Goal: Task Accomplishment & Management: Manage account settings

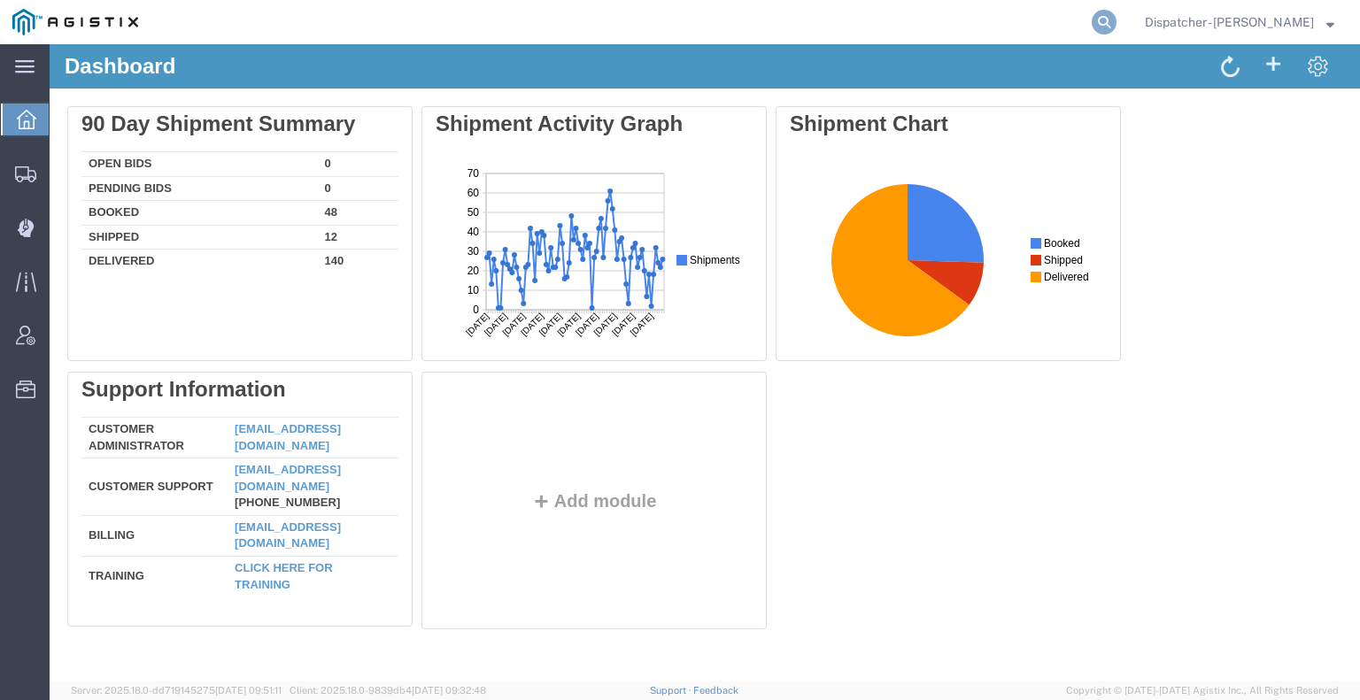
click at [1094, 28] on icon at bounding box center [1103, 22] width 25 height 25
type input "56769642"
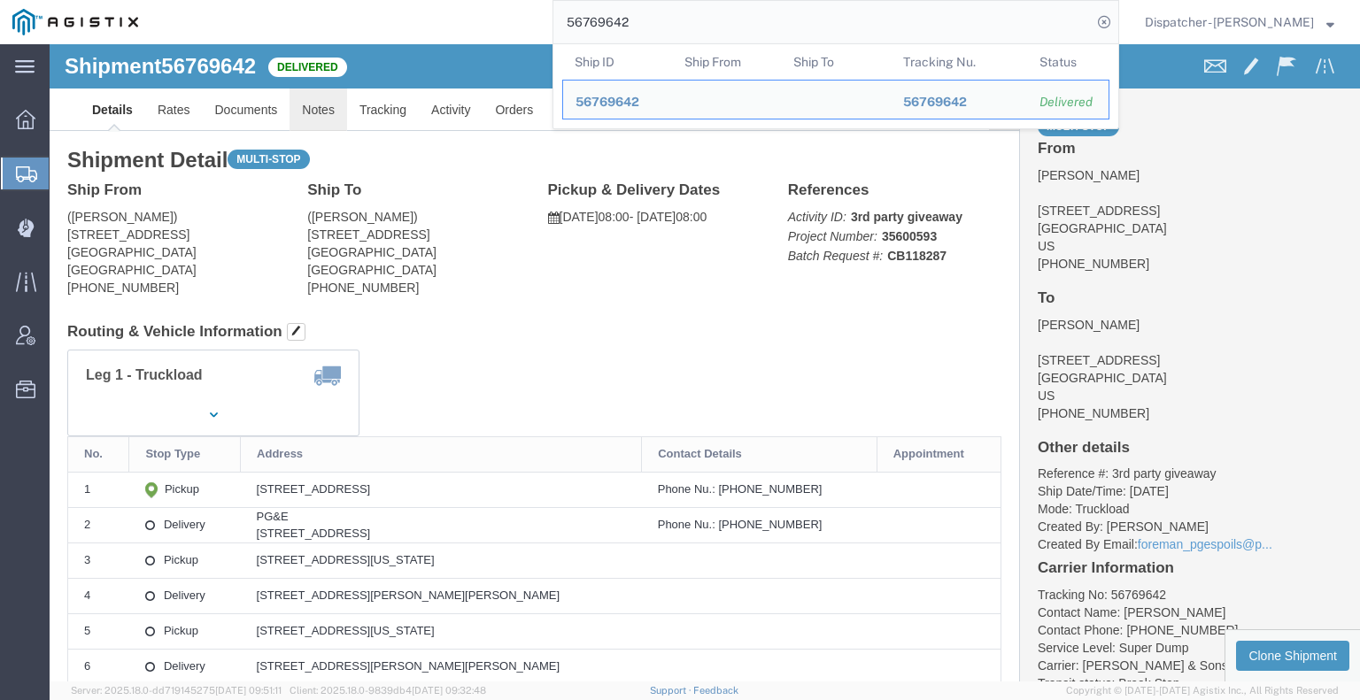
click link "Notes"
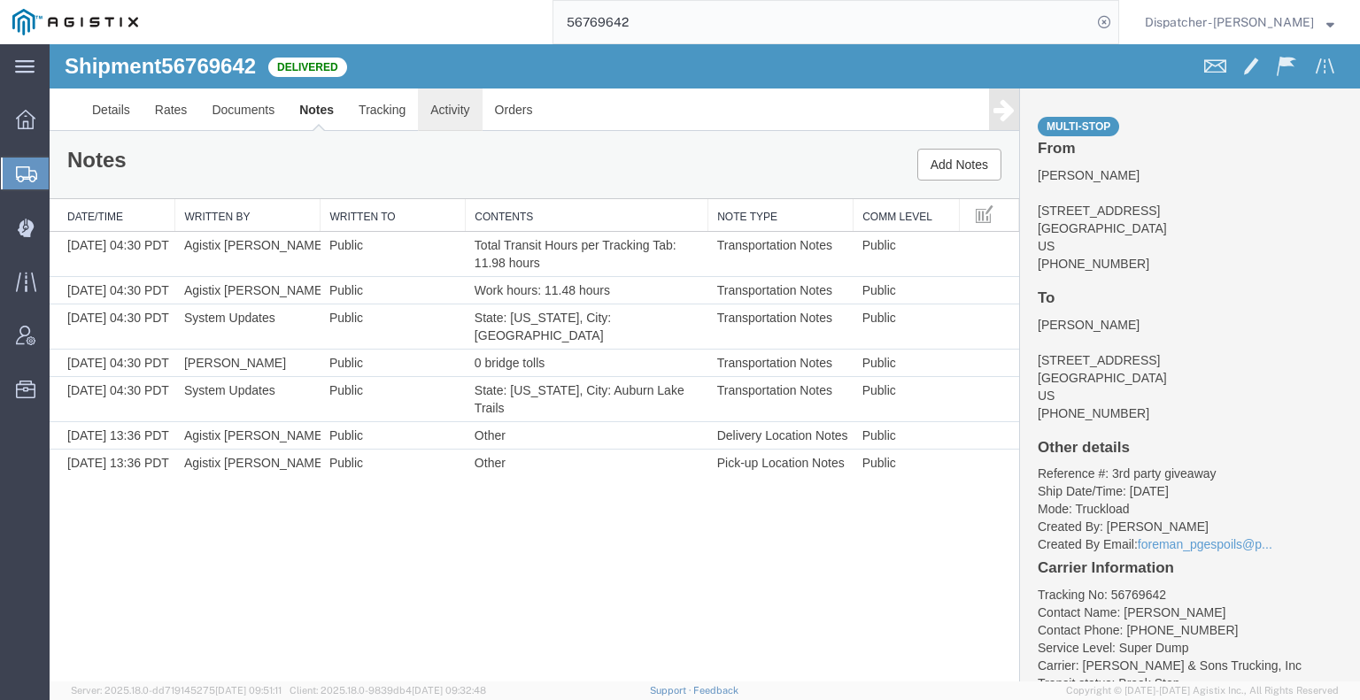
click at [436, 112] on link "Activity" at bounding box center [450, 110] width 64 height 42
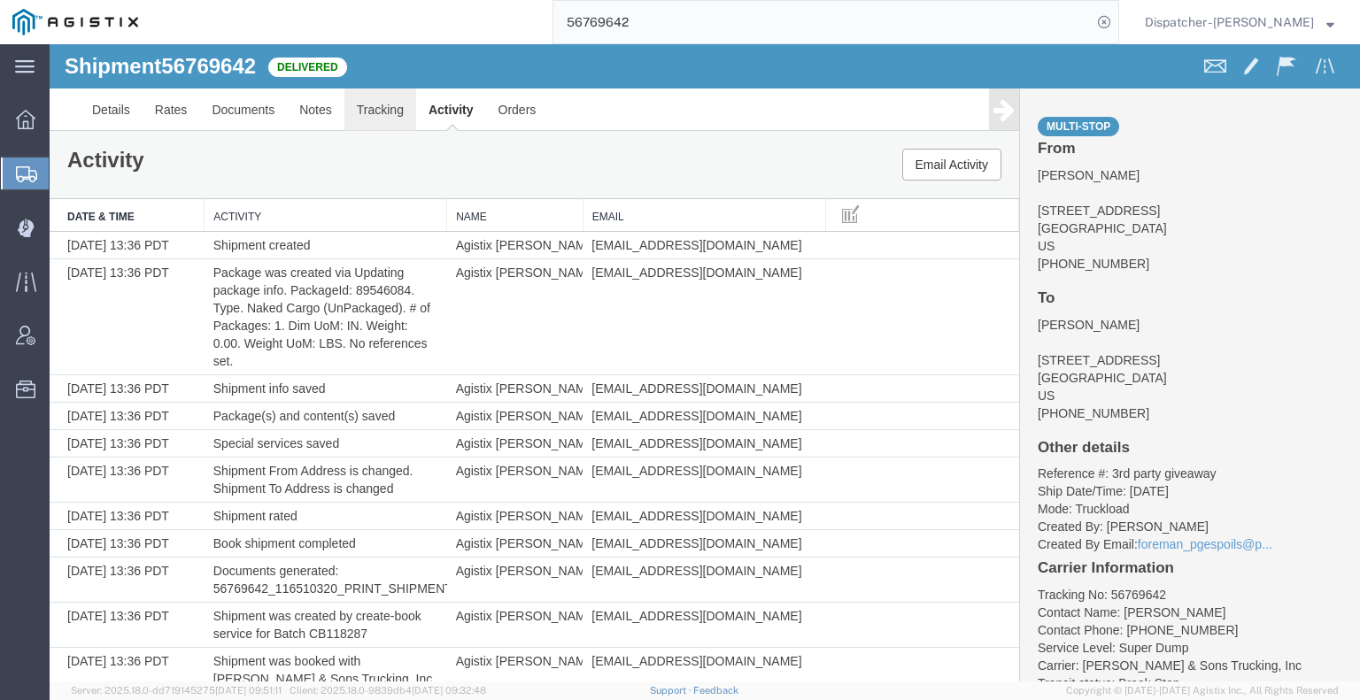
click at [366, 120] on link "Tracking" at bounding box center [380, 110] width 72 height 42
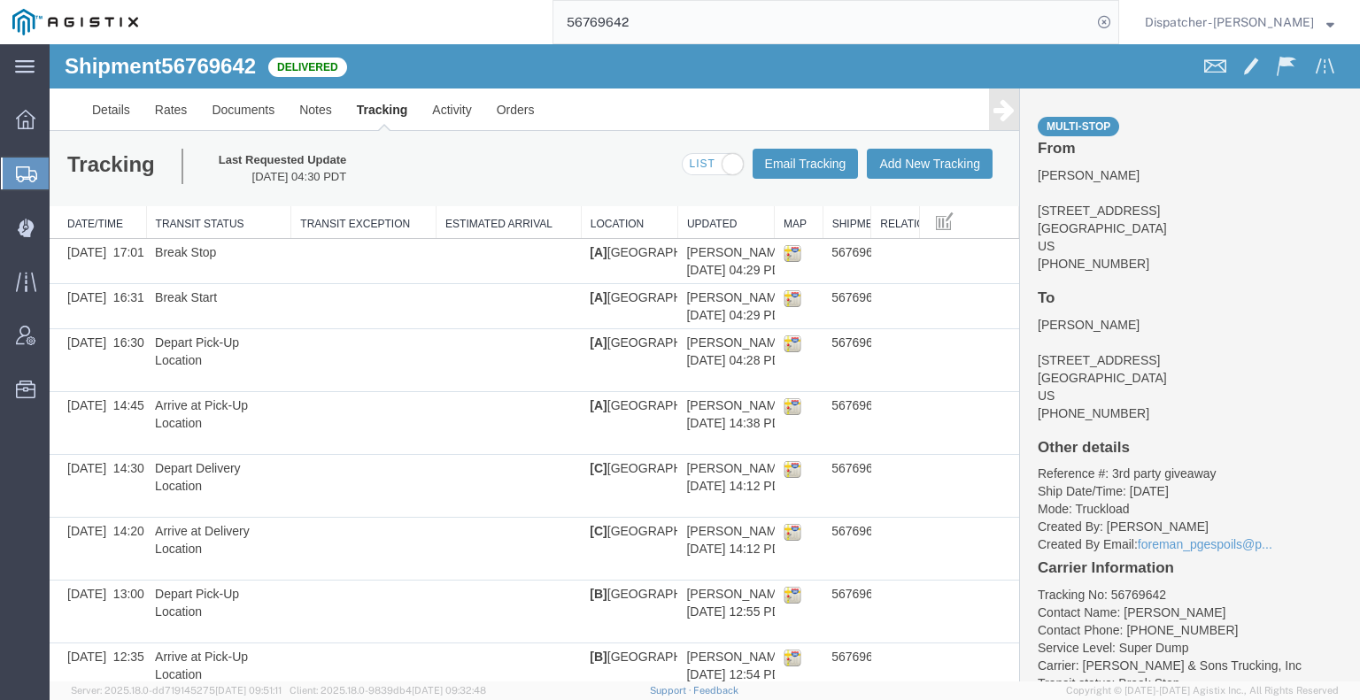
click at [989, 115] on link at bounding box center [1004, 110] width 30 height 42
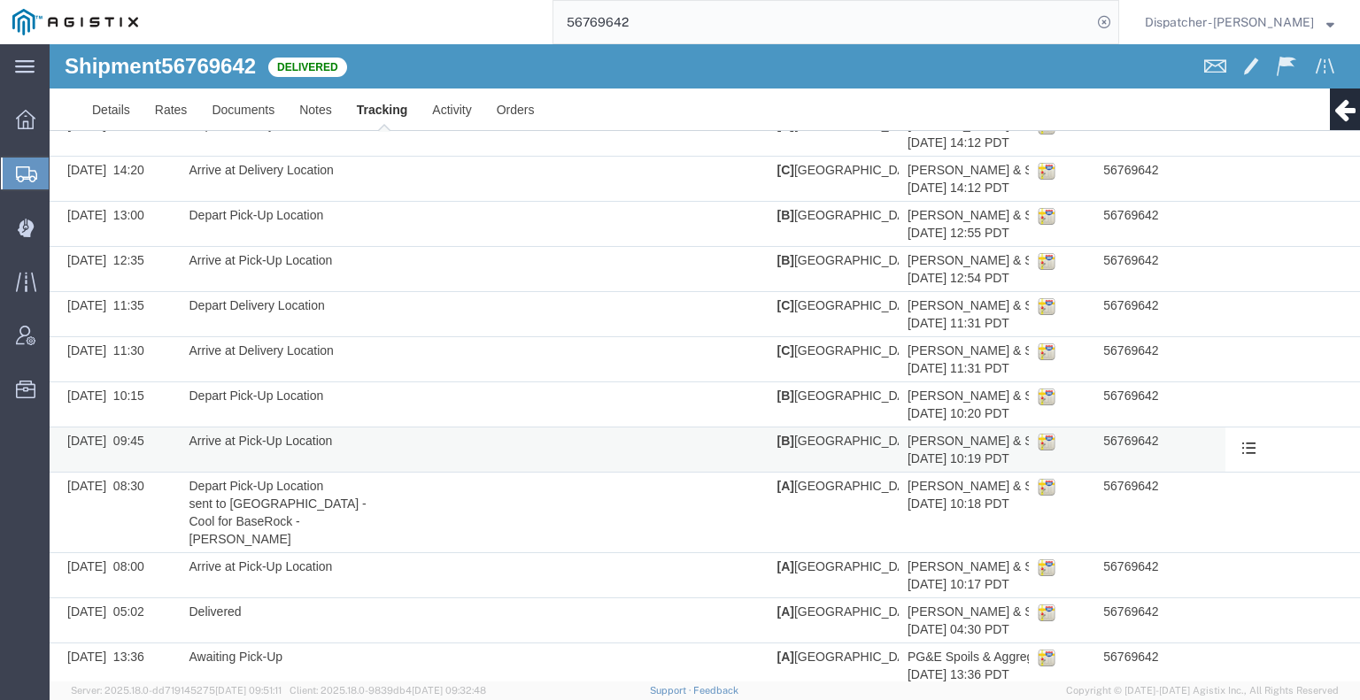
scroll to position [312, 0]
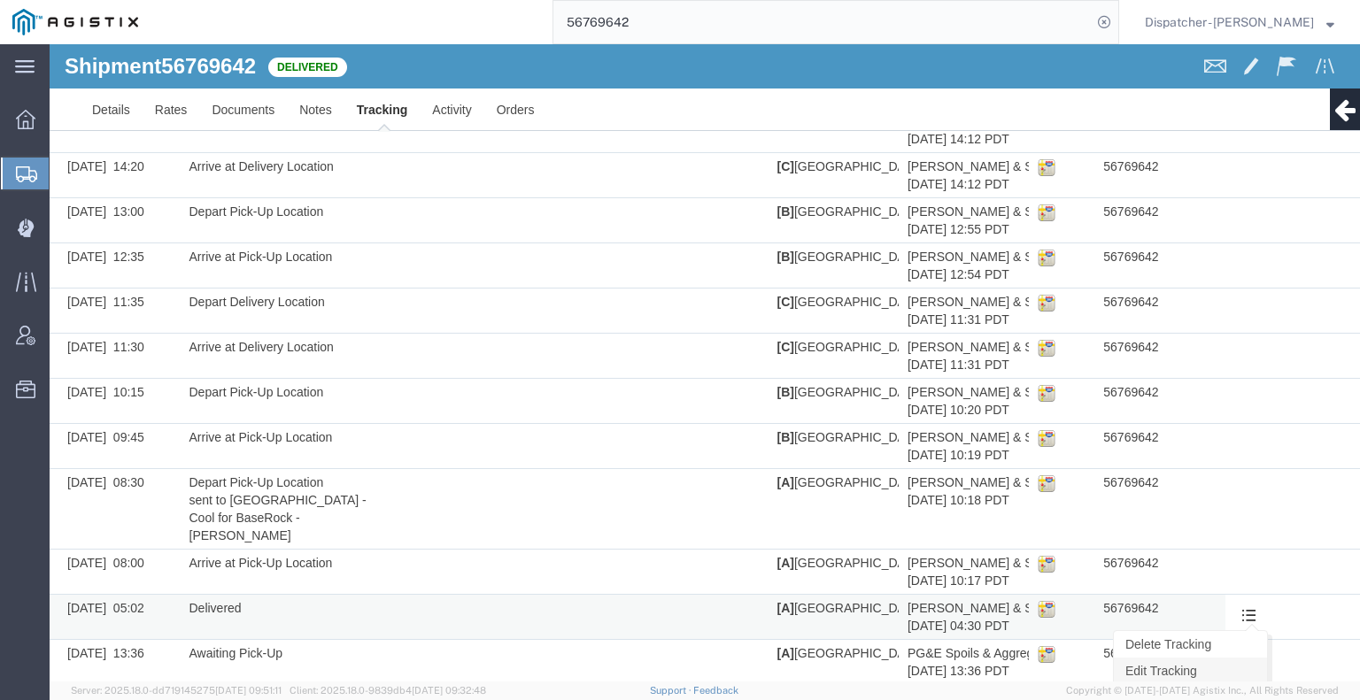
click at [1230, 658] on link "Edit Tracking" at bounding box center [1190, 671] width 153 height 27
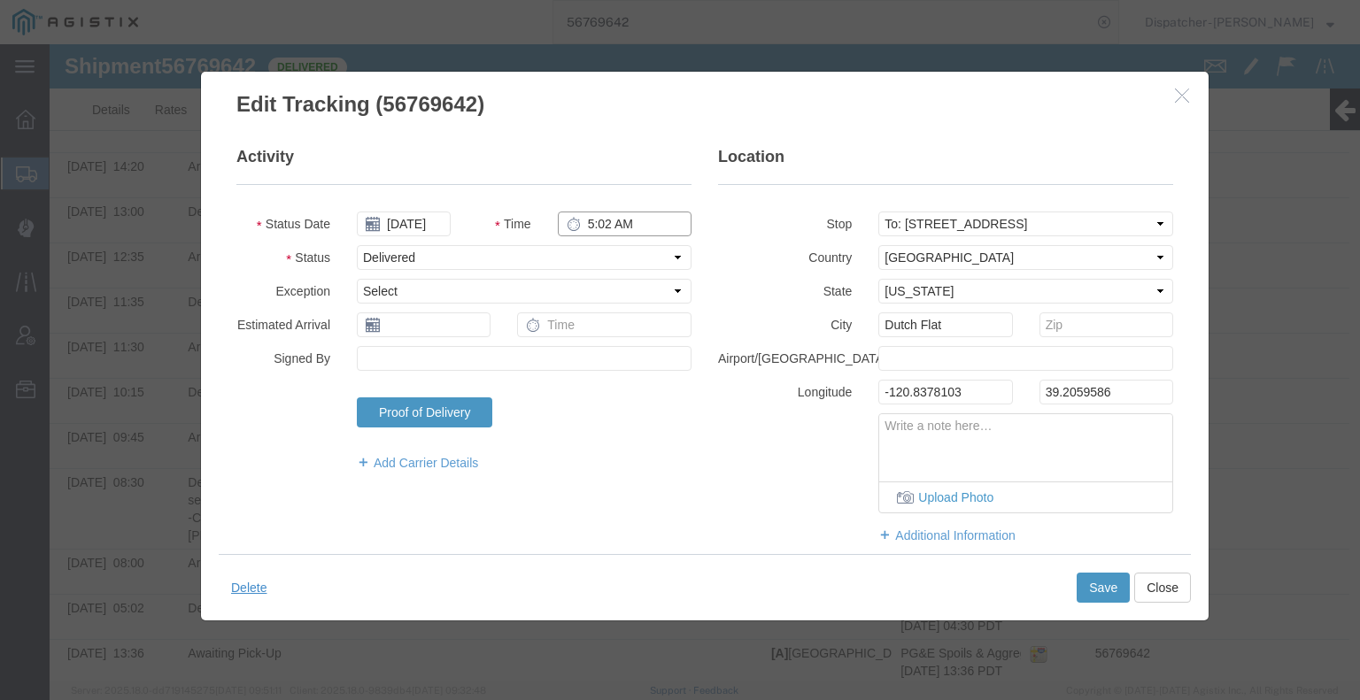
click at [607, 224] on input "5:02 AM" at bounding box center [625, 224] width 134 height 25
type input "5:00 PM"
click at [1091, 590] on button "Save" at bounding box center [1102, 588] width 53 height 30
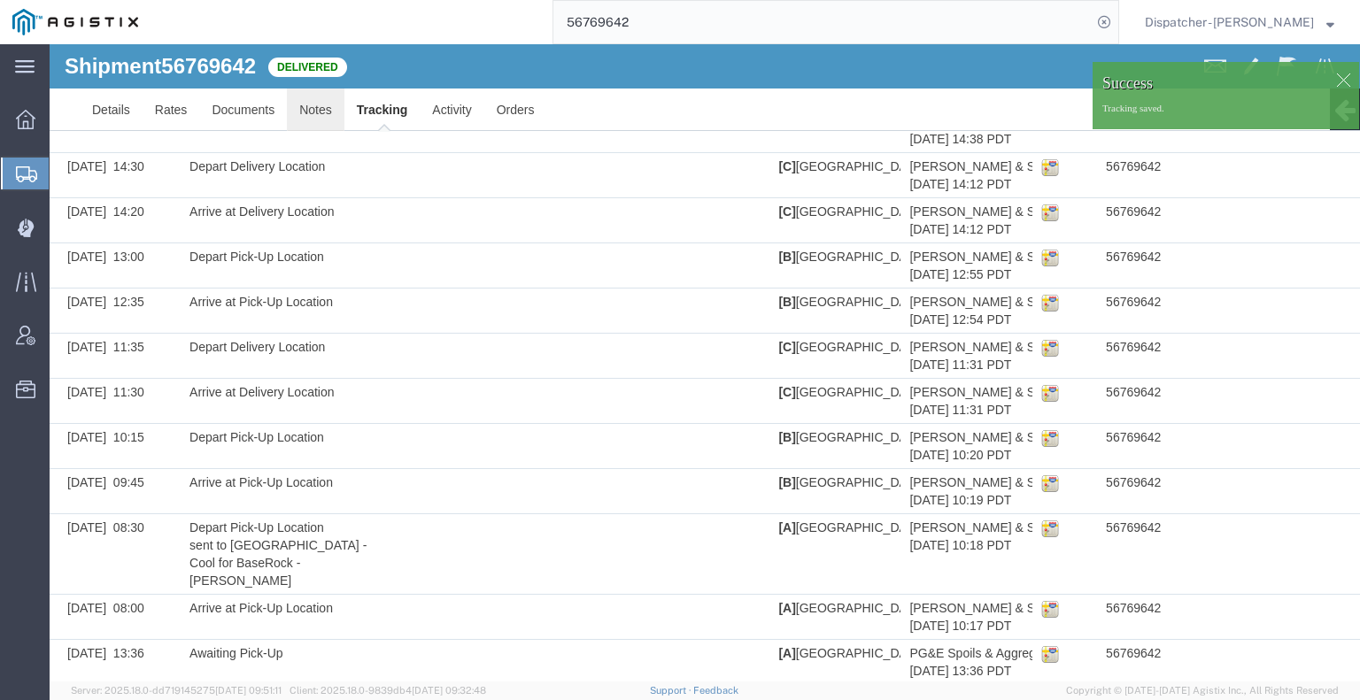
click at [319, 107] on link "Notes" at bounding box center [316, 110] width 58 height 42
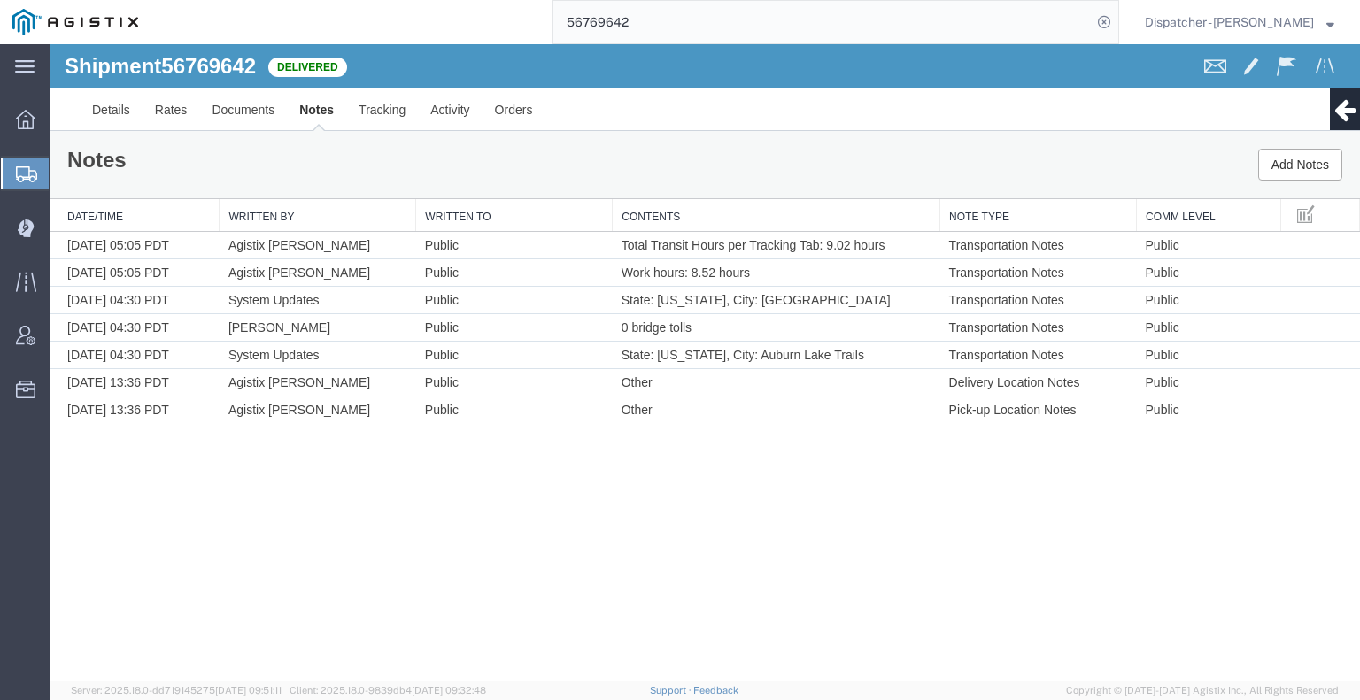
click at [287, 112] on link "Notes" at bounding box center [316, 110] width 59 height 42
click at [248, 112] on link "Documents" at bounding box center [243, 110] width 88 height 42
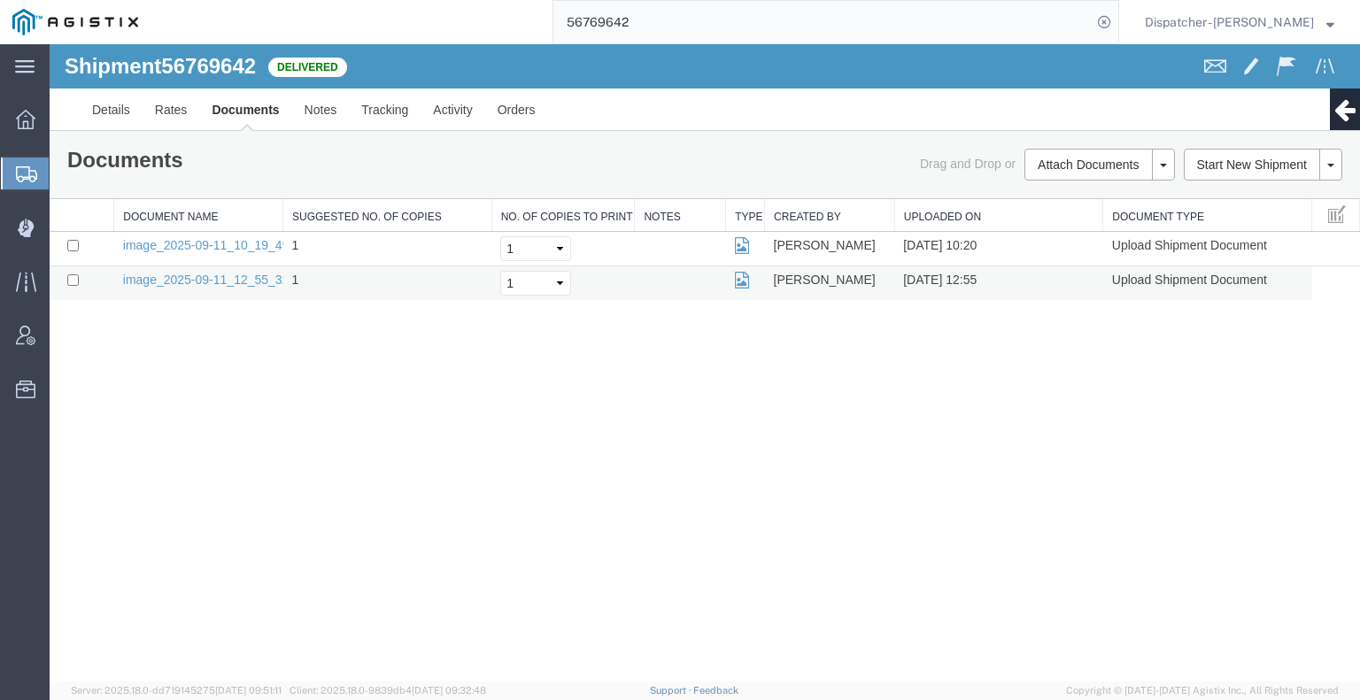
click at [163, 270] on td "image_2025-09-11_12_55_32.jpg" at bounding box center [198, 283] width 169 height 35
click at [168, 275] on link "image_2025-09-11_12_55_32.jpg" at bounding box center [216, 280] width 186 height 14
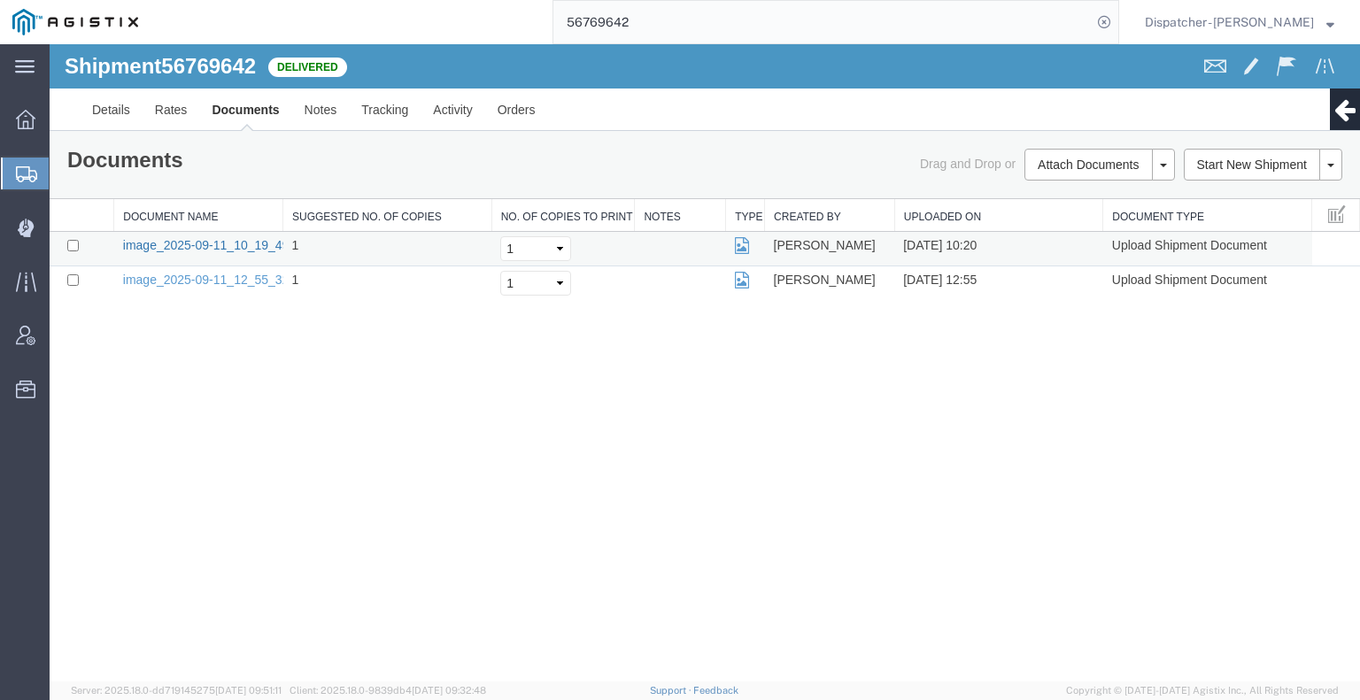
click at [243, 242] on link "image_2025-09-11_10_19_49.jpg" at bounding box center [216, 245] width 186 height 14
drag, startPoint x: 192, startPoint y: 476, endPoint x: 205, endPoint y: 470, distance: 14.7
click at [197, 476] on div "Shipment 56769642 2 of 2 Delivered Details Rates Documents Notes Tracking Activ…" at bounding box center [705, 362] width 1310 height 637
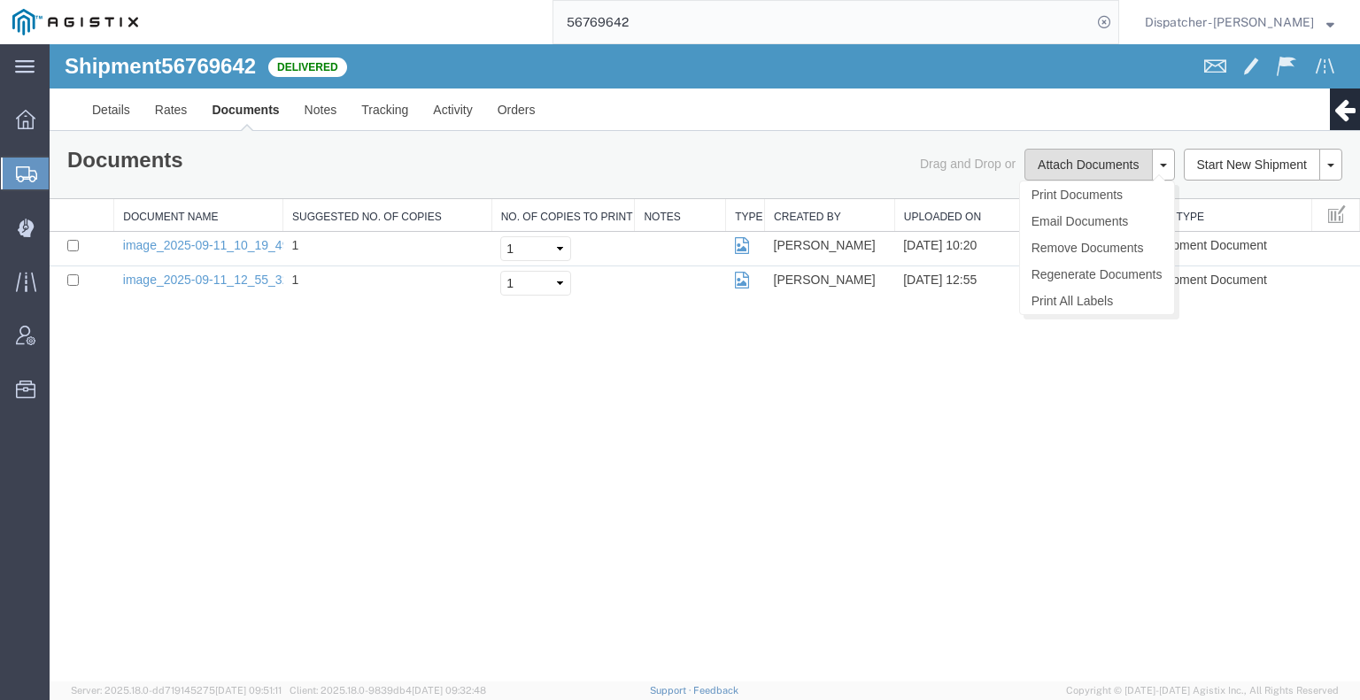
click at [1041, 164] on button "Attach Documents" at bounding box center [1087, 165] width 127 height 32
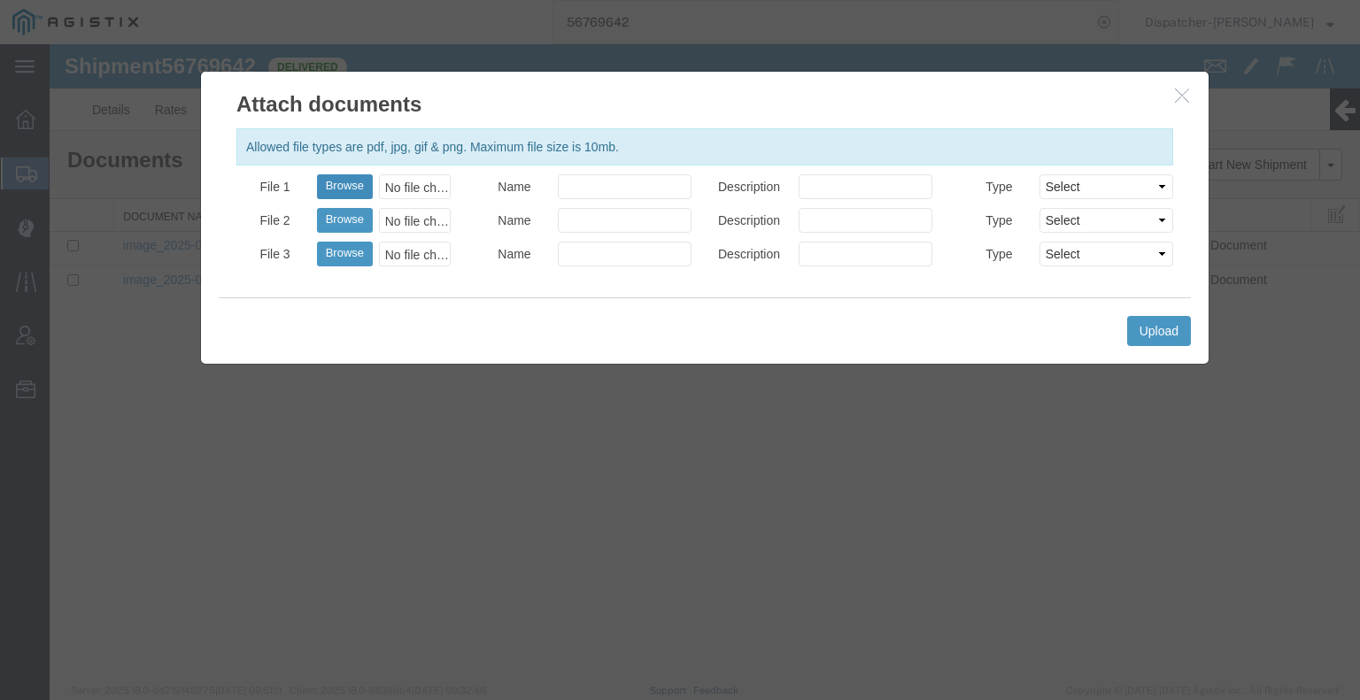
click at [356, 190] on button "Browse" at bounding box center [345, 186] width 56 height 25
type input "C:\fakepath\56769642trktag.pdf"
click at [1165, 342] on button "Upload" at bounding box center [1159, 331] width 64 height 30
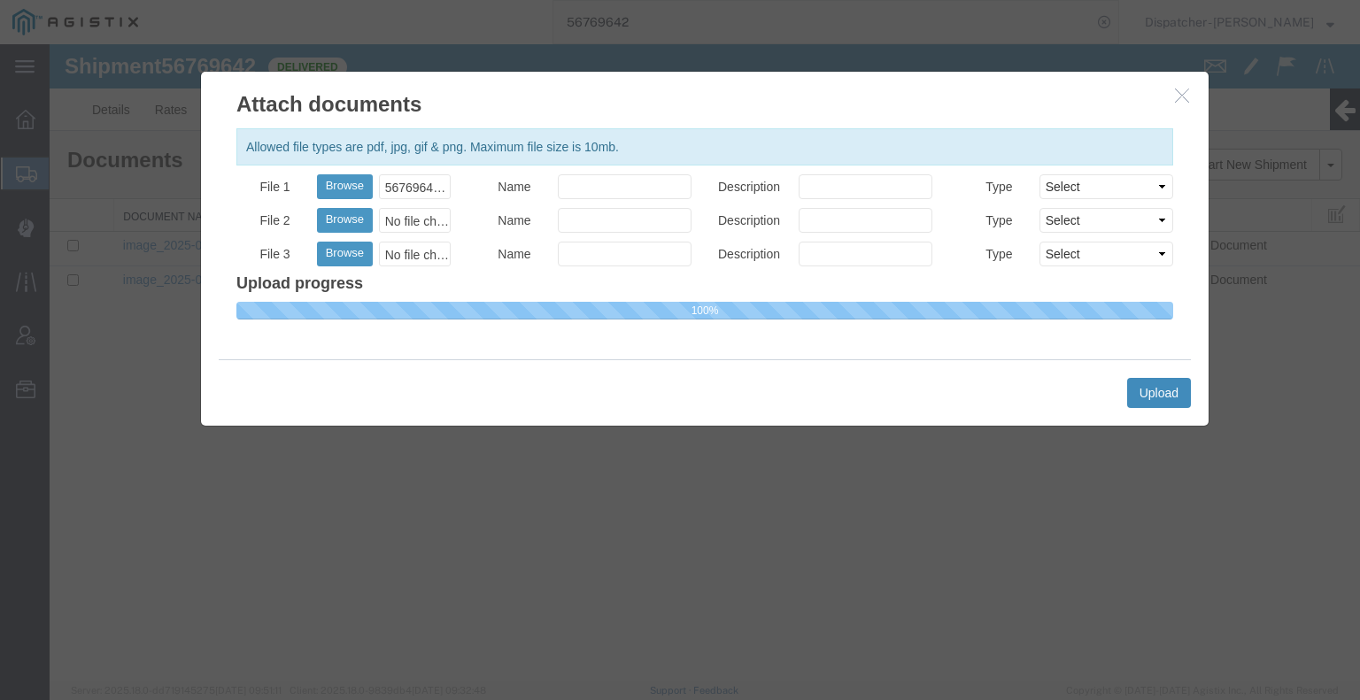
select select
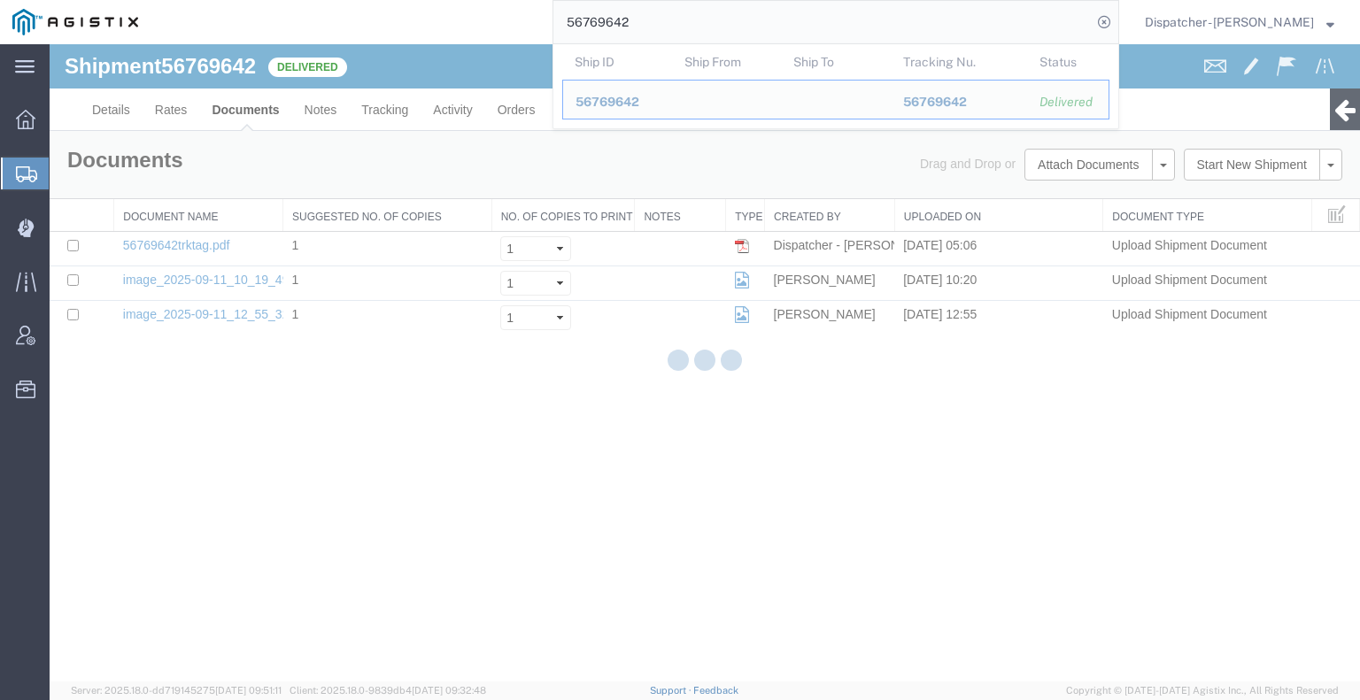
drag, startPoint x: 666, startPoint y: 24, endPoint x: 479, endPoint y: 23, distance: 186.8
click at [485, 23] on div "56769642 Ship ID Ship From Ship To Tracking Nu. Status Ship ID 56769642 Ship Fr…" at bounding box center [634, 22] width 968 height 44
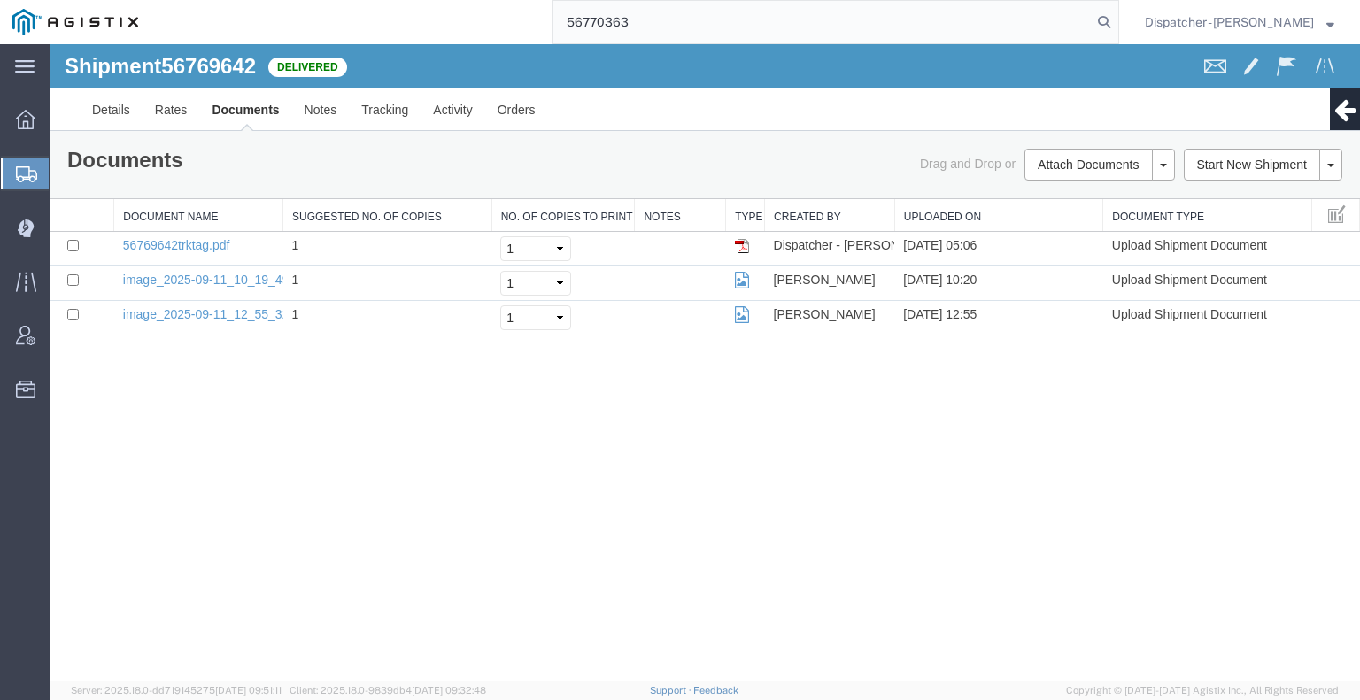
type input "56770363"
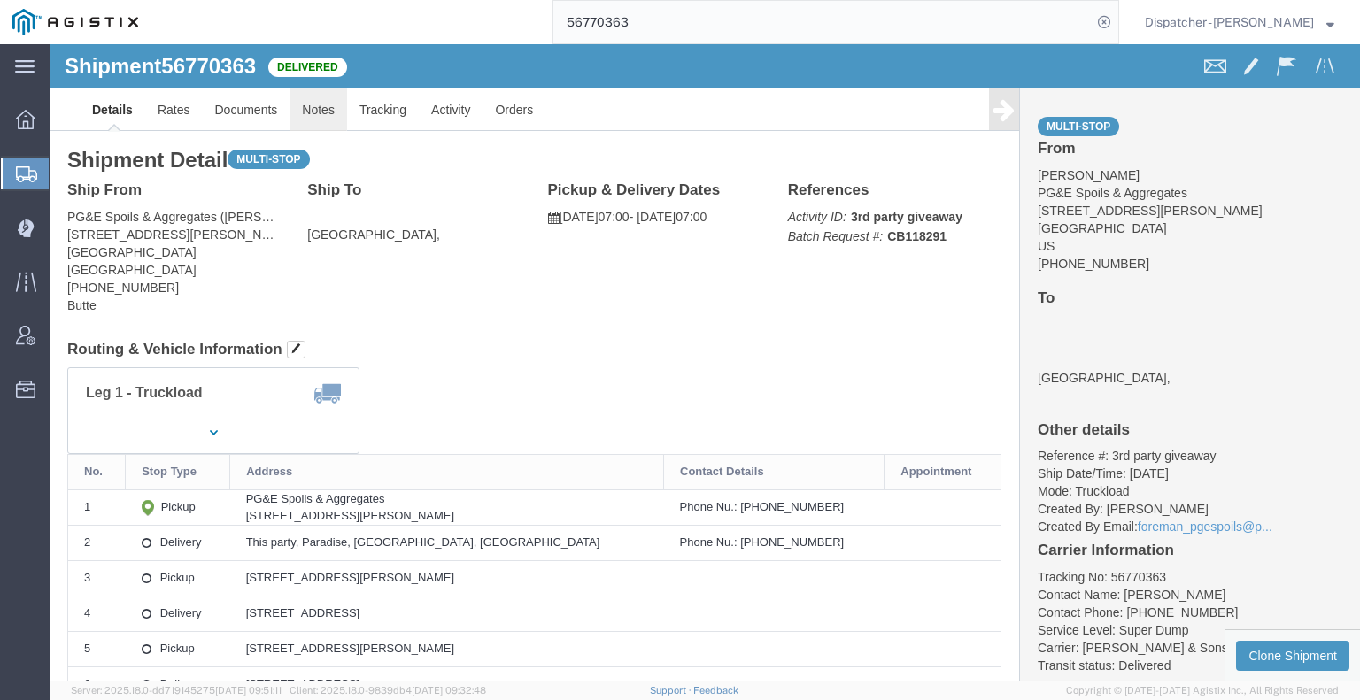
click link "Notes"
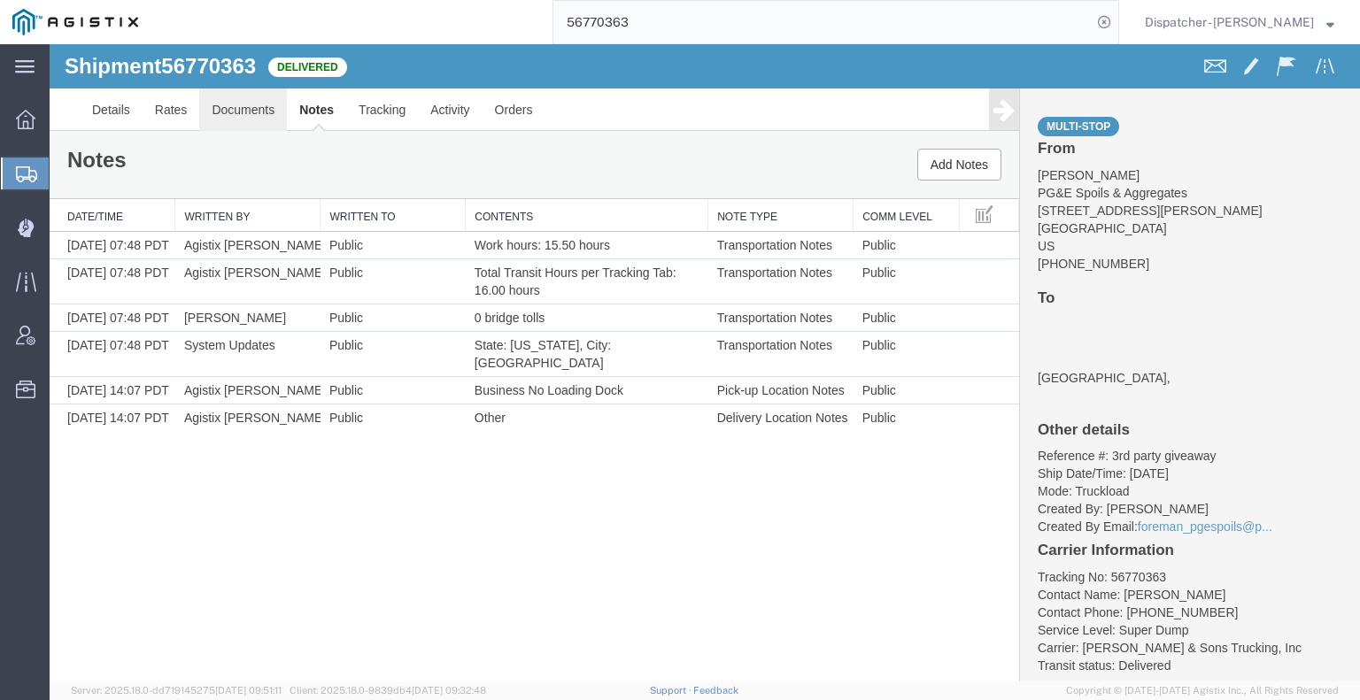
click at [257, 109] on link "Documents" at bounding box center [243, 110] width 88 height 42
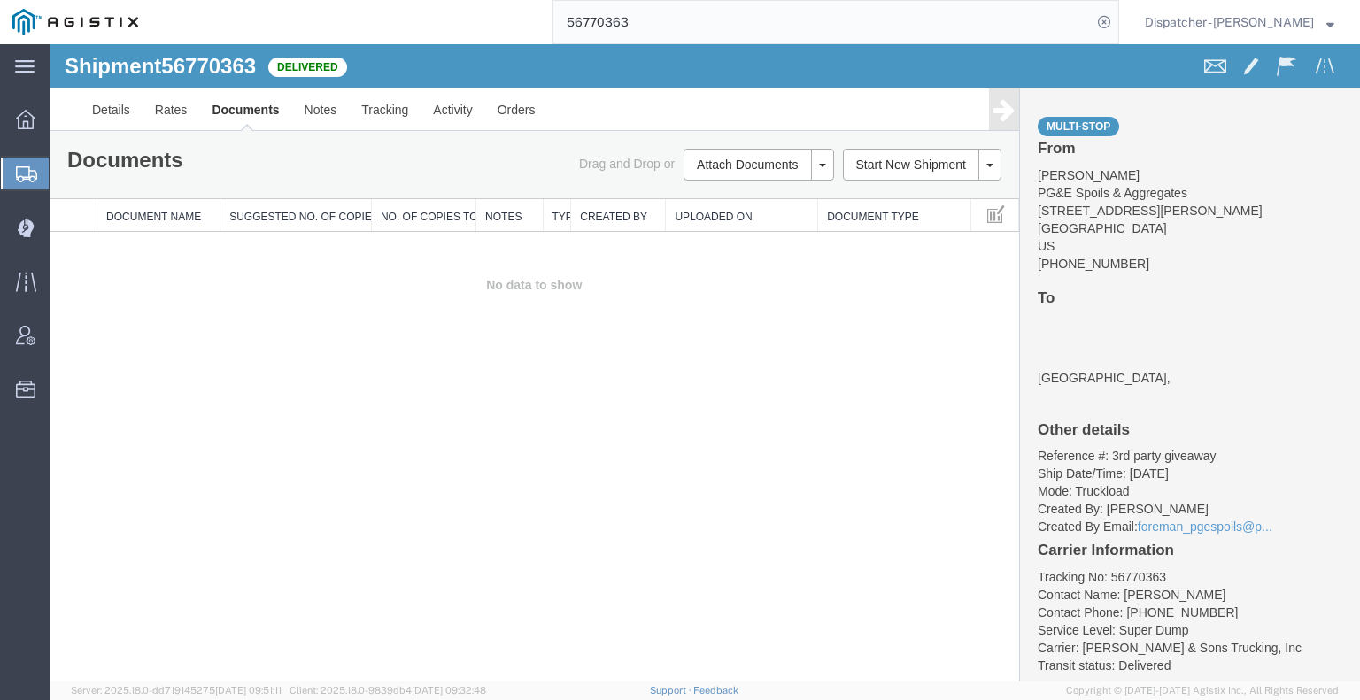
click at [230, 390] on div "Shipment 56770363 0 of 0 Delivered Details Rates Documents Notes Tracking Activ…" at bounding box center [705, 362] width 1310 height 637
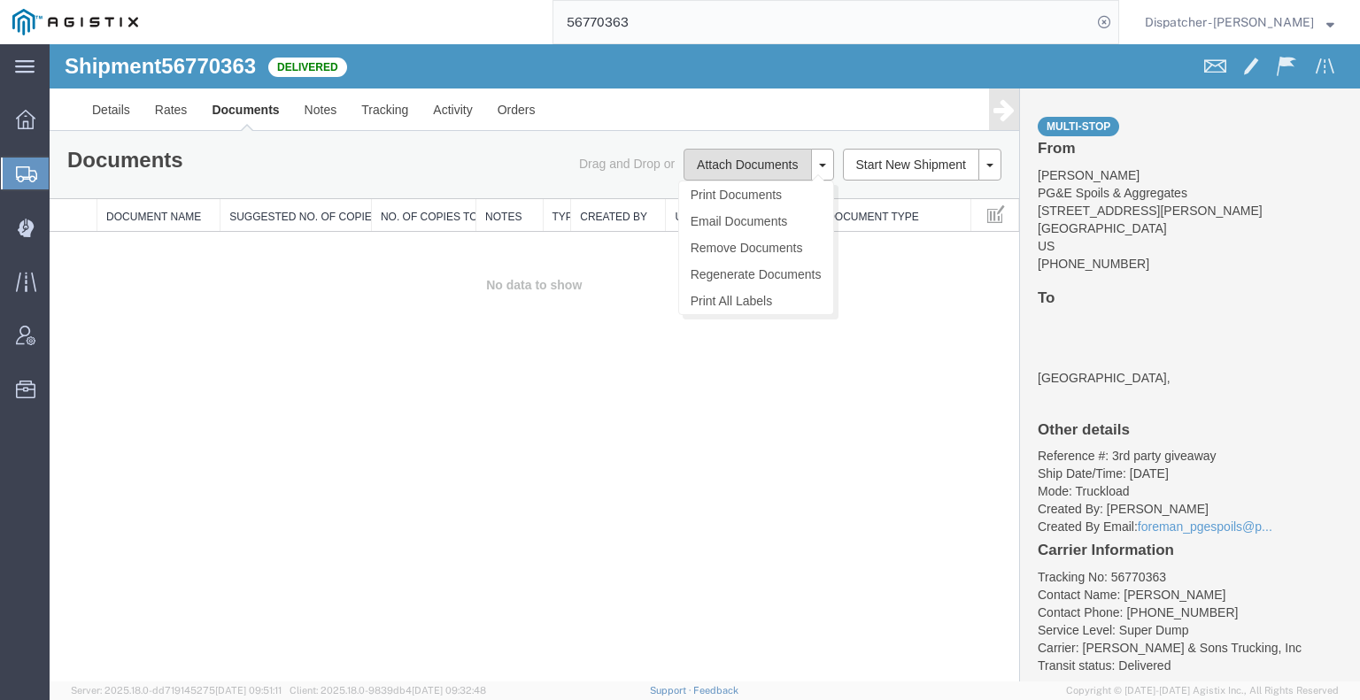
click at [776, 161] on button "Attach Documents" at bounding box center [746, 165] width 127 height 32
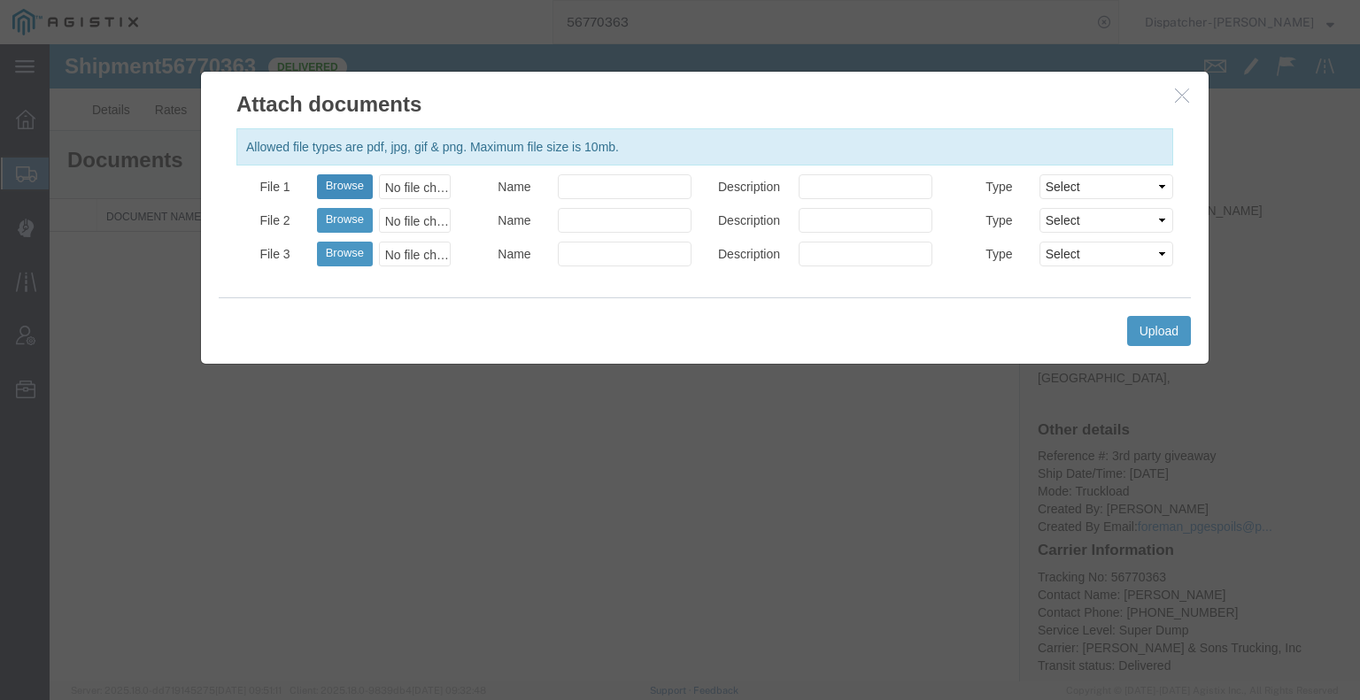
click at [356, 189] on button "Browse" at bounding box center [345, 186] width 56 height 25
type input "C:\fakepath\56770363trktag.pdf"
click at [1162, 332] on button "Upload" at bounding box center [1159, 331] width 64 height 30
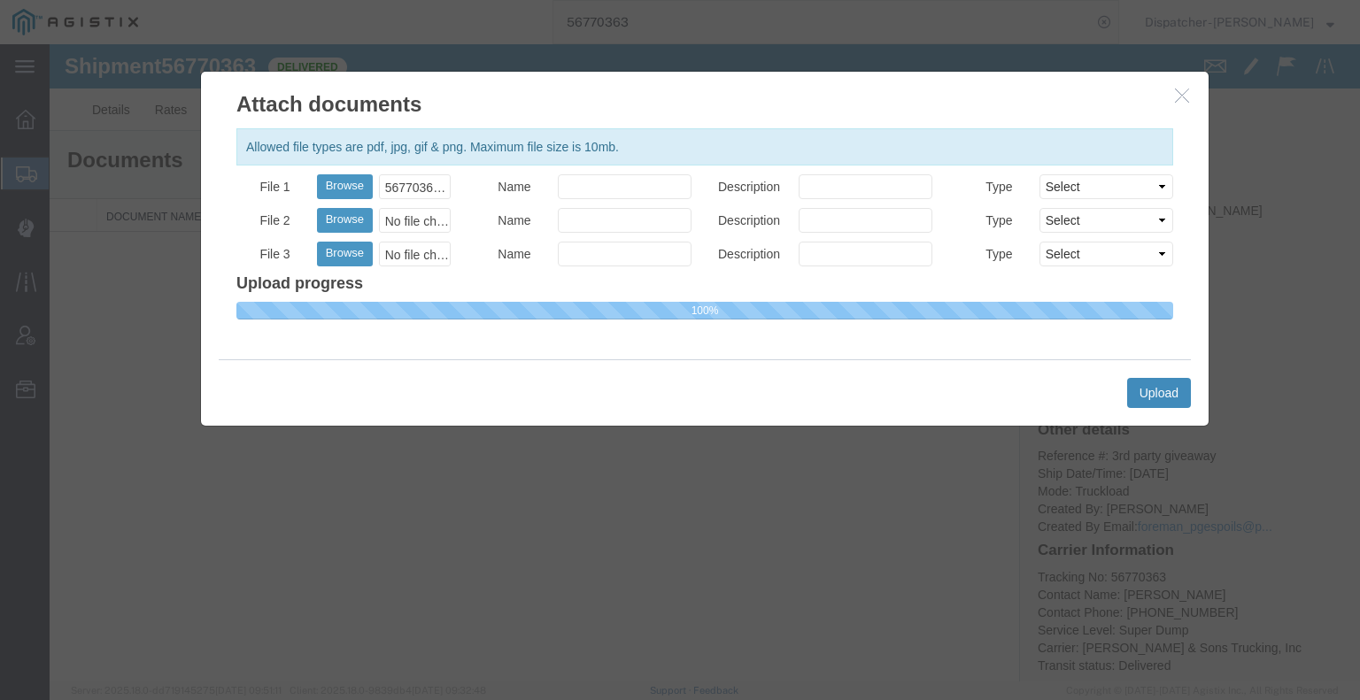
select select
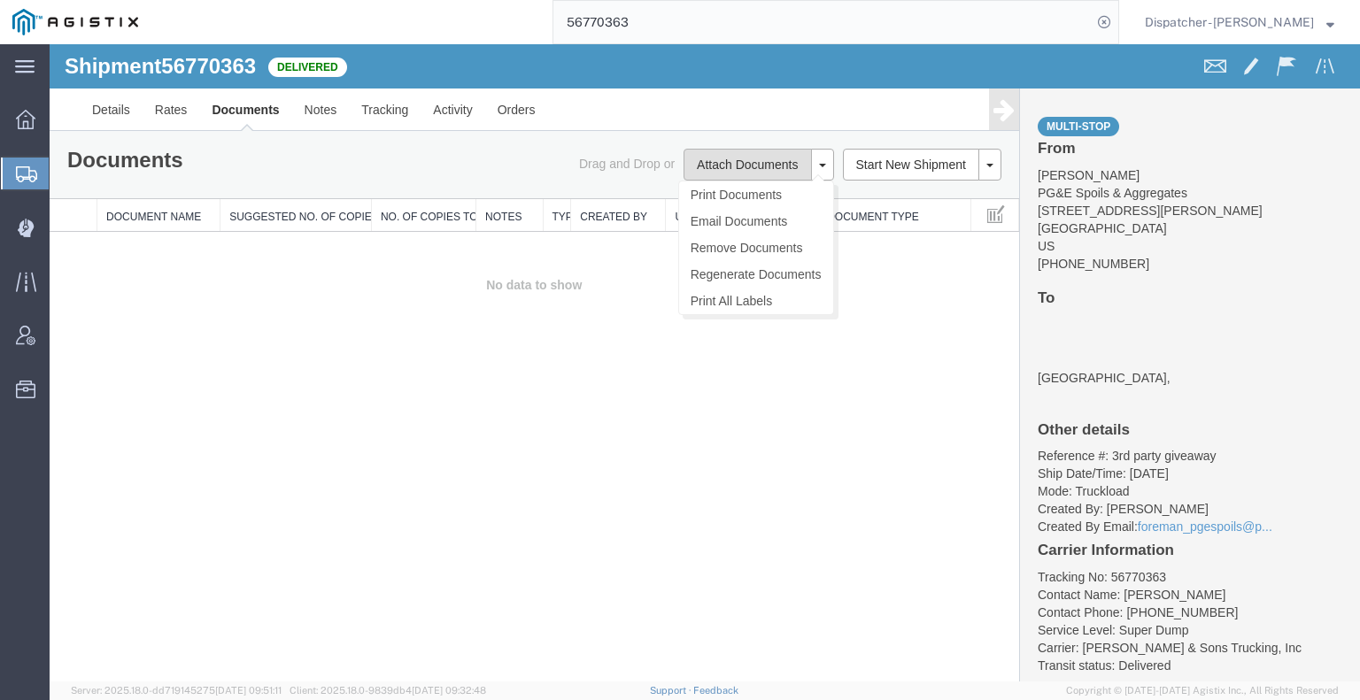
click at [747, 164] on button "Attach Documents" at bounding box center [746, 165] width 127 height 32
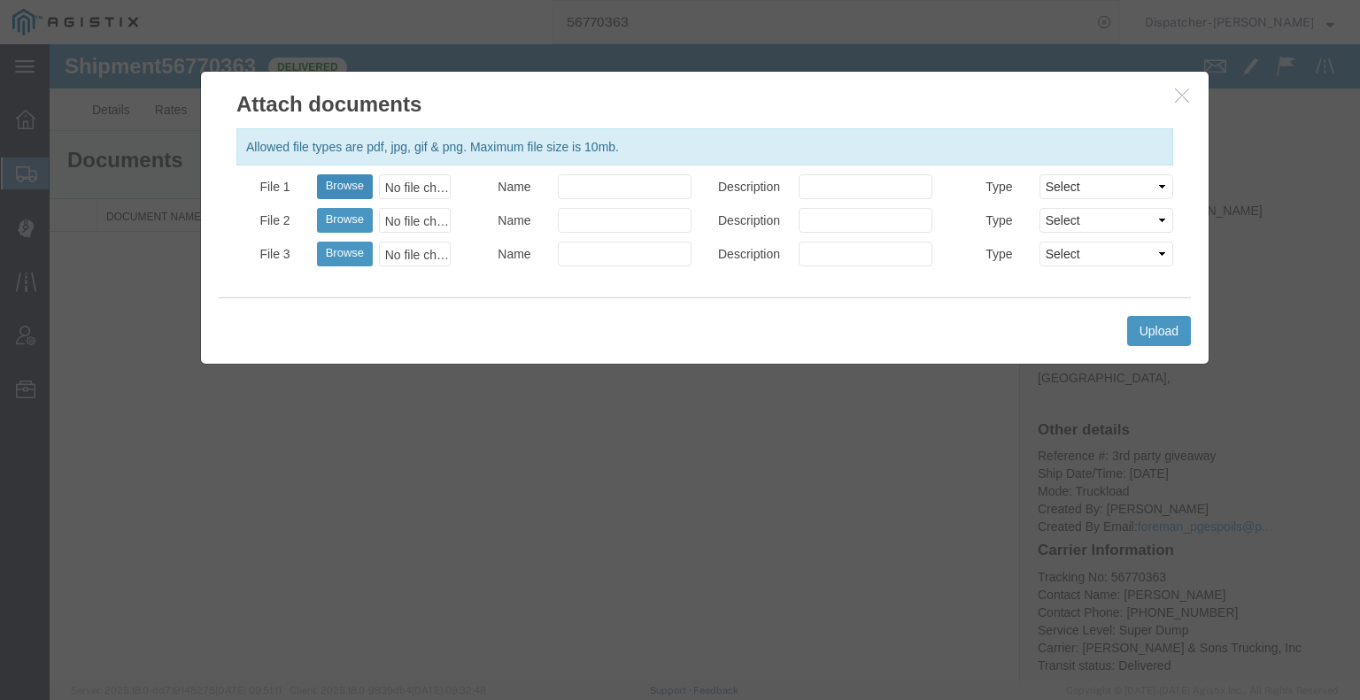
click at [326, 180] on button "Browse" at bounding box center [345, 186] width 56 height 25
type input "C:\fakepath\56770363trktag.pdf"
click at [1142, 332] on button "Upload" at bounding box center [1159, 331] width 64 height 30
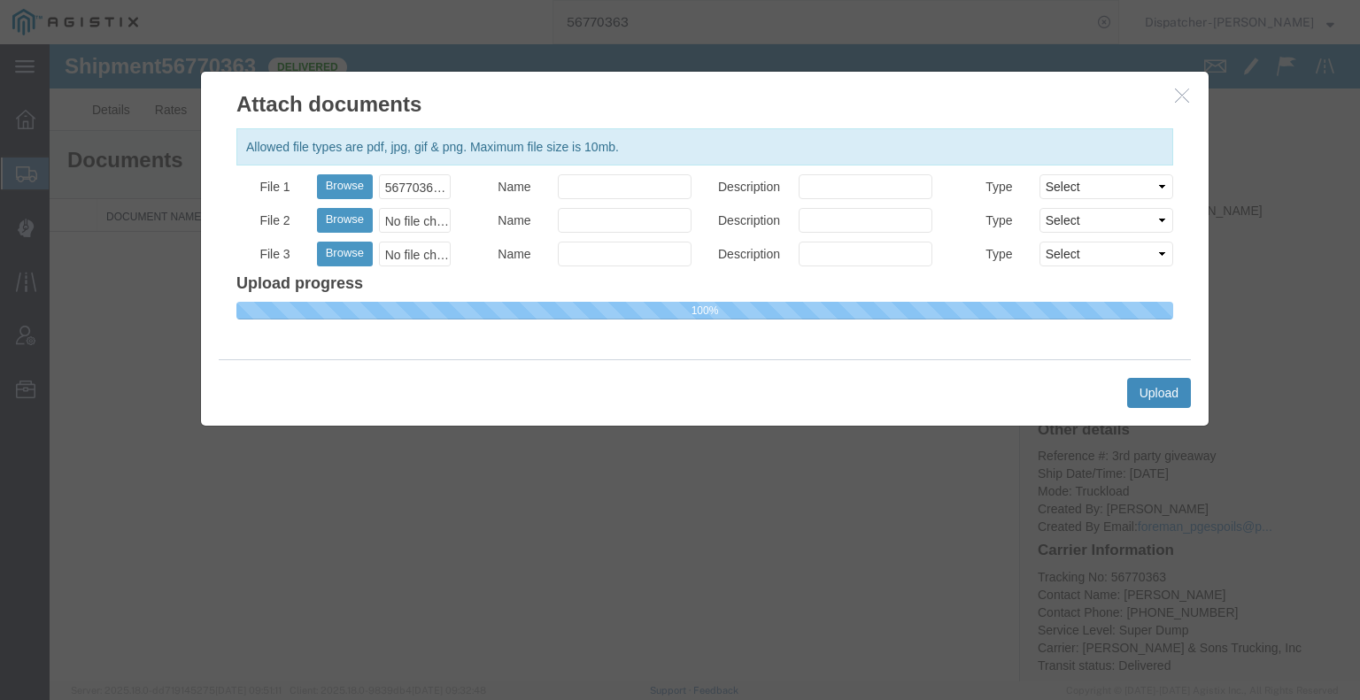
select select
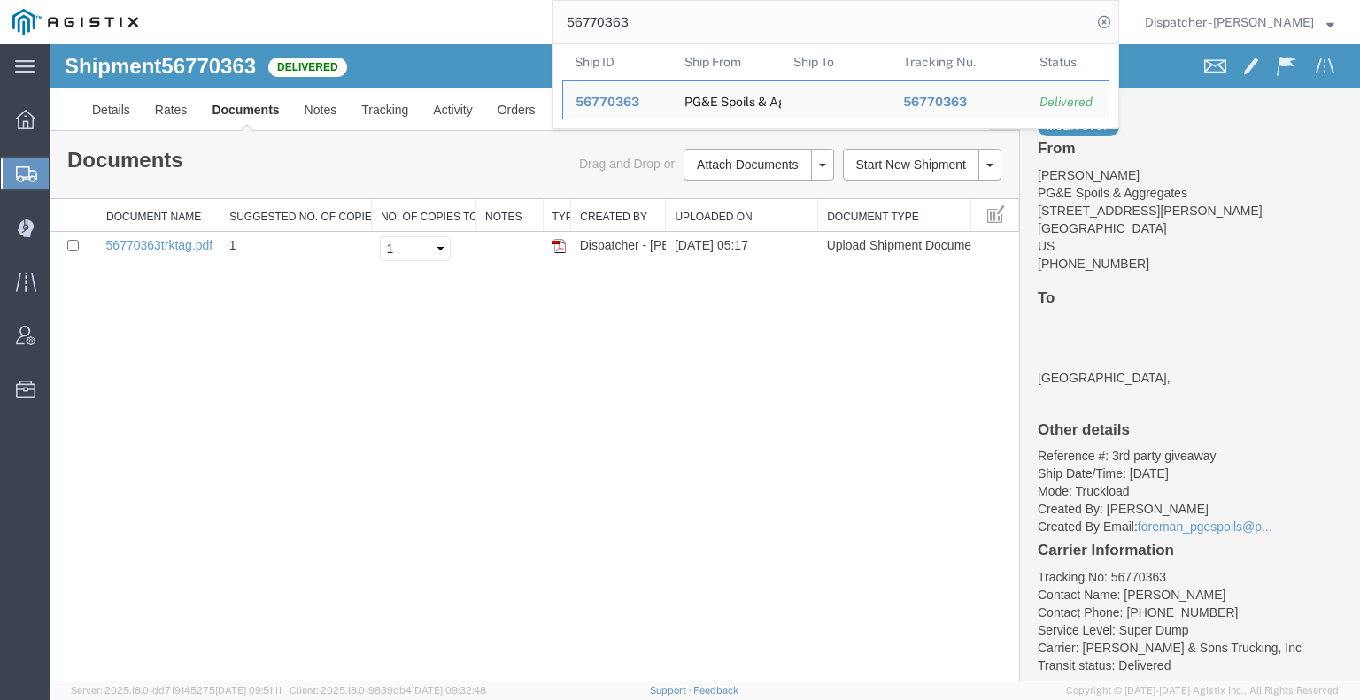
drag, startPoint x: 626, startPoint y: 22, endPoint x: 447, endPoint y: 34, distance: 179.2
click at [460, 34] on div "56770363 Ship ID Ship From Ship To Tracking Nu. Status Ship ID 56770363 Ship Fr…" at bounding box center [634, 22] width 968 height 44
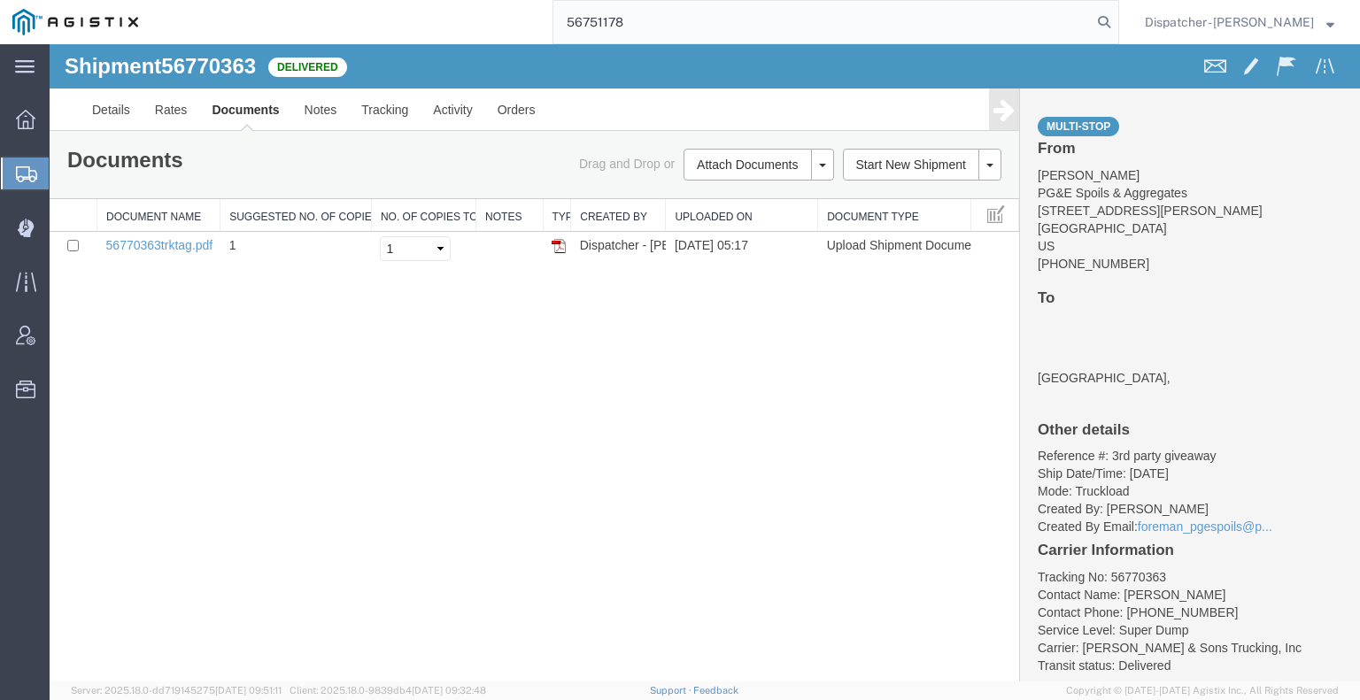
type input "56751178"
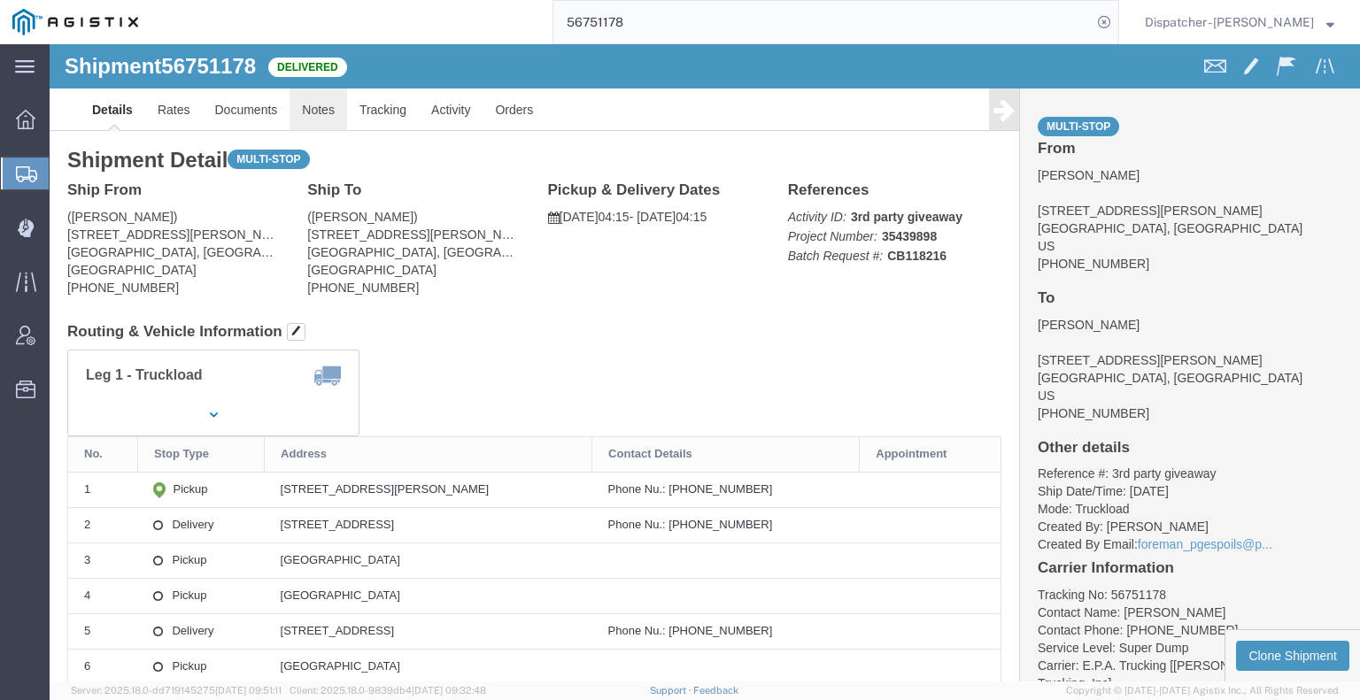
click link "Notes"
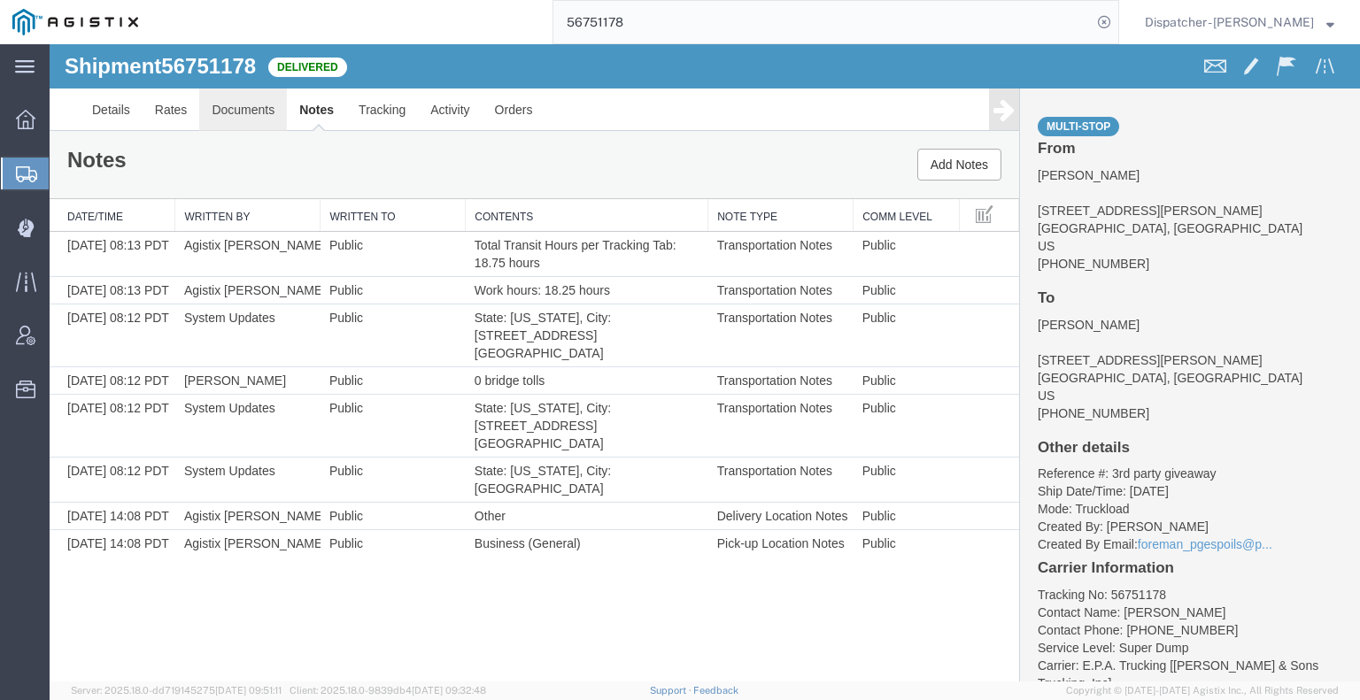
click at [258, 108] on link "Documents" at bounding box center [243, 110] width 88 height 42
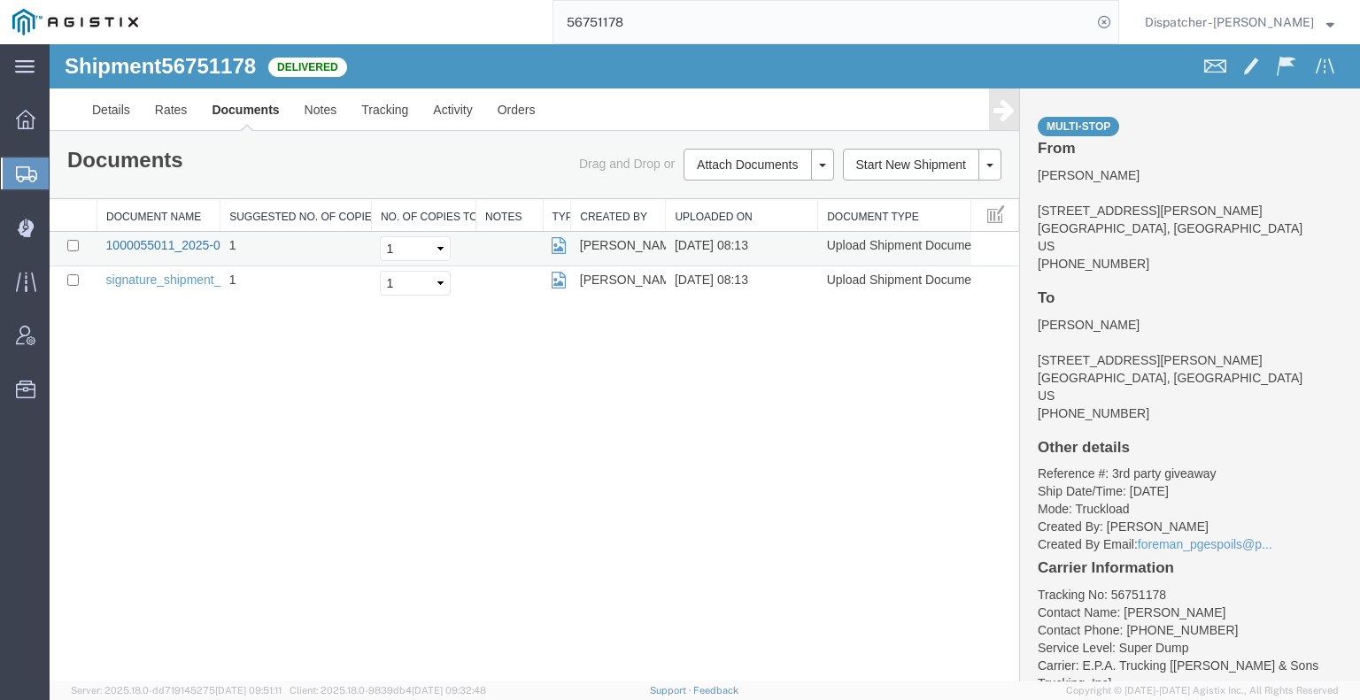
click at [159, 240] on link "1000055011_2025-09-11_08_12_58.jpg" at bounding box center [216, 245] width 221 height 14
drag, startPoint x: 122, startPoint y: 392, endPoint x: 197, endPoint y: 337, distance: 93.1
click at [122, 392] on div "Shipment 56751178 2 of 2 Delivered Details Rates Documents Notes Tracking Activ…" at bounding box center [705, 362] width 1310 height 637
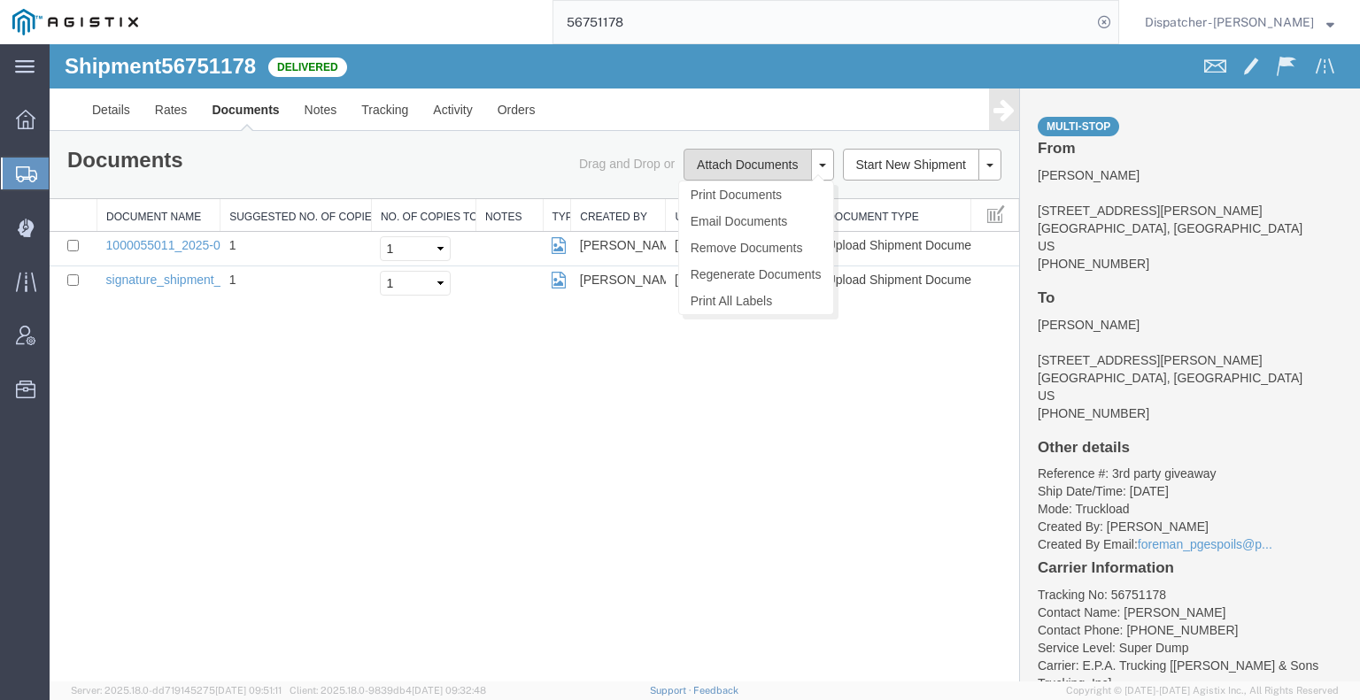
click at [744, 164] on button "Attach Documents" at bounding box center [746, 165] width 127 height 32
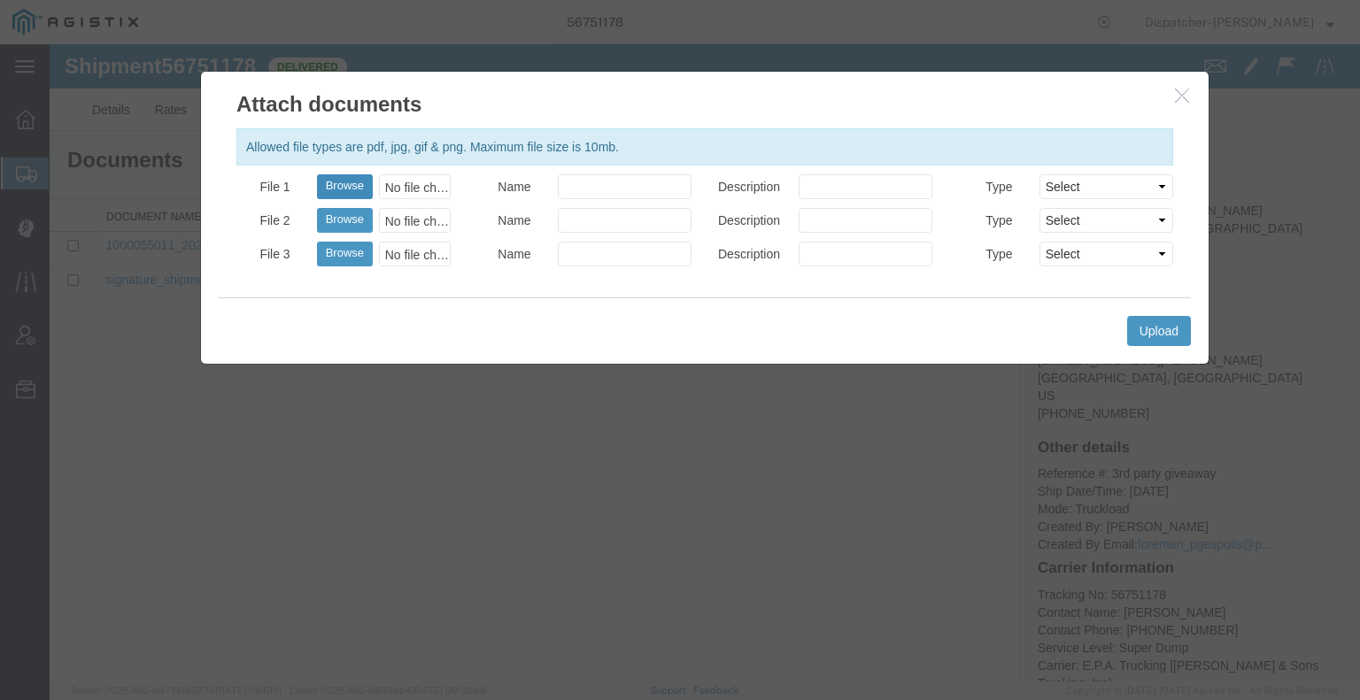
click at [350, 181] on button "Browse" at bounding box center [345, 186] width 56 height 25
type input "C:\fakepath\56751178trktag.pdf"
click at [1173, 325] on button "Upload" at bounding box center [1159, 331] width 64 height 30
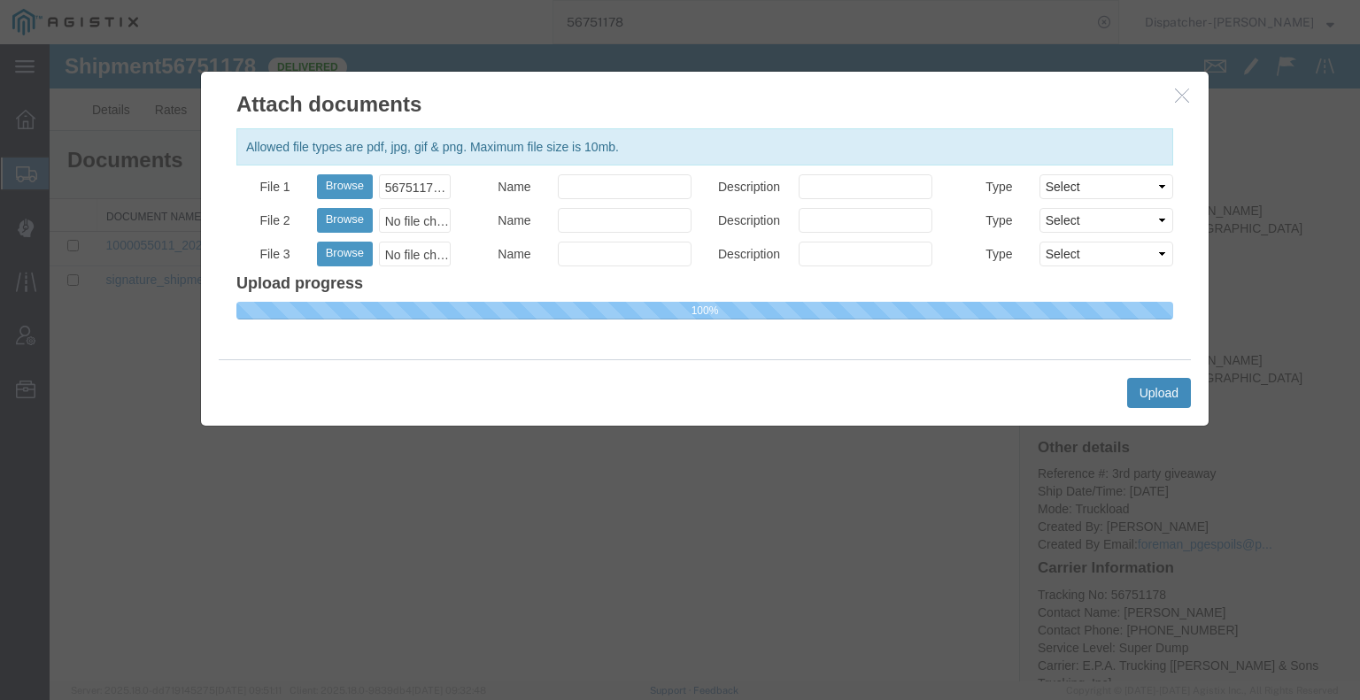
select select
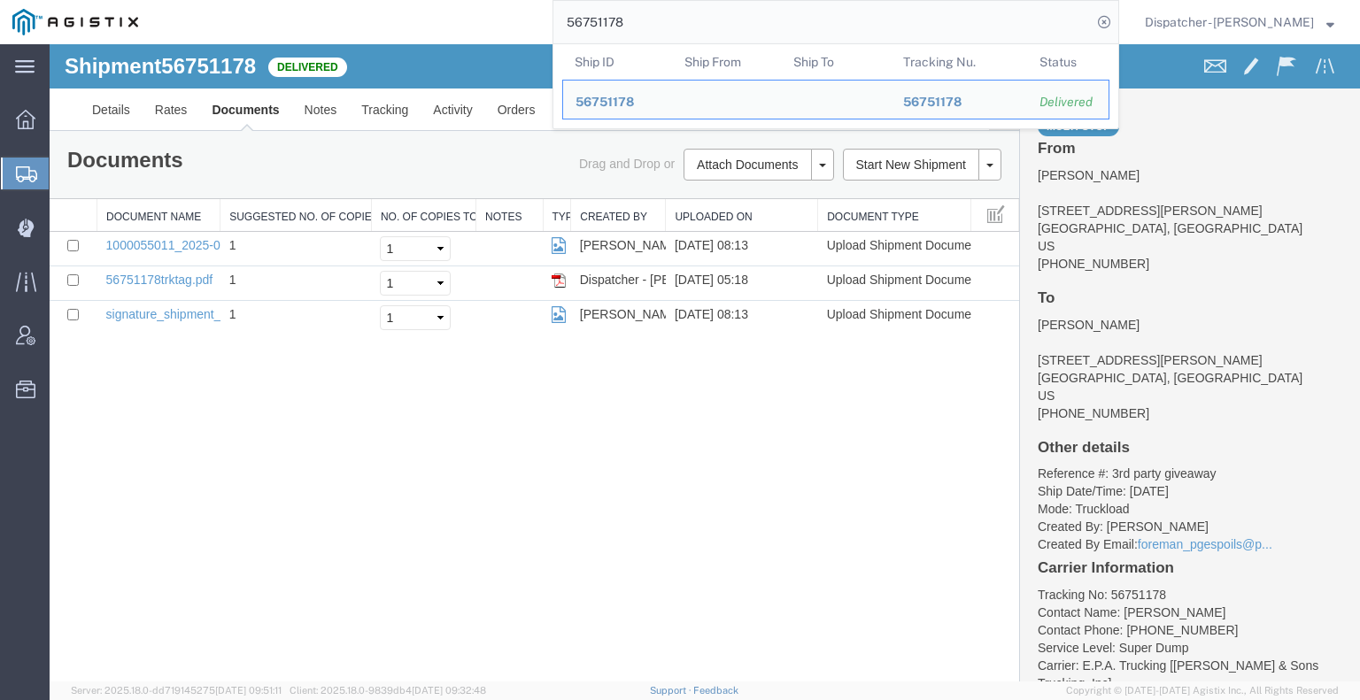
drag, startPoint x: 548, startPoint y: 25, endPoint x: 411, endPoint y: 25, distance: 137.2
click at [444, 27] on div "56751178 Ship ID Ship From Ship To Tracking Nu. Status Ship ID 56751178 Ship Fr…" at bounding box center [634, 22] width 968 height 44
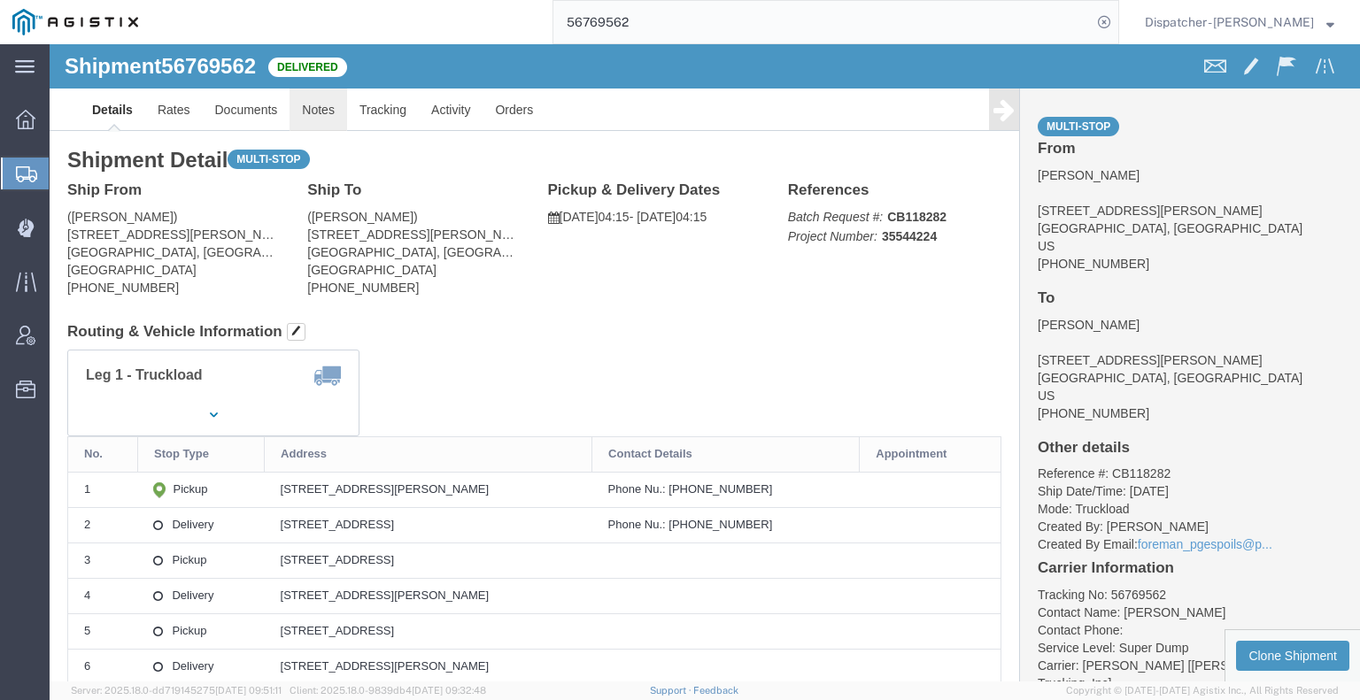
click link "Notes"
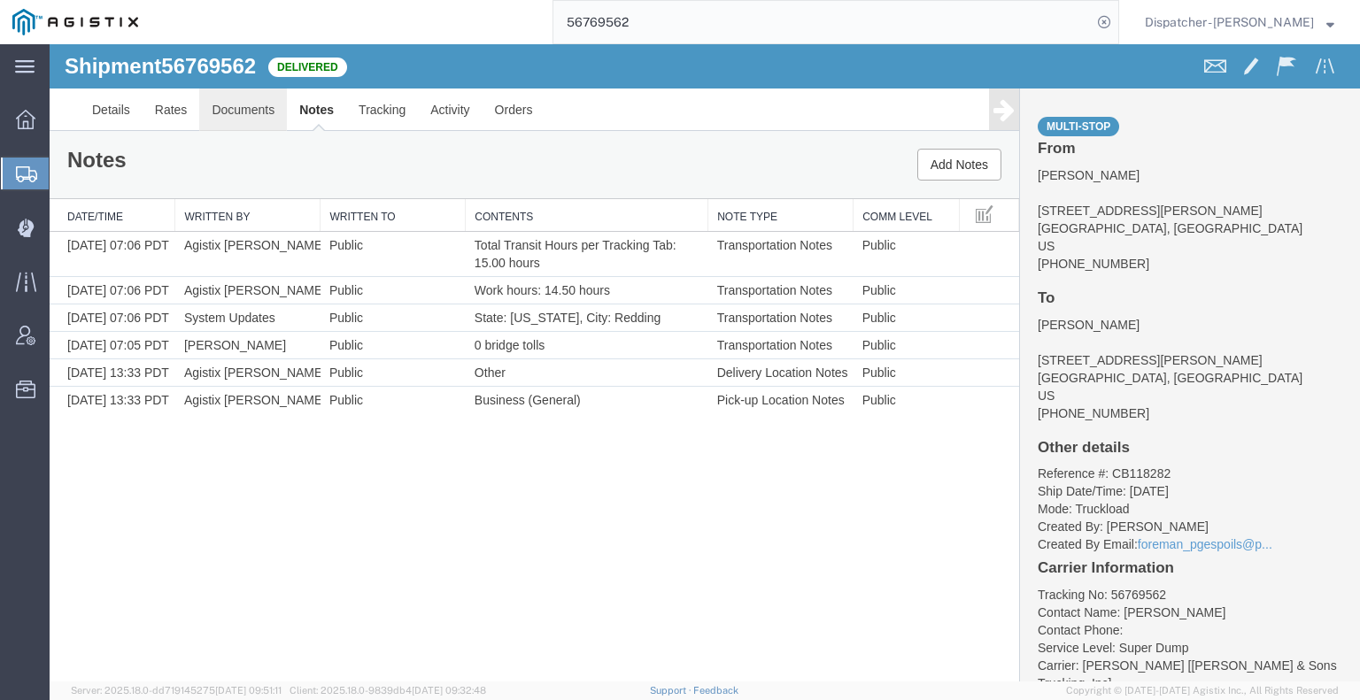
click at [259, 105] on link "Documents" at bounding box center [243, 110] width 88 height 42
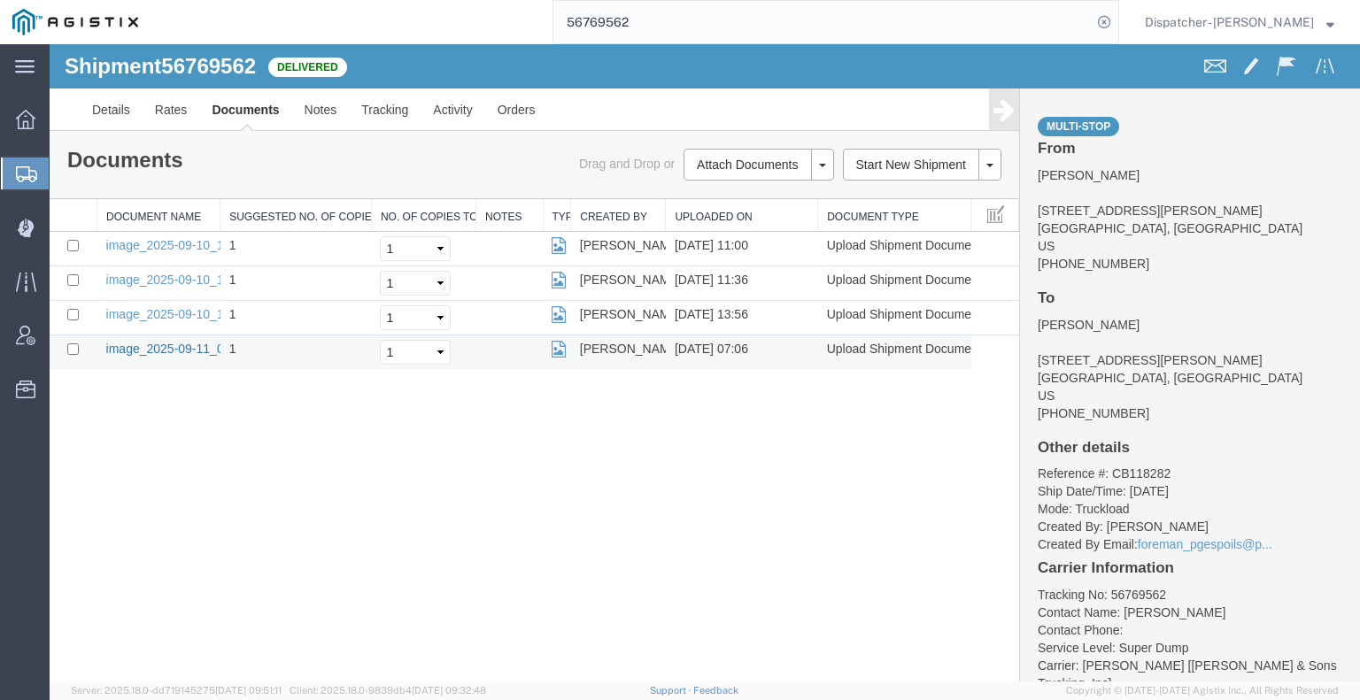
click at [169, 346] on link "image_2025-09-11_07_06_03.jpg" at bounding box center [199, 349] width 186 height 14
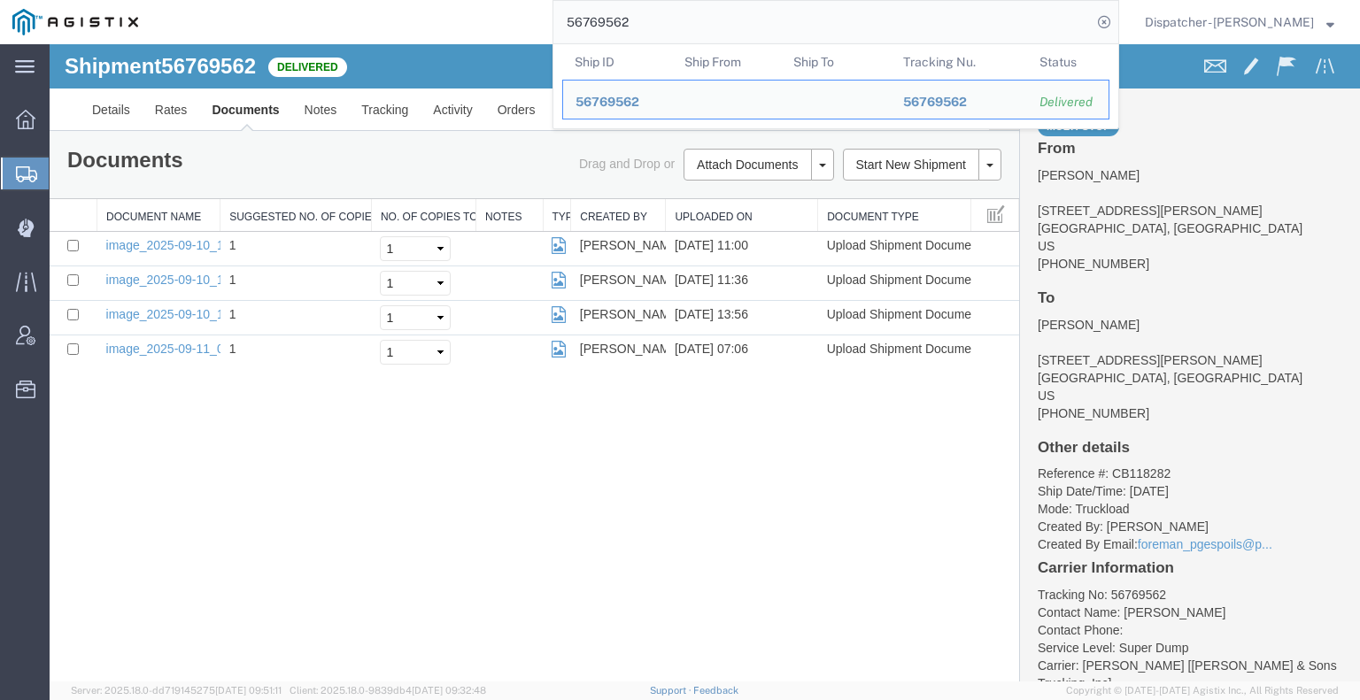
click at [607, 13] on input "56769562" at bounding box center [822, 22] width 538 height 42
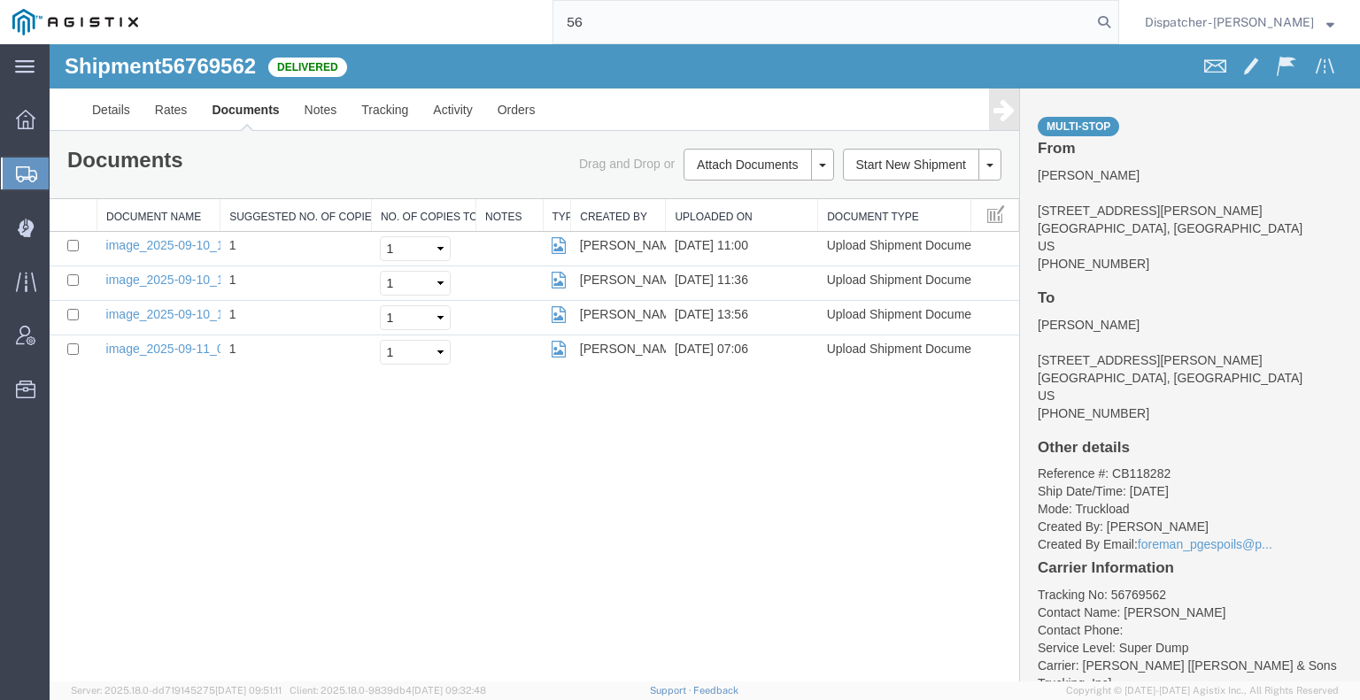
type input "5"
type input "56769719"
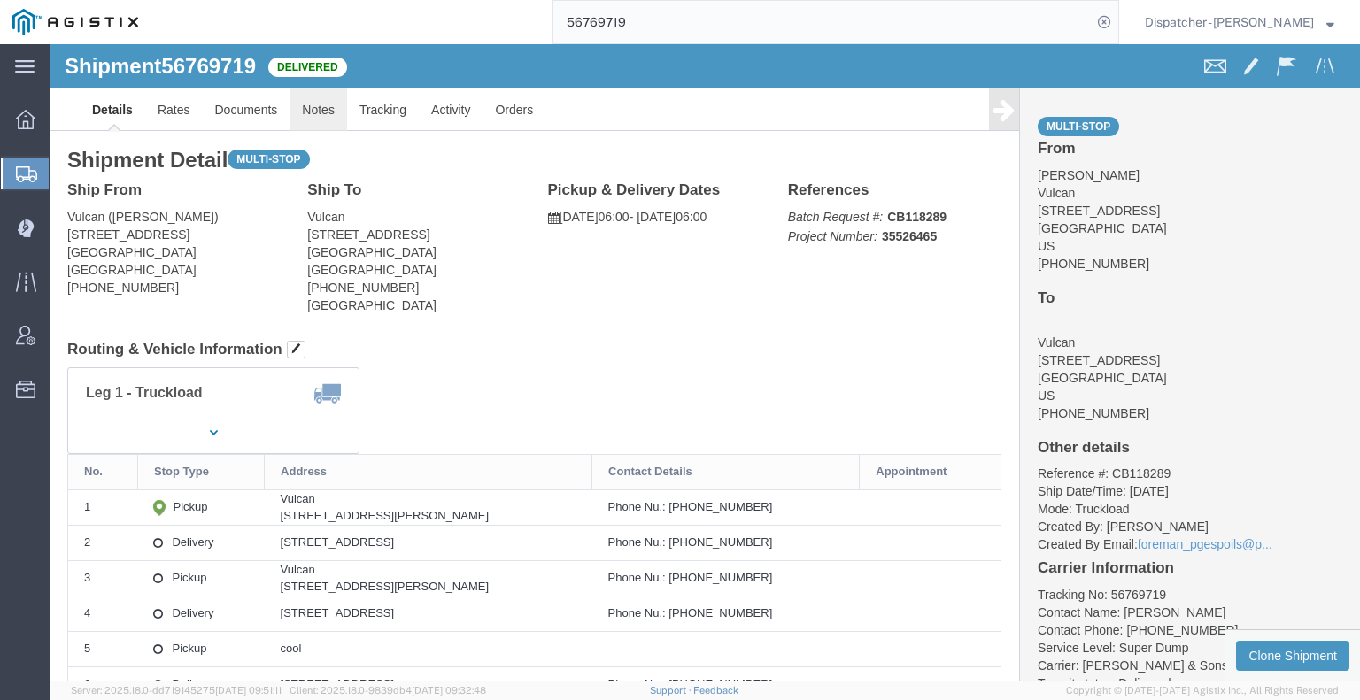
click link "Notes"
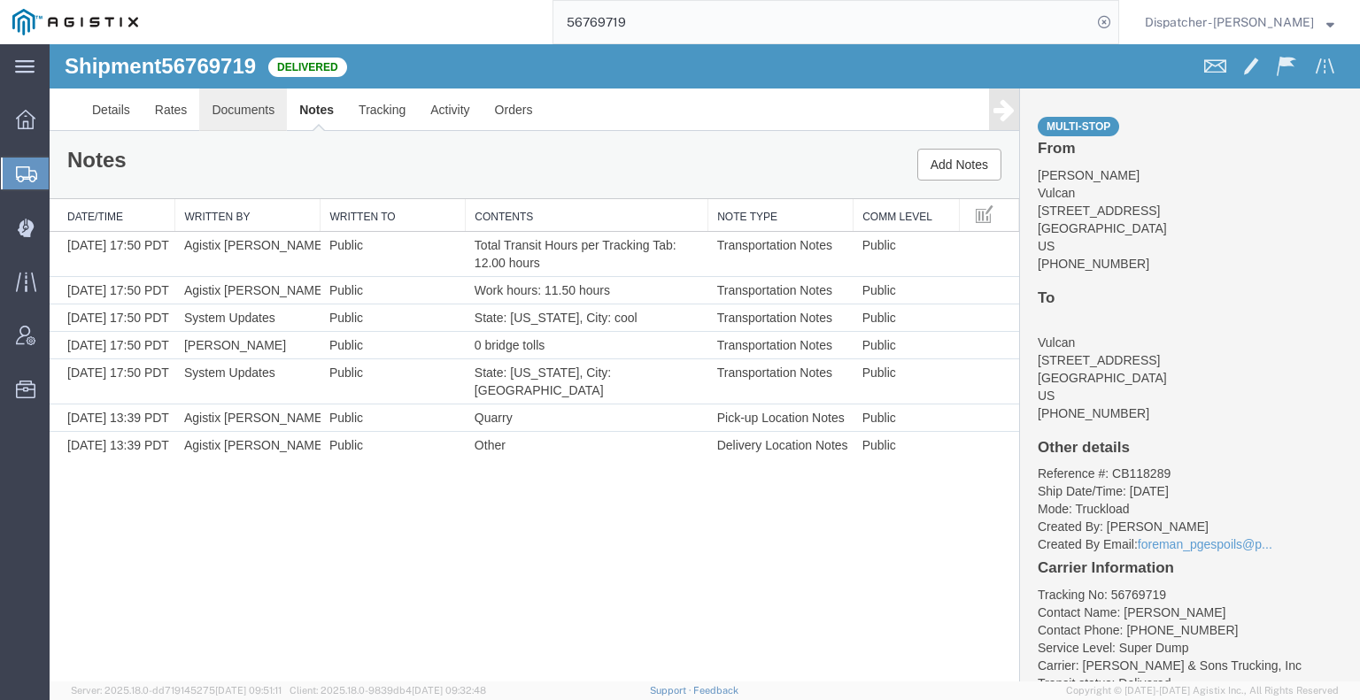
click at [252, 112] on link "Documents" at bounding box center [243, 110] width 88 height 42
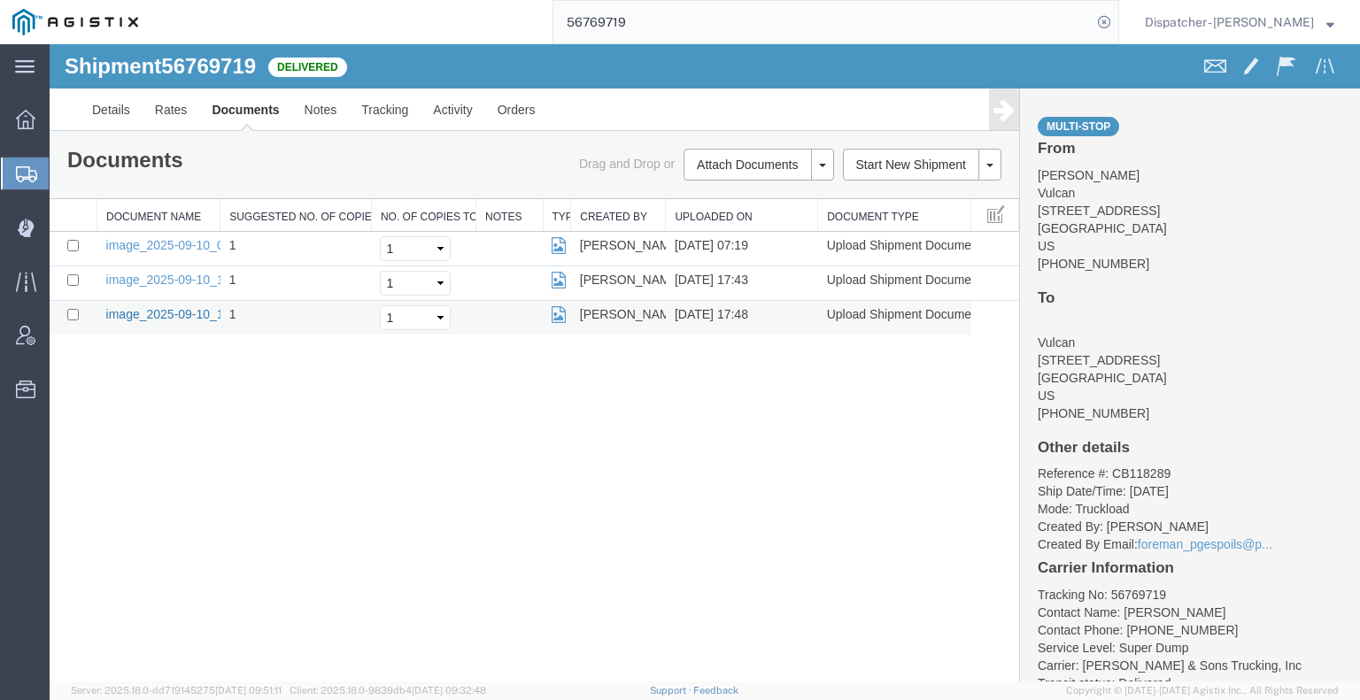
click at [176, 312] on link "image_2025-09-10_17_48_15.jpg" at bounding box center [199, 314] width 186 height 14
drag, startPoint x: 158, startPoint y: 464, endPoint x: 301, endPoint y: 353, distance: 180.4
click at [159, 466] on div "Shipment 56769719 3 of 3 Delivered Details Rates Documents Notes Tracking Activ…" at bounding box center [705, 362] width 1310 height 637
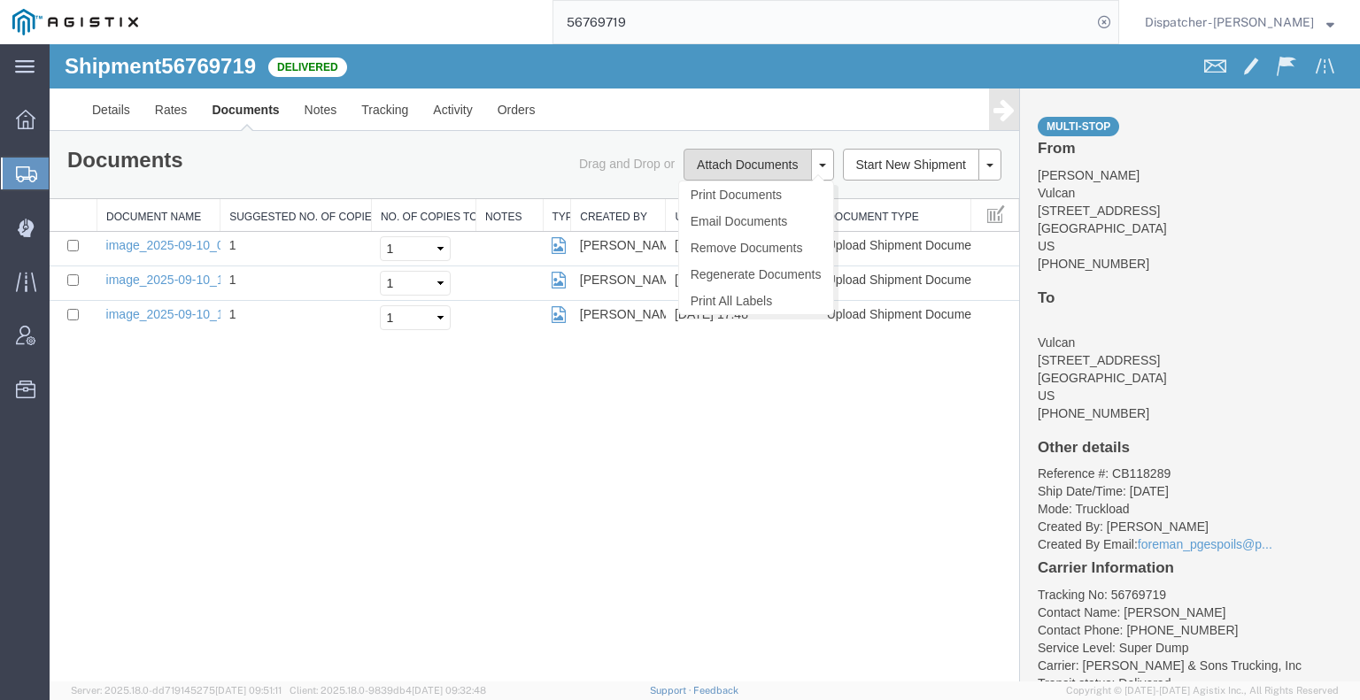
click at [723, 158] on button "Attach Documents" at bounding box center [746, 165] width 127 height 32
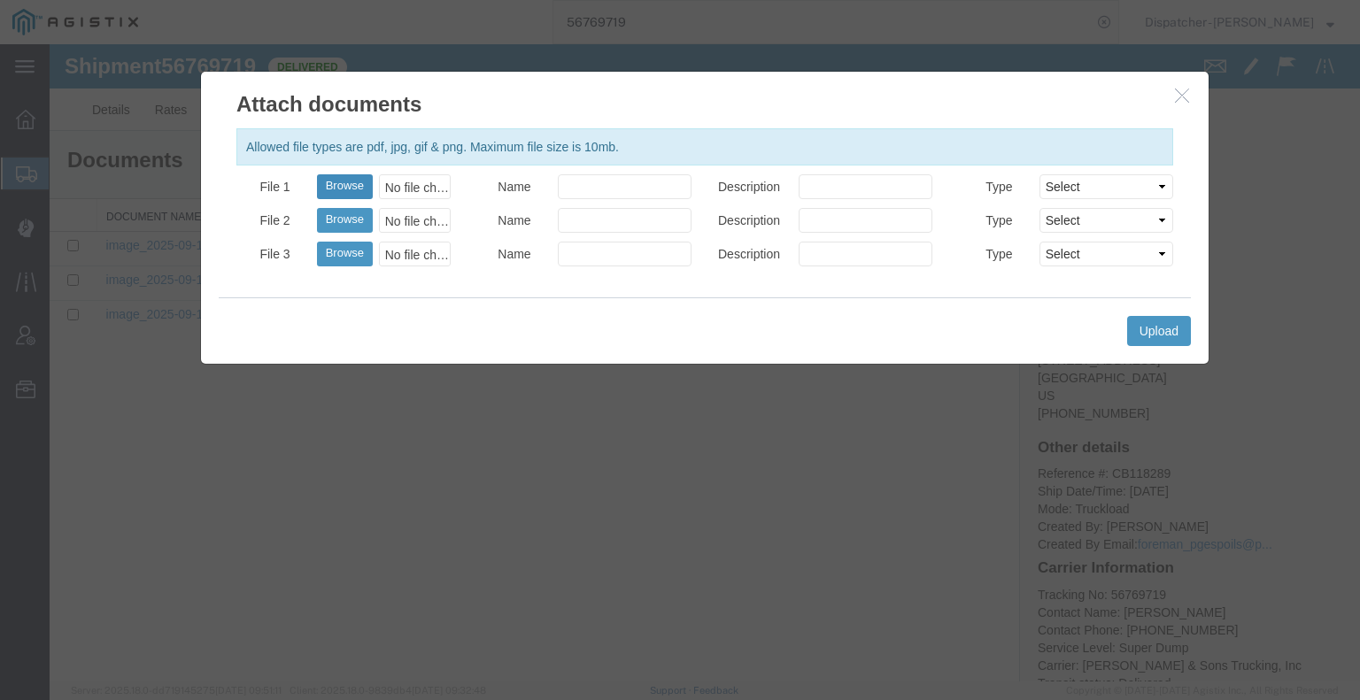
click at [339, 188] on button "Browse" at bounding box center [345, 186] width 56 height 25
type input "C:\fakepath\56769719trktag.pdf"
click at [1157, 333] on button "Upload" at bounding box center [1159, 331] width 64 height 30
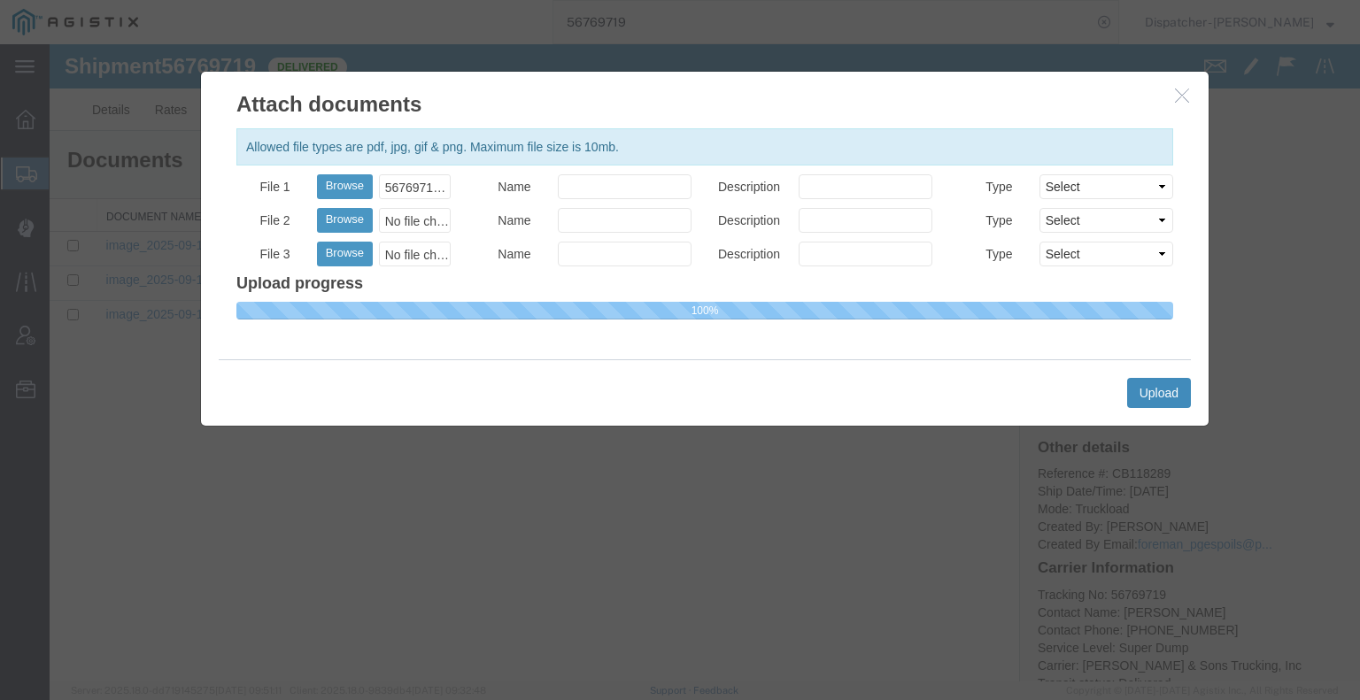
select select
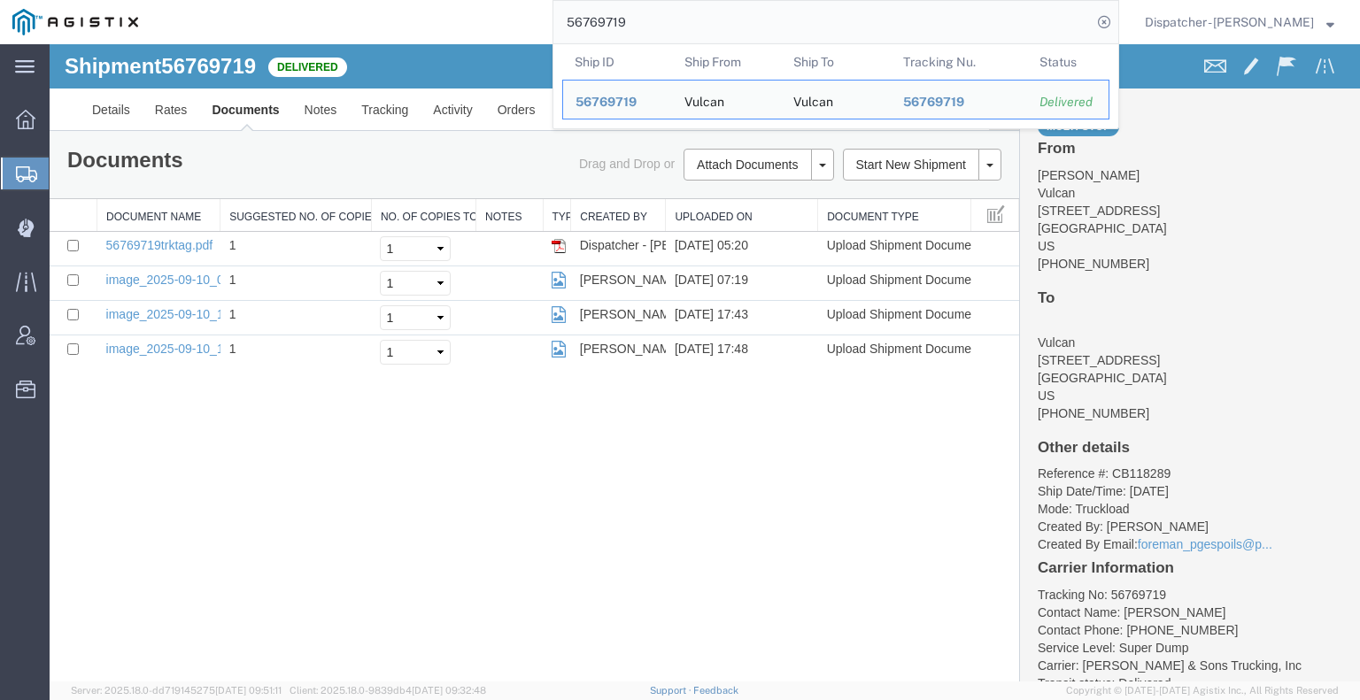
drag, startPoint x: 693, startPoint y: 17, endPoint x: 380, endPoint y: 12, distance: 313.4
click at [400, 13] on div "56769719 Ship ID Ship From Ship To Tracking Nu. Status Ship ID 56769719 Ship Fr…" at bounding box center [634, 22] width 968 height 44
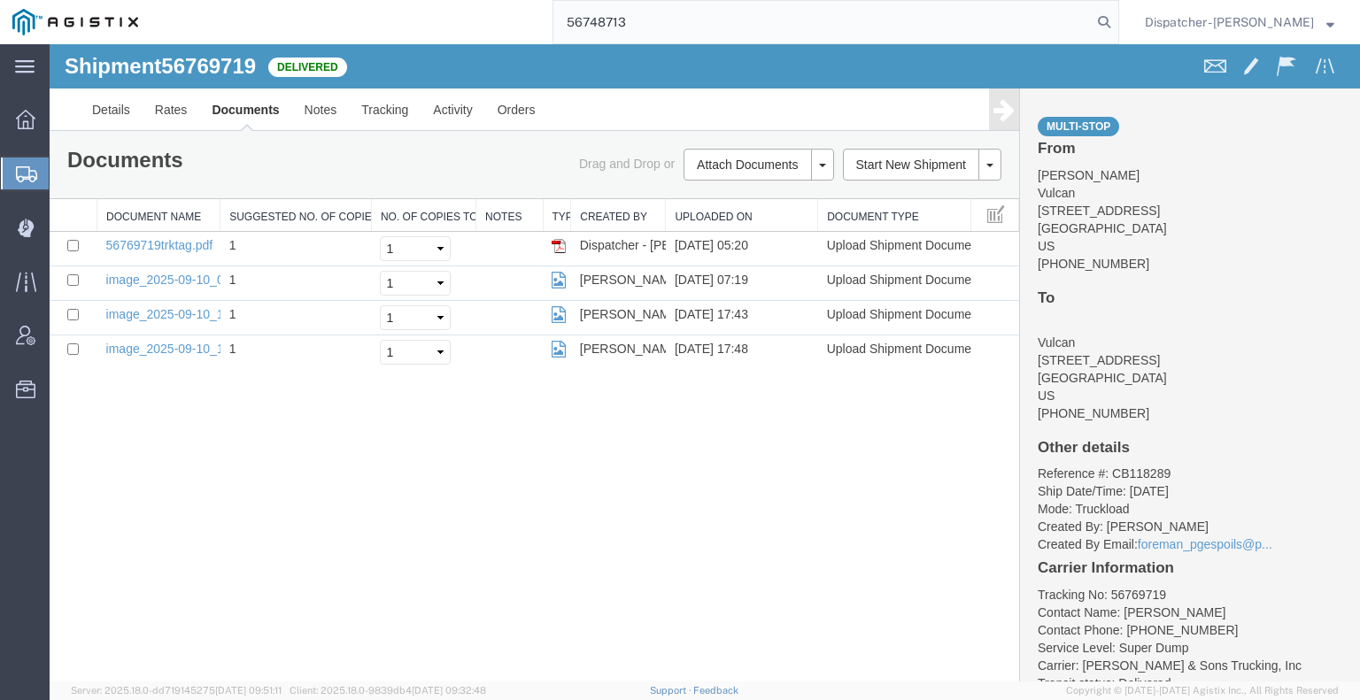
type input "56748713"
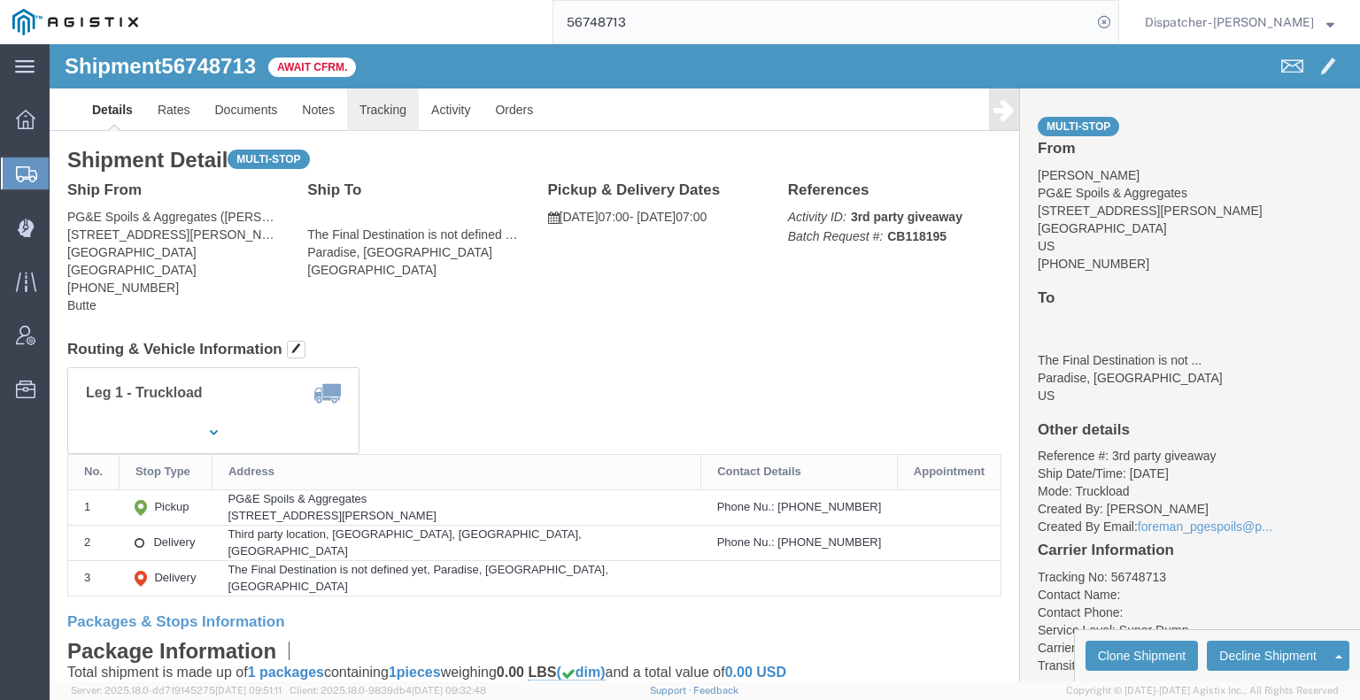
click link "Tracking"
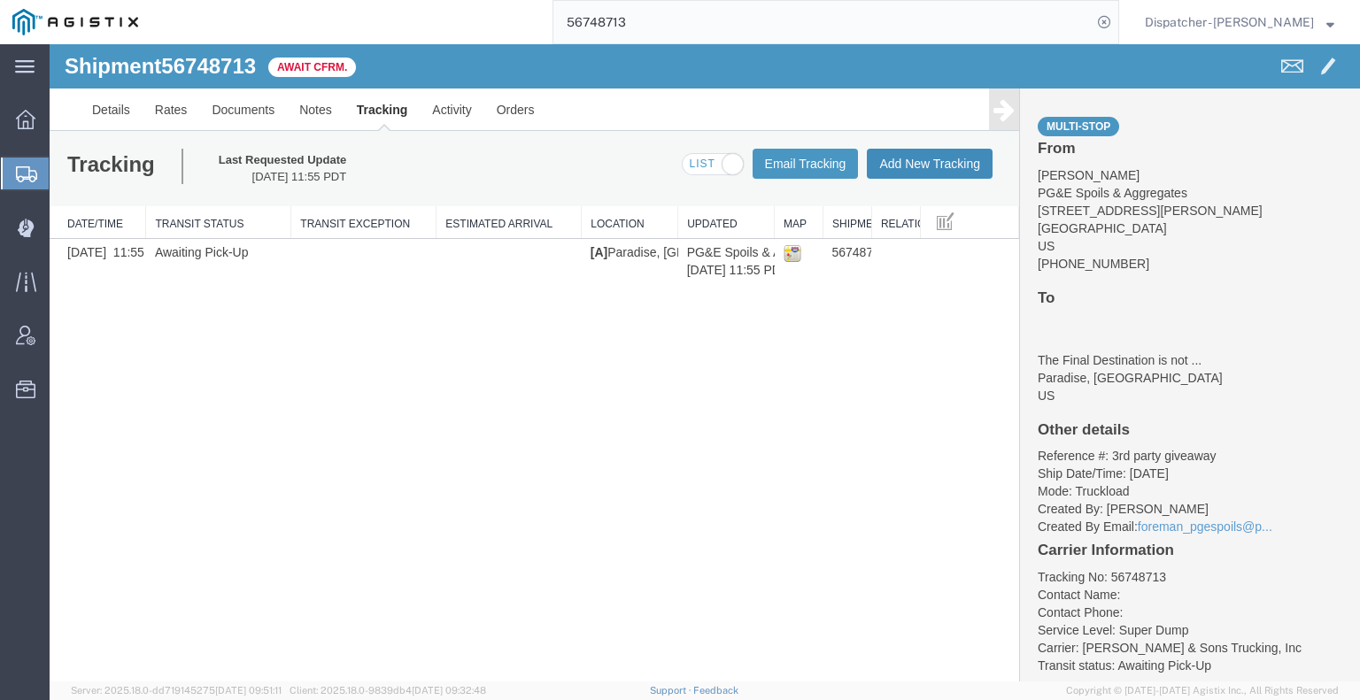
click at [891, 156] on button "Add New Tracking" at bounding box center [930, 164] width 126 height 30
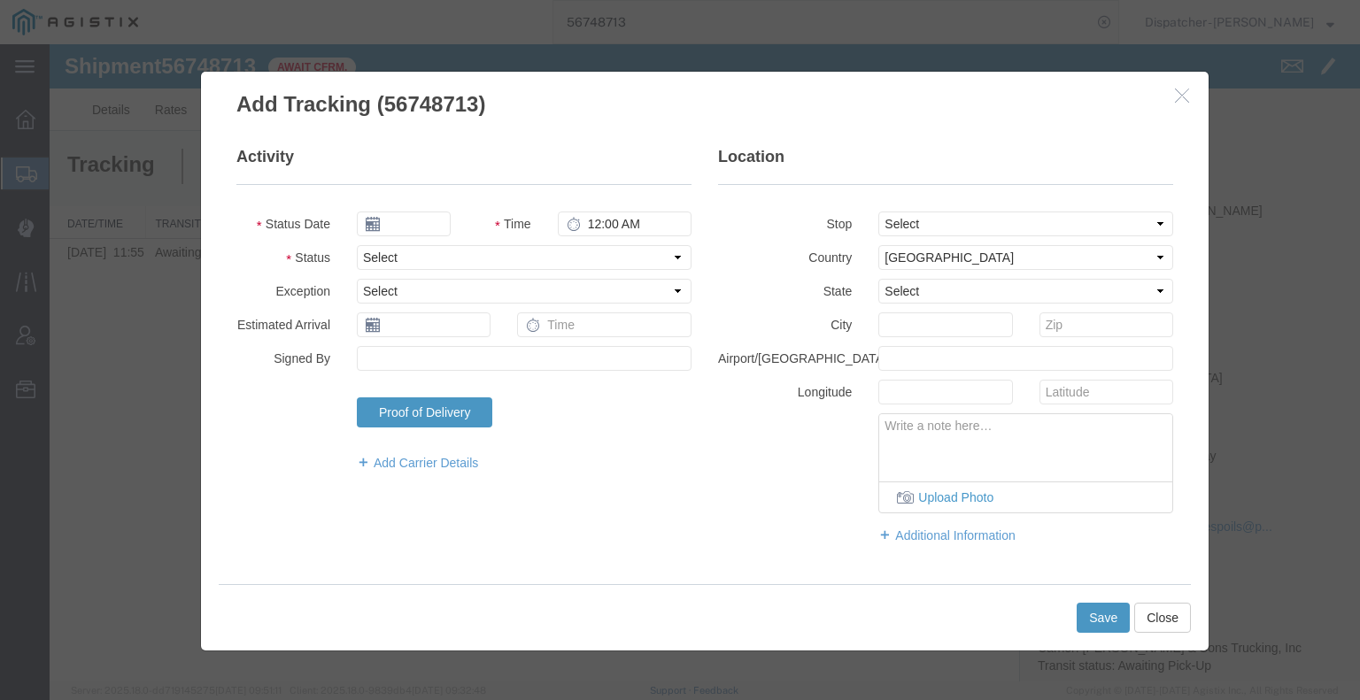
type input "[DATE]"
type input "6:00 AM"
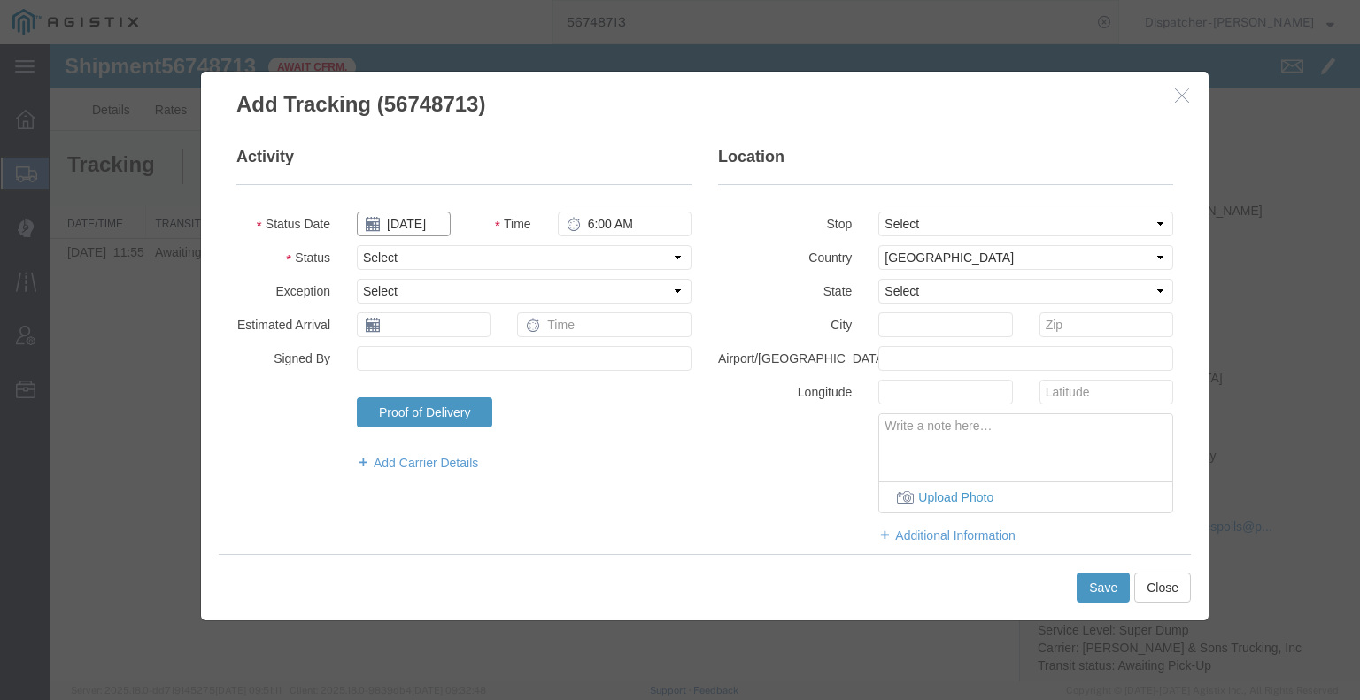
click at [421, 226] on input "[DATE]" at bounding box center [404, 224] width 94 height 25
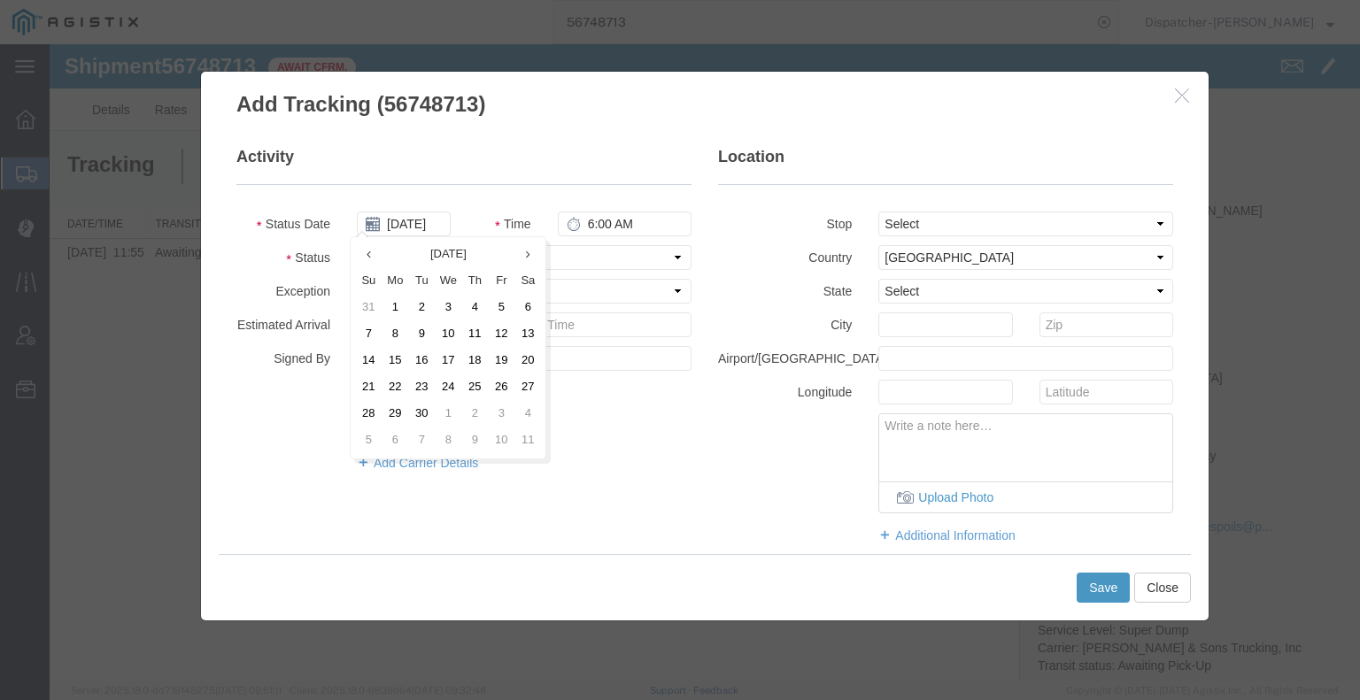
click at [422, 328] on td "9" at bounding box center [421, 334] width 27 height 27
type input "[DATE]"
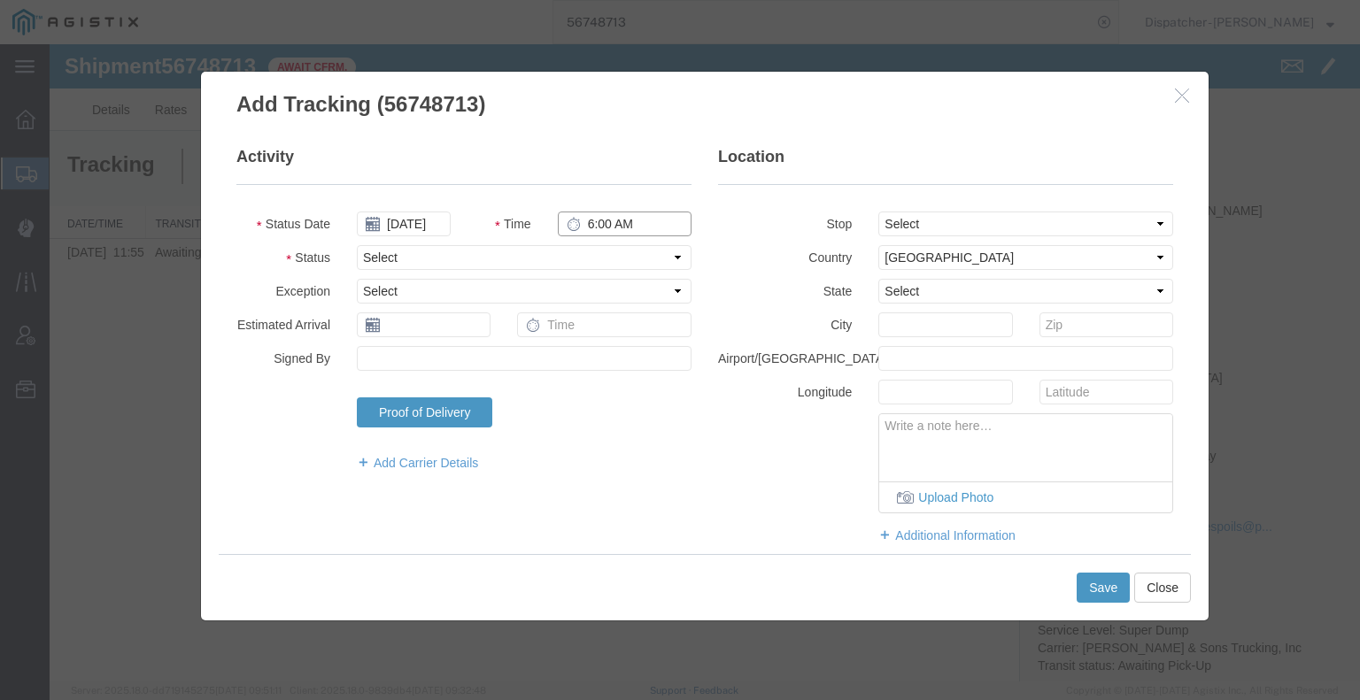
click at [589, 228] on input "6:00 AM" at bounding box center [625, 224] width 134 height 25
type input "4:00 AM"
click at [555, 265] on select "Select Arrival Notice Available Arrival Notice Imported Arrive at Delivery Loca…" at bounding box center [524, 257] width 335 height 25
select select "ARVPULOC"
click at [357, 245] on select "Select Arrival Notice Available Arrival Notice Imported Arrive at Delivery Loca…" at bounding box center [524, 257] width 335 height 25
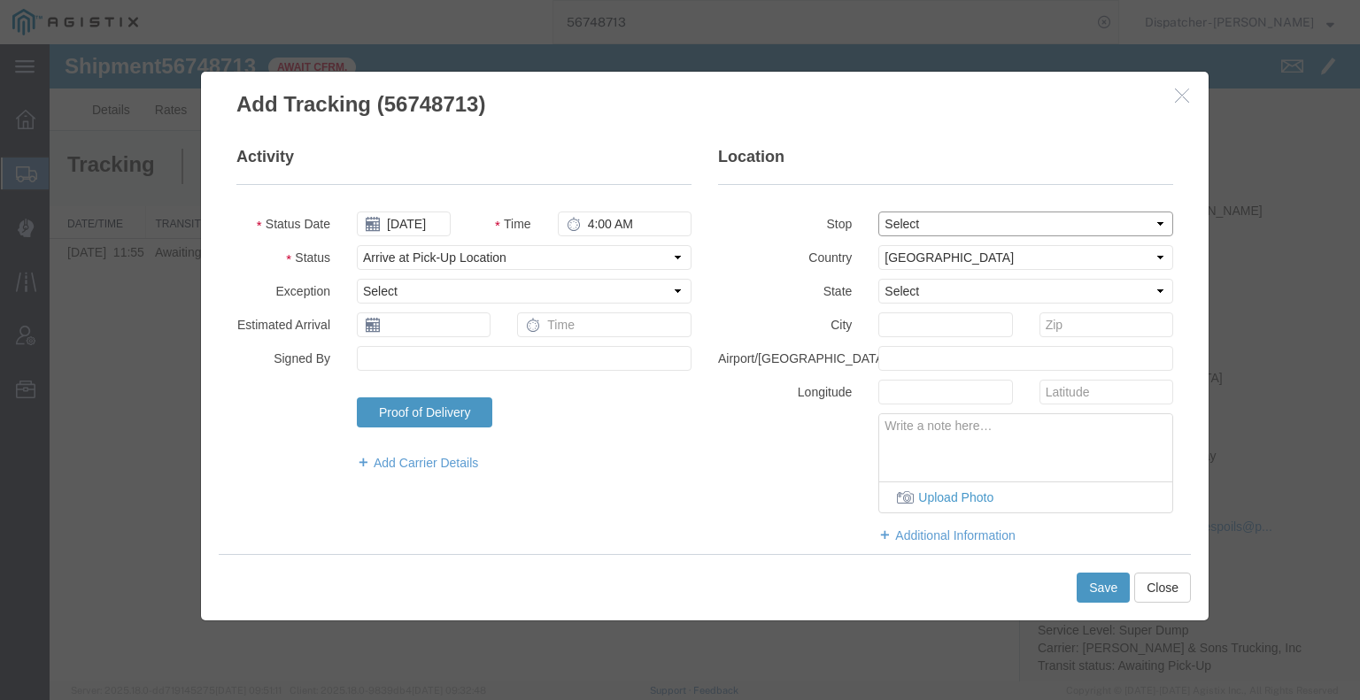
click at [906, 220] on select "Select From: [STREET_ADDRESS][PERSON_NAME] Stop 2: Third party location, [GEOGR…" at bounding box center [1025, 224] width 295 height 25
select select "{"pickupDeliveryInfoId": "122792625","pickupOrDelivery": "P","stopNum": "1","lo…"
click at [878, 212] on select "Select From: [STREET_ADDRESS][PERSON_NAME] Stop 2: Third party location, [GEOGR…" at bounding box center [1025, 224] width 295 height 25
select select "CA"
type input "Paradise"
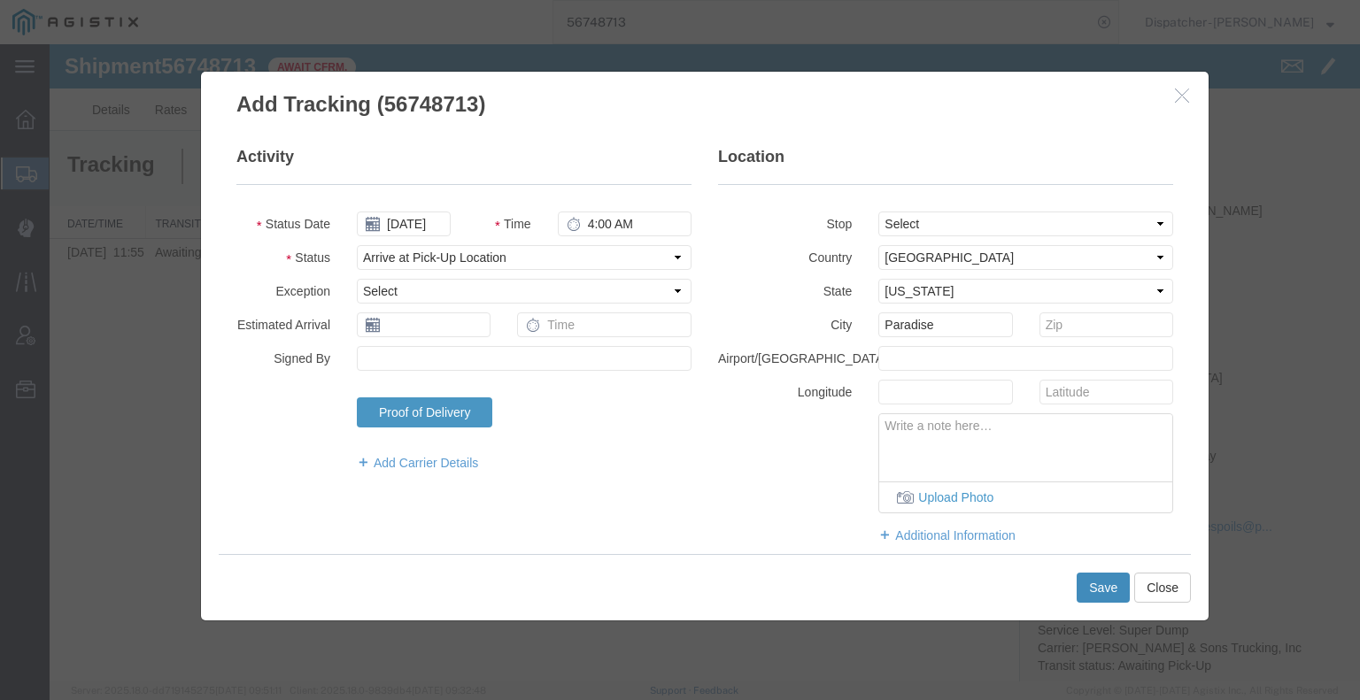
click at [1105, 581] on button "Save" at bounding box center [1102, 588] width 53 height 30
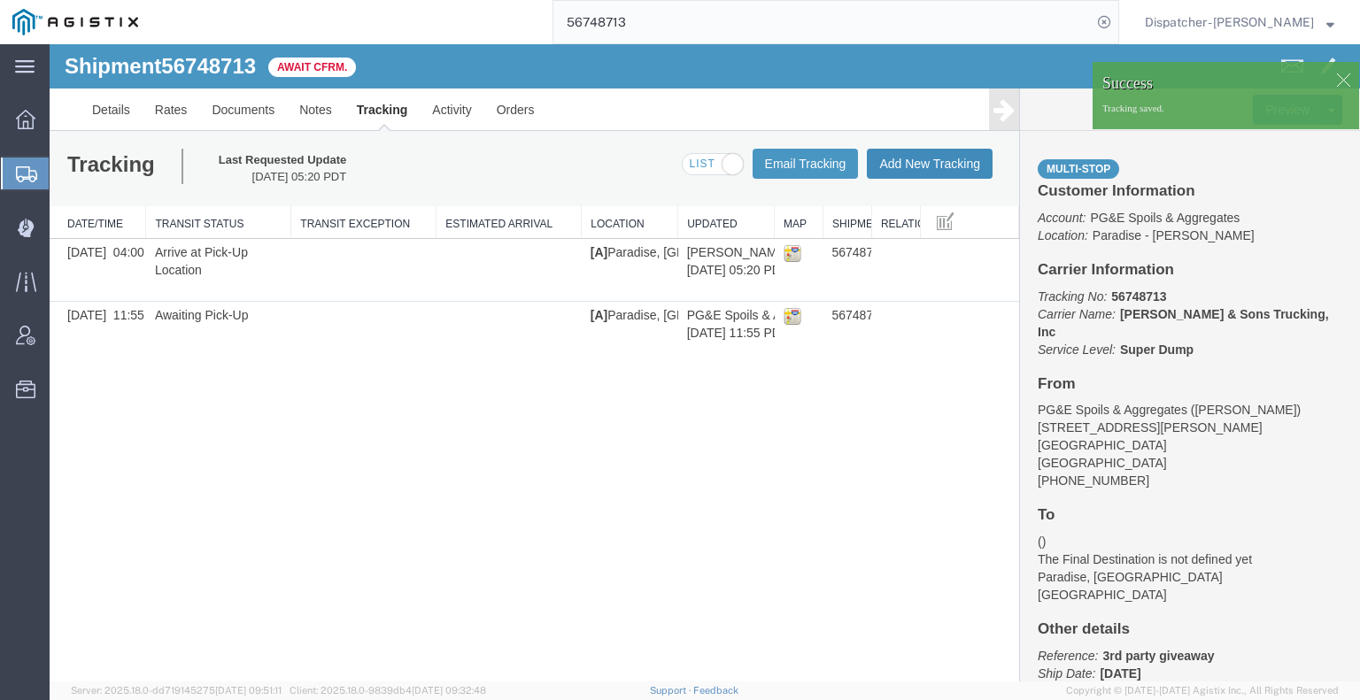
click at [913, 165] on button "Add New Tracking" at bounding box center [930, 164] width 126 height 30
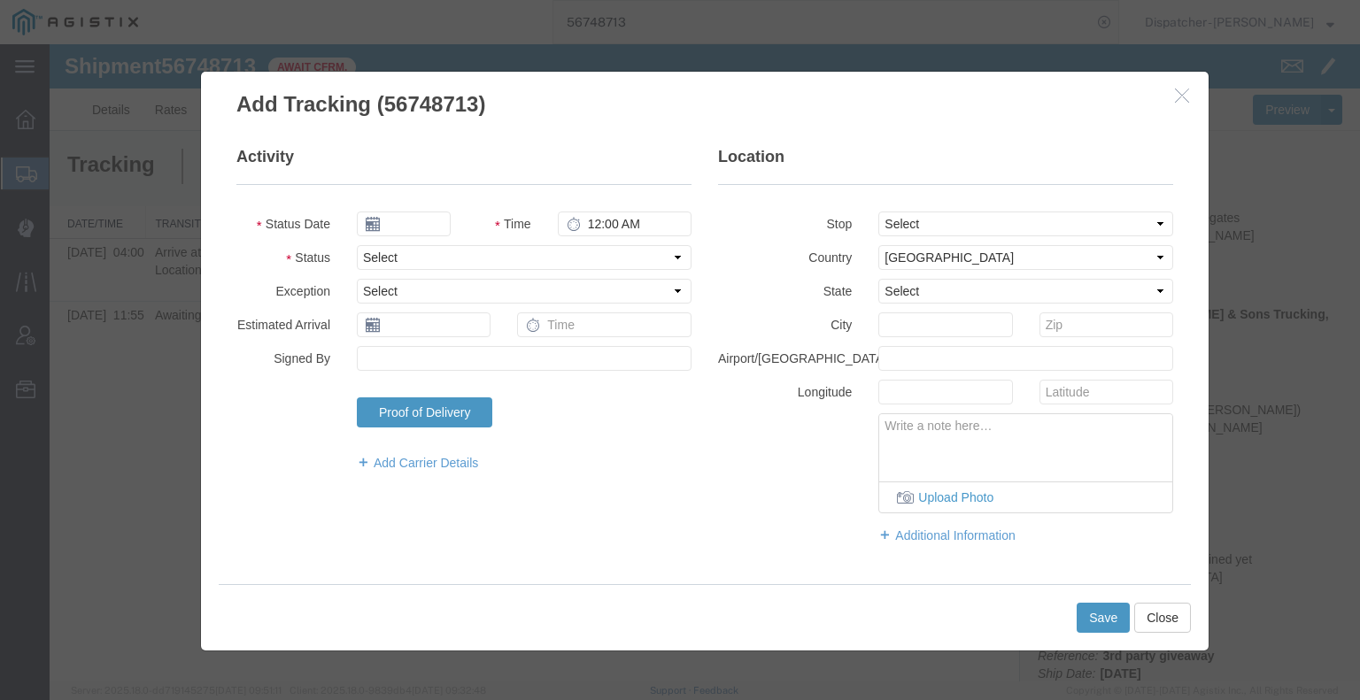
type input "[DATE]"
type input "6:00 AM"
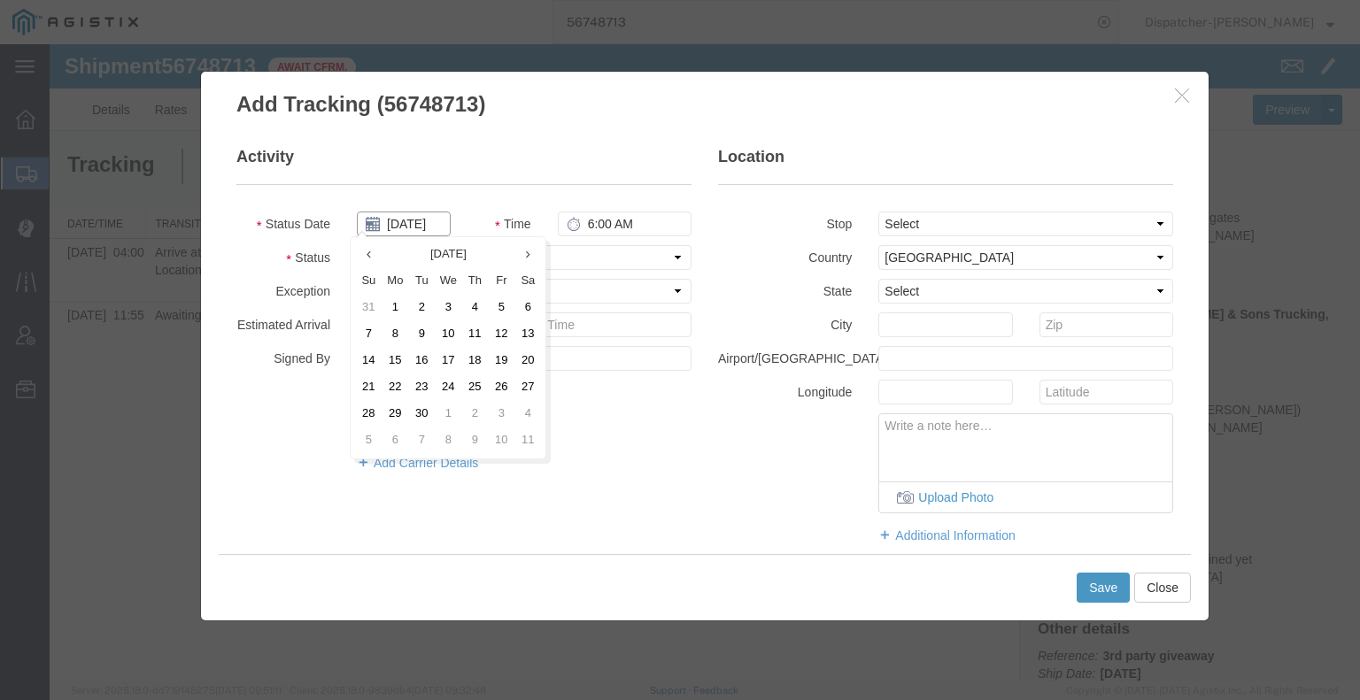
click at [423, 220] on input "[DATE]" at bounding box center [404, 224] width 94 height 25
click at [426, 335] on td "9" at bounding box center [421, 334] width 27 height 27
type input "[DATE]"
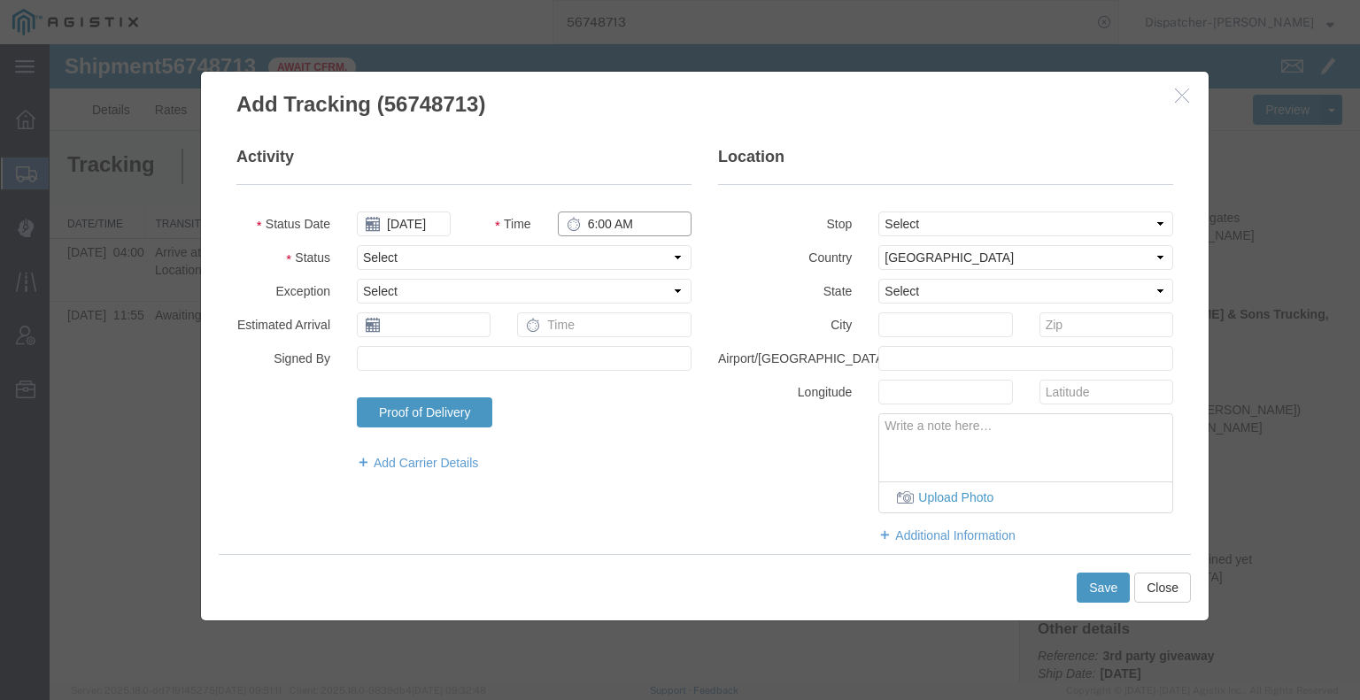
click at [601, 218] on input "6:00 AM" at bounding box center [625, 224] width 134 height 25
type input "4:00 PM"
click at [610, 266] on select "Select Arrival Notice Available Arrival Notice Imported Arrive at Delivery Loca…" at bounding box center [524, 257] width 335 height 25
select select "DPTDLVLOC"
click at [357, 245] on select "Select Arrival Notice Available Arrival Notice Imported Arrive at Delivery Loca…" at bounding box center [524, 257] width 335 height 25
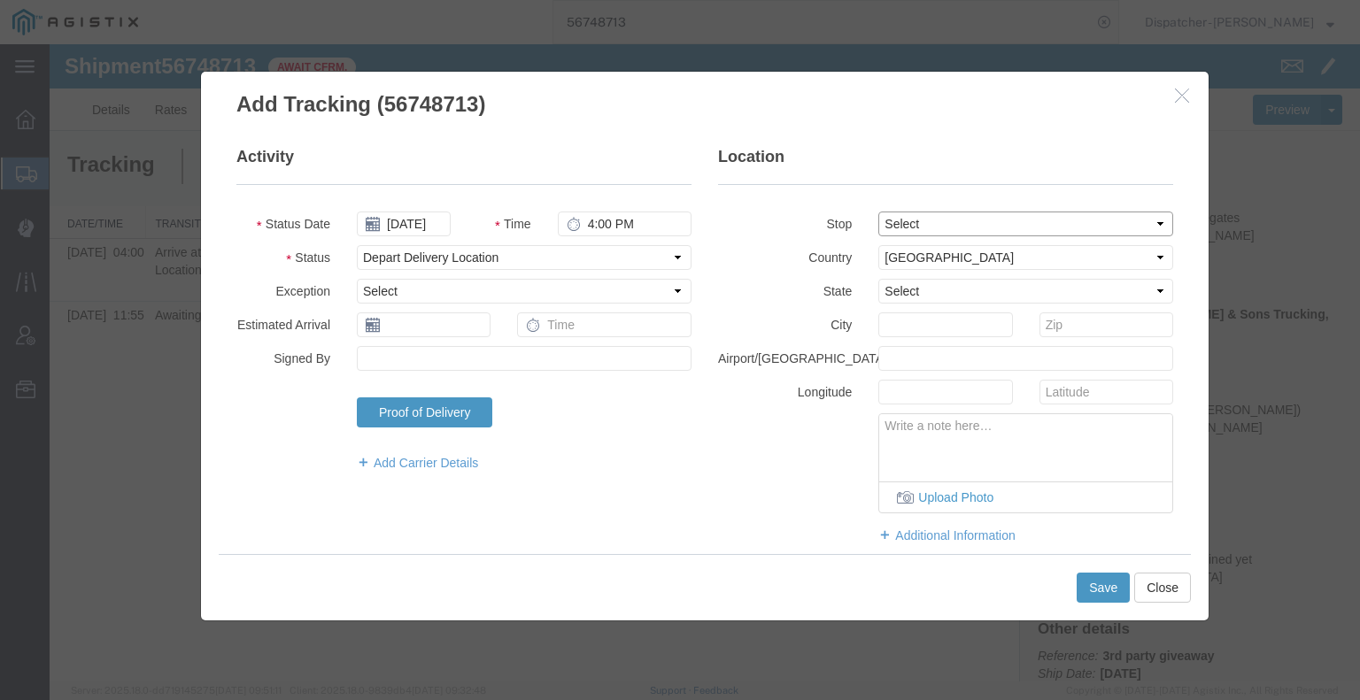
click at [921, 229] on select "Select From: [STREET_ADDRESS][PERSON_NAME] Stop 2: Third party location, [GEOGR…" at bounding box center [1025, 224] width 295 height 25
select select "{"pickupDeliveryInfoId": "122792626","pickupOrDelivery": "D","stopNum": "2","lo…"
click at [878, 212] on select "Select From: [STREET_ADDRESS][PERSON_NAME] Stop 2: Third party location, [GEOGR…" at bounding box center [1025, 224] width 295 height 25
select select "CA"
type input "Paradise"
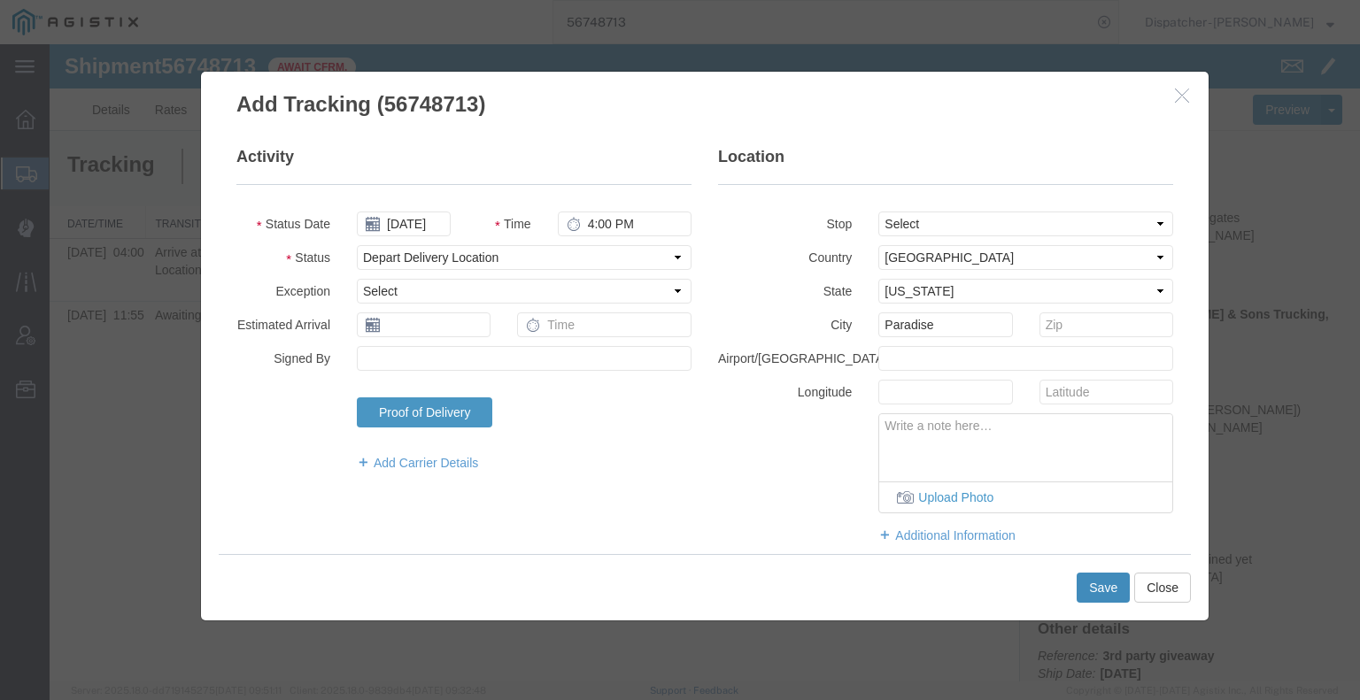
click at [1092, 592] on button "Save" at bounding box center [1102, 588] width 53 height 30
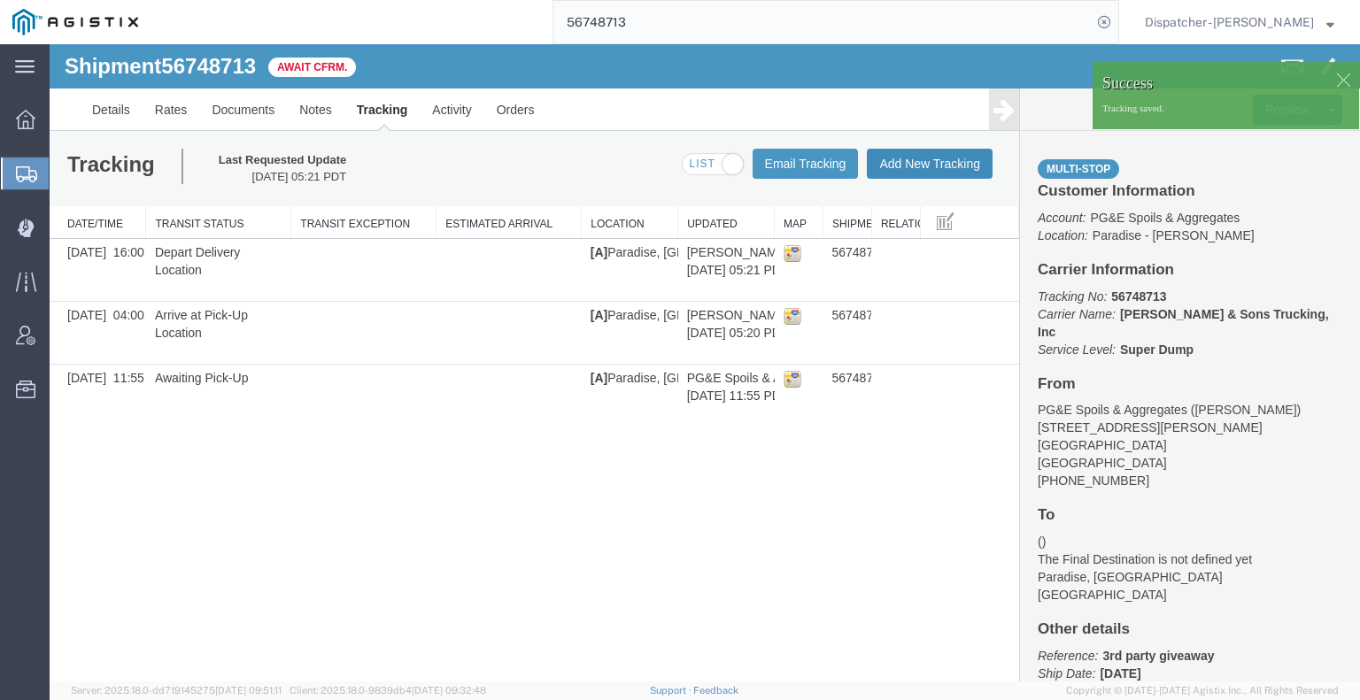
click at [926, 168] on button "Add New Tracking" at bounding box center [930, 164] width 126 height 30
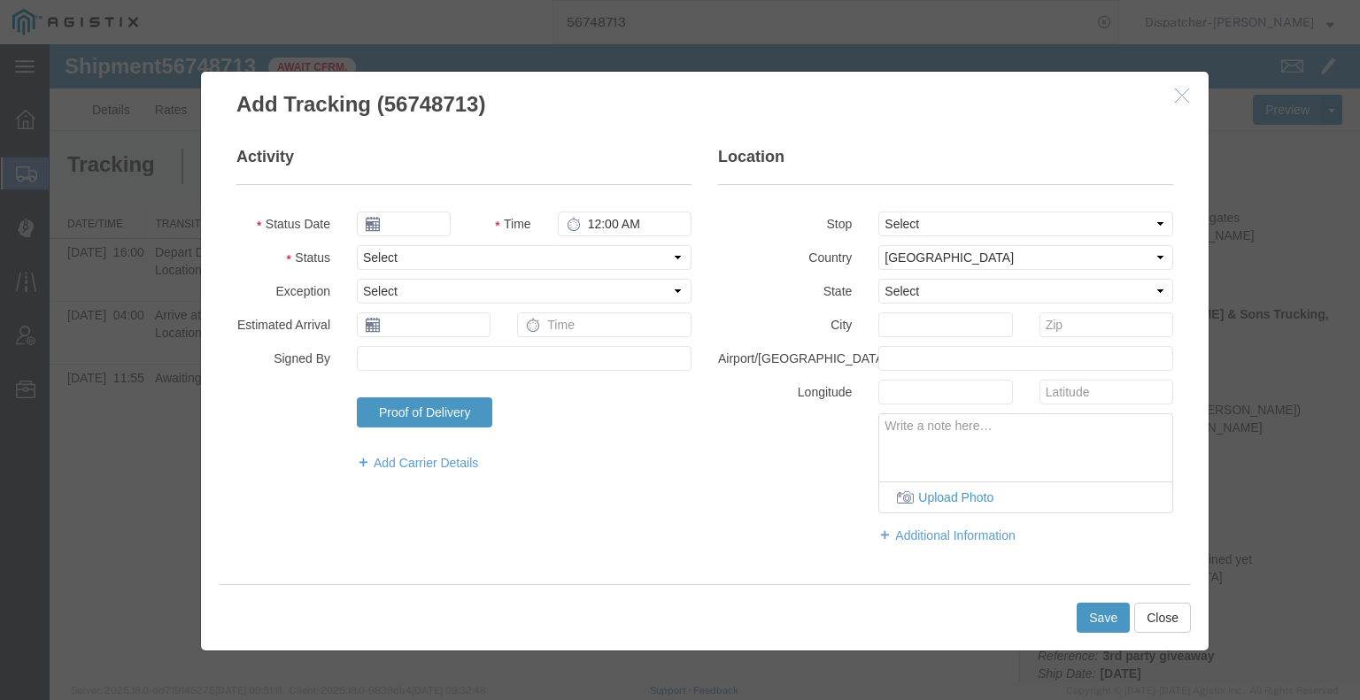
type input "[DATE]"
type input "6:00 AM"
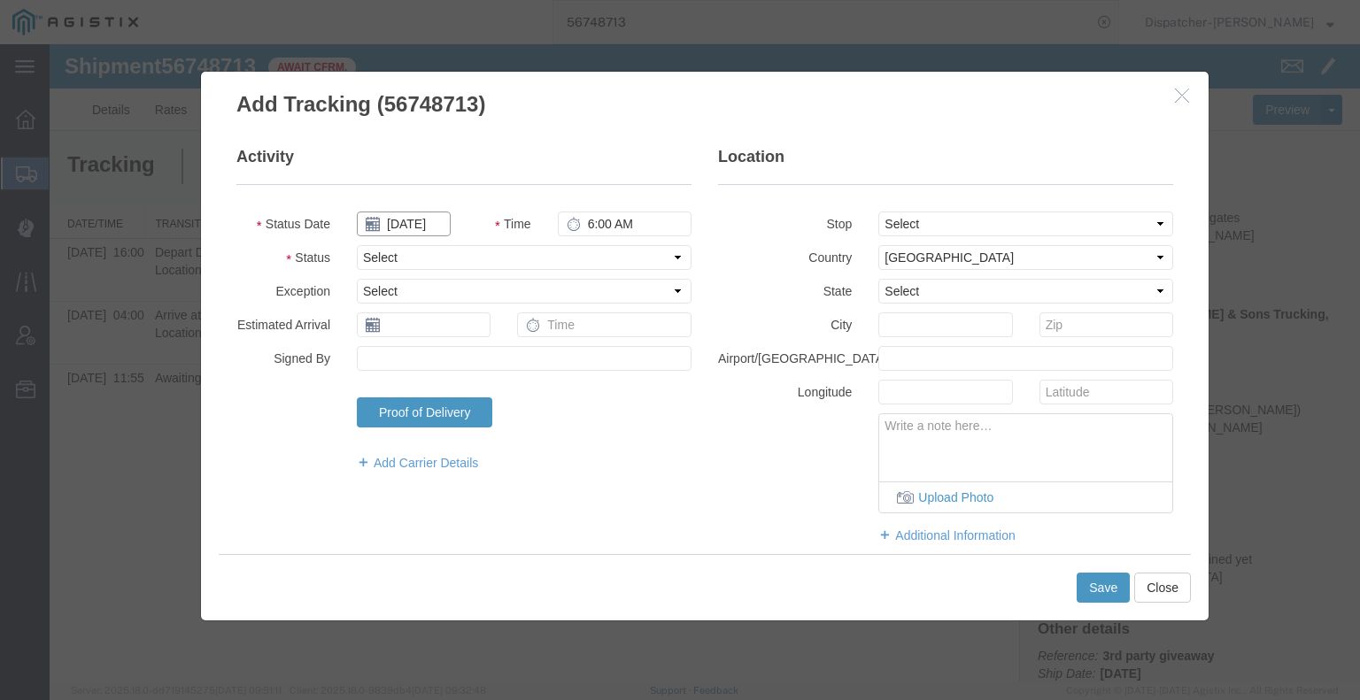
click at [414, 220] on input "[DATE]" at bounding box center [404, 224] width 94 height 25
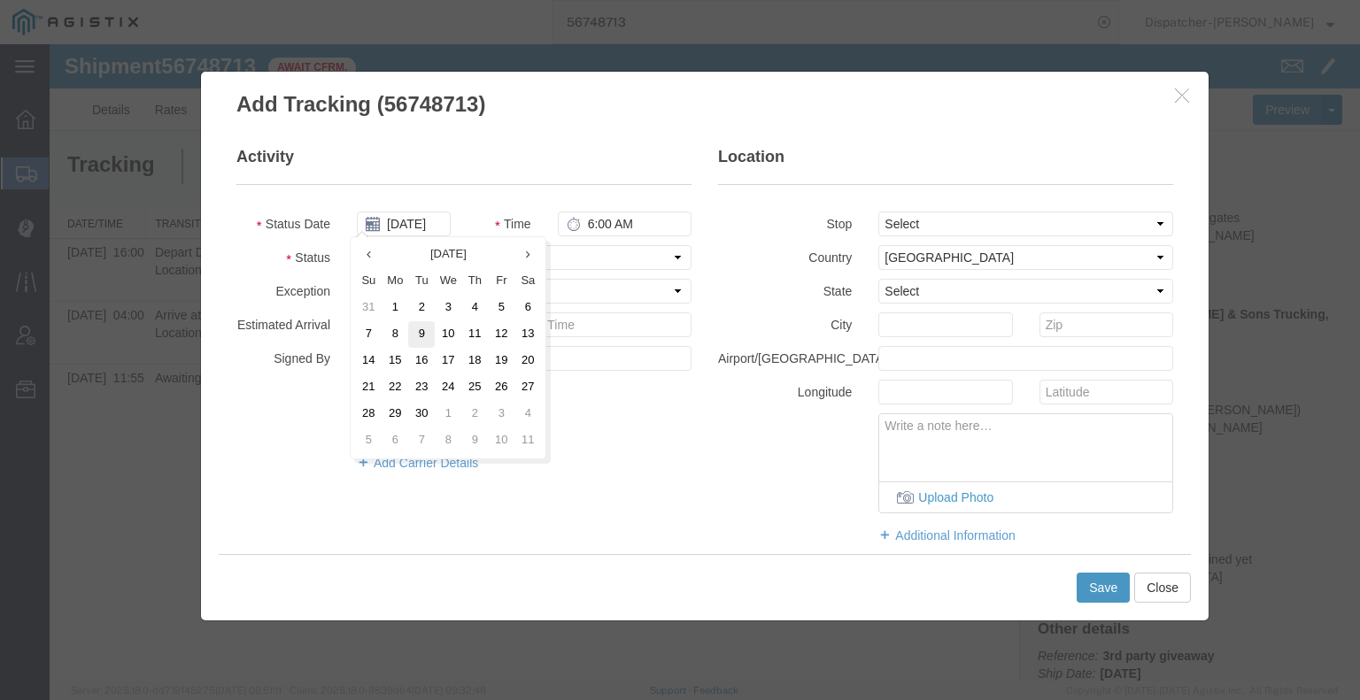
click at [413, 338] on td "9" at bounding box center [421, 334] width 27 height 27
type input "[DATE]"
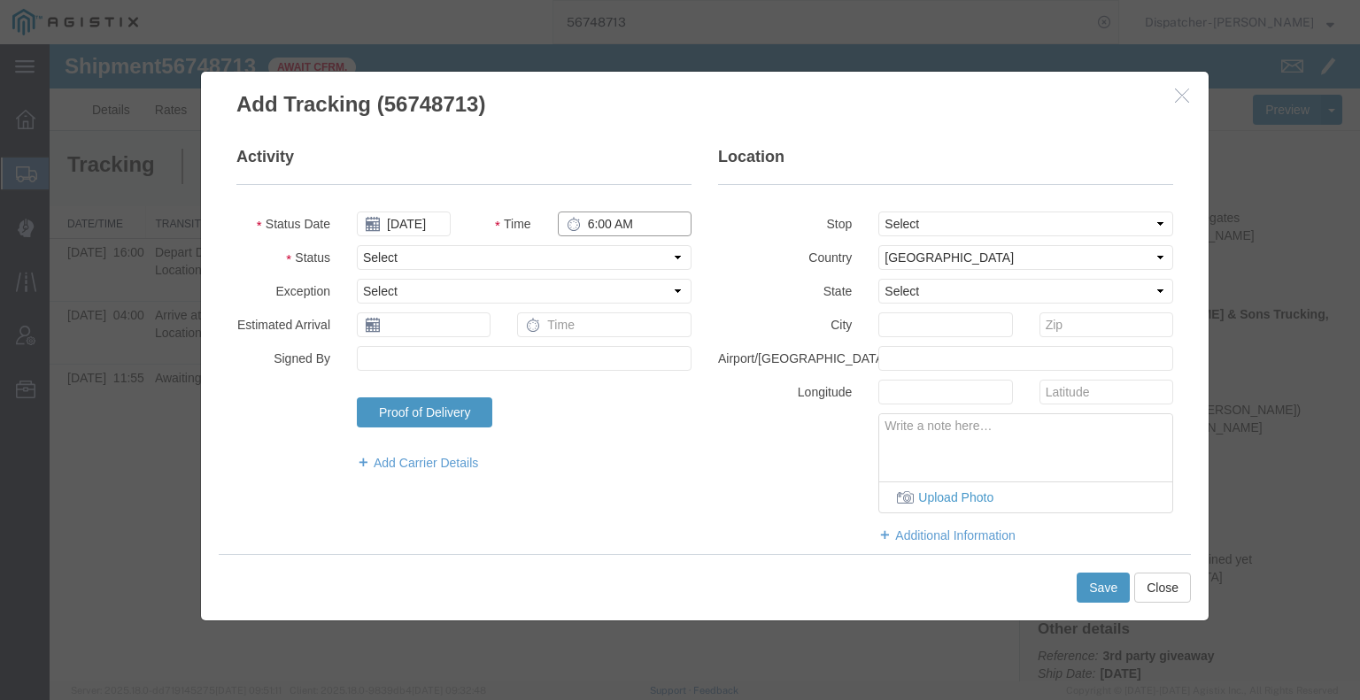
click at [595, 233] on input "6:00 AM" at bounding box center [625, 224] width 134 height 25
type input "4:00 PM"
click at [605, 251] on select "Select Arrival Notice Available Arrival Notice Imported Arrive at Delivery Loca…" at bounding box center [524, 257] width 335 height 25
select select "BREAKSTART"
click at [357, 245] on select "Select Arrival Notice Available Arrival Notice Imported Arrive at Delivery Loca…" at bounding box center [524, 257] width 335 height 25
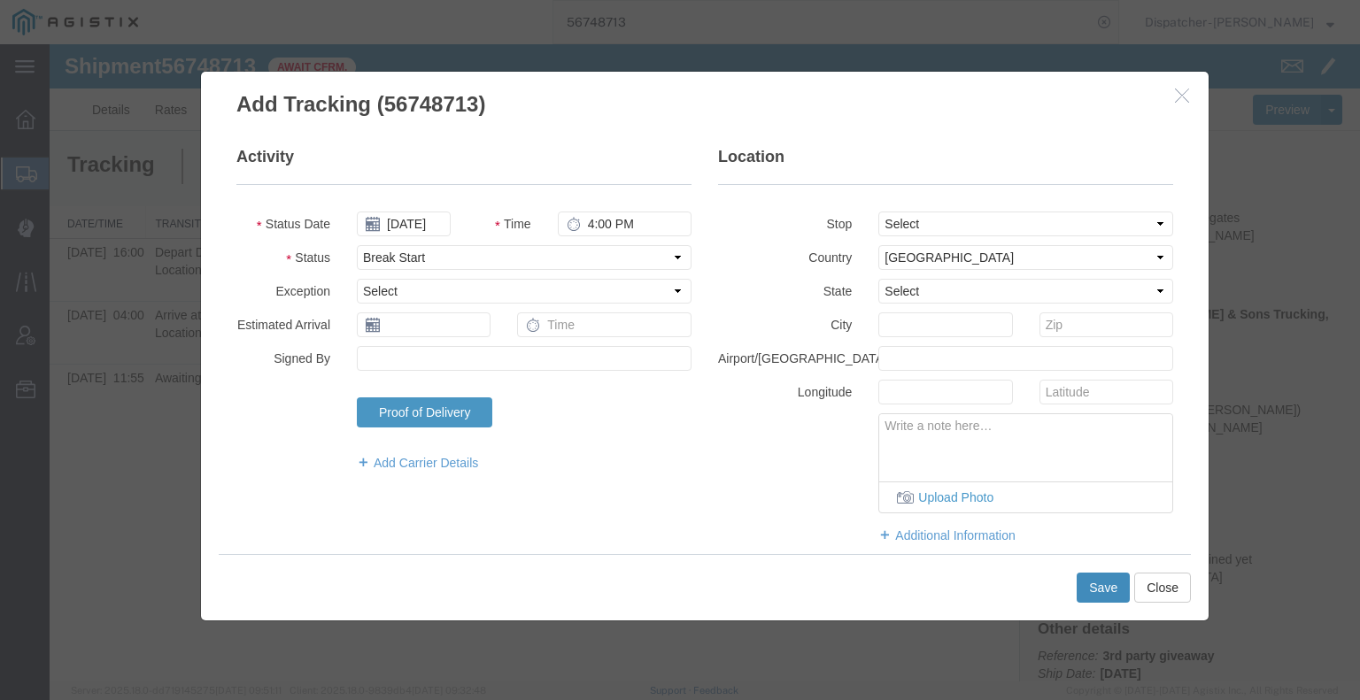
click at [1096, 583] on button "Save" at bounding box center [1102, 588] width 53 height 30
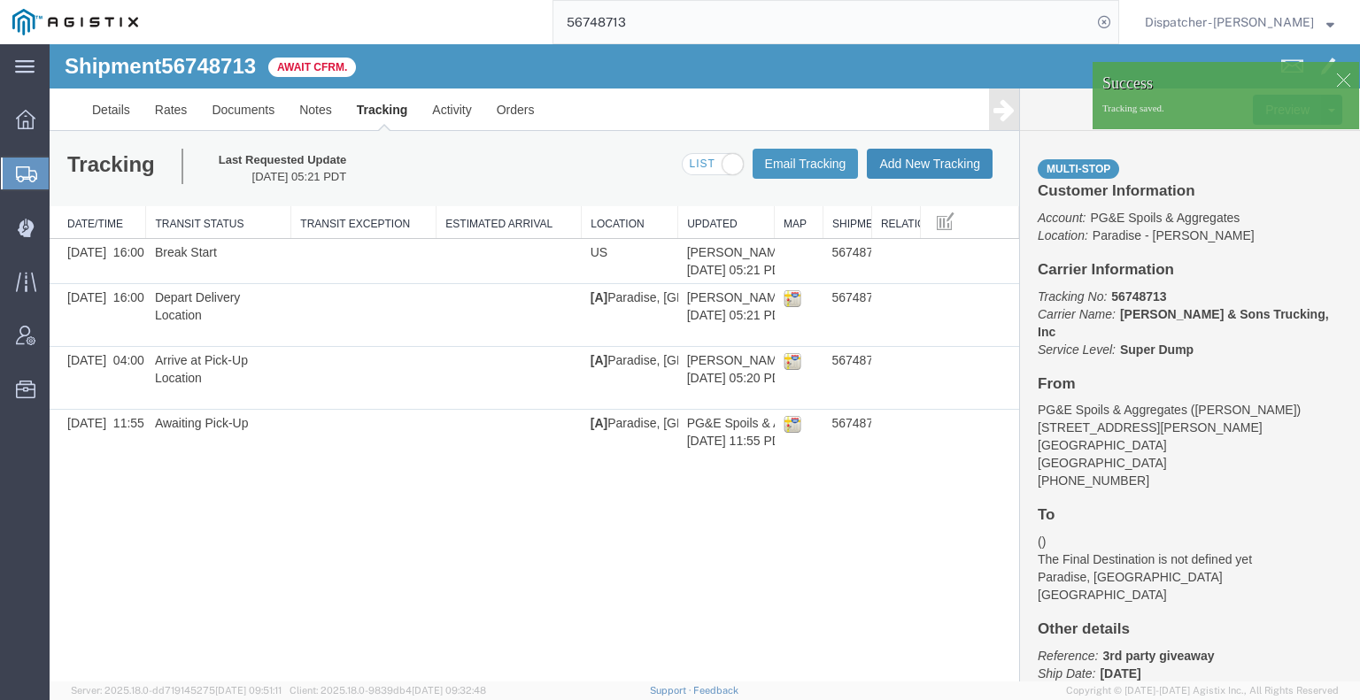
click at [954, 166] on button "Add New Tracking" at bounding box center [930, 164] width 126 height 30
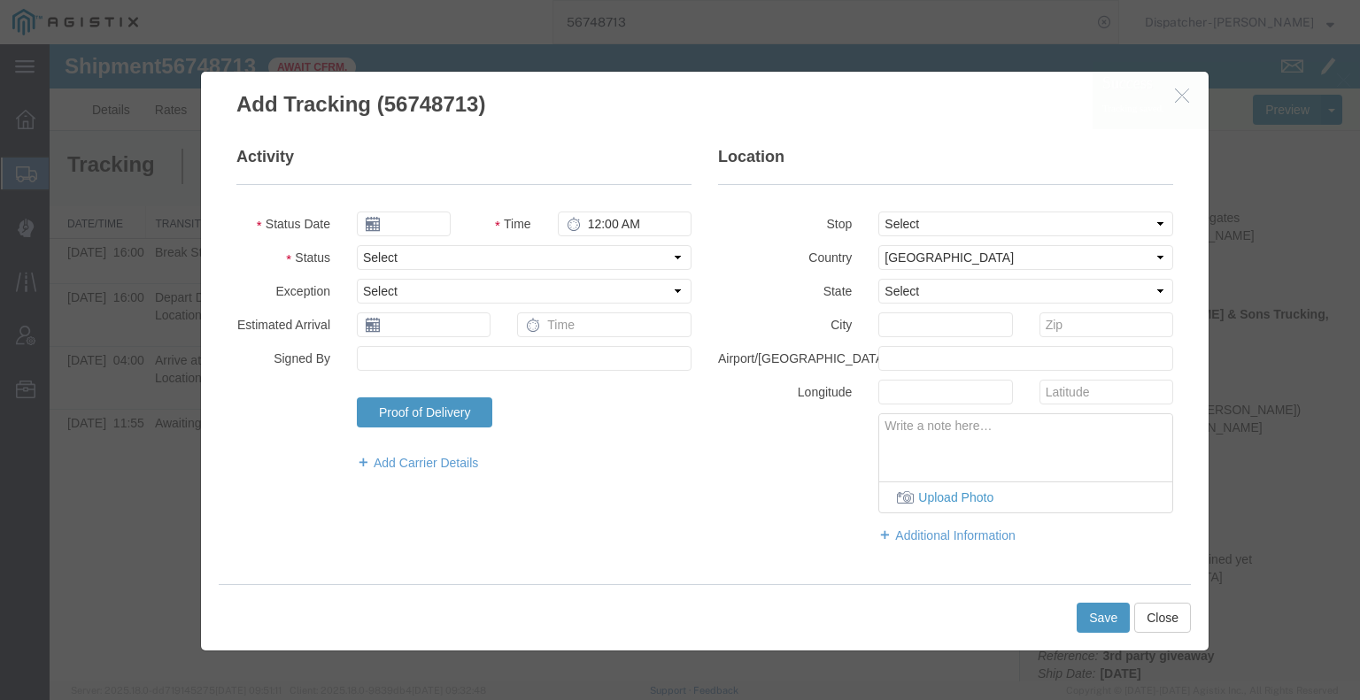
type input "[DATE]"
type input "6:00 AM"
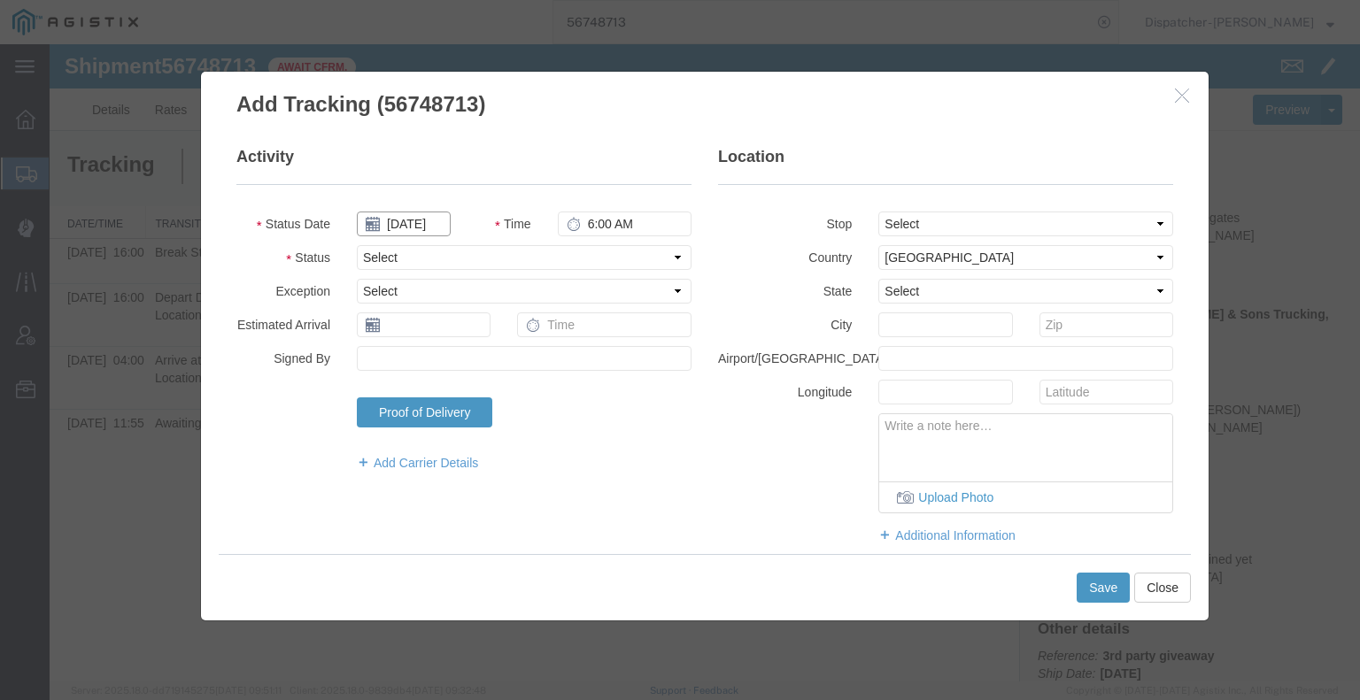
click at [414, 222] on input "[DATE]" at bounding box center [404, 224] width 94 height 25
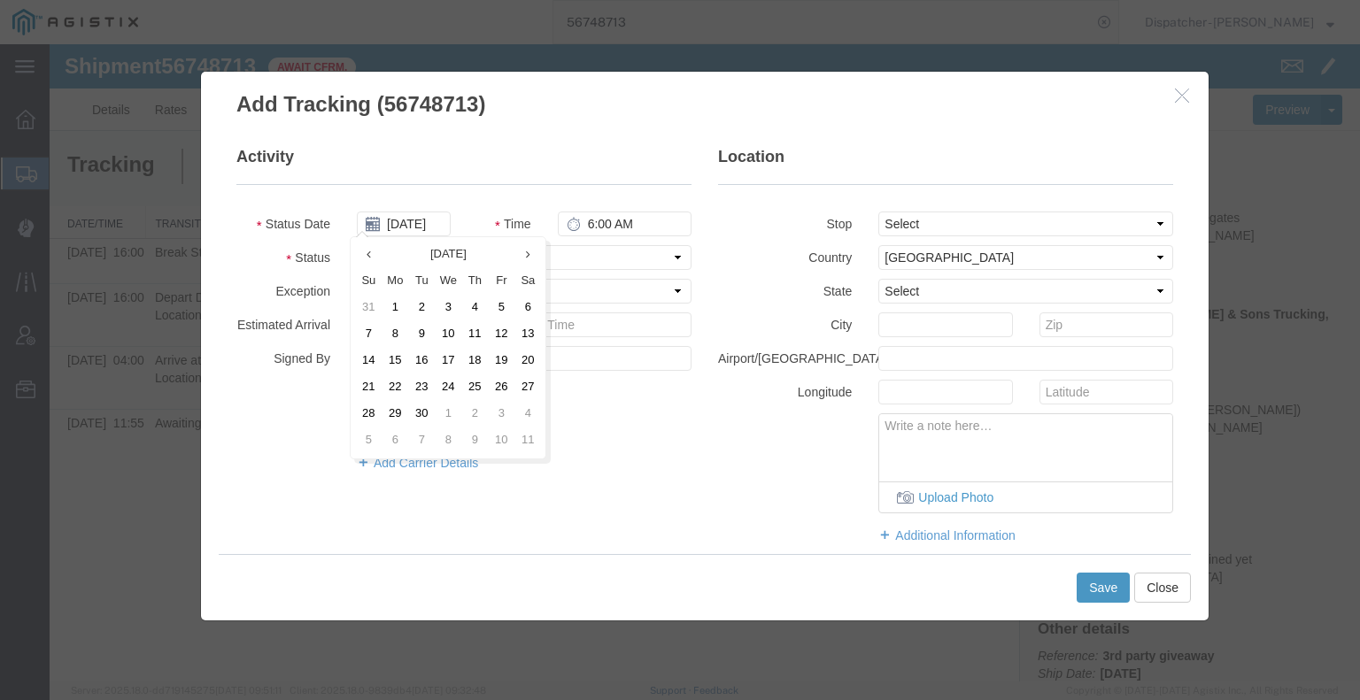
click at [411, 340] on td "9" at bounding box center [421, 334] width 27 height 27
type input "[DATE]"
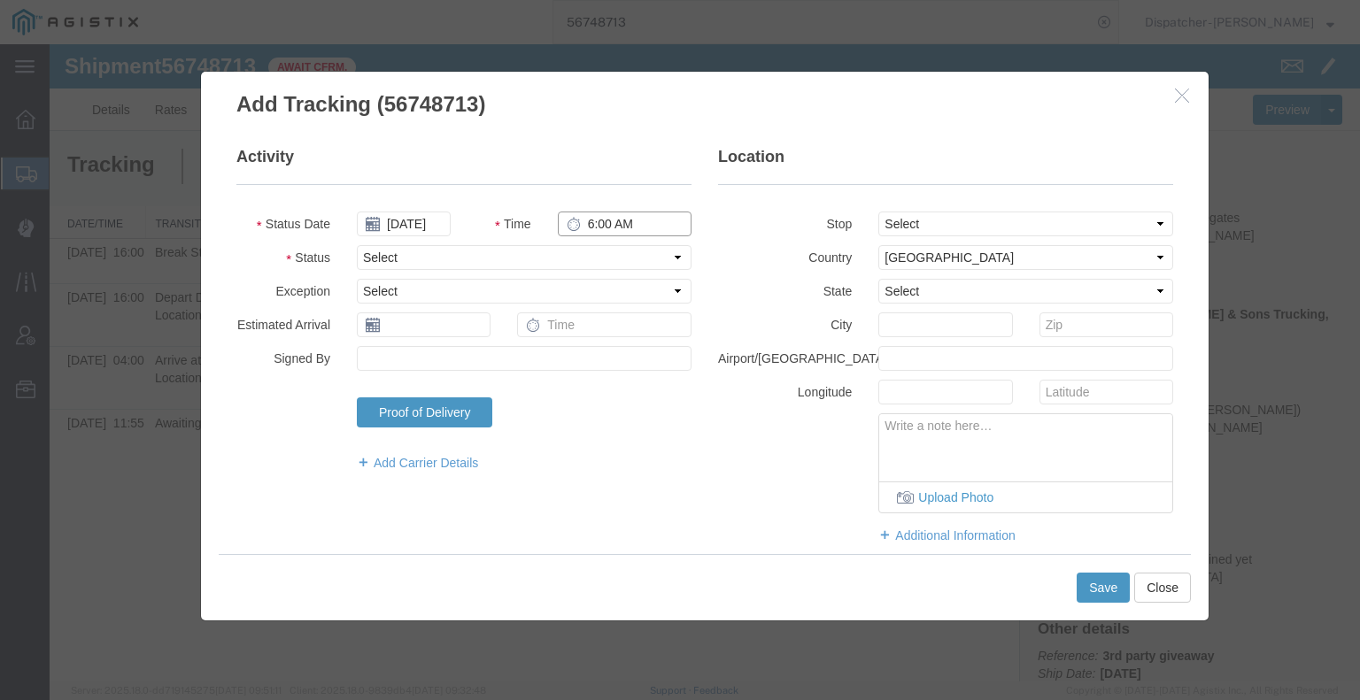
click at [609, 224] on input "6:00 AM" at bounding box center [625, 224] width 134 height 25
type input "4:30 PM"
click at [598, 255] on select "Select Arrival Notice Available Arrival Notice Imported Arrive at Delivery Loca…" at bounding box center [524, 257] width 335 height 25
select select "BREAKSTOP"
click at [357, 245] on select "Select Arrival Notice Available Arrival Notice Imported Arrive at Delivery Loca…" at bounding box center [524, 257] width 335 height 25
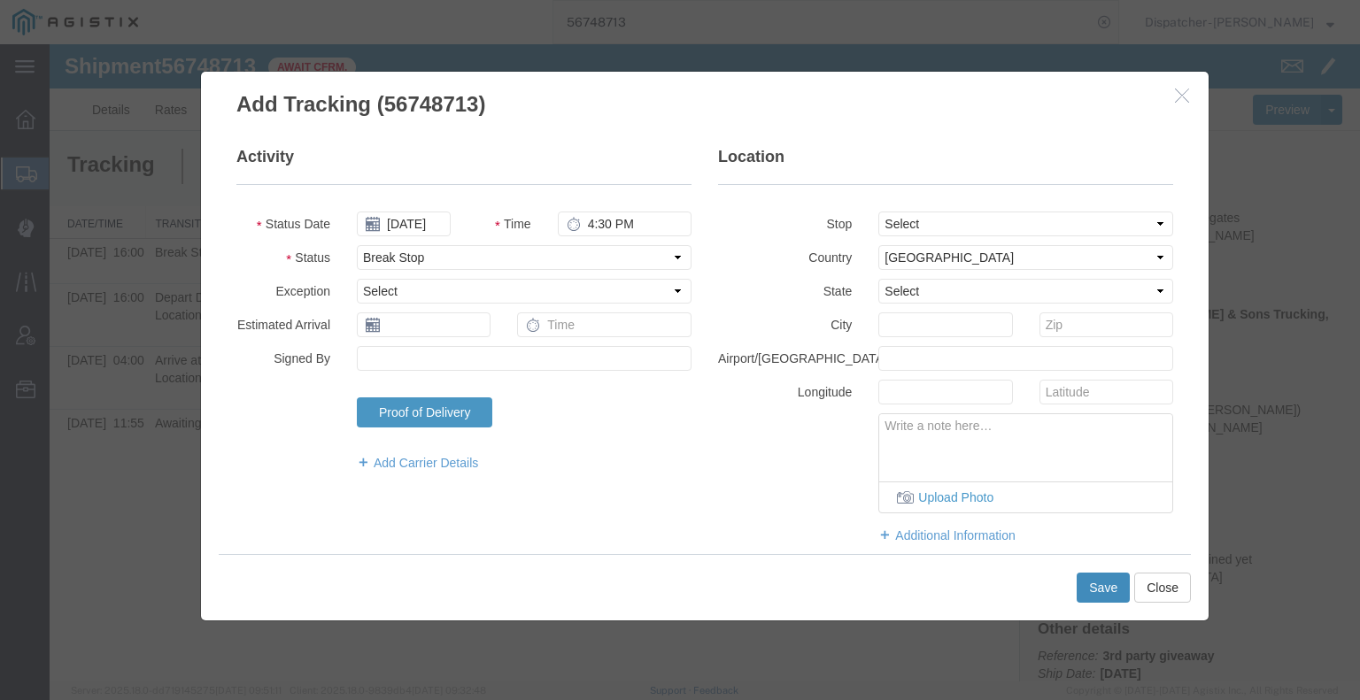
click at [1117, 582] on button "Save" at bounding box center [1102, 588] width 53 height 30
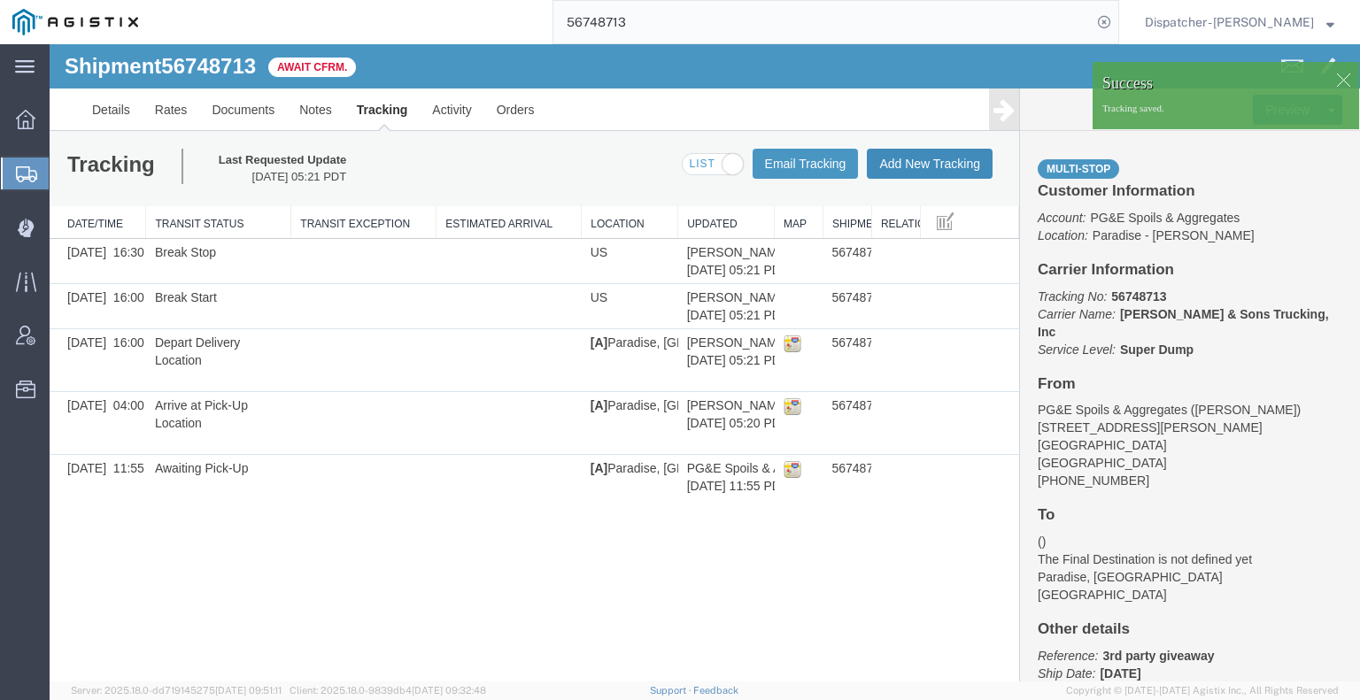
click at [949, 168] on button "Add New Tracking" at bounding box center [930, 164] width 126 height 30
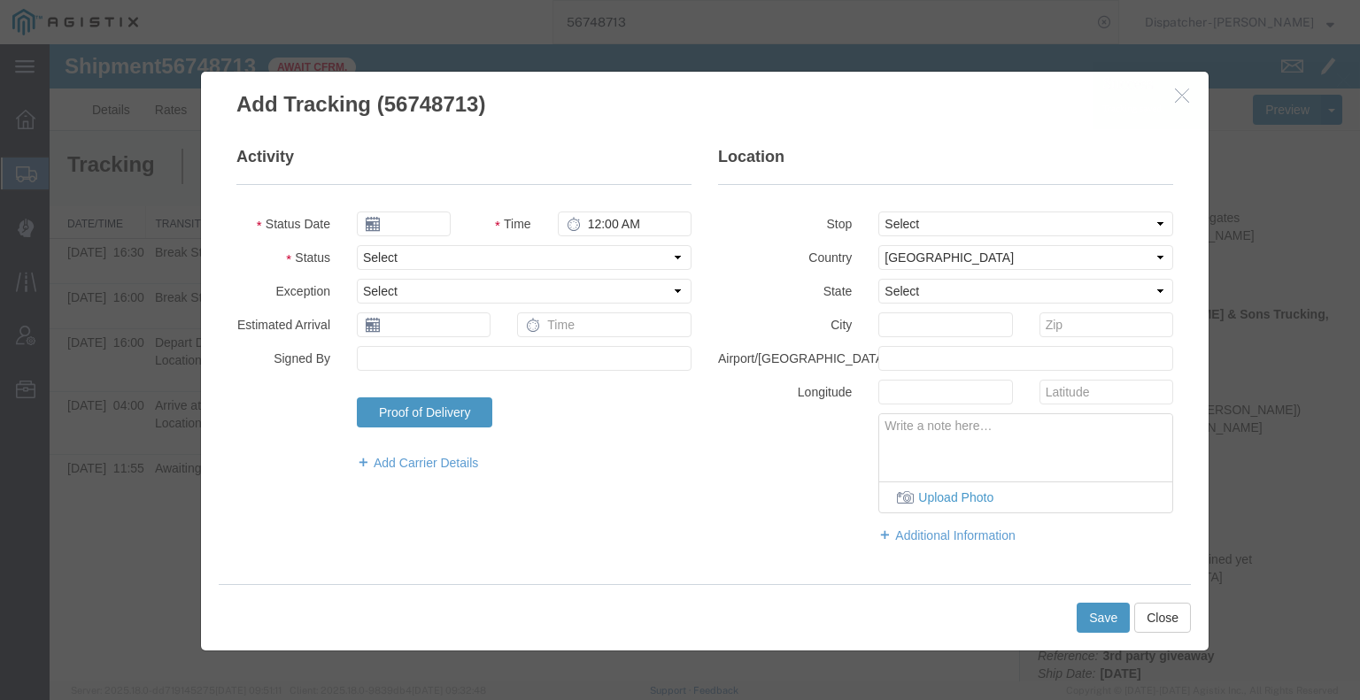
type input "[DATE]"
type input "6:00 AM"
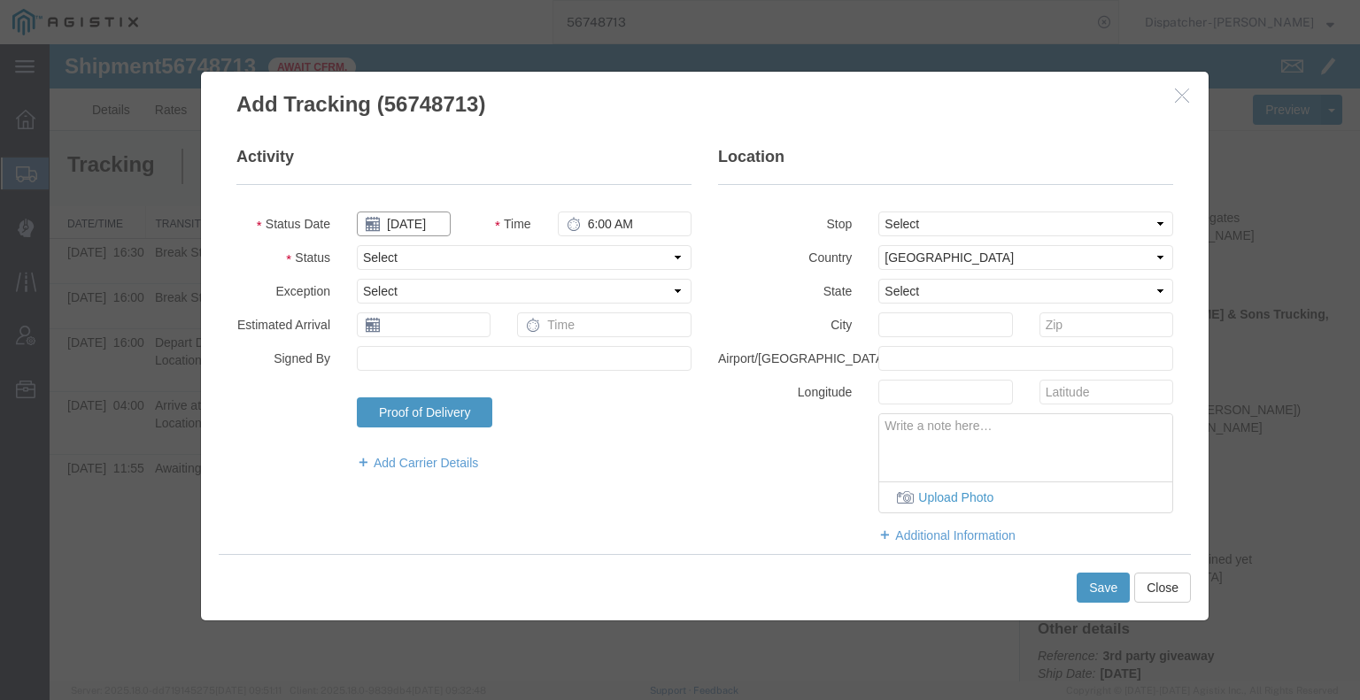
click at [426, 227] on input "[DATE]" at bounding box center [404, 224] width 94 height 25
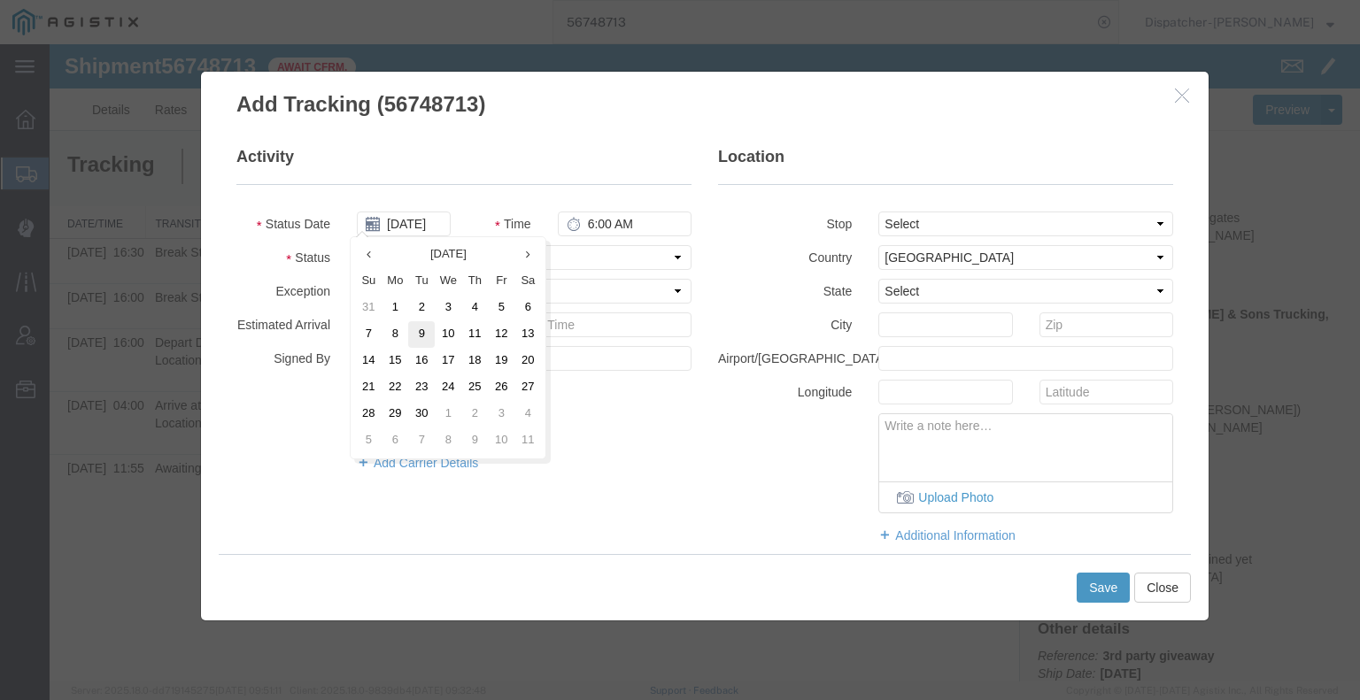
click at [415, 328] on td "9" at bounding box center [421, 334] width 27 height 27
type input "[DATE]"
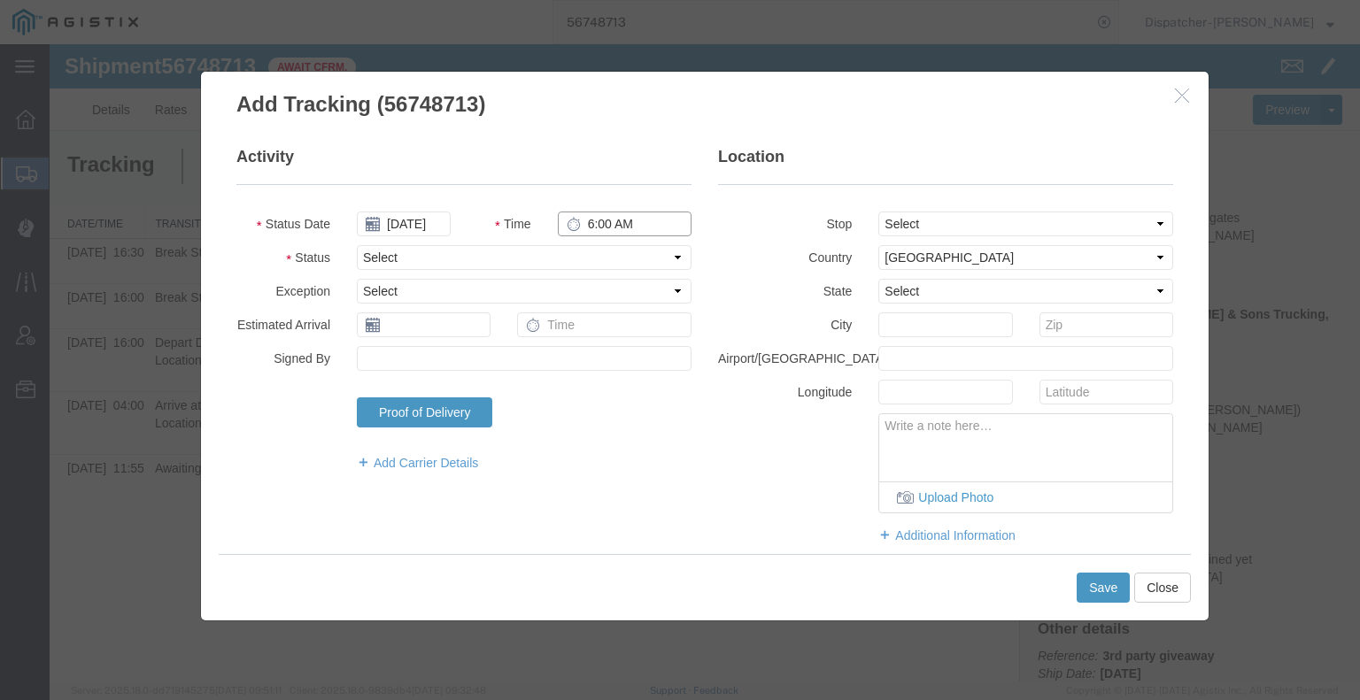
click at [587, 222] on input "6:00 AM" at bounding box center [625, 224] width 134 height 25
type input "7:30 PM"
click at [593, 255] on select "Select Arrival Notice Available Arrival Notice Imported Arrive at Delivery Loca…" at bounding box center [524, 257] width 335 height 25
select select "DELIVRED"
click at [357, 245] on select "Select Arrival Notice Available Arrival Notice Imported Arrive at Delivery Loca…" at bounding box center [524, 257] width 335 height 25
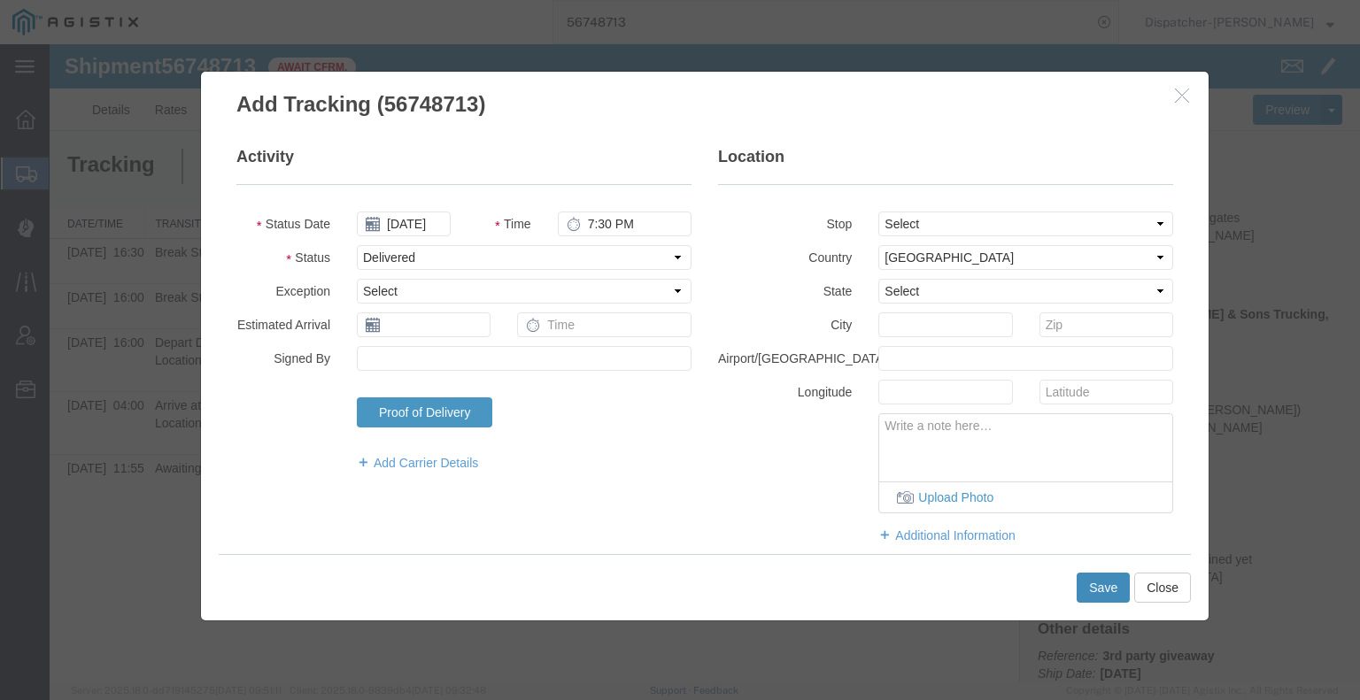
click at [1107, 589] on button "Save" at bounding box center [1102, 588] width 53 height 30
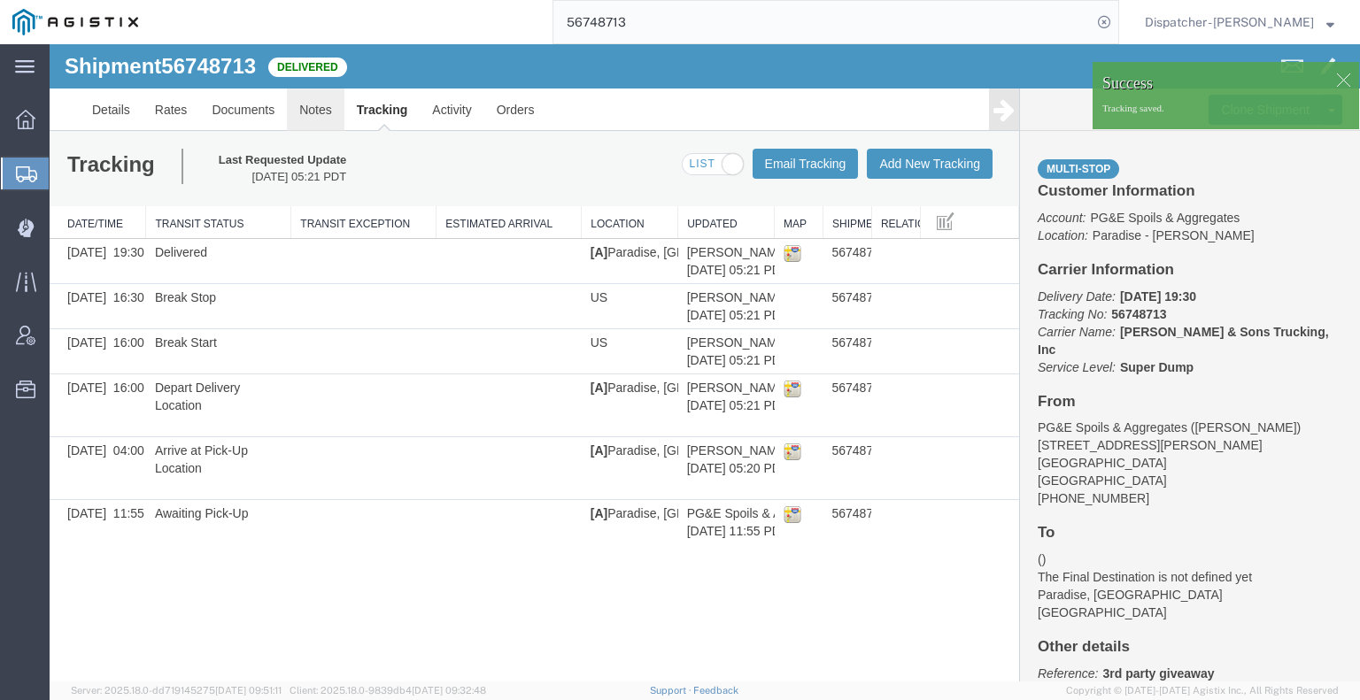
click at [325, 112] on link "Notes" at bounding box center [316, 110] width 58 height 42
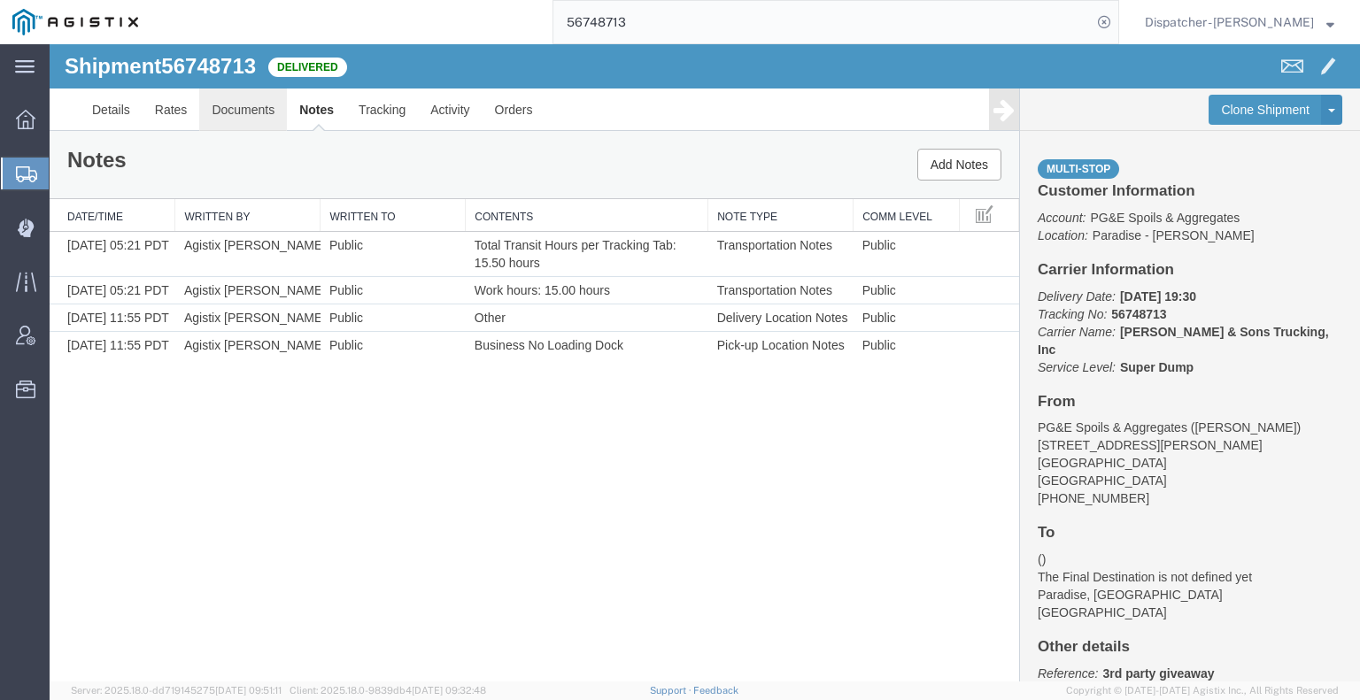
click at [251, 112] on link "Documents" at bounding box center [243, 110] width 88 height 42
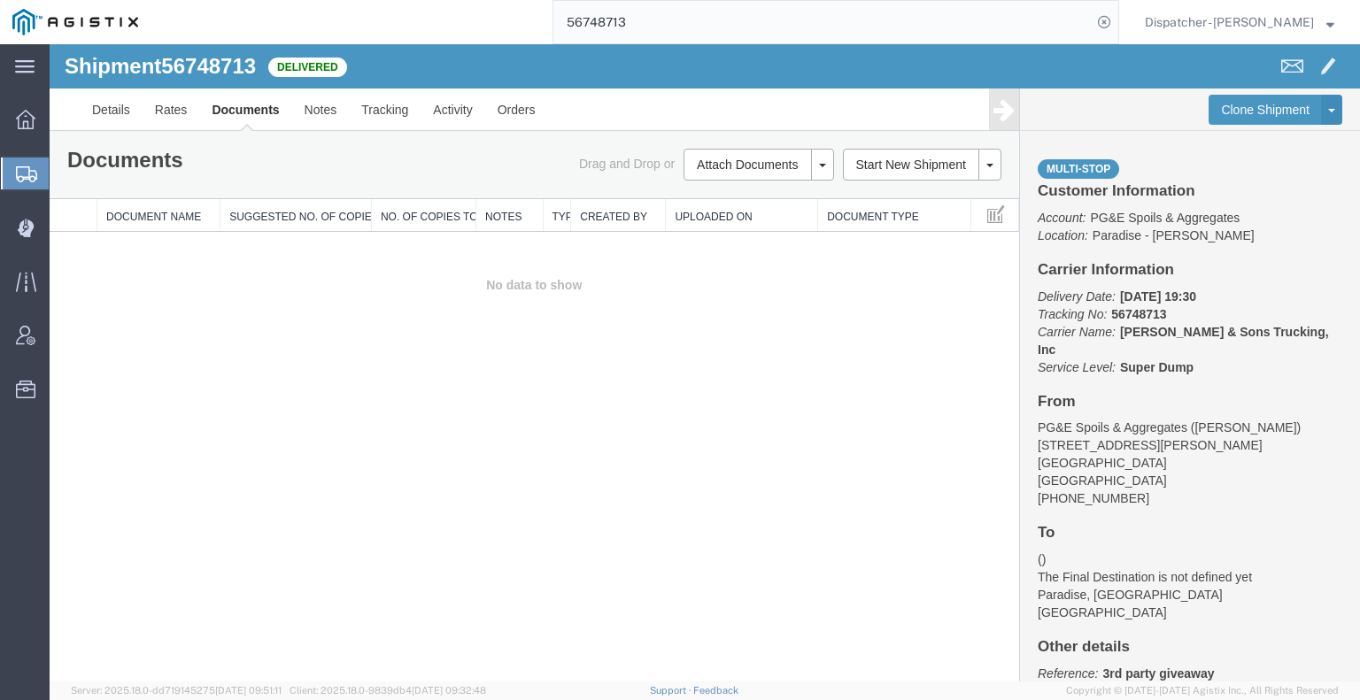
click at [223, 468] on div "Shipment 56748713 0 of 0 Delivered Details Rates Documents Notes Tracking Activ…" at bounding box center [705, 362] width 1310 height 637
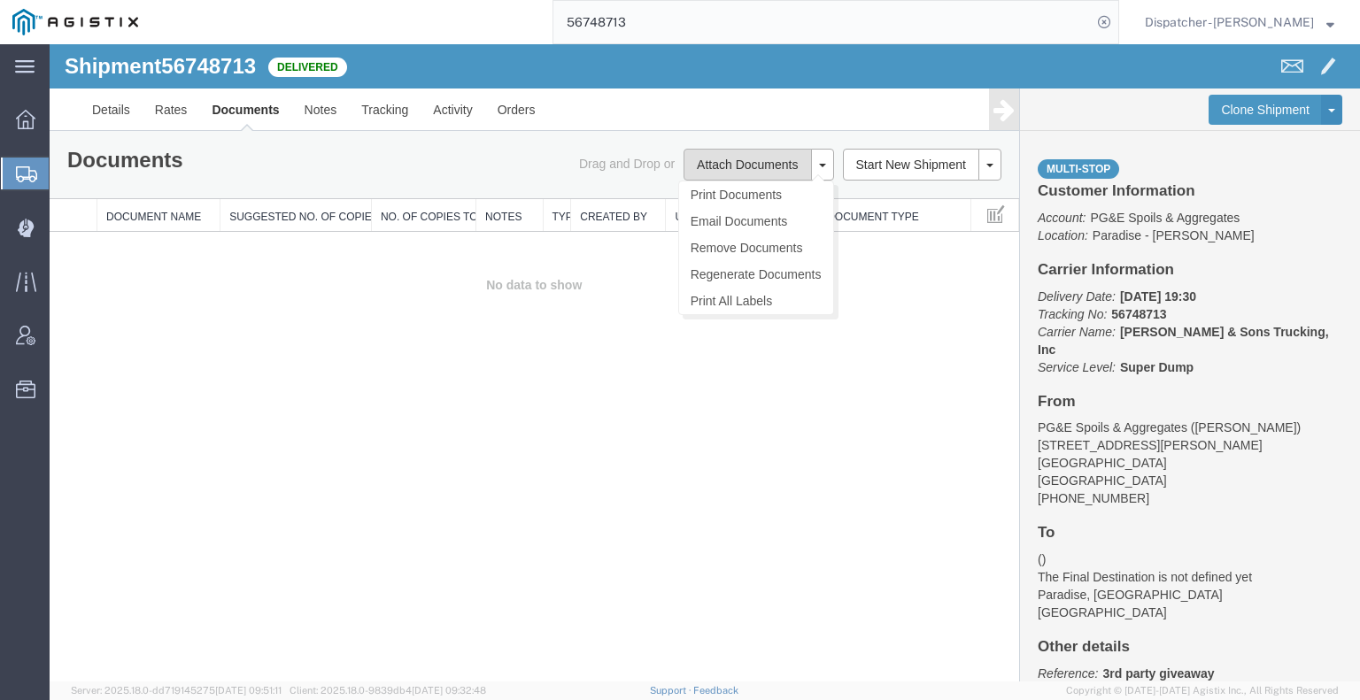
click at [719, 161] on button "Attach Documents" at bounding box center [746, 165] width 127 height 32
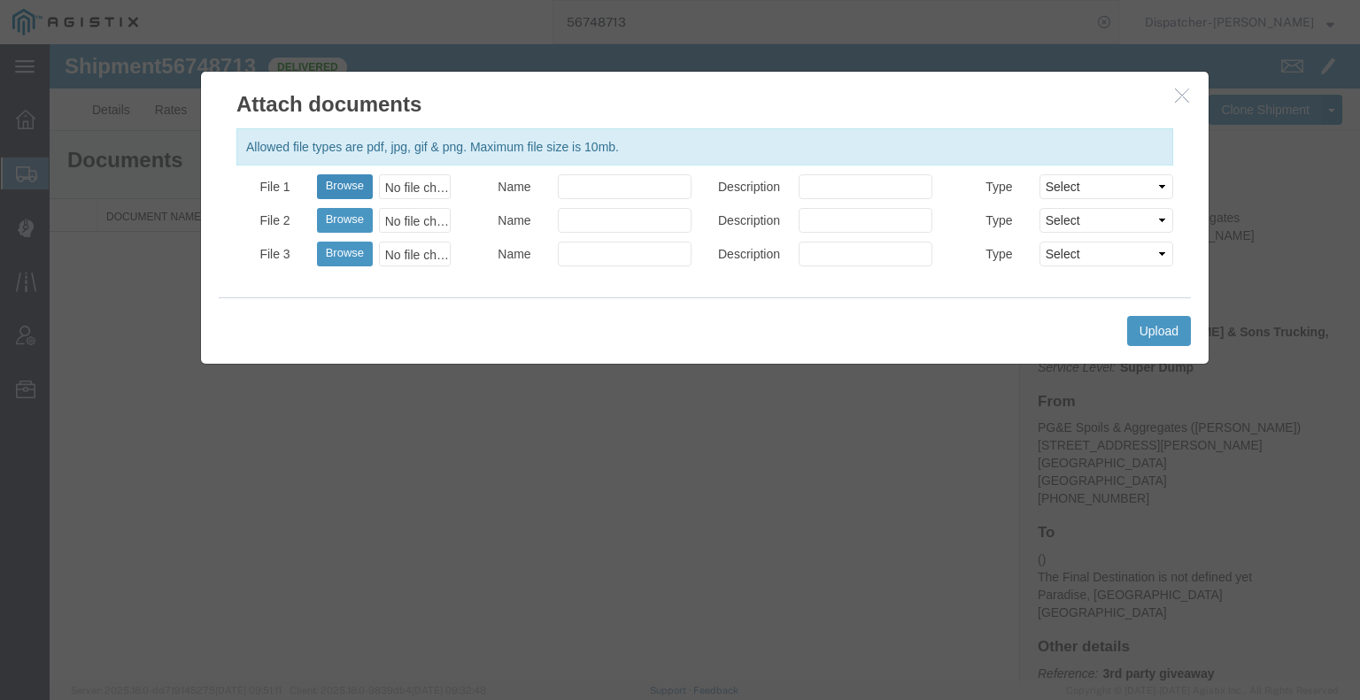
click at [332, 180] on button "Browse" at bounding box center [345, 186] width 56 height 25
type input "C:\fakepath\56748713trktag.pdf"
click at [1170, 329] on button "Upload" at bounding box center [1159, 331] width 64 height 30
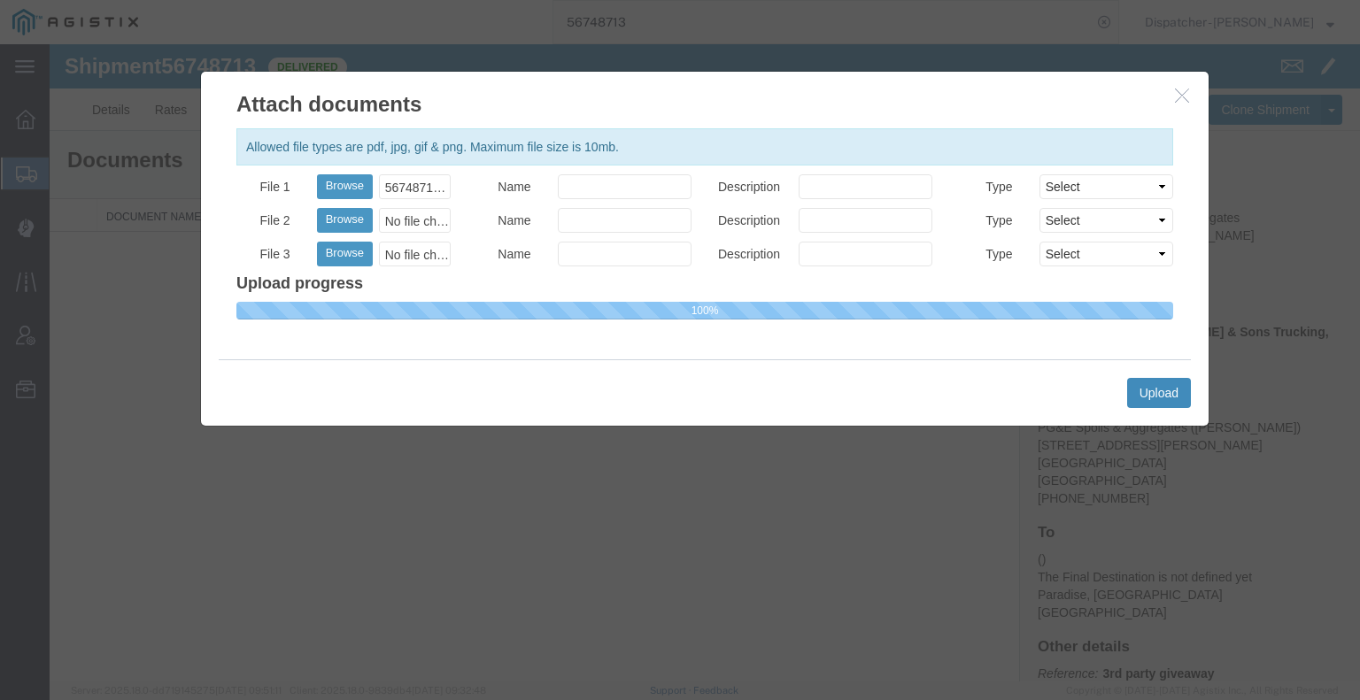
select select
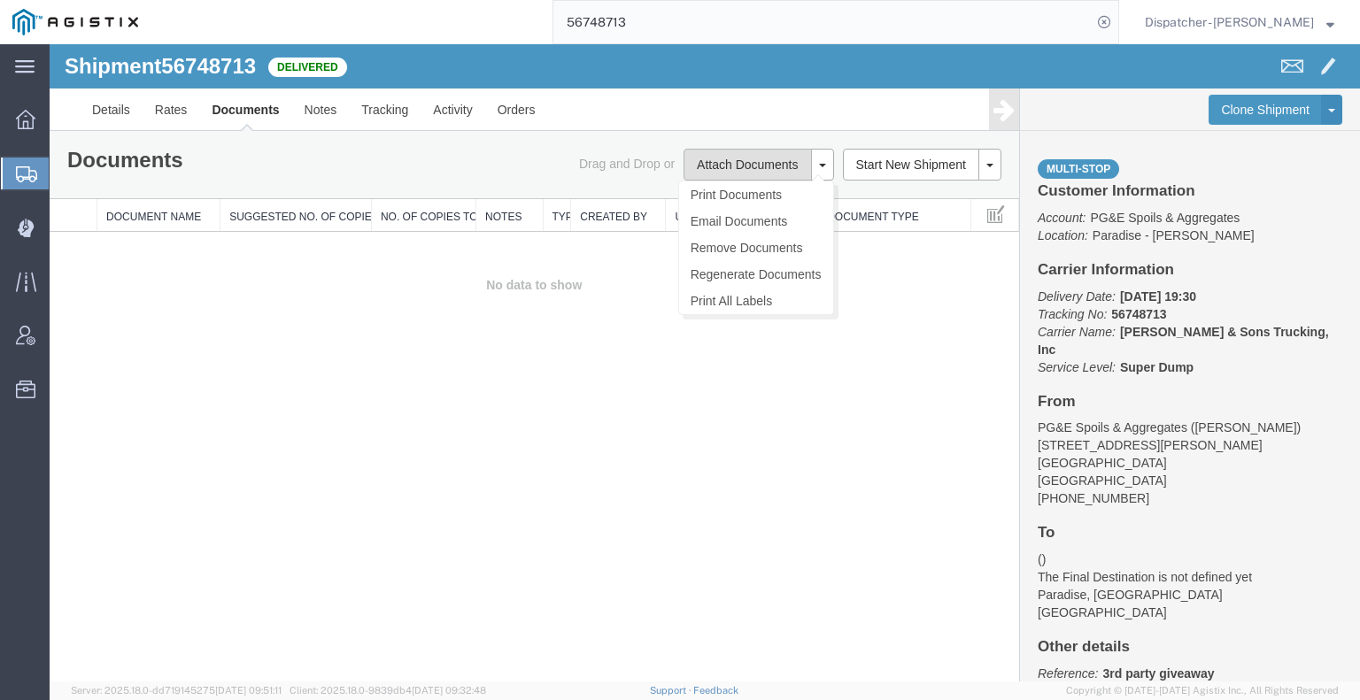
click at [724, 173] on button "Attach Documents" at bounding box center [746, 165] width 127 height 32
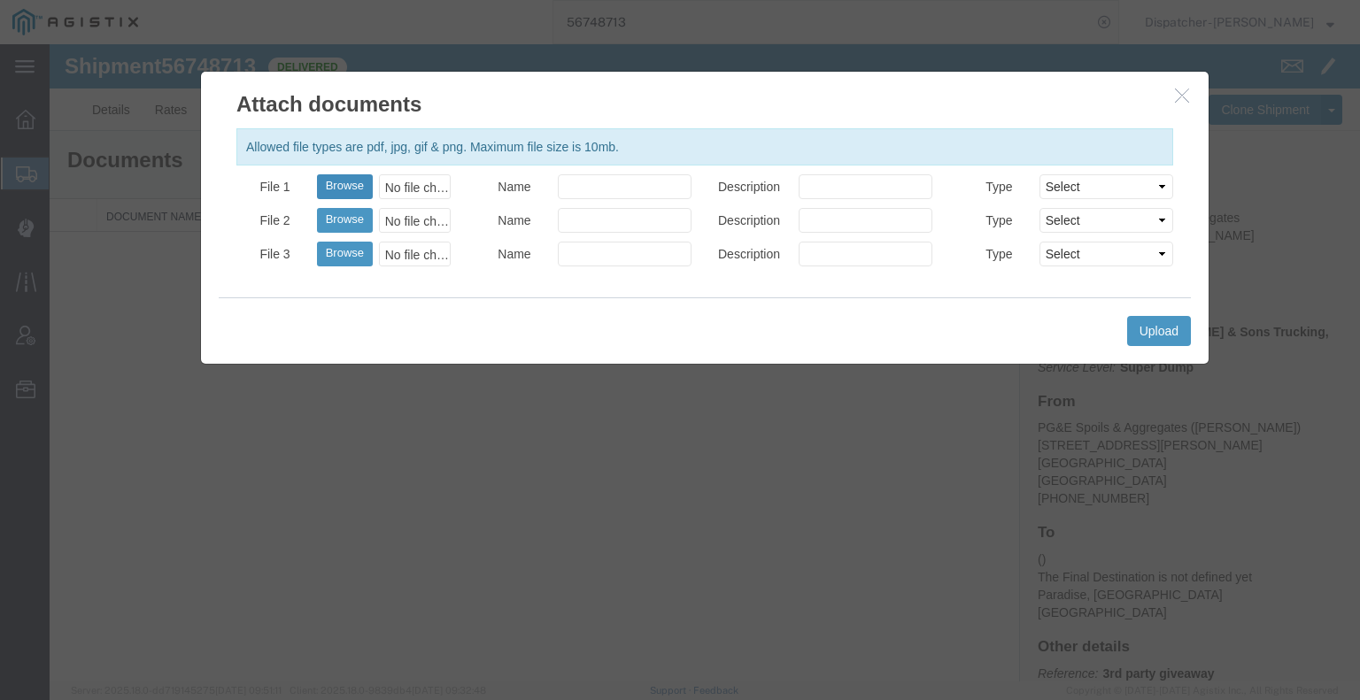
click at [331, 183] on button "Browse" at bounding box center [345, 186] width 56 height 25
type input "C:\fakepath\56748713trktag.pdf"
click at [1155, 349] on div "Upload" at bounding box center [705, 330] width 972 height 66
click at [1156, 329] on button "Upload" at bounding box center [1159, 331] width 64 height 30
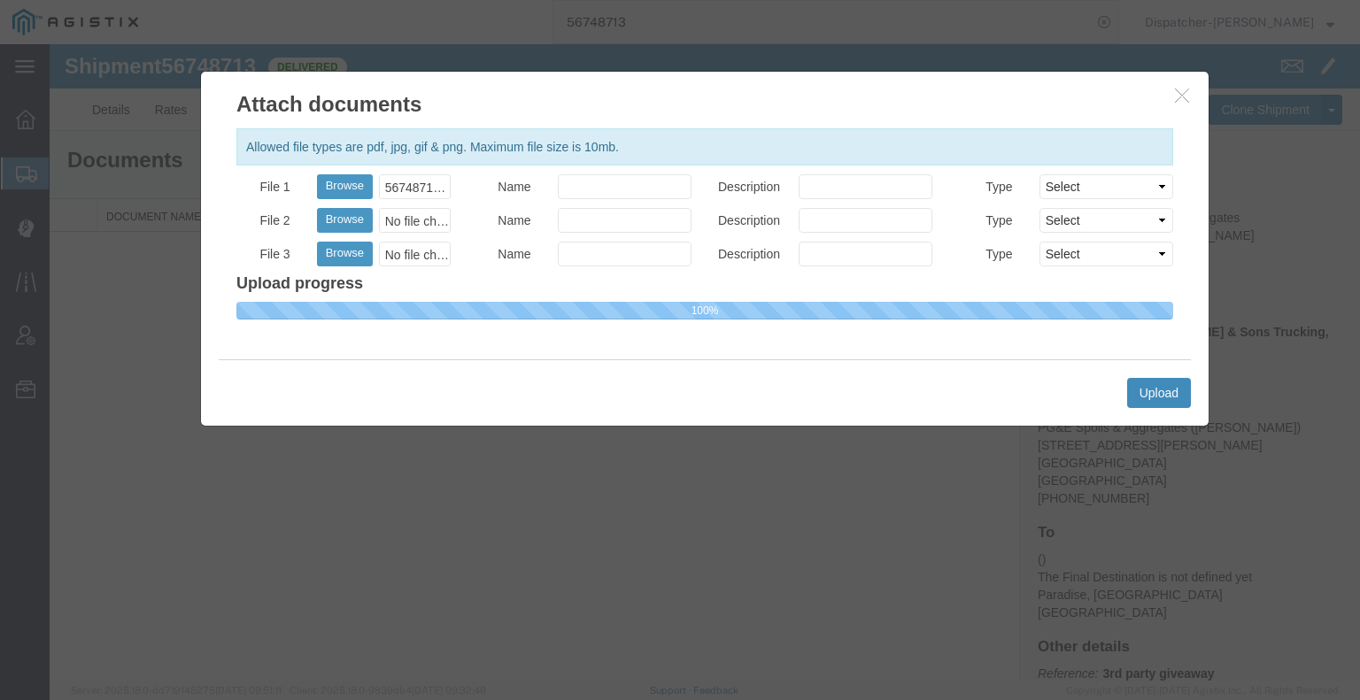
select select
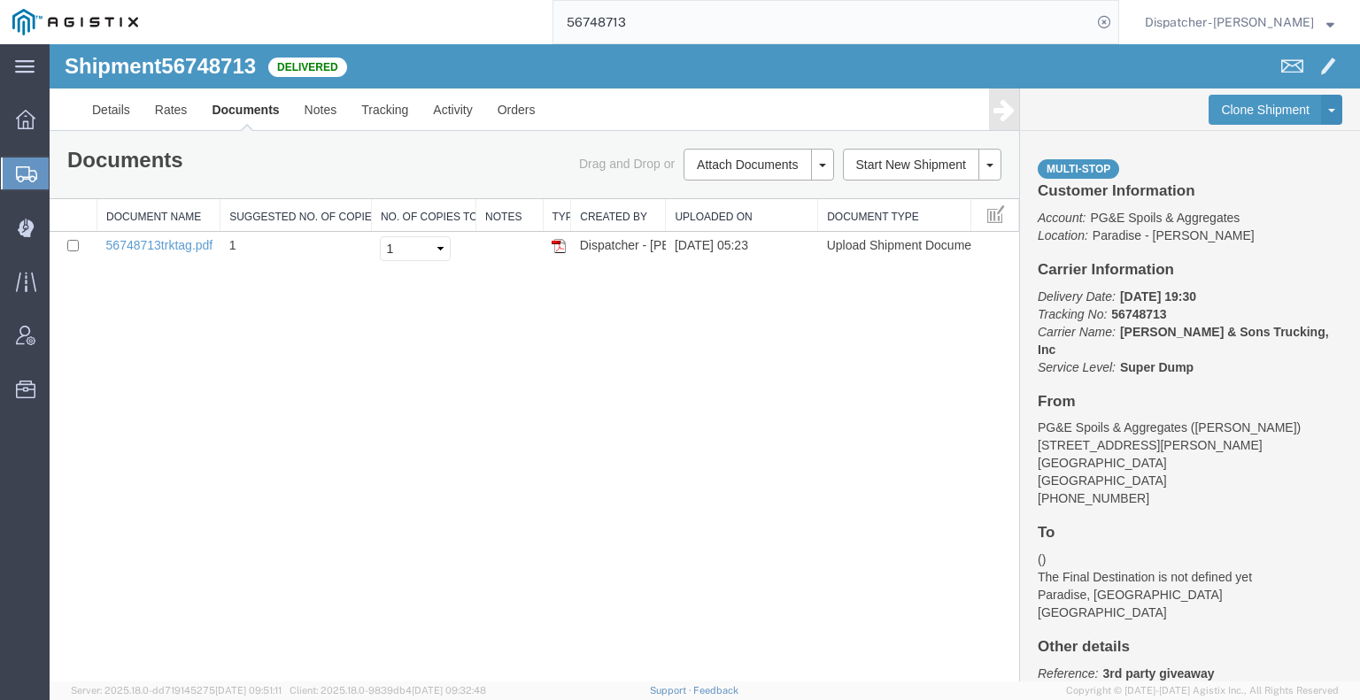
click at [366, 58] on div "Shipment 56748713 1 of 1 Delivered" at bounding box center [377, 72] width 653 height 34
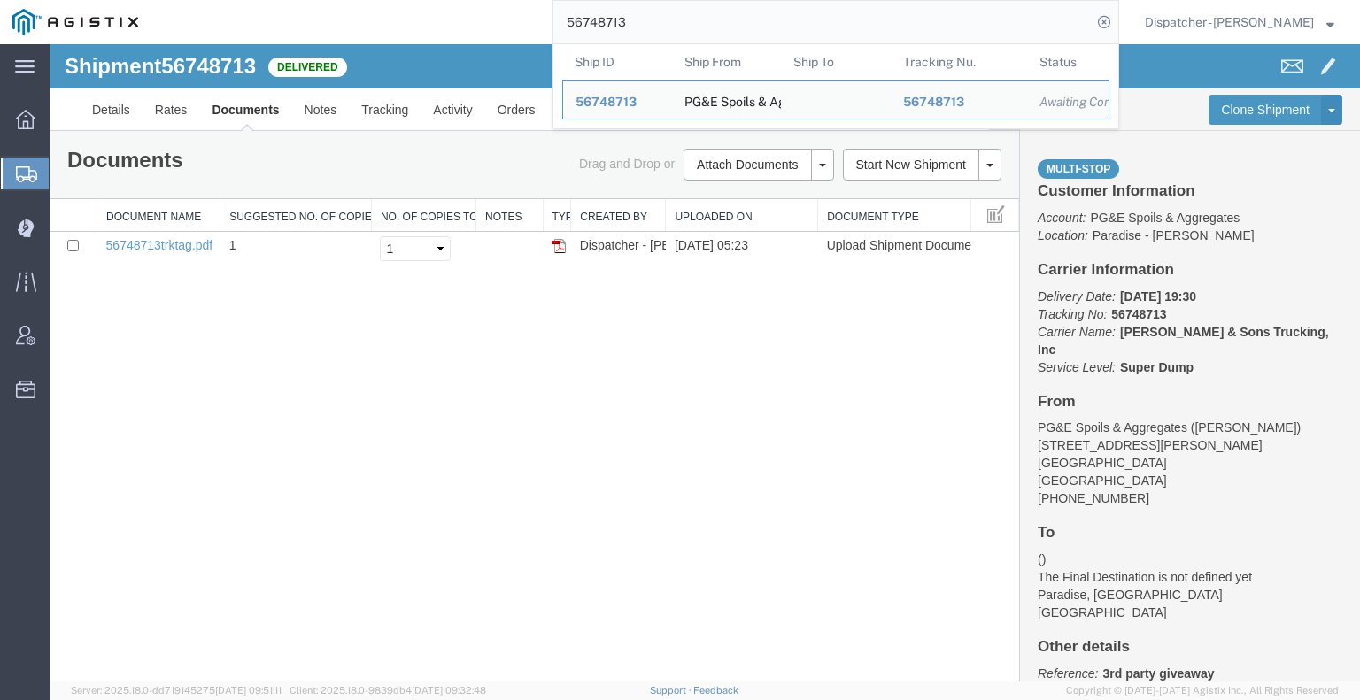
drag, startPoint x: 675, startPoint y: 22, endPoint x: 443, endPoint y: 20, distance: 231.9
click at [455, 31] on div "56748713 Ship ID Ship From Ship To Tracking Nu. Status Ship ID 56748713 Ship Fr…" at bounding box center [634, 22] width 968 height 44
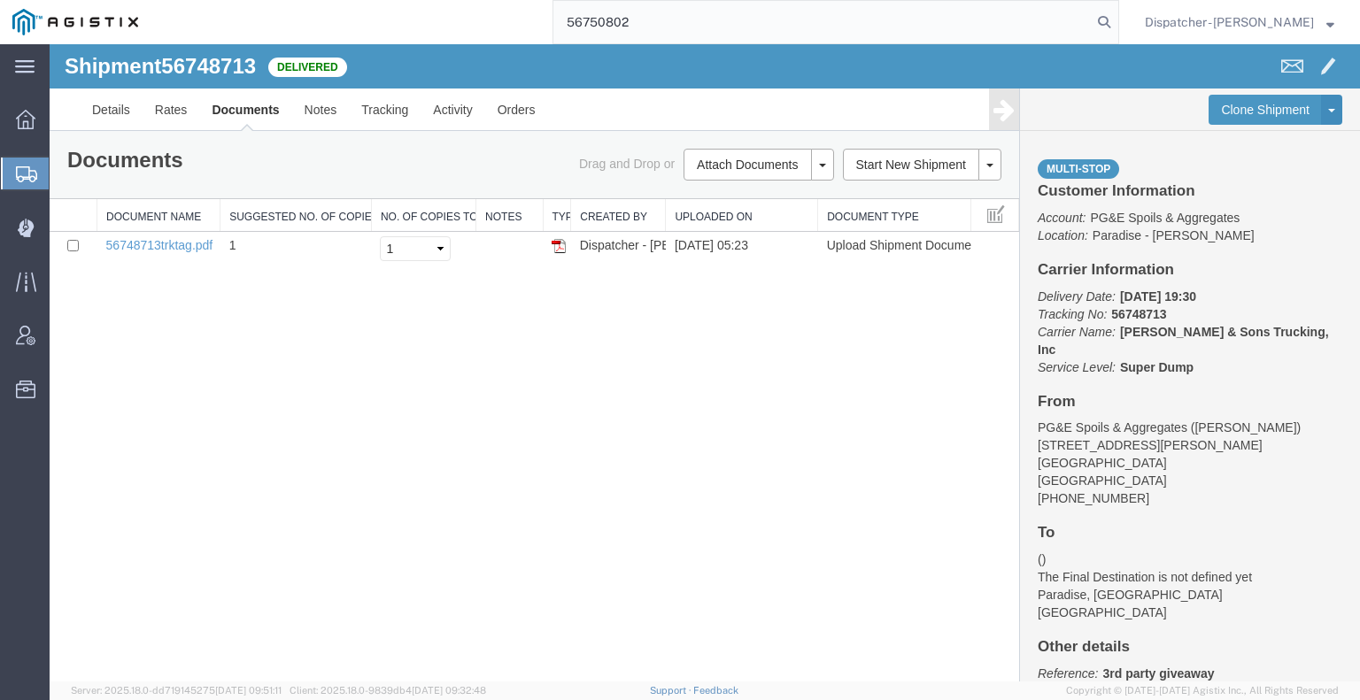
type input "56750802"
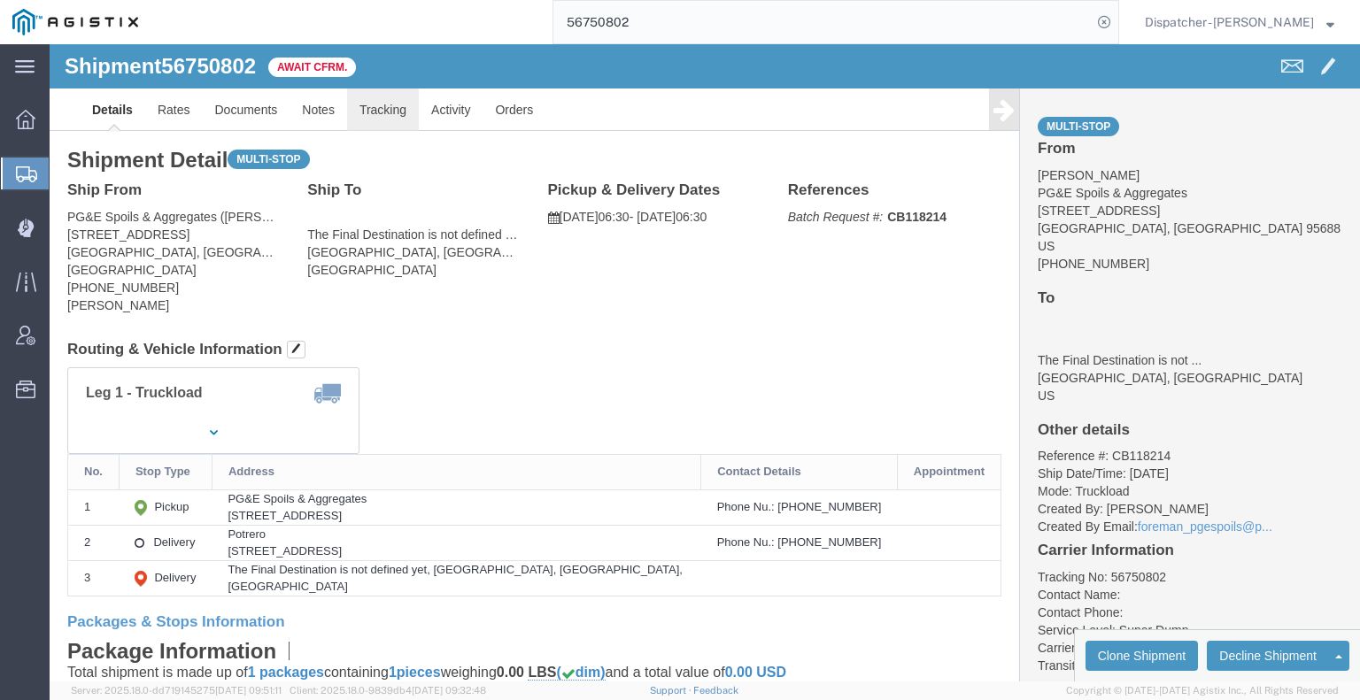
click link "Tracking"
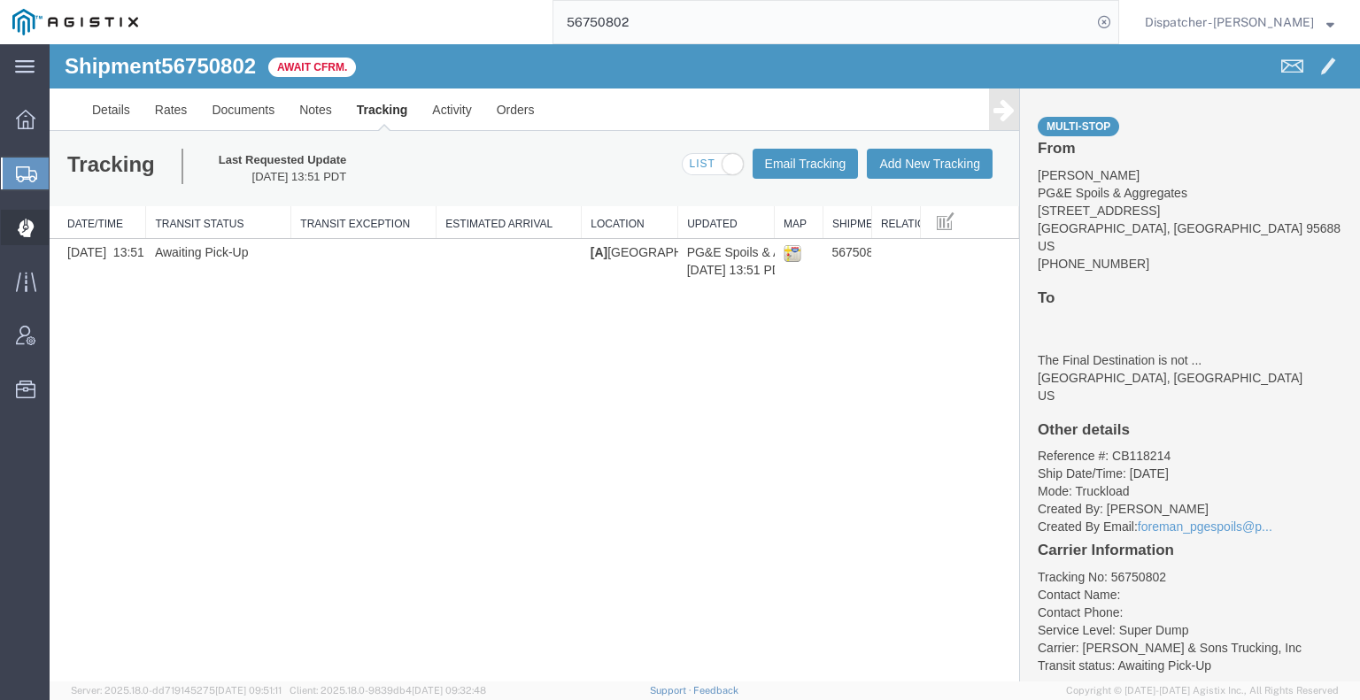
click at [25, 224] on icon at bounding box center [26, 228] width 17 height 19
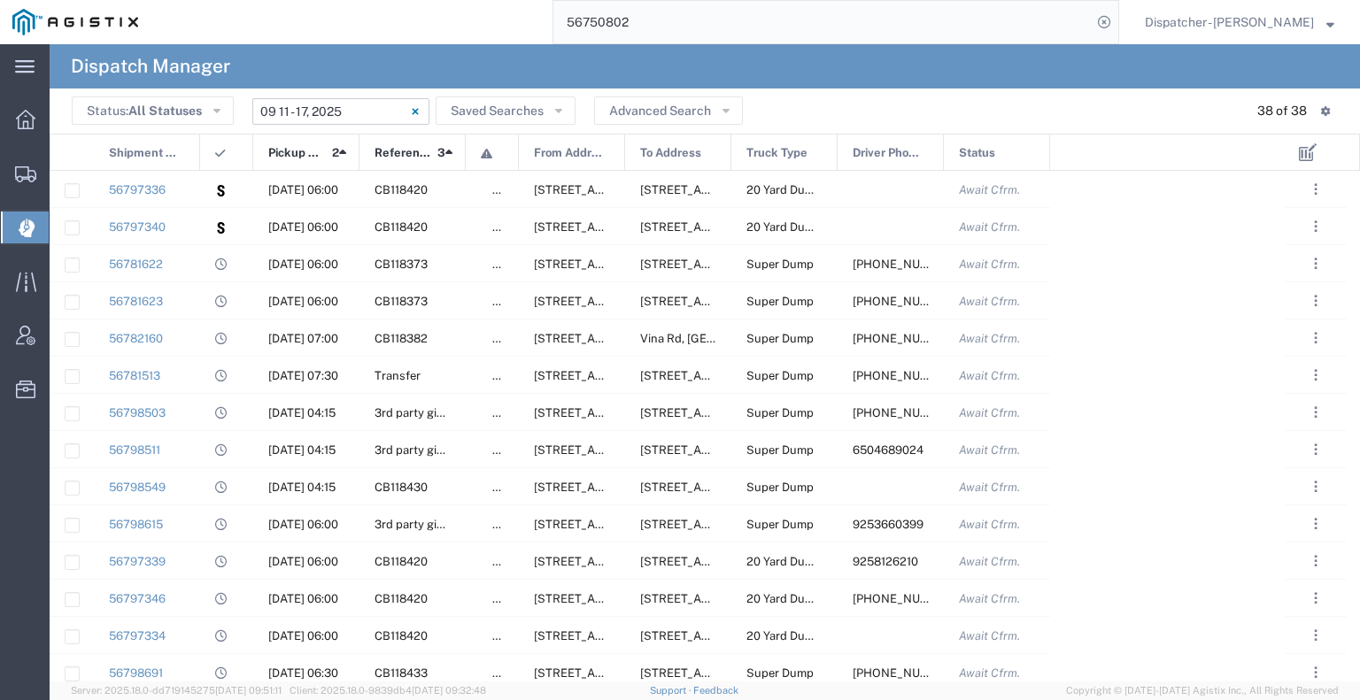
click at [335, 112] on input "[DATE] - [DATE]" at bounding box center [340, 111] width 177 height 27
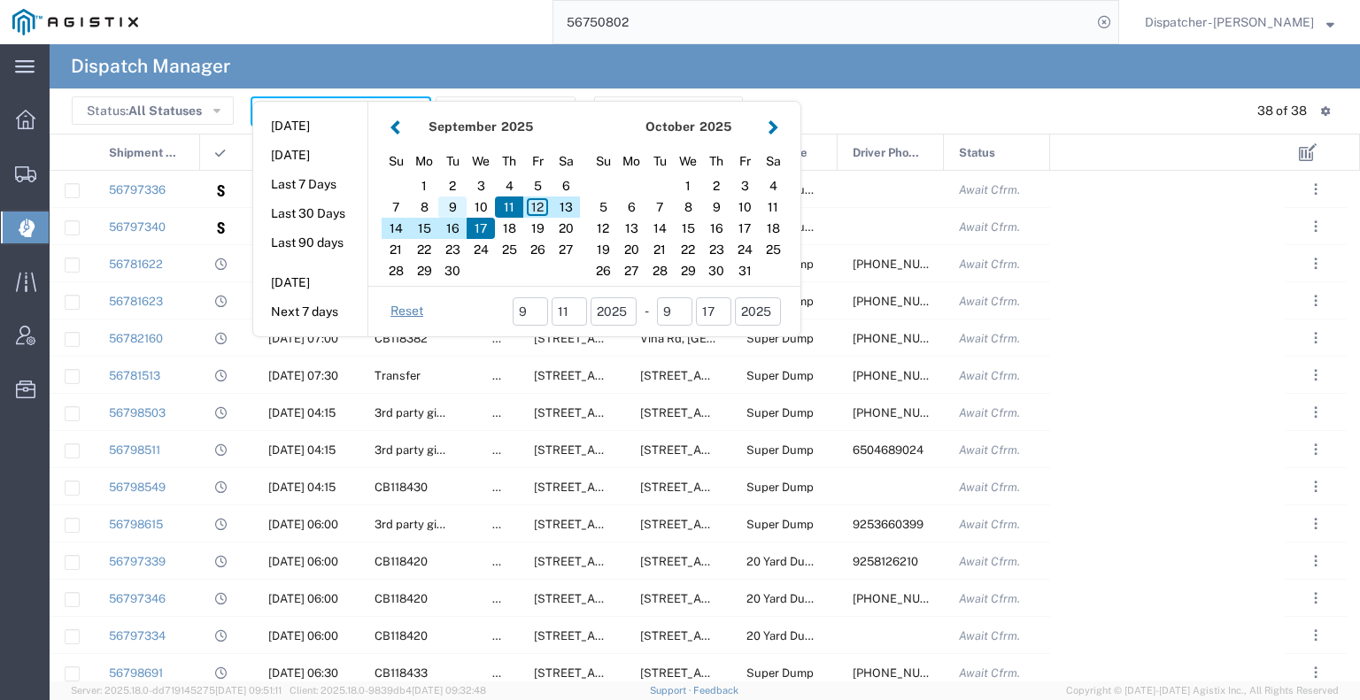
click at [447, 204] on div "9" at bounding box center [452, 207] width 28 height 21
type input "[DATE]"
type input "[DATE] - [DATE]"
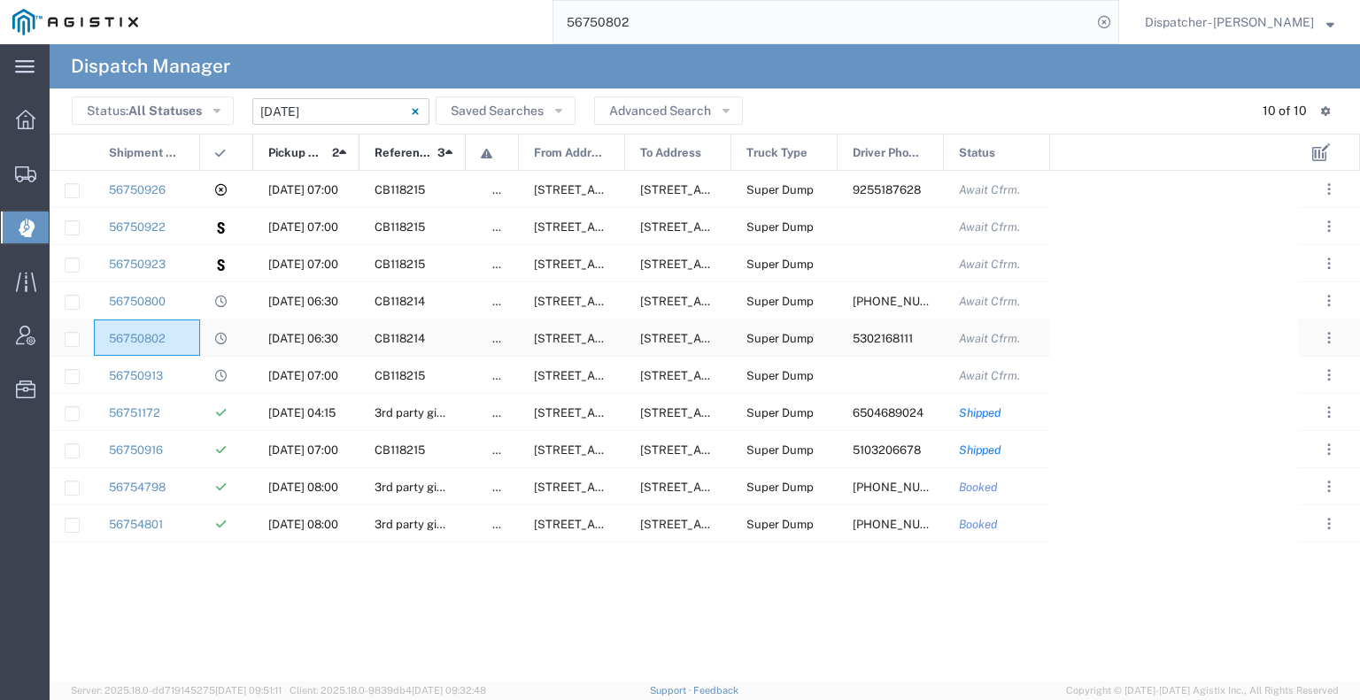
click at [183, 342] on div "56750802" at bounding box center [147, 338] width 106 height 36
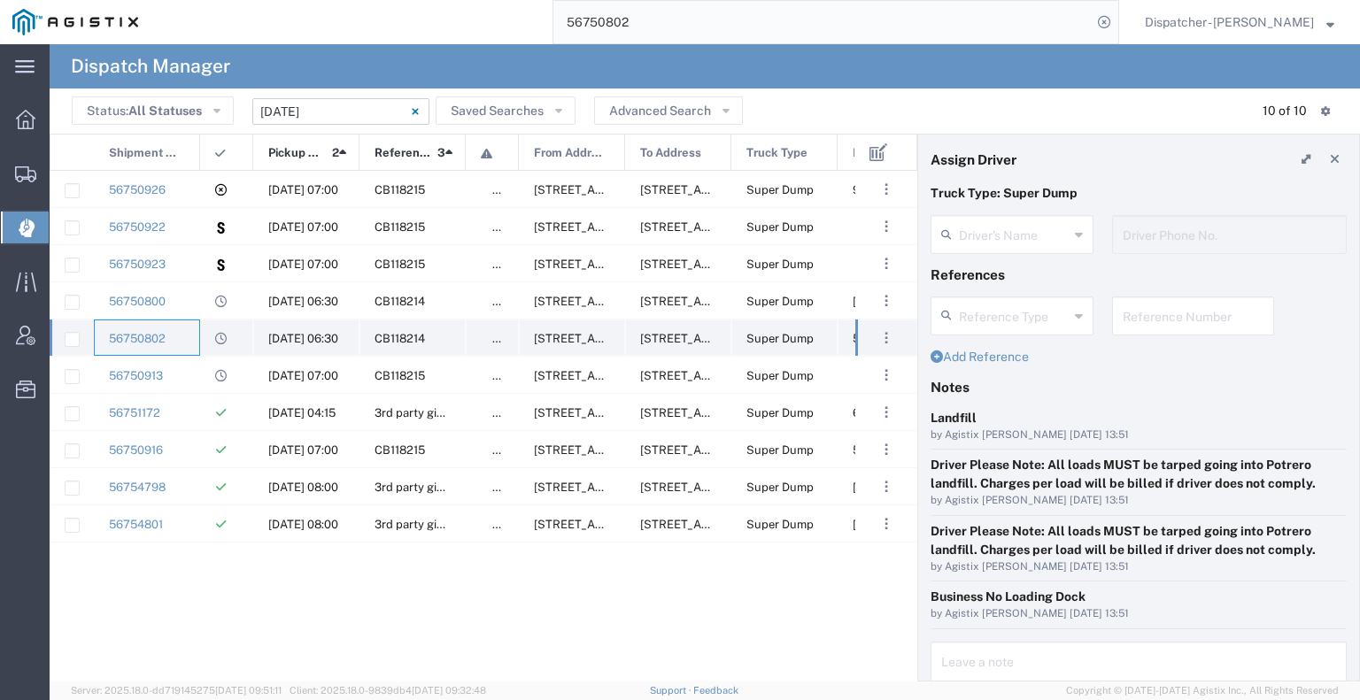
type input "[PERSON_NAME]"
type input "5302168111"
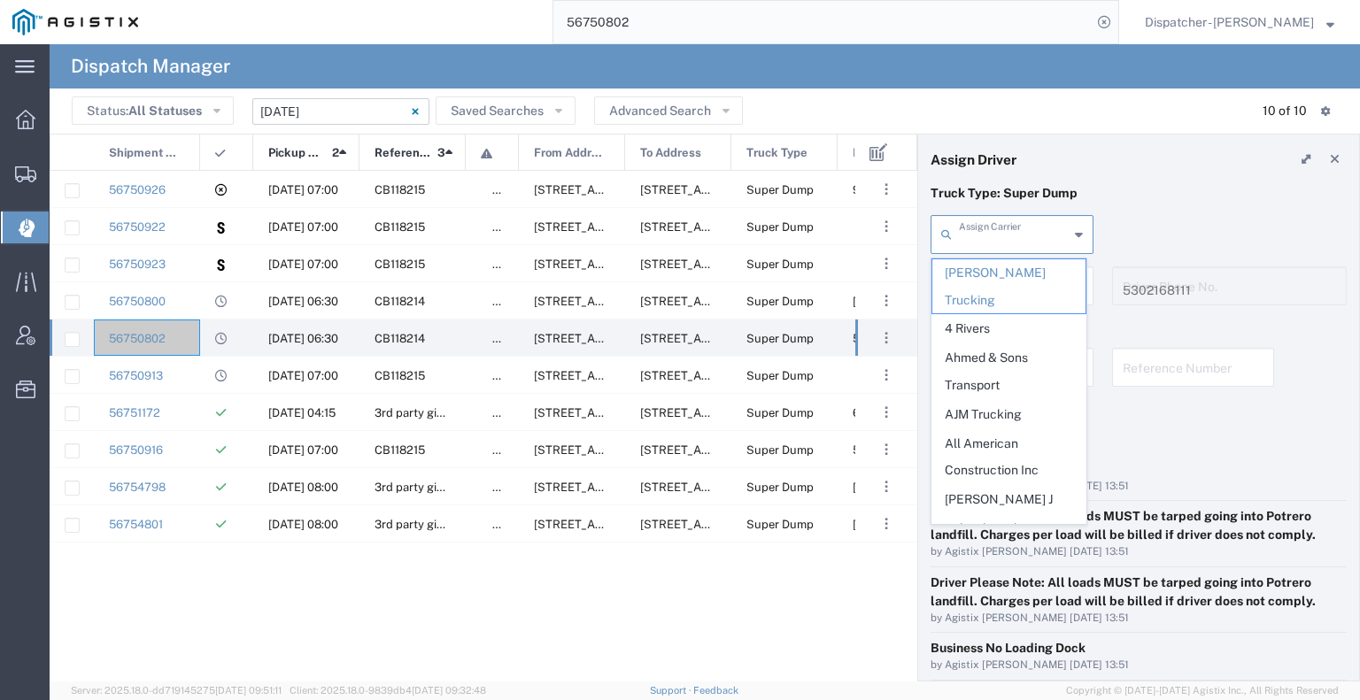
click at [1005, 238] on input "text" at bounding box center [1014, 233] width 110 height 31
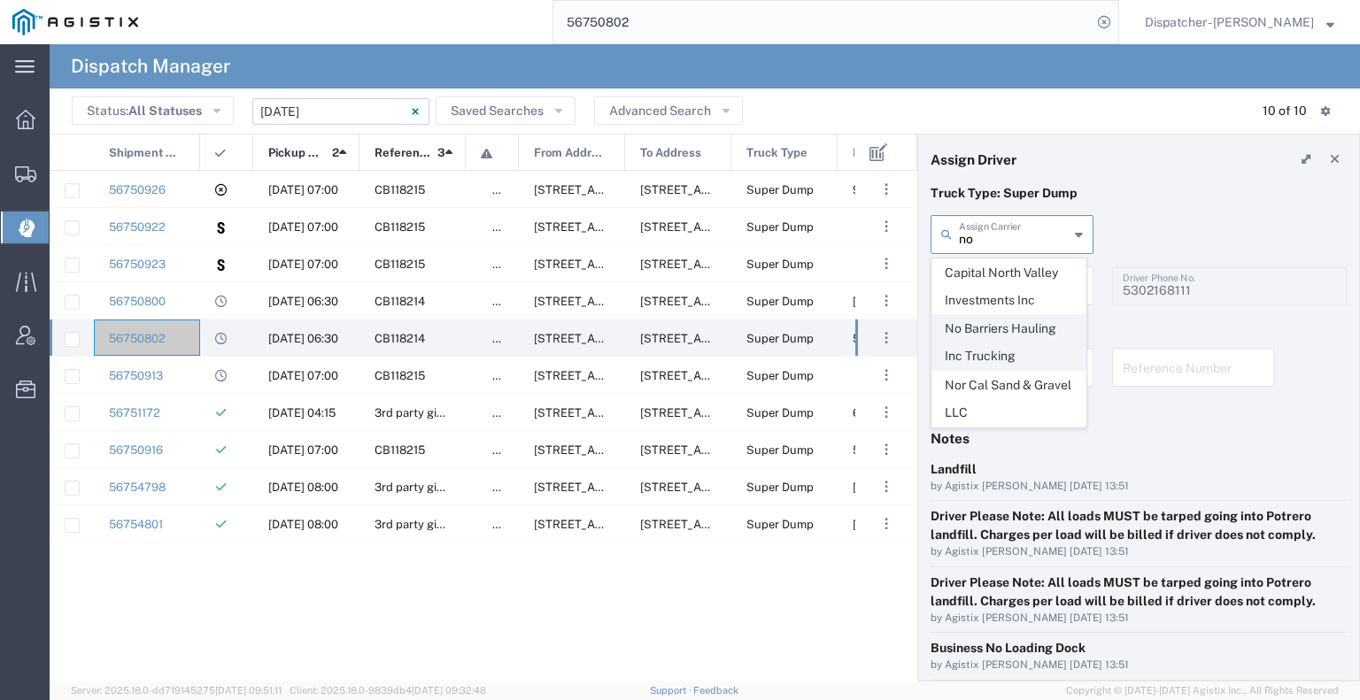
click at [1013, 339] on span "No Barriers Hauling Inc Trucking" at bounding box center [1008, 342] width 153 height 55
type input "No Barriers Hauling Inc Trucking"
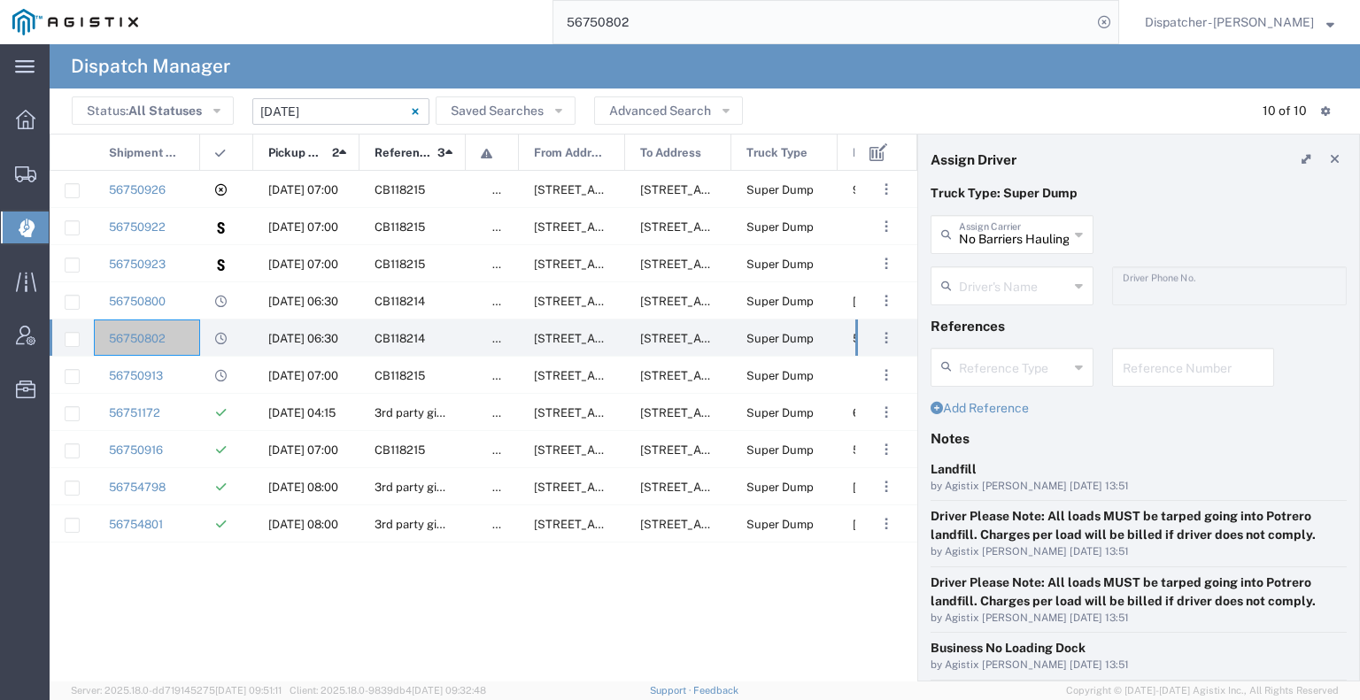
click at [1020, 286] on input "text" at bounding box center [1014, 284] width 110 height 31
click at [1027, 354] on span "[PERSON_NAME]" at bounding box center [1008, 353] width 153 height 27
type input "[PERSON_NAME]"
type input "9168051615"
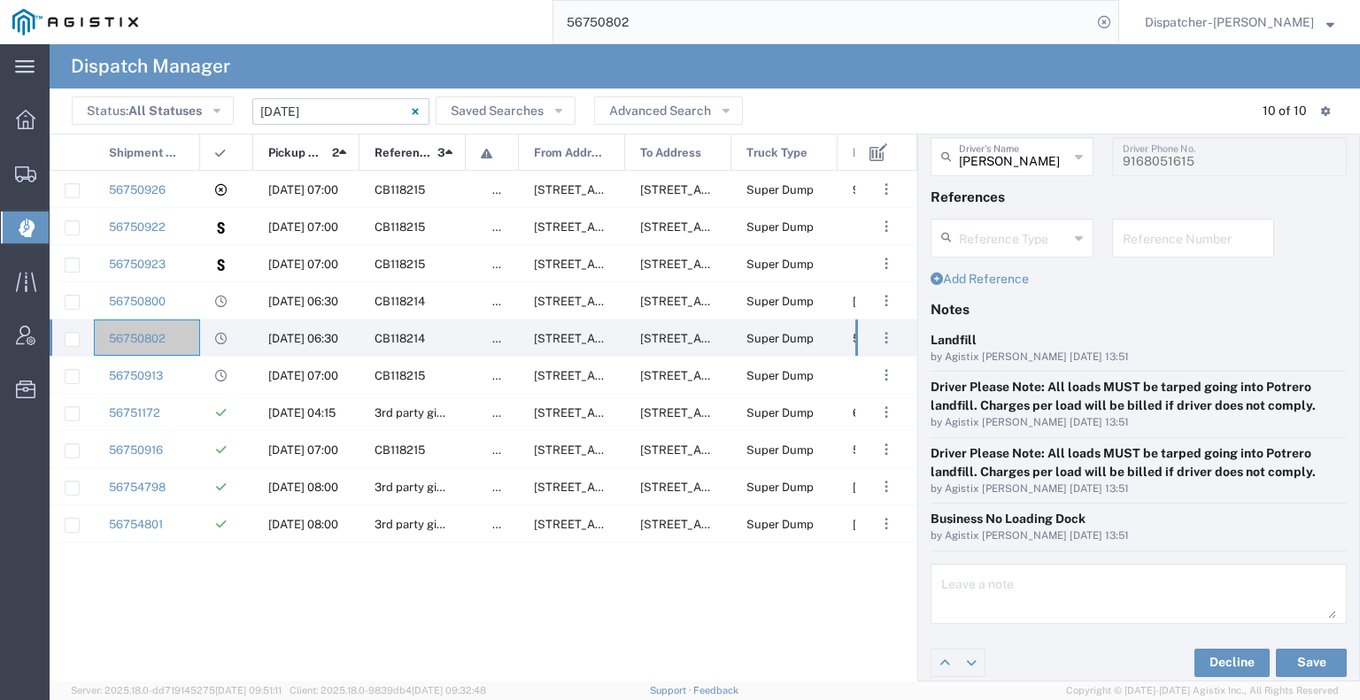
scroll to position [135, 0]
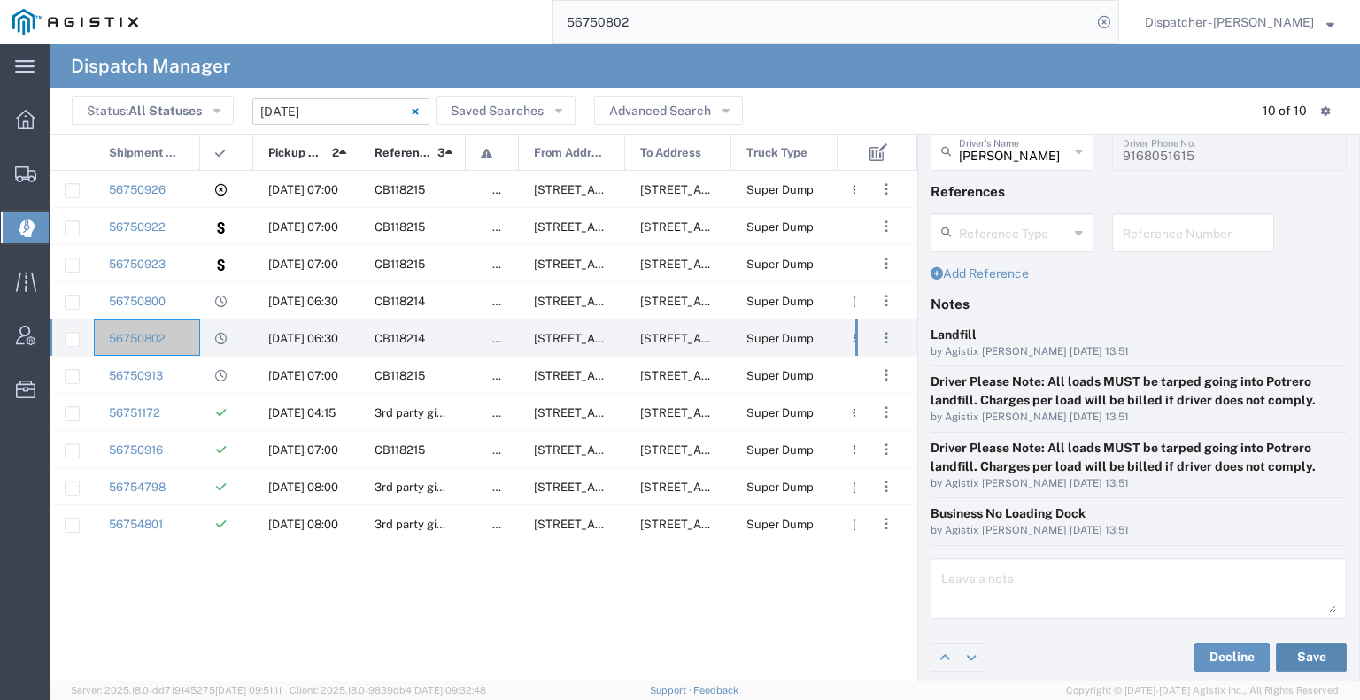
click at [1299, 651] on button "Save" at bounding box center [1311, 658] width 71 height 28
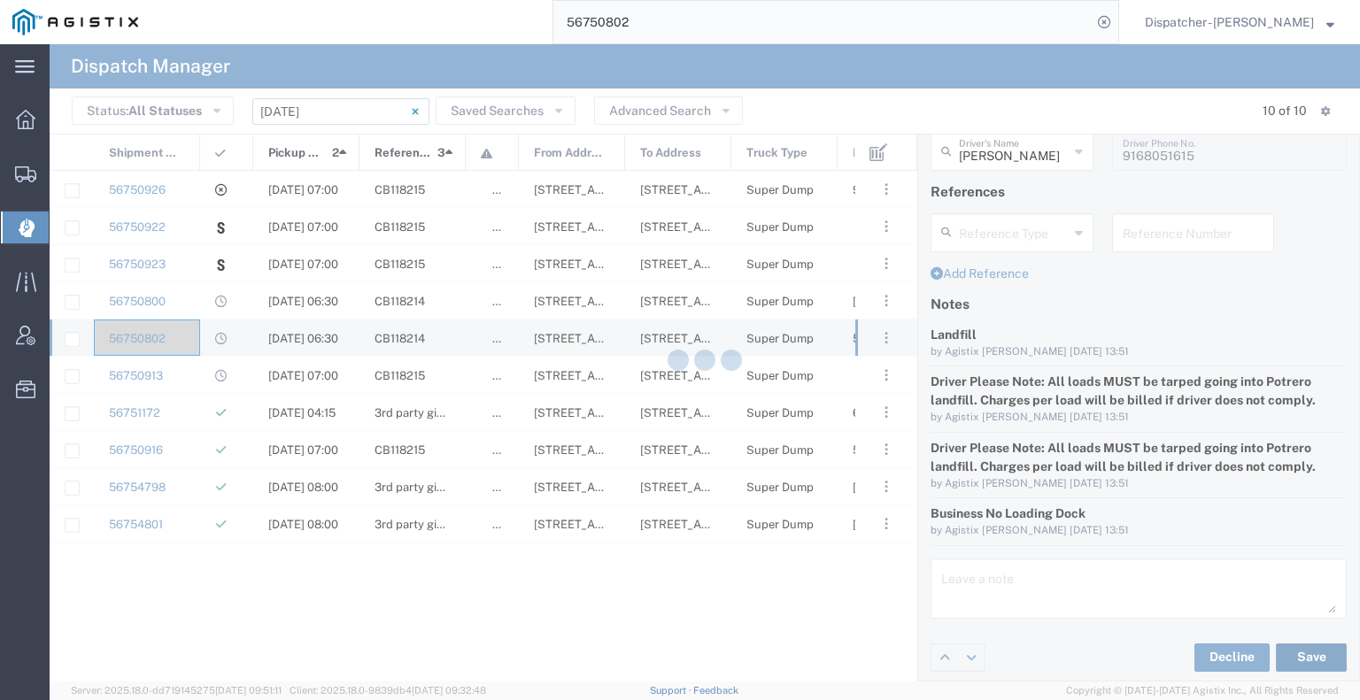
type input "[PERSON_NAME]"
type input "No Barriers Hauling Inc Trucking"
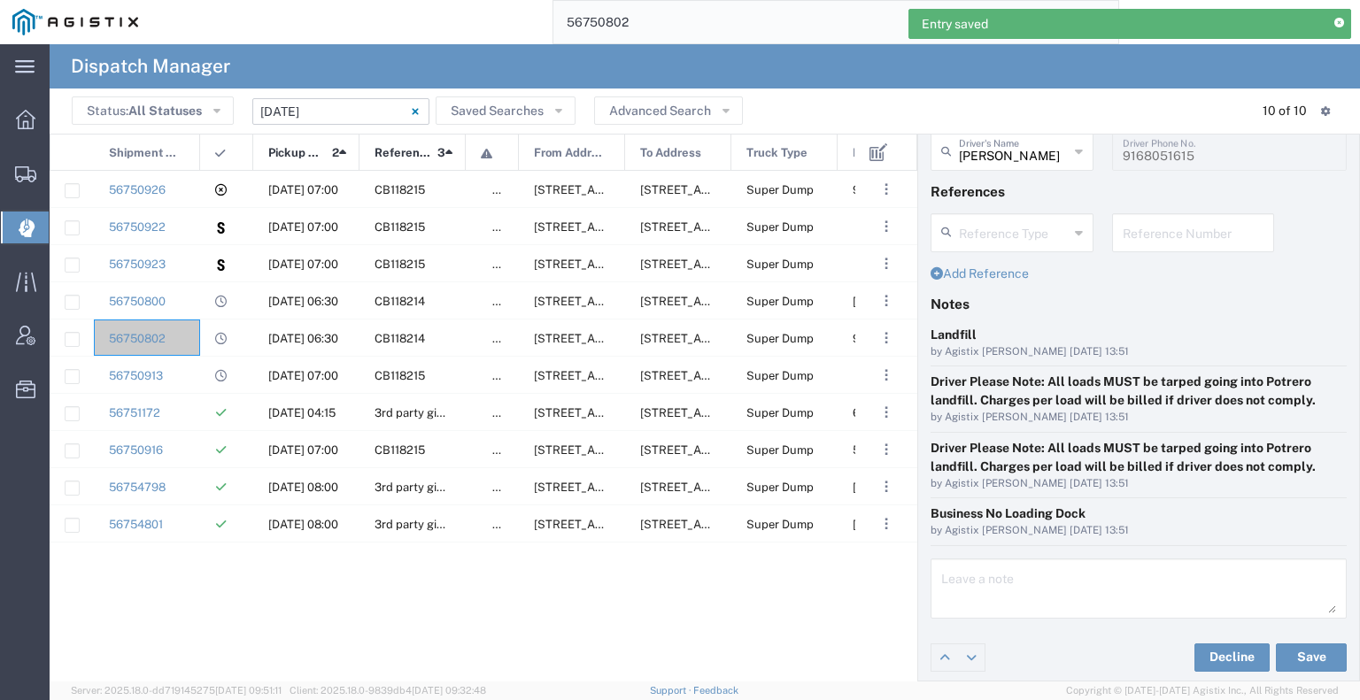
click at [641, 15] on input "56750802" at bounding box center [822, 22] width 538 height 42
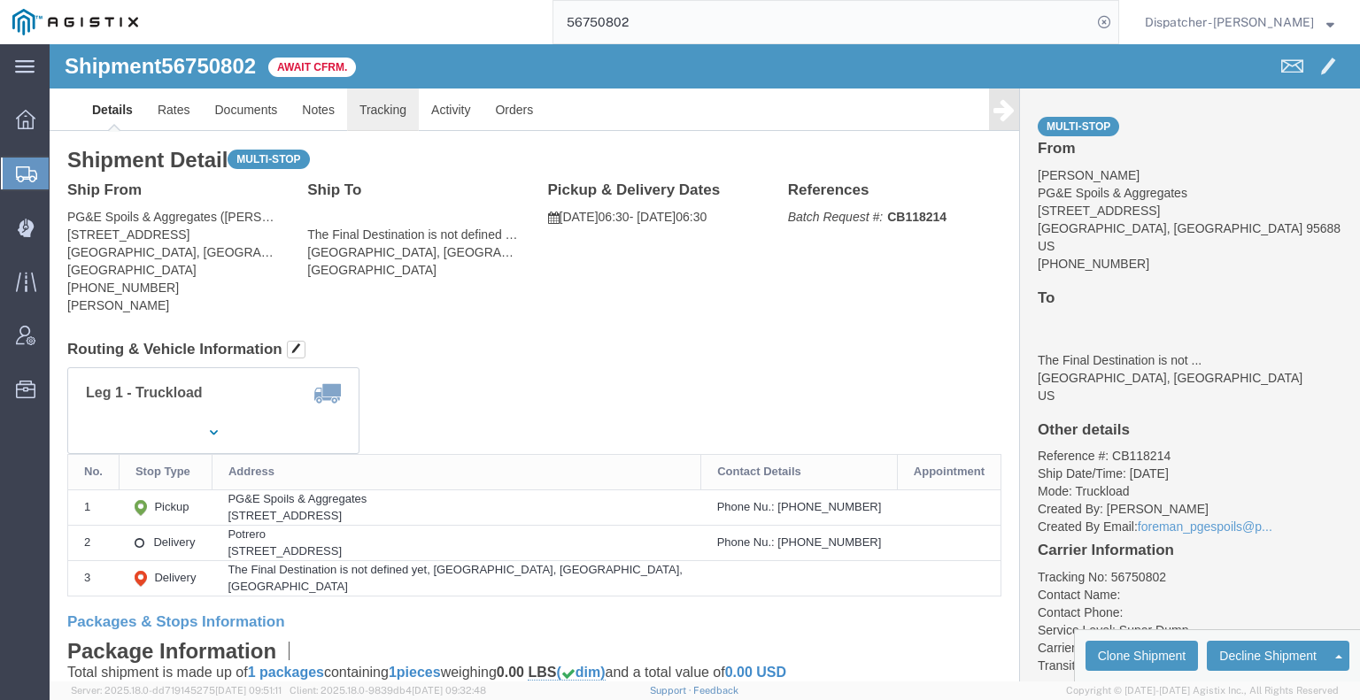
click link "Tracking"
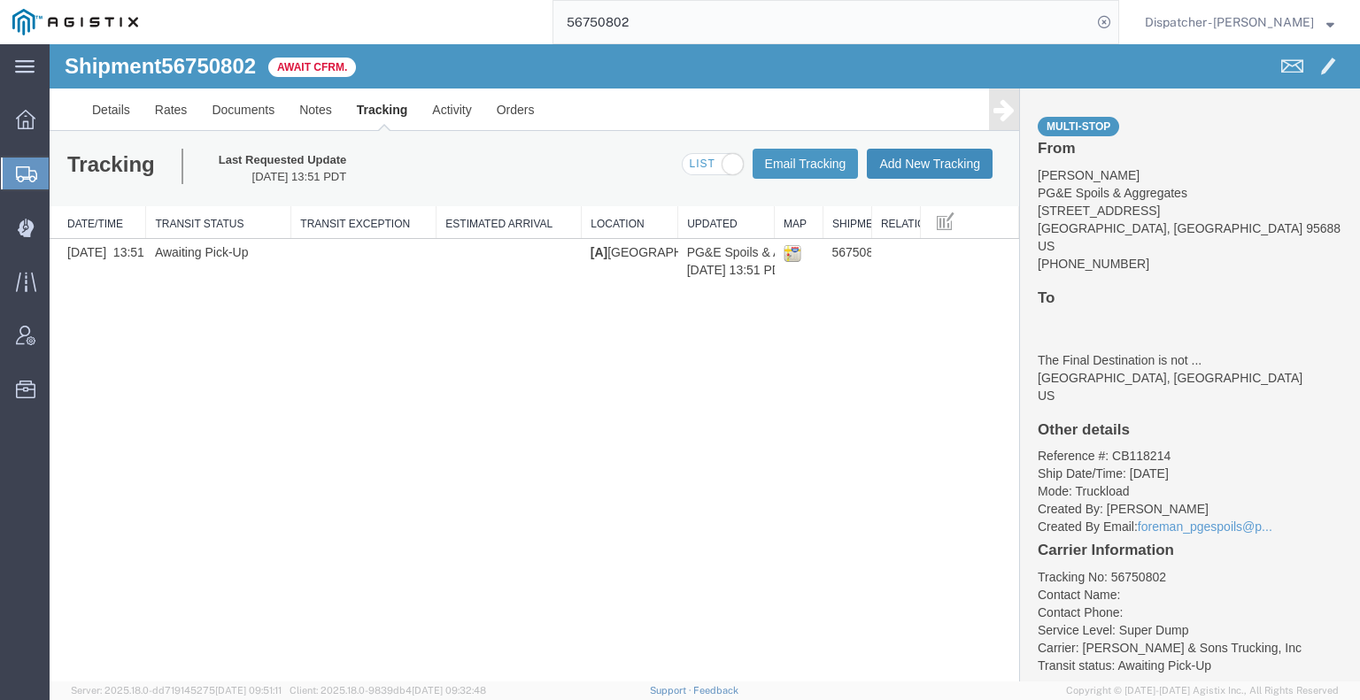
click at [933, 156] on button "Add New Tracking" at bounding box center [930, 164] width 126 height 30
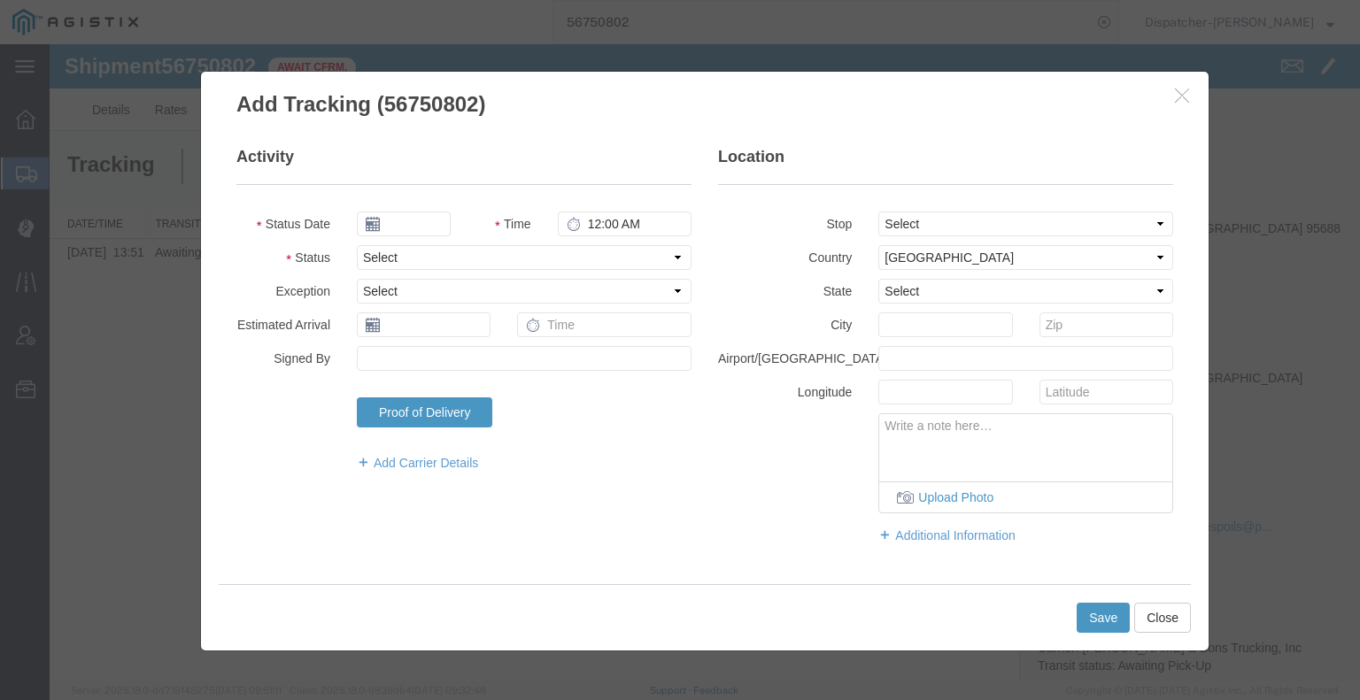
type input "[DATE]"
type input "6:00 AM"
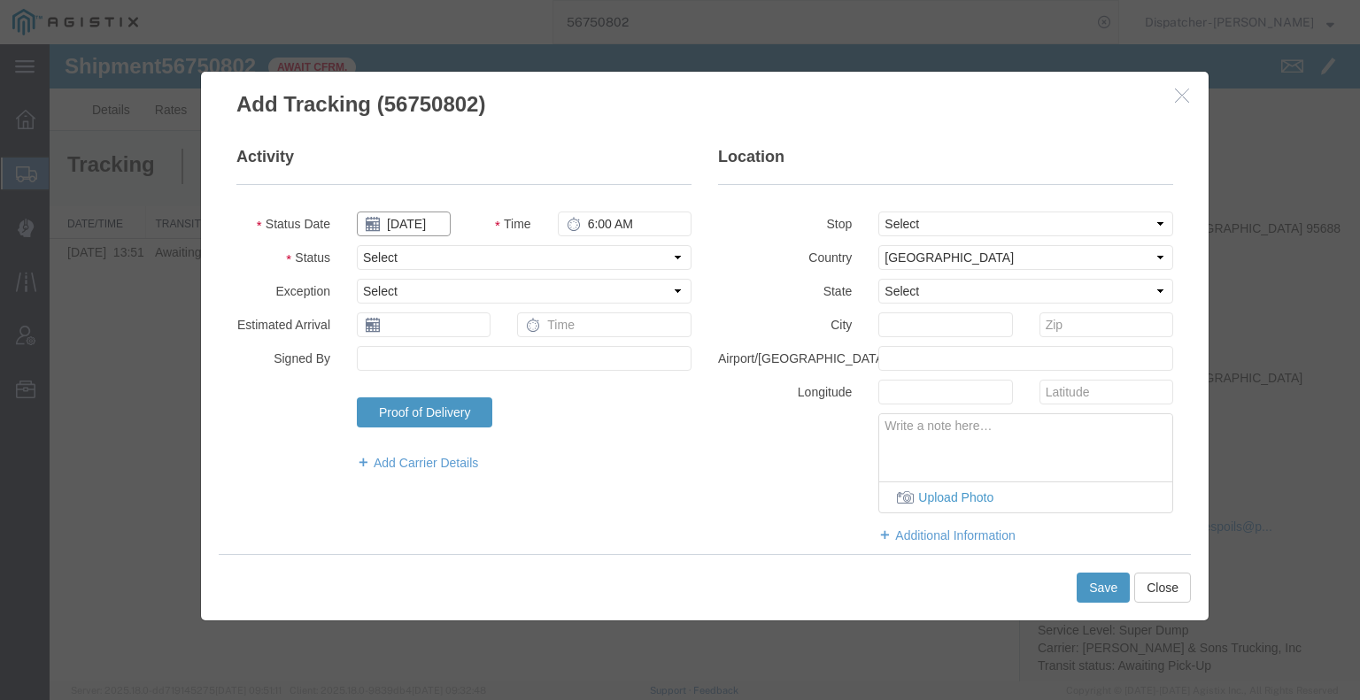
click at [426, 227] on input "[DATE]" at bounding box center [404, 224] width 94 height 25
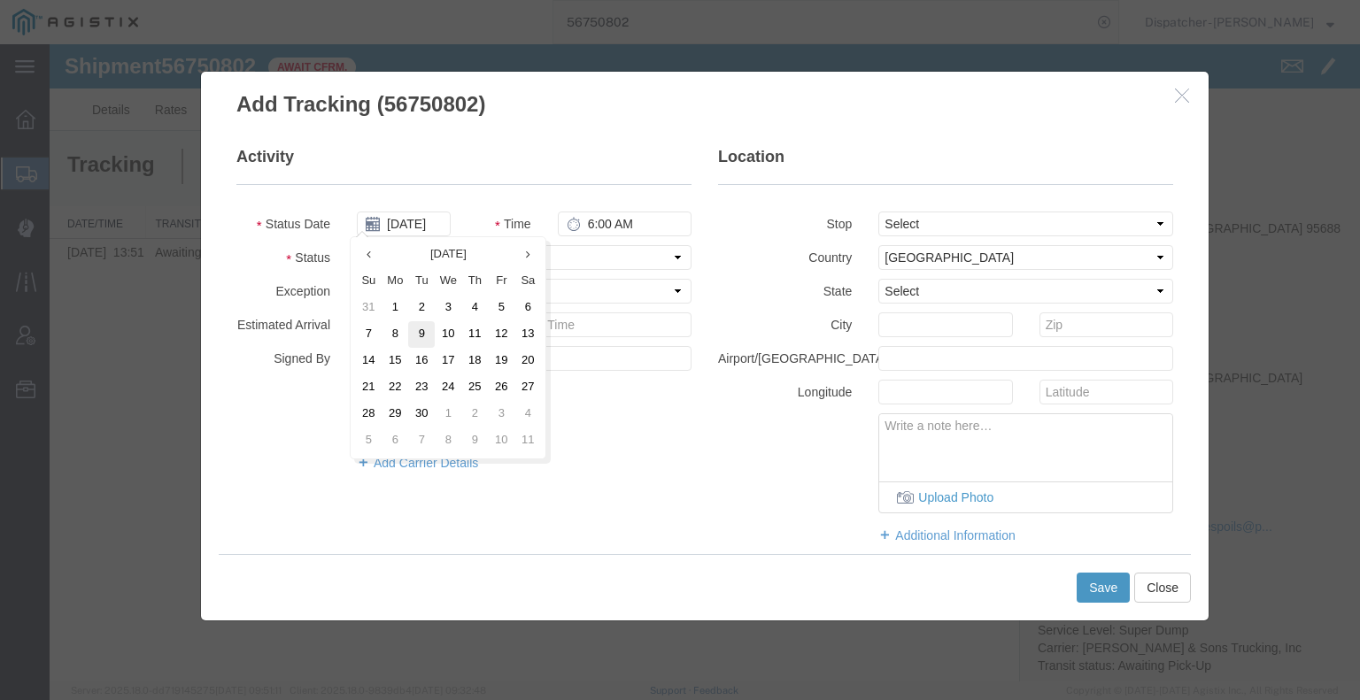
click at [423, 331] on td "9" at bounding box center [421, 334] width 27 height 27
type input "[DATE]"
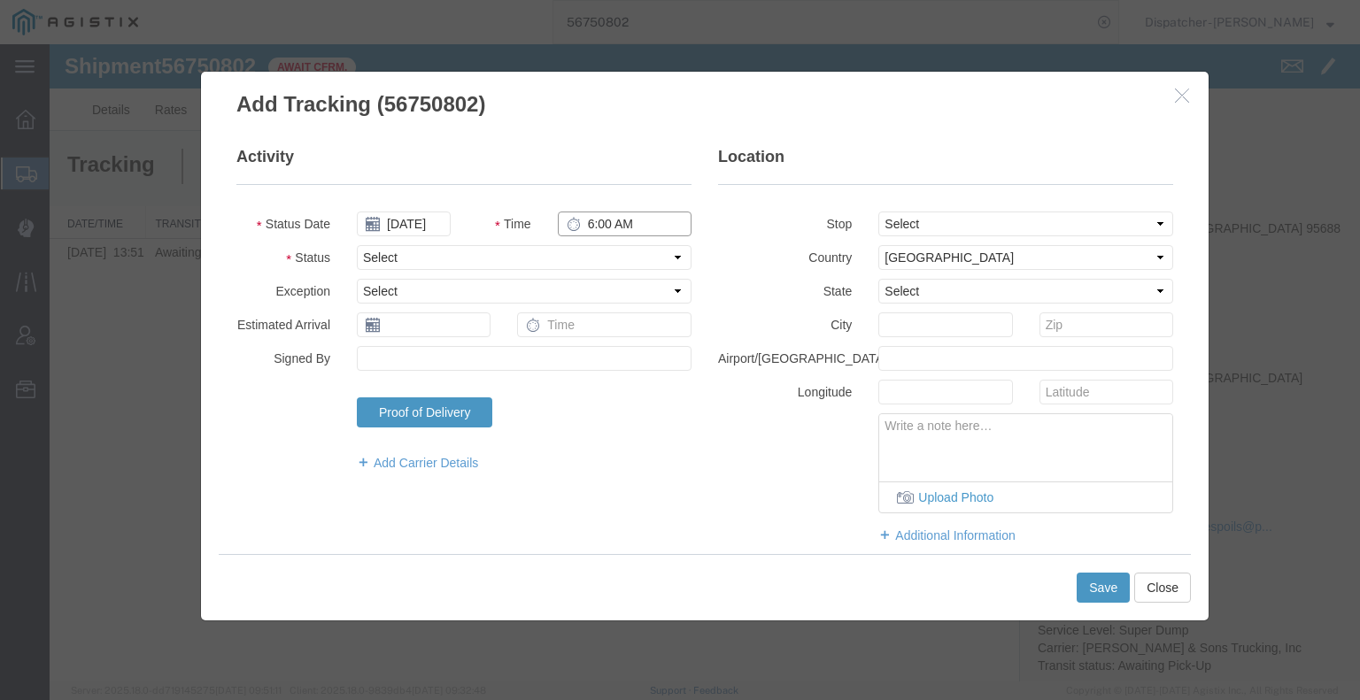
click at [605, 222] on input "6:00 AM" at bounding box center [625, 224] width 134 height 25
type input "5:30 AM"
click at [597, 258] on select "Select Arrival Notice Available Arrival Notice Imported Arrive at Delivery Loca…" at bounding box center [524, 257] width 335 height 25
select select "ARVPULOC"
click at [357, 245] on select "Select Arrival Notice Available Arrival Notice Imported Arrive at Delivery Loca…" at bounding box center [524, 257] width 335 height 25
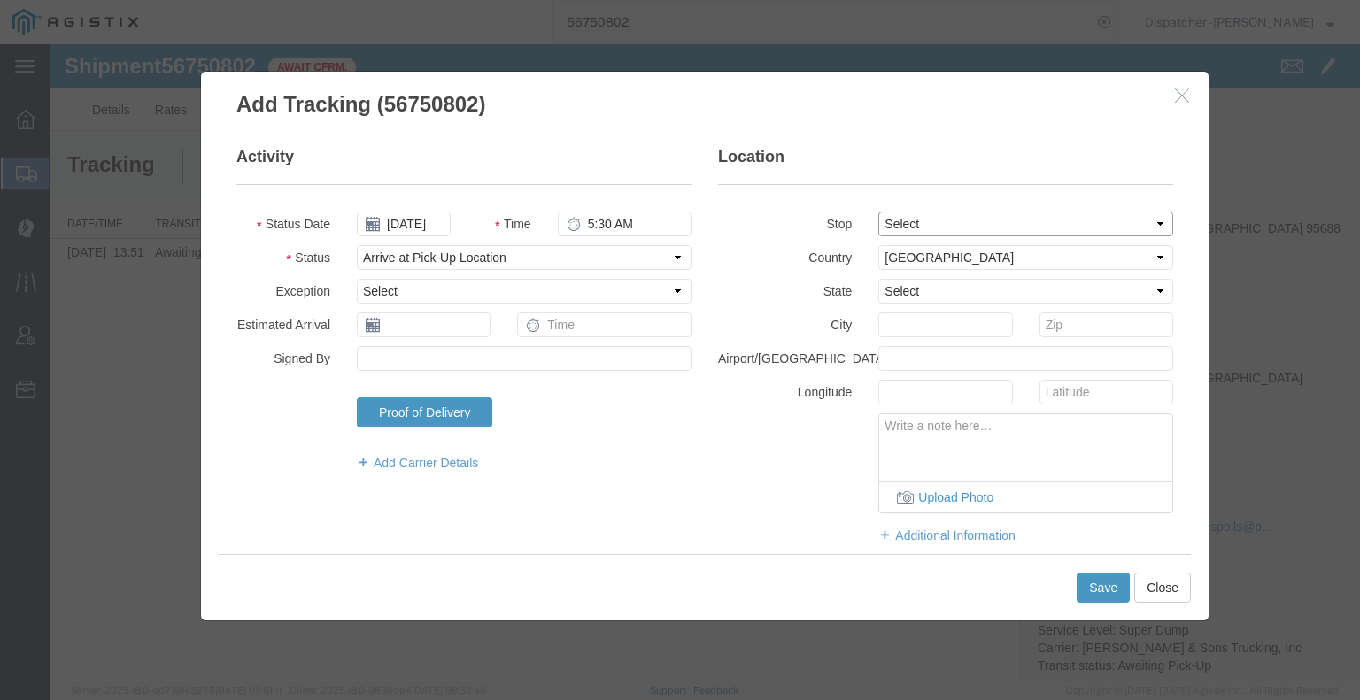
click at [899, 225] on select "Select From: [STREET_ADDRESS] Stop 2: [STREET_ADDRESS] To: The Final Destinatio…" at bounding box center [1025, 224] width 295 height 25
select select "{"pickupDeliveryInfoId": "122796952","pickupOrDelivery": "P","stopNum": "1","lo…"
click at [878, 212] on select "Select From: [STREET_ADDRESS] Stop 2: [STREET_ADDRESS] To: The Final Destinatio…" at bounding box center [1025, 224] width 295 height 25
select select "CA"
type input "[GEOGRAPHIC_DATA]"
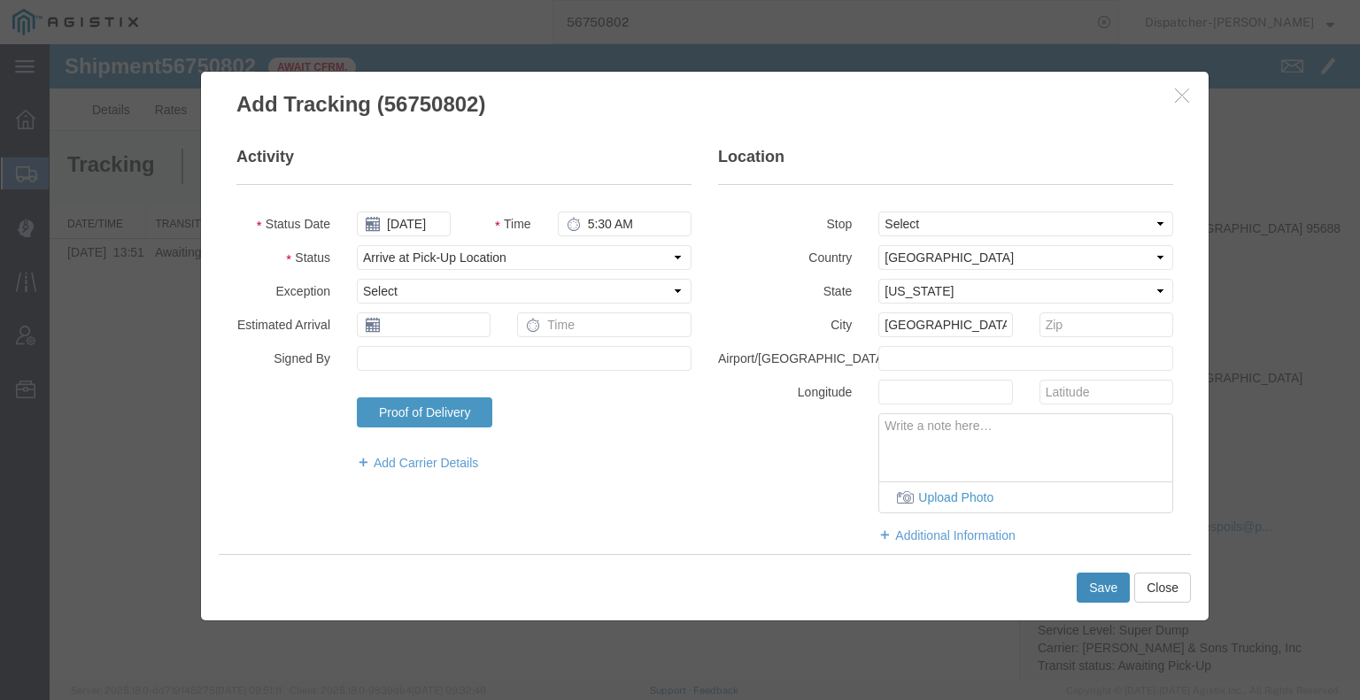
click at [1109, 592] on button "Save" at bounding box center [1102, 588] width 53 height 30
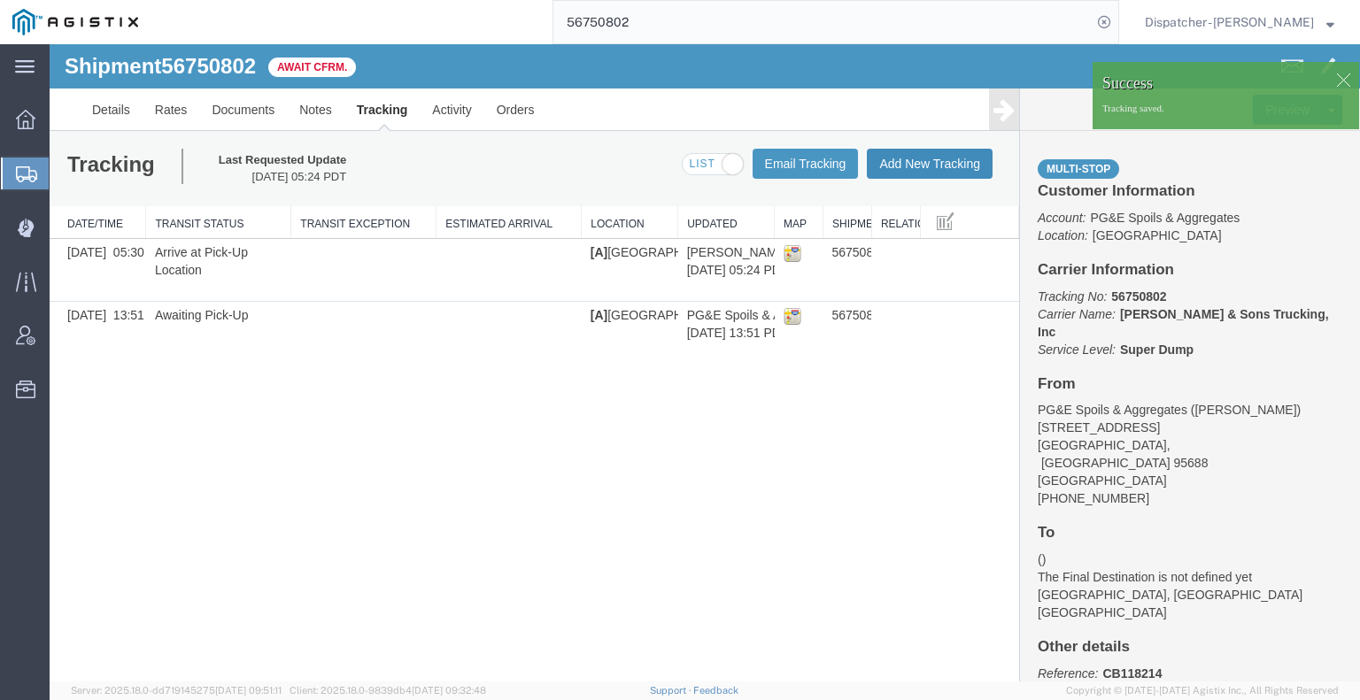
click at [926, 158] on button "Add New Tracking" at bounding box center [930, 164] width 126 height 30
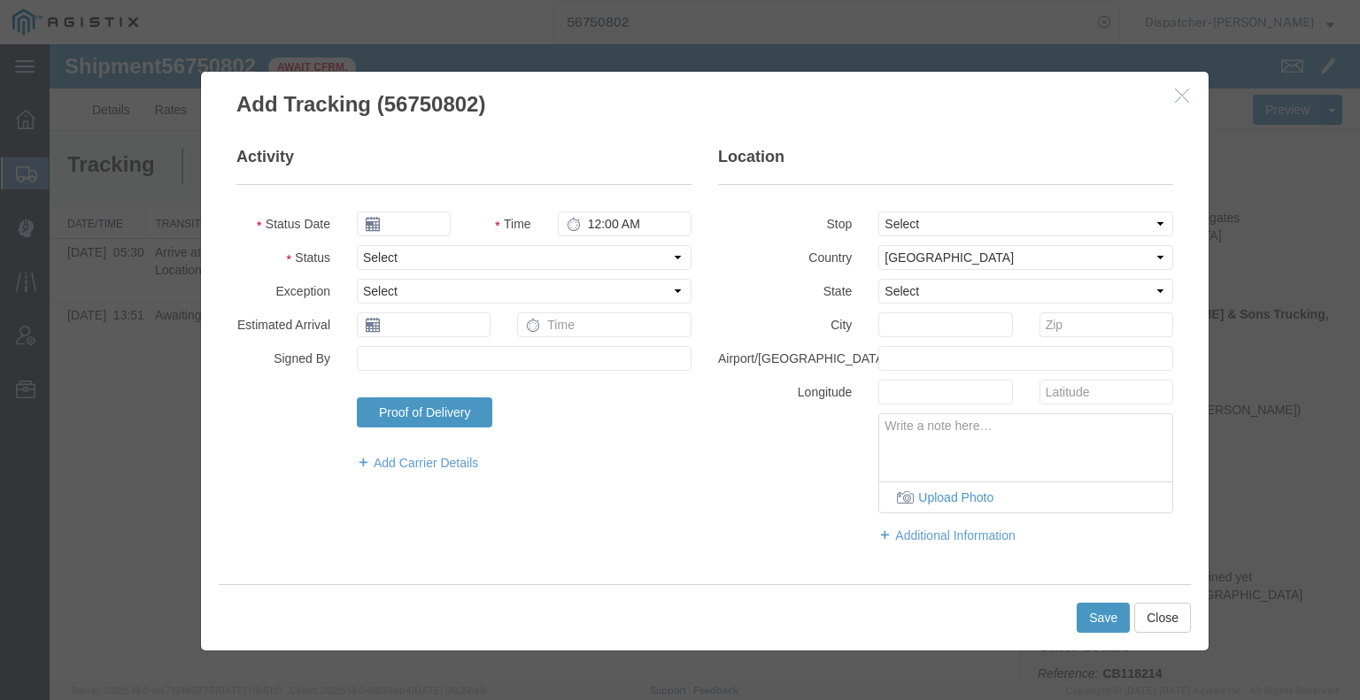
type input "[DATE]"
type input "6:00 AM"
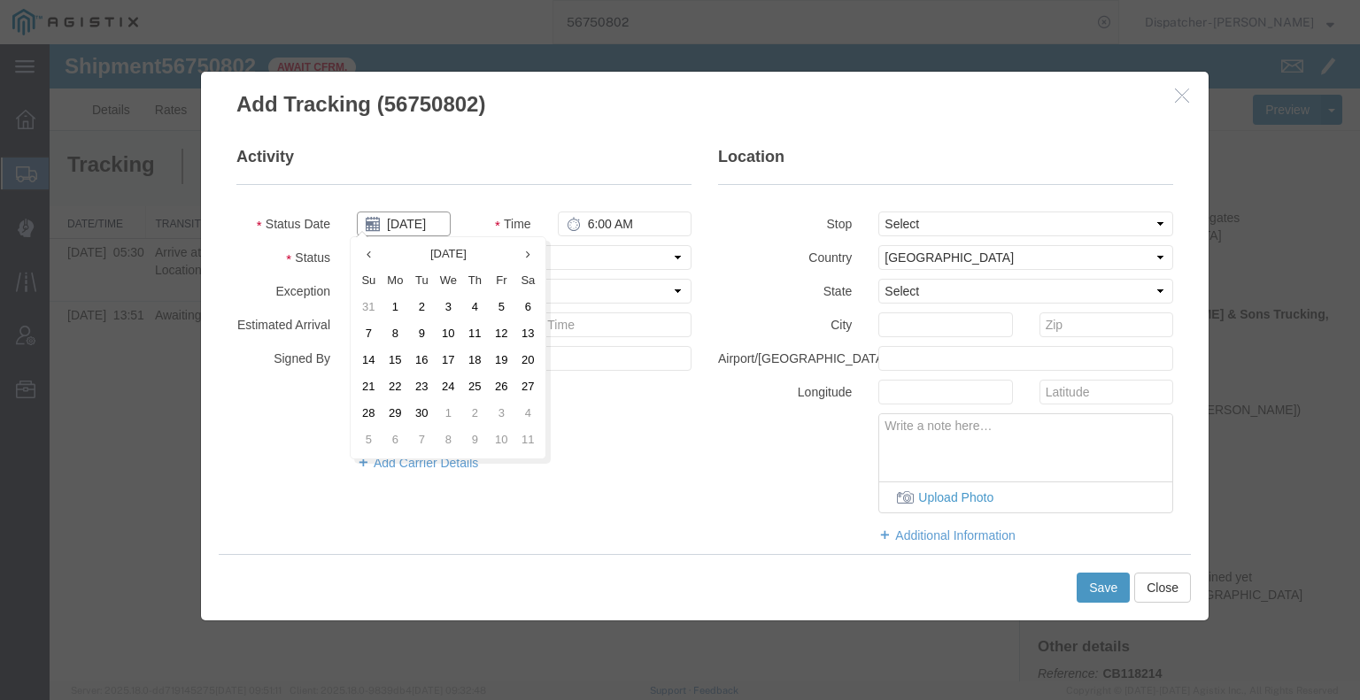
click at [410, 221] on input "[DATE]" at bounding box center [404, 224] width 94 height 25
click at [420, 329] on td "9" at bounding box center [421, 334] width 27 height 27
type input "[DATE]"
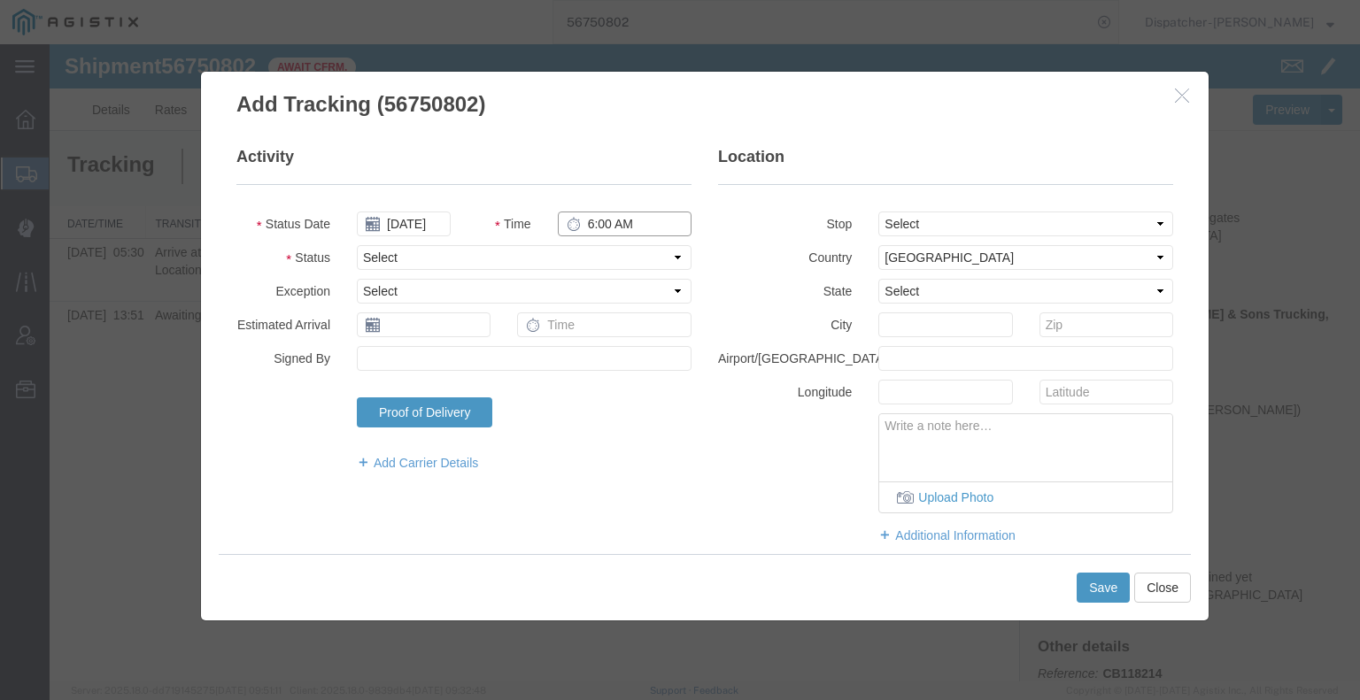
click at [621, 229] on input "6:00 AM" at bounding box center [625, 224] width 134 height 25
type input "2:00 PM"
click at [624, 246] on select "Select Arrival Notice Available Arrival Notice Imported Arrive at Delivery Loca…" at bounding box center [524, 257] width 335 height 25
select select "DPTDLVLOC"
click at [357, 245] on select "Select Arrival Notice Available Arrival Notice Imported Arrive at Delivery Loca…" at bounding box center [524, 257] width 335 height 25
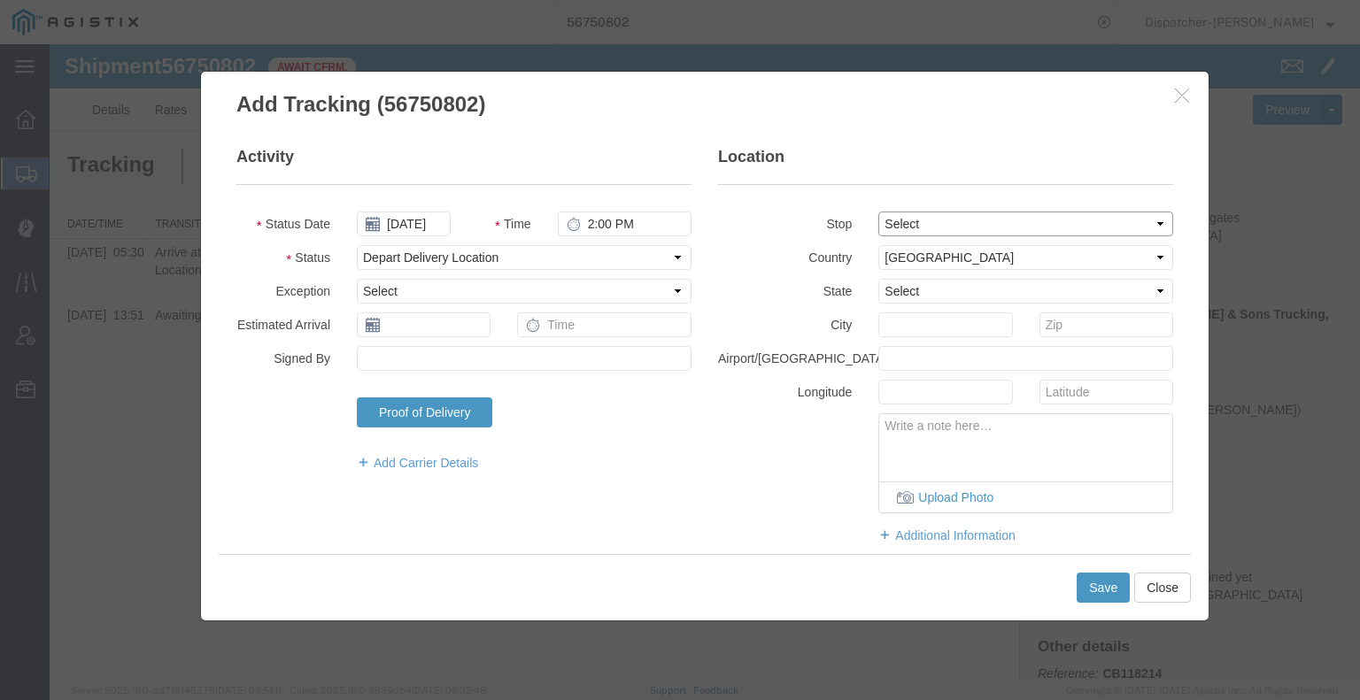
drag, startPoint x: 910, startPoint y: 221, endPoint x: 909, endPoint y: 232, distance: 10.7
click at [910, 221] on select "Select From: [STREET_ADDRESS] Stop 2: [STREET_ADDRESS] To: The Final Destinatio…" at bounding box center [1025, 224] width 295 height 25
select select "{"pickupDeliveryInfoId": "122796953","pickupOrDelivery": "D","stopNum": "2","lo…"
click at [878, 212] on select "Select From: [STREET_ADDRESS] Stop 2: [STREET_ADDRESS] To: The Final Destinatio…" at bounding box center [1025, 224] width 295 height 25
select select "CA"
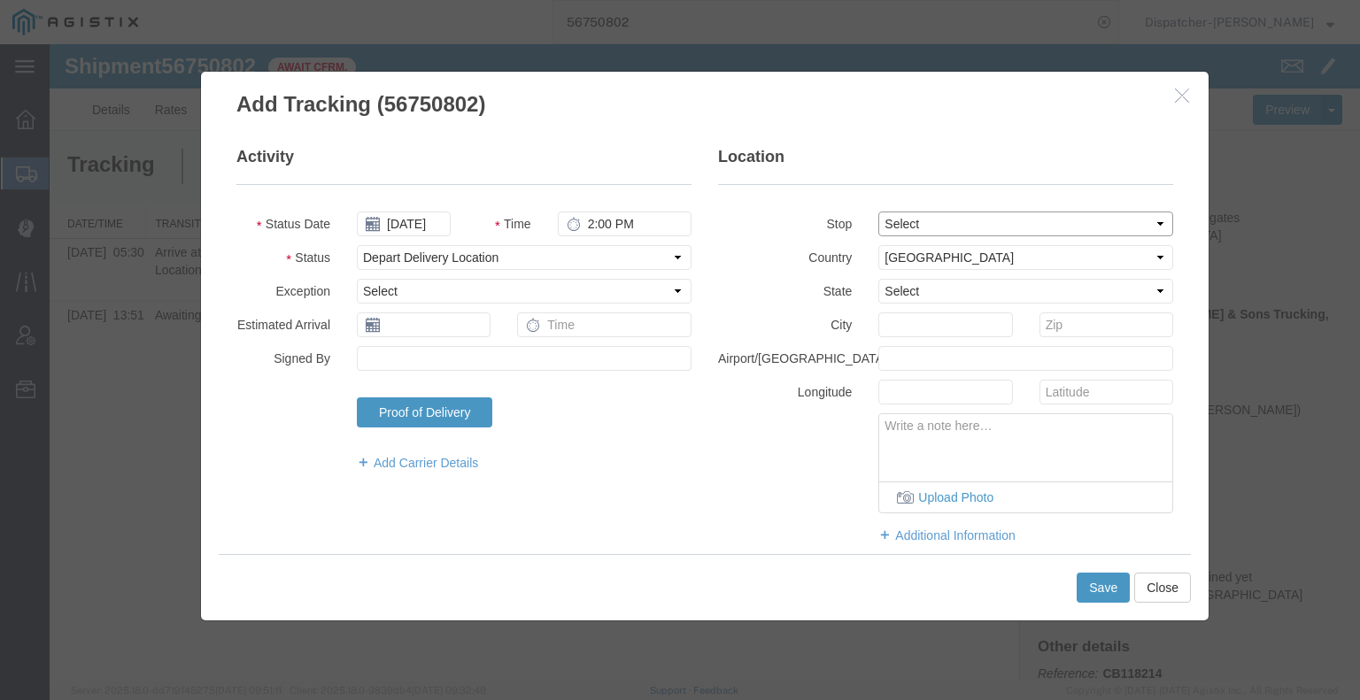
type input "Suisun City"
click at [1099, 582] on button "Save" at bounding box center [1102, 588] width 53 height 30
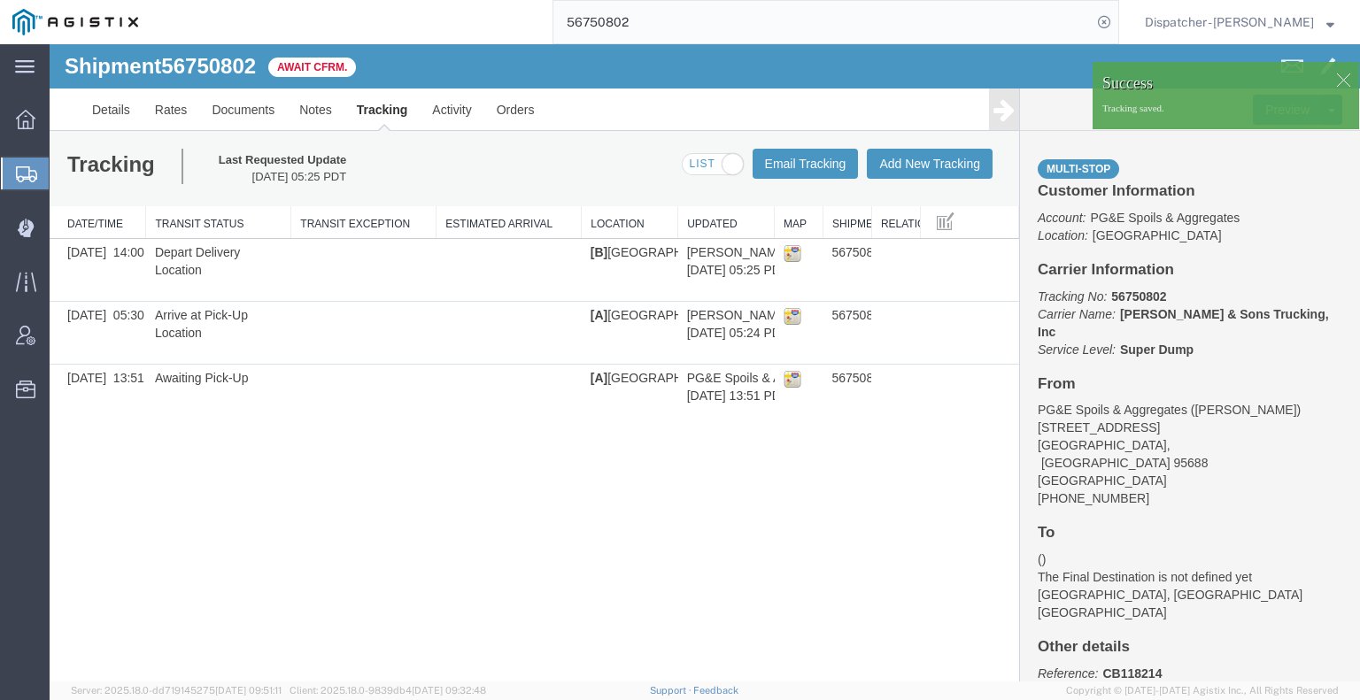
click at [942, 146] on div "Tracking Last Requested Update [DATE] 05:25 PDT Email Tracking Add New Tracking…" at bounding box center [534, 168] width 969 height 75
click at [934, 169] on button "Add New Tracking" at bounding box center [930, 164] width 126 height 30
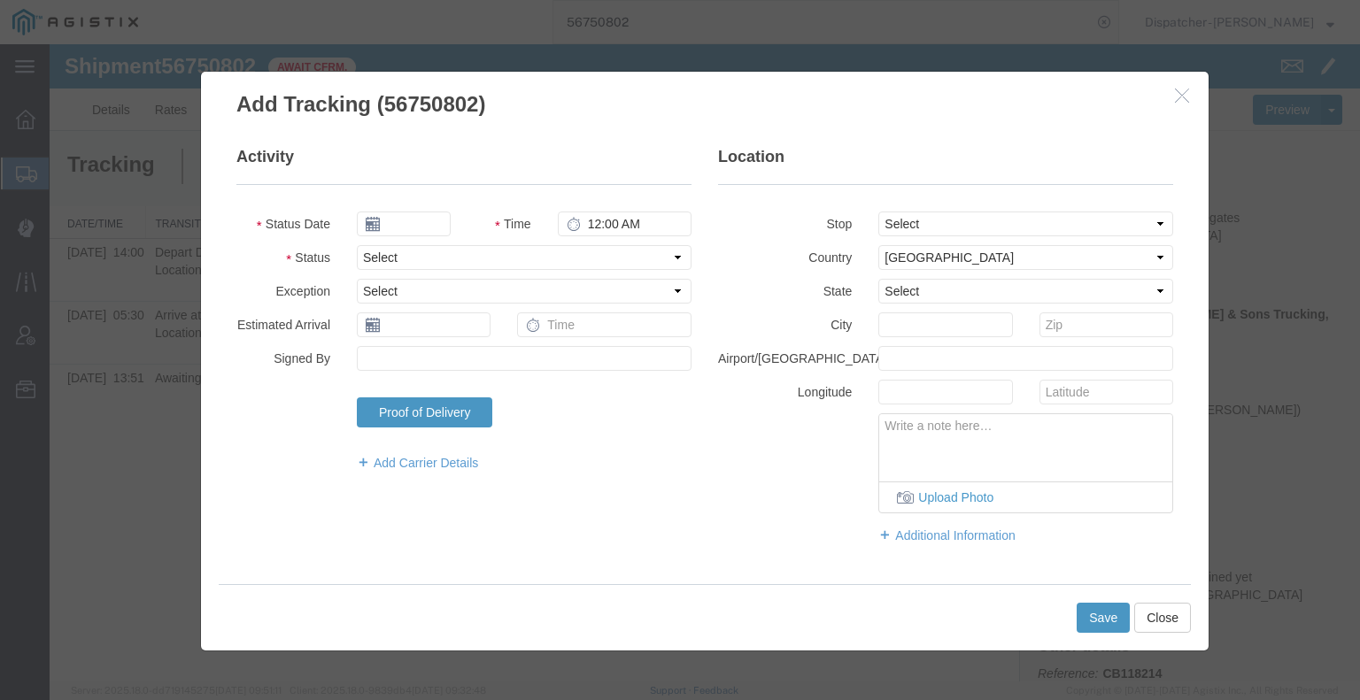
type input "[DATE]"
type input "6:00 AM"
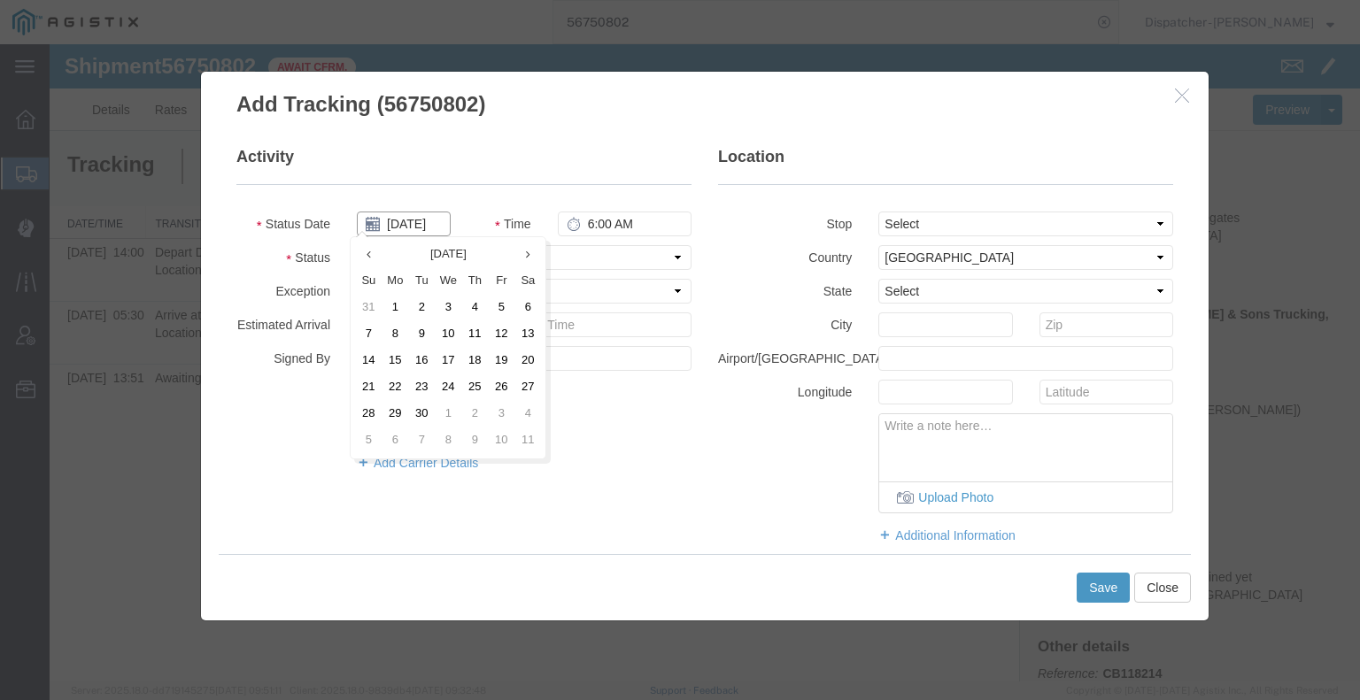
click at [403, 226] on input "[DATE]" at bounding box center [404, 224] width 94 height 25
click at [420, 338] on td "9" at bounding box center [421, 334] width 27 height 27
type input "[DATE]"
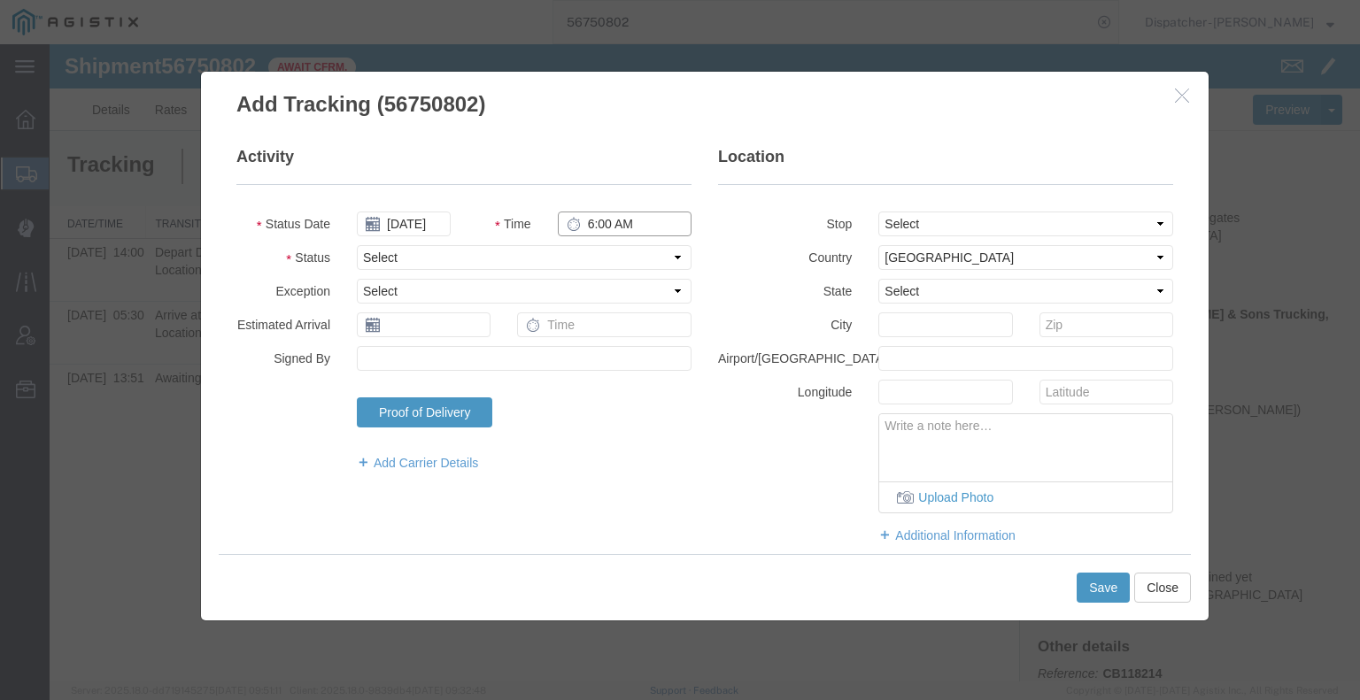
click at [587, 229] on input "6:00 AM" at bounding box center [625, 224] width 134 height 25
type input "2:00 PM"
click at [591, 259] on select "Select Arrival Notice Available Arrival Notice Imported Arrive at Delivery Loca…" at bounding box center [524, 257] width 335 height 25
select select "BREAKSTART"
click at [357, 245] on select "Select Arrival Notice Available Arrival Notice Imported Arrive at Delivery Loca…" at bounding box center [524, 257] width 335 height 25
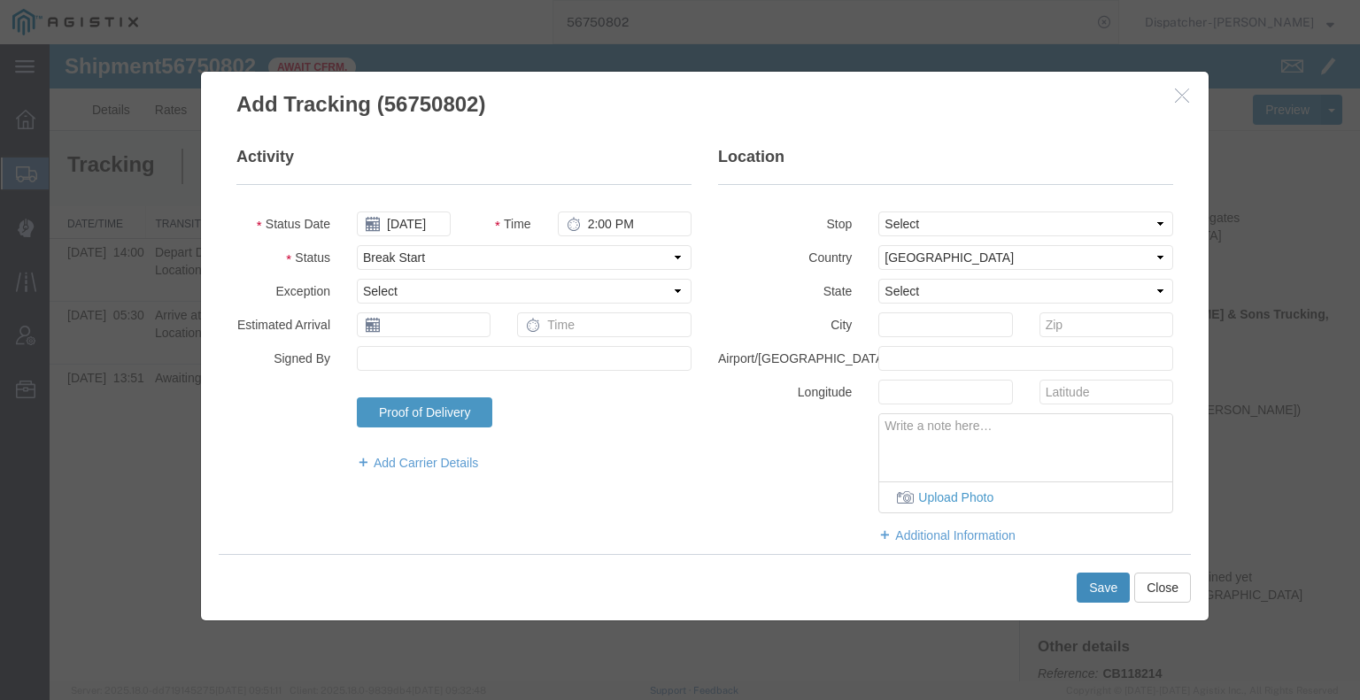
click at [1100, 590] on button "Save" at bounding box center [1102, 588] width 53 height 30
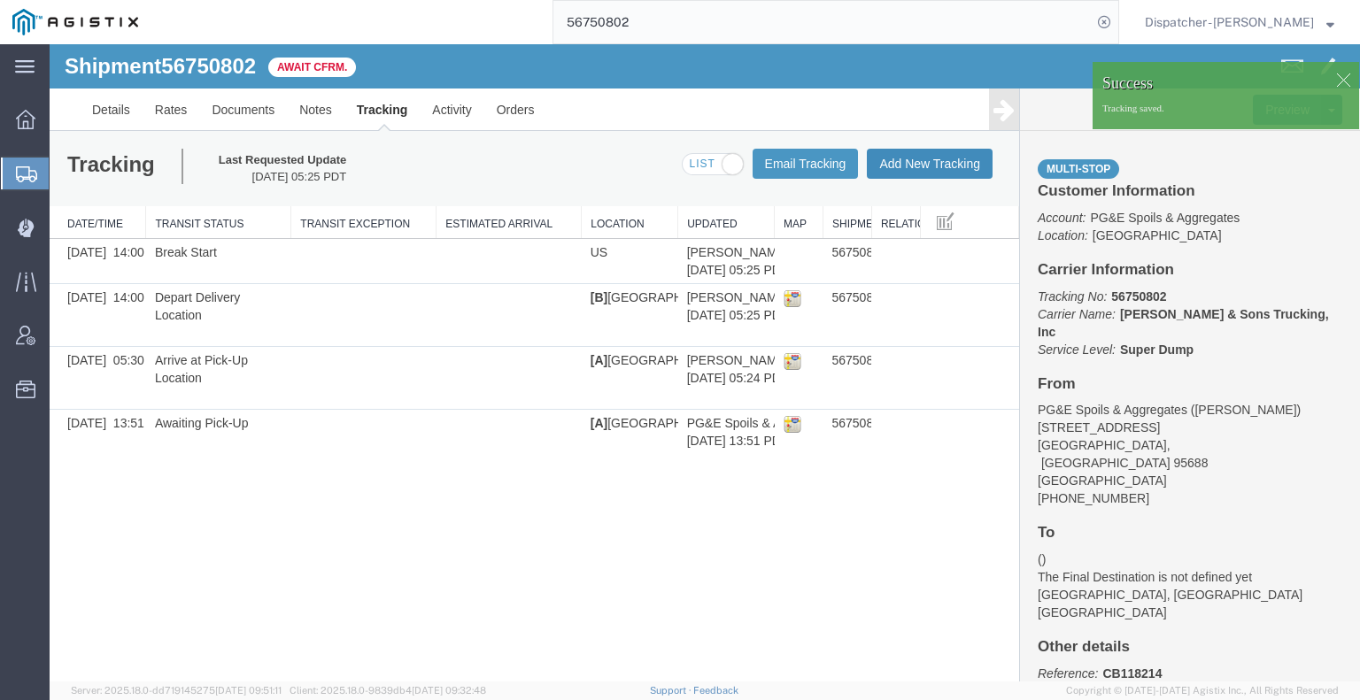
click at [937, 162] on button "Add New Tracking" at bounding box center [930, 164] width 126 height 30
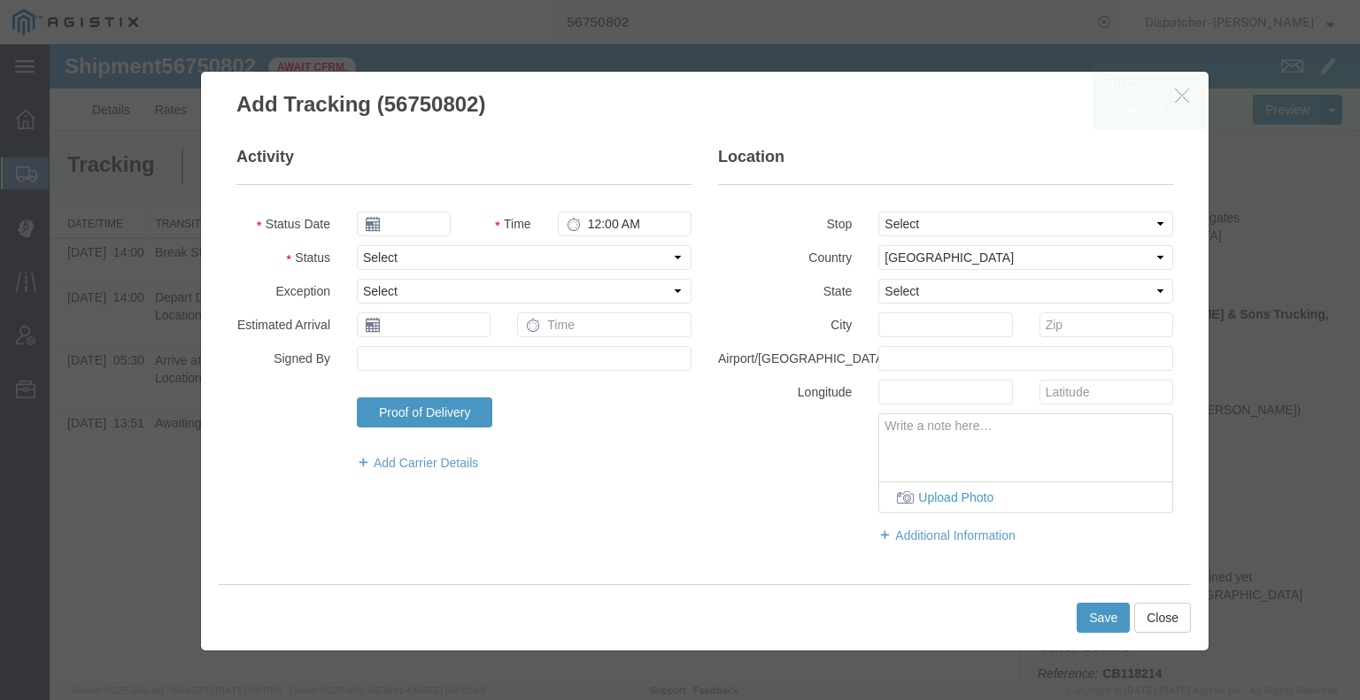
type input "[DATE]"
type input "6:00 AM"
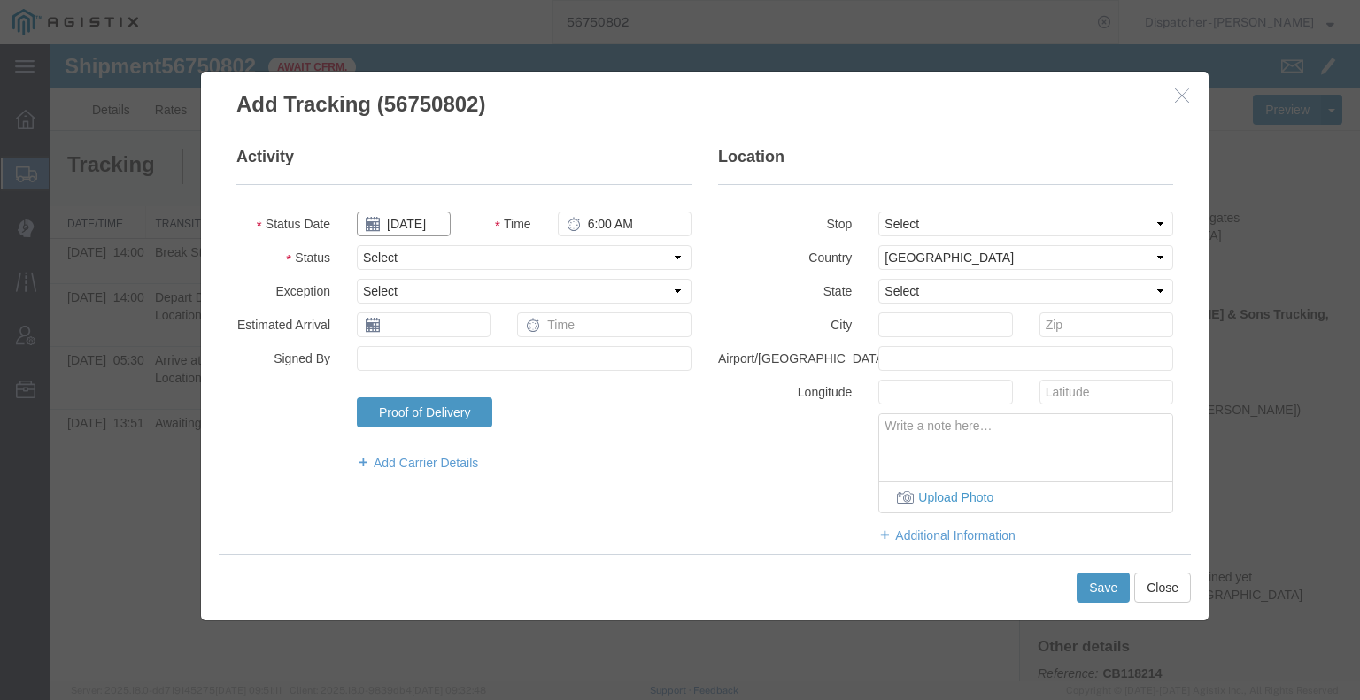
click at [420, 229] on input "[DATE]" at bounding box center [404, 224] width 94 height 25
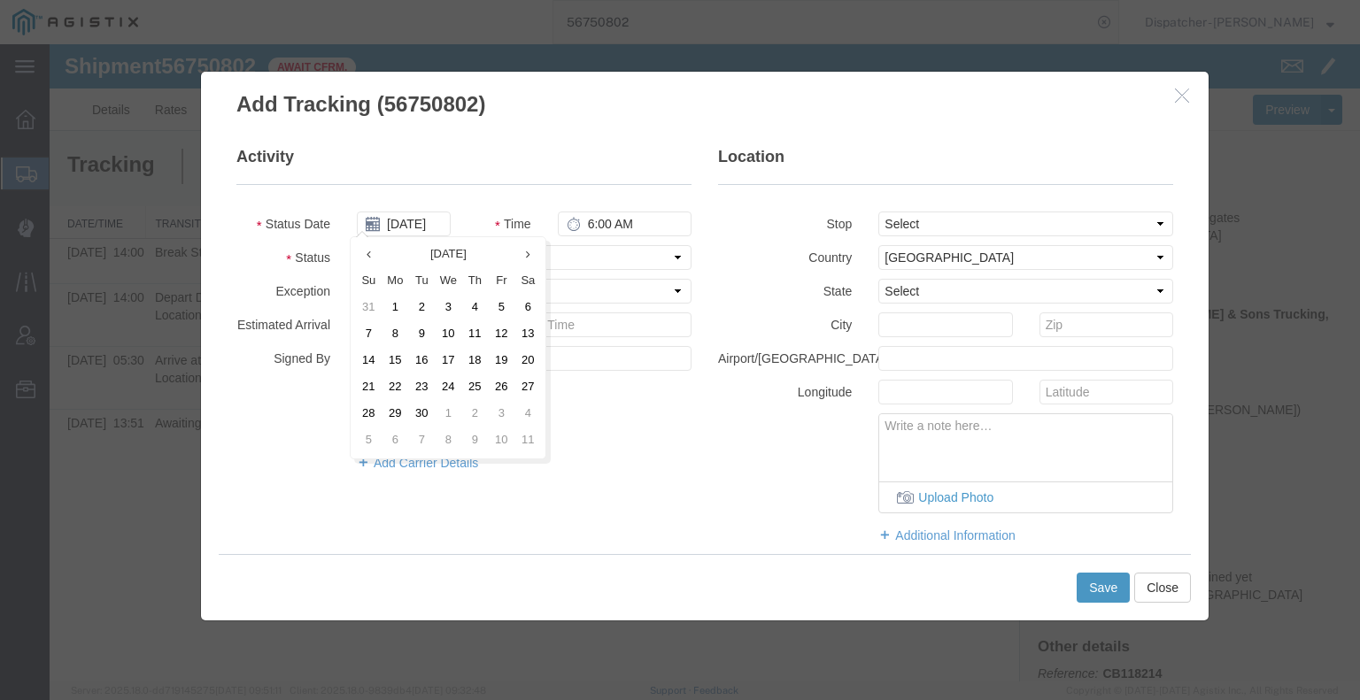
click at [418, 337] on td "9" at bounding box center [421, 334] width 27 height 27
type input "[DATE]"
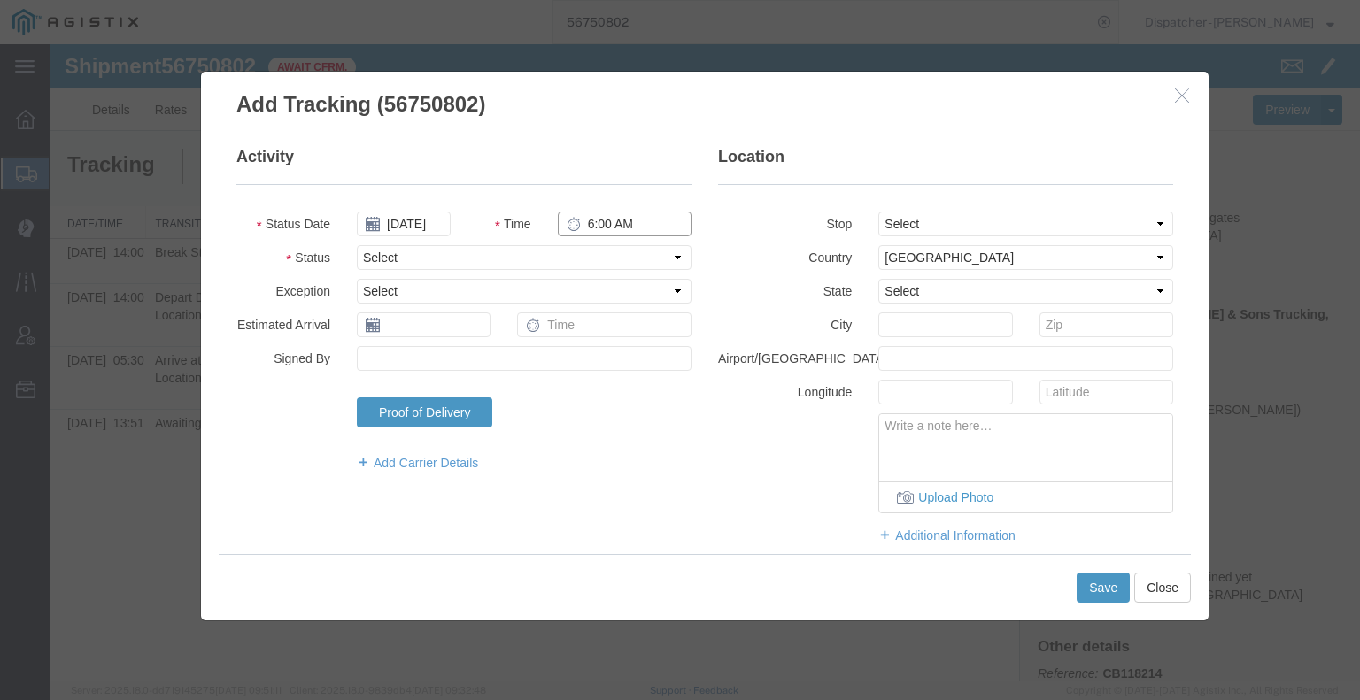
click at [596, 226] on input "6:00 AM" at bounding box center [625, 224] width 134 height 25
type input "2:30 PM"
drag, startPoint x: 599, startPoint y: 258, endPoint x: 595, endPoint y: 268, distance: 11.5
click at [599, 258] on select "Select Arrival Notice Available Arrival Notice Imported Arrive at Delivery Loca…" at bounding box center [524, 257] width 335 height 25
select select "BREAKSTOP"
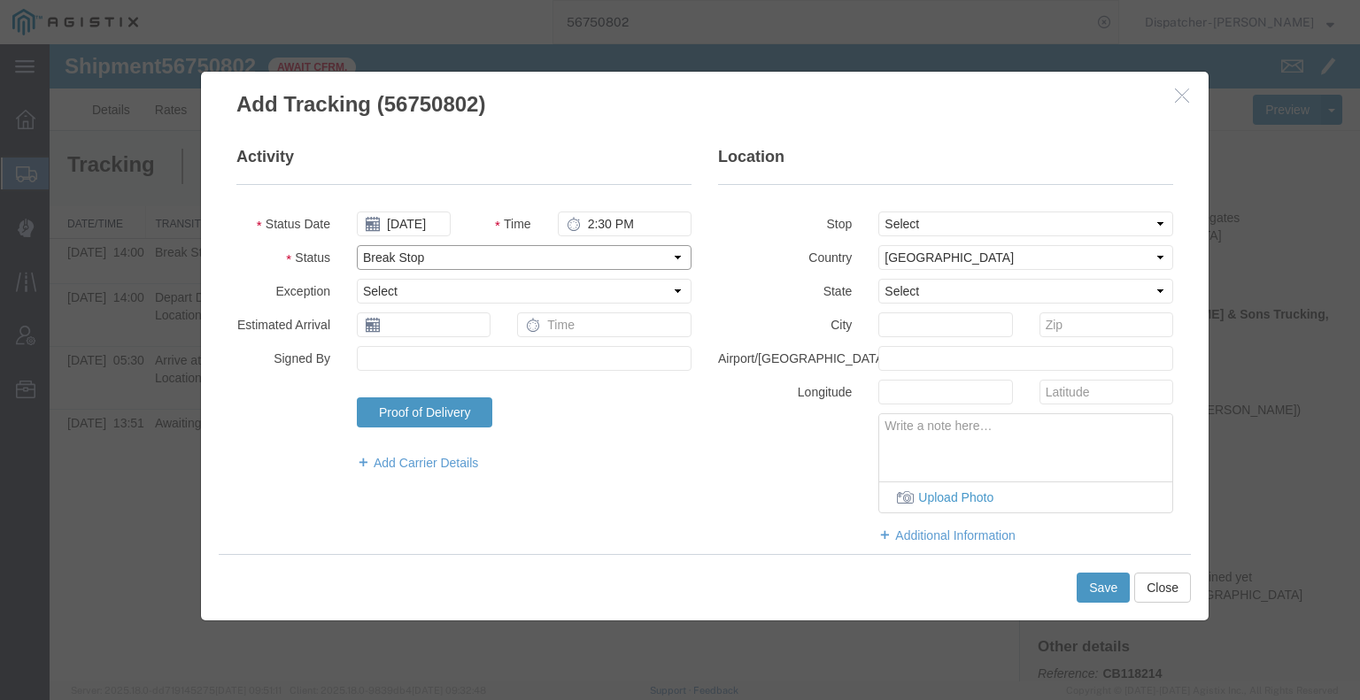
click at [357, 245] on select "Select Arrival Notice Available Arrival Notice Imported Arrive at Delivery Loca…" at bounding box center [524, 257] width 335 height 25
click at [1109, 584] on button "Save" at bounding box center [1102, 588] width 53 height 30
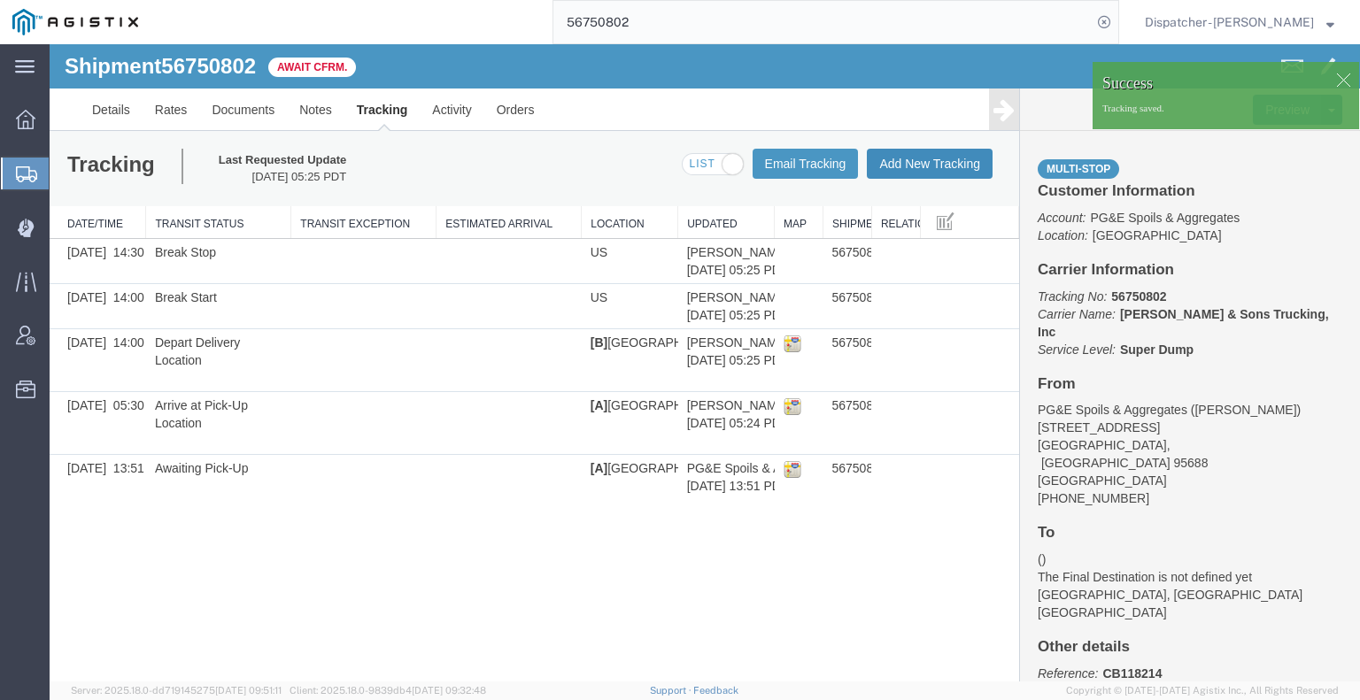
click at [916, 168] on button "Add New Tracking" at bounding box center [930, 164] width 126 height 30
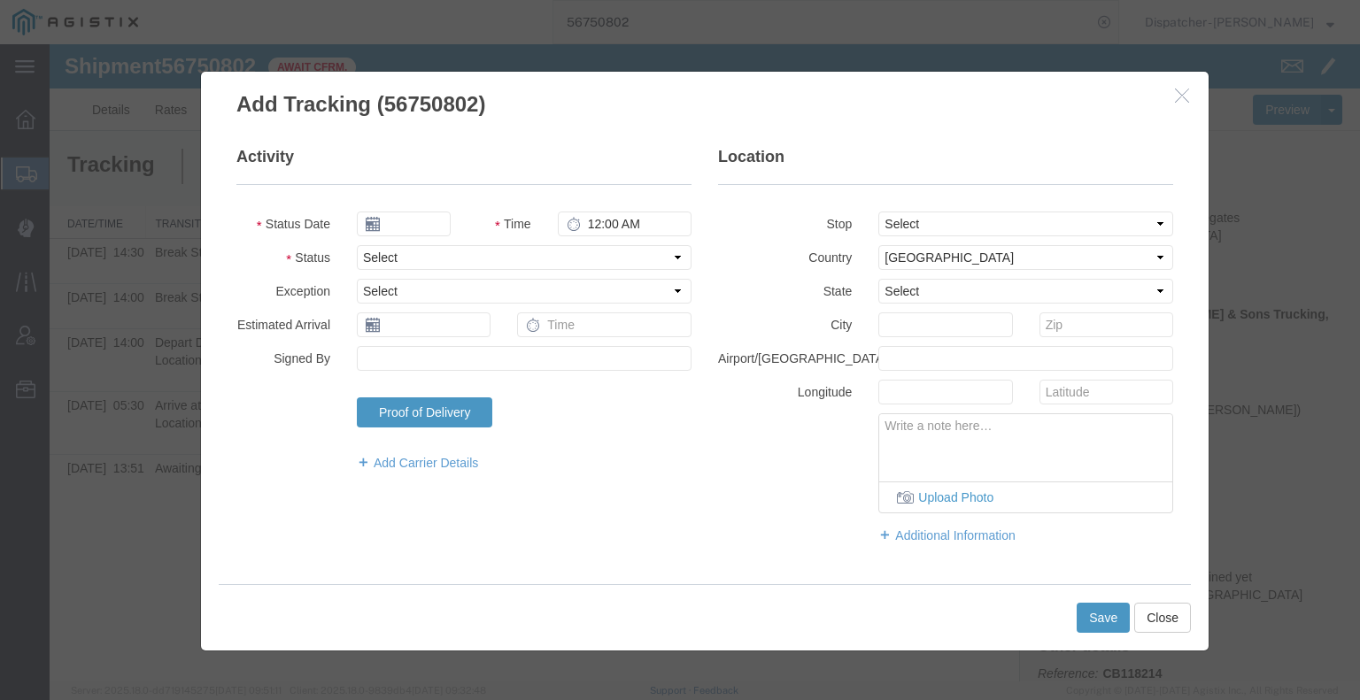
type input "[DATE]"
type input "6:00 AM"
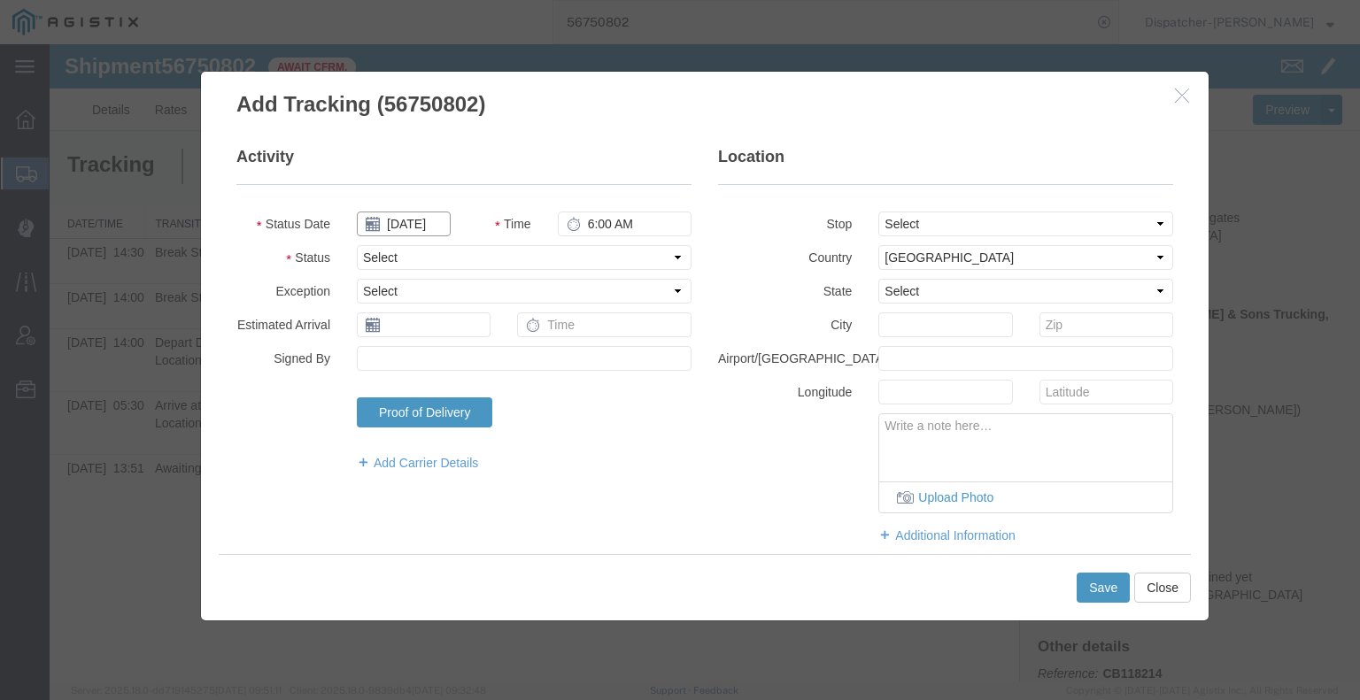
click at [397, 227] on input "[DATE]" at bounding box center [404, 224] width 94 height 25
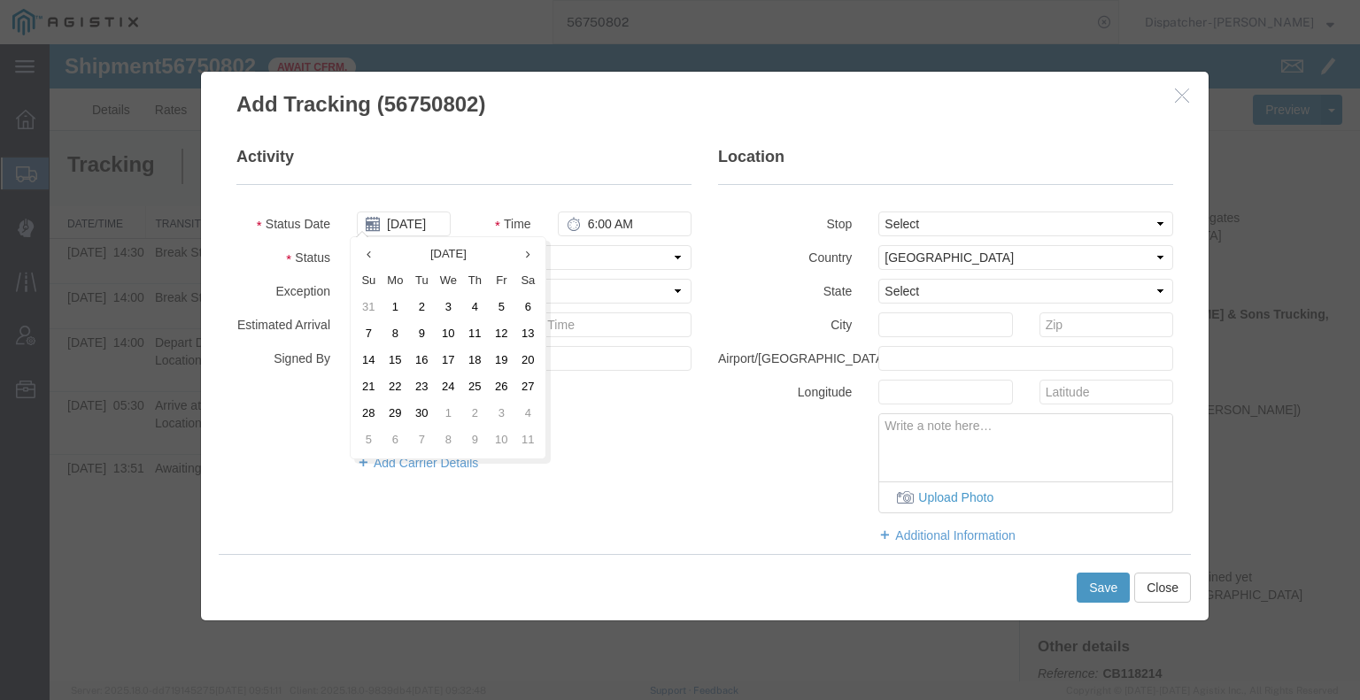
click at [420, 332] on td "9" at bounding box center [421, 334] width 27 height 27
type input "[DATE]"
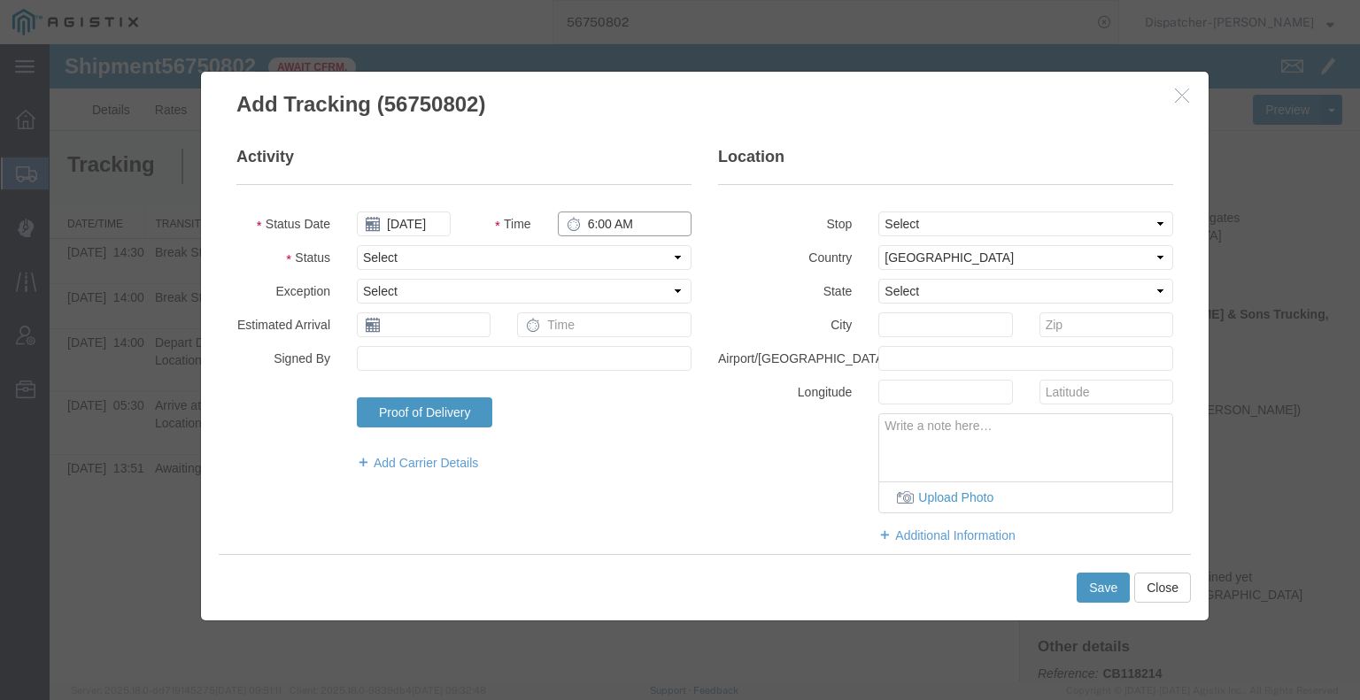
click at [598, 230] on input "6:00 AM" at bounding box center [625, 224] width 134 height 25
type input "3:00 PM"
click at [584, 252] on select "Select Arrival Notice Available Arrival Notice Imported Arrive at Delivery Loca…" at bounding box center [524, 257] width 335 height 25
select select "DELIVRED"
click at [357, 245] on select "Select Arrival Notice Available Arrival Notice Imported Arrive at Delivery Loca…" at bounding box center [524, 257] width 335 height 25
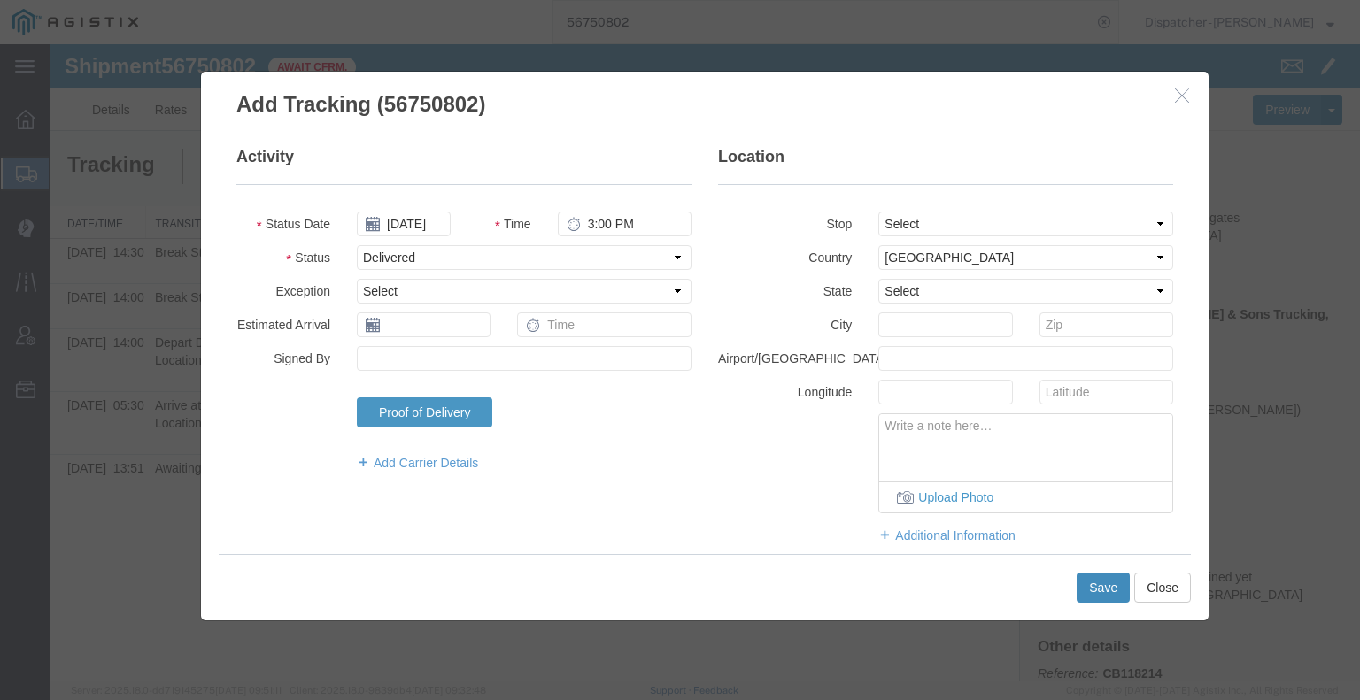
click at [1101, 577] on button "Save" at bounding box center [1102, 588] width 53 height 30
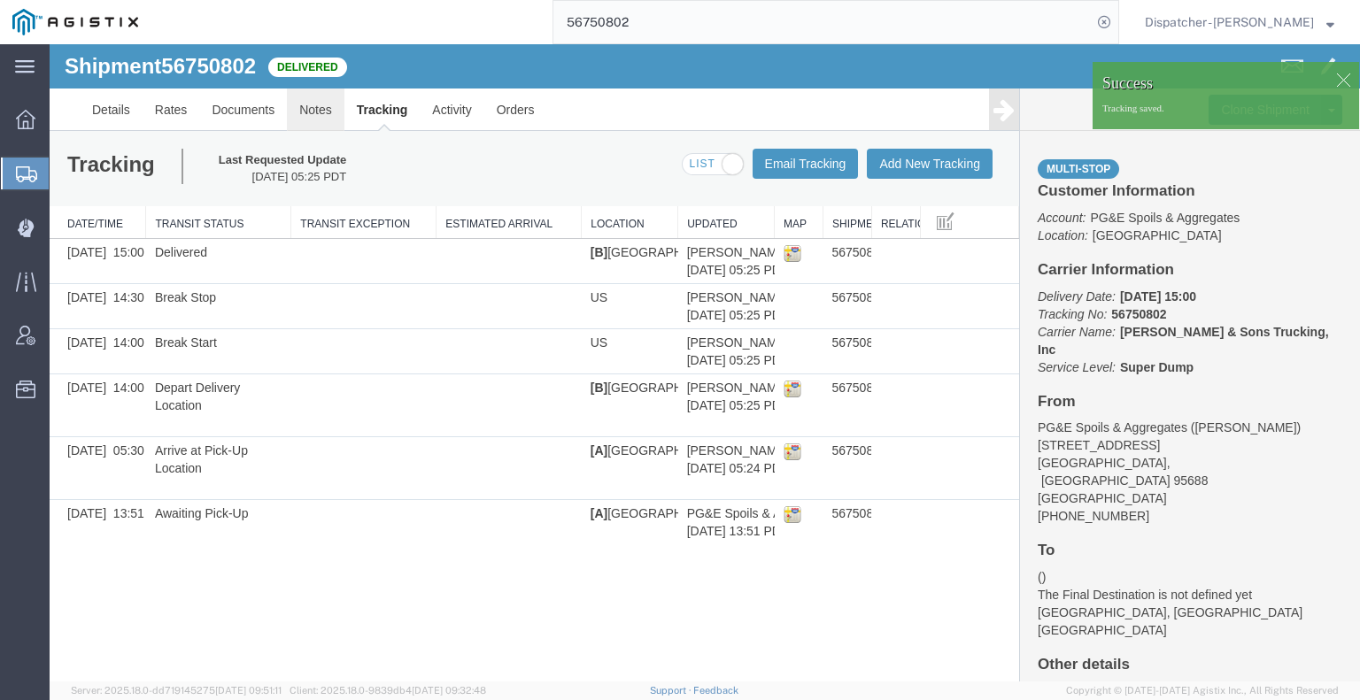
click at [322, 115] on link "Notes" at bounding box center [316, 110] width 58 height 42
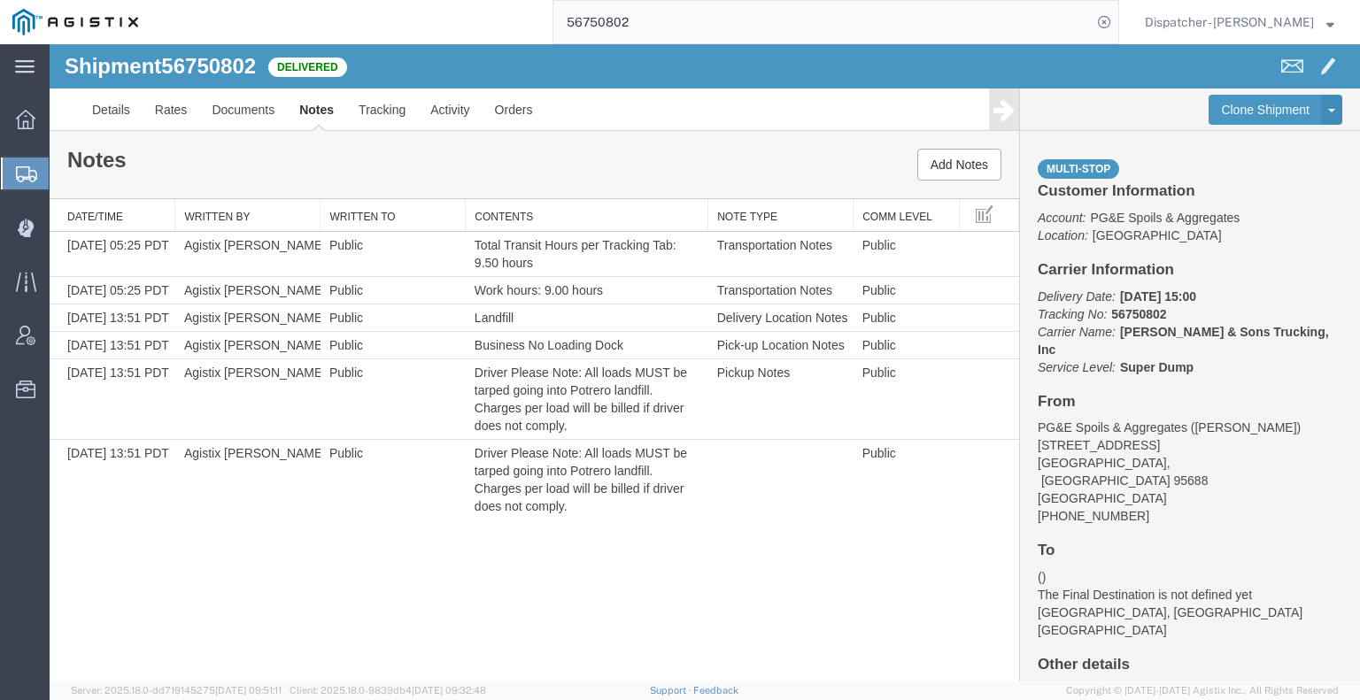
drag, startPoint x: 660, startPoint y: 25, endPoint x: 509, endPoint y: 12, distance: 151.9
click at [512, 13] on div "56750802" at bounding box center [634, 22] width 968 height 44
type input "56786758"
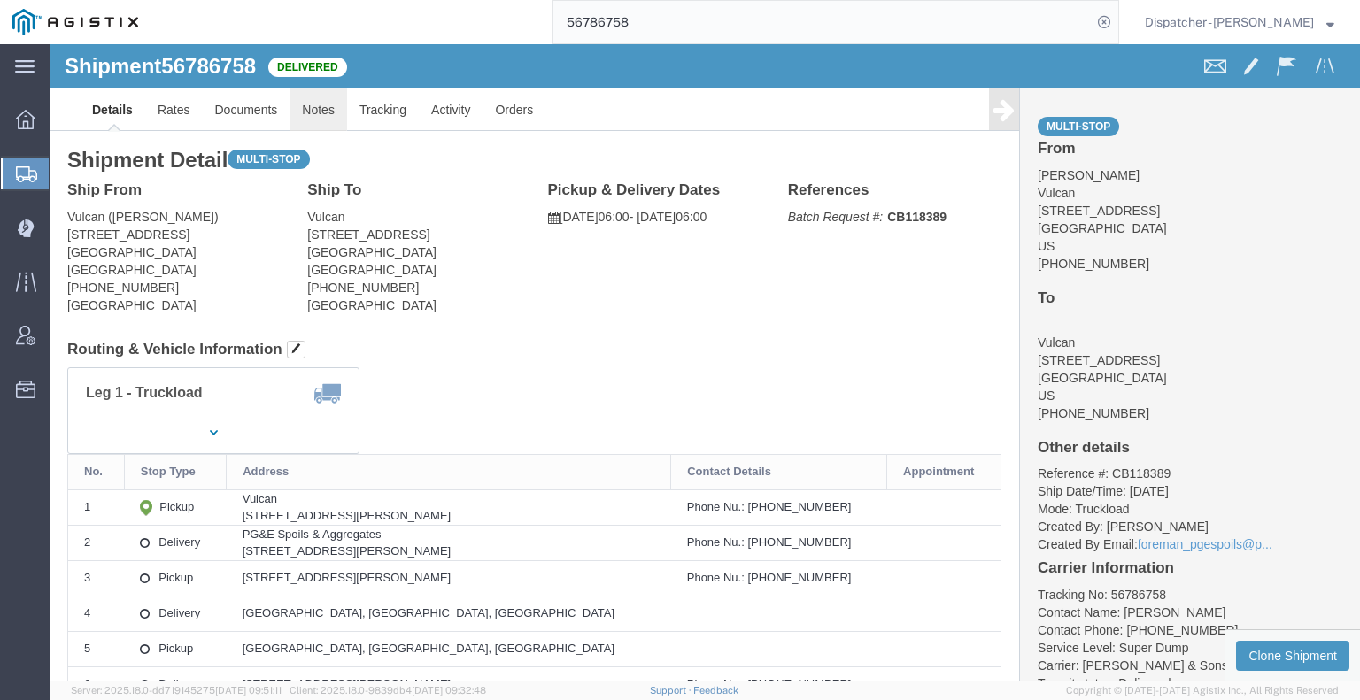
click link "Notes"
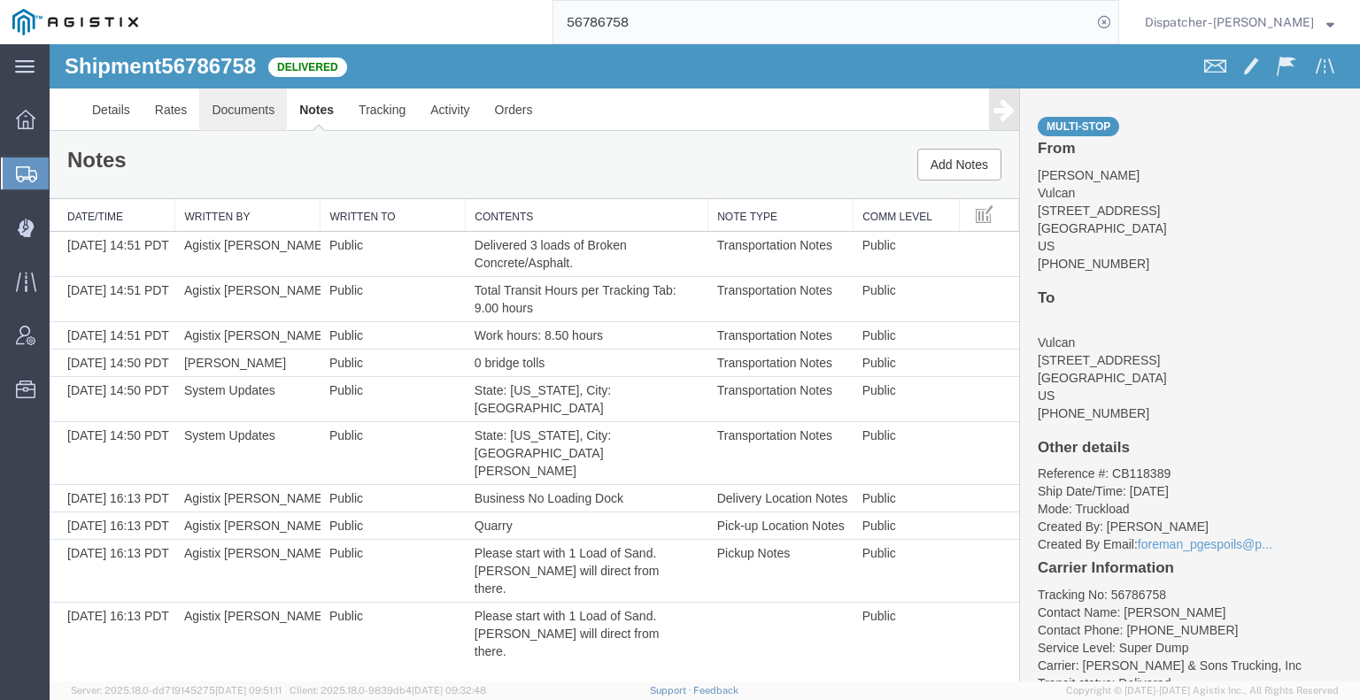
click at [220, 105] on link "Documents" at bounding box center [243, 110] width 88 height 42
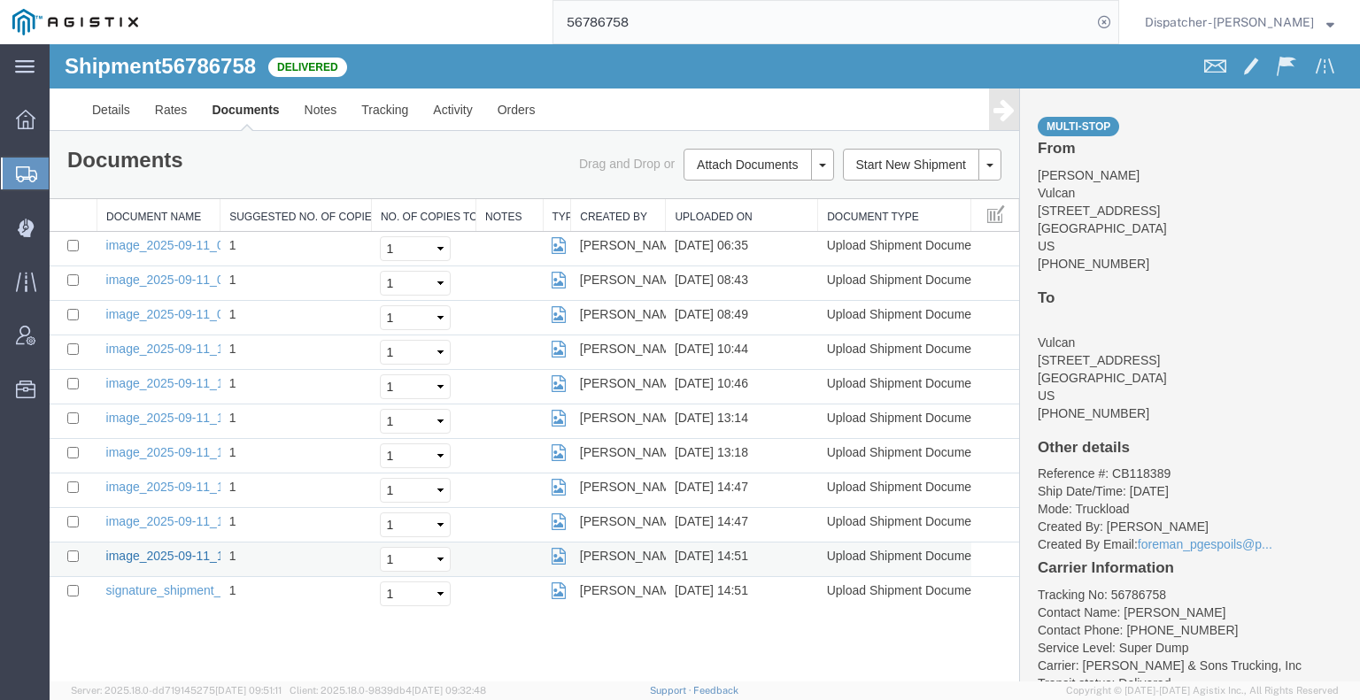
click at [179, 550] on link "image_2025-09-11_14_50_49.jpg" at bounding box center [199, 556] width 186 height 14
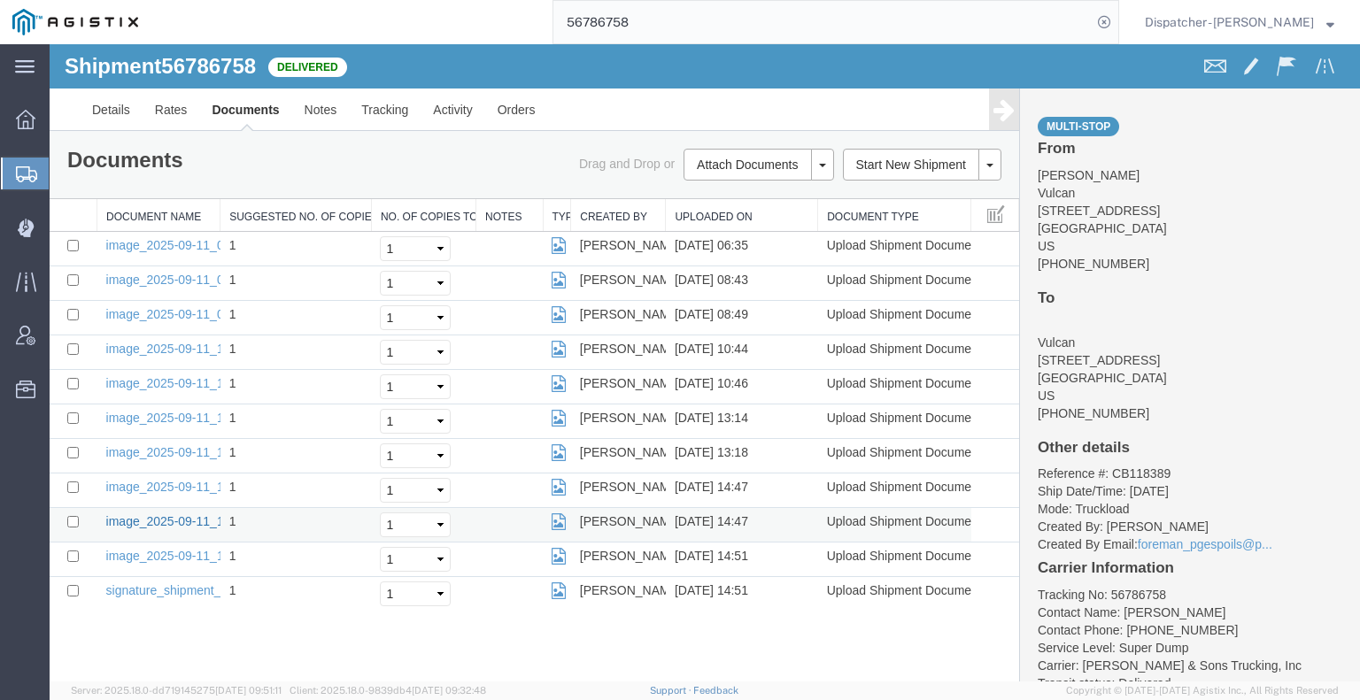
click at [158, 520] on link "image_2025-09-11_14_47_22.jpg" at bounding box center [199, 521] width 186 height 14
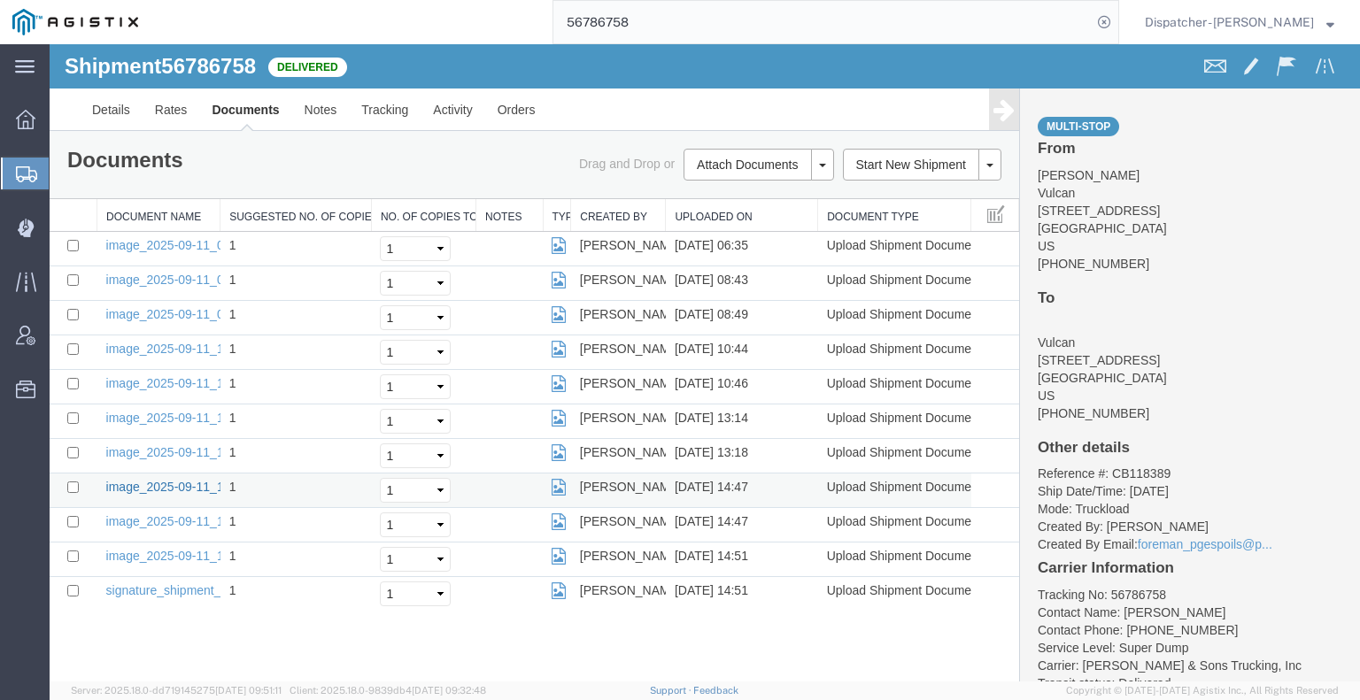
click at [166, 482] on link "image_2025-09-11_14_47_22.jpg" at bounding box center [199, 487] width 186 height 14
click at [165, 451] on link "image_2025-09-11_13_17_16.jpg" at bounding box center [199, 452] width 186 height 14
click at [129, 411] on link "image_2025-09-11_13_12_53.jpg" at bounding box center [199, 418] width 186 height 14
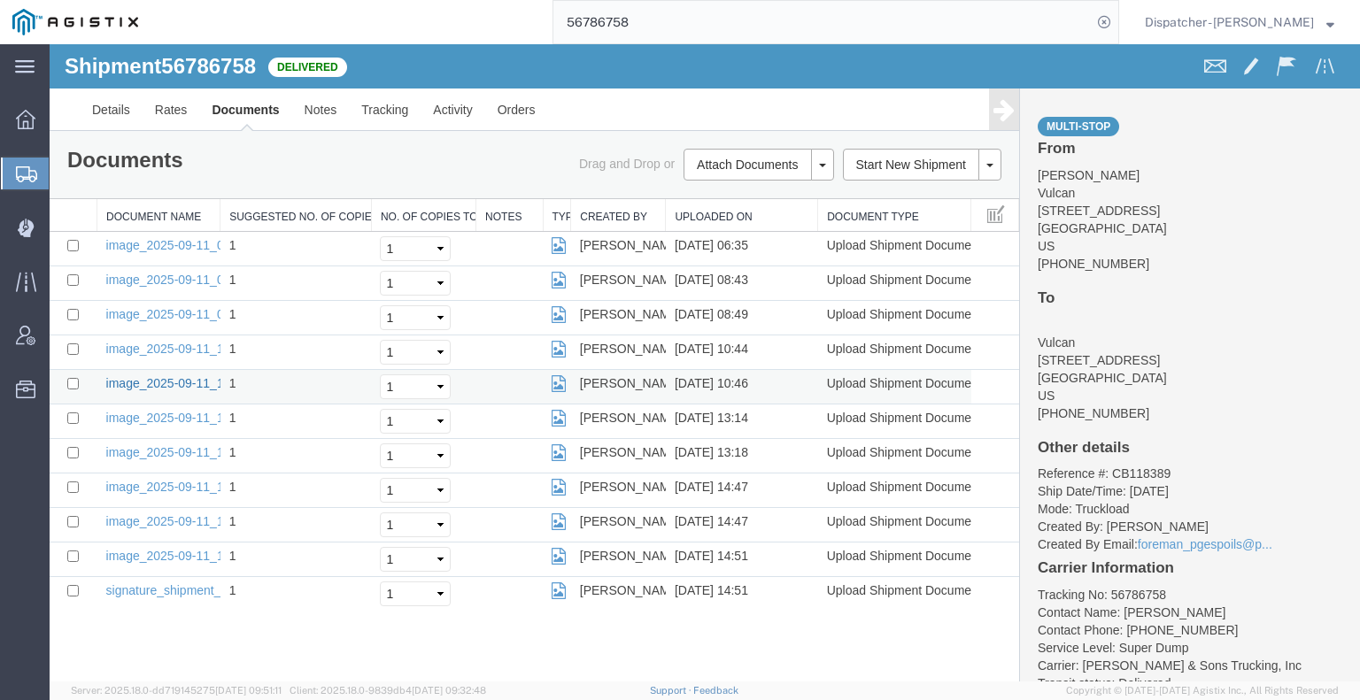
click at [163, 380] on link "image_2025-09-11_10_46_34.jpg" at bounding box center [199, 383] width 186 height 14
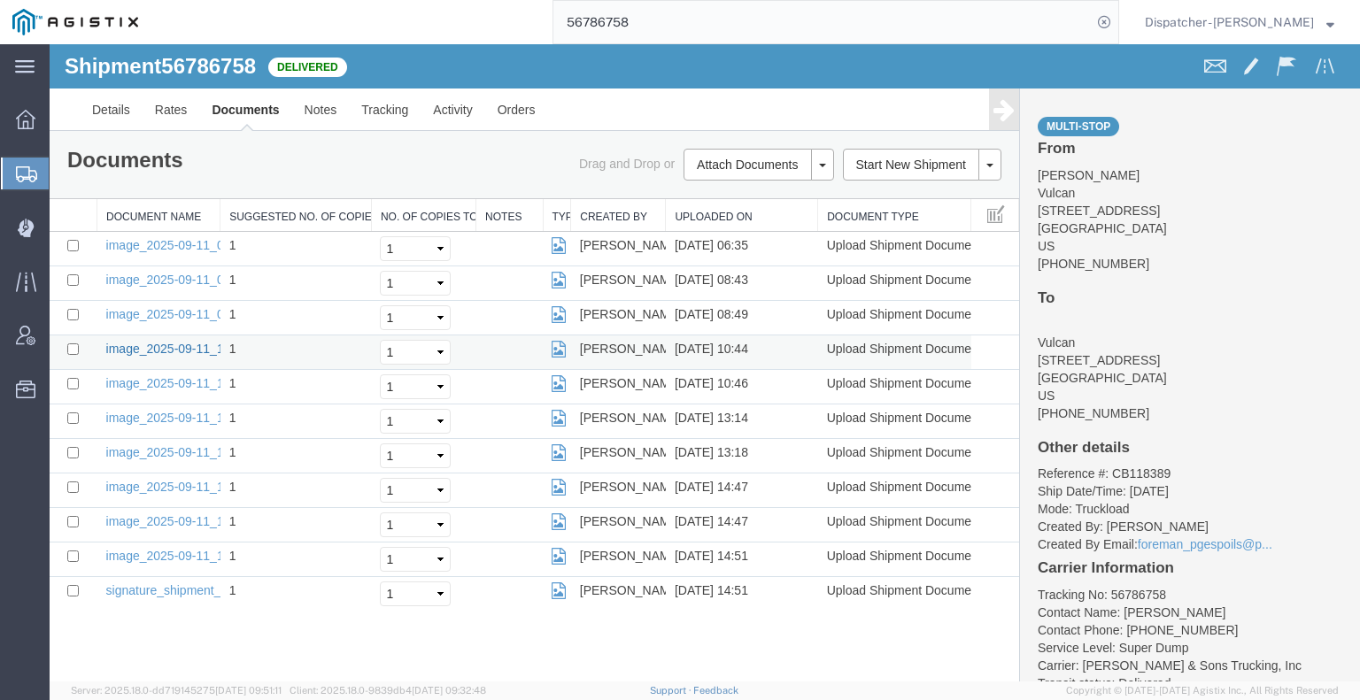
click at [173, 344] on link "image_2025-09-11_10_44_00.jpg" at bounding box center [199, 349] width 186 height 14
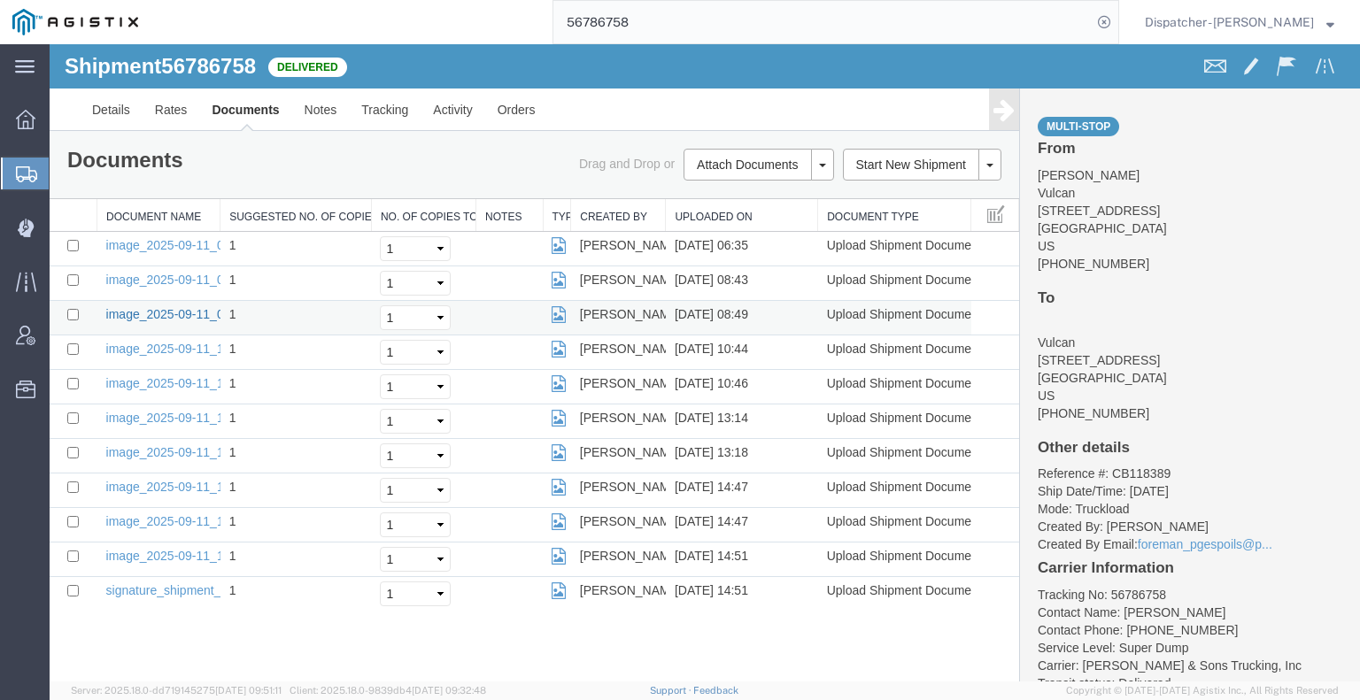
click at [130, 311] on link "image_2025-09-11_08_48_26.jpg" at bounding box center [199, 314] width 186 height 14
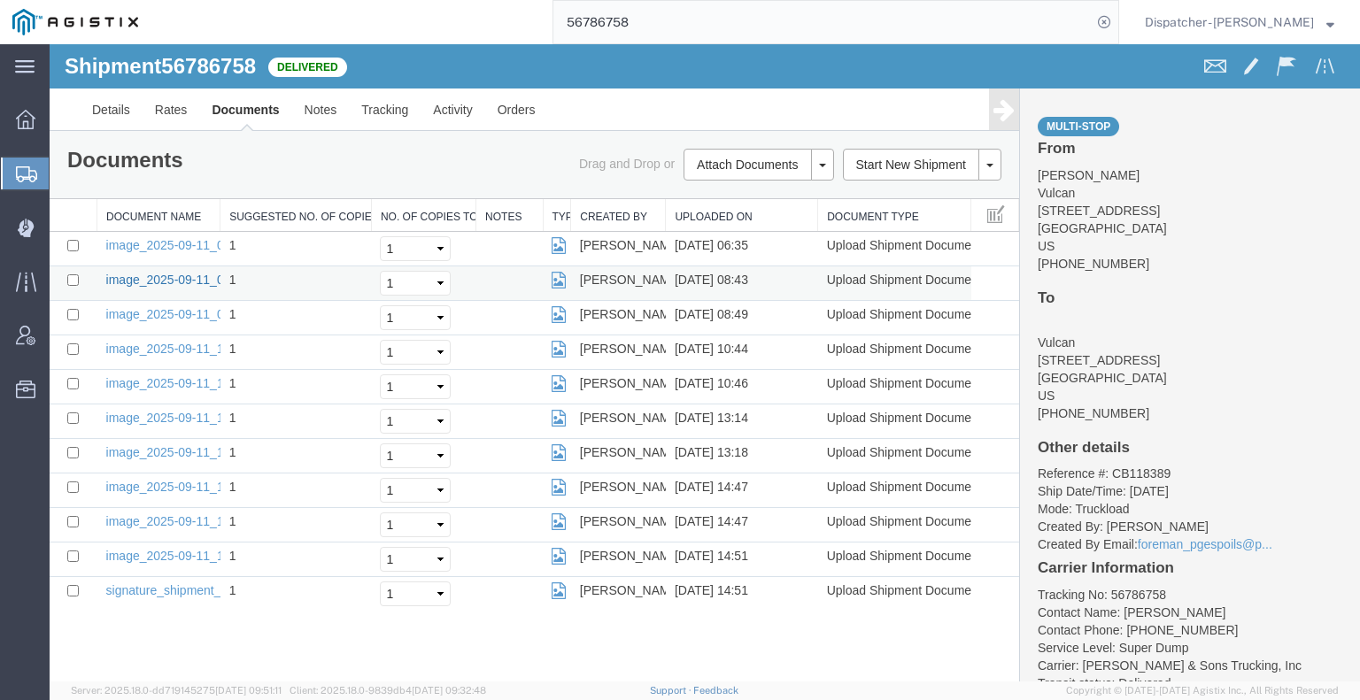
click at [141, 277] on link "image_2025-09-11_08_42_56.jpg" at bounding box center [199, 280] width 186 height 14
click at [162, 242] on link "image_2025-09-11_06_35_43.jpg" at bounding box center [199, 245] width 186 height 14
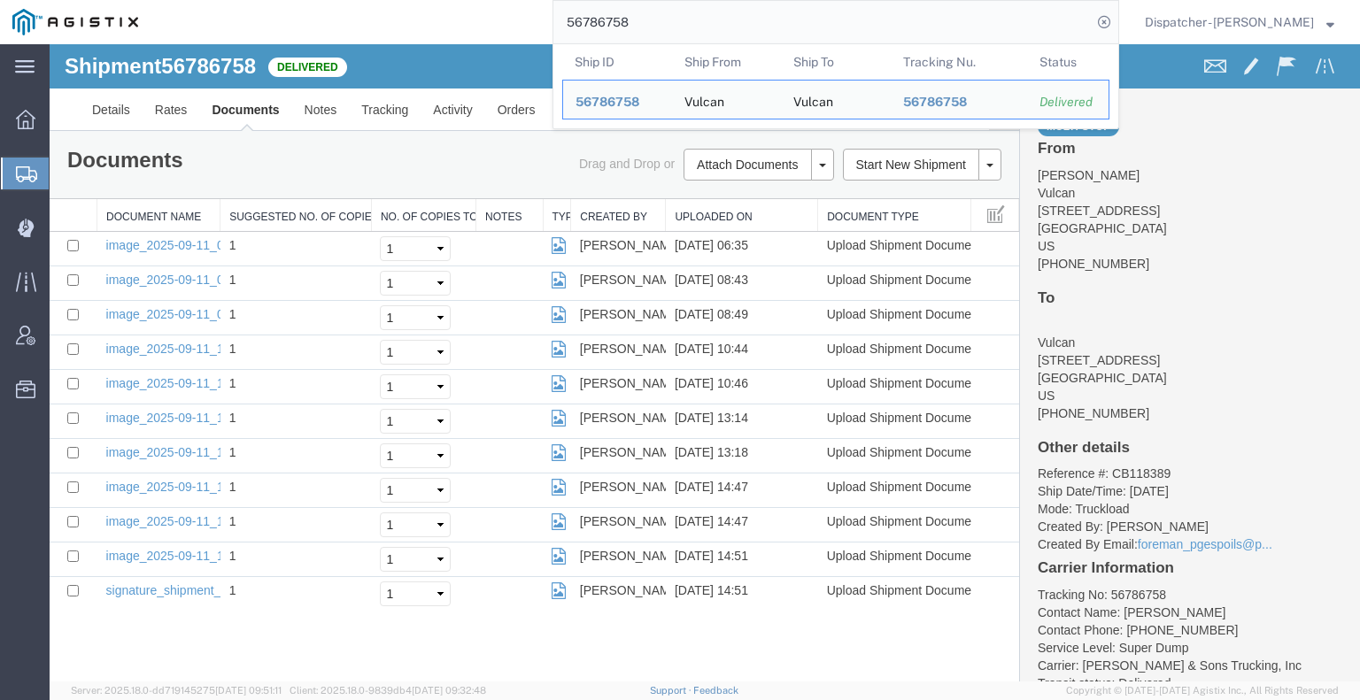
drag, startPoint x: 632, startPoint y: 24, endPoint x: 446, endPoint y: 14, distance: 186.1
click at [448, 14] on div "56786758 Ship ID Ship From Ship To Tracking Nu. Status Ship ID 56786758 Ship Fr…" at bounding box center [634, 22] width 968 height 44
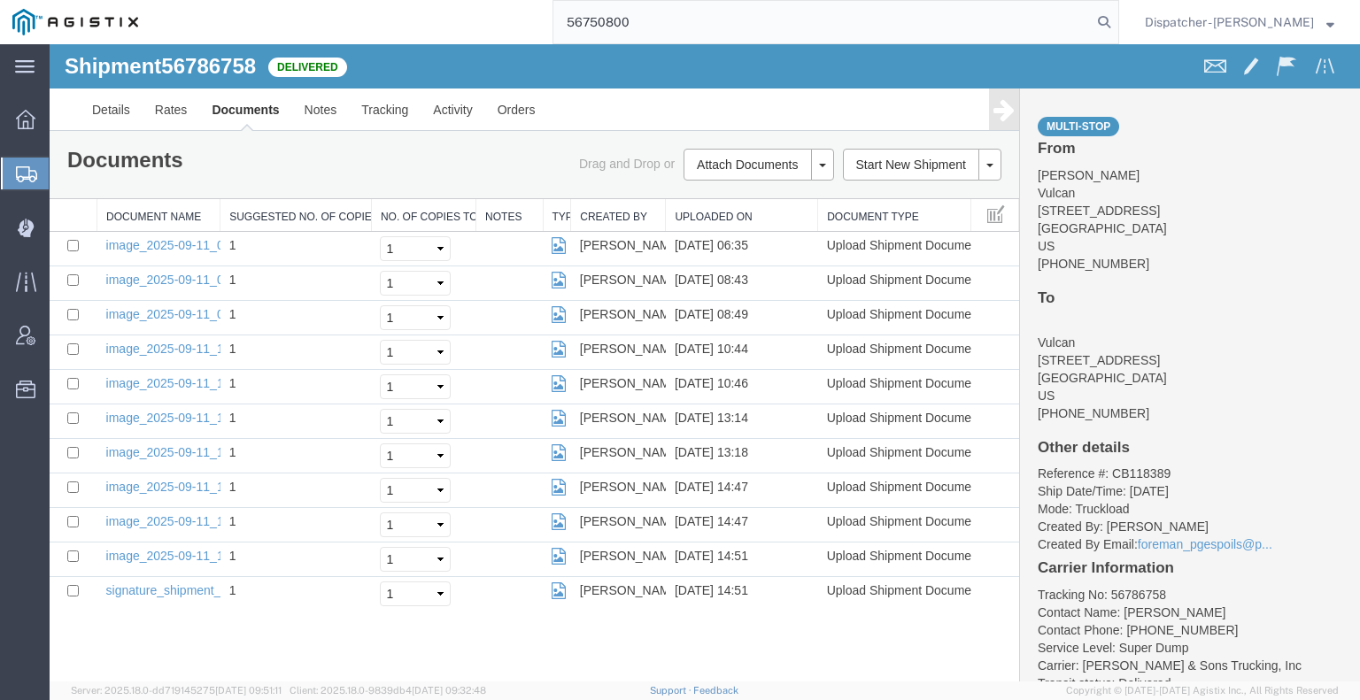
type input "56750800"
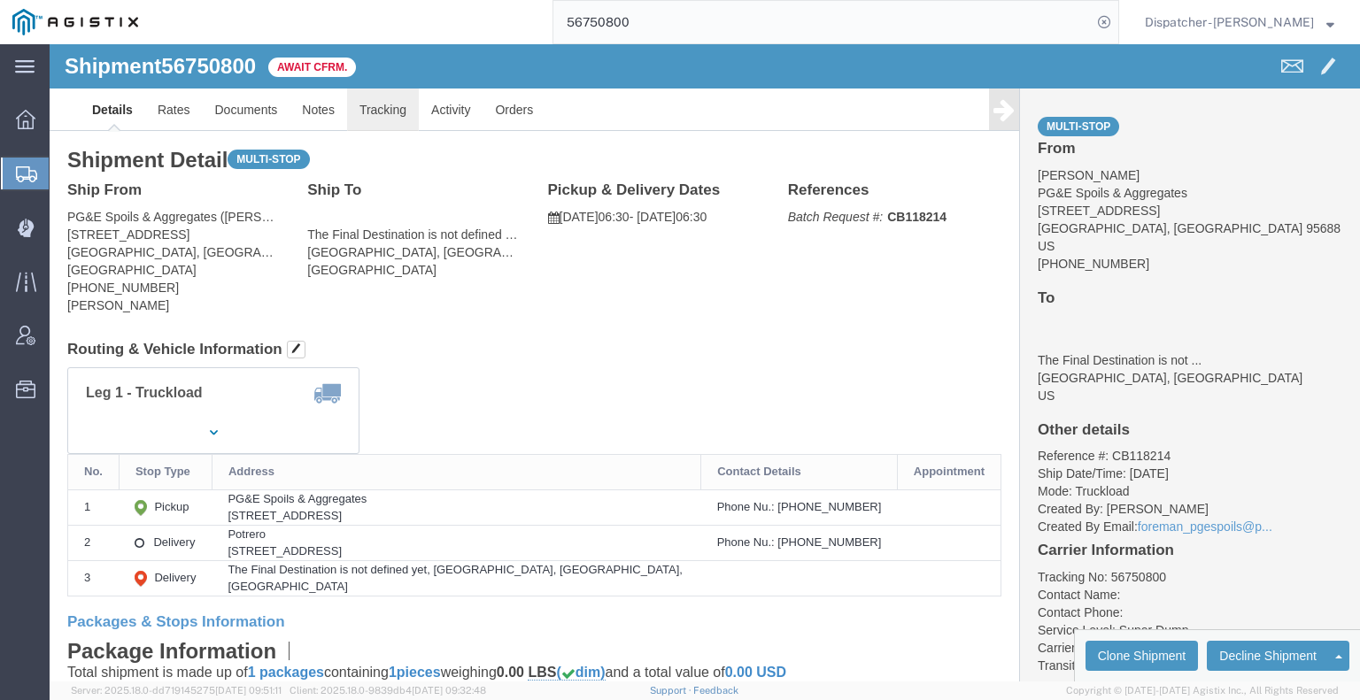
click link "Tracking"
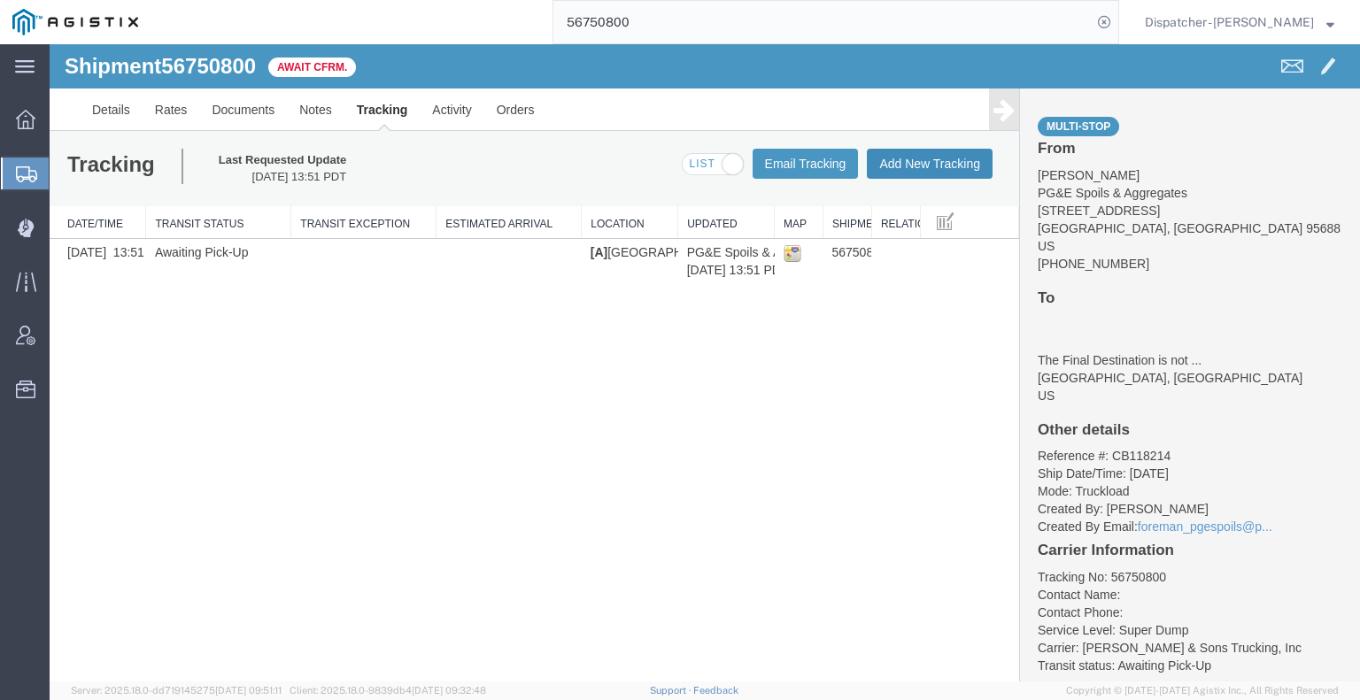
click at [935, 174] on button "Add New Tracking" at bounding box center [930, 164] width 126 height 30
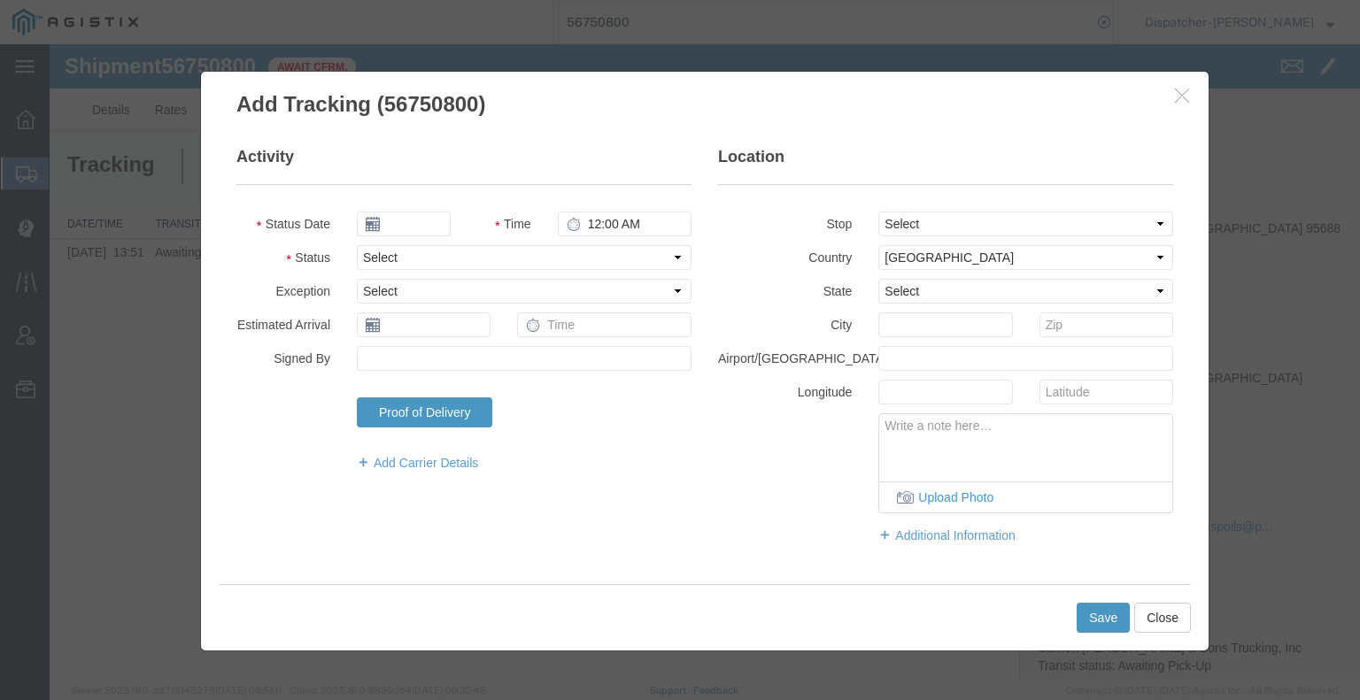
type input "[DATE]"
type input "6:00 AM"
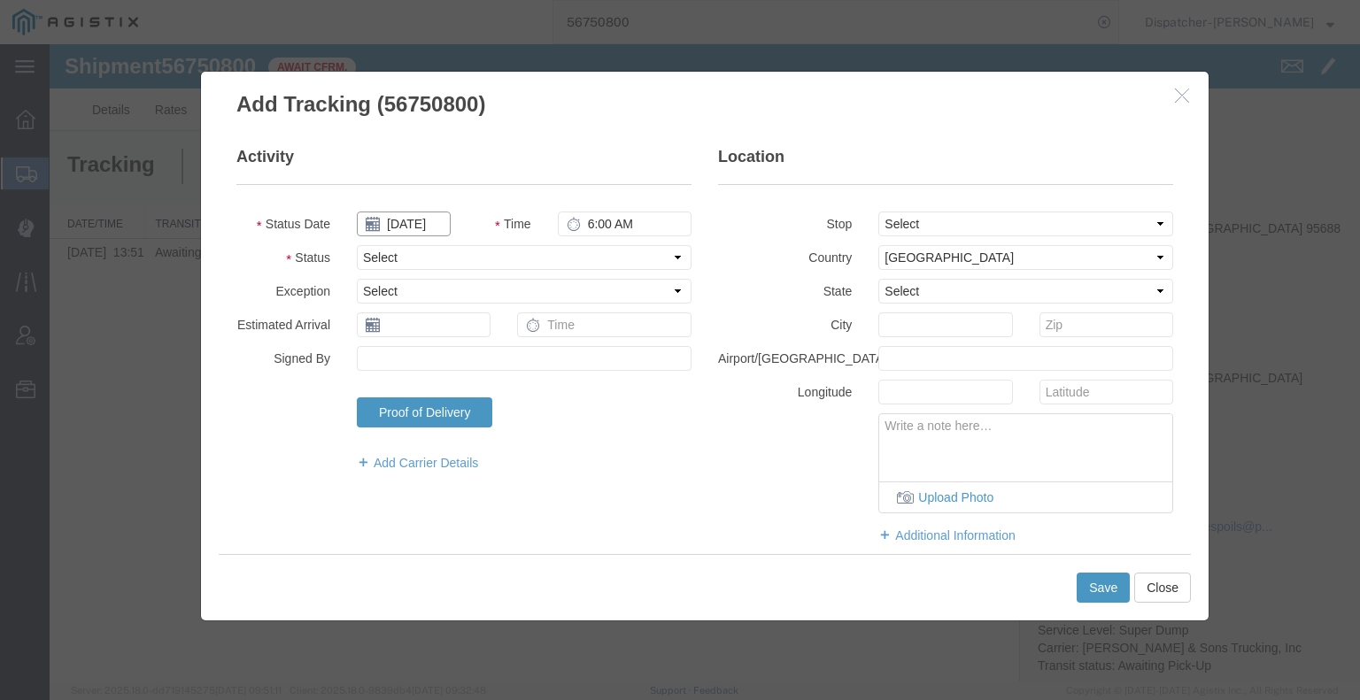
click at [419, 229] on input "[DATE]" at bounding box center [404, 224] width 94 height 25
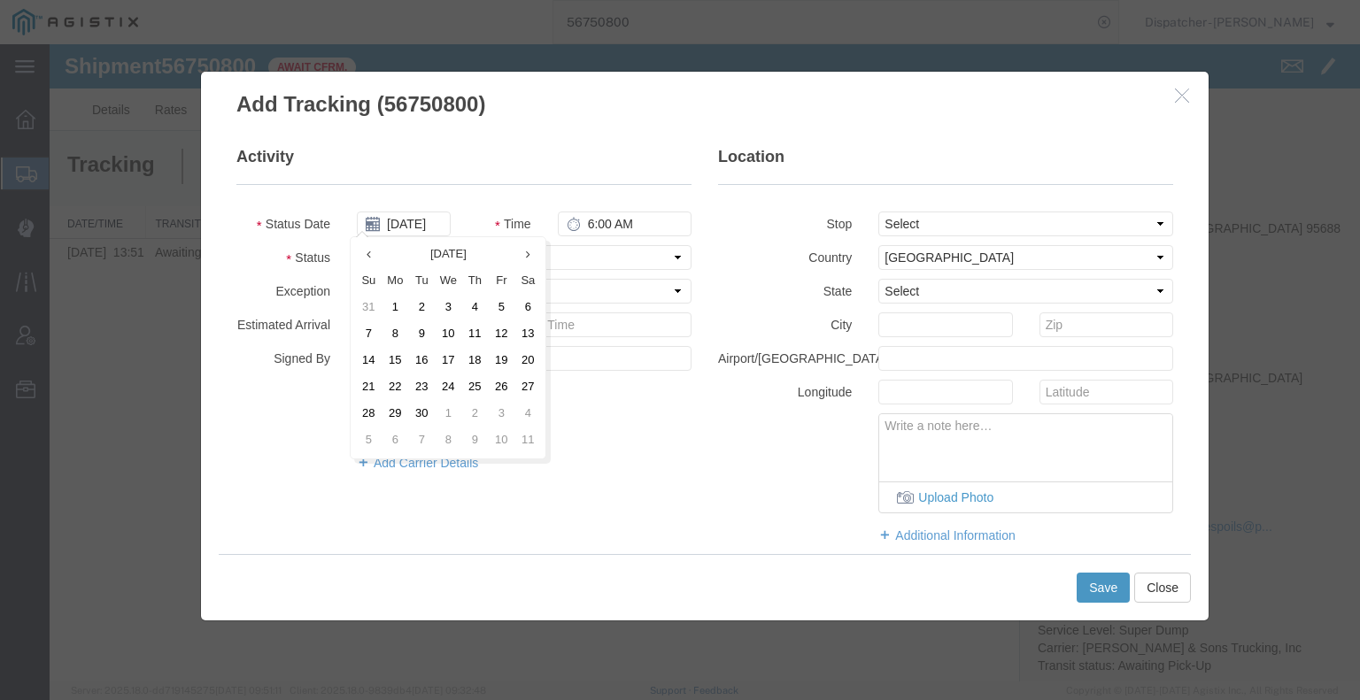
click at [421, 334] on td "9" at bounding box center [421, 334] width 27 height 27
type input "[DATE]"
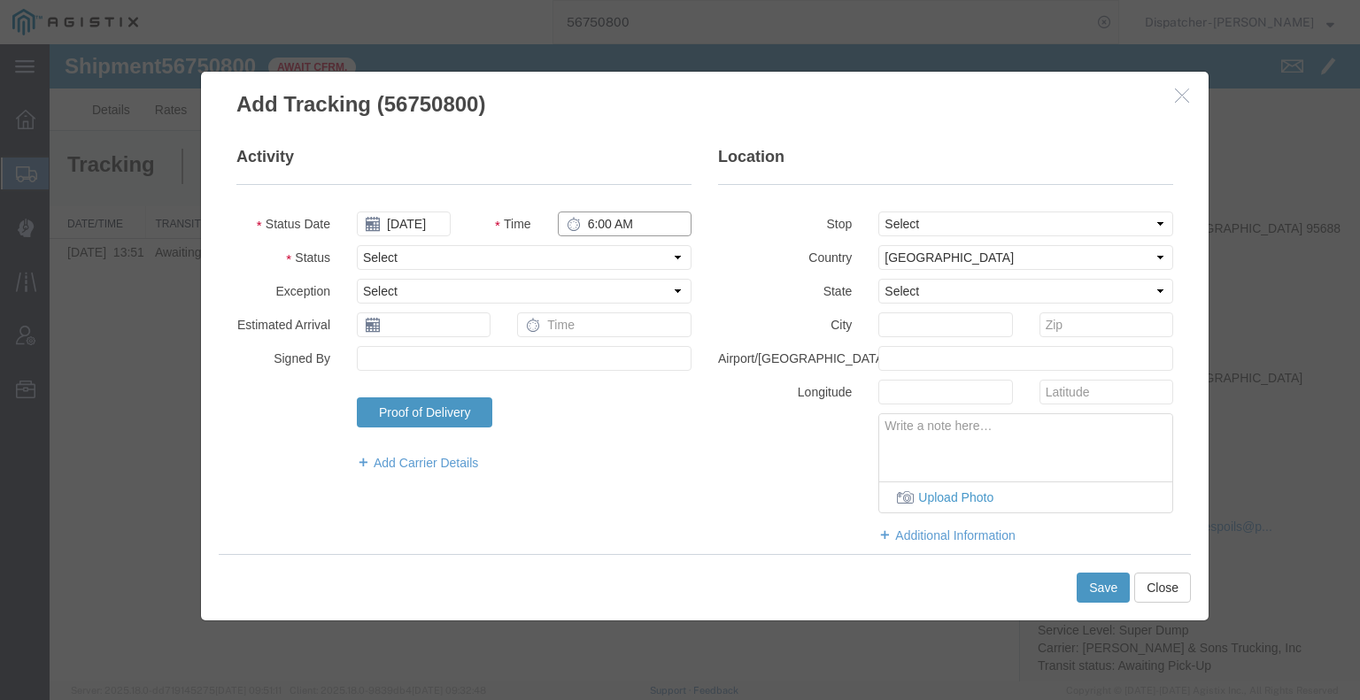
click at [605, 220] on input "6:00 AM" at bounding box center [625, 224] width 134 height 25
type input "6:30 AM"
click at [616, 262] on select "Select Arrival Notice Available Arrival Notice Imported Arrive at Delivery Loca…" at bounding box center [524, 257] width 335 height 25
select select "ARVPULOC"
click at [357, 245] on select "Select Arrival Notice Available Arrival Notice Imported Arrive at Delivery Loca…" at bounding box center [524, 257] width 335 height 25
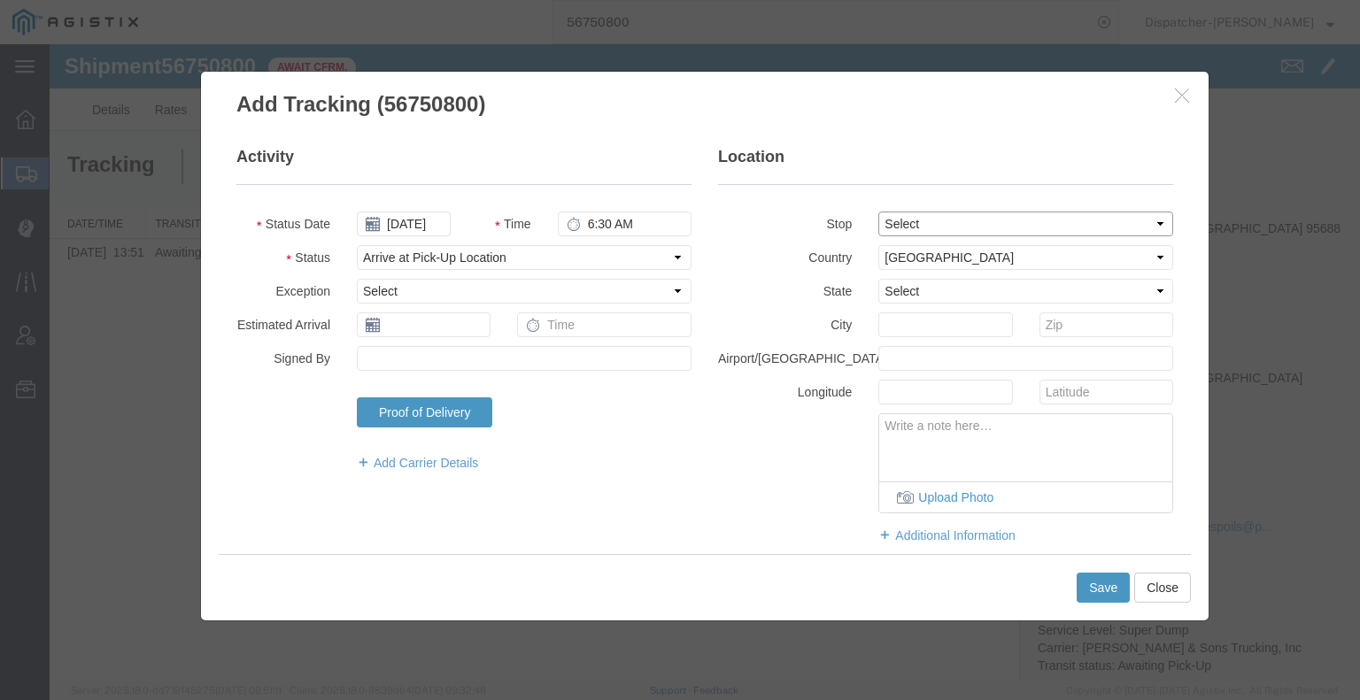
drag, startPoint x: 912, startPoint y: 223, endPoint x: 911, endPoint y: 234, distance: 10.7
click at [912, 223] on select "Select From: [STREET_ADDRESS] Stop 2: [STREET_ADDRESS] To: The Final Destinatio…" at bounding box center [1025, 224] width 295 height 25
select select "{"pickupDeliveryInfoId": "122796947","pickupOrDelivery": "P","stopNum": "1","lo…"
click at [878, 212] on select "Select From: [STREET_ADDRESS] Stop 2: [STREET_ADDRESS] To: The Final Destinatio…" at bounding box center [1025, 224] width 295 height 25
select select "CA"
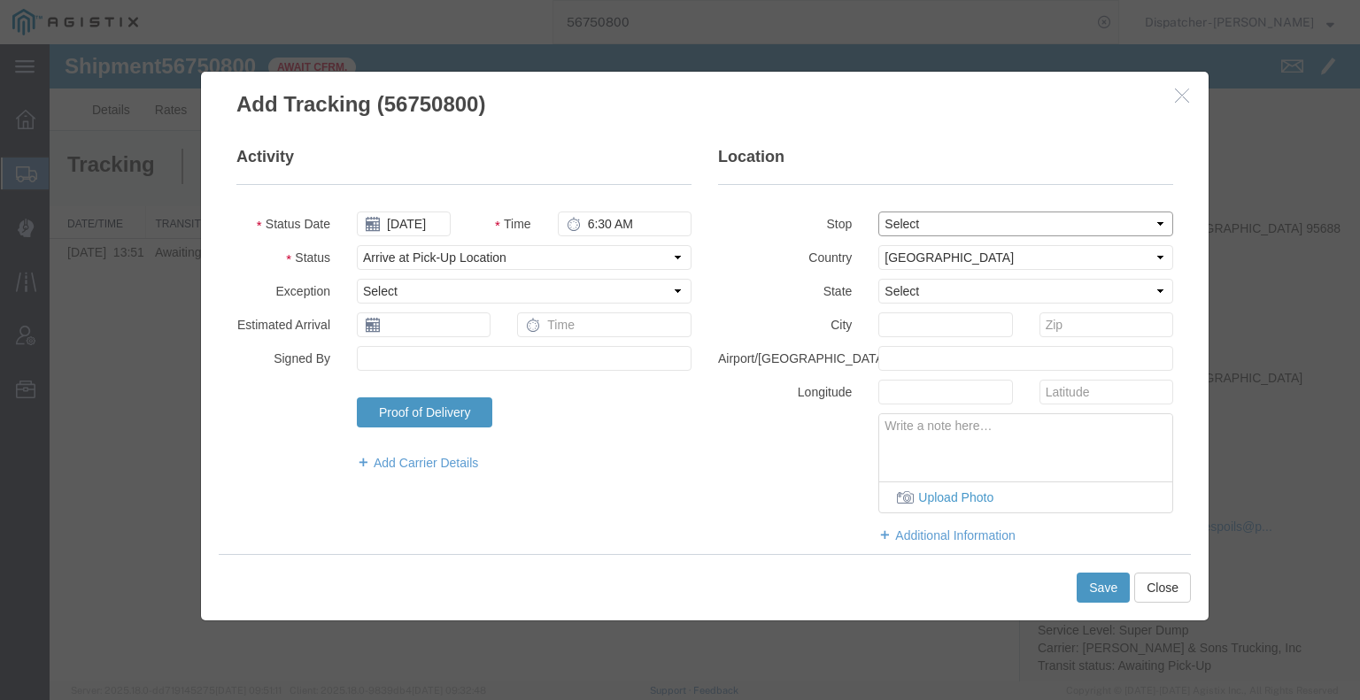
type input "[GEOGRAPHIC_DATA]"
click at [1102, 584] on button "Save" at bounding box center [1102, 588] width 53 height 30
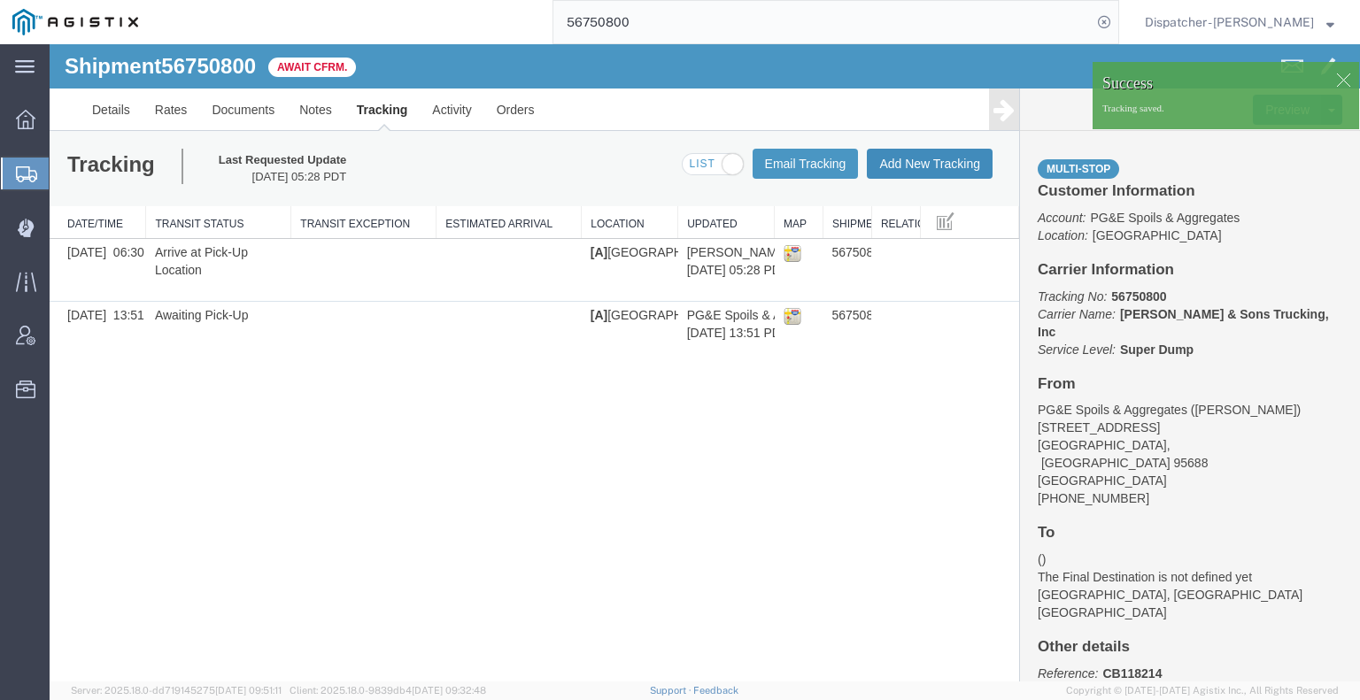
click at [929, 161] on button "Add New Tracking" at bounding box center [930, 164] width 126 height 30
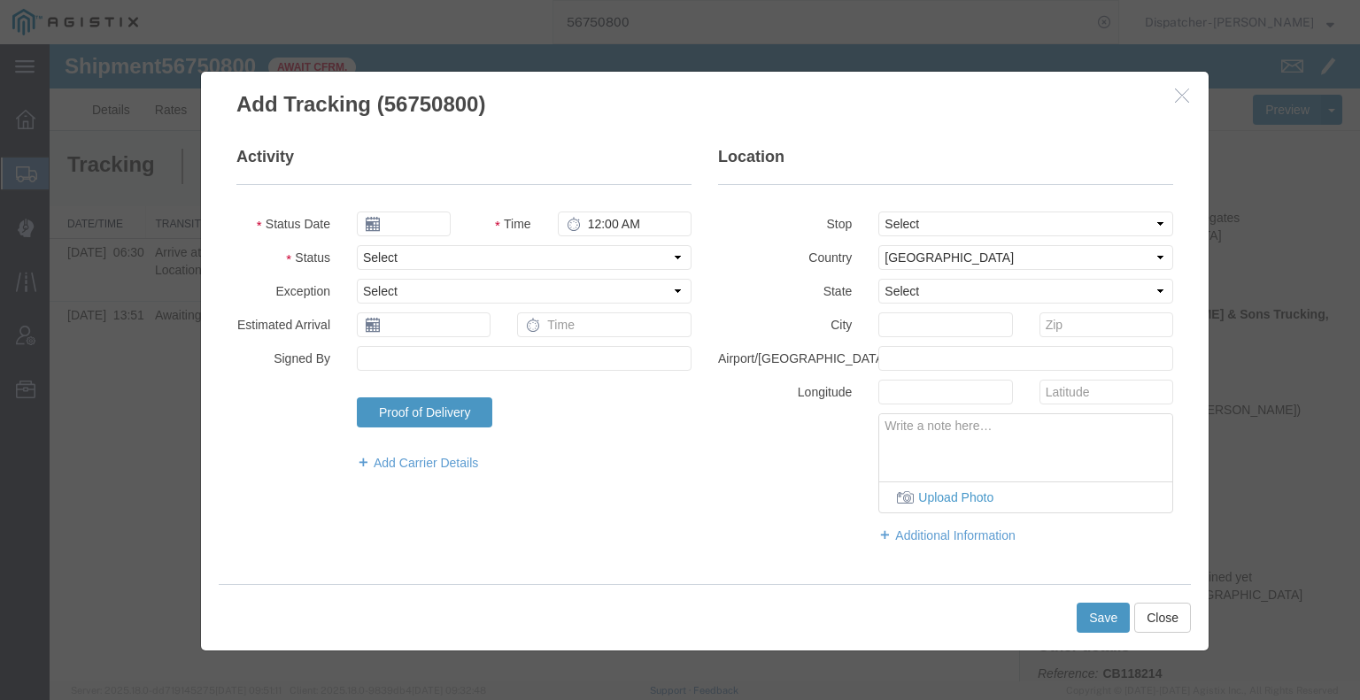
type input "[DATE]"
type input "6:00 AM"
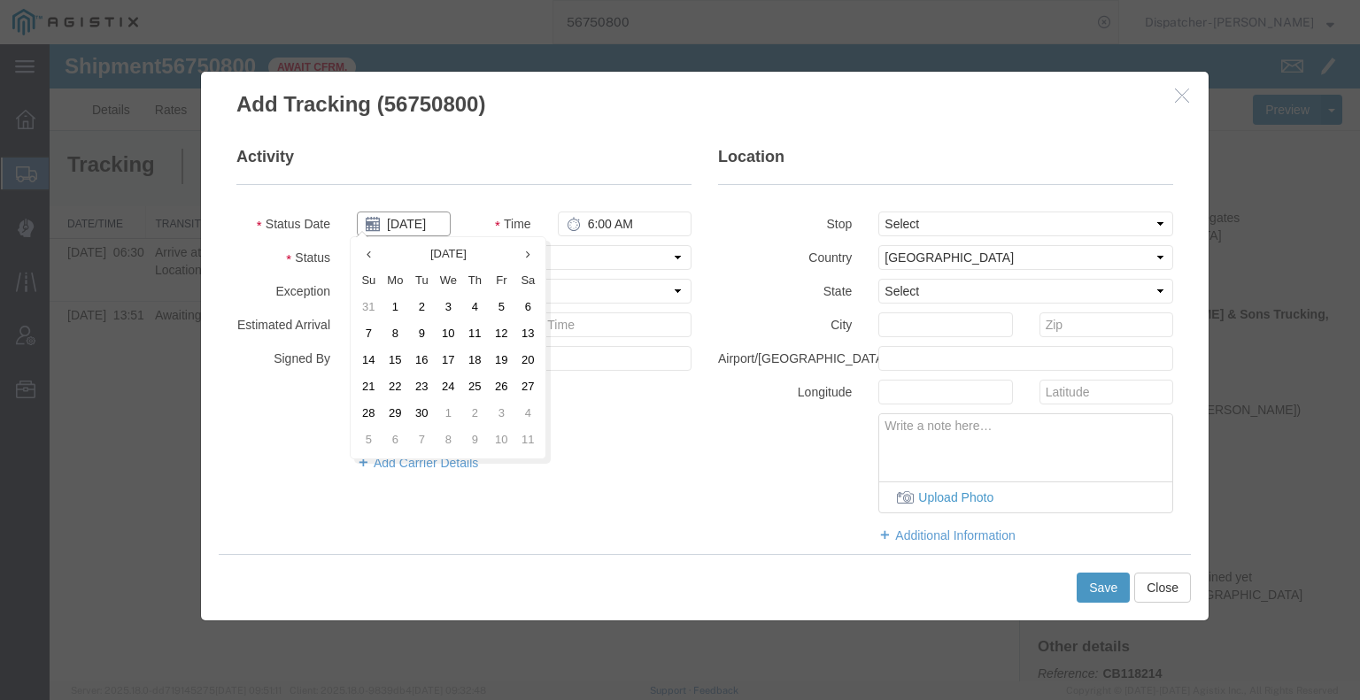
click at [428, 217] on input "[DATE]" at bounding box center [404, 224] width 94 height 25
click at [431, 335] on td "9" at bounding box center [421, 334] width 27 height 27
type input "[DATE]"
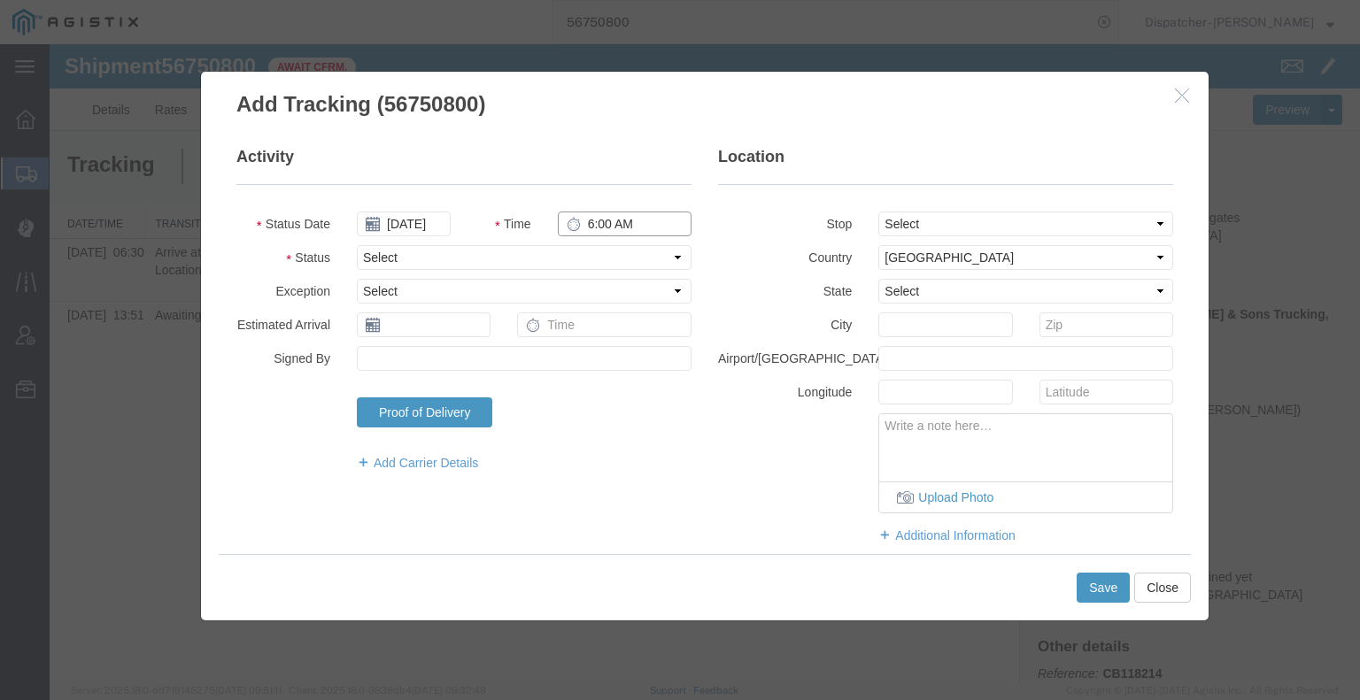
click at [609, 233] on input "6:00 AM" at bounding box center [625, 224] width 134 height 25
type input "1:00 PM"
click at [605, 253] on select "Select Arrival Notice Available Arrival Notice Imported Arrive at Delivery Loca…" at bounding box center [524, 257] width 335 height 25
select select "DPTDLVLOC"
click at [357, 245] on select "Select Arrival Notice Available Arrival Notice Imported Arrive at Delivery Loca…" at bounding box center [524, 257] width 335 height 25
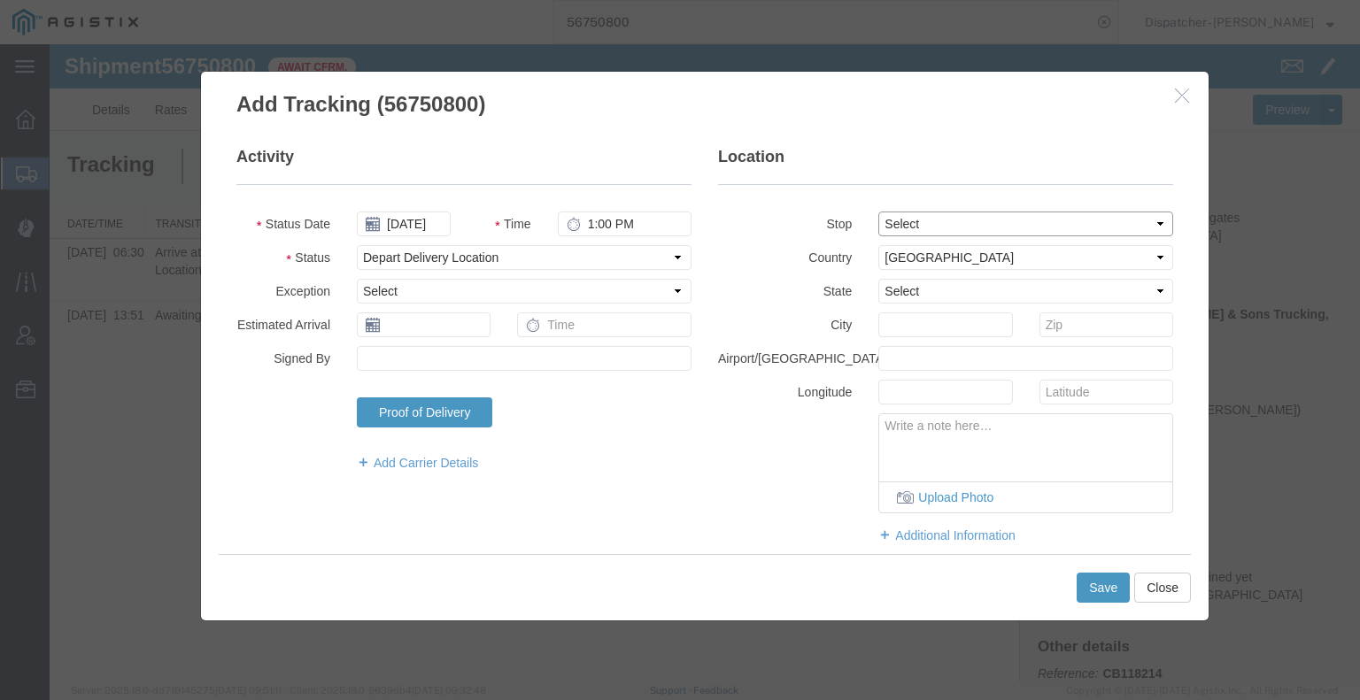
click at [913, 227] on select "Select From: [STREET_ADDRESS] Stop 2: [STREET_ADDRESS] To: The Final Destinatio…" at bounding box center [1025, 224] width 295 height 25
select select "{"pickupDeliveryInfoId": "122796948","pickupOrDelivery": "D","stopNum": "2","lo…"
click at [878, 212] on select "Select From: [STREET_ADDRESS] Stop 2: [STREET_ADDRESS] To: The Final Destinatio…" at bounding box center [1025, 224] width 295 height 25
select select "CA"
type input "Suisun City"
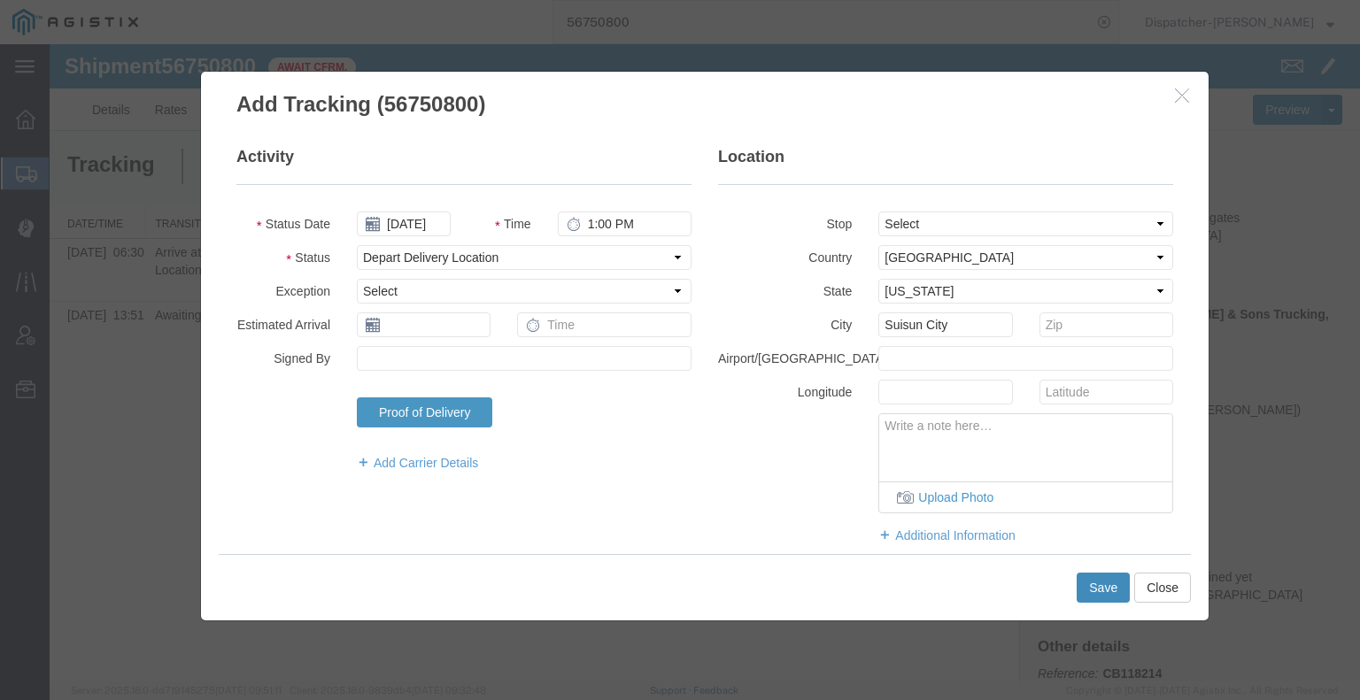
click at [1114, 586] on button "Save" at bounding box center [1102, 588] width 53 height 30
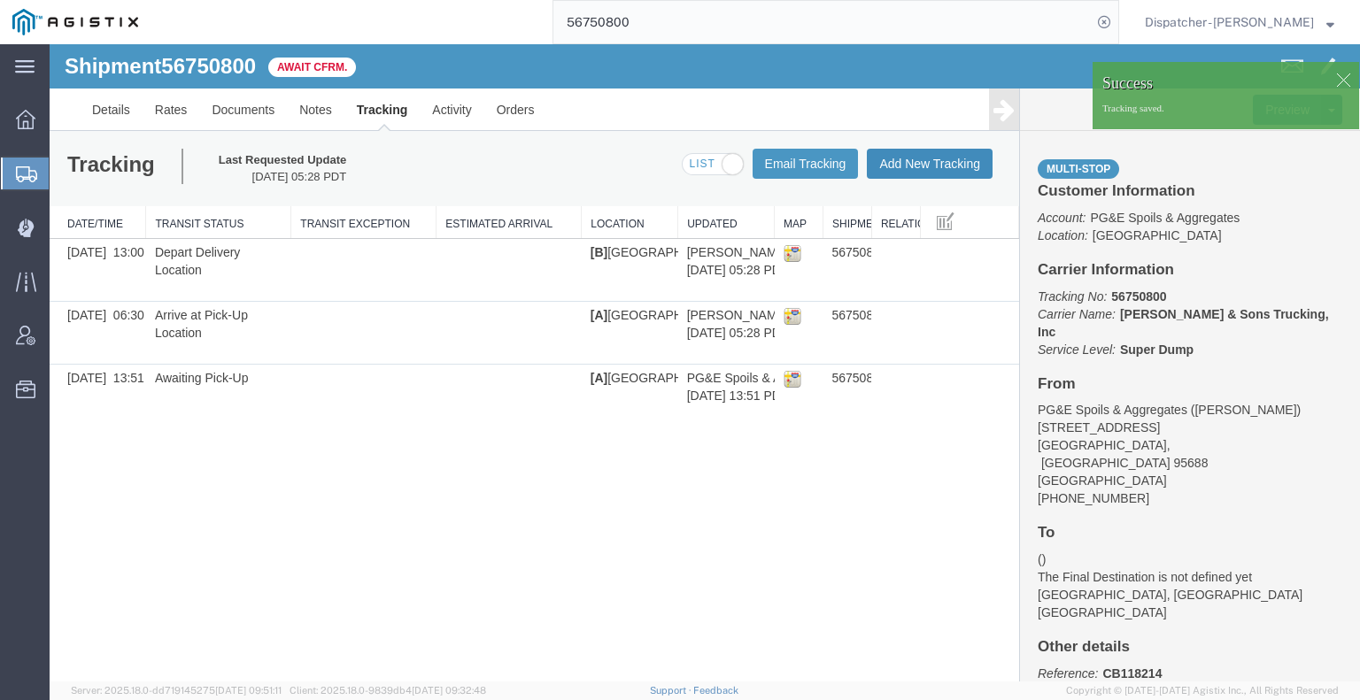
click at [929, 163] on button "Add New Tracking" at bounding box center [930, 164] width 126 height 30
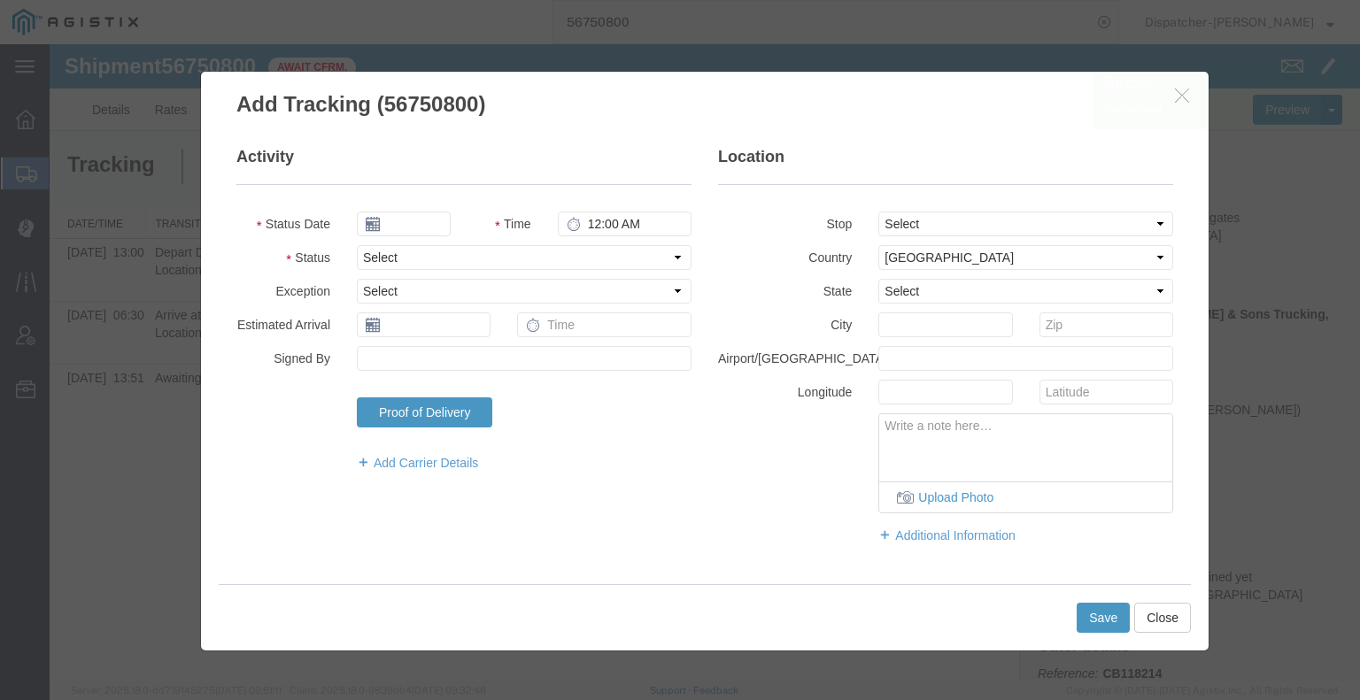
type input "[DATE]"
type input "6:00 AM"
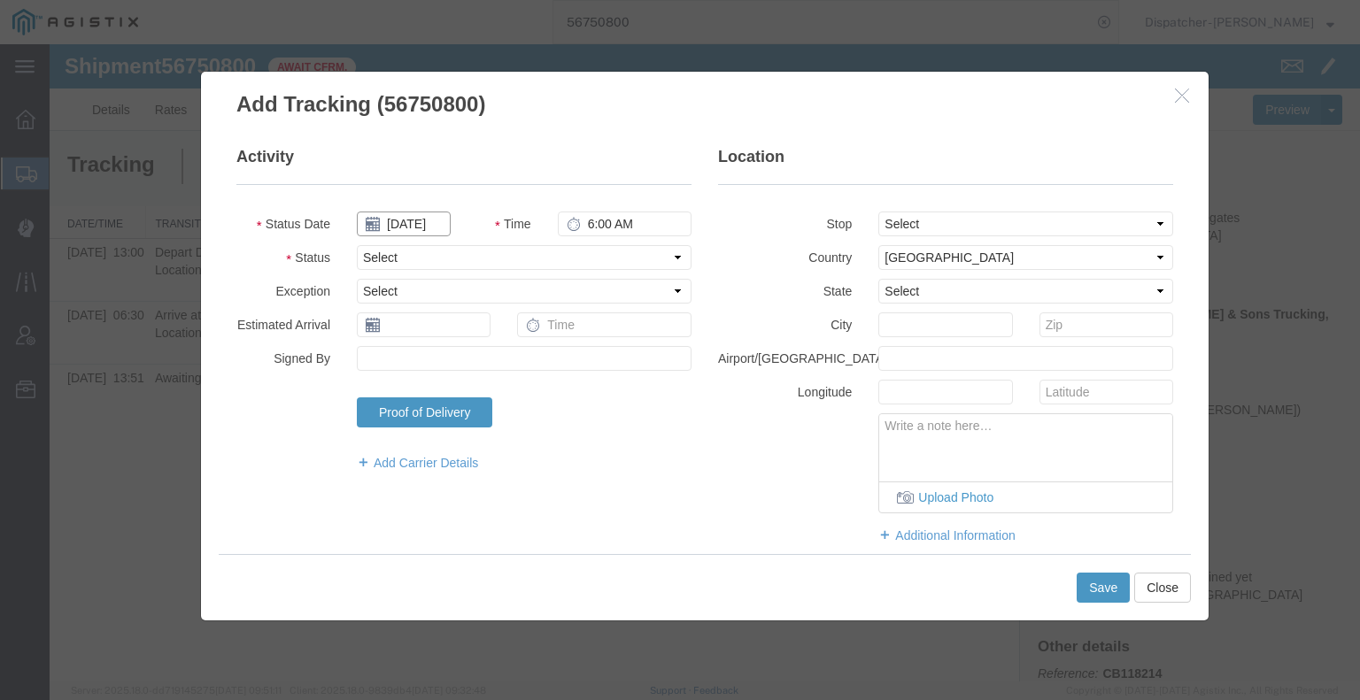
click at [424, 227] on input "[DATE]" at bounding box center [404, 224] width 94 height 25
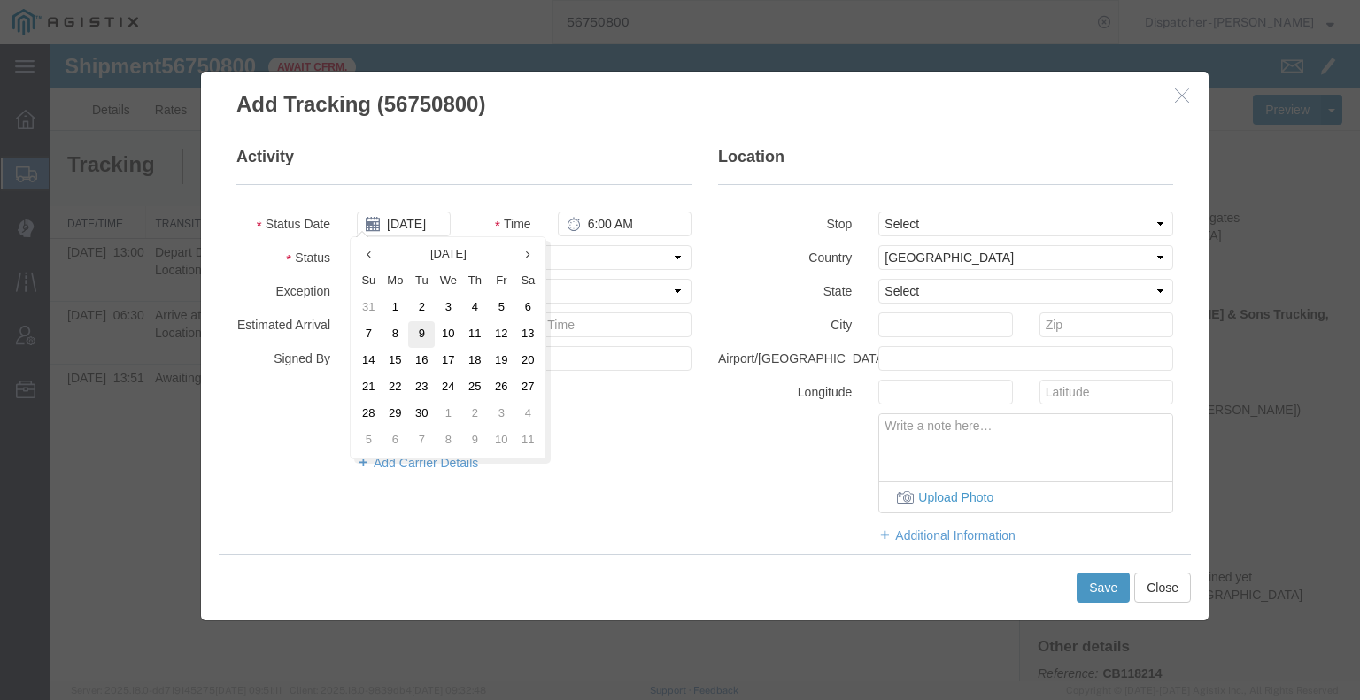
click at [422, 332] on td "9" at bounding box center [421, 334] width 27 height 27
type input "[DATE]"
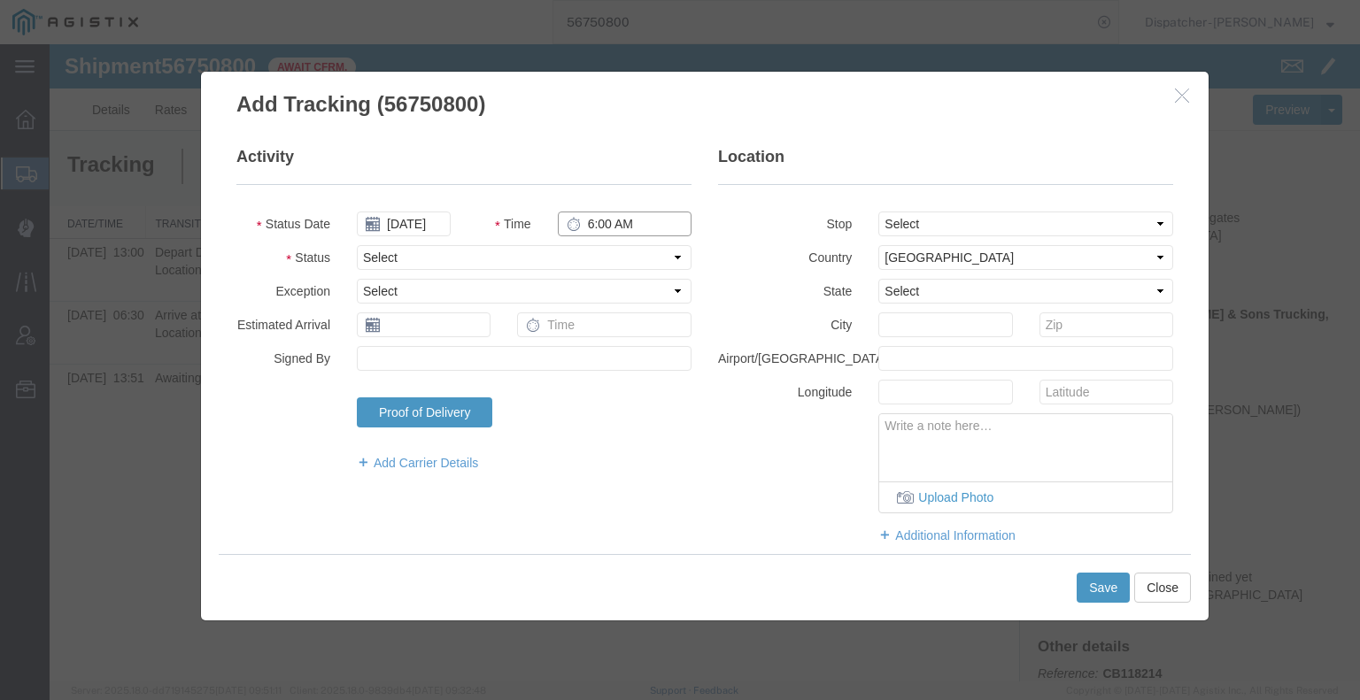
click at [591, 220] on input "6:00 AM" at bounding box center [625, 224] width 134 height 25
type input "1:00 PM"
click at [588, 257] on select "Select Arrival Notice Available Arrival Notice Imported Arrive at Delivery Loca…" at bounding box center [524, 257] width 335 height 25
select select "BREAKSTART"
click at [357, 245] on select "Select Arrival Notice Available Arrival Notice Imported Arrive at Delivery Loca…" at bounding box center [524, 257] width 335 height 25
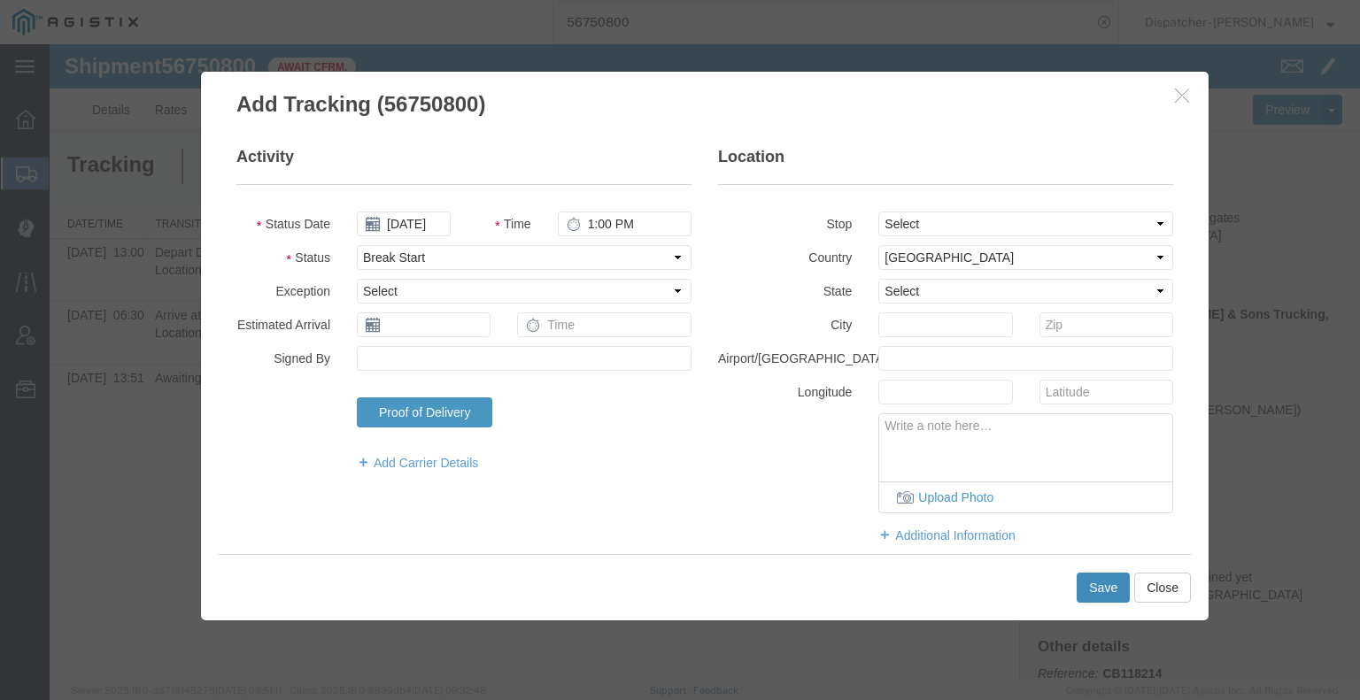
click at [1096, 591] on button "Save" at bounding box center [1102, 588] width 53 height 30
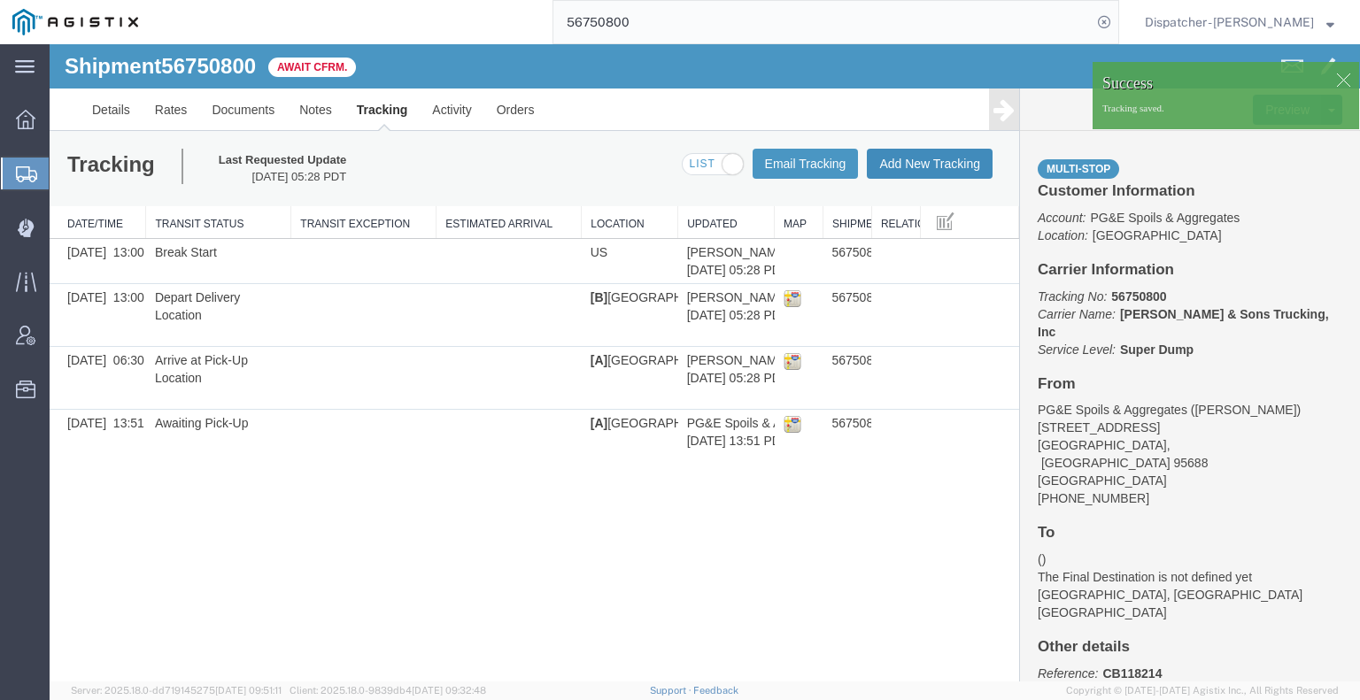
click at [908, 160] on button "Add New Tracking" at bounding box center [930, 164] width 126 height 30
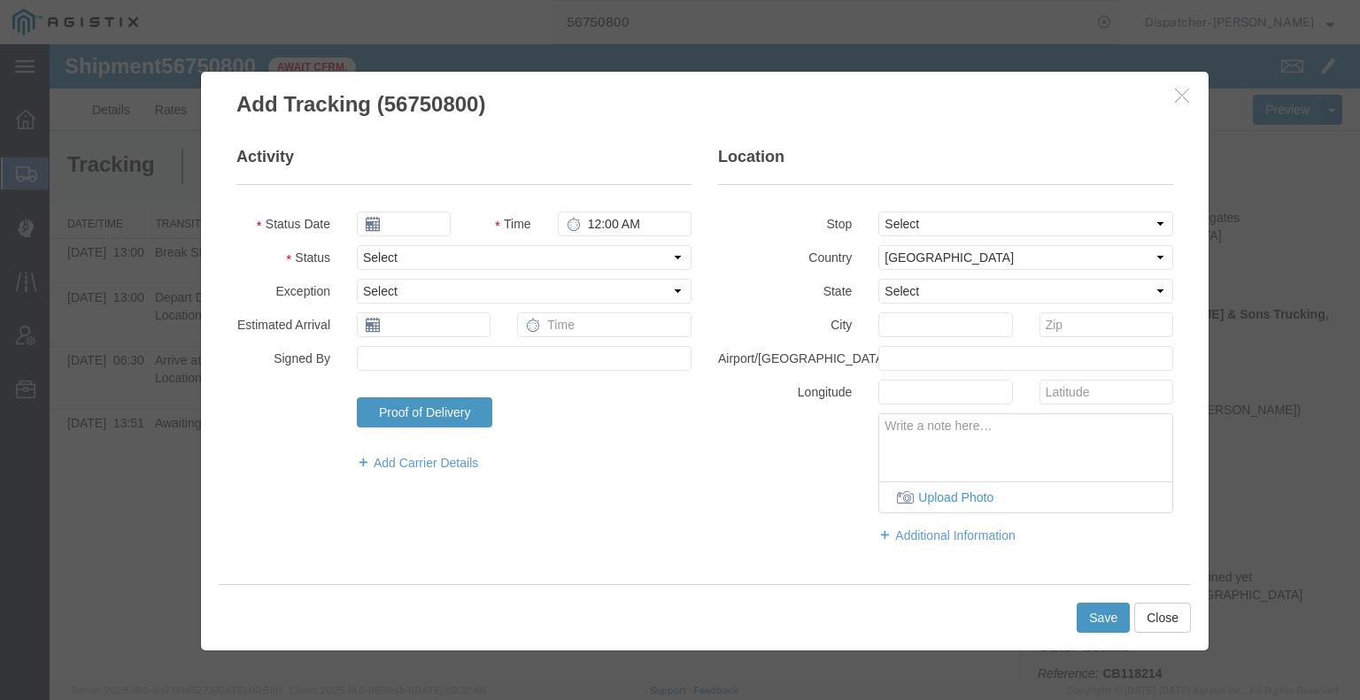
type input "[DATE]"
type input "6:00 AM"
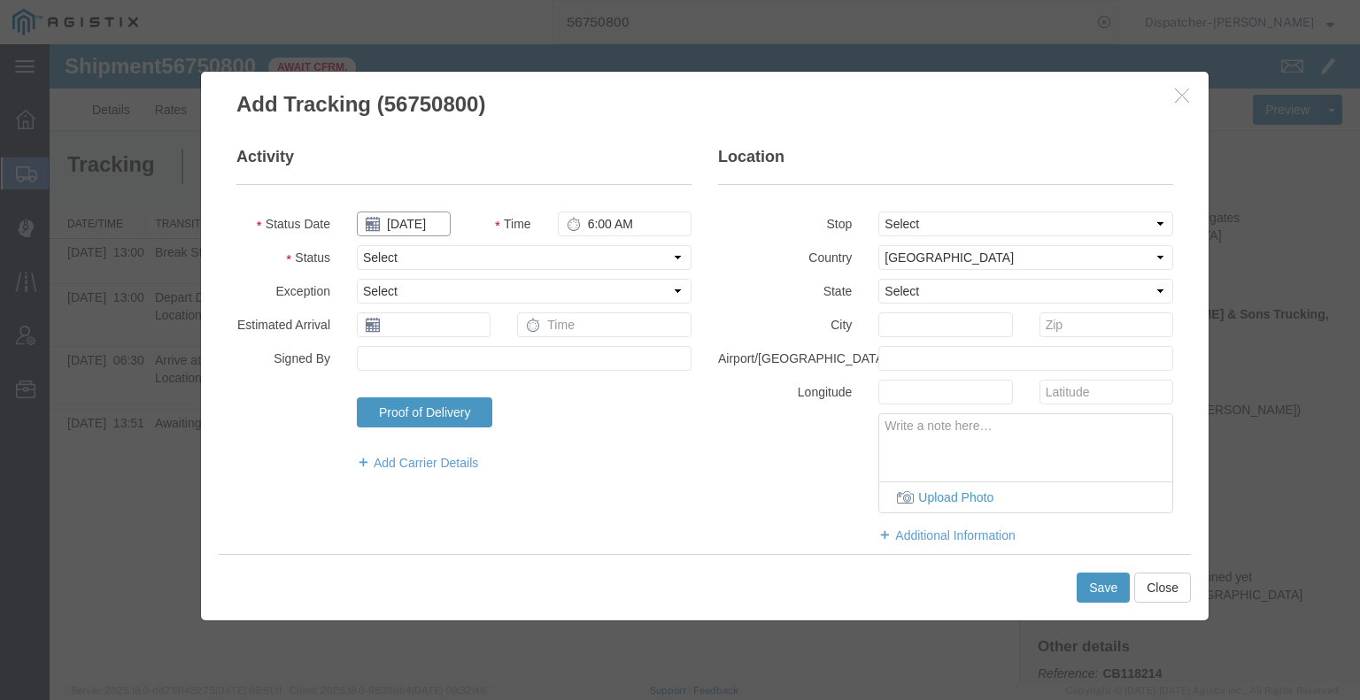
click at [411, 225] on input "[DATE]" at bounding box center [404, 224] width 94 height 25
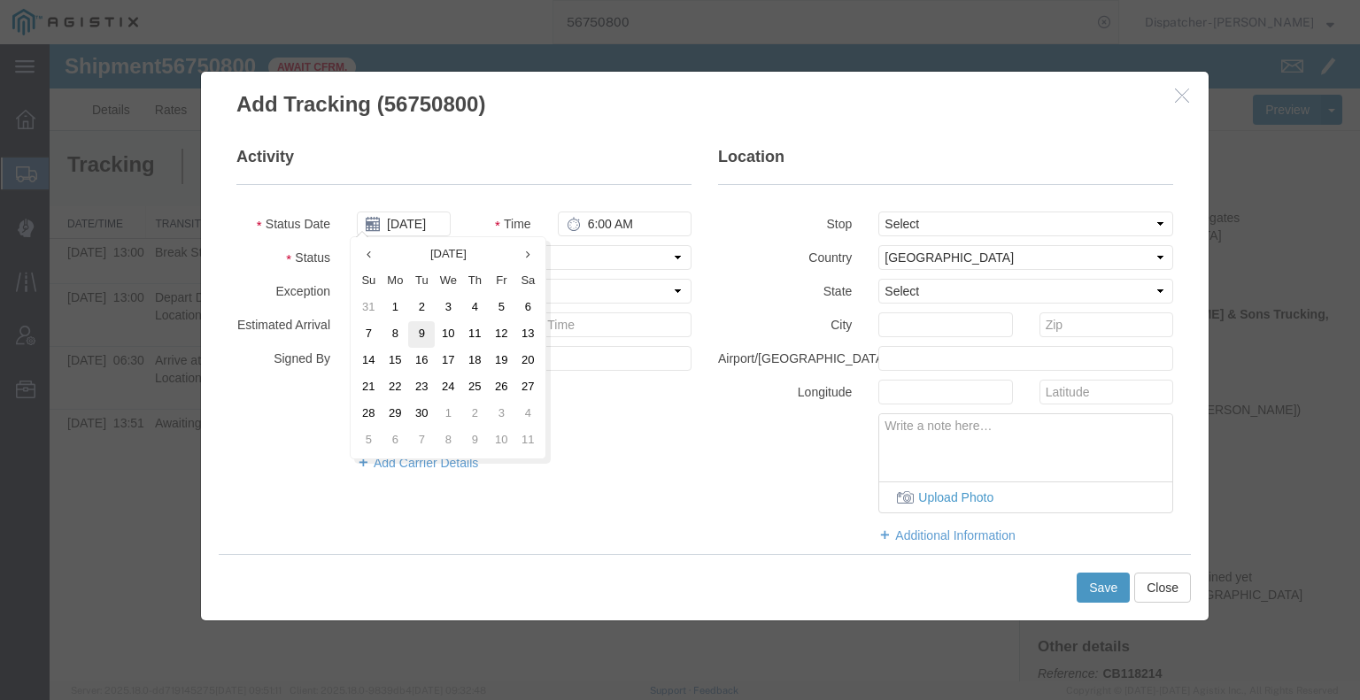
click at [419, 329] on td "9" at bounding box center [421, 334] width 27 height 27
type input "[DATE]"
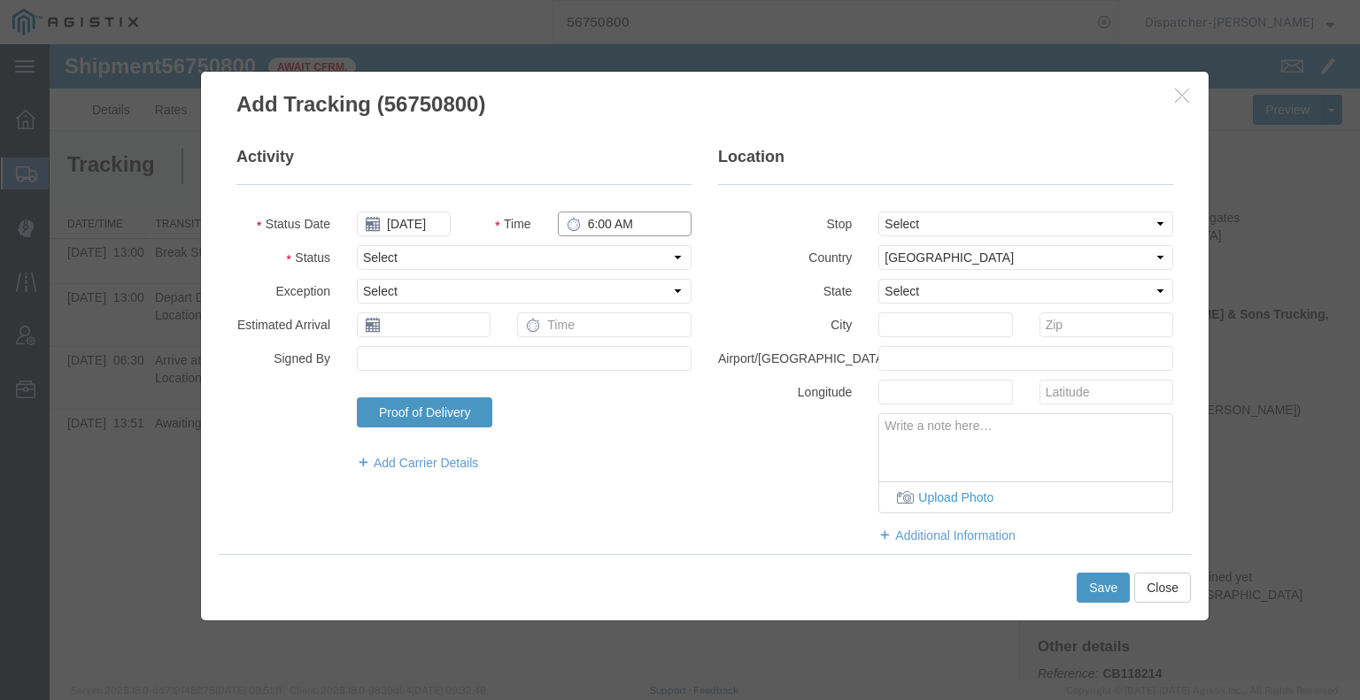
click at [592, 222] on input "6:00 AM" at bounding box center [625, 224] width 134 height 25
type input "1:30 PM"
click at [611, 261] on select "Select Arrival Notice Available Arrival Notice Imported Arrive at Delivery Loca…" at bounding box center [524, 257] width 335 height 25
select select "BREAKSTOP"
click at [357, 245] on select "Select Arrival Notice Available Arrival Notice Imported Arrive at Delivery Loca…" at bounding box center [524, 257] width 335 height 25
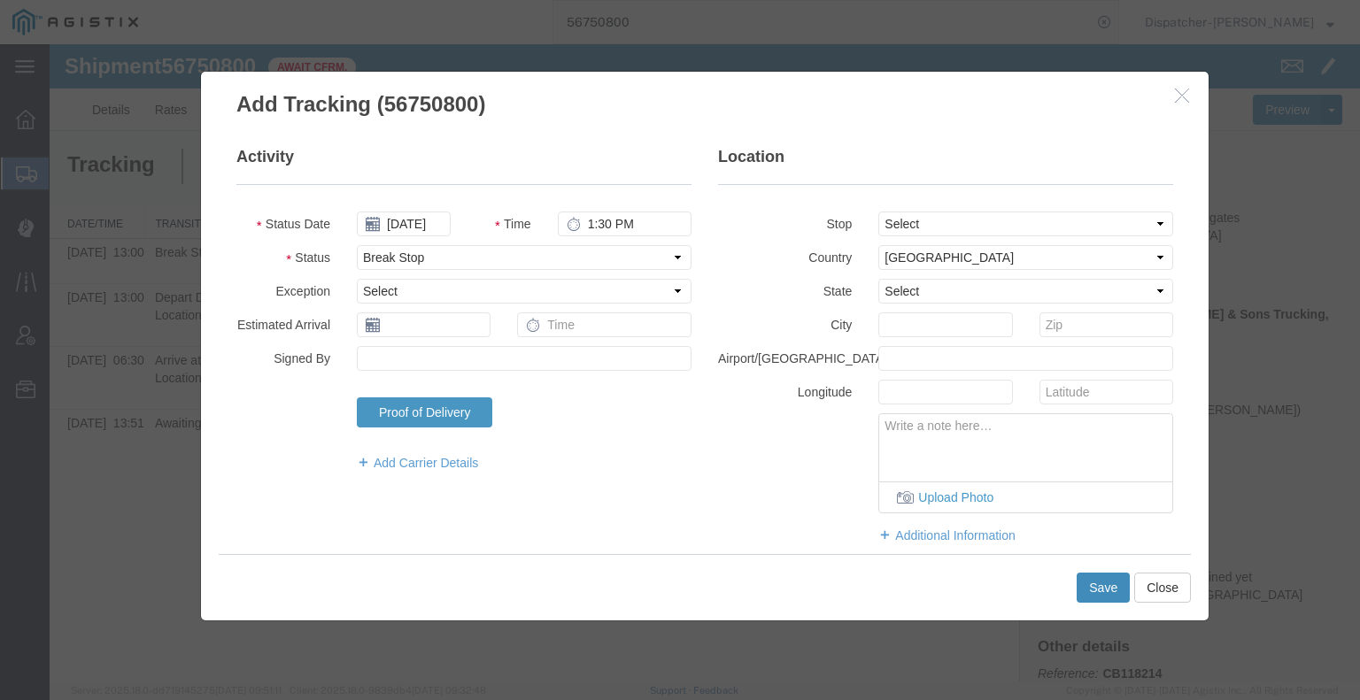
click at [1105, 590] on button "Save" at bounding box center [1102, 588] width 53 height 30
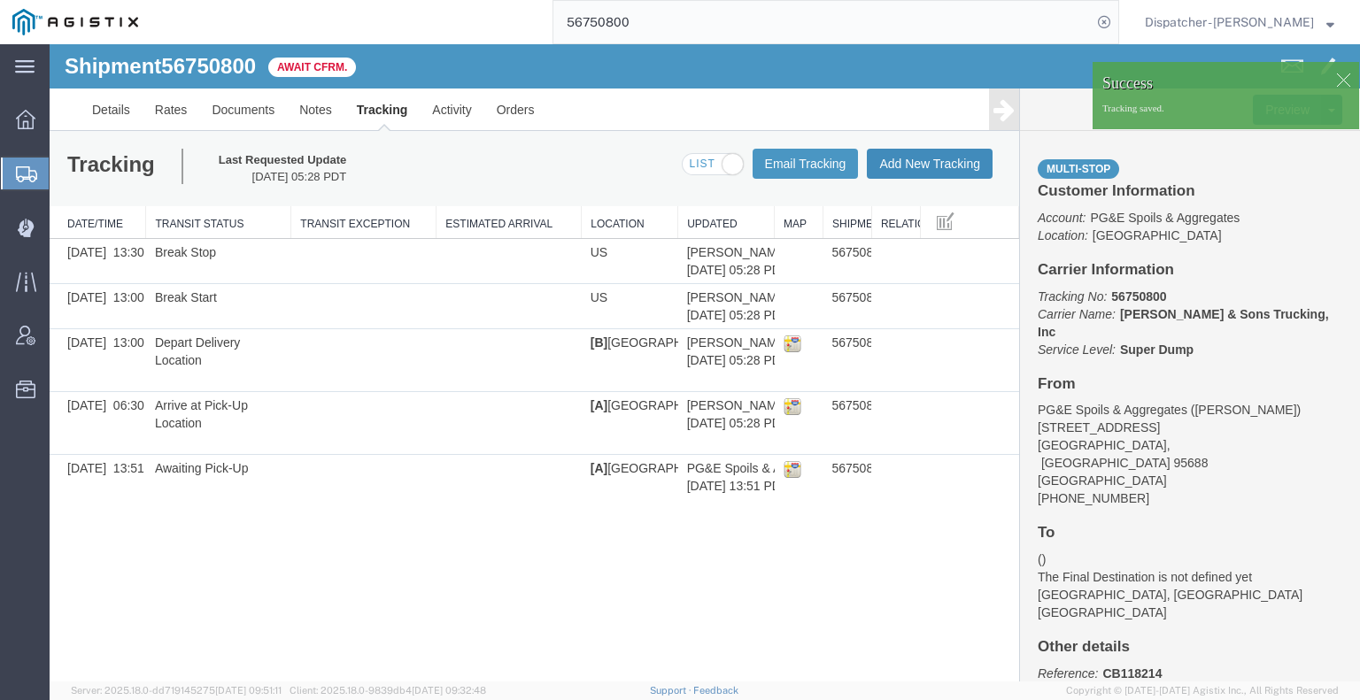
click at [949, 166] on button "Add New Tracking" at bounding box center [930, 164] width 126 height 30
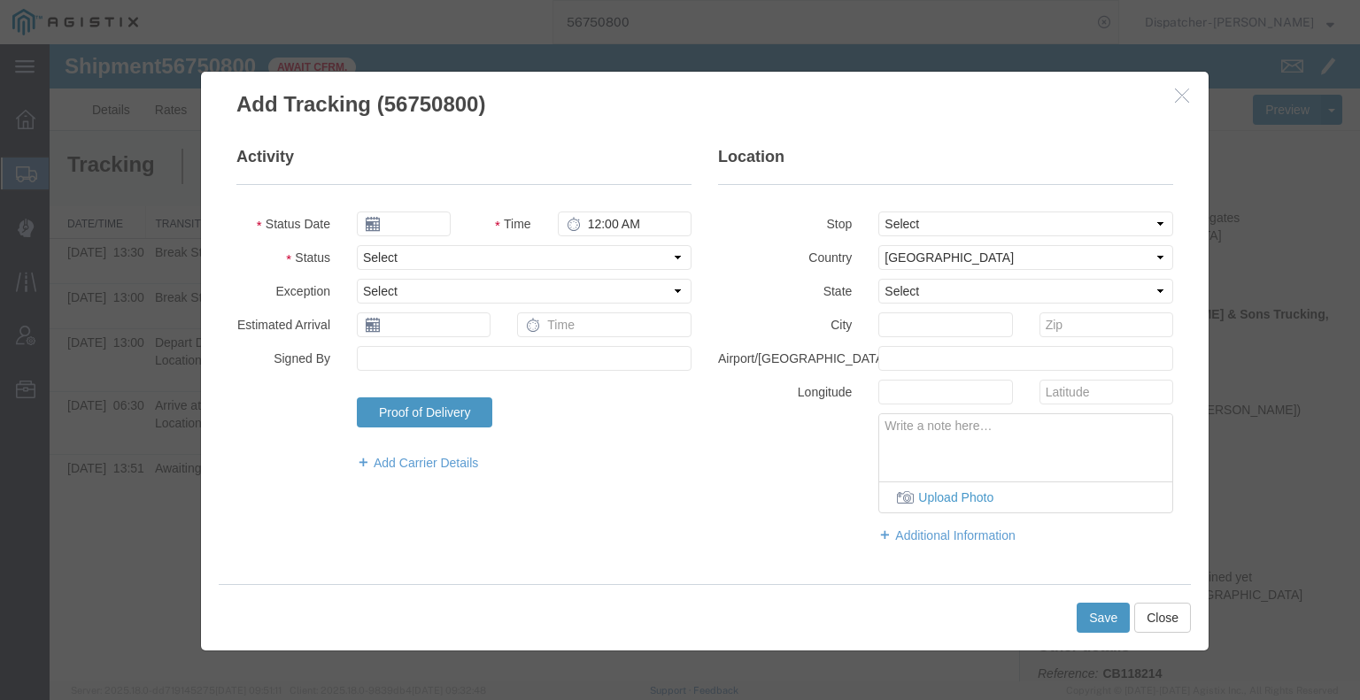
type input "[DATE]"
type input "6:00 AM"
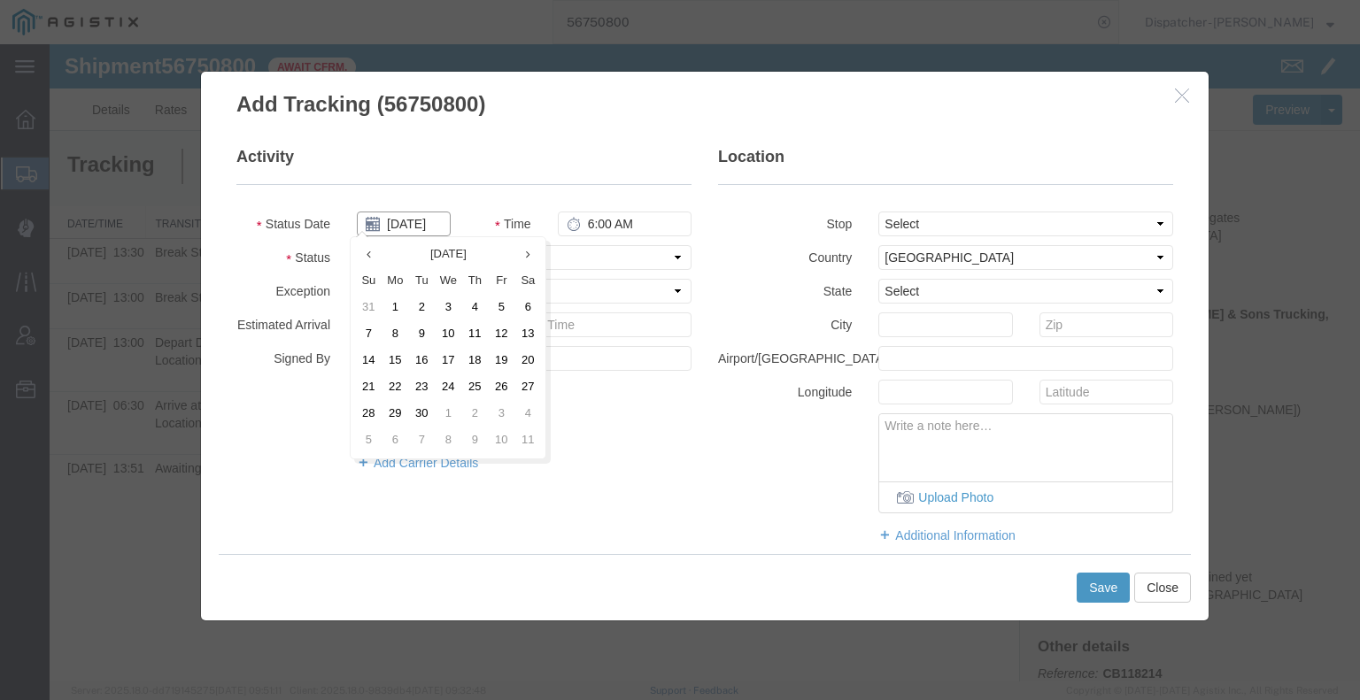
click at [421, 227] on input "[DATE]" at bounding box center [404, 224] width 94 height 25
click at [419, 327] on td "9" at bounding box center [421, 334] width 27 height 27
type input "[DATE]"
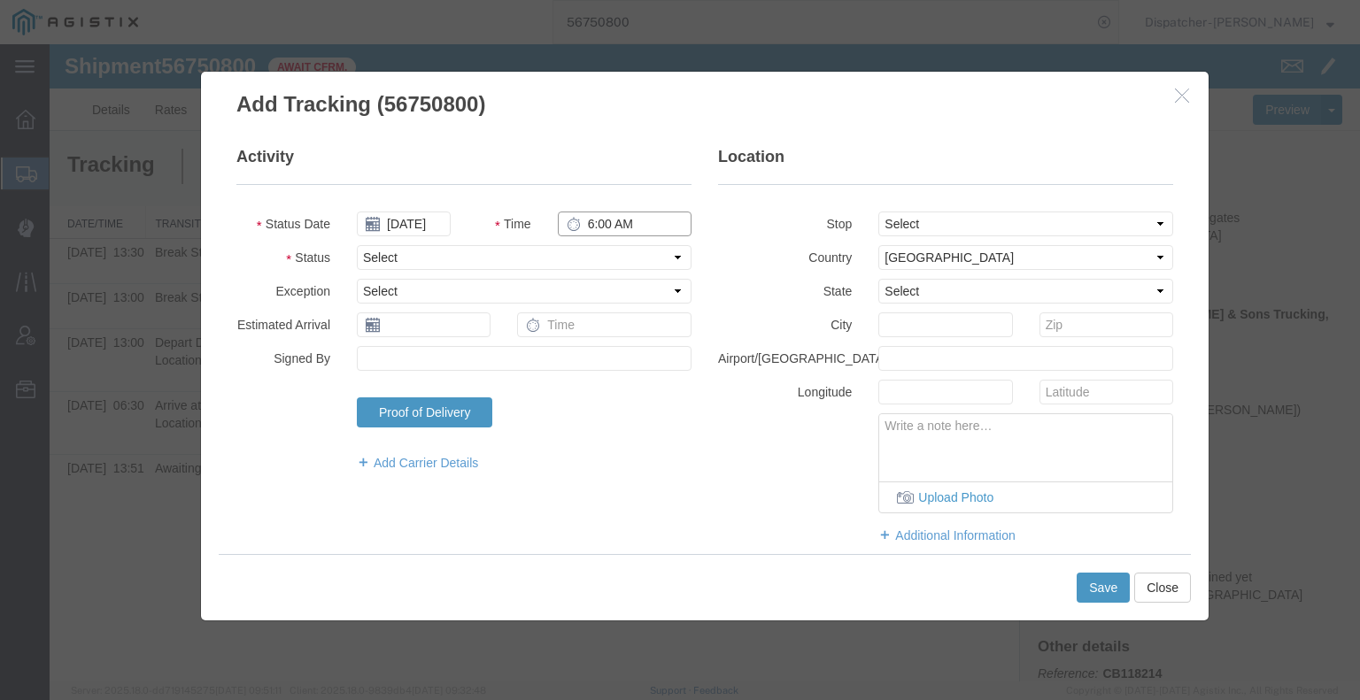
click at [604, 219] on input "6:00 AM" at bounding box center [625, 224] width 134 height 25
type input "2:00 PM"
click at [598, 251] on select "Select Arrival Notice Available Arrival Notice Imported Arrive at Delivery Loca…" at bounding box center [524, 257] width 335 height 25
select select "DELIVRED"
click at [357, 245] on select "Select Arrival Notice Available Arrival Notice Imported Arrive at Delivery Loca…" at bounding box center [524, 257] width 335 height 25
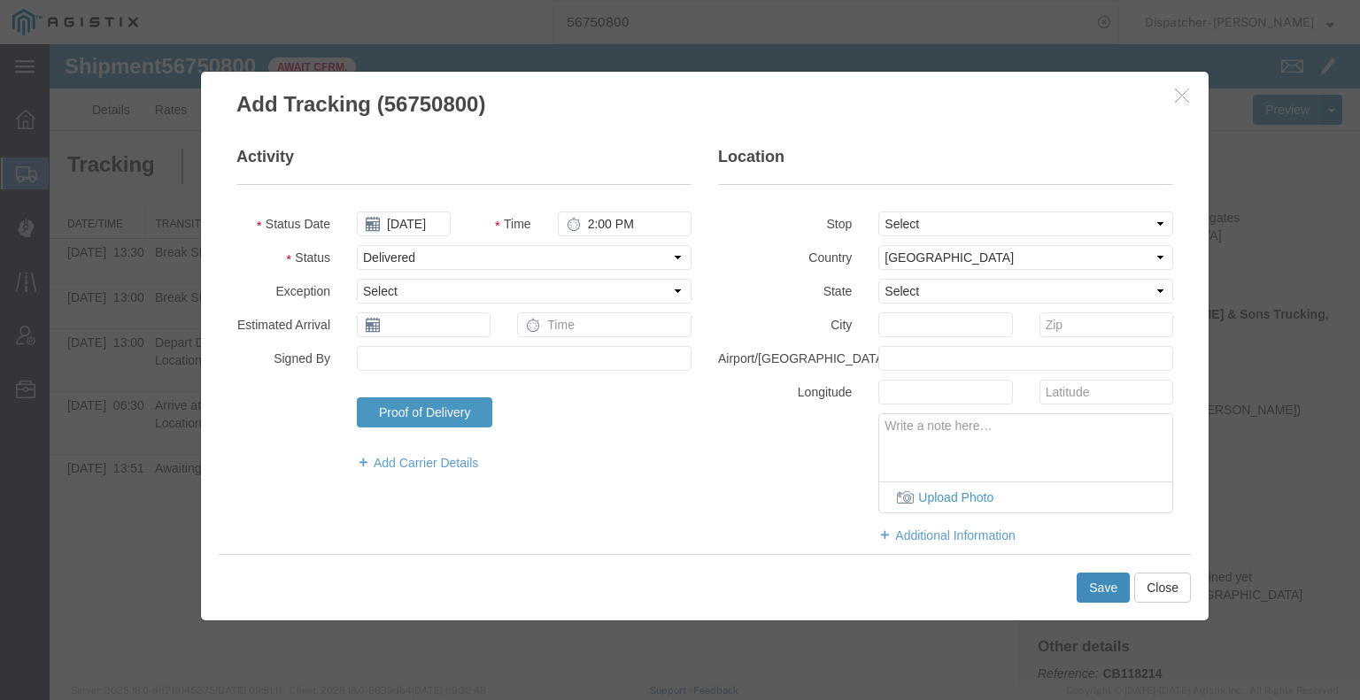
click at [1091, 590] on button "Save" at bounding box center [1102, 588] width 53 height 30
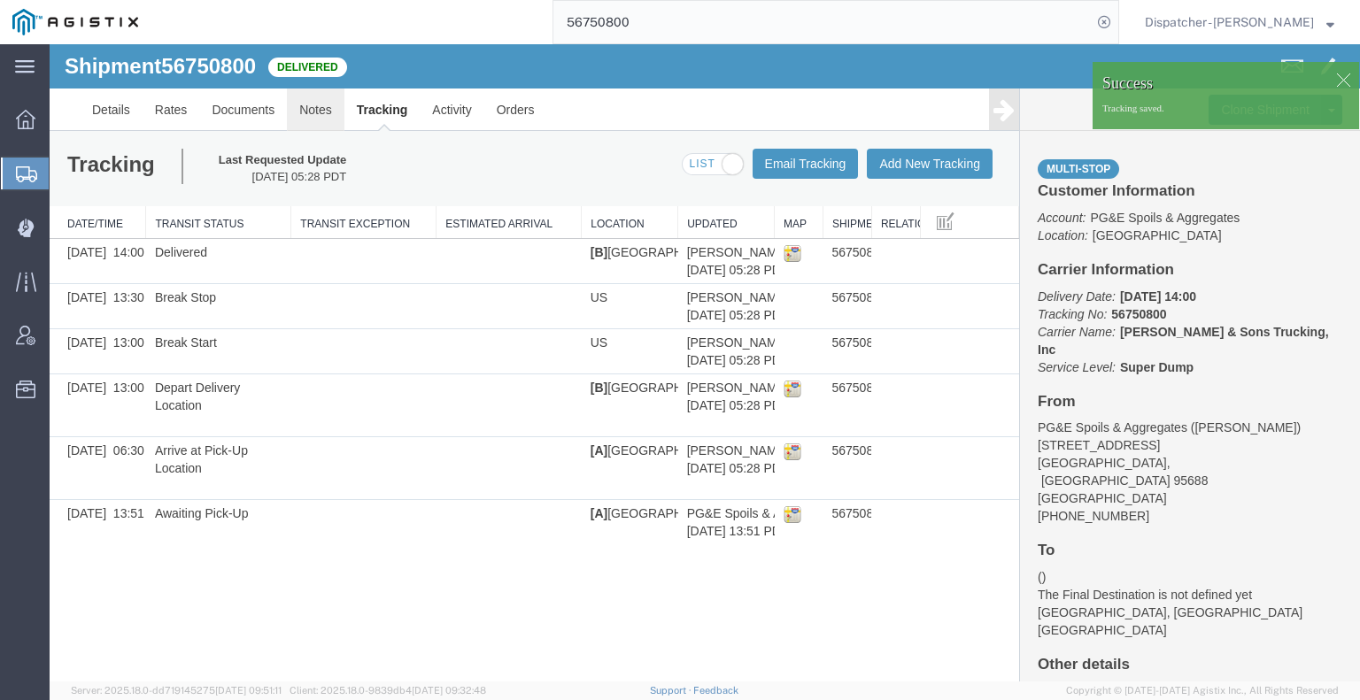
click at [309, 112] on link "Notes" at bounding box center [316, 110] width 58 height 42
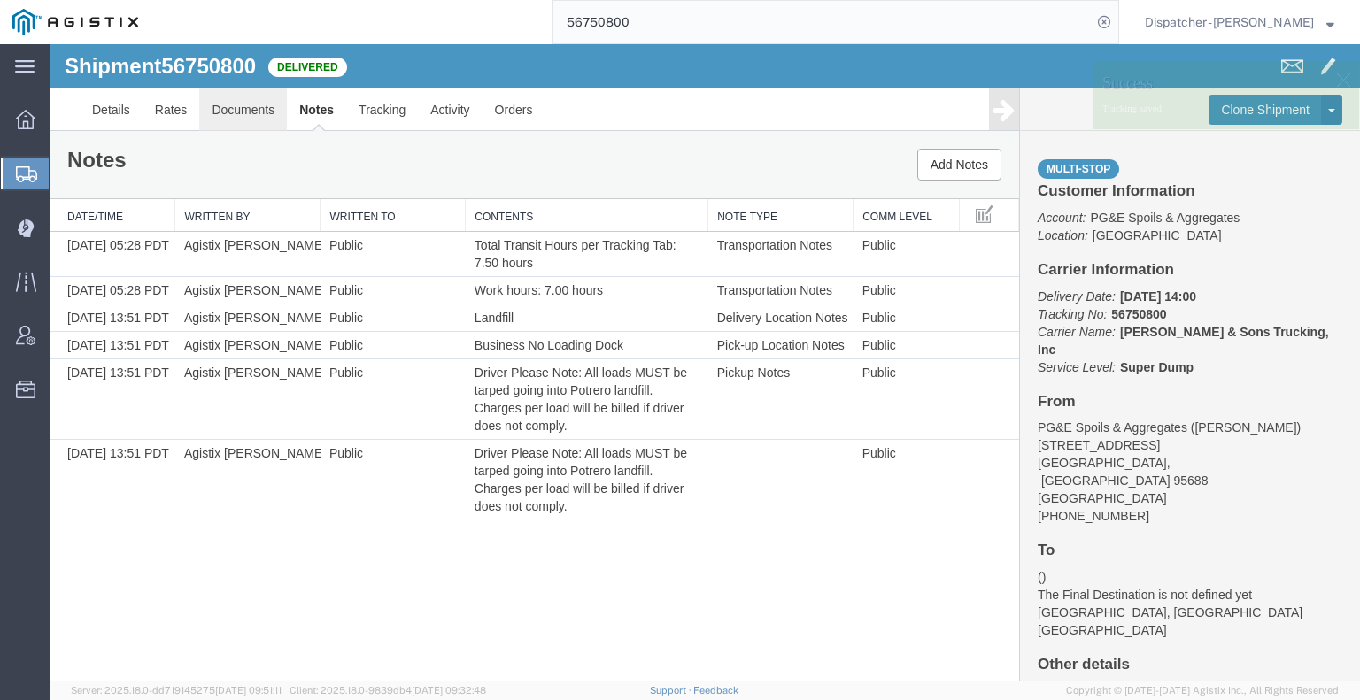
click at [213, 112] on link "Documents" at bounding box center [243, 110] width 88 height 42
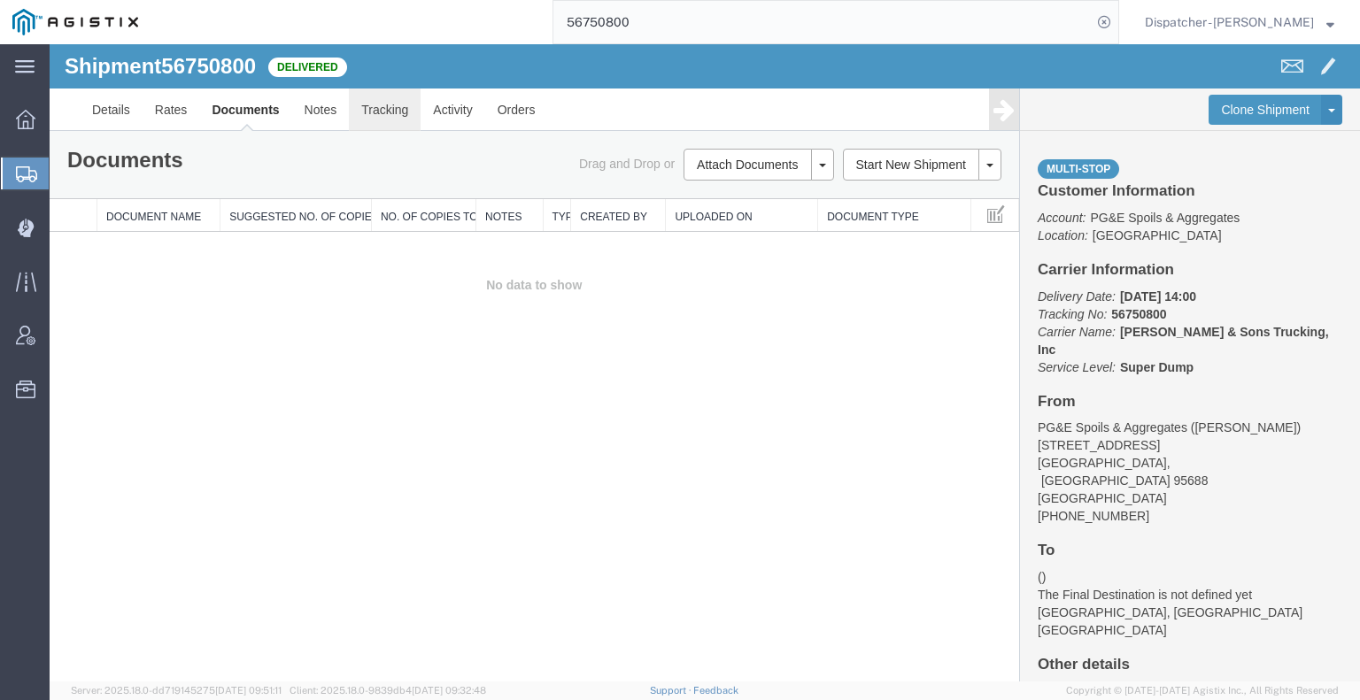
click at [368, 112] on link "Tracking" at bounding box center [385, 110] width 72 height 42
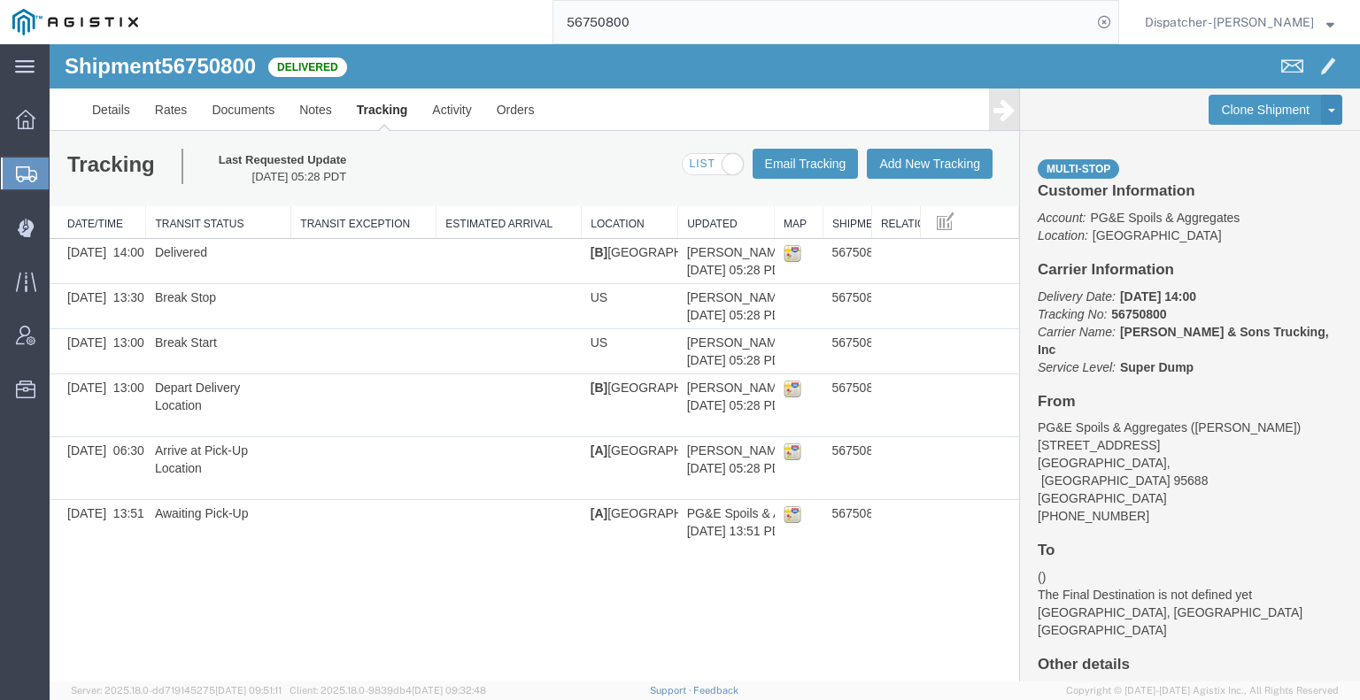
click at [995, 111] on icon at bounding box center [1003, 109] width 21 height 25
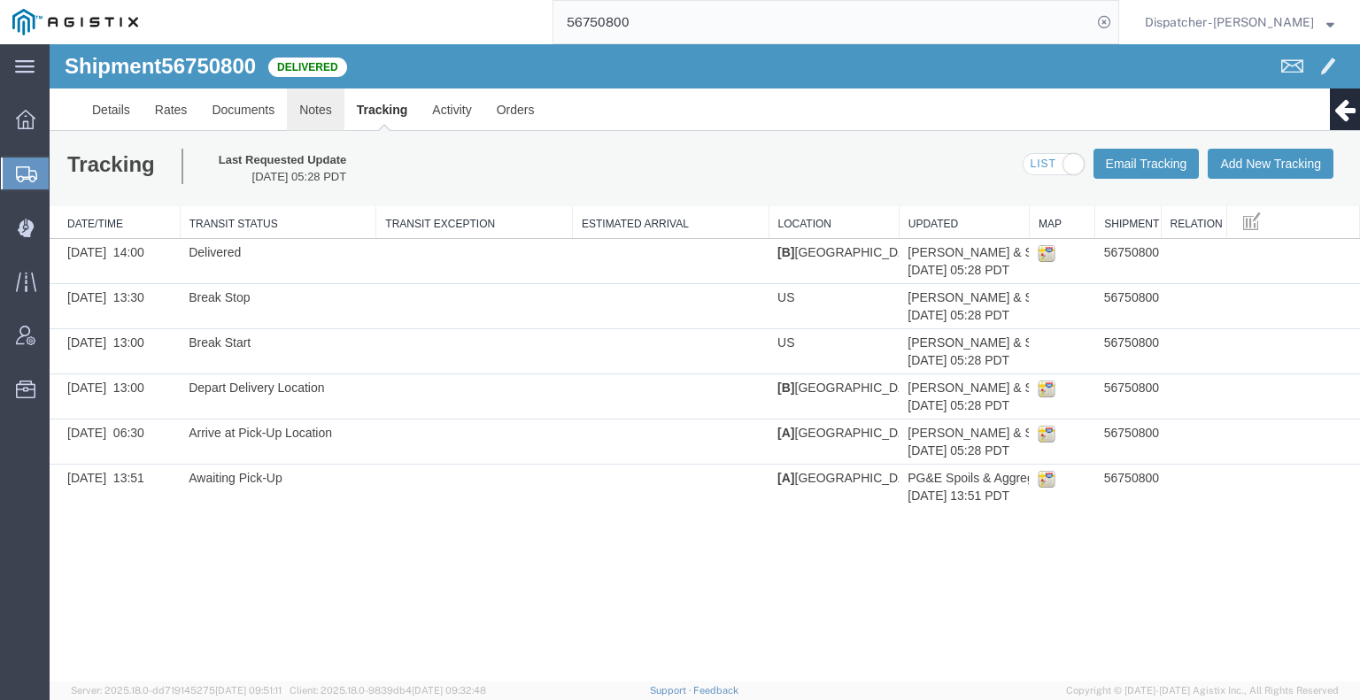
click at [311, 104] on link "Notes" at bounding box center [316, 110] width 58 height 42
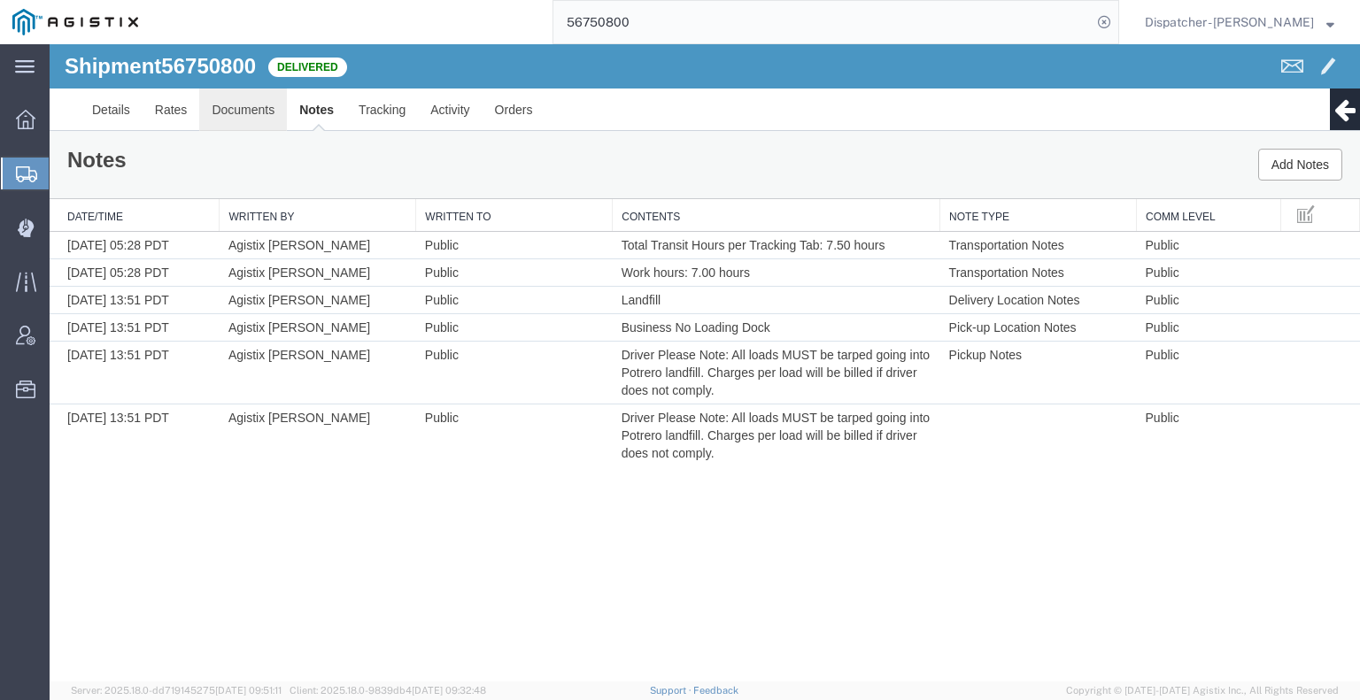
click at [248, 103] on link "Documents" at bounding box center [243, 110] width 88 height 42
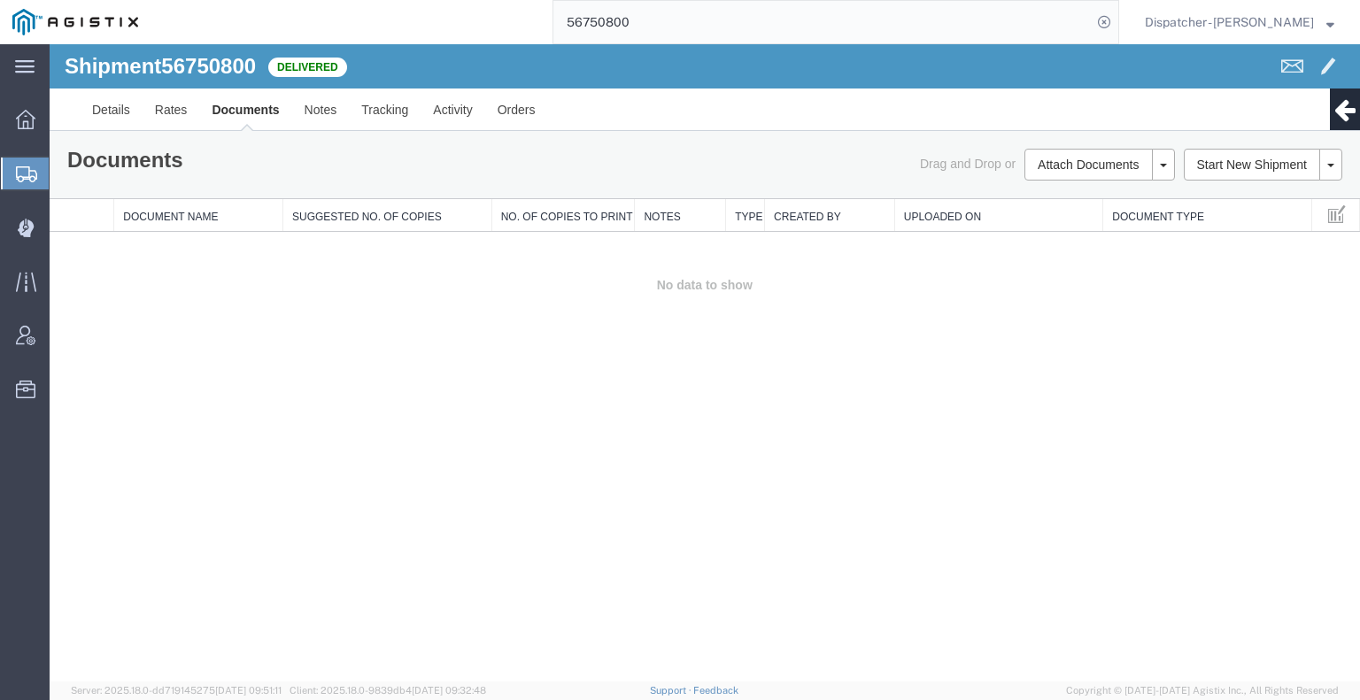
click at [276, 375] on div "Shipment 56750800 0 of 0 Delivered Details Rates Documents Notes Tracking Activ…" at bounding box center [705, 362] width 1310 height 637
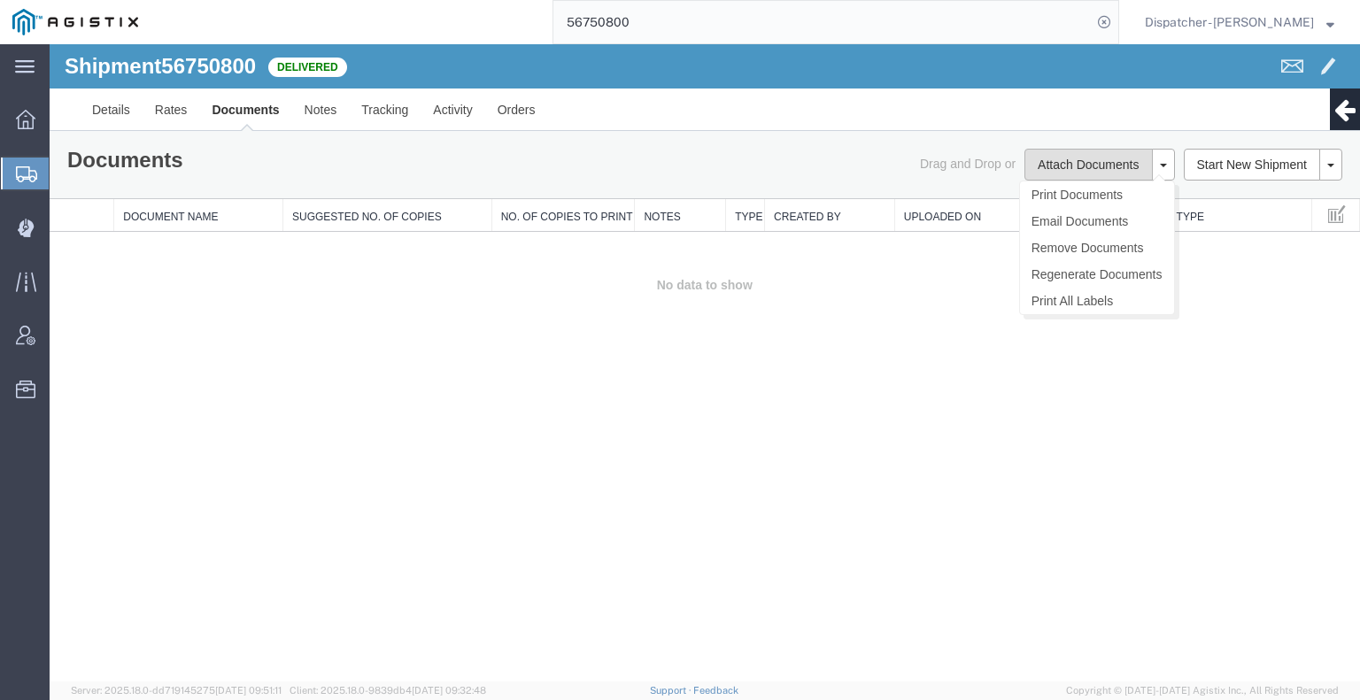
click at [1046, 168] on button "Attach Documents" at bounding box center [1087, 165] width 127 height 32
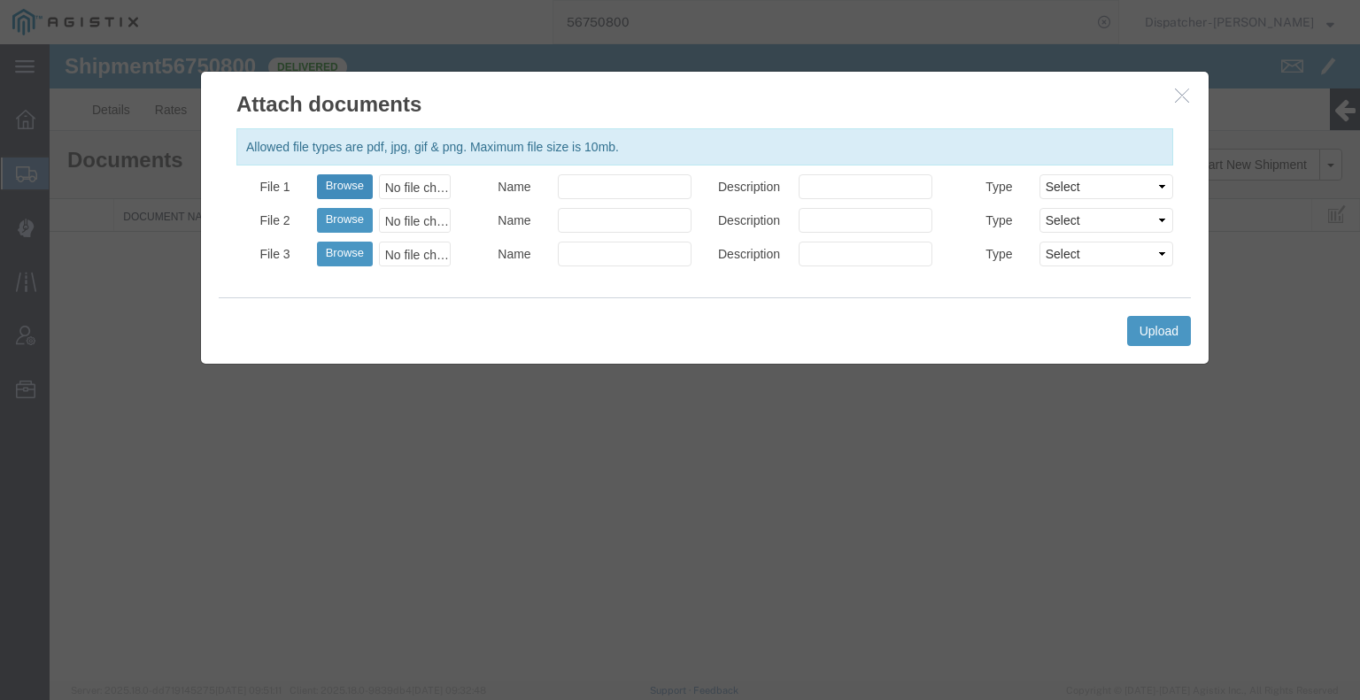
click at [365, 177] on button "Browse" at bounding box center [345, 186] width 56 height 25
type input "C:\fakepath\56750800trktag.pdf"
click at [1167, 335] on button "Upload" at bounding box center [1159, 331] width 64 height 30
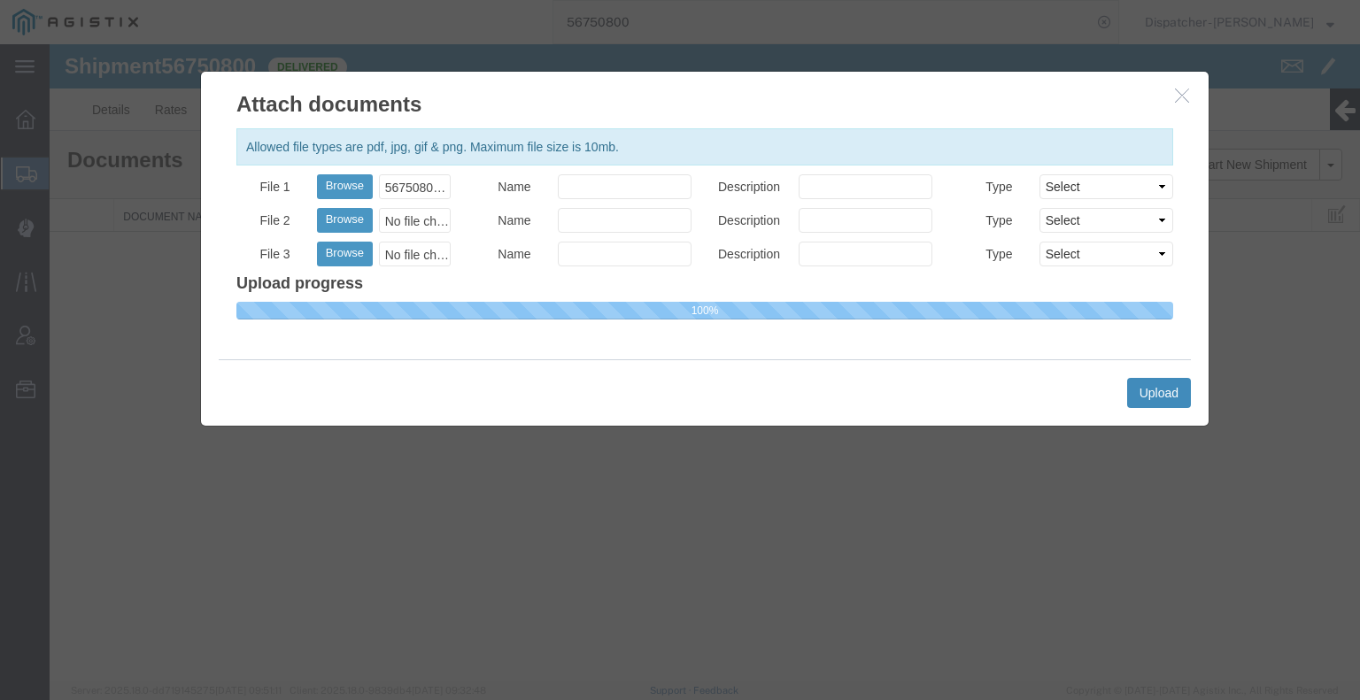
select select
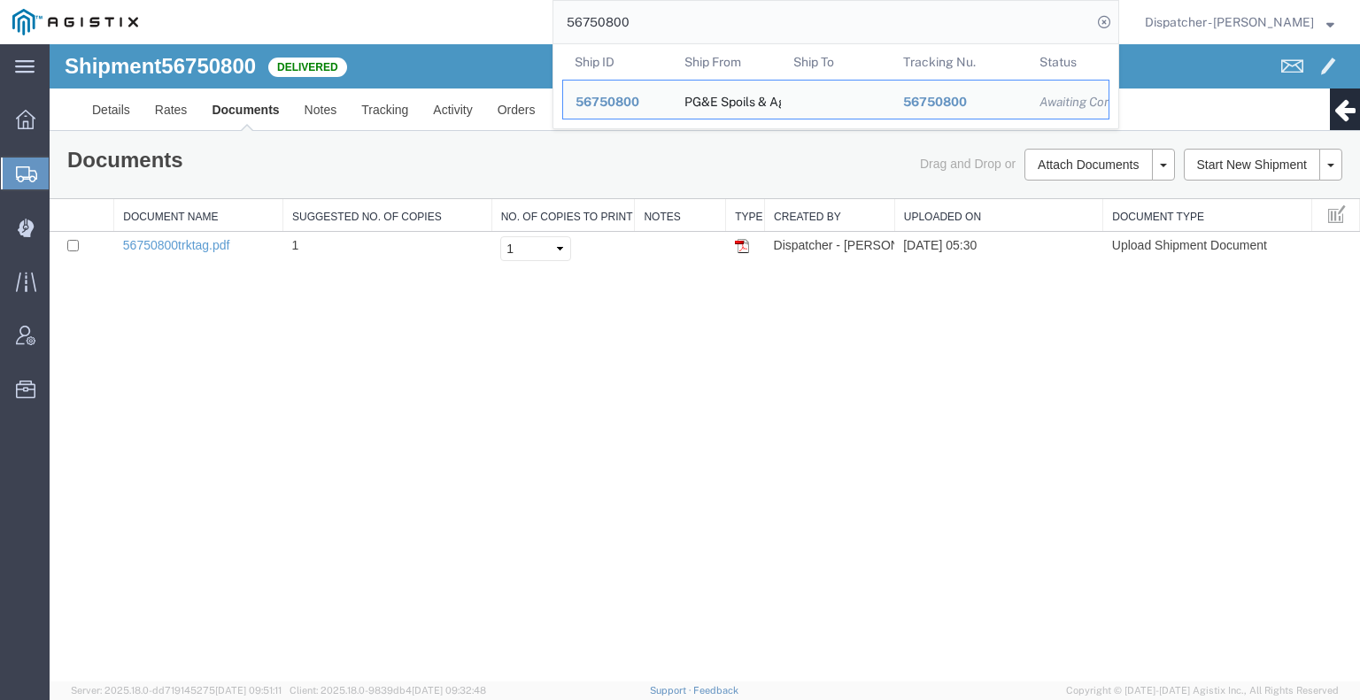
drag, startPoint x: 648, startPoint y: 27, endPoint x: 511, endPoint y: 8, distance: 138.5
click at [542, 14] on div "56750800 Ship ID Ship From Ship To Tracking Nu. Status Ship ID 56750800 Ship Fr…" at bounding box center [634, 22] width 968 height 44
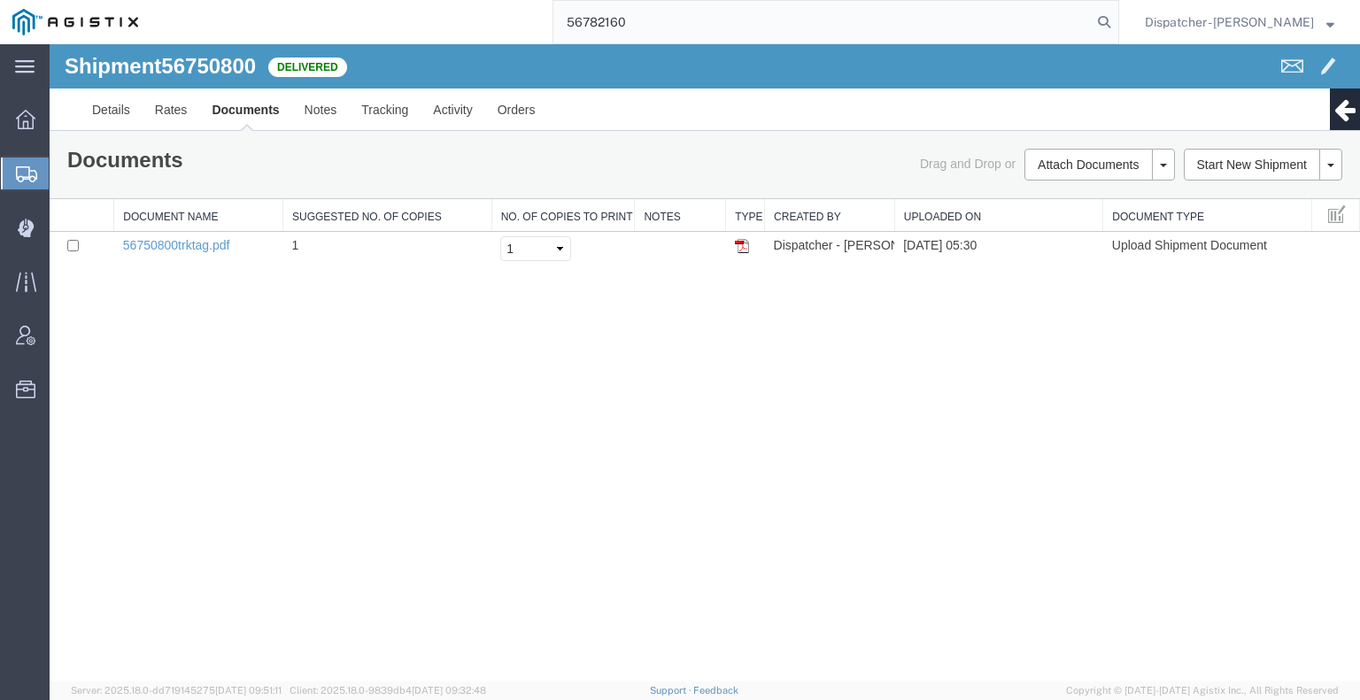
type input "56782160"
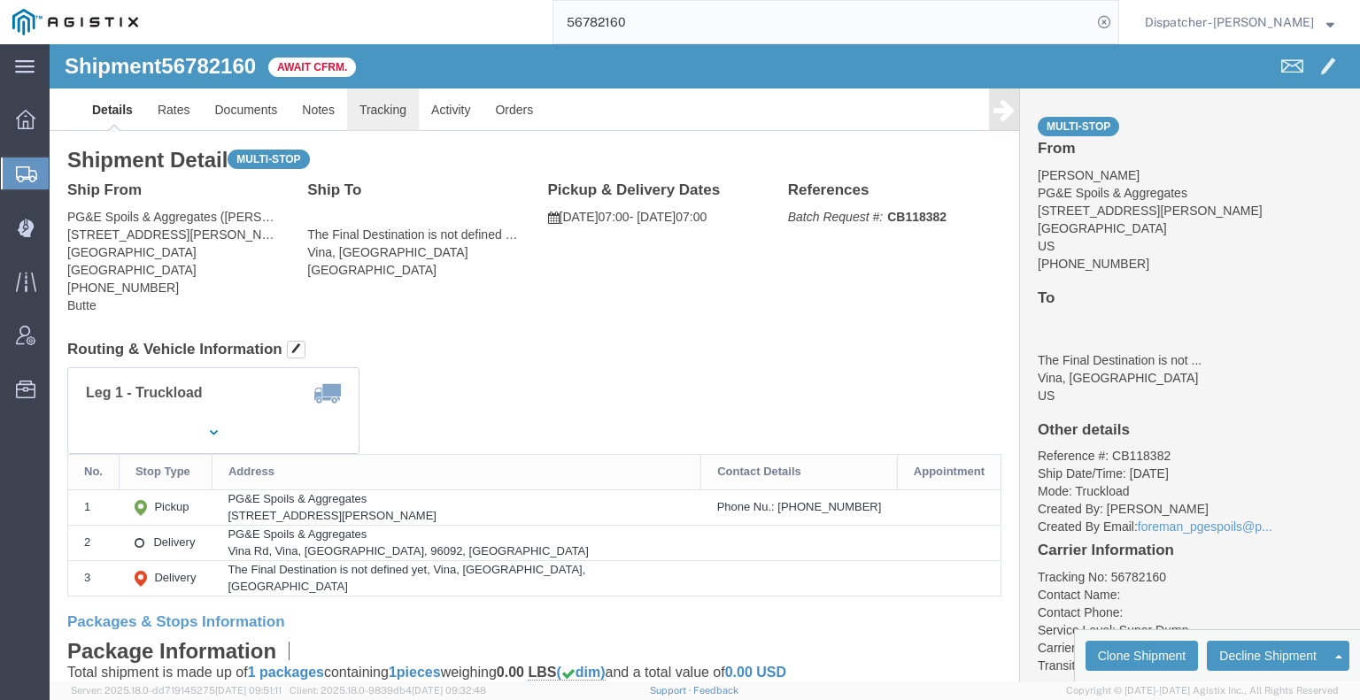
click link "Tracking"
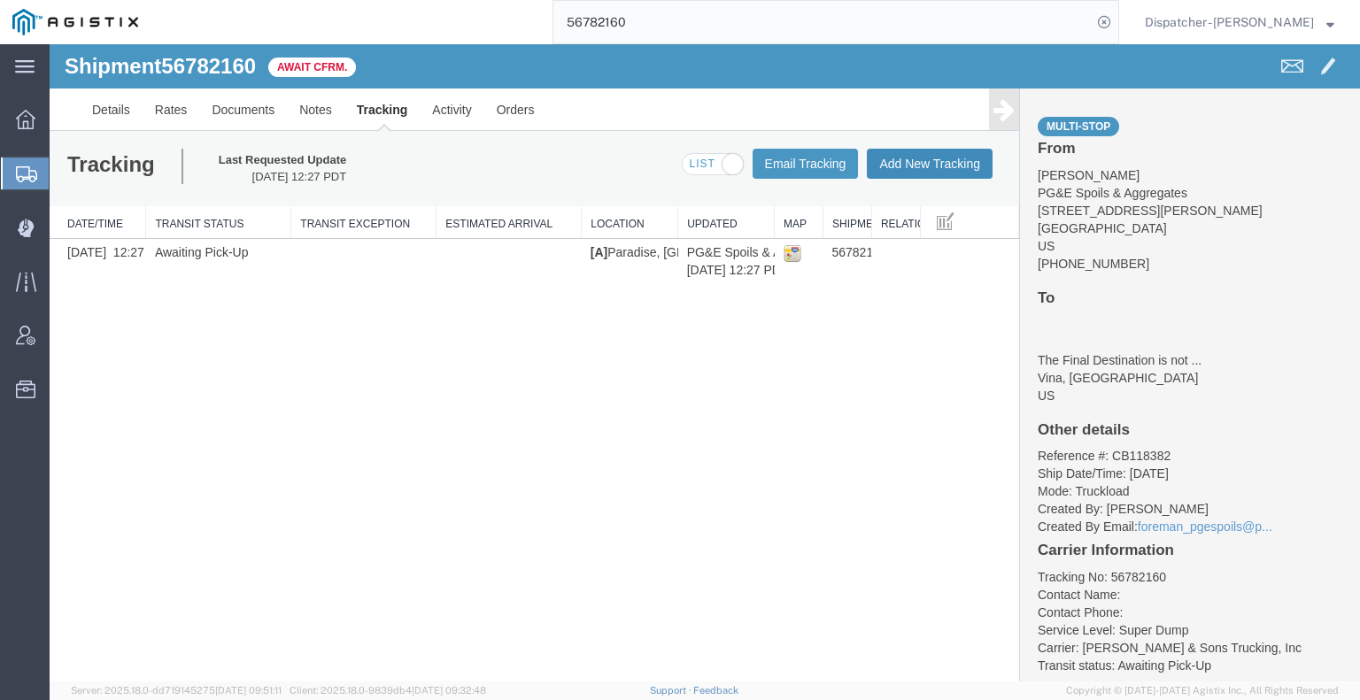
click at [965, 158] on button "Add New Tracking" at bounding box center [930, 164] width 126 height 30
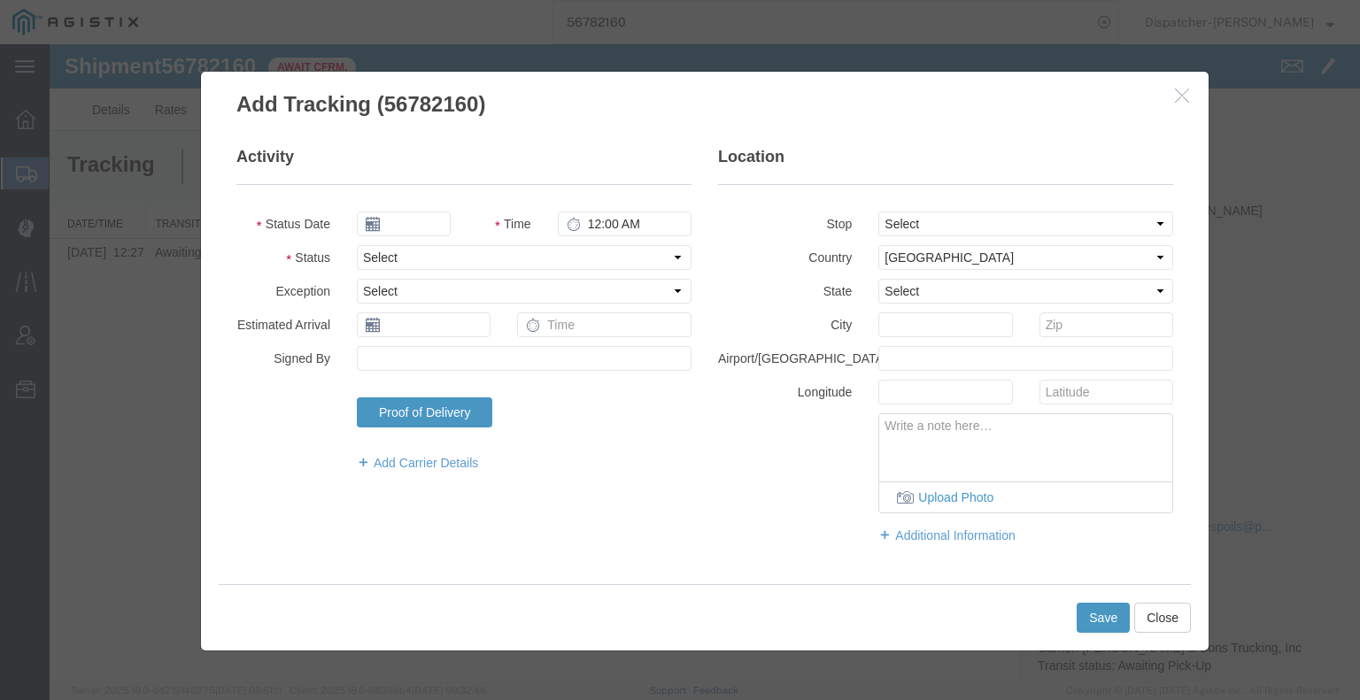
type input "[DATE]"
type input "6:00 AM"
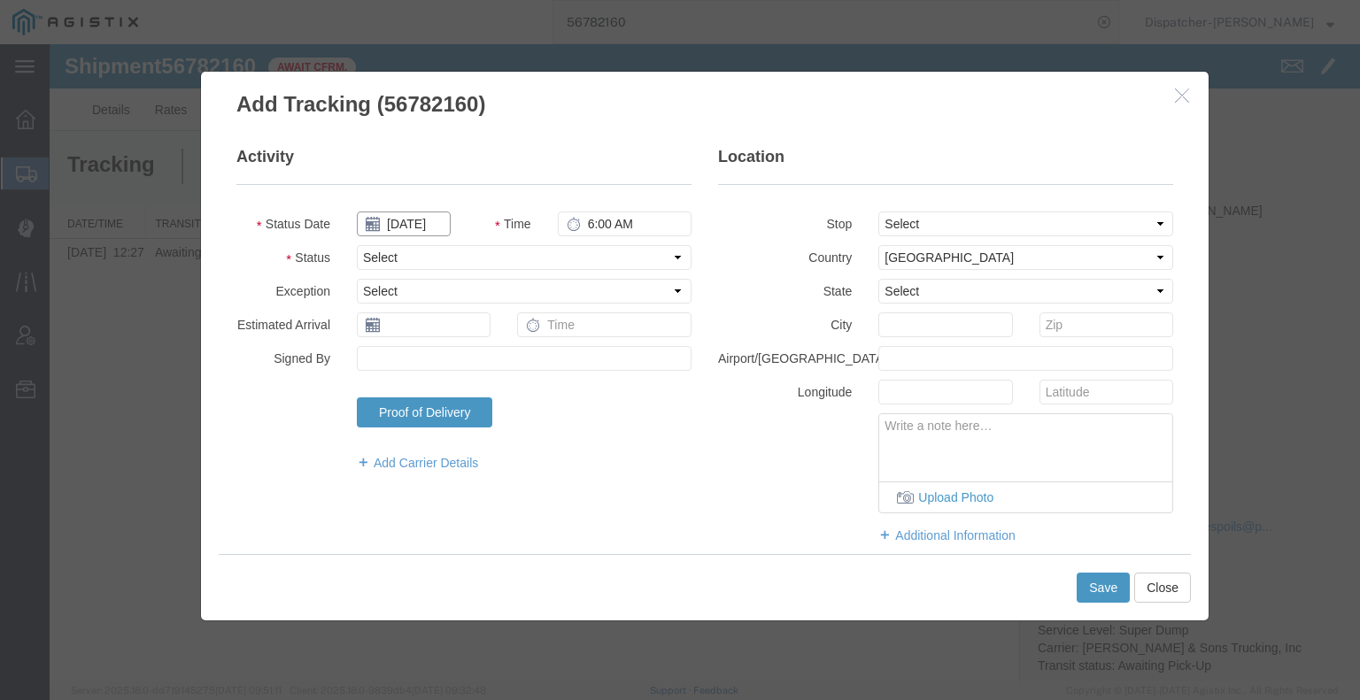
click at [418, 220] on input "[DATE]" at bounding box center [404, 224] width 94 height 25
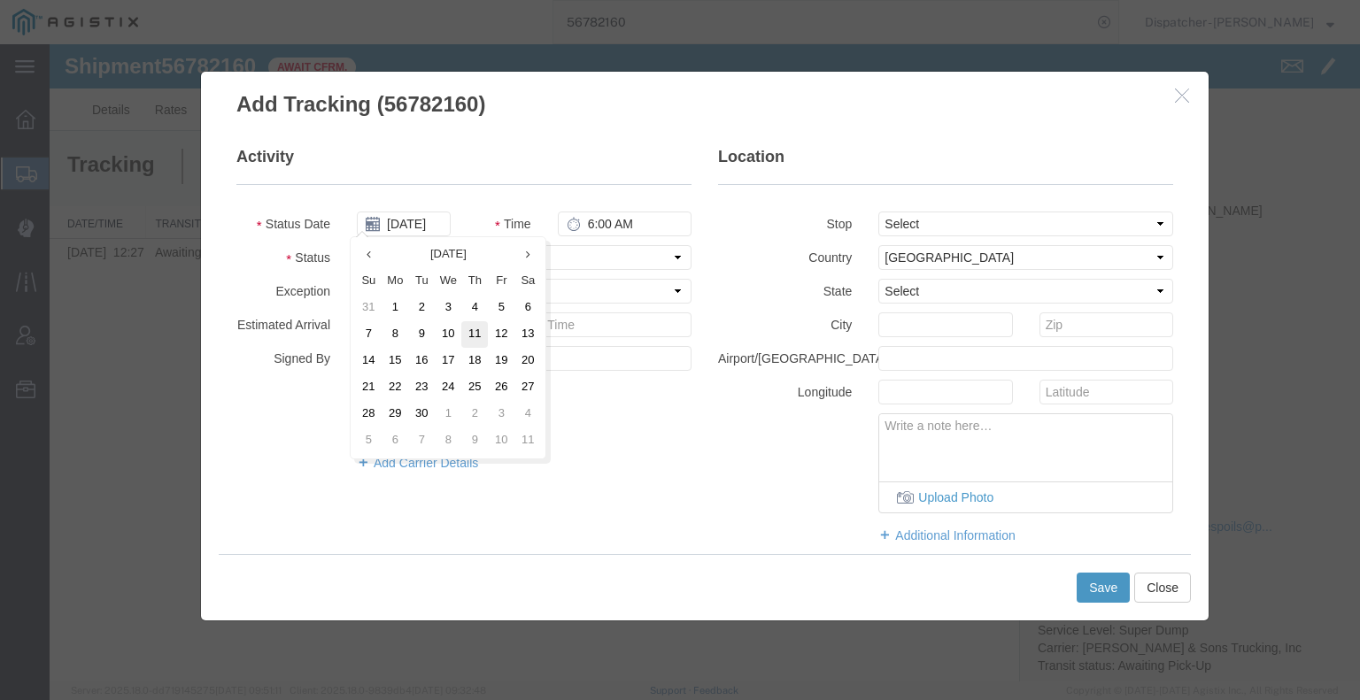
click at [479, 334] on td "11" at bounding box center [474, 334] width 27 height 27
type input "[DATE]"
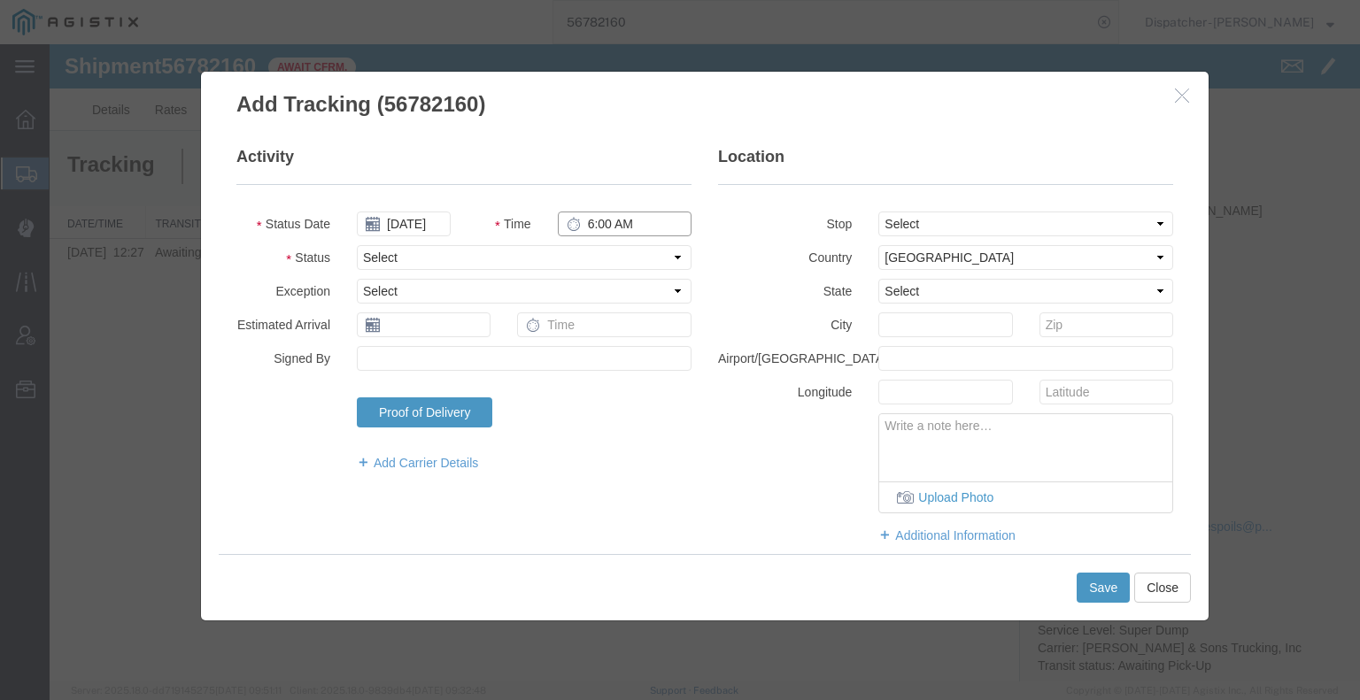
click at [586, 218] on input "6:00 AM" at bounding box center [625, 224] width 134 height 25
type input "4:00 AM"
click at [602, 250] on select "Select Arrival Notice Available Arrival Notice Imported Arrive at Delivery Loca…" at bounding box center [524, 257] width 335 height 25
select select "ARVPULOC"
click at [357, 245] on select "Select Arrival Notice Available Arrival Notice Imported Arrive at Delivery Loca…" at bounding box center [524, 257] width 335 height 25
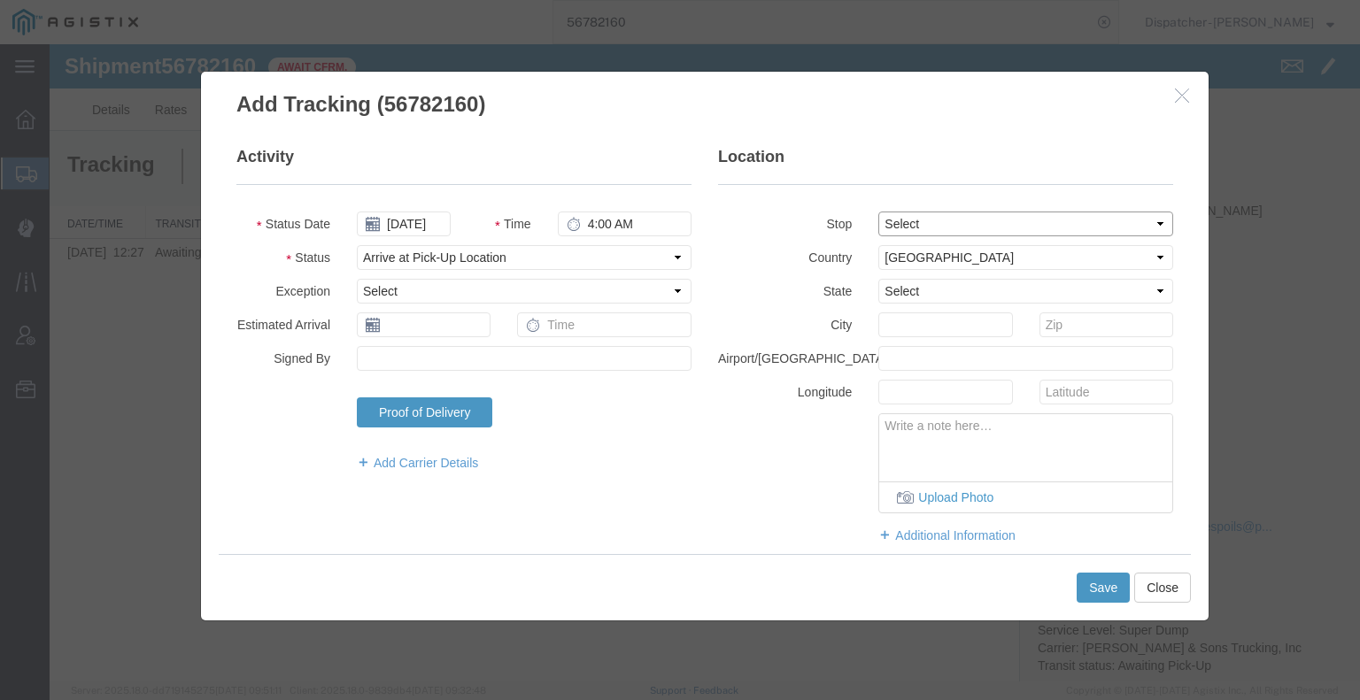
click at [901, 232] on select "Select From: [STREET_ADDRESS][PERSON_NAME] Stop 2: [GEOGRAPHIC_DATA], [GEOGRAPH…" at bounding box center [1025, 224] width 295 height 25
select select "{"pickupDeliveryInfoId": "122860814","pickupOrDelivery": "P","stopNum": "1","lo…"
click at [878, 212] on select "Select From: [STREET_ADDRESS][PERSON_NAME] Stop 2: [GEOGRAPHIC_DATA], [GEOGRAPH…" at bounding box center [1025, 224] width 295 height 25
select select "CA"
type input "Paradise"
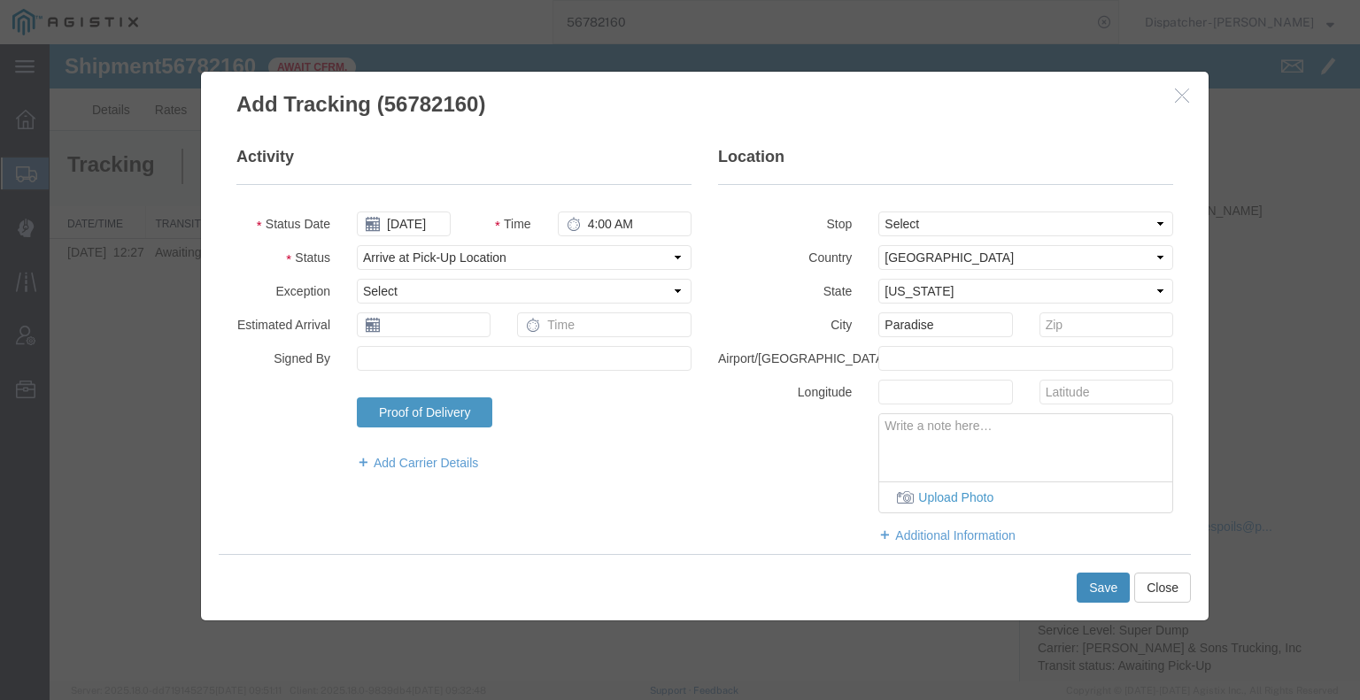
click at [1091, 582] on button "Save" at bounding box center [1102, 588] width 53 height 30
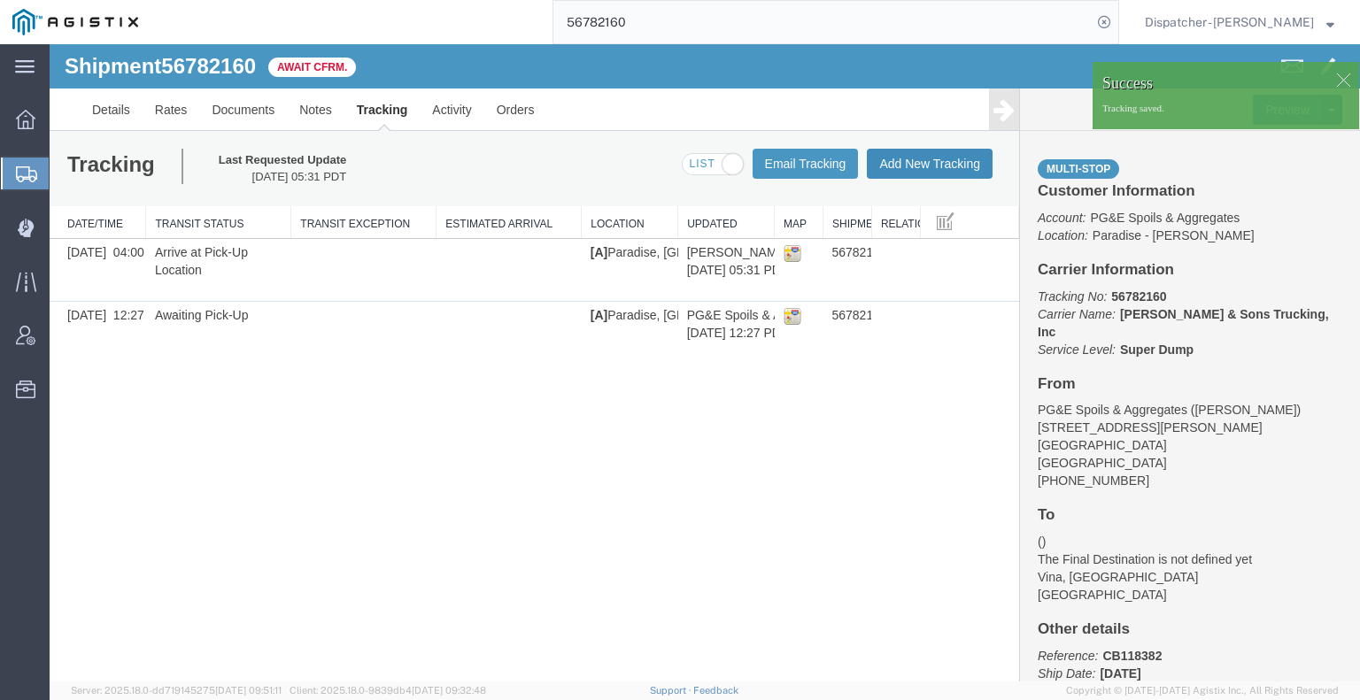
click at [895, 161] on button "Add New Tracking" at bounding box center [930, 164] width 126 height 30
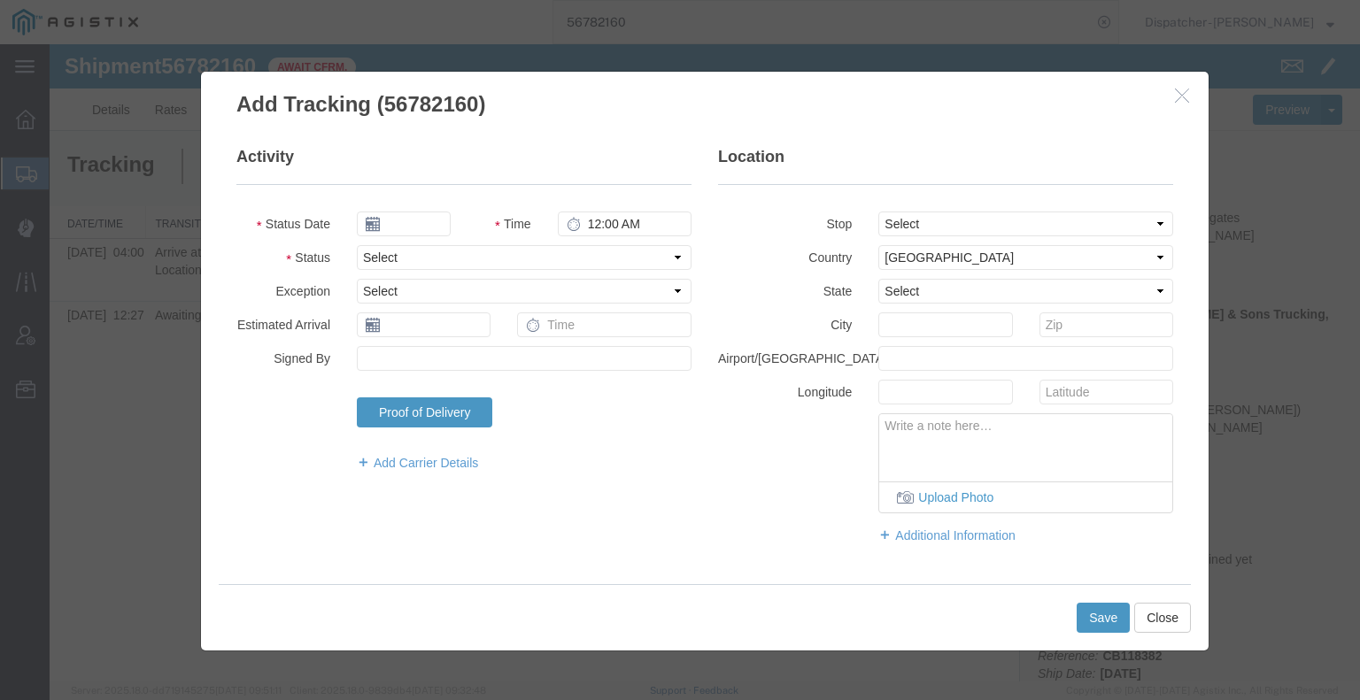
type input "[DATE]"
type input "6:00 AM"
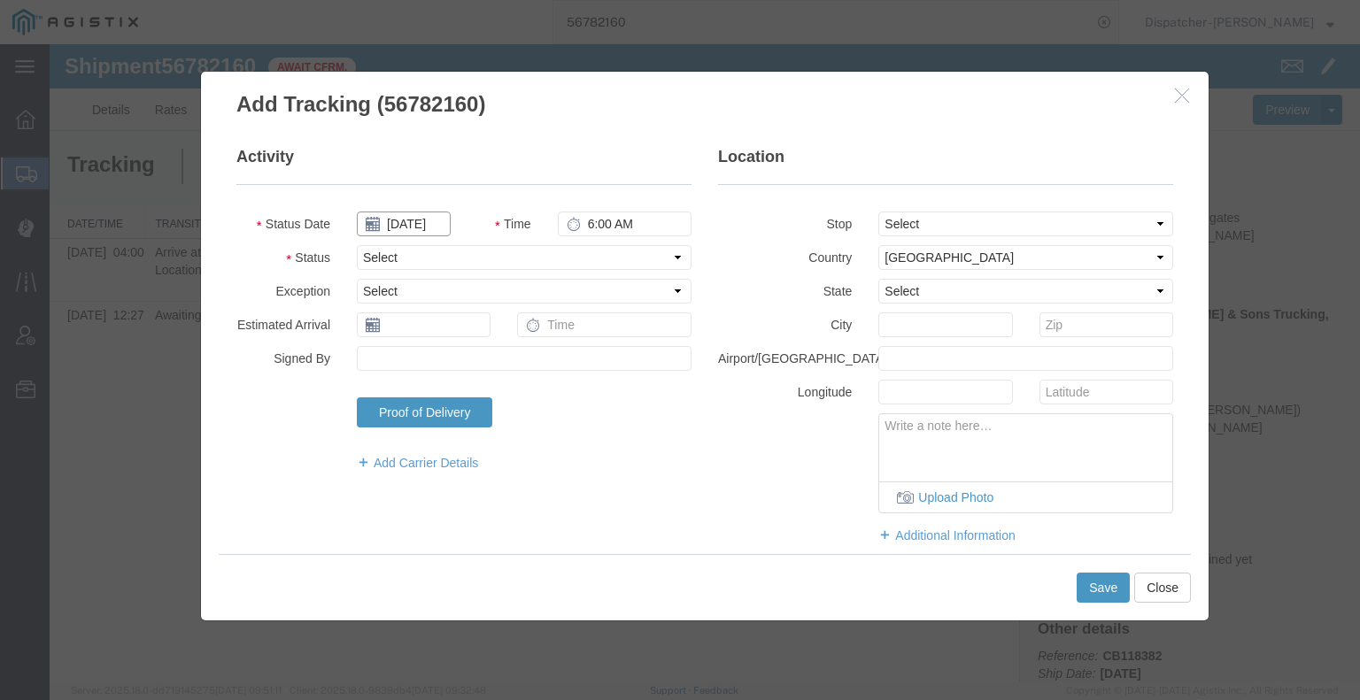
click at [412, 226] on input "[DATE]" at bounding box center [404, 224] width 94 height 25
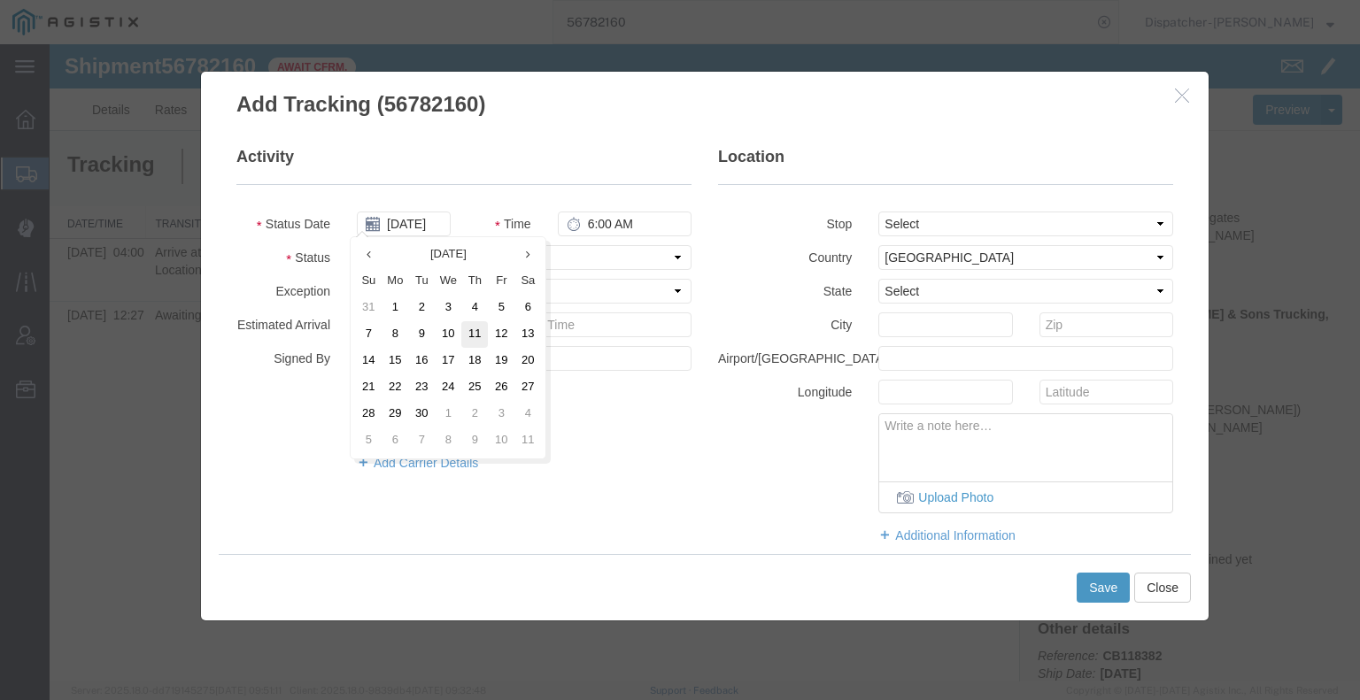
click at [467, 328] on td "11" at bounding box center [474, 334] width 27 height 27
type input "[DATE]"
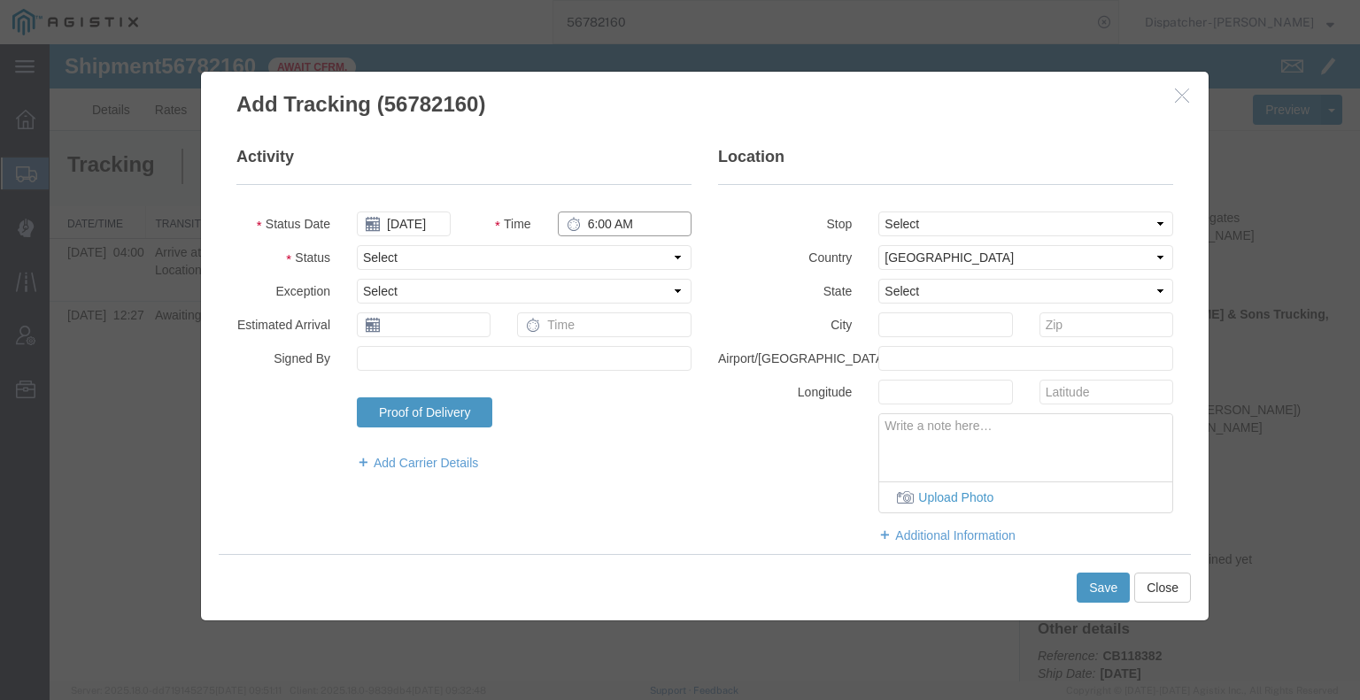
click at [594, 232] on input "6:00 AM" at bounding box center [625, 224] width 134 height 25
type input "5:10 PM"
click at [606, 251] on select "Select Arrival Notice Available Arrival Notice Imported Arrive at Delivery Loca…" at bounding box center [524, 257] width 335 height 25
select select "DPTDLVLOC"
click at [357, 245] on select "Select Arrival Notice Available Arrival Notice Imported Arrive at Delivery Loca…" at bounding box center [524, 257] width 335 height 25
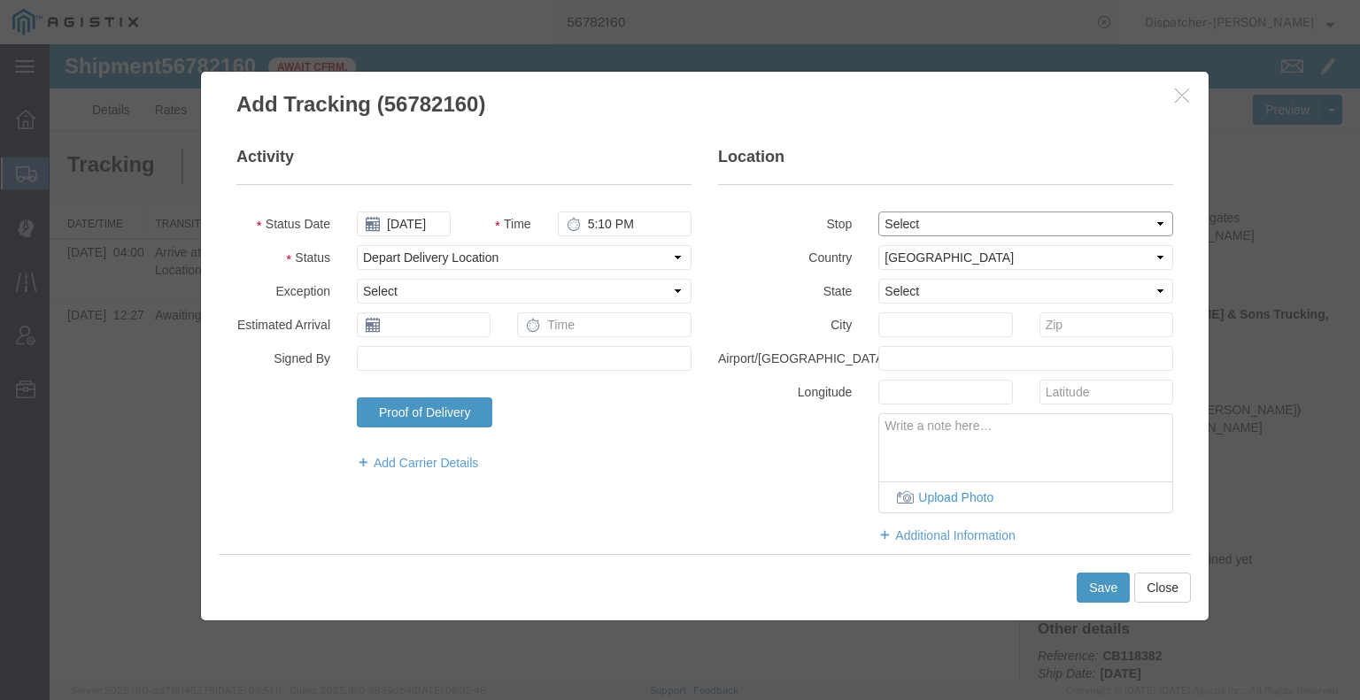
click at [924, 219] on select "Select From: [STREET_ADDRESS][PERSON_NAME] Stop 2: [GEOGRAPHIC_DATA], [GEOGRAPH…" at bounding box center [1025, 224] width 295 height 25
select select "{"pickupDeliveryInfoId": "122860815","pickupOrDelivery": "D","stopNum": "2","lo…"
click at [878, 212] on select "Select From: [STREET_ADDRESS][PERSON_NAME] Stop 2: [GEOGRAPHIC_DATA], [GEOGRAPH…" at bounding box center [1025, 224] width 295 height 25
select select "CA"
type input "Vina"
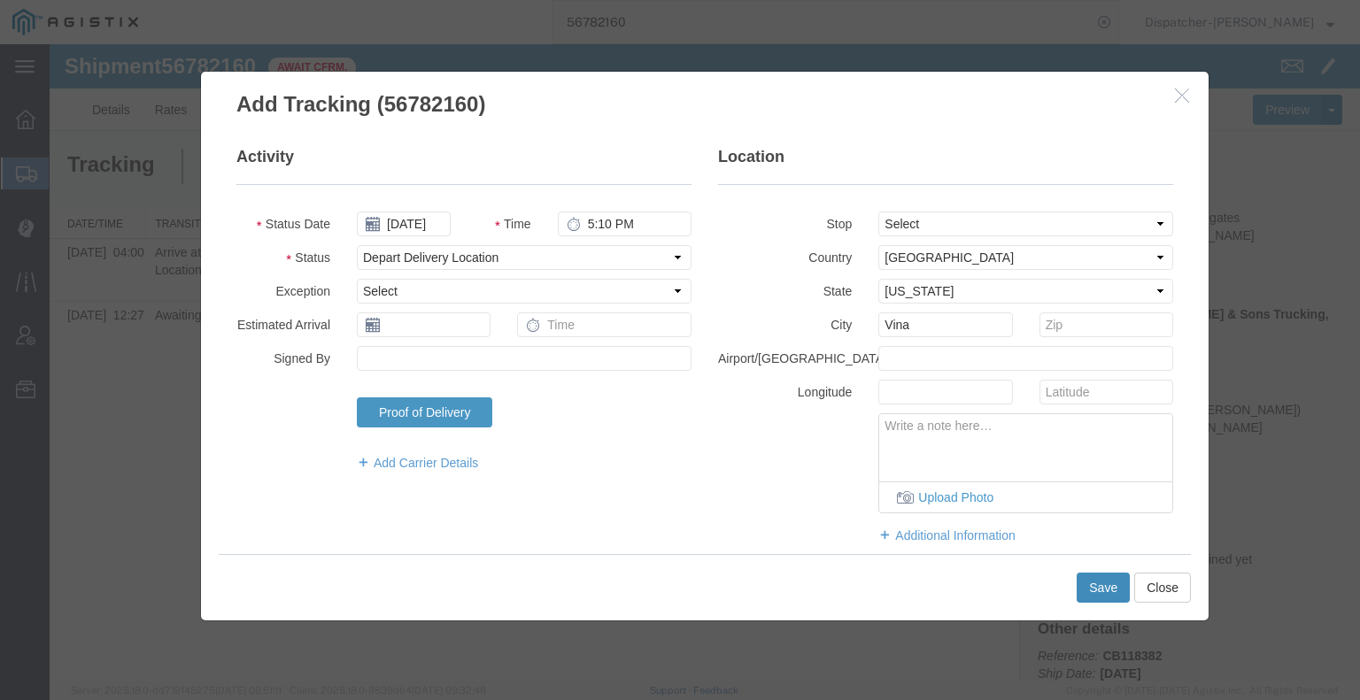
click at [1107, 585] on button "Save" at bounding box center [1102, 588] width 53 height 30
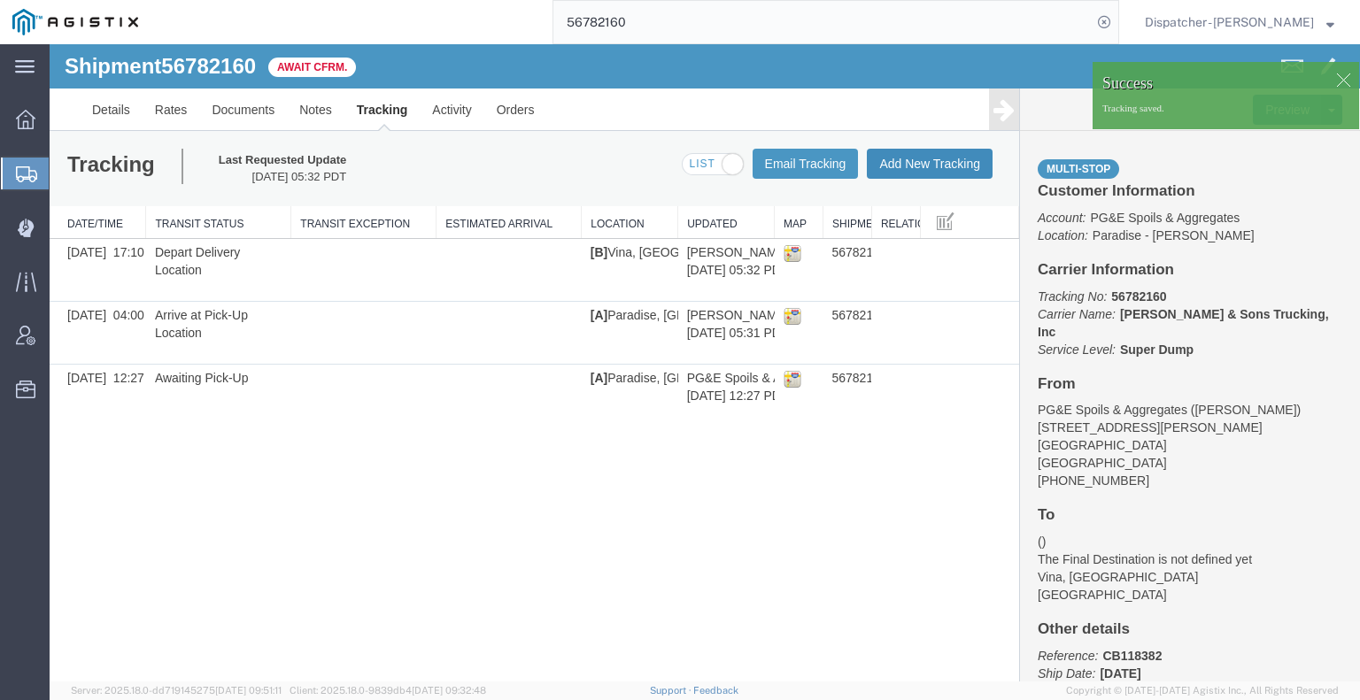
click at [912, 170] on button "Add New Tracking" at bounding box center [930, 164] width 126 height 30
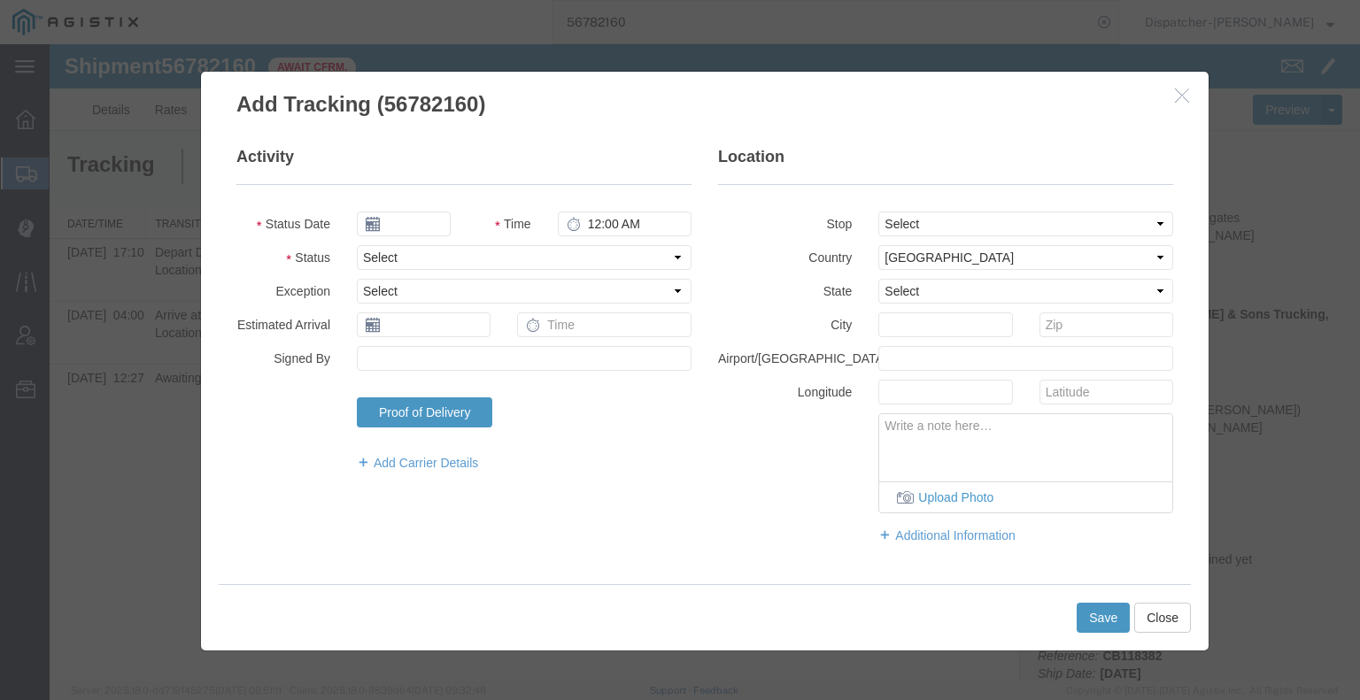
type input "[DATE]"
type input "6:00 AM"
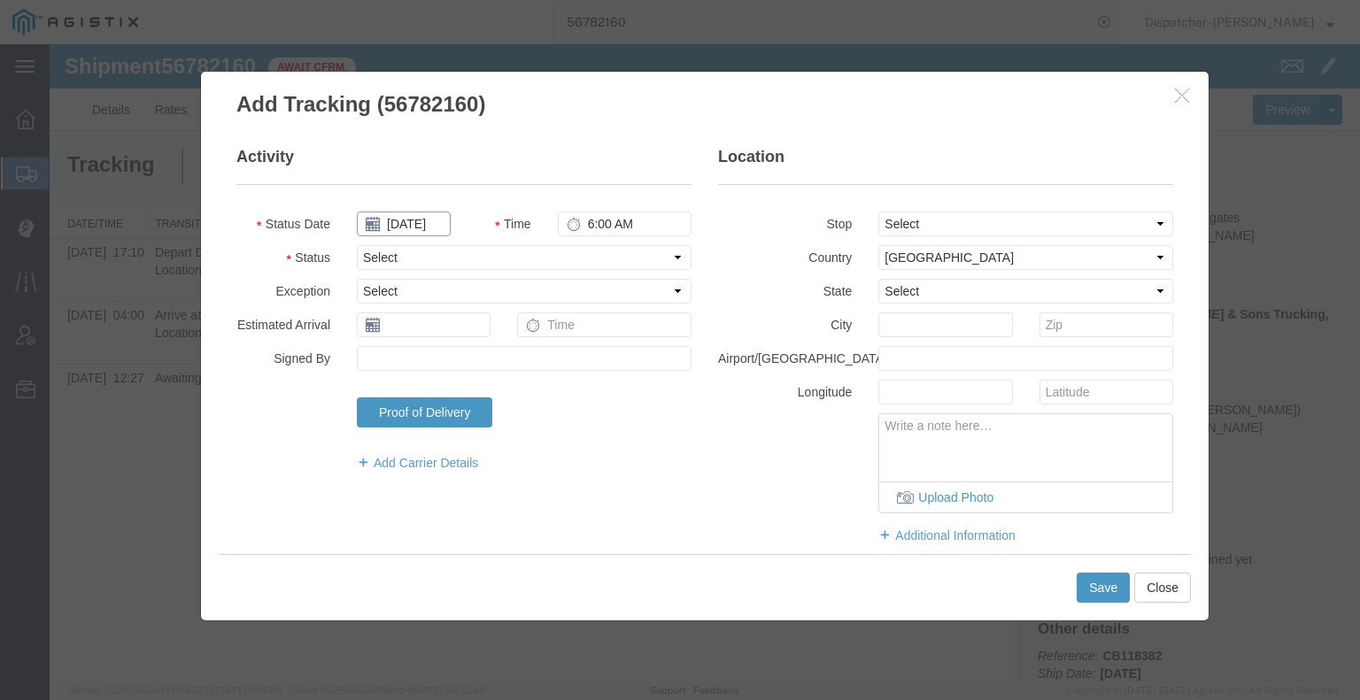
click at [412, 226] on input "[DATE]" at bounding box center [404, 224] width 94 height 25
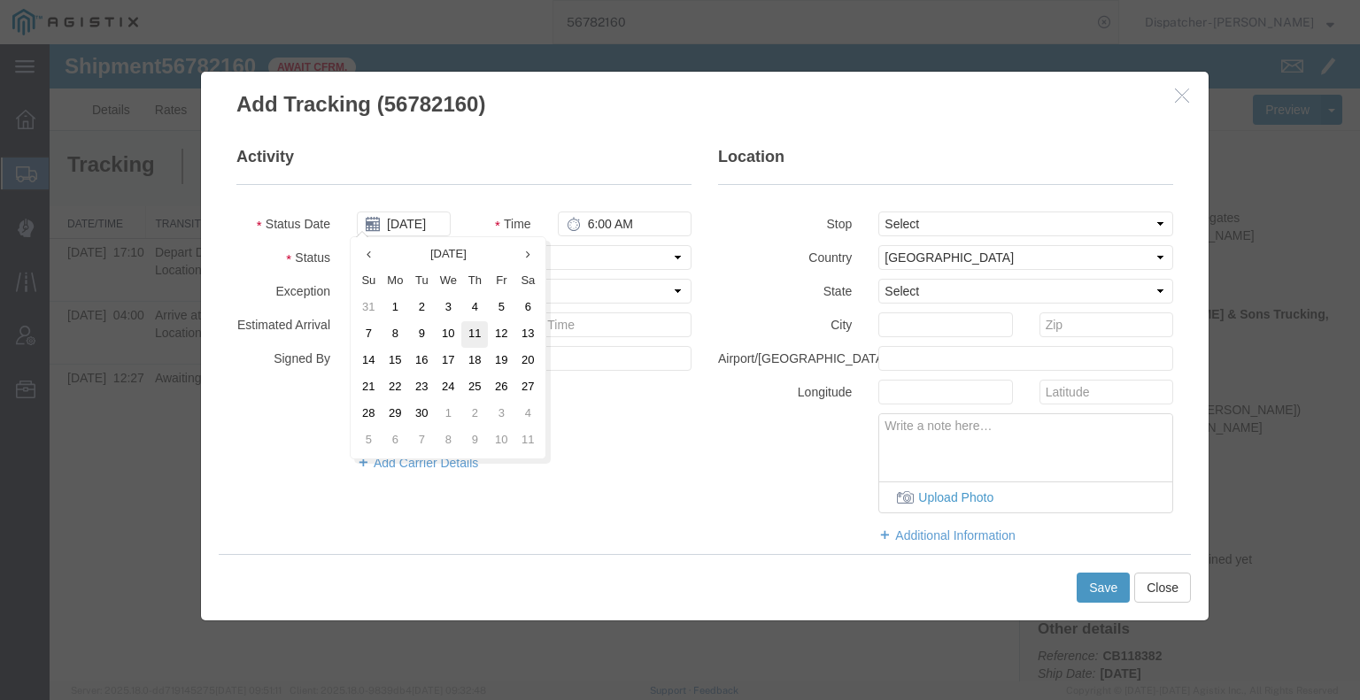
click at [482, 335] on td "11" at bounding box center [474, 334] width 27 height 27
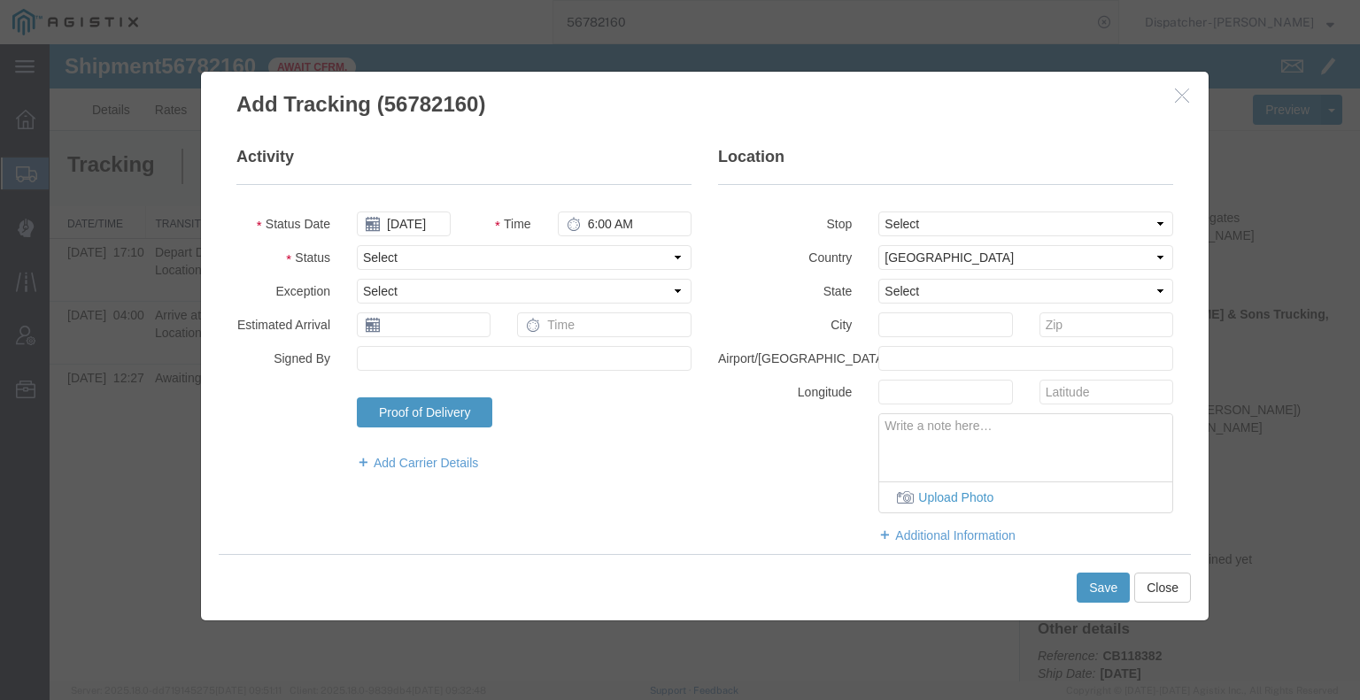
type input "[DATE]"
click at [590, 227] on input "6:00 AM" at bounding box center [625, 224] width 134 height 25
type input "5:10 PM"
click at [598, 255] on select "Select Arrival Notice Available Arrival Notice Imported Arrive at Delivery Loca…" at bounding box center [524, 257] width 335 height 25
select select "BREAKSTART"
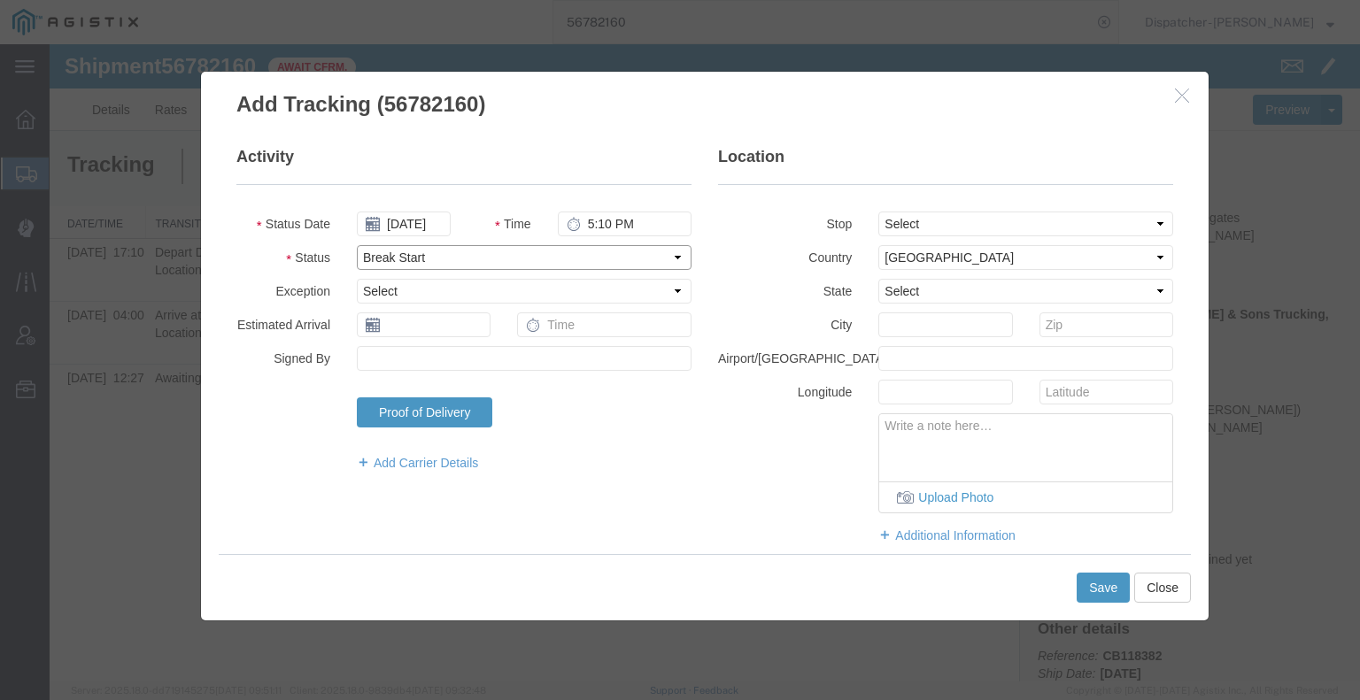
click at [357, 245] on select "Select Arrival Notice Available Arrival Notice Imported Arrive at Delivery Loca…" at bounding box center [524, 257] width 335 height 25
click at [1109, 588] on button "Save" at bounding box center [1102, 588] width 53 height 30
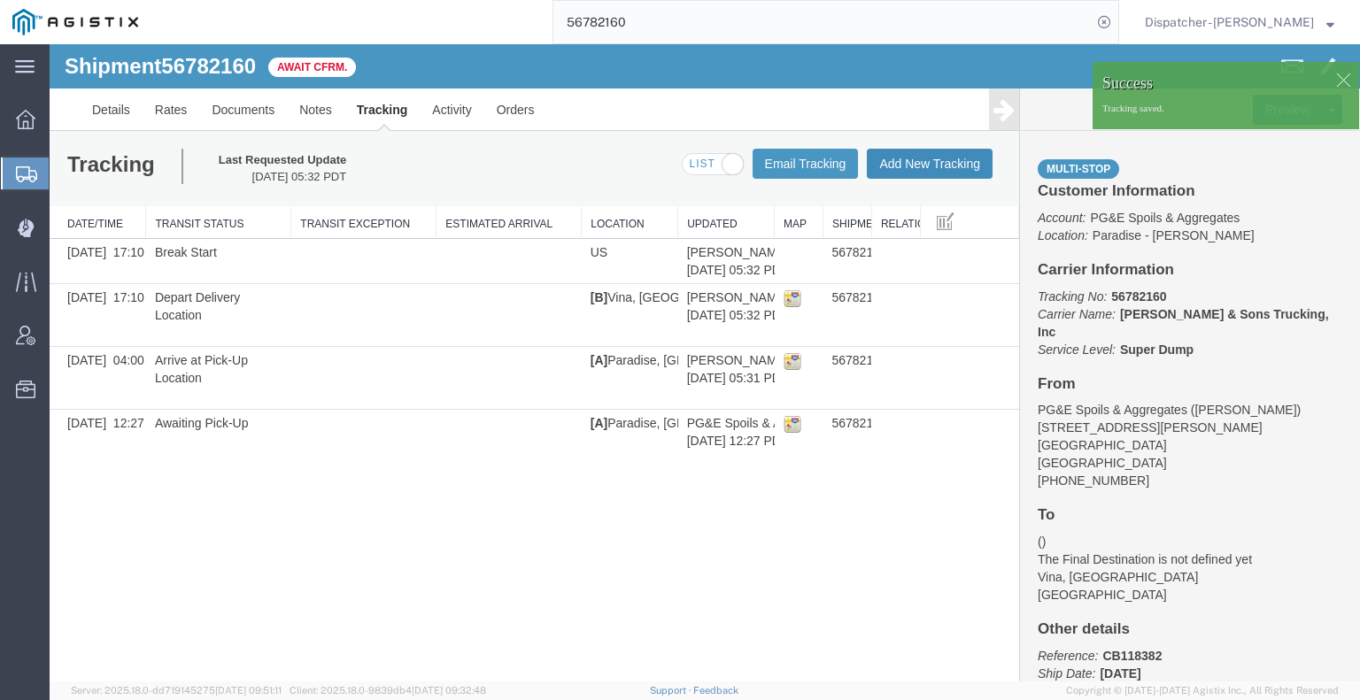
click at [948, 164] on button "Add New Tracking" at bounding box center [930, 164] width 126 height 30
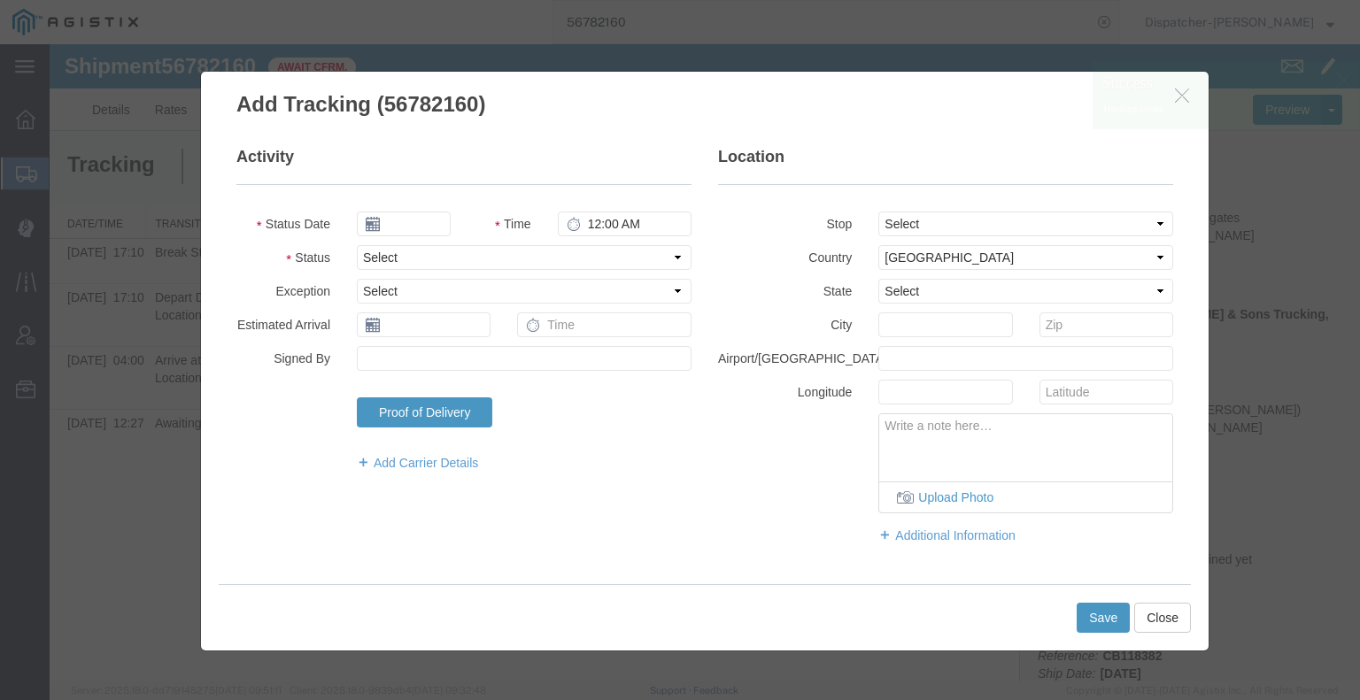
type input "[DATE]"
type input "6:00 AM"
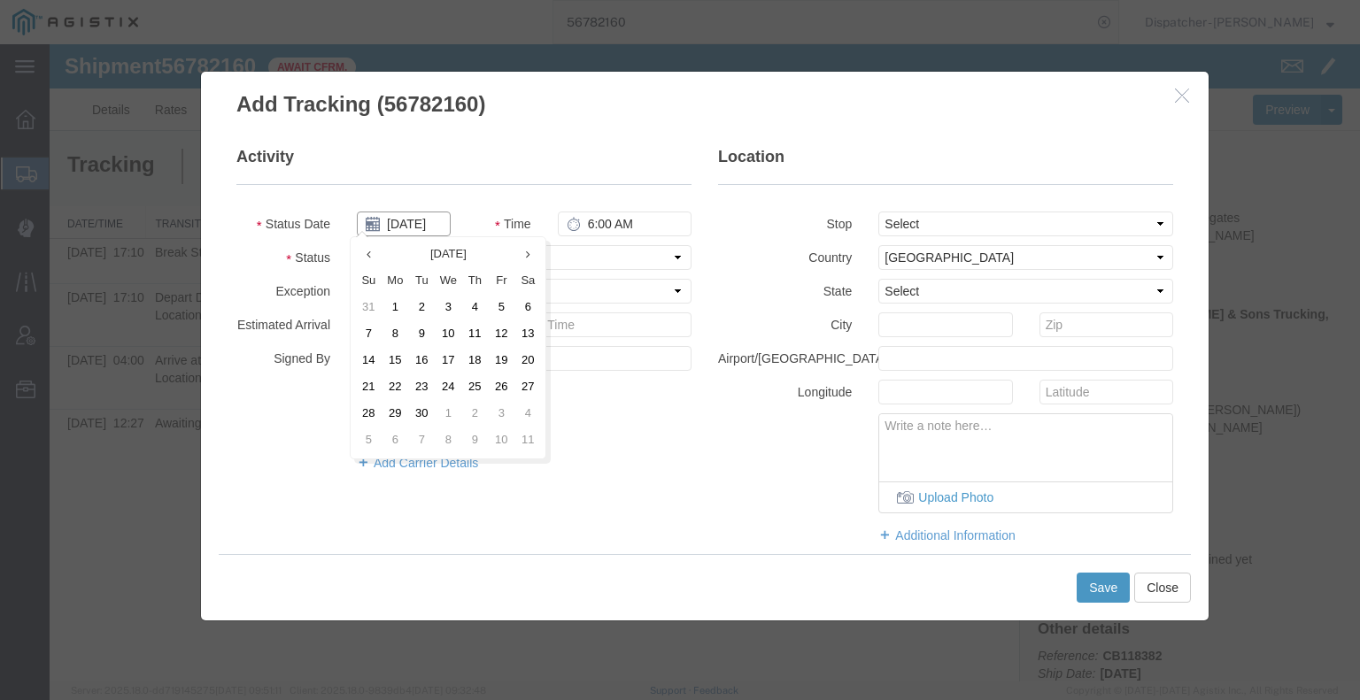
click at [421, 225] on input "[DATE]" at bounding box center [404, 224] width 94 height 25
click at [476, 342] on td "11" at bounding box center [474, 334] width 27 height 27
type input "[DATE]"
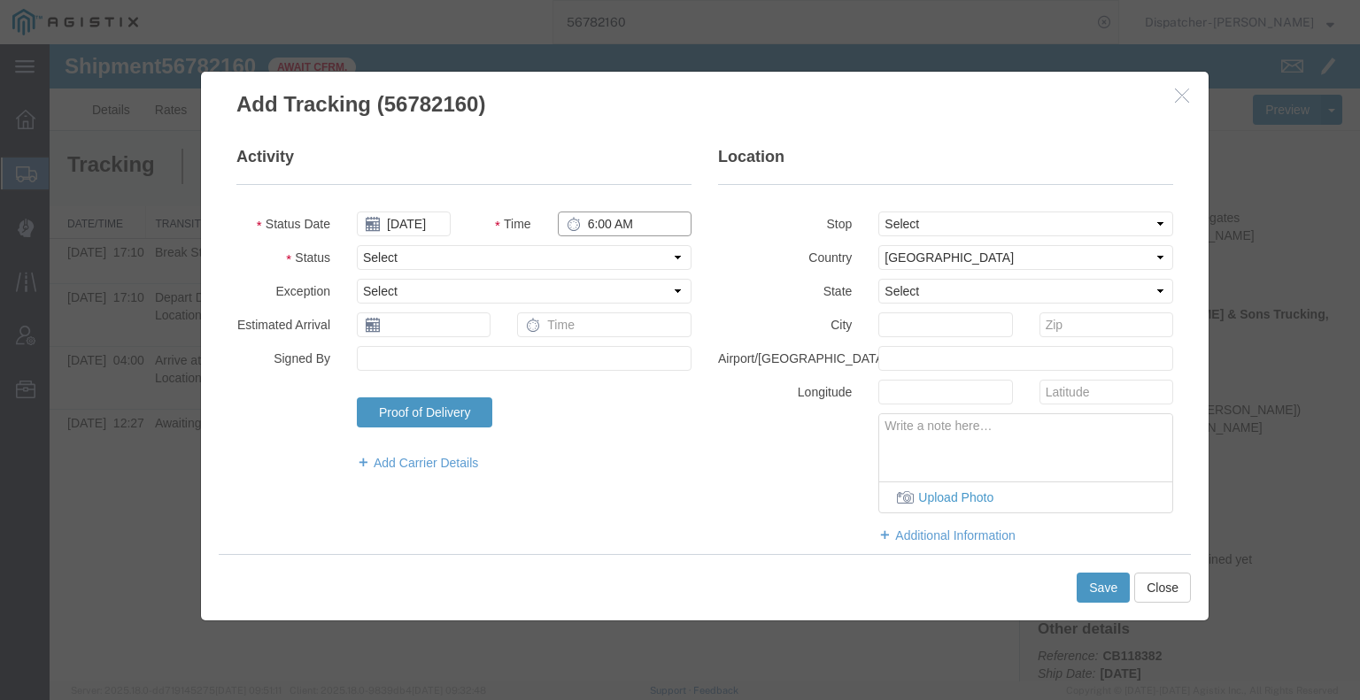
click at [596, 228] on input "6:00 AM" at bounding box center [625, 224] width 134 height 25
type input "5:40 PM"
click at [599, 259] on select "Select Arrival Notice Available Arrival Notice Imported Arrive at Delivery Loca…" at bounding box center [524, 257] width 335 height 25
select select "BREAKSTOP"
click at [357, 245] on select "Select Arrival Notice Available Arrival Notice Imported Arrive at Delivery Loca…" at bounding box center [524, 257] width 335 height 25
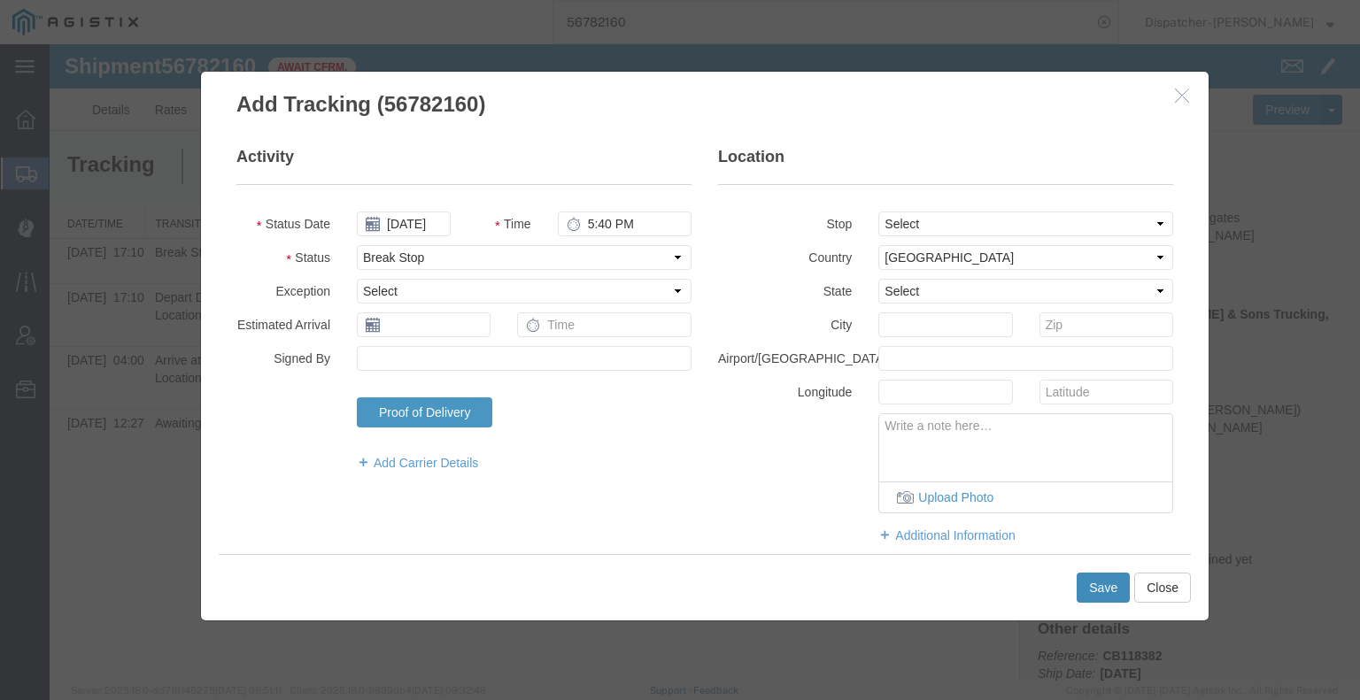
click at [1086, 583] on button "Save" at bounding box center [1102, 588] width 53 height 30
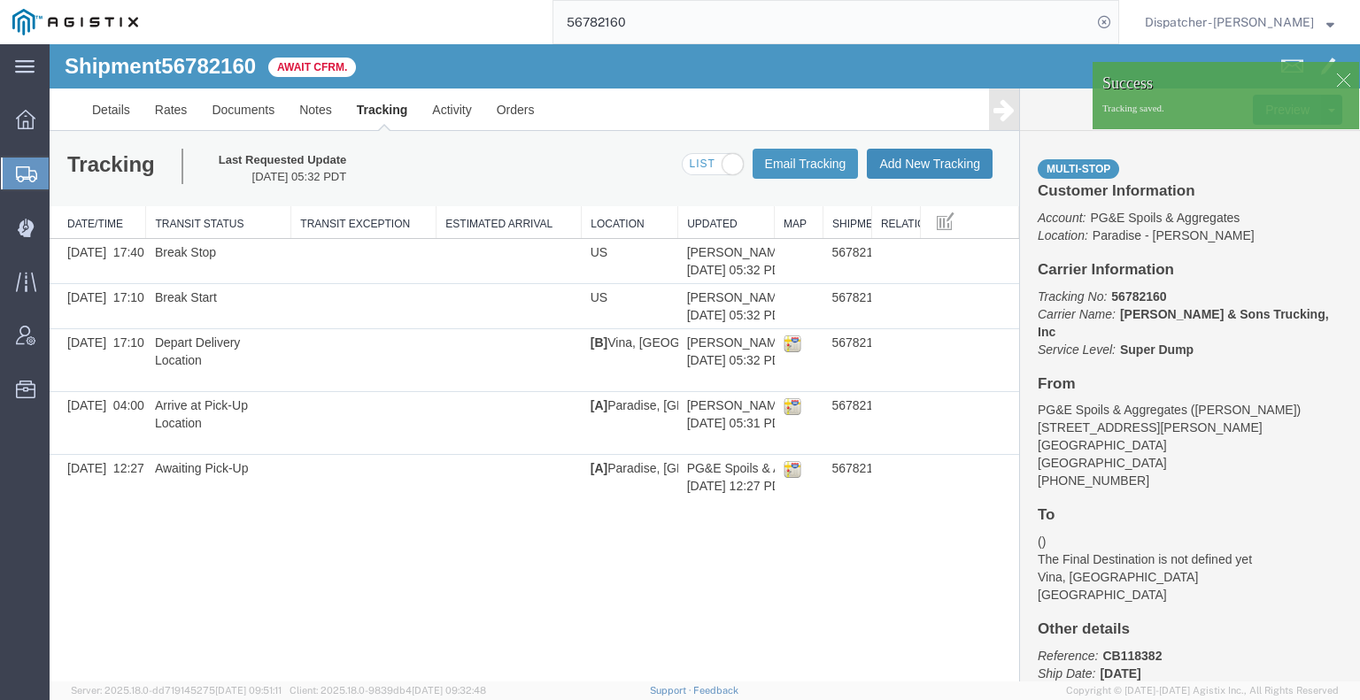
click at [917, 169] on button "Add New Tracking" at bounding box center [930, 164] width 126 height 30
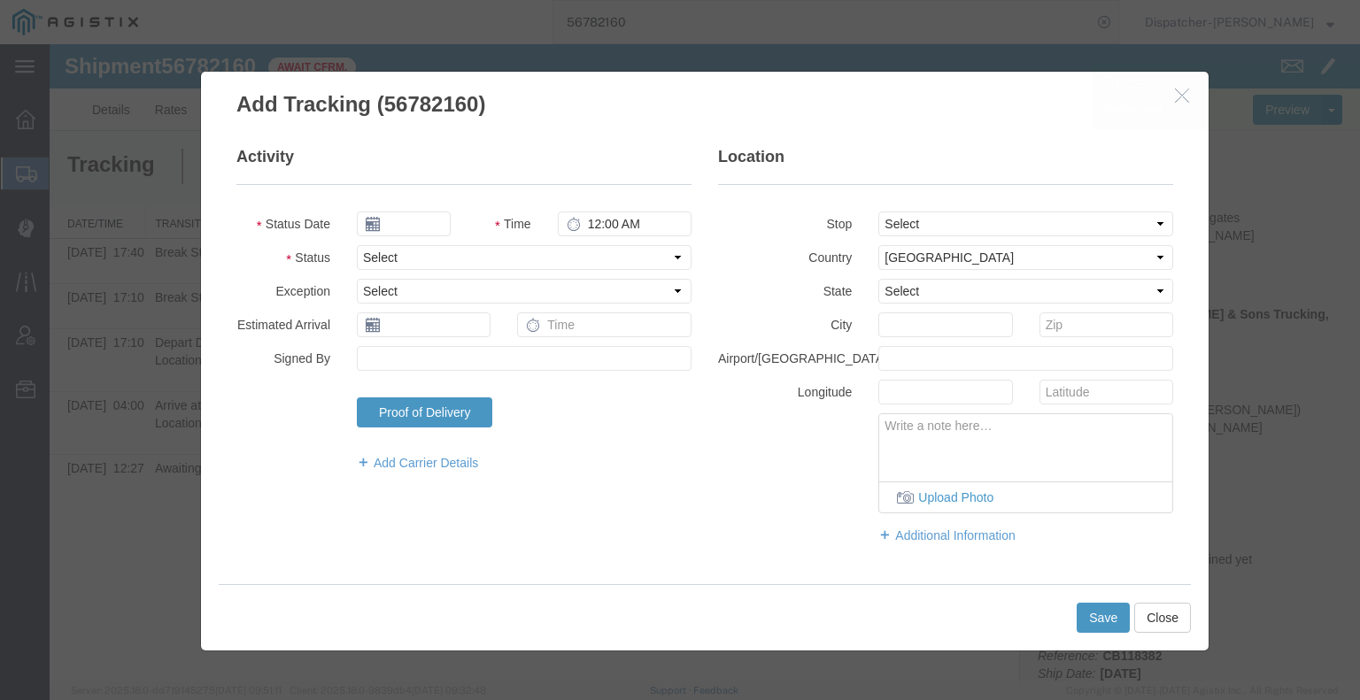
type input "[DATE]"
type input "6:00 AM"
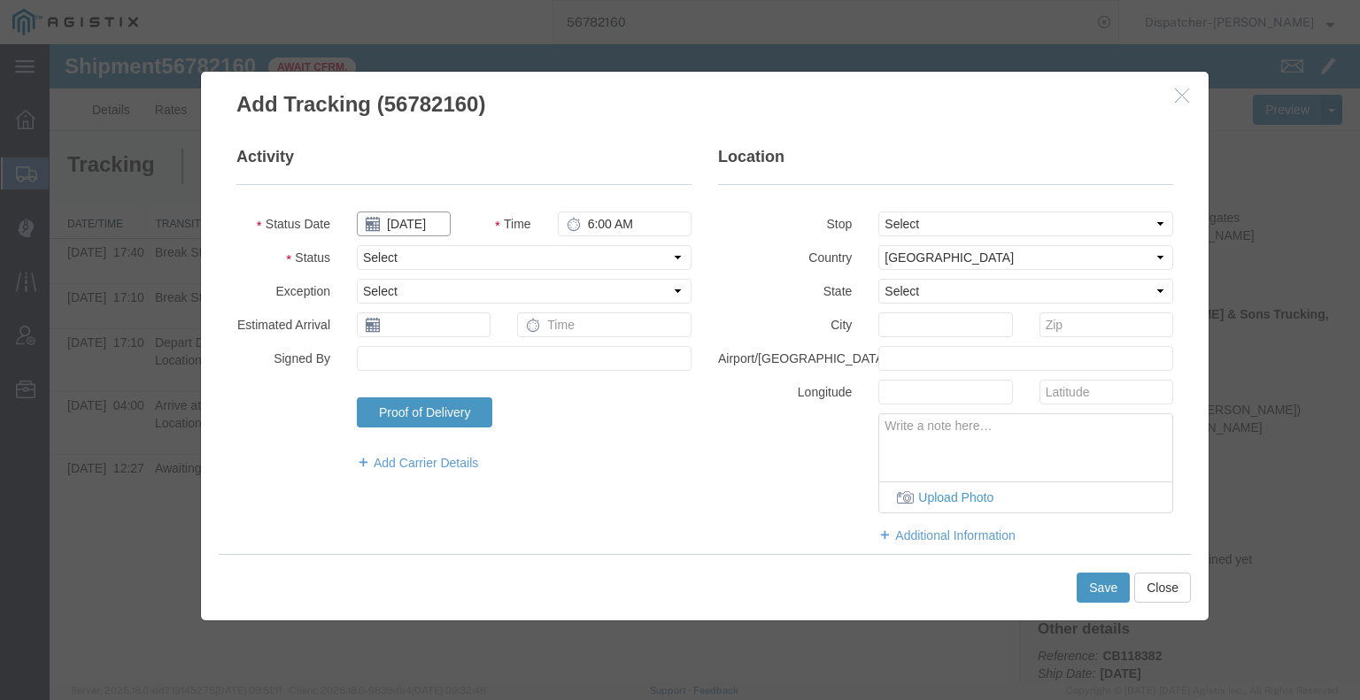
click at [401, 218] on input "[DATE]" at bounding box center [404, 224] width 94 height 25
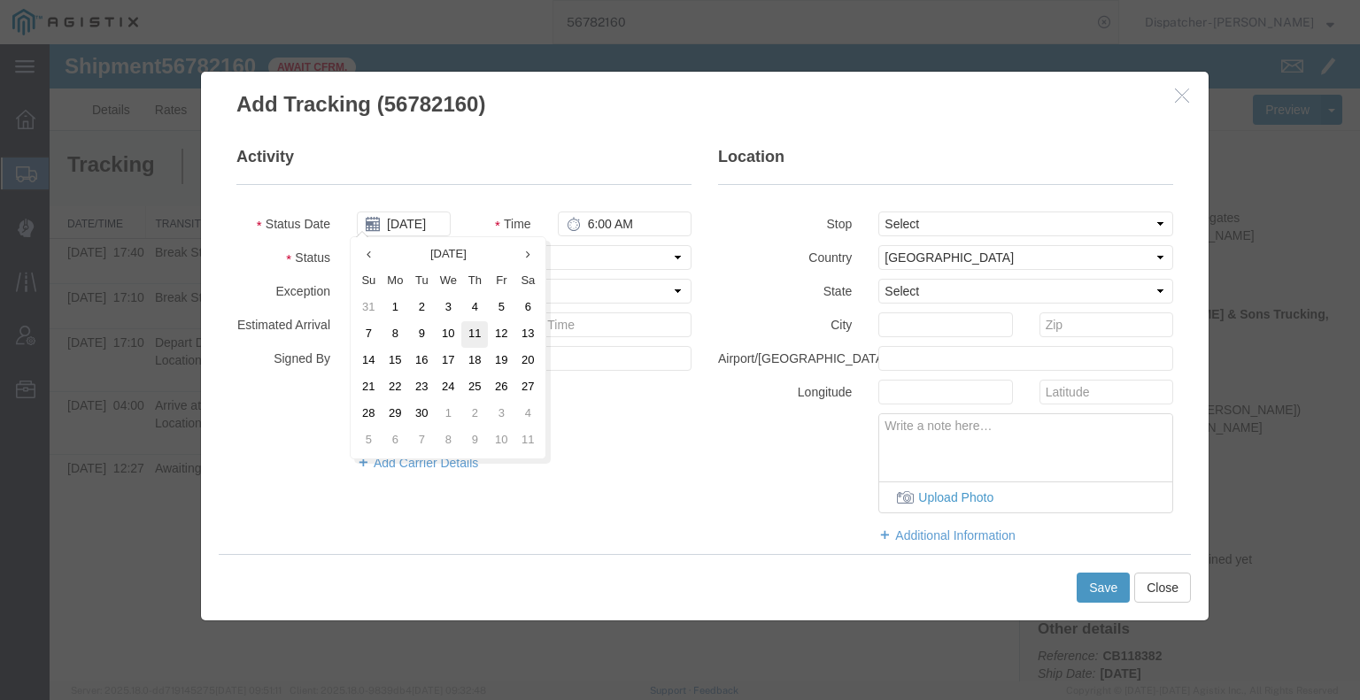
click at [478, 335] on td "11" at bounding box center [474, 334] width 27 height 27
type input "[DATE]"
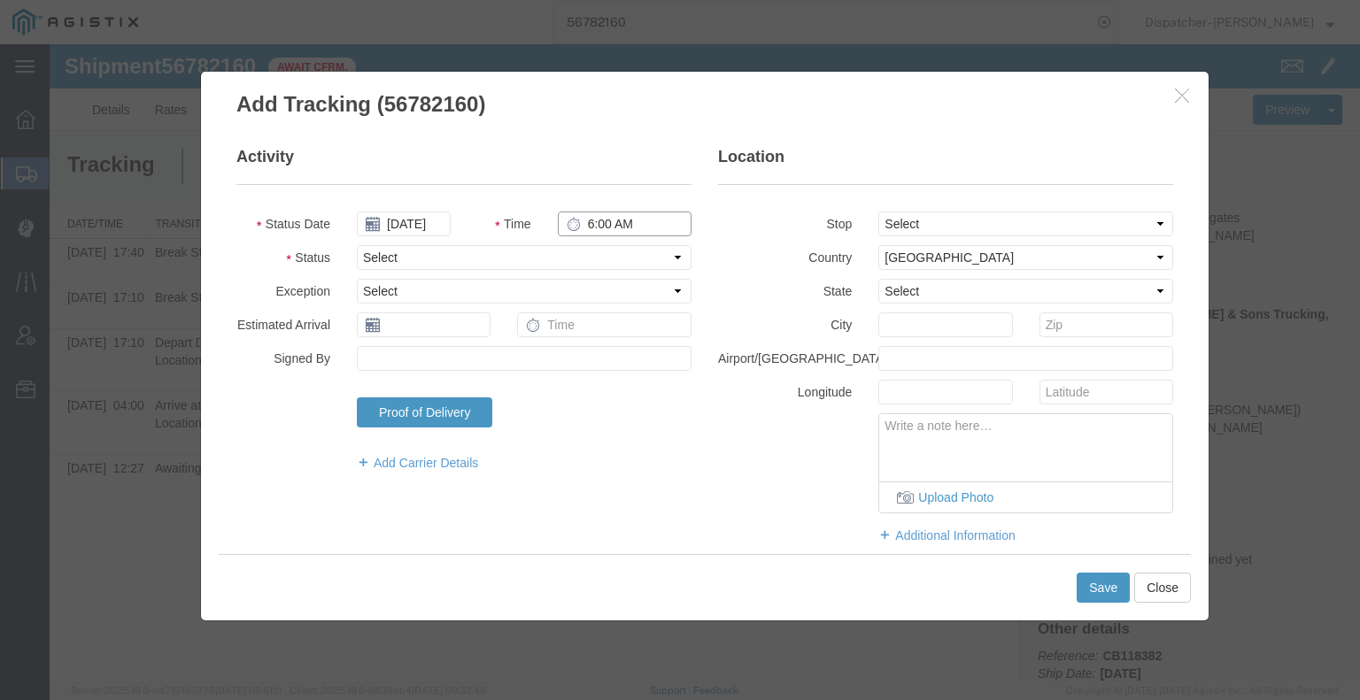
click at [613, 224] on input "6:00 AM" at bounding box center [625, 224] width 134 height 25
type input "8:40 PM"
click at [634, 258] on select "Select Arrival Notice Available Arrival Notice Imported Arrive at Delivery Loca…" at bounding box center [524, 257] width 335 height 25
select select "DELIVRED"
click at [357, 245] on select "Select Arrival Notice Available Arrival Notice Imported Arrive at Delivery Loca…" at bounding box center [524, 257] width 335 height 25
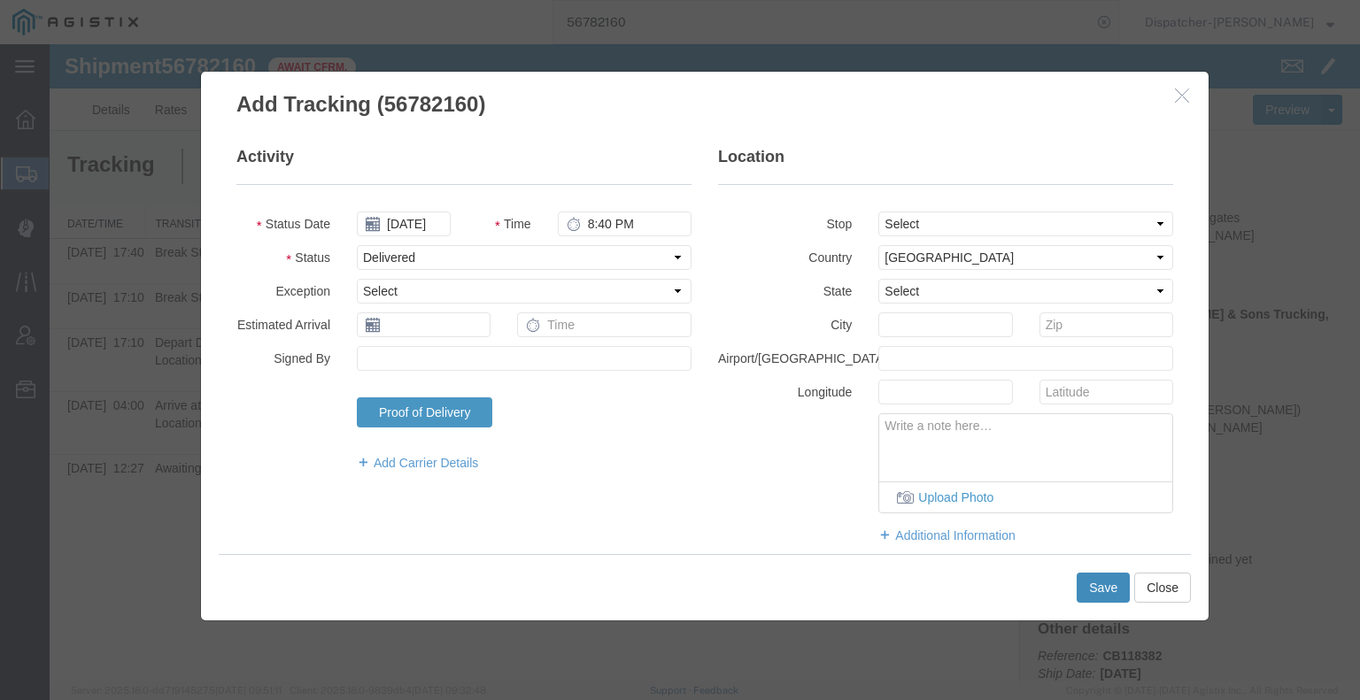
click at [1098, 590] on button "Save" at bounding box center [1102, 588] width 53 height 30
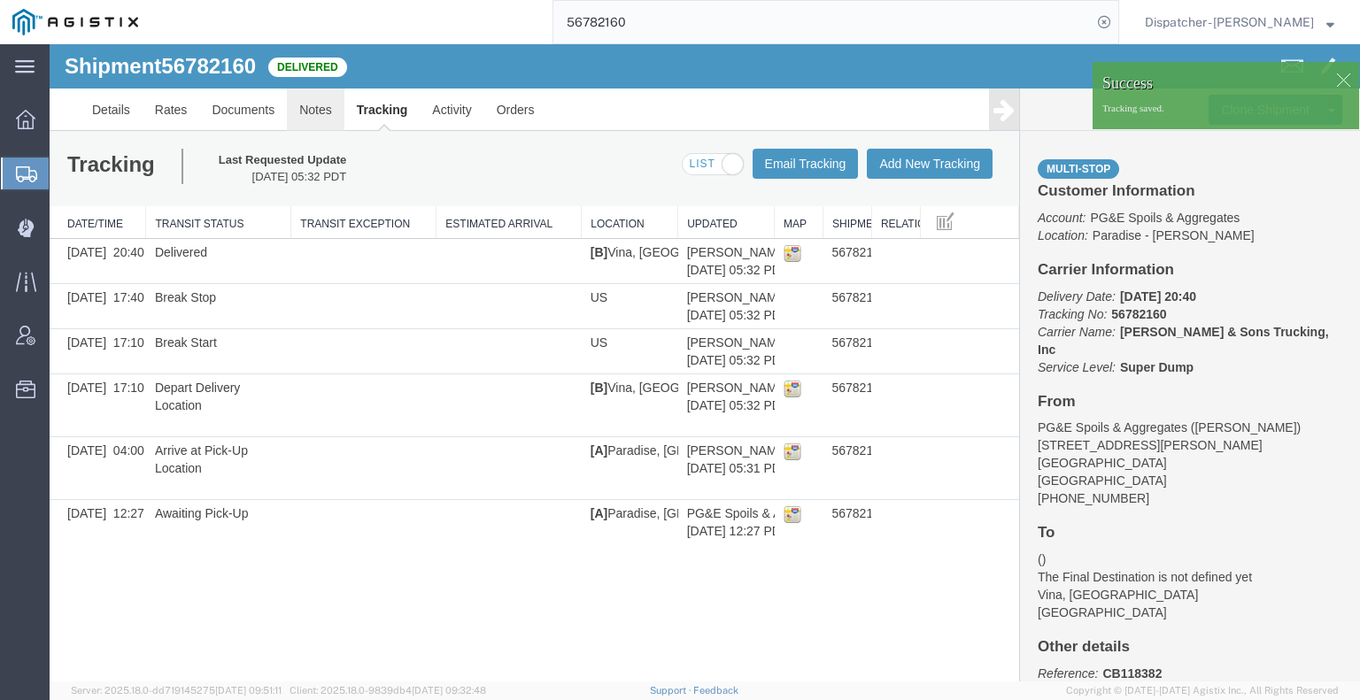
click at [306, 106] on link "Notes" at bounding box center [316, 110] width 58 height 42
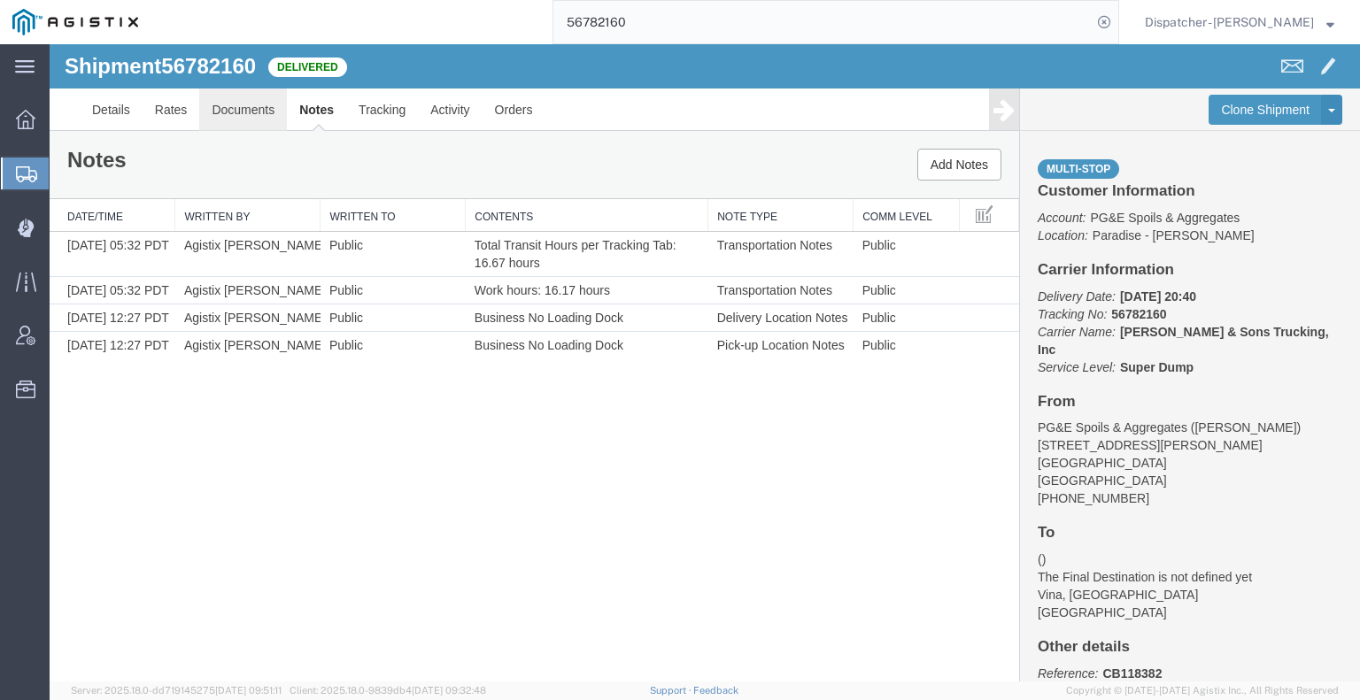
click at [248, 105] on link "Documents" at bounding box center [243, 110] width 88 height 42
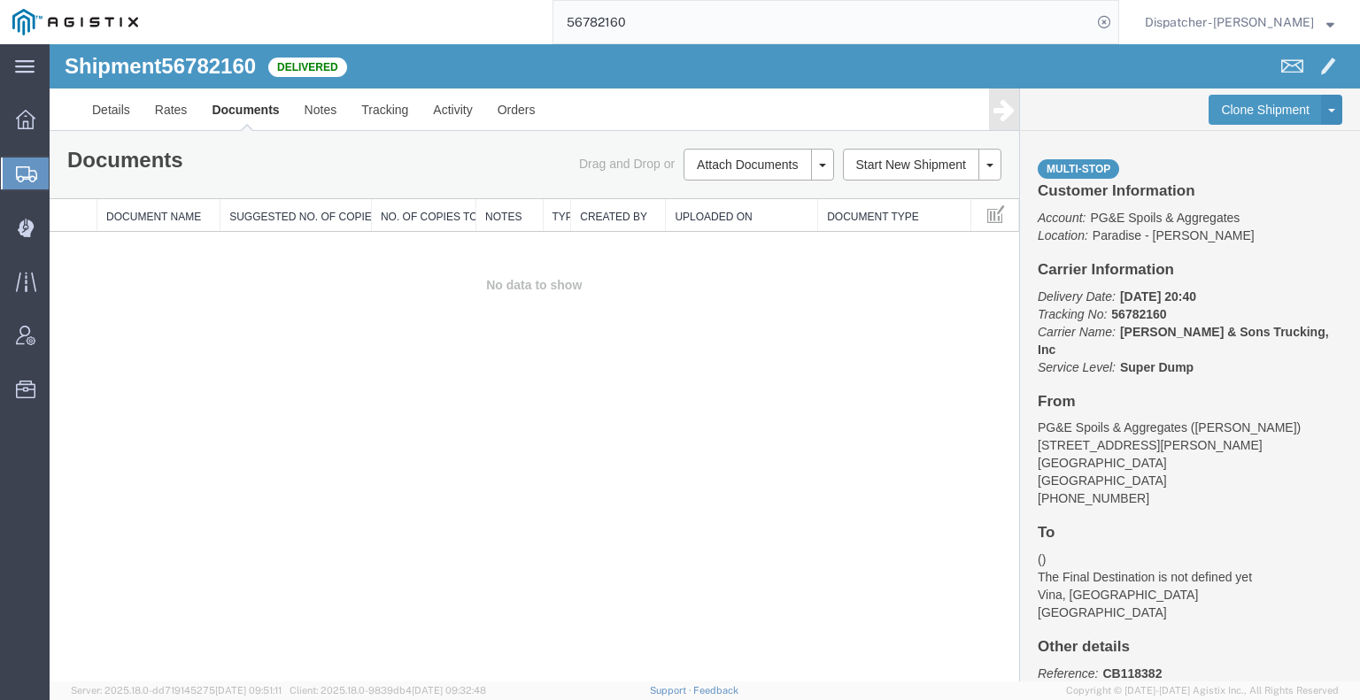
click at [212, 440] on div "Shipment 56782160 0 of 0 Delivered Details Rates Documents Notes Tracking Activ…" at bounding box center [705, 362] width 1310 height 637
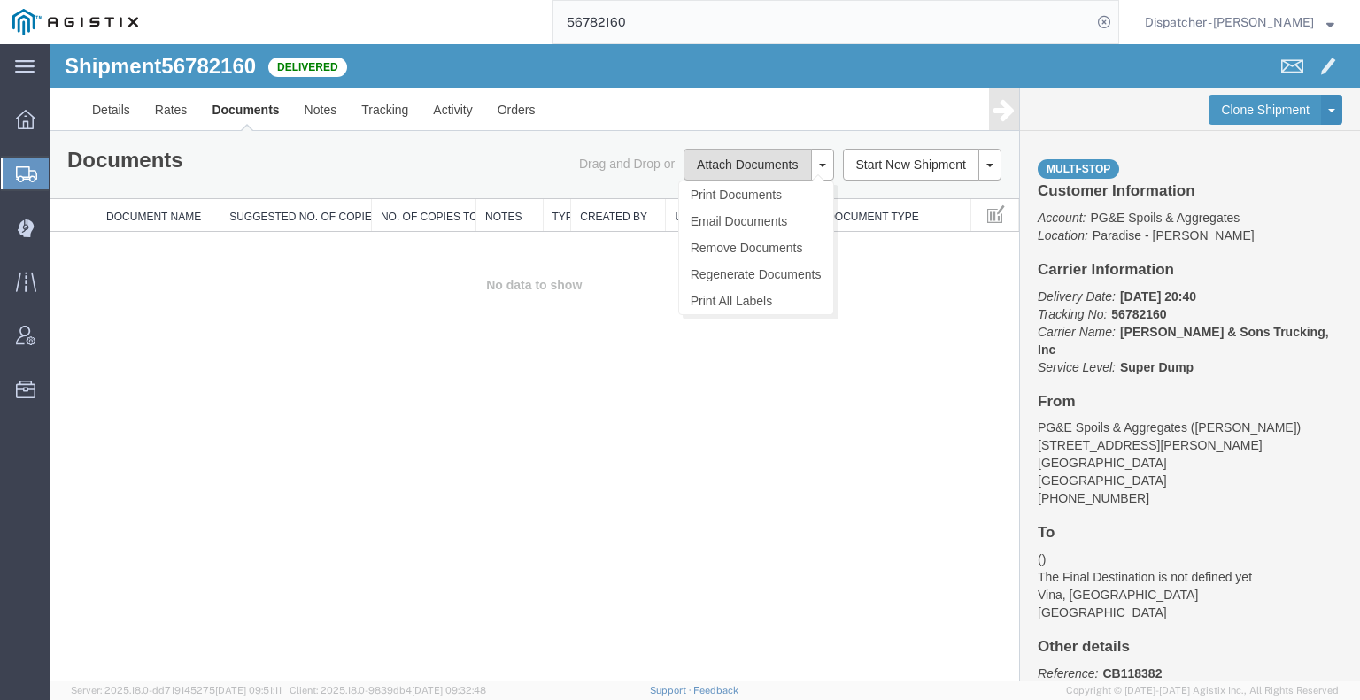
click at [747, 163] on button "Attach Documents" at bounding box center [746, 165] width 127 height 32
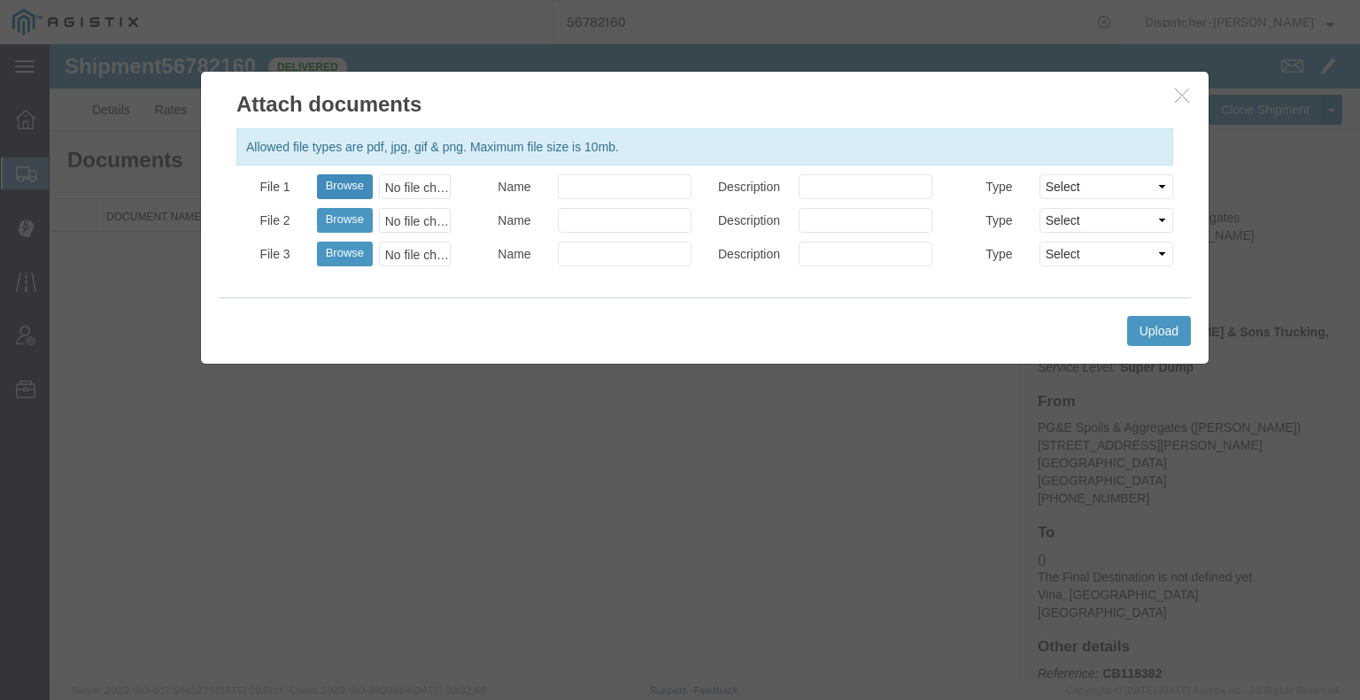
click at [340, 194] on button "Browse" at bounding box center [345, 186] width 56 height 25
type input "C:\fakepath\56782160trktag.pdf"
click at [1153, 321] on button "Upload" at bounding box center [1159, 331] width 64 height 30
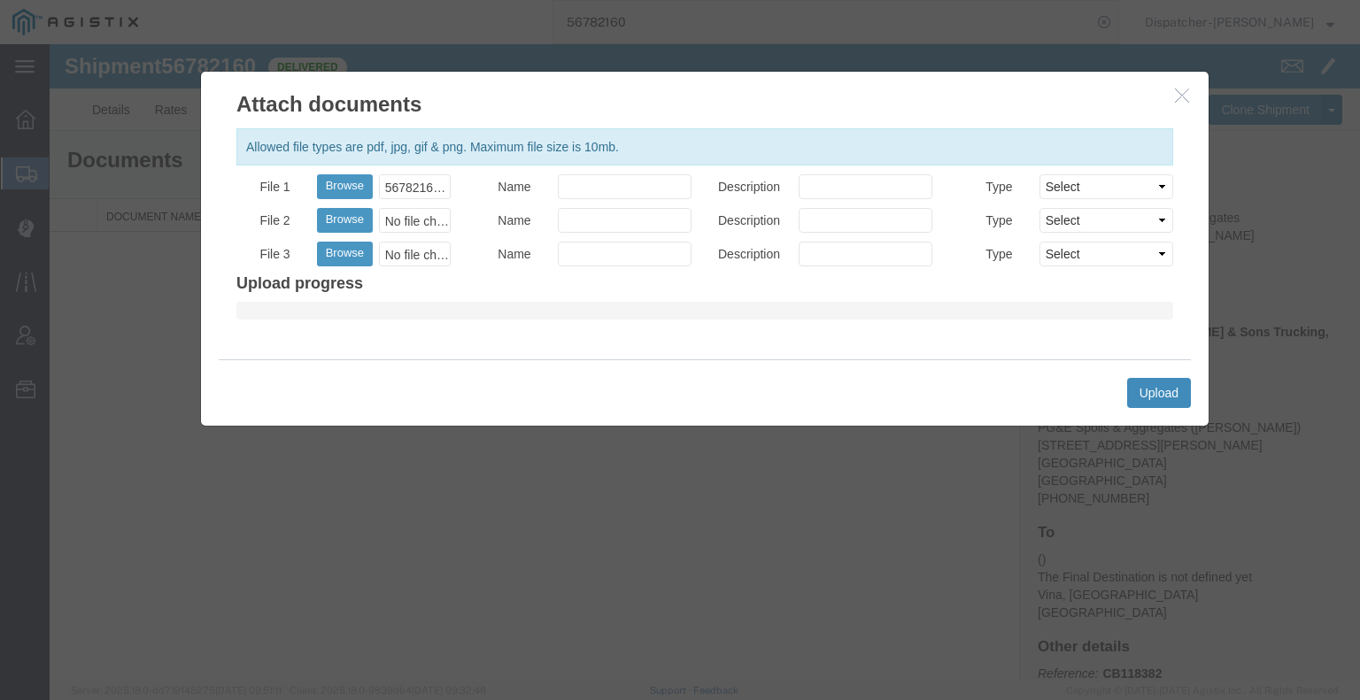
select select
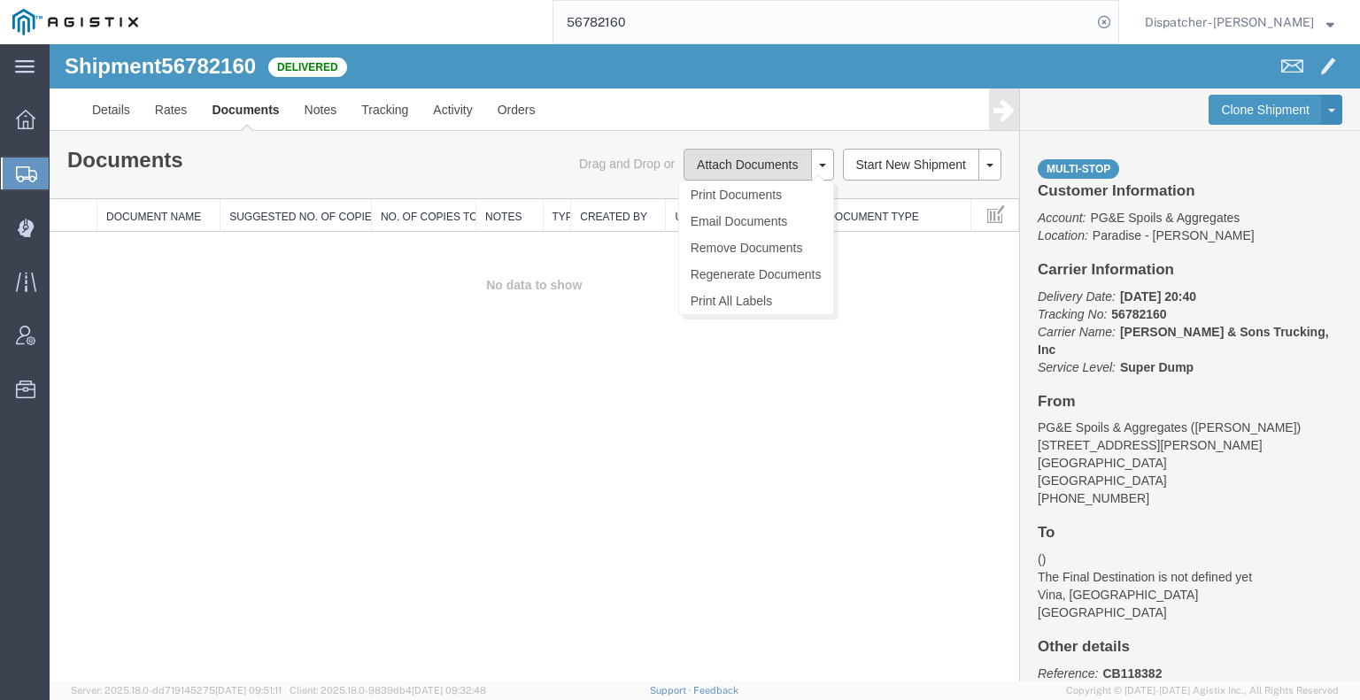
click at [744, 149] on button "Attach Documents" at bounding box center [746, 165] width 127 height 32
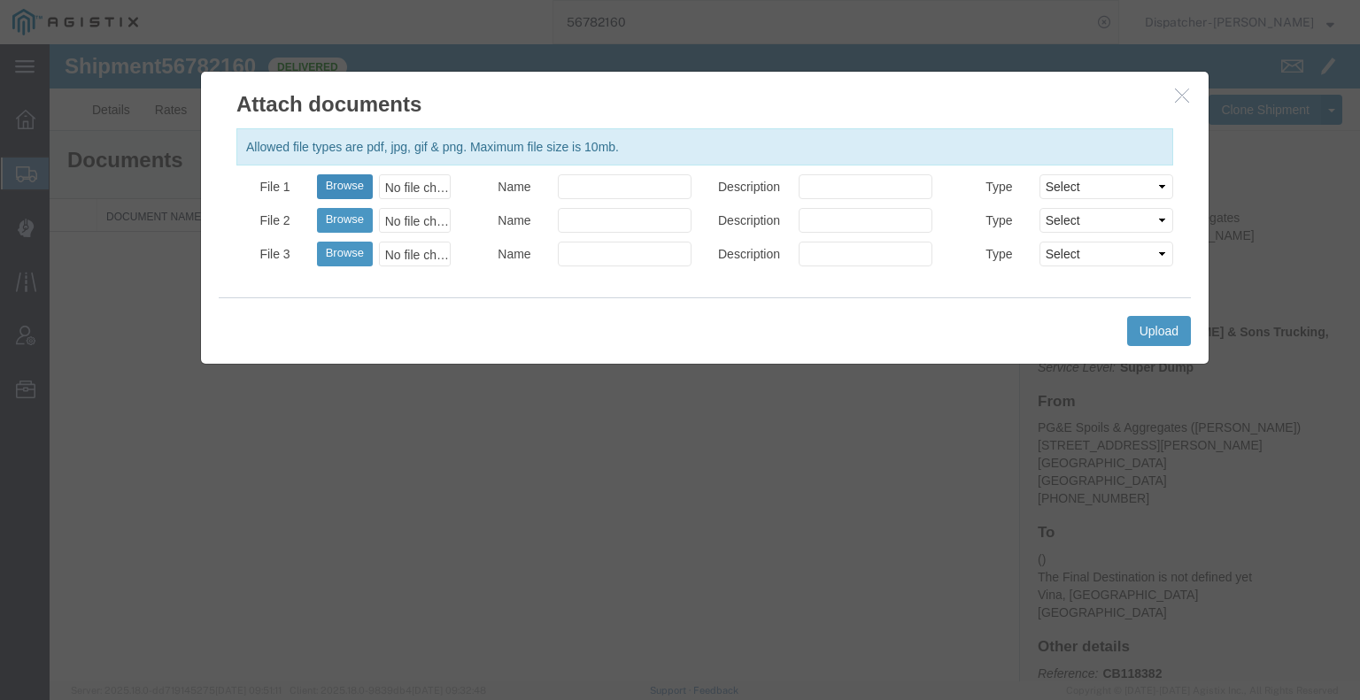
click at [335, 184] on button "Browse" at bounding box center [345, 186] width 56 height 25
type input "C:\fakepath\56782160trktag.pdf"
click at [1137, 332] on button "Upload" at bounding box center [1159, 331] width 64 height 30
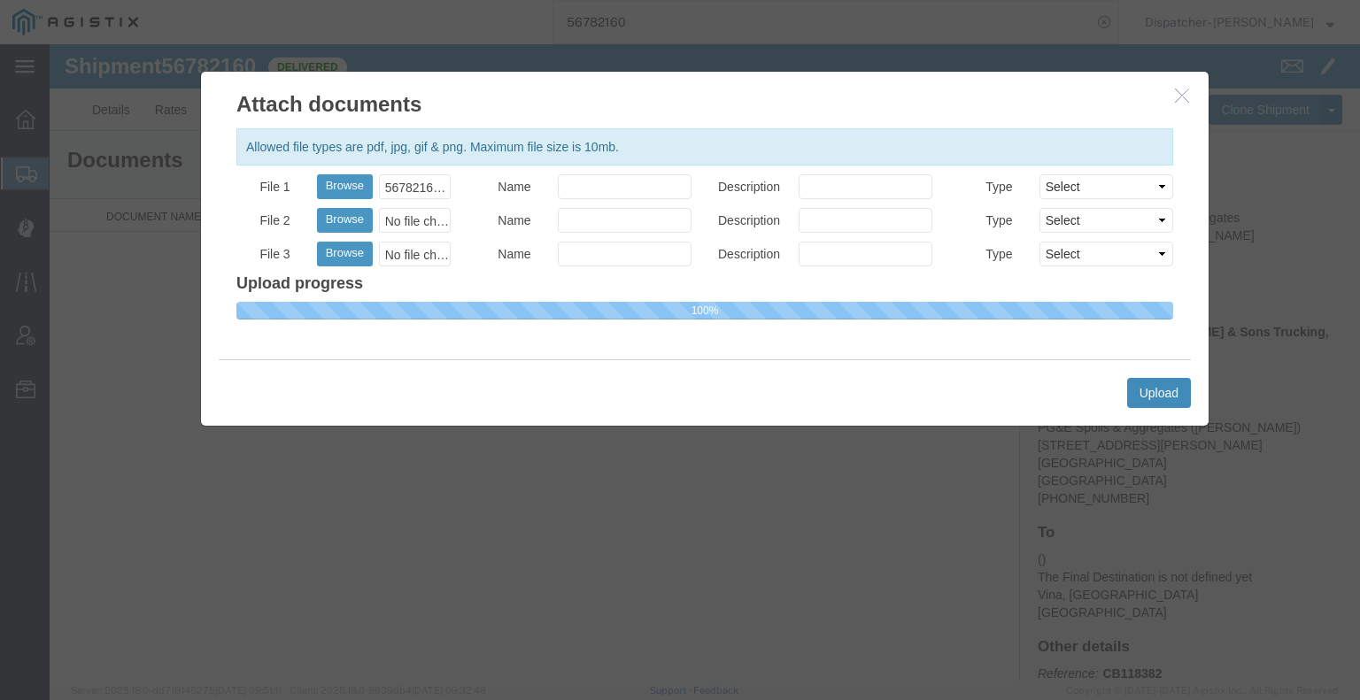
select select
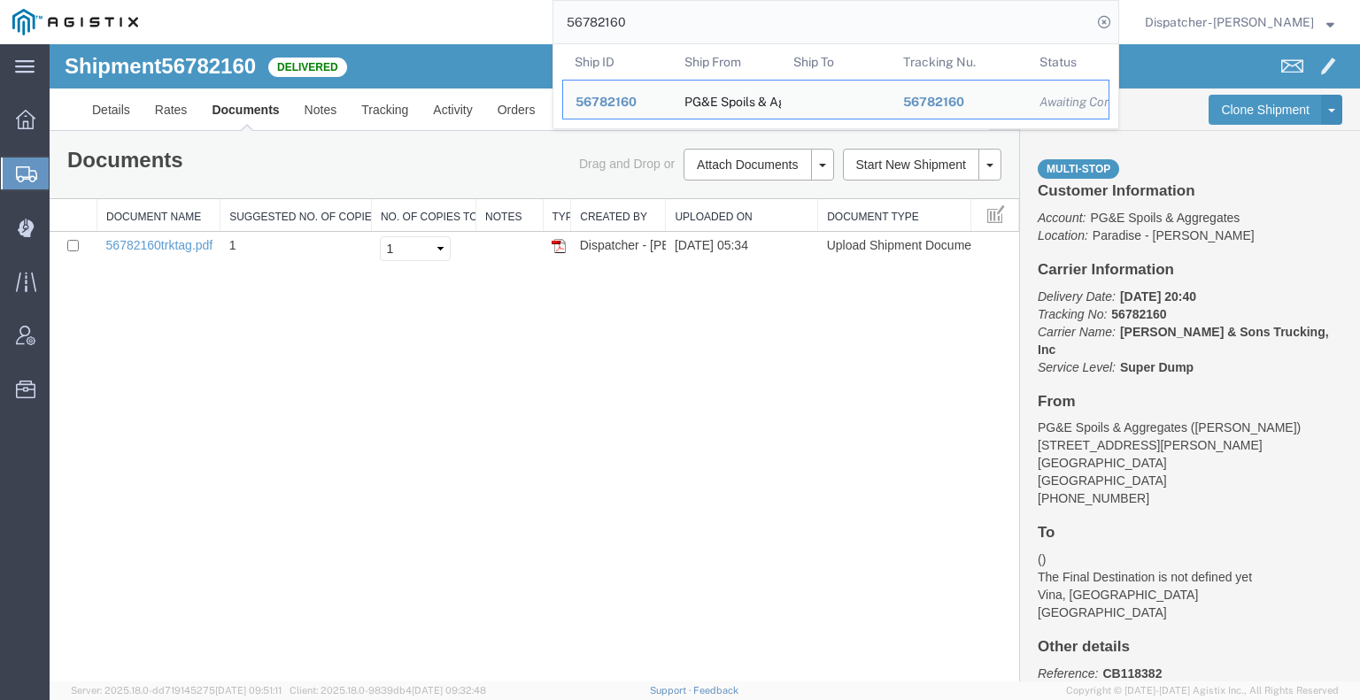
drag, startPoint x: 630, startPoint y: 18, endPoint x: 491, endPoint y: 21, distance: 139.0
click at [492, 21] on div "56782160 Ship ID Ship From Ship To Tracking Nu. Status Ship ID 56782160 Ship Fr…" at bounding box center [634, 22] width 968 height 44
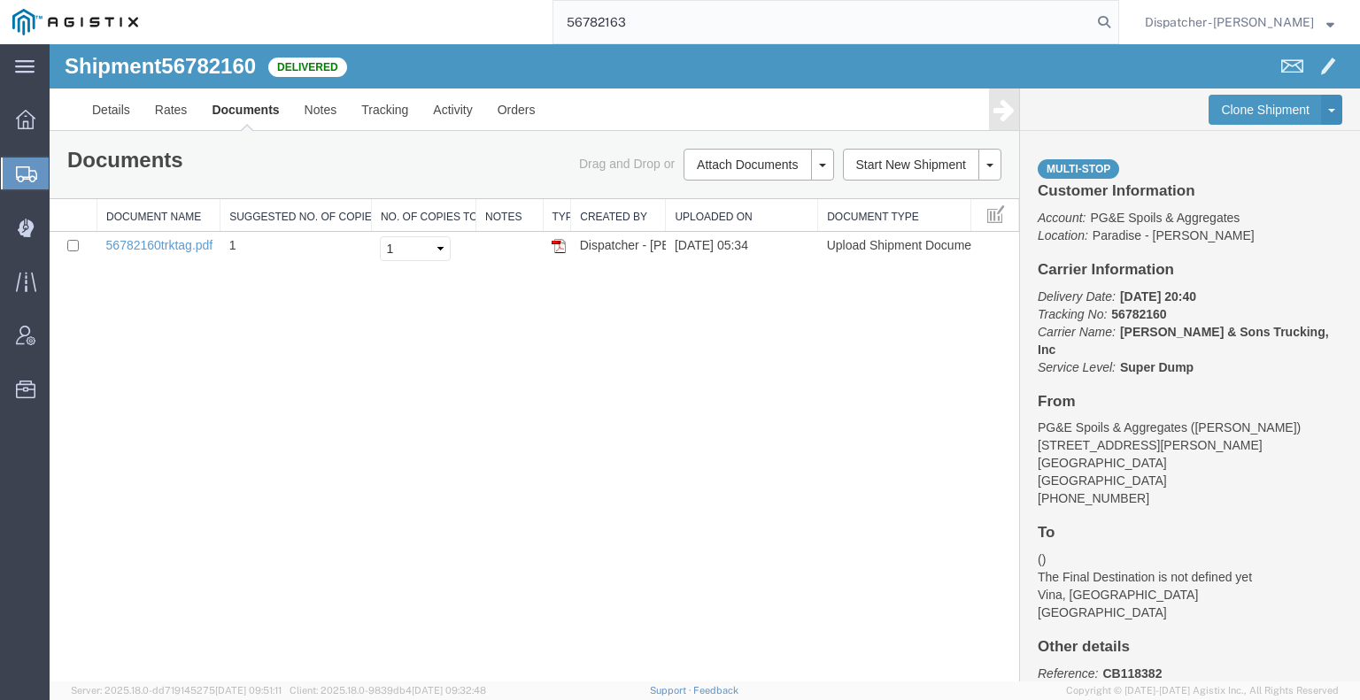
type input "56782163"
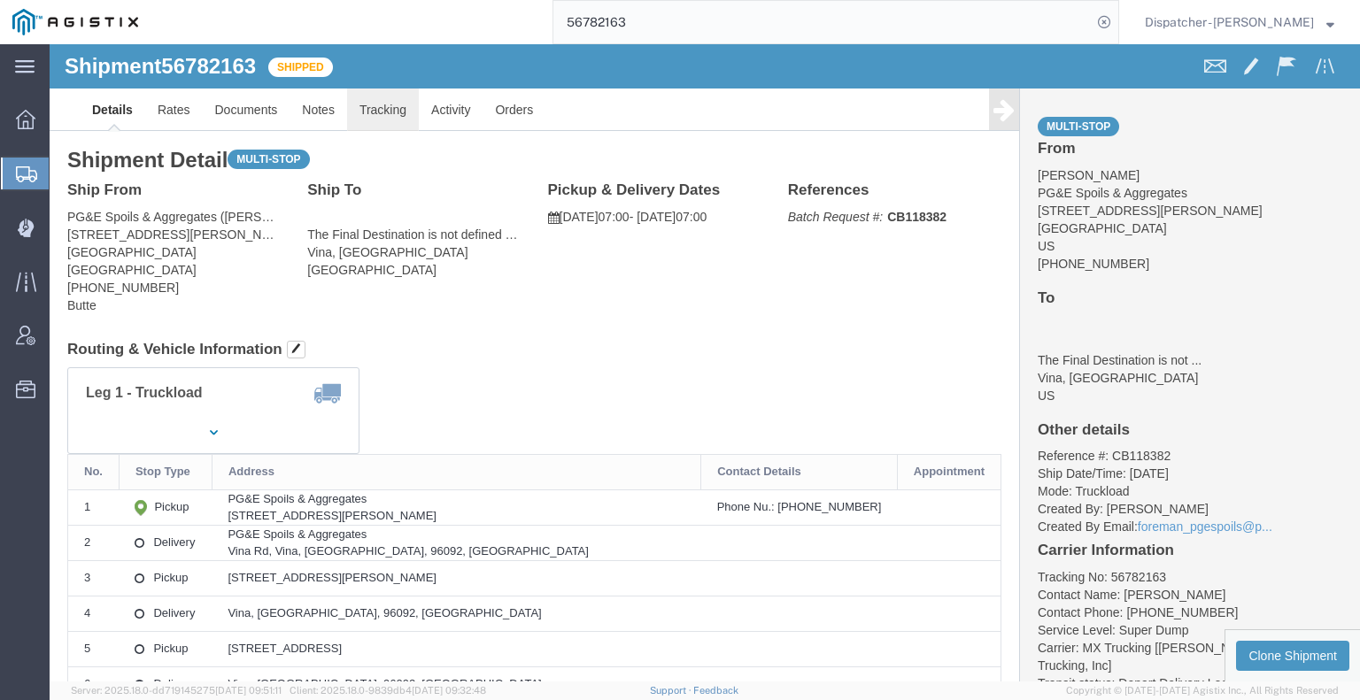
click link "Tracking"
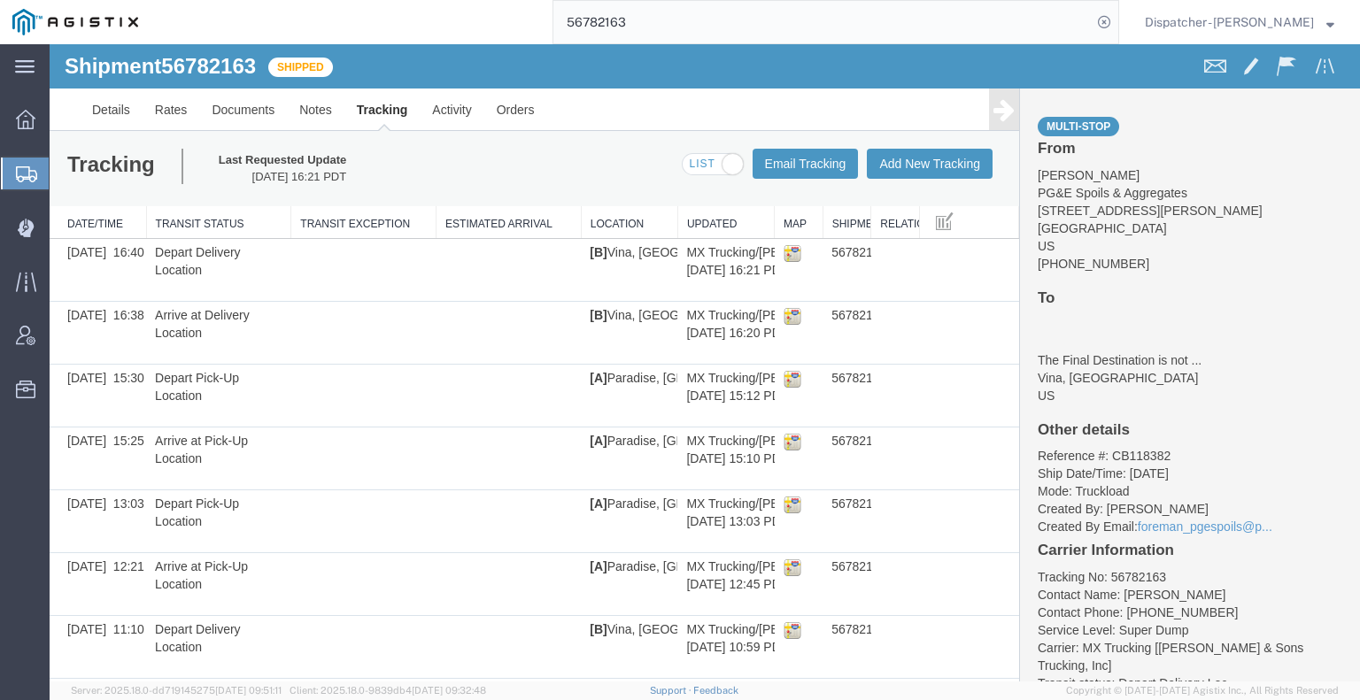
click at [1000, 106] on icon at bounding box center [1003, 109] width 21 height 25
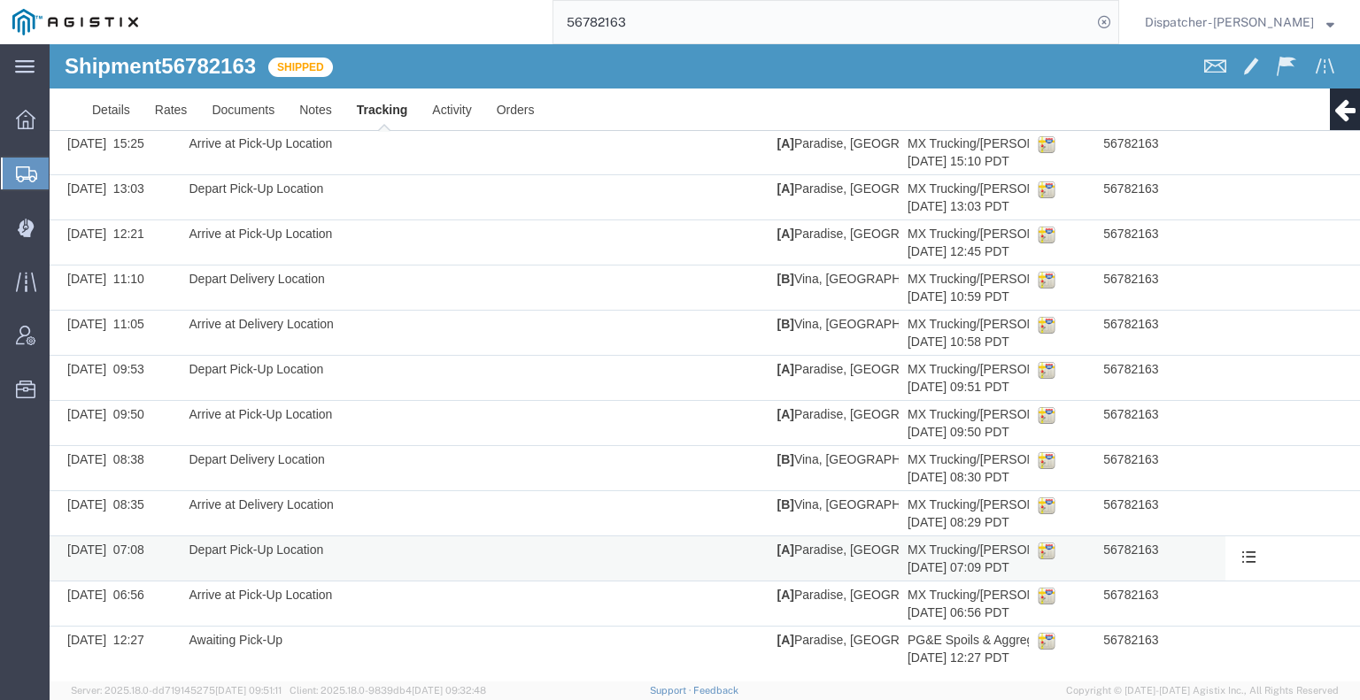
scroll to position [250, 0]
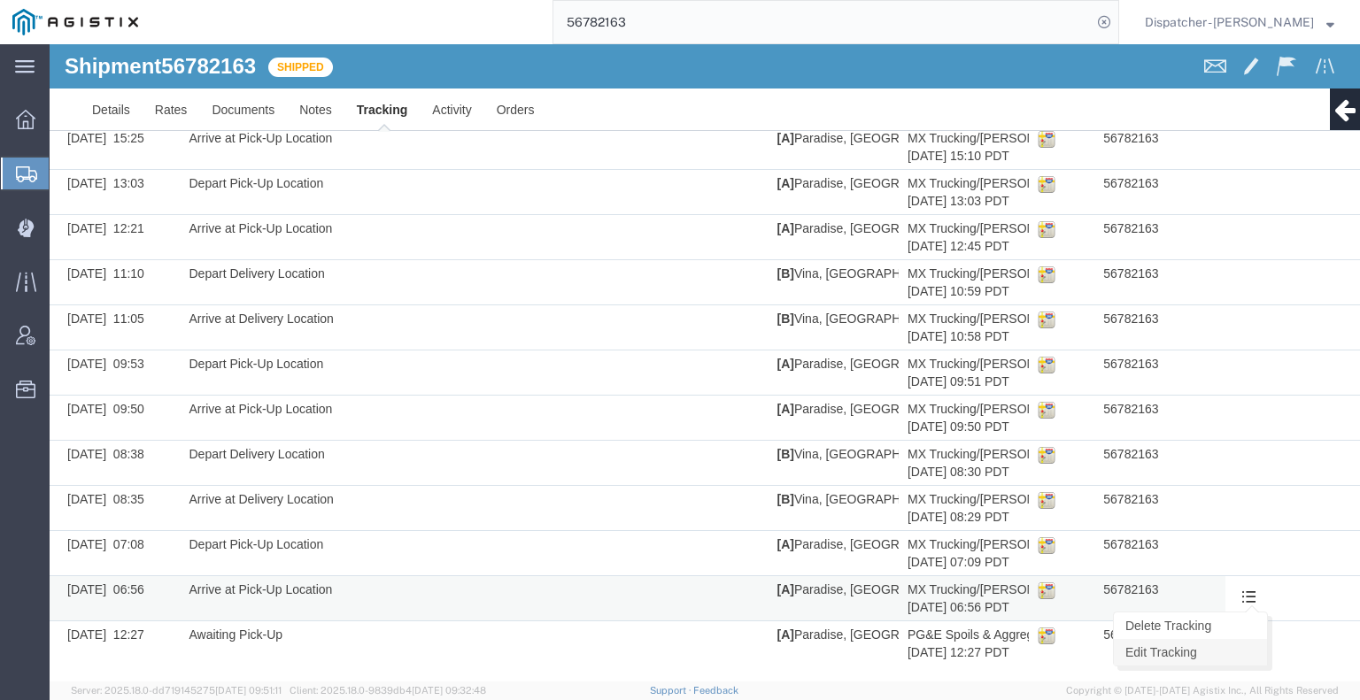
click at [1230, 641] on link "Edit Tracking" at bounding box center [1190, 652] width 153 height 27
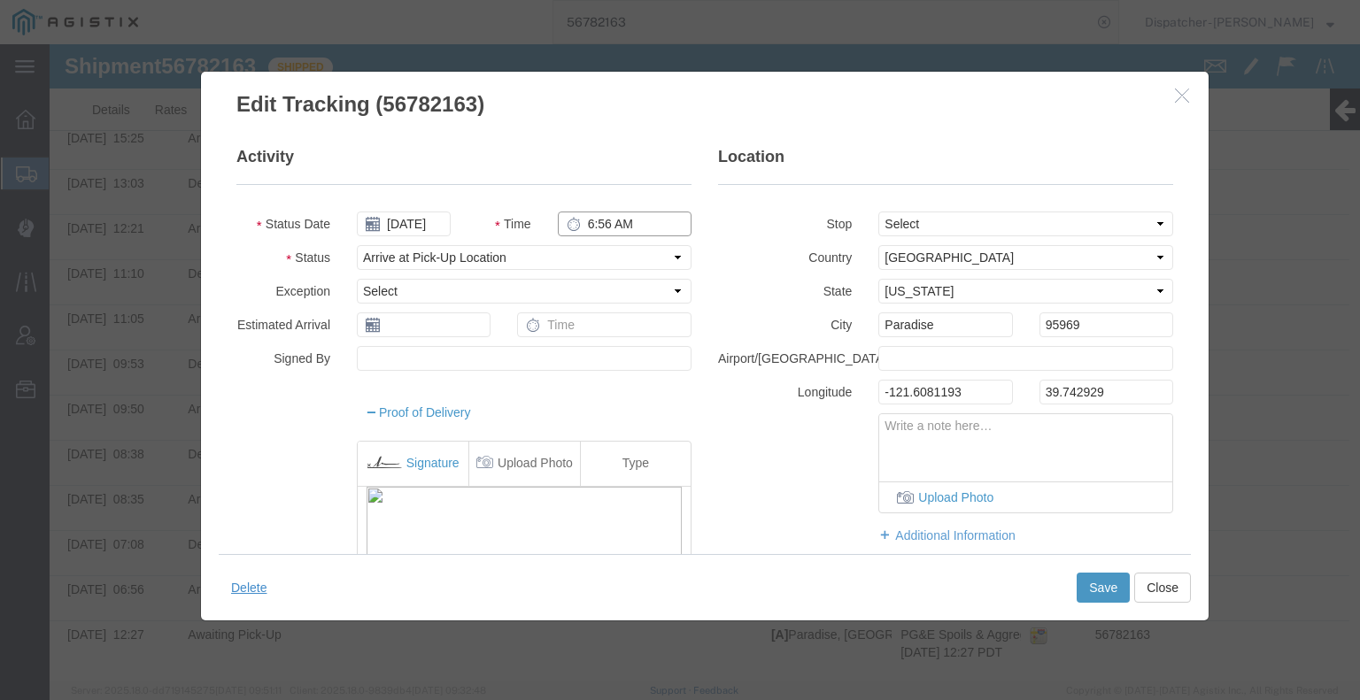
click at [613, 221] on input "6:56 AM" at bounding box center [625, 224] width 134 height 25
type input "4:00 AM"
click at [1092, 583] on button "Save" at bounding box center [1102, 588] width 53 height 30
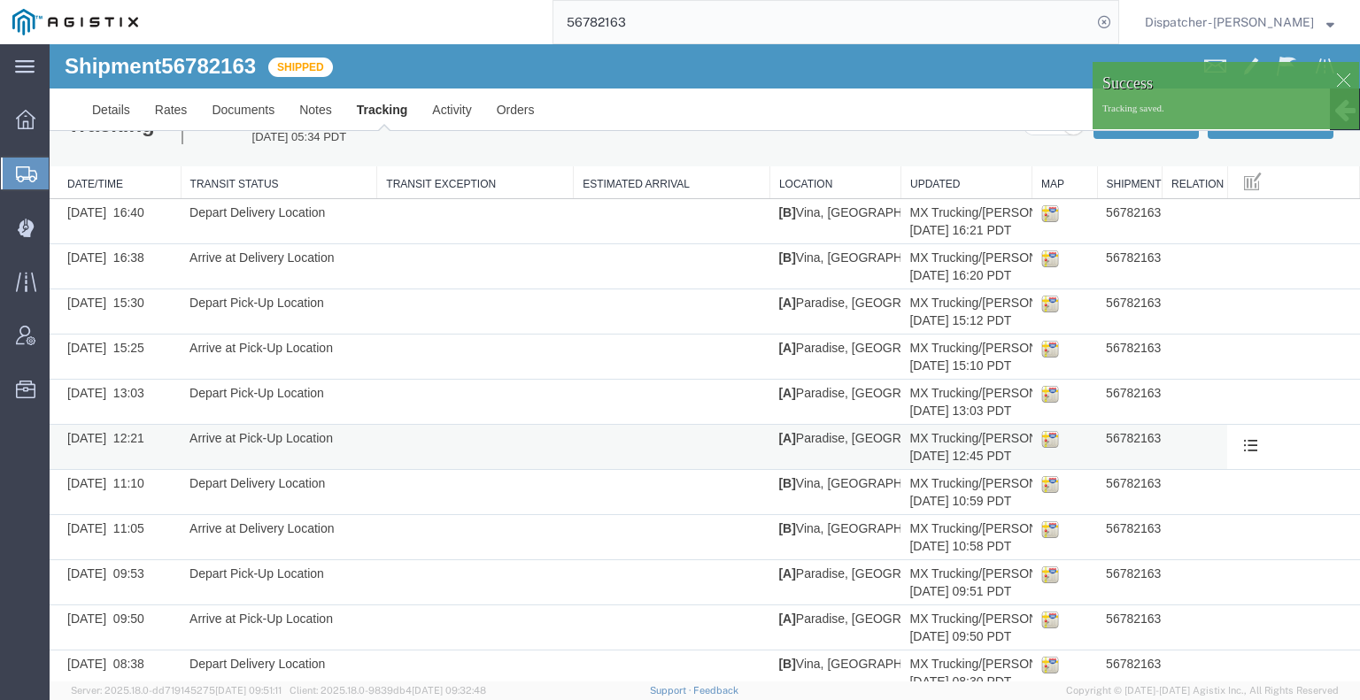
scroll to position [0, 0]
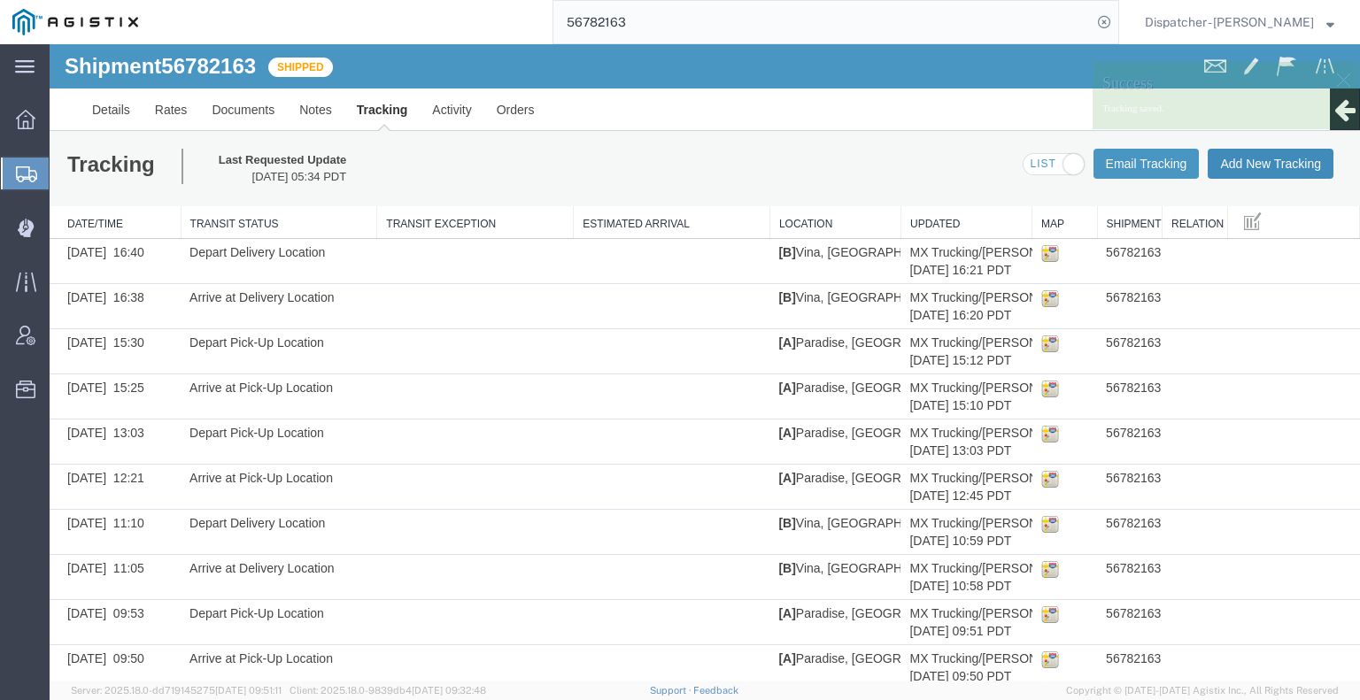
click at [1243, 166] on button "Add New Tracking" at bounding box center [1270, 164] width 126 height 30
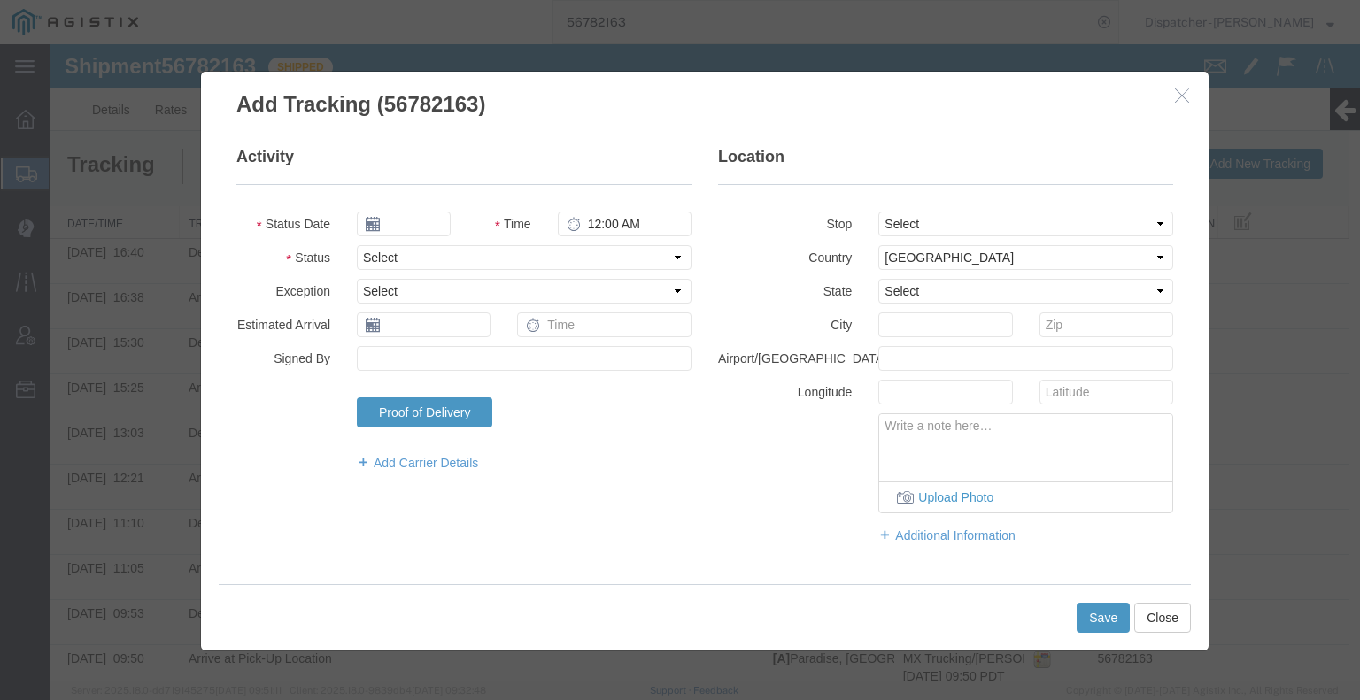
type input "[DATE]"
type input "6:00 AM"
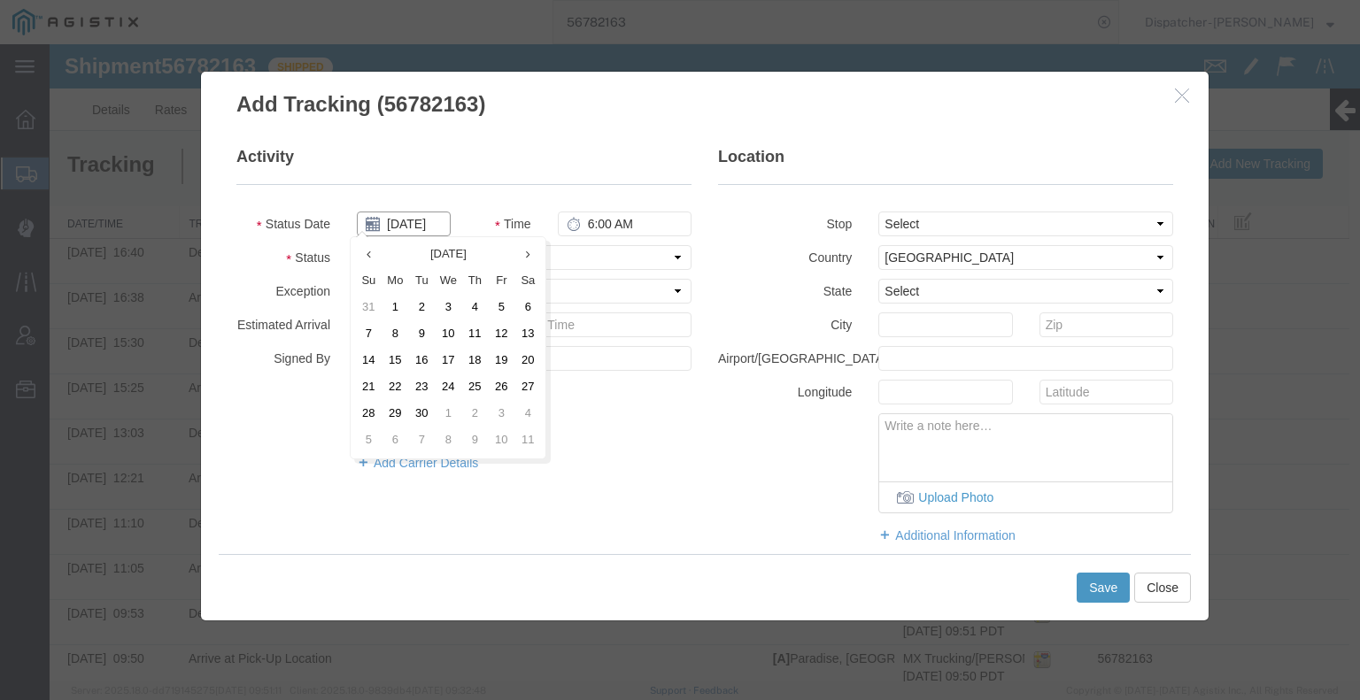
click at [422, 229] on input "[DATE]" at bounding box center [404, 224] width 94 height 25
click at [483, 333] on td "11" at bounding box center [474, 334] width 27 height 27
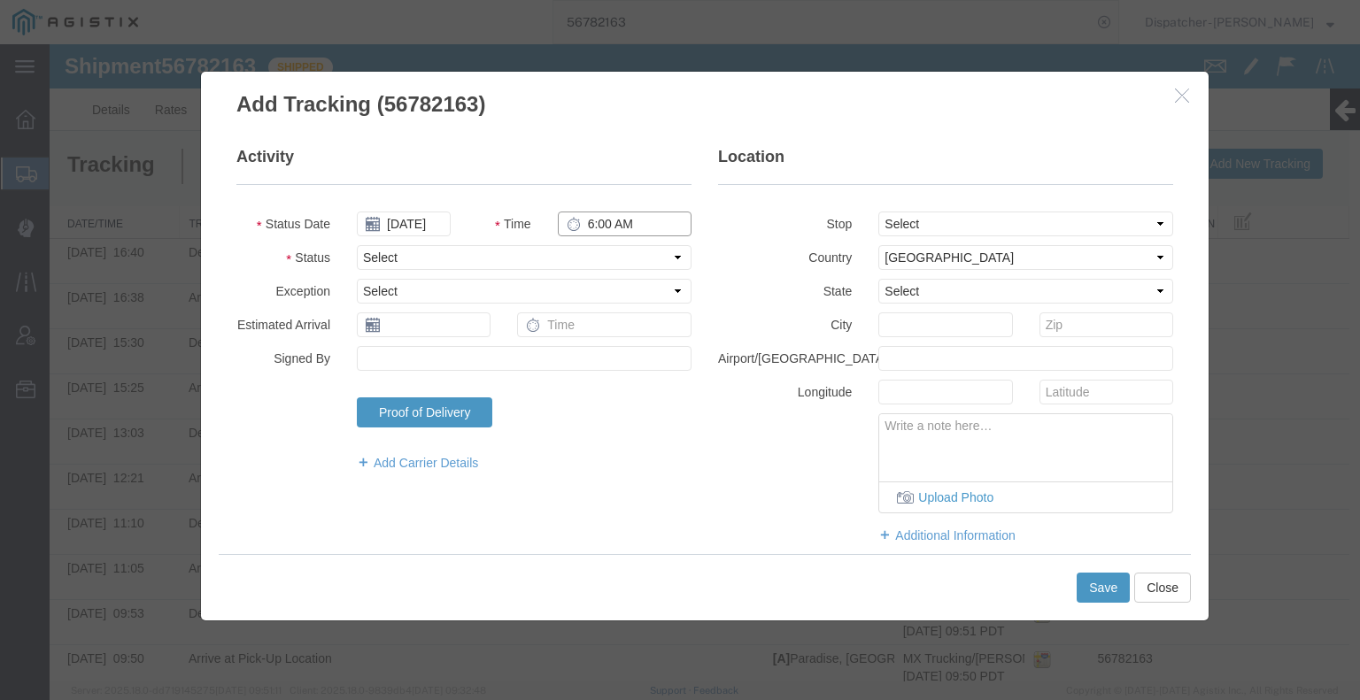
click at [592, 229] on input "6:00 AM" at bounding box center [625, 224] width 134 height 25
click at [597, 256] on select "Select Arrival Notice Available Arrival Notice Imported Arrive at Delivery Loca…" at bounding box center [524, 257] width 335 height 25
click at [357, 245] on select "Select Arrival Notice Available Arrival Notice Imported Arrive at Delivery Loca…" at bounding box center [524, 257] width 335 height 25
click at [1094, 594] on button "Save" at bounding box center [1102, 588] width 53 height 30
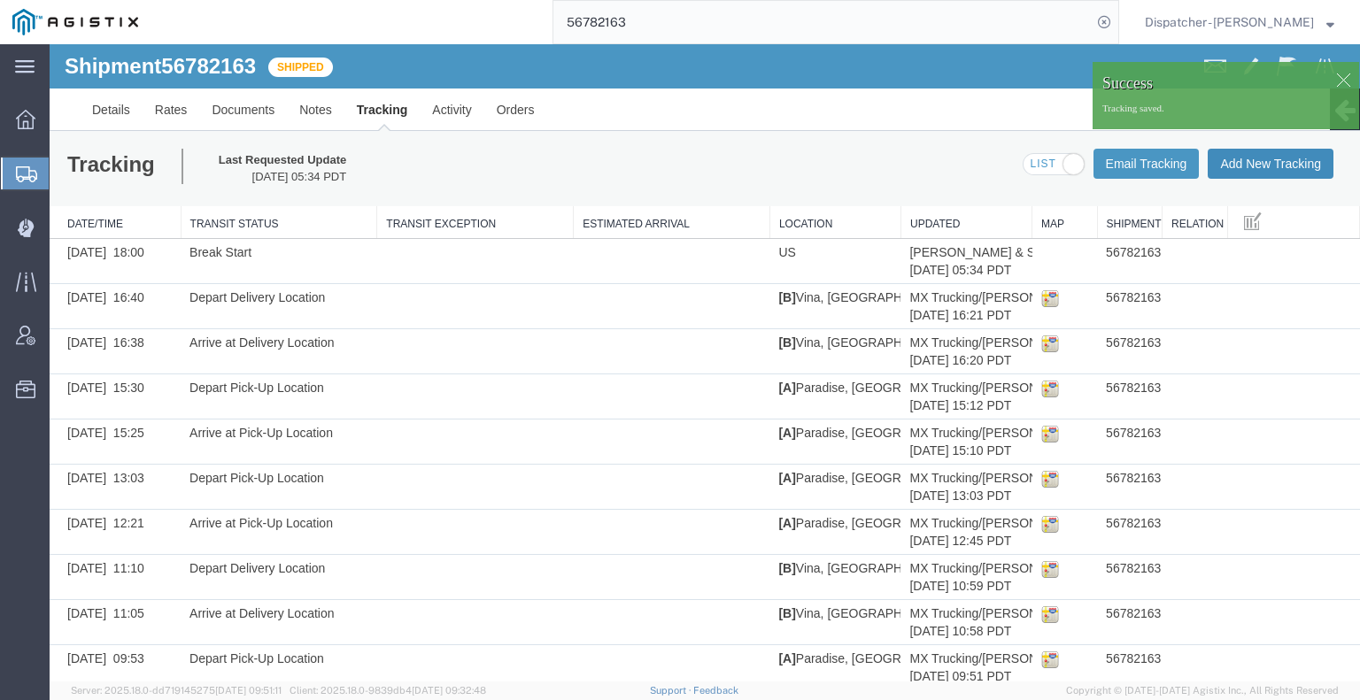
click at [1250, 162] on button "Add New Tracking" at bounding box center [1270, 164] width 126 height 30
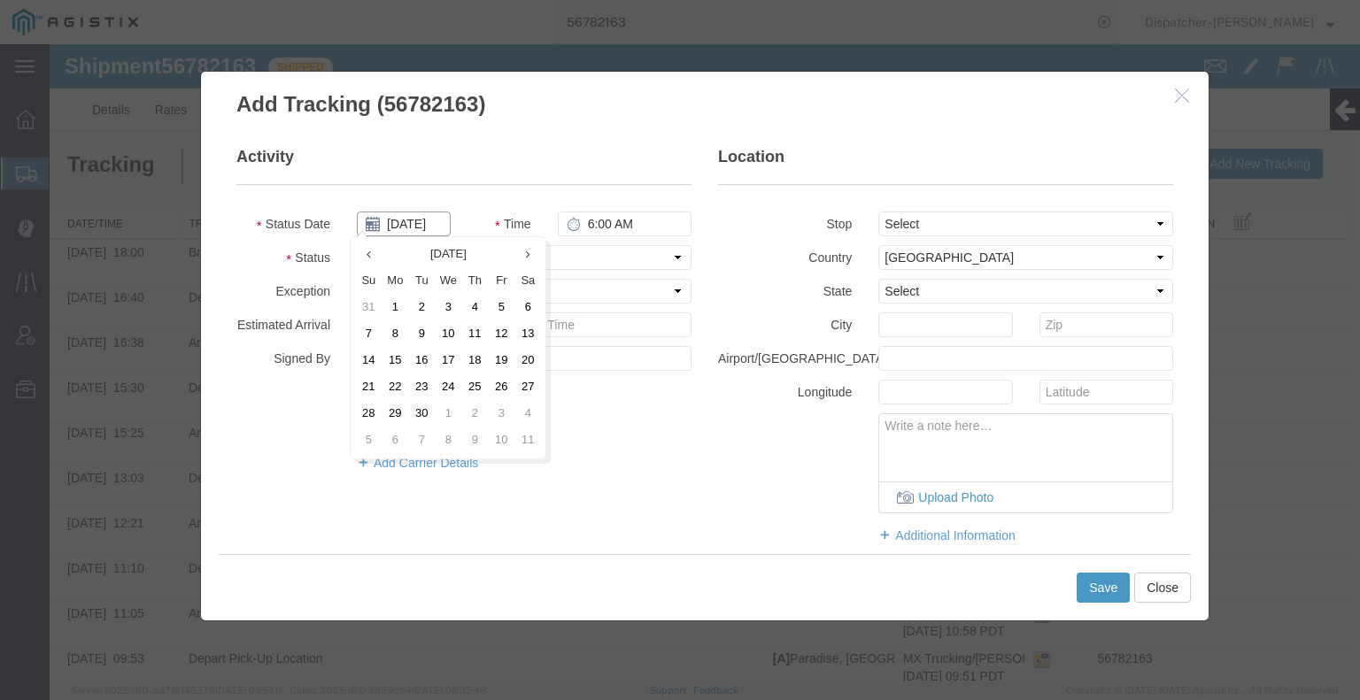
click at [408, 222] on input "[DATE]" at bounding box center [404, 224] width 94 height 25
click at [473, 342] on td "11" at bounding box center [474, 334] width 27 height 27
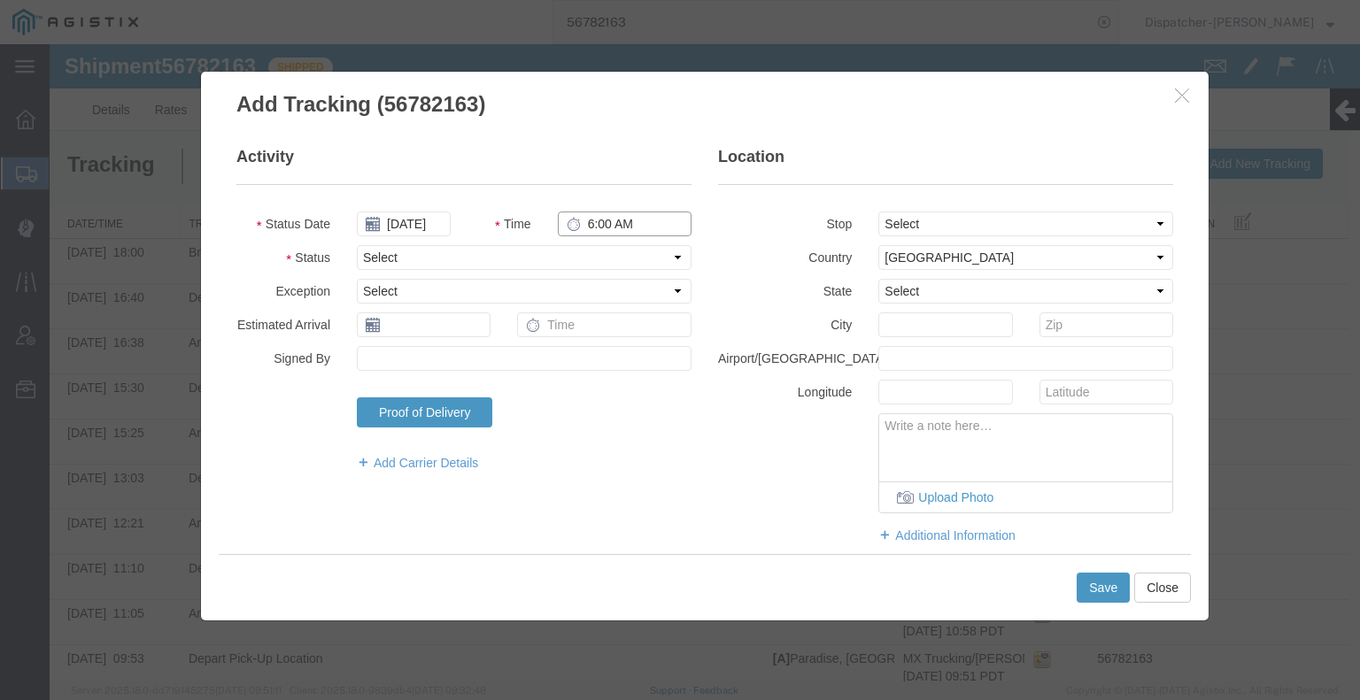
click at [620, 222] on input "6:00 AM" at bounding box center [625, 224] width 134 height 25
click at [599, 260] on select "Select Arrival Notice Available Arrival Notice Imported Arrive at Delivery Loca…" at bounding box center [524, 257] width 335 height 25
click at [357, 245] on select "Select Arrival Notice Available Arrival Notice Imported Arrive at Delivery Loca…" at bounding box center [524, 257] width 335 height 25
click at [1104, 590] on button "Save" at bounding box center [1102, 588] width 53 height 30
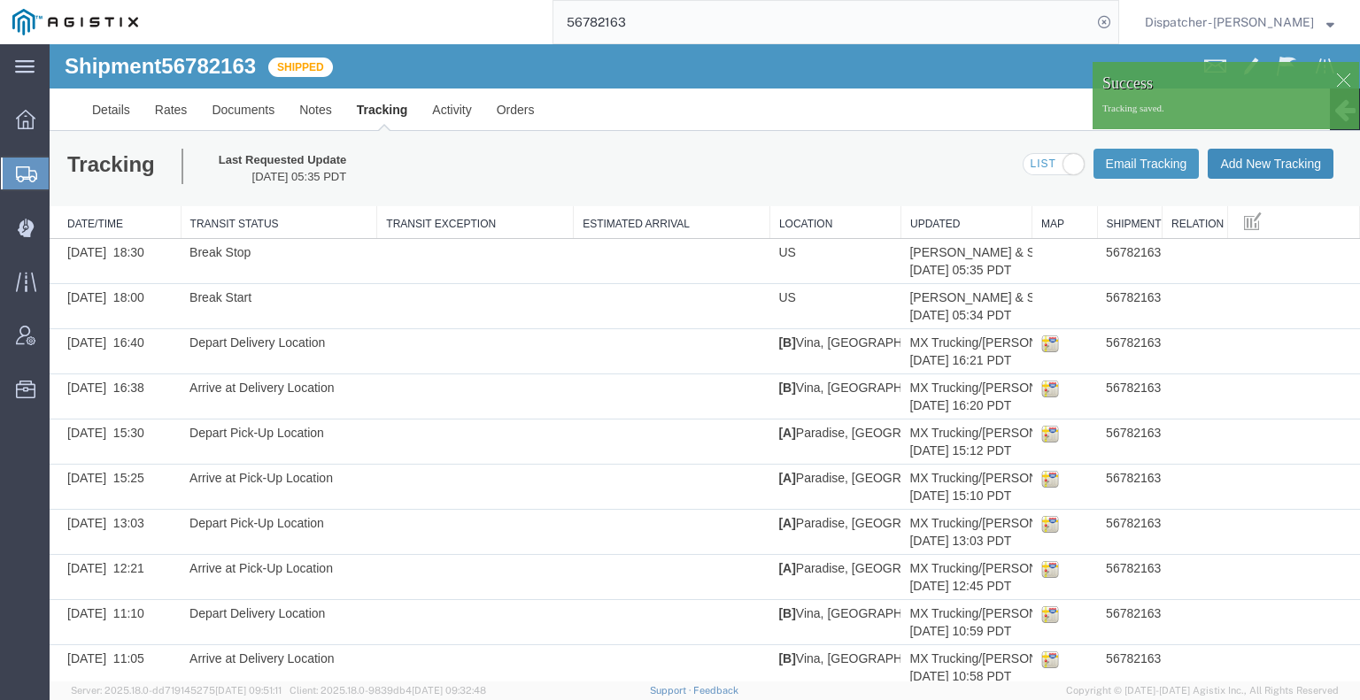
click at [1276, 166] on button "Add New Tracking" at bounding box center [1270, 164] width 126 height 30
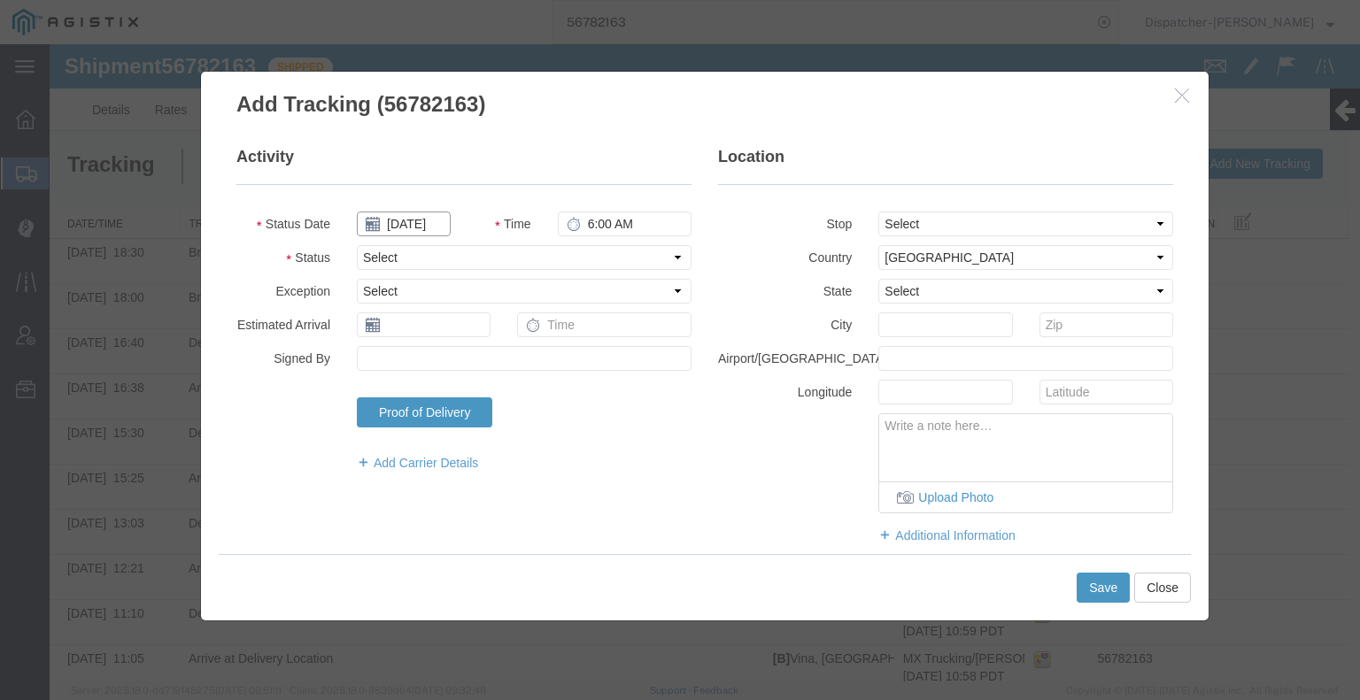
click at [404, 219] on input "[DATE]" at bounding box center [404, 224] width 94 height 25
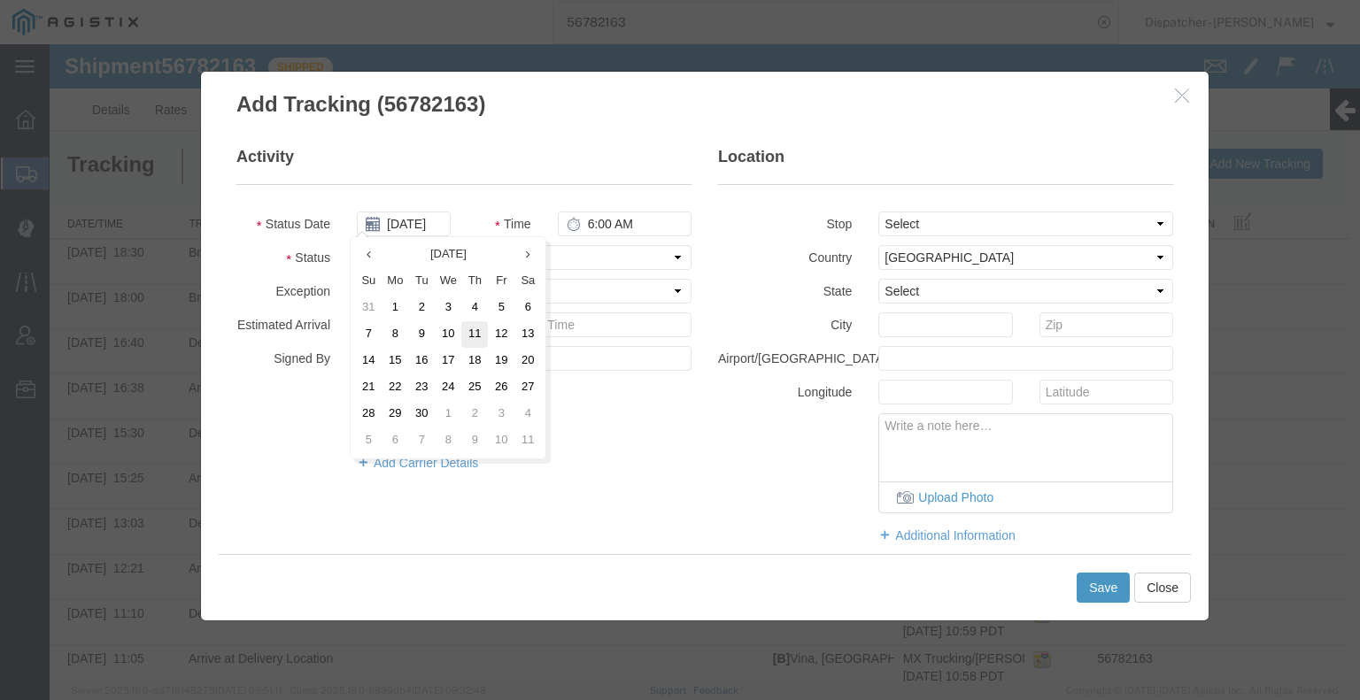
click at [476, 335] on td "11" at bounding box center [474, 334] width 27 height 27
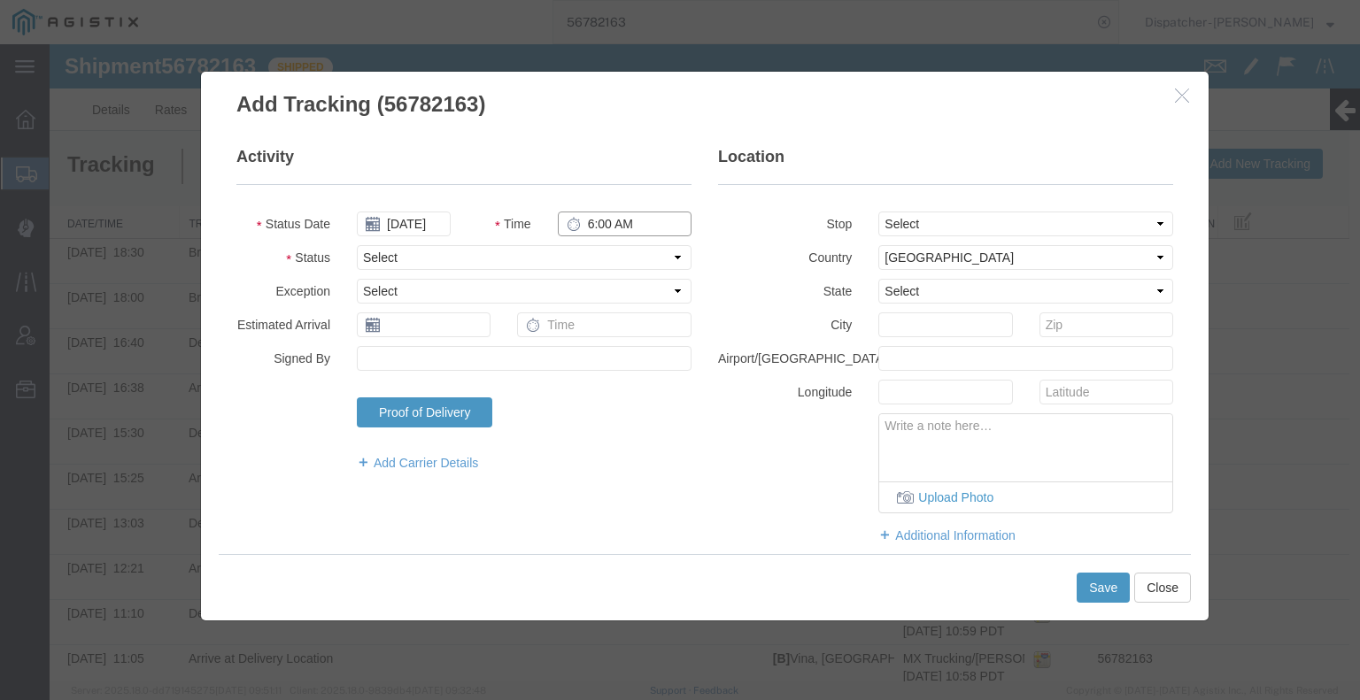
click at [629, 221] on input "6:00 AM" at bounding box center [625, 224] width 134 height 25
click at [614, 262] on select "Select Arrival Notice Available Arrival Notice Imported Arrive at Delivery Loca…" at bounding box center [524, 257] width 335 height 25
click at [357, 245] on select "Select Arrival Notice Available Arrival Notice Imported Arrive at Delivery Loca…" at bounding box center [524, 257] width 335 height 25
click at [509, 265] on select "Select Arrival Notice Available Arrival Notice Imported Arrive at Delivery Loca…" at bounding box center [524, 257] width 335 height 25
click at [357, 245] on select "Select Arrival Notice Available Arrival Notice Imported Arrive at Delivery Loca…" at bounding box center [524, 257] width 335 height 25
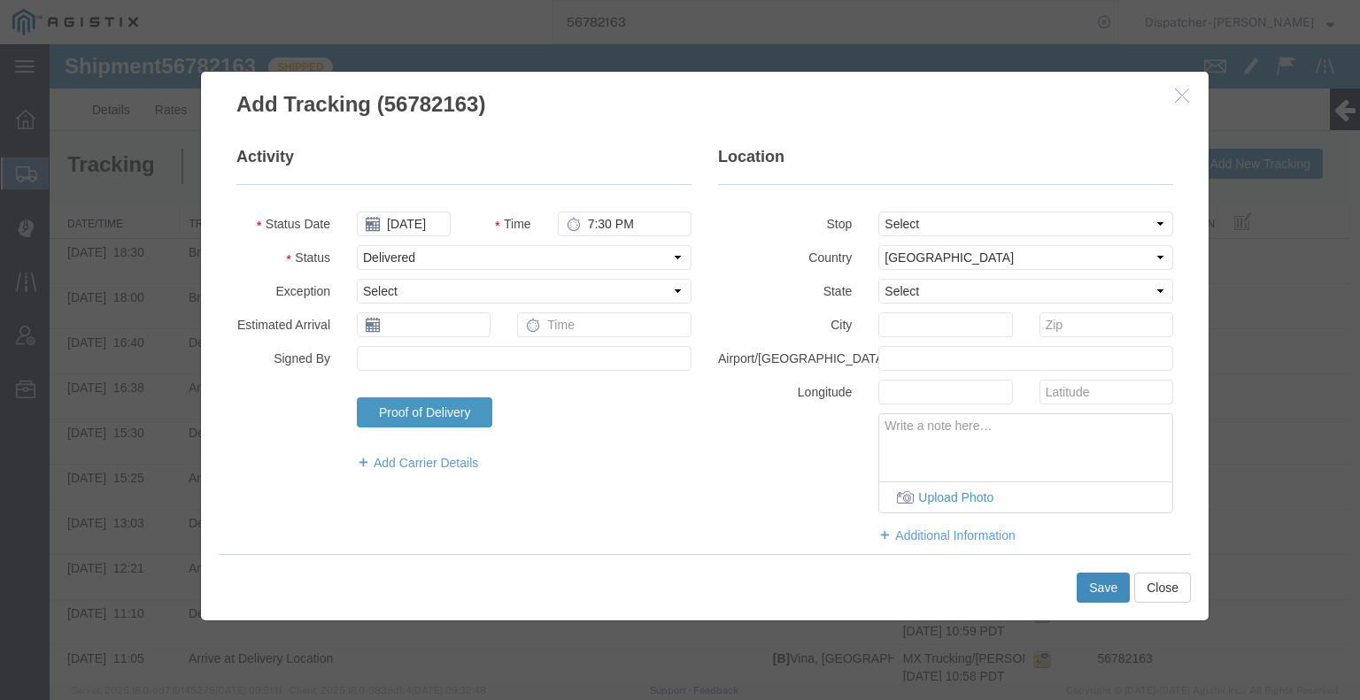
click at [1091, 590] on button "Save" at bounding box center [1102, 588] width 53 height 30
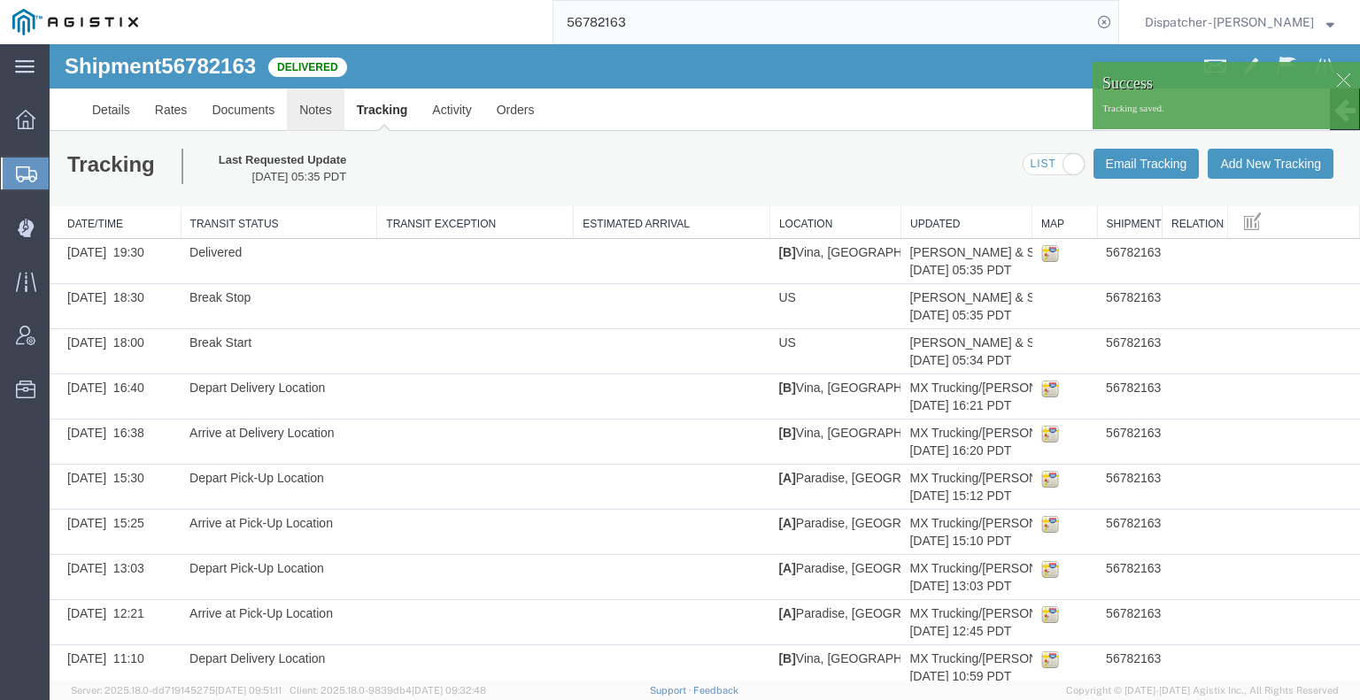
click at [316, 109] on link "Notes" at bounding box center [316, 110] width 58 height 42
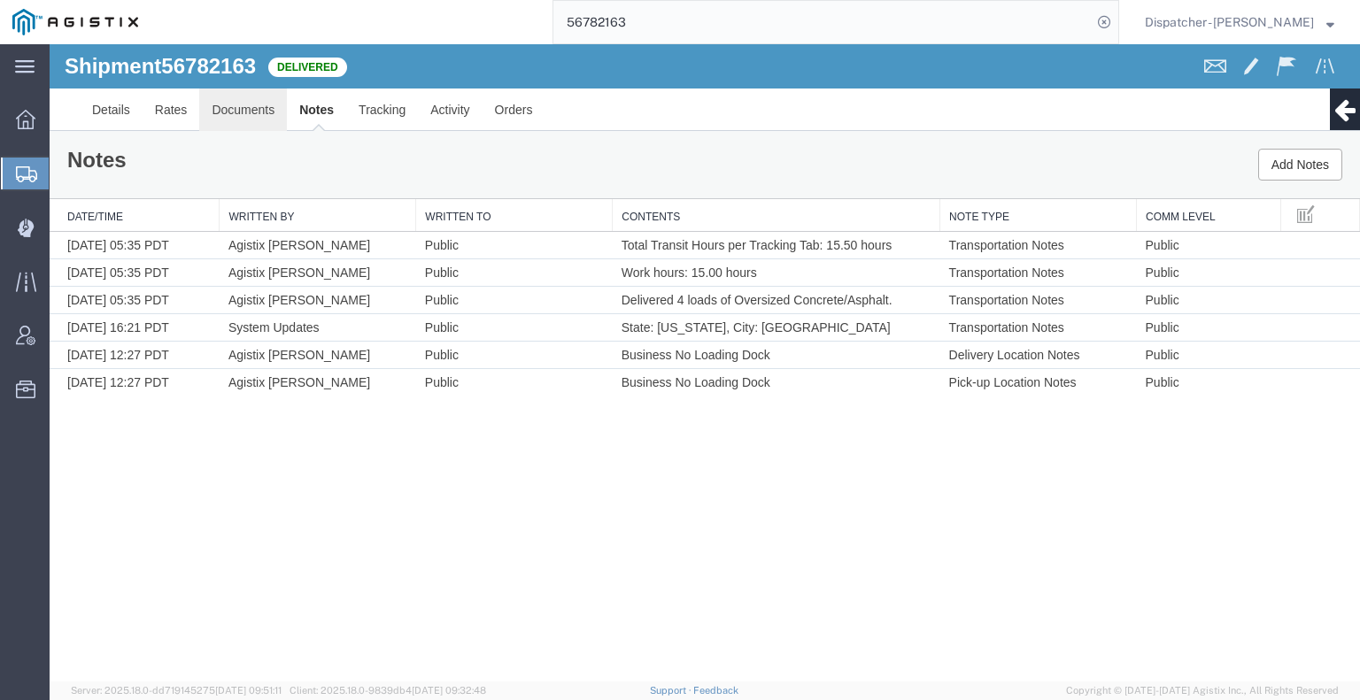
click at [251, 112] on link "Documents" at bounding box center [243, 110] width 88 height 42
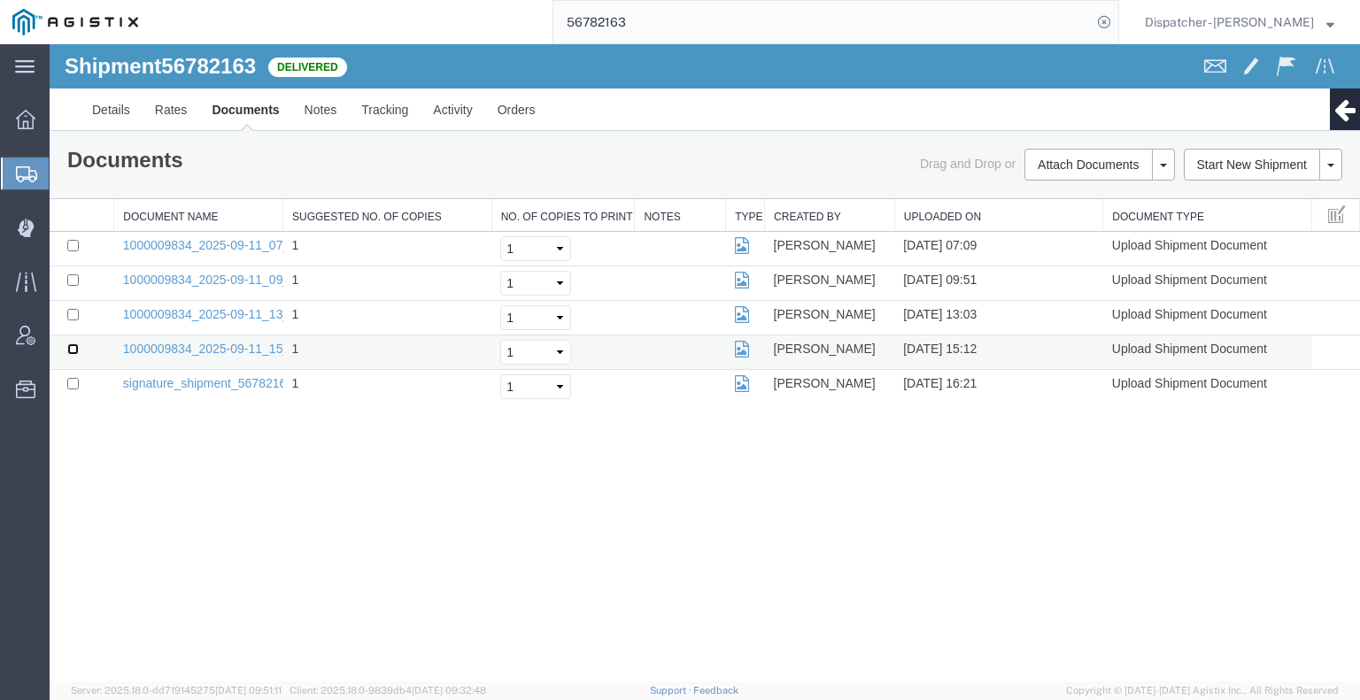
click at [74, 347] on input "checkbox" at bounding box center [73, 349] width 12 height 12
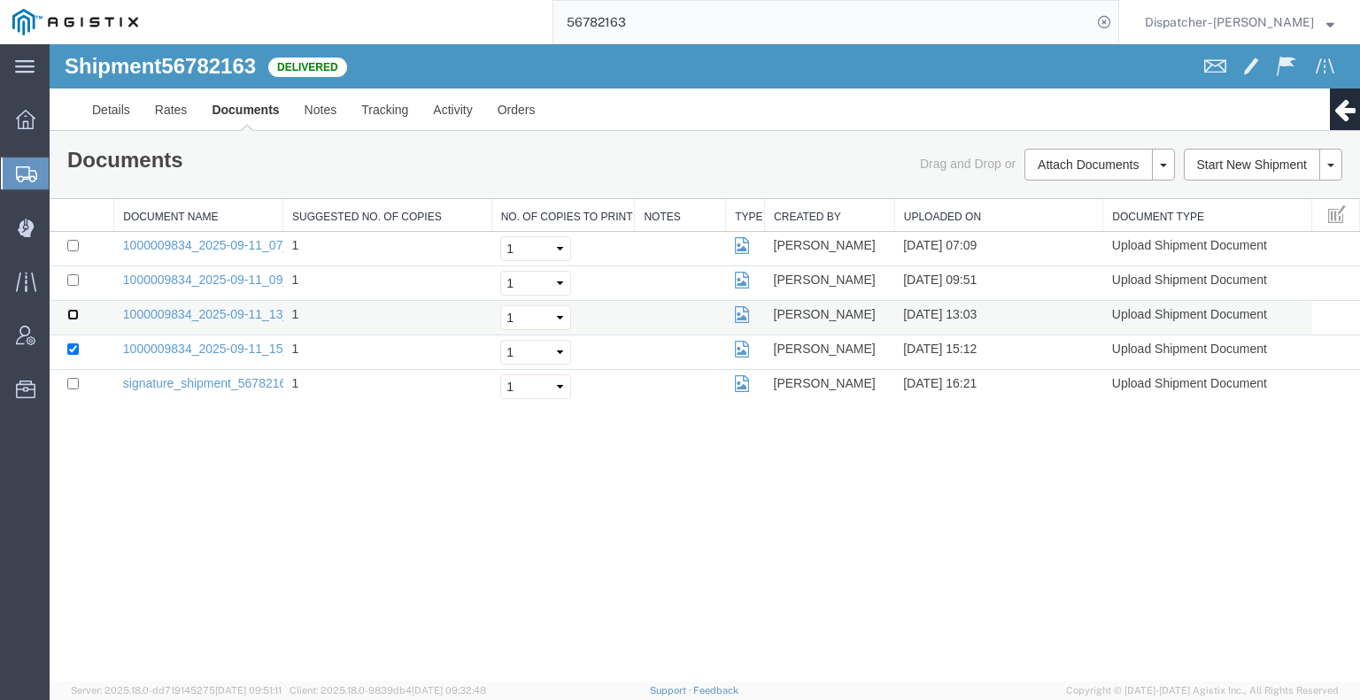
click at [73, 311] on input "checkbox" at bounding box center [73, 315] width 12 height 12
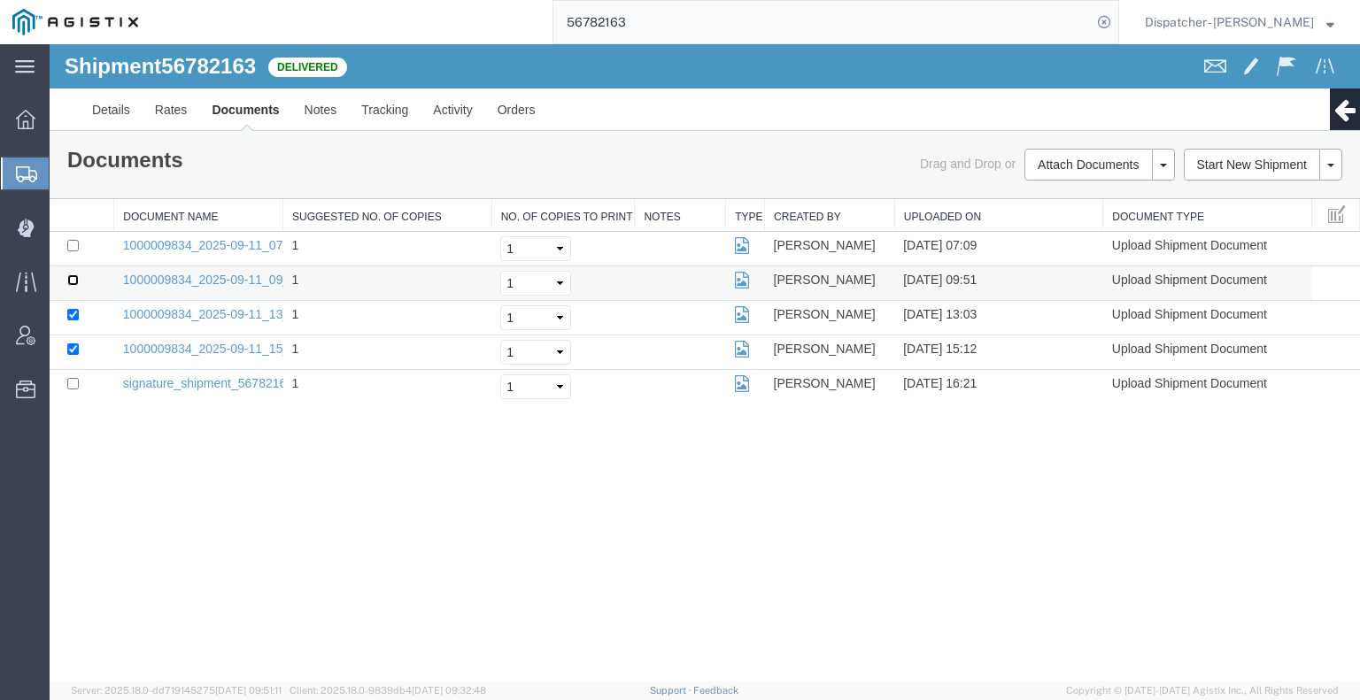
click at [72, 280] on input "checkbox" at bounding box center [73, 280] width 12 height 12
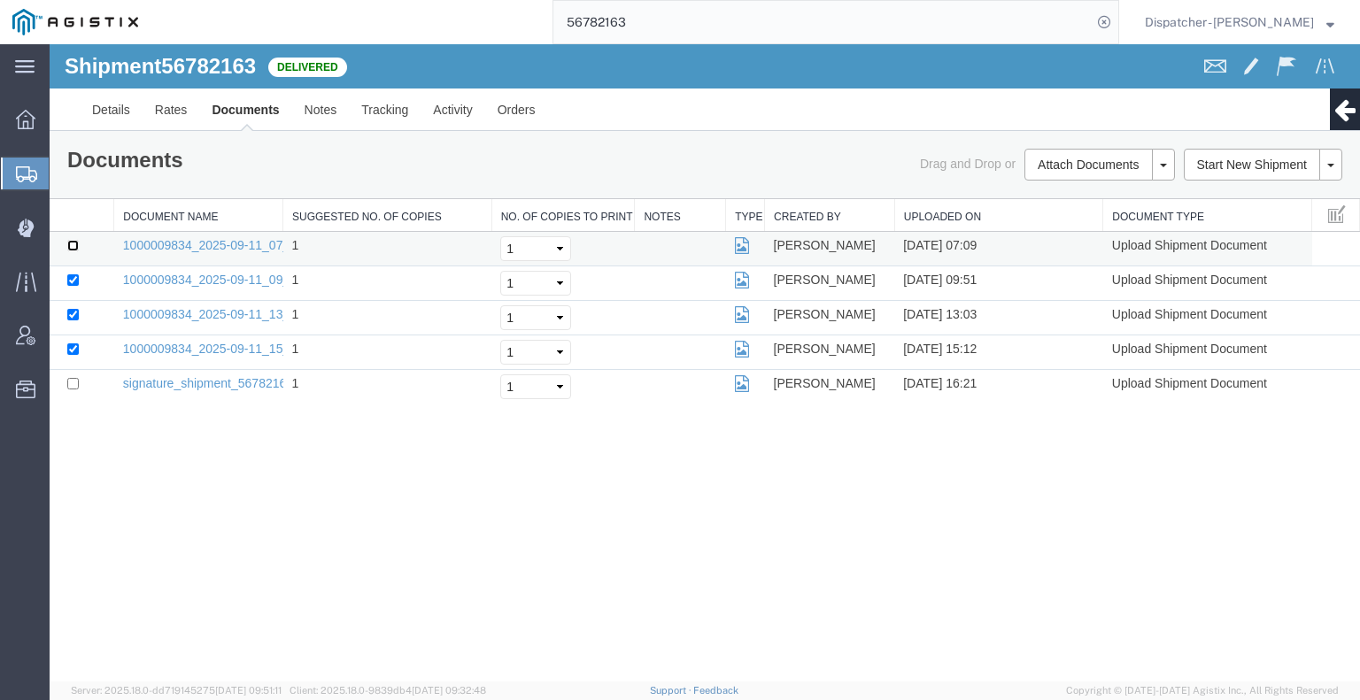
click at [73, 243] on input "checkbox" at bounding box center [73, 246] width 12 height 12
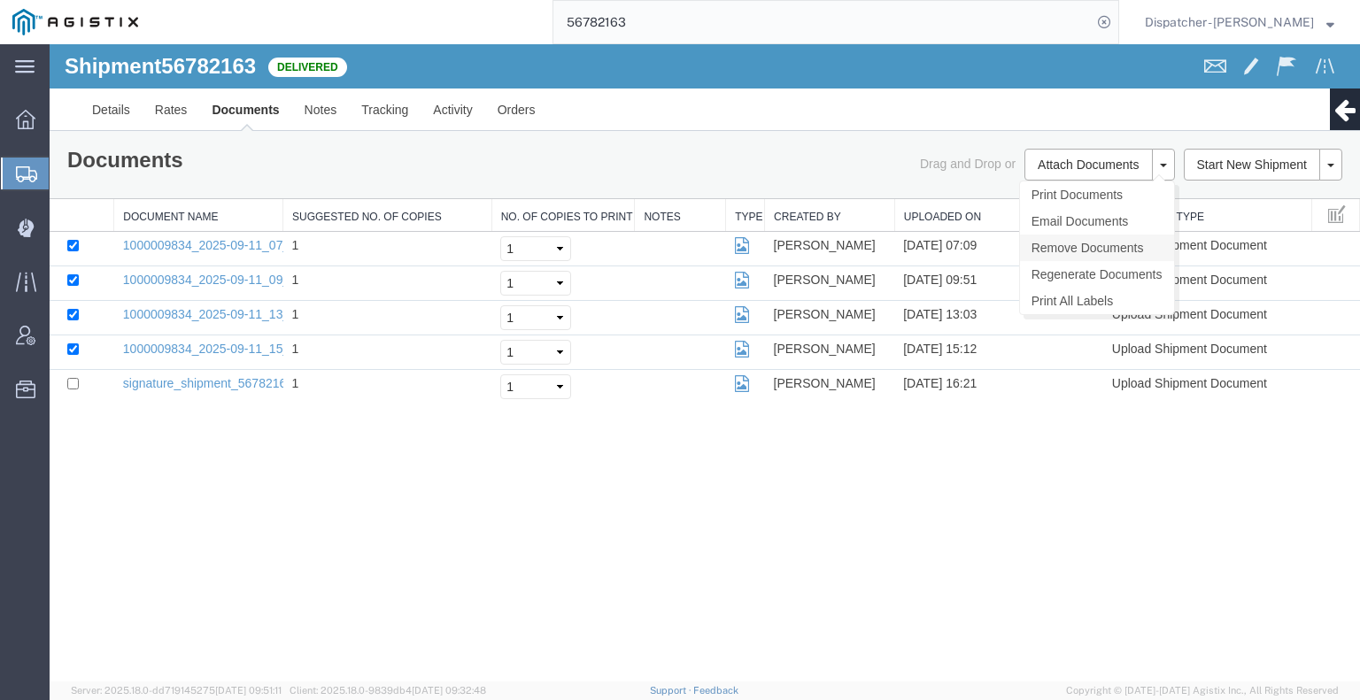
click at [1063, 237] on link "Remove Documents" at bounding box center [1097, 248] width 154 height 27
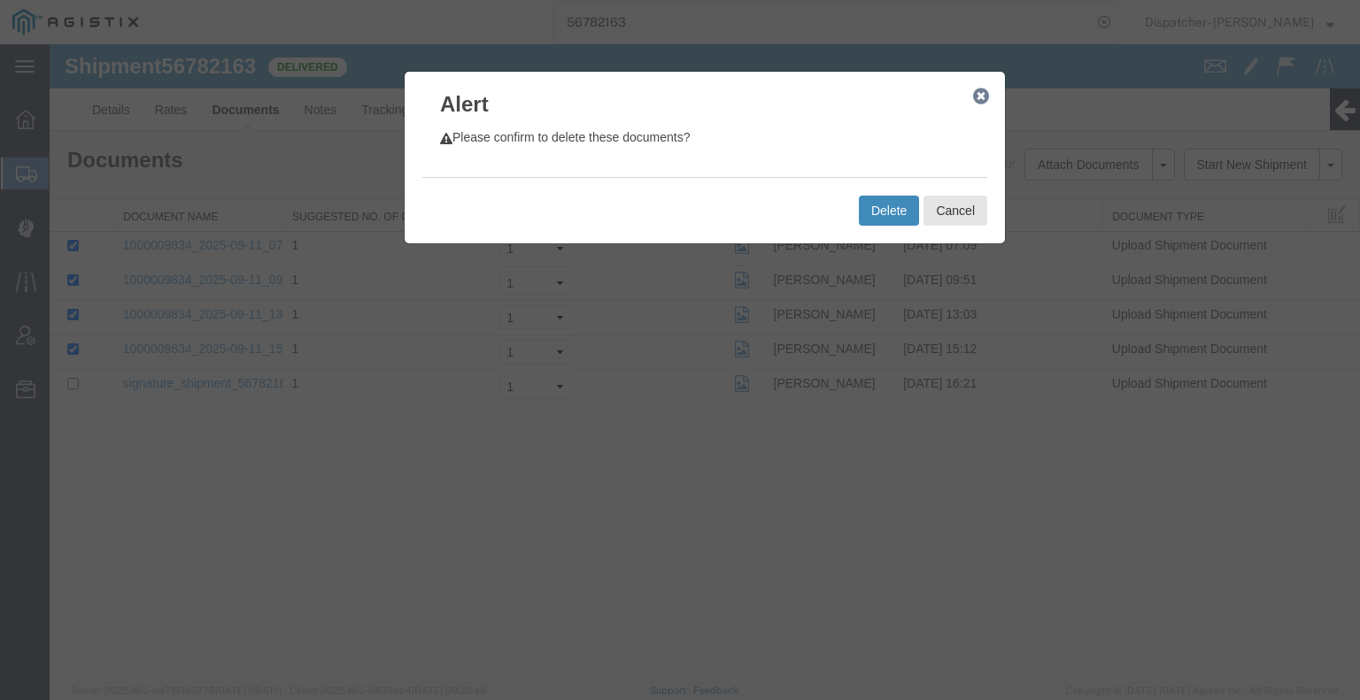
click at [889, 208] on button "Delete" at bounding box center [889, 211] width 60 height 30
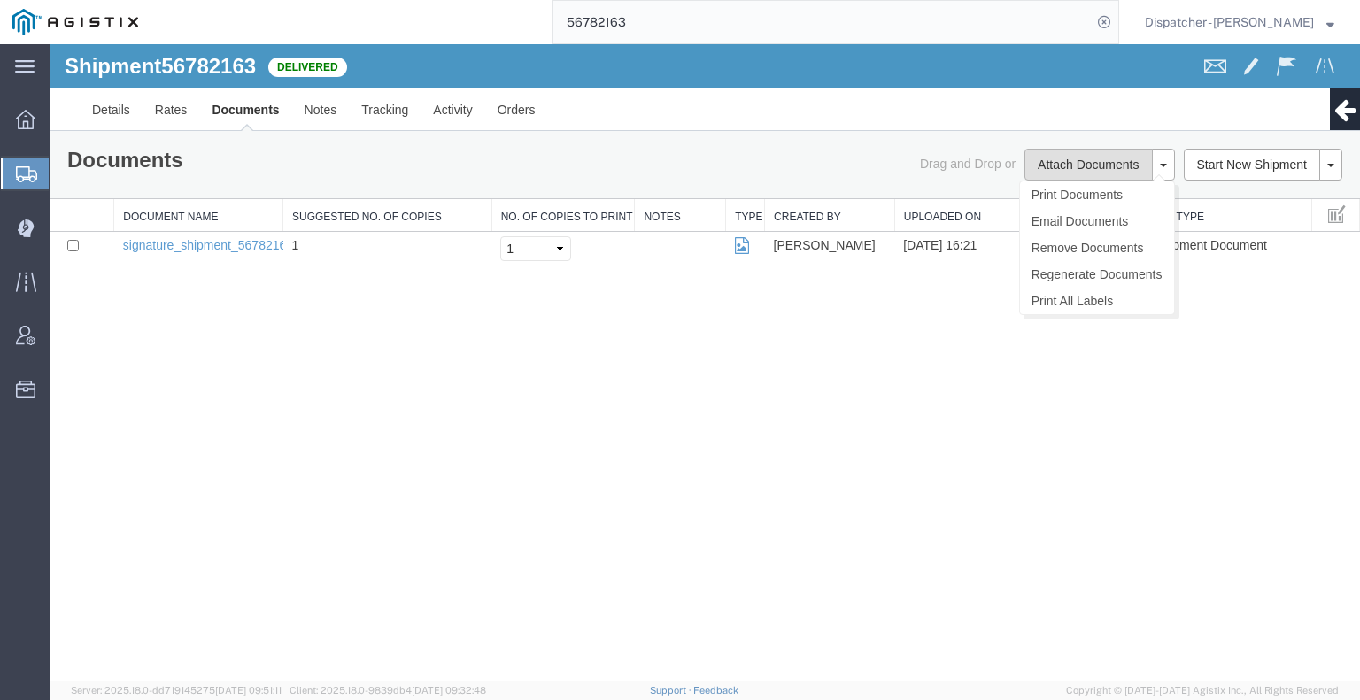
click at [1087, 159] on button "Attach Documents" at bounding box center [1087, 165] width 127 height 32
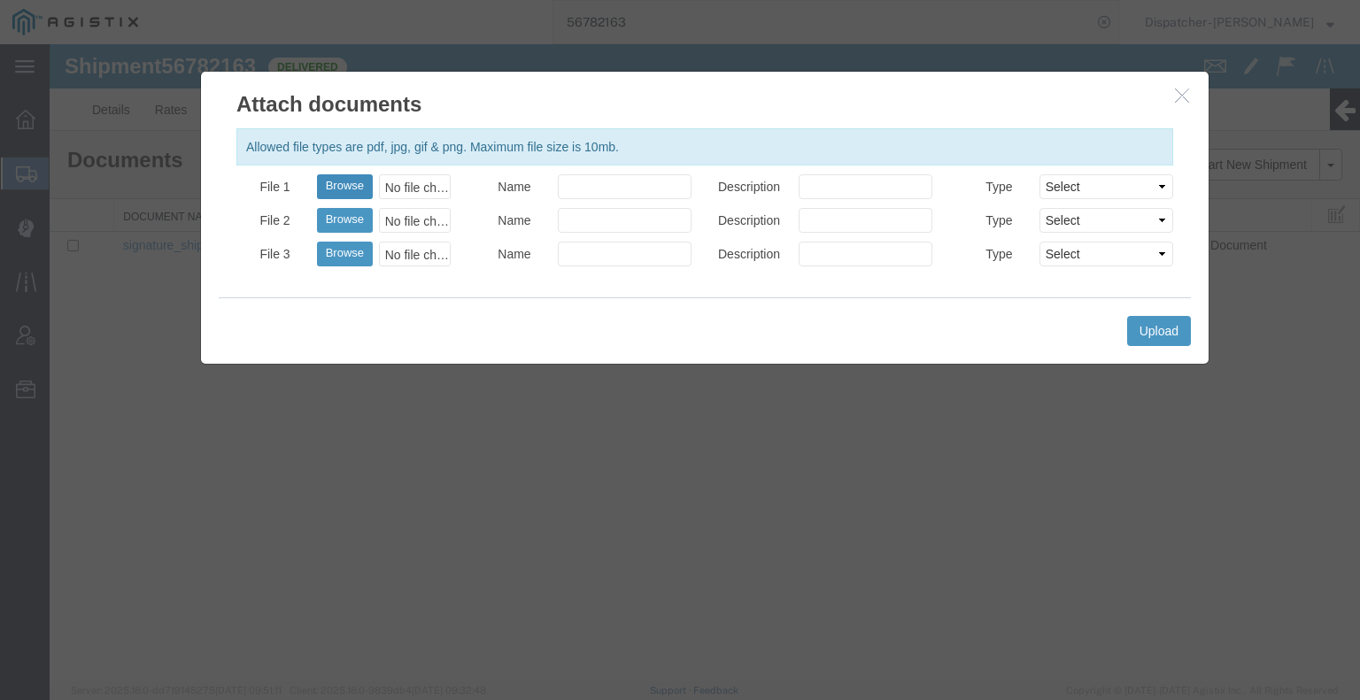
click at [343, 178] on button "Browse" at bounding box center [345, 186] width 56 height 25
click at [1151, 321] on button "Upload" at bounding box center [1159, 331] width 64 height 30
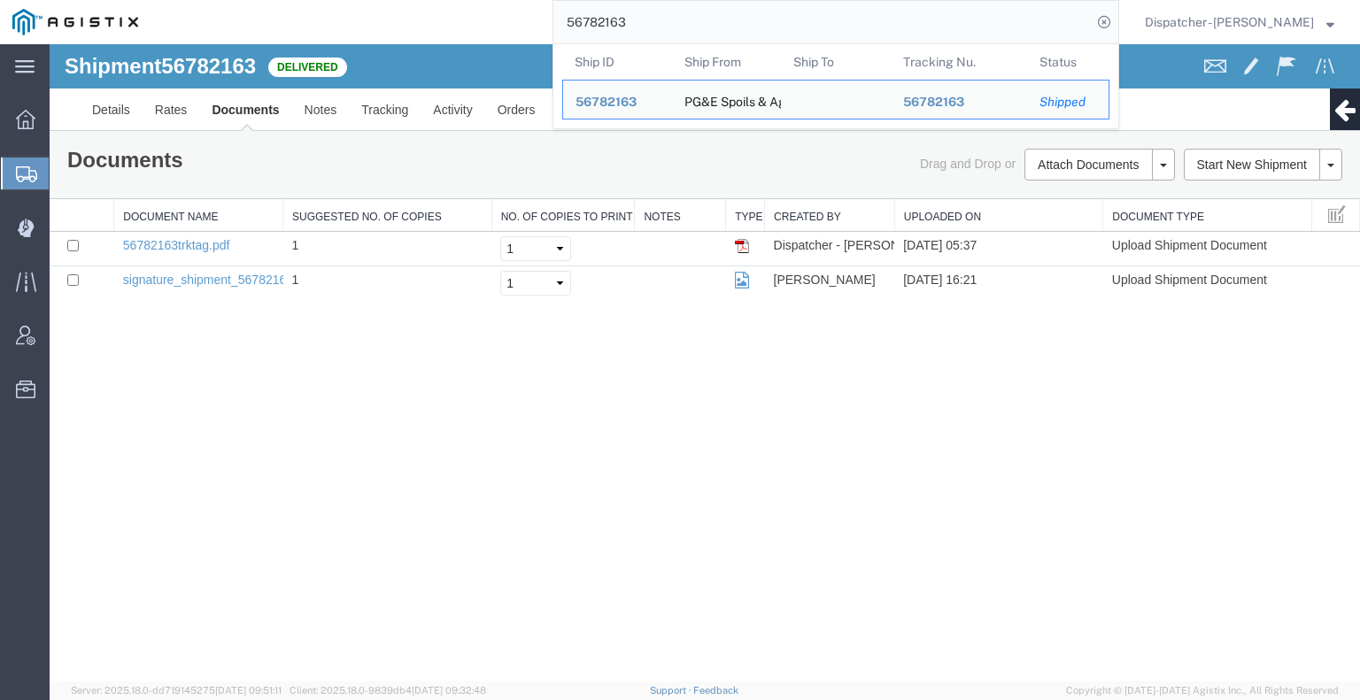
drag, startPoint x: 602, startPoint y: 23, endPoint x: 456, endPoint y: 27, distance: 146.1
click at [503, 27] on div "56782163 Ship ID Ship From Ship To Tracking Nu. Status Ship ID 56782163 Ship Fr…" at bounding box center [634, 22] width 968 height 44
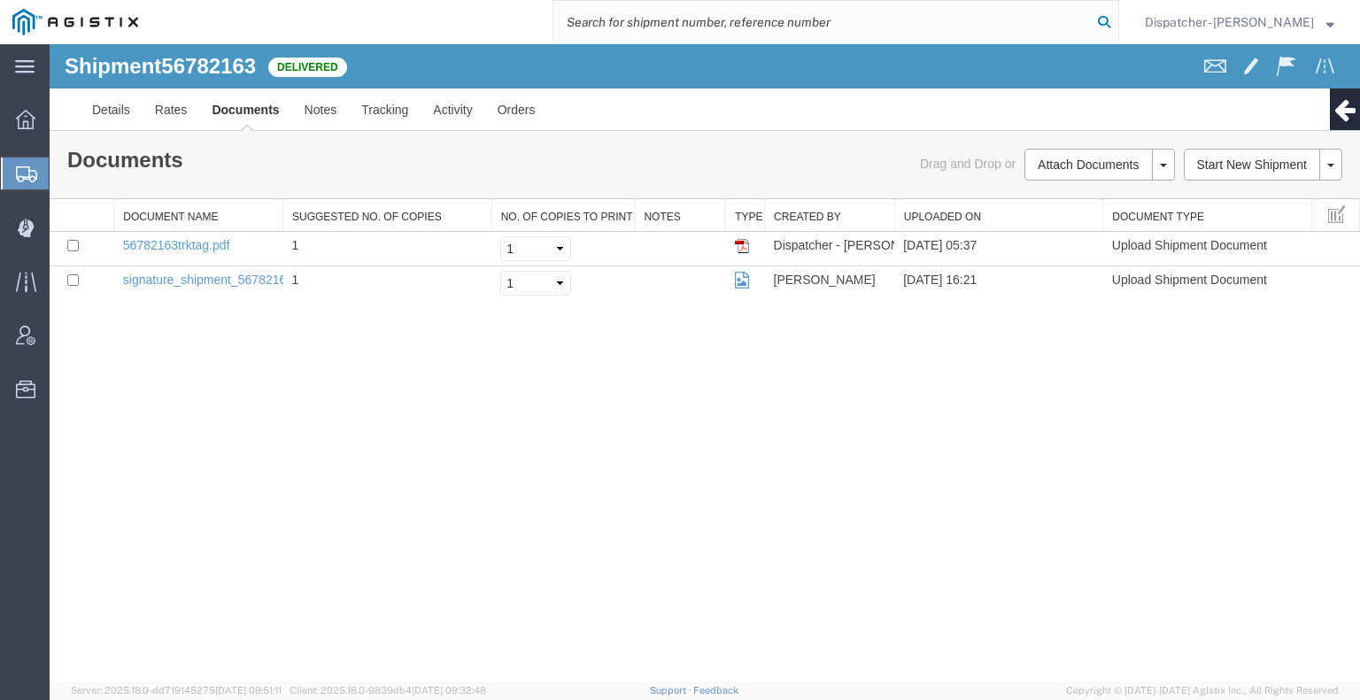
click at [1105, 17] on icon at bounding box center [1103, 22] width 25 height 25
click at [1095, 26] on icon at bounding box center [1103, 22] width 25 height 25
click at [708, 27] on input "search" at bounding box center [822, 22] width 538 height 42
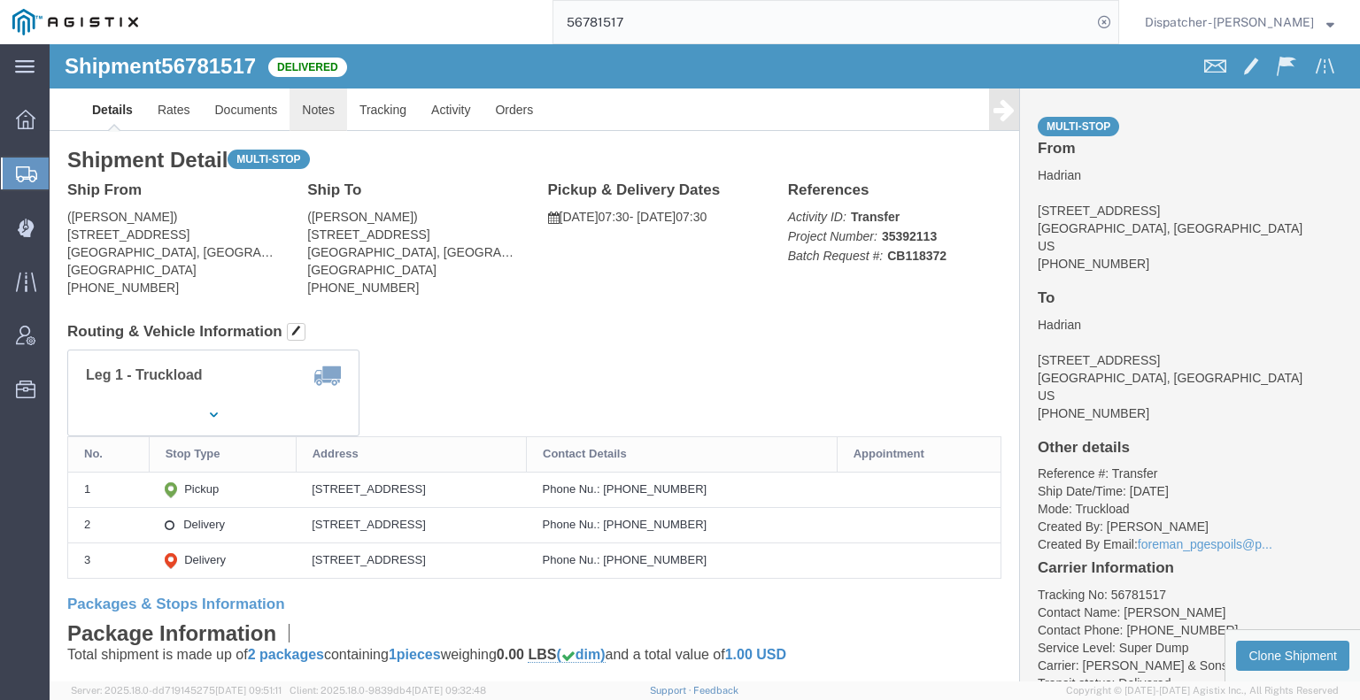
click link "Notes"
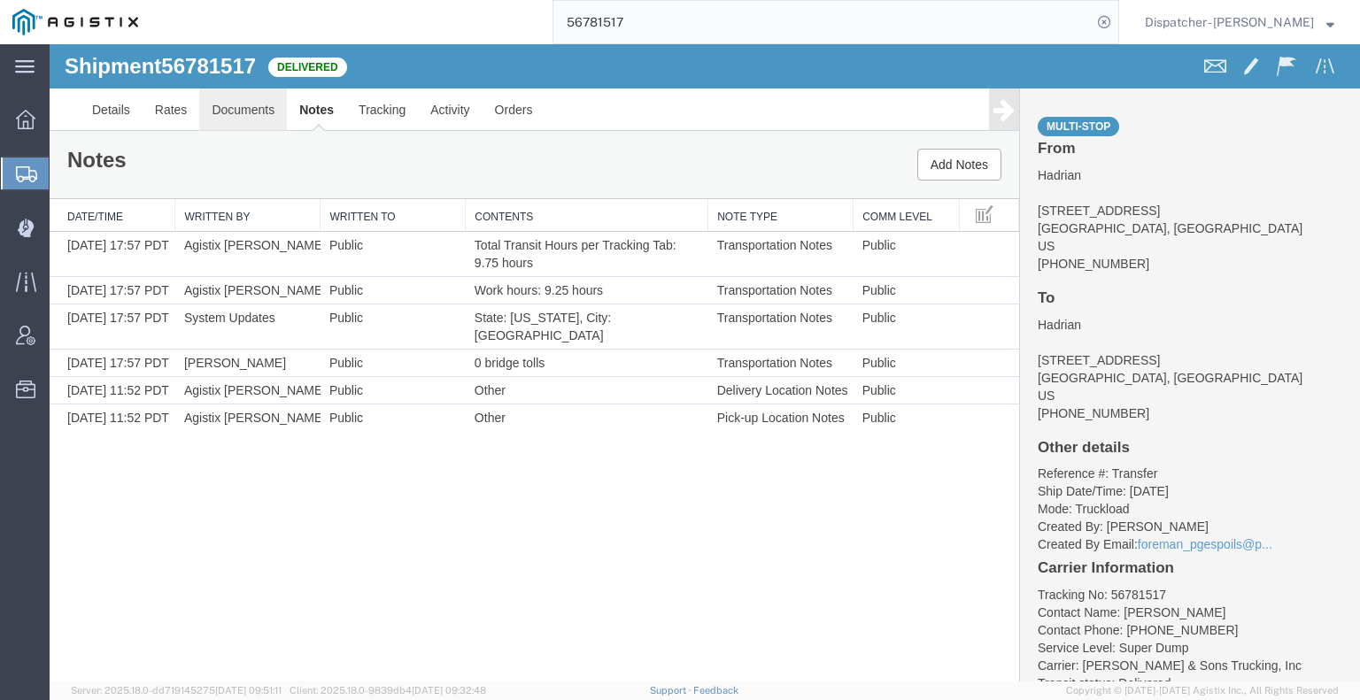
click at [226, 103] on link "Documents" at bounding box center [243, 110] width 88 height 42
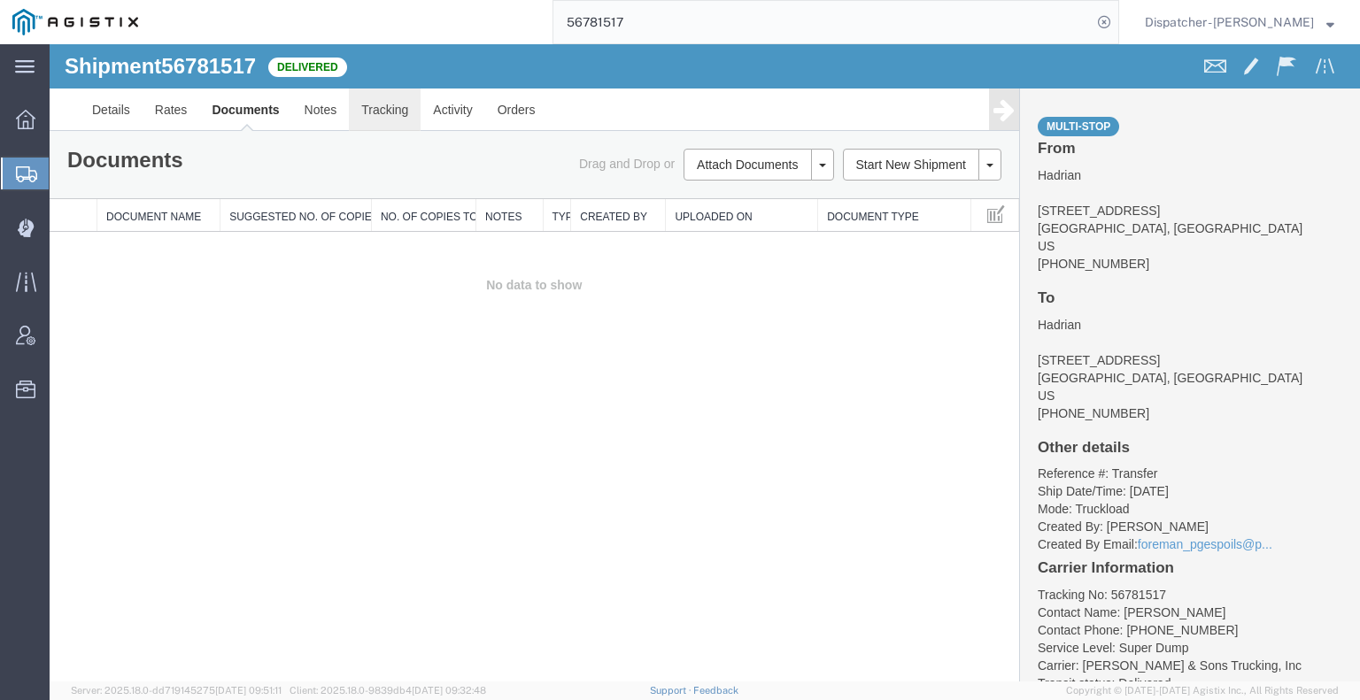
click at [386, 112] on link "Tracking" at bounding box center [385, 110] width 72 height 42
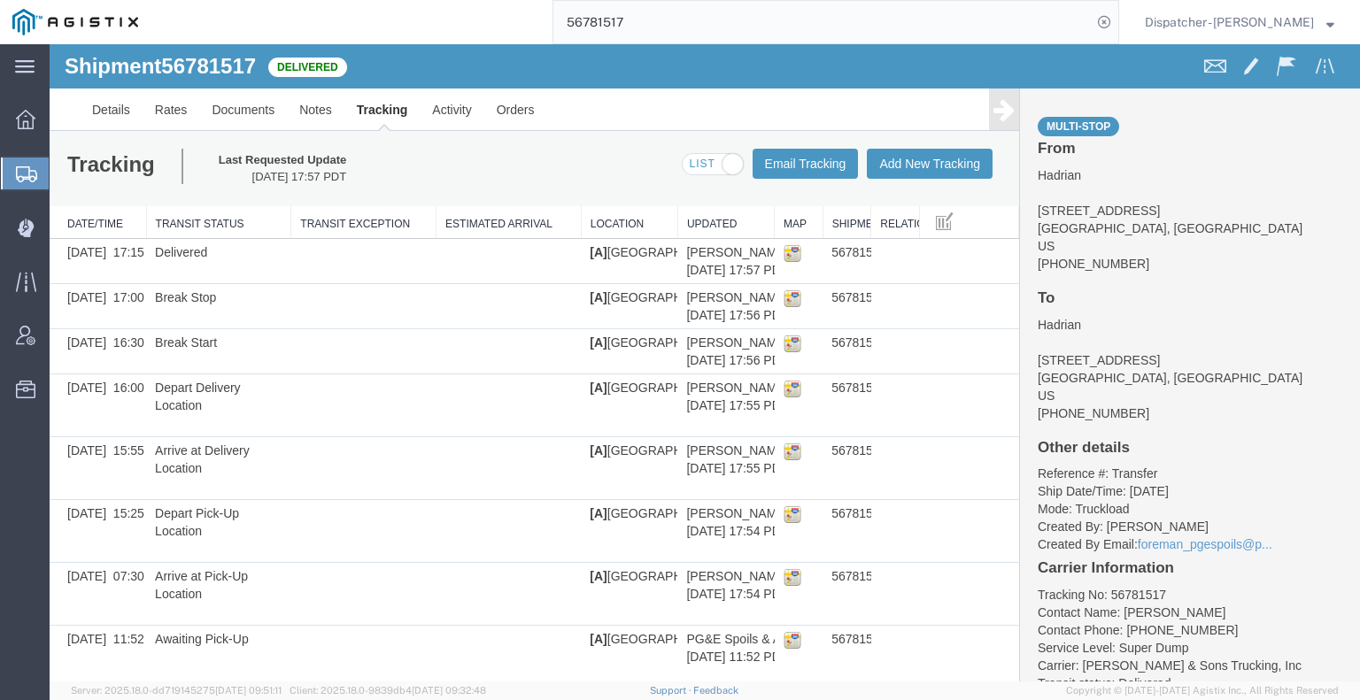
click at [993, 104] on icon at bounding box center [1003, 109] width 21 height 25
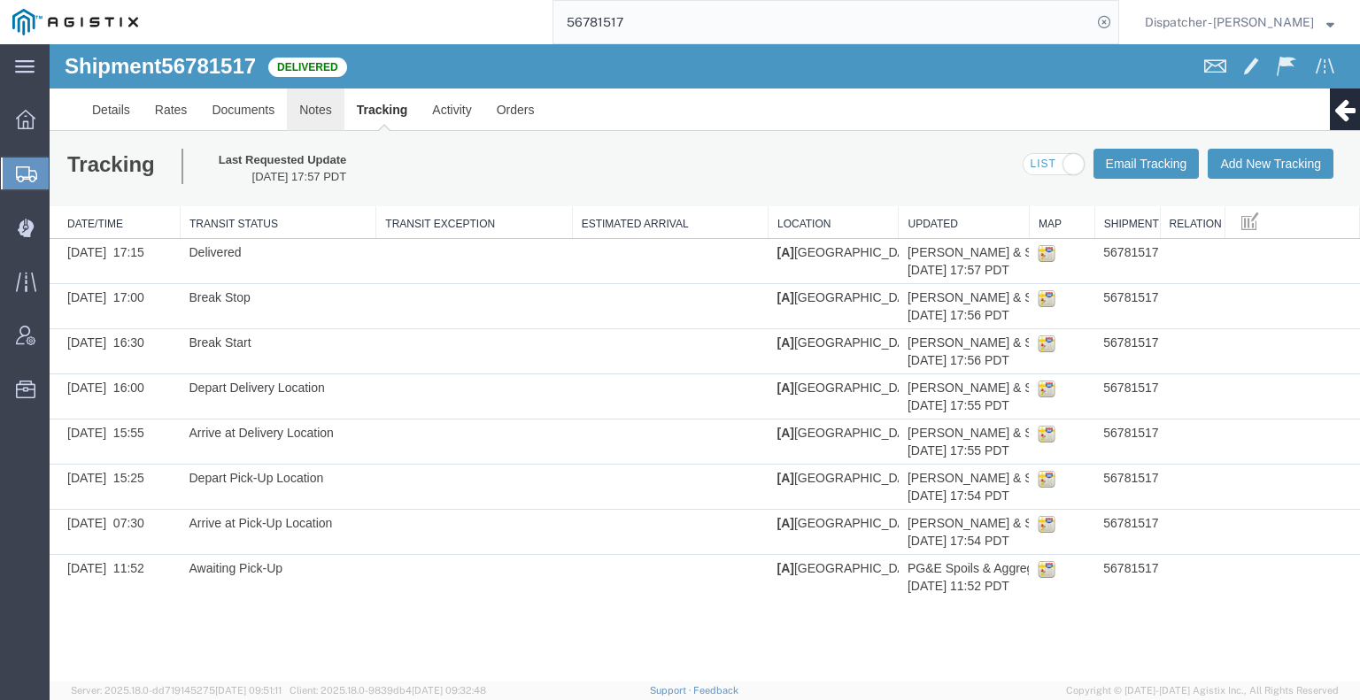
click at [330, 115] on link "Notes" at bounding box center [316, 110] width 58 height 42
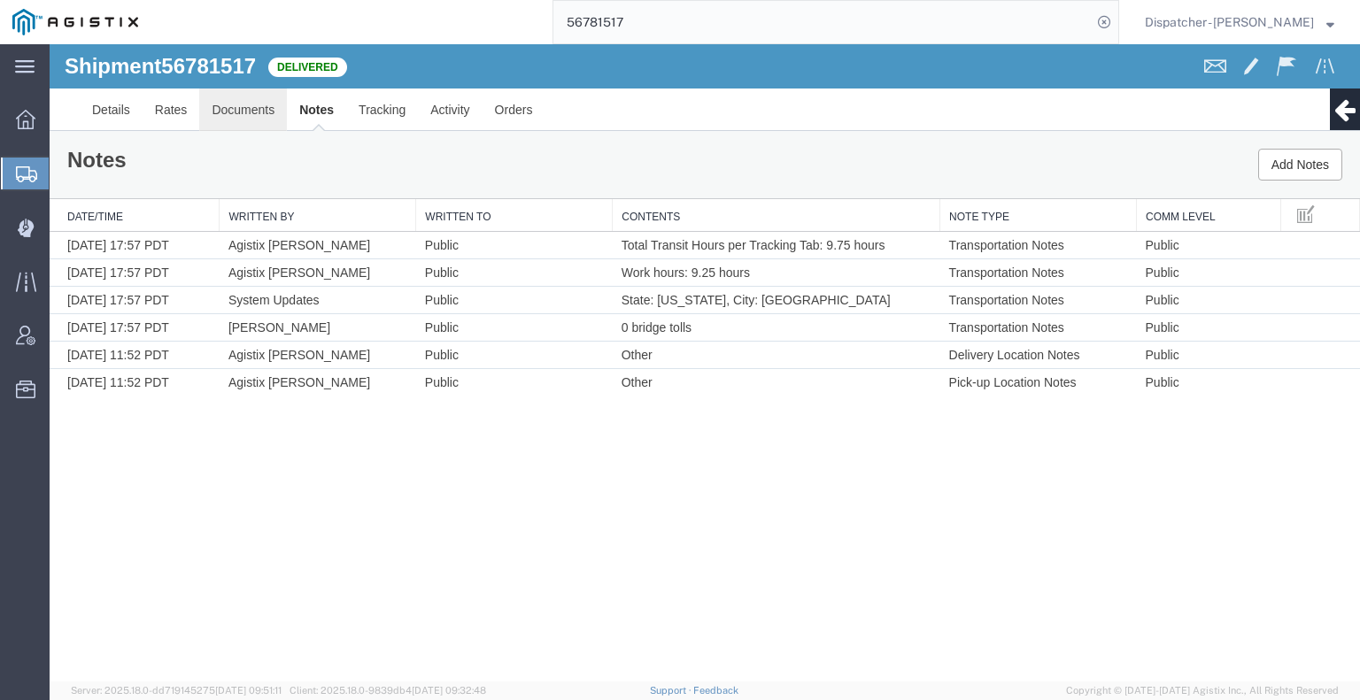
click at [243, 113] on link "Documents" at bounding box center [243, 110] width 88 height 42
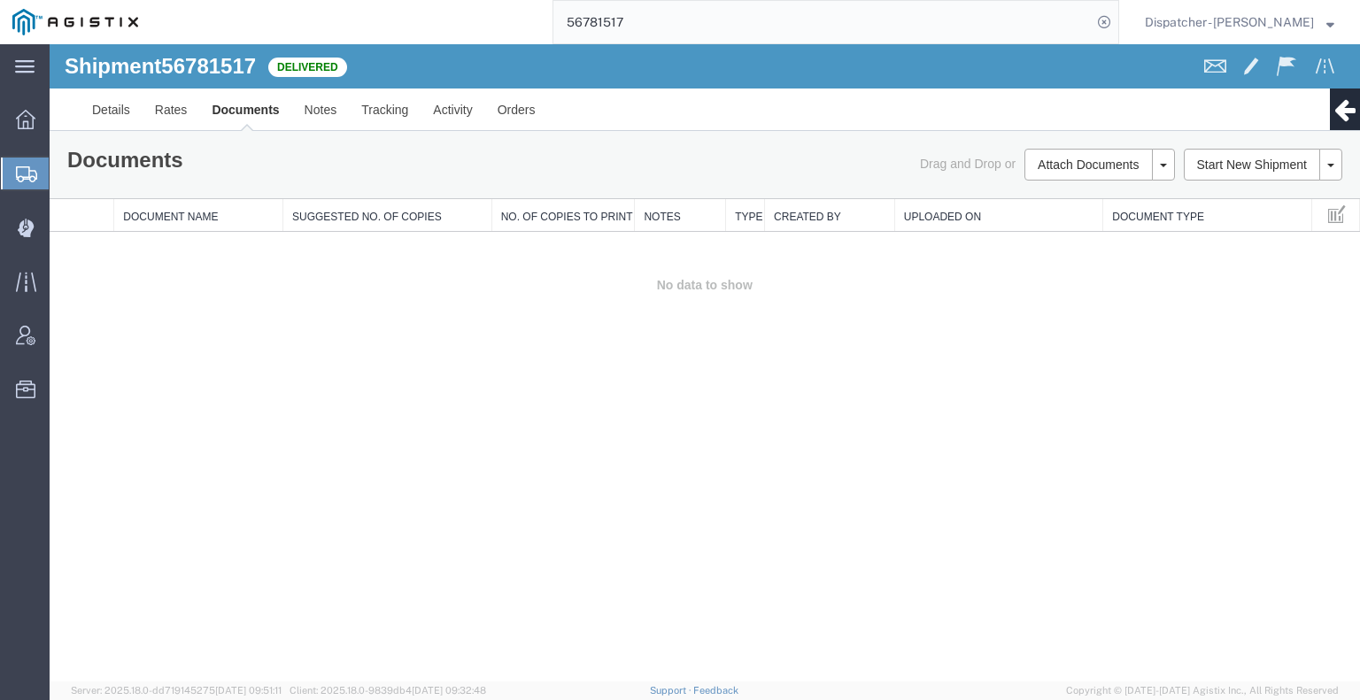
drag, startPoint x: 1278, startPoint y: 398, endPoint x: 1253, endPoint y: 364, distance: 42.5
click at [1278, 398] on div "Shipment 56781517 0 of 0 Delivered Details Rates Documents Notes Tracking Activ…" at bounding box center [705, 362] width 1310 height 637
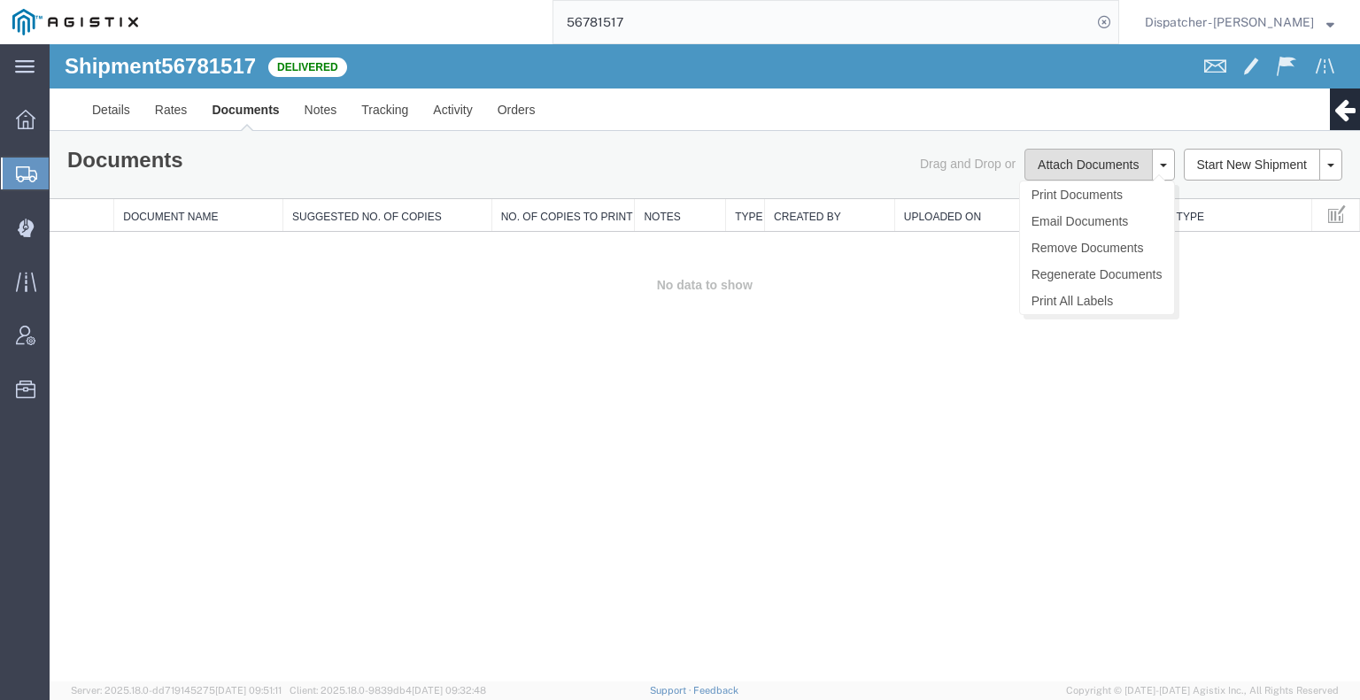
click at [1068, 166] on button "Attach Documents" at bounding box center [1087, 165] width 127 height 32
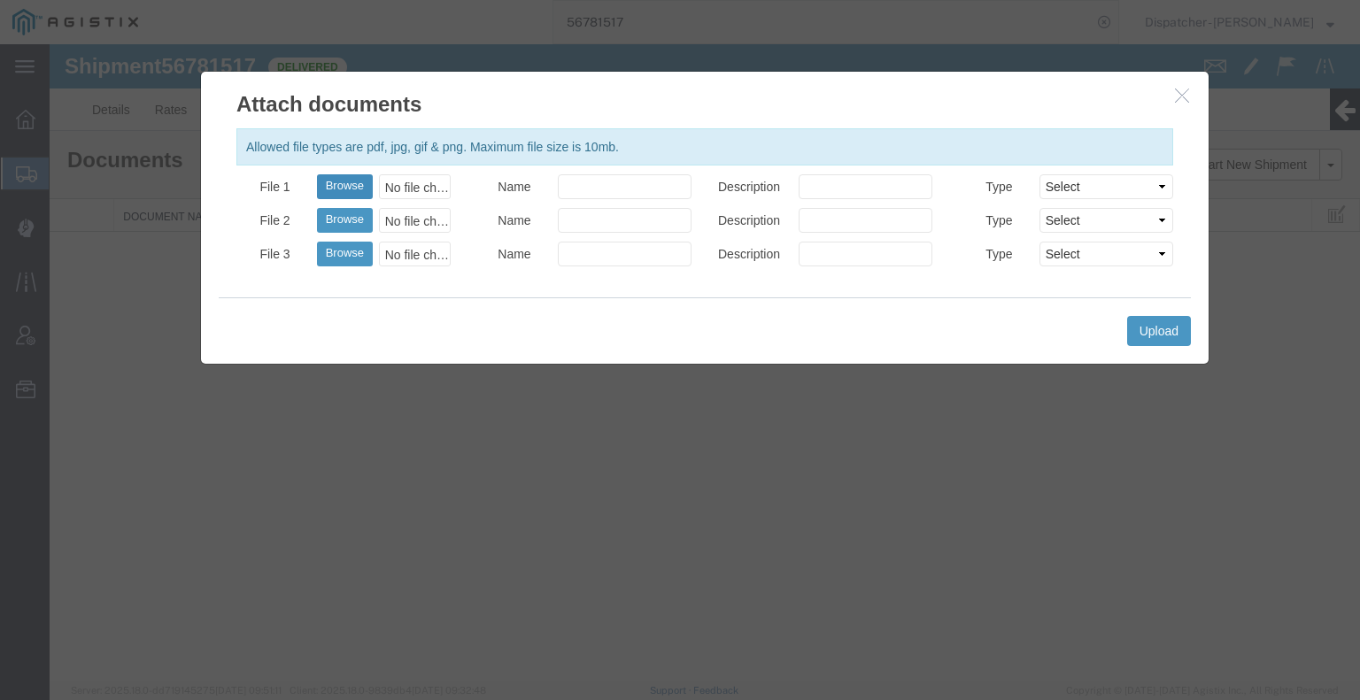
click at [338, 187] on button "Browse" at bounding box center [345, 186] width 56 height 25
click at [1158, 339] on button "Upload" at bounding box center [1159, 331] width 64 height 30
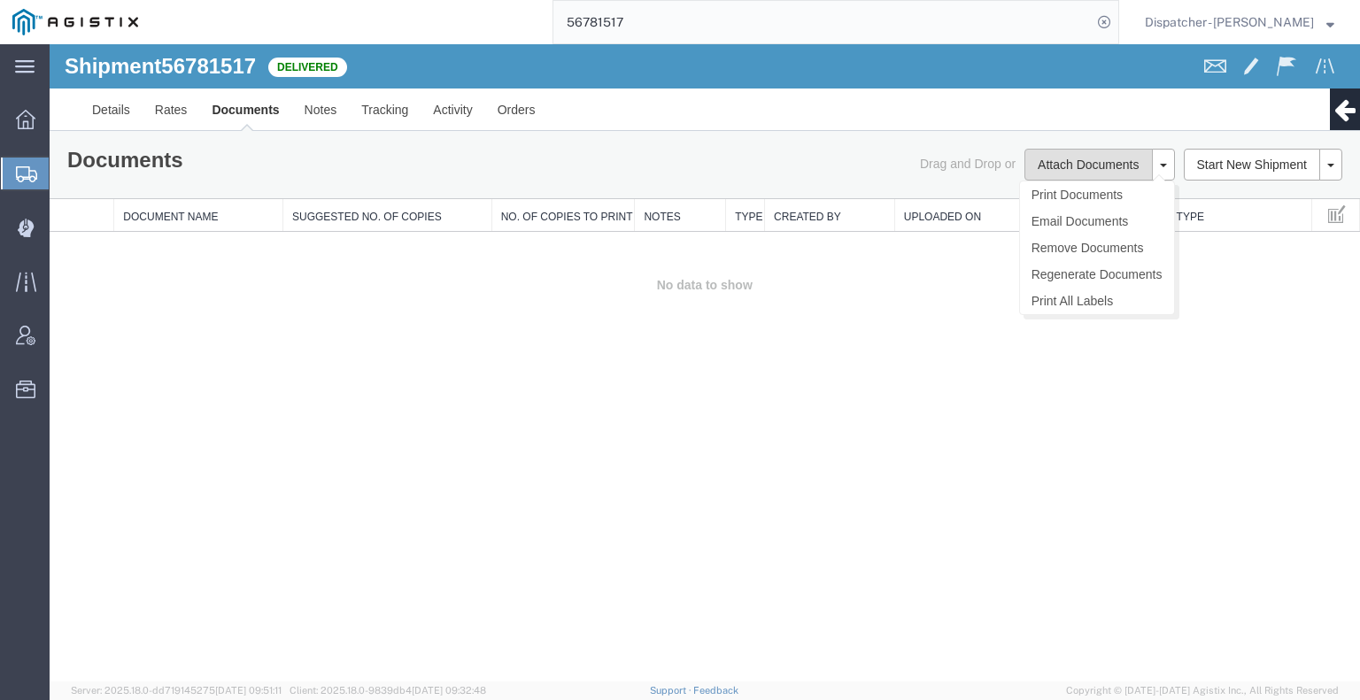
click at [1054, 166] on button "Attach Documents" at bounding box center [1087, 165] width 127 height 32
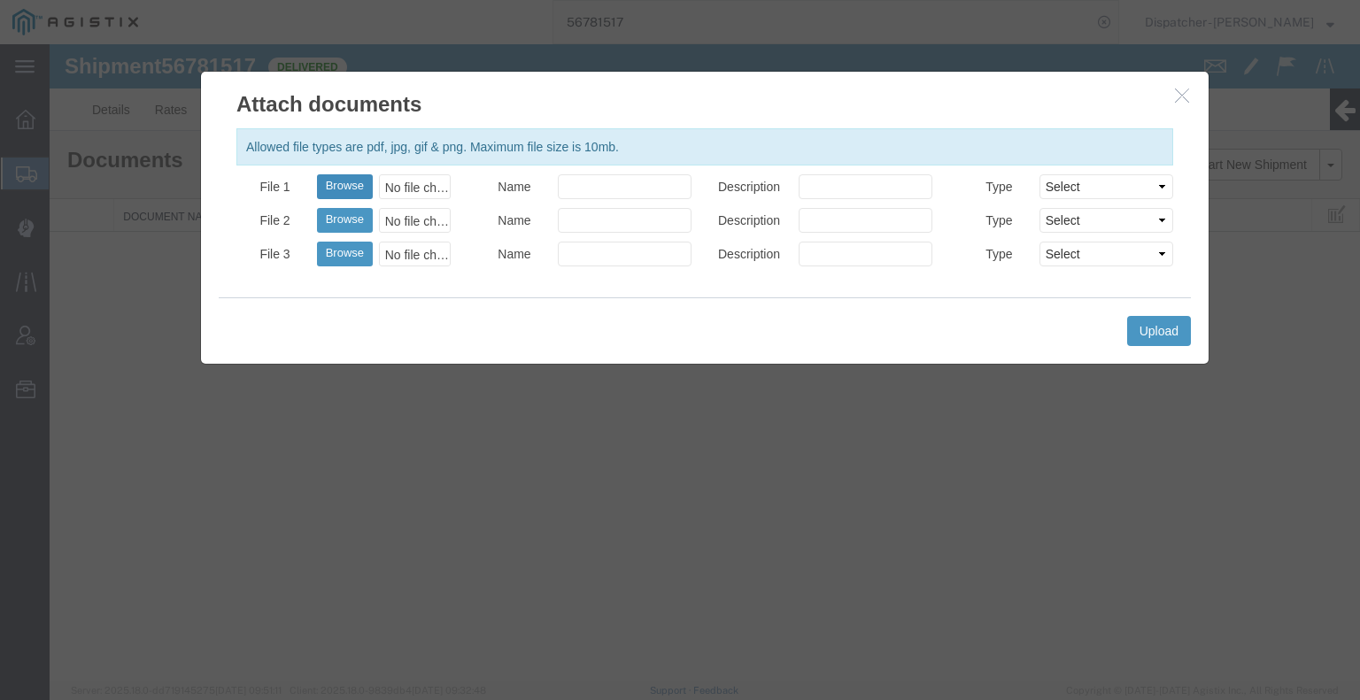
click at [347, 186] on button "Browse" at bounding box center [345, 186] width 56 height 25
click at [1161, 327] on button "Upload" at bounding box center [1159, 331] width 64 height 30
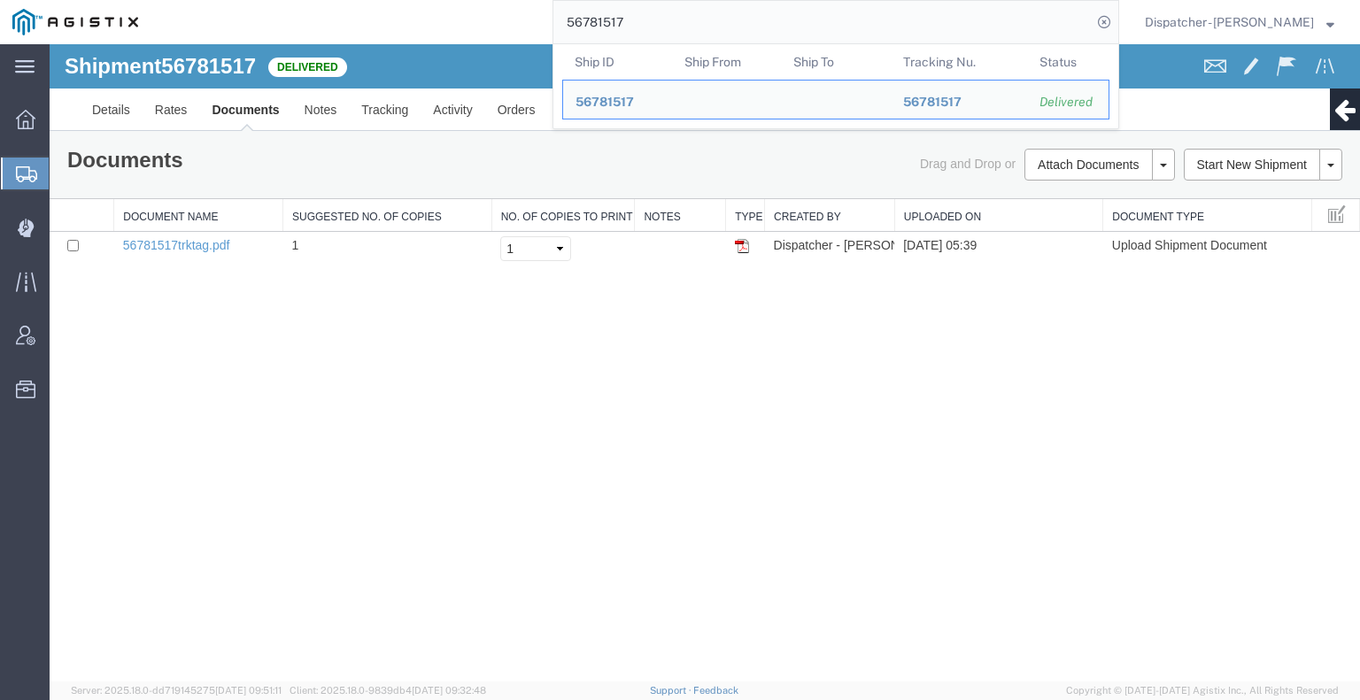
drag, startPoint x: 659, startPoint y: 29, endPoint x: 549, endPoint y: 0, distance: 113.6
click at [582, 10] on input "56781517" at bounding box center [822, 22] width 538 height 42
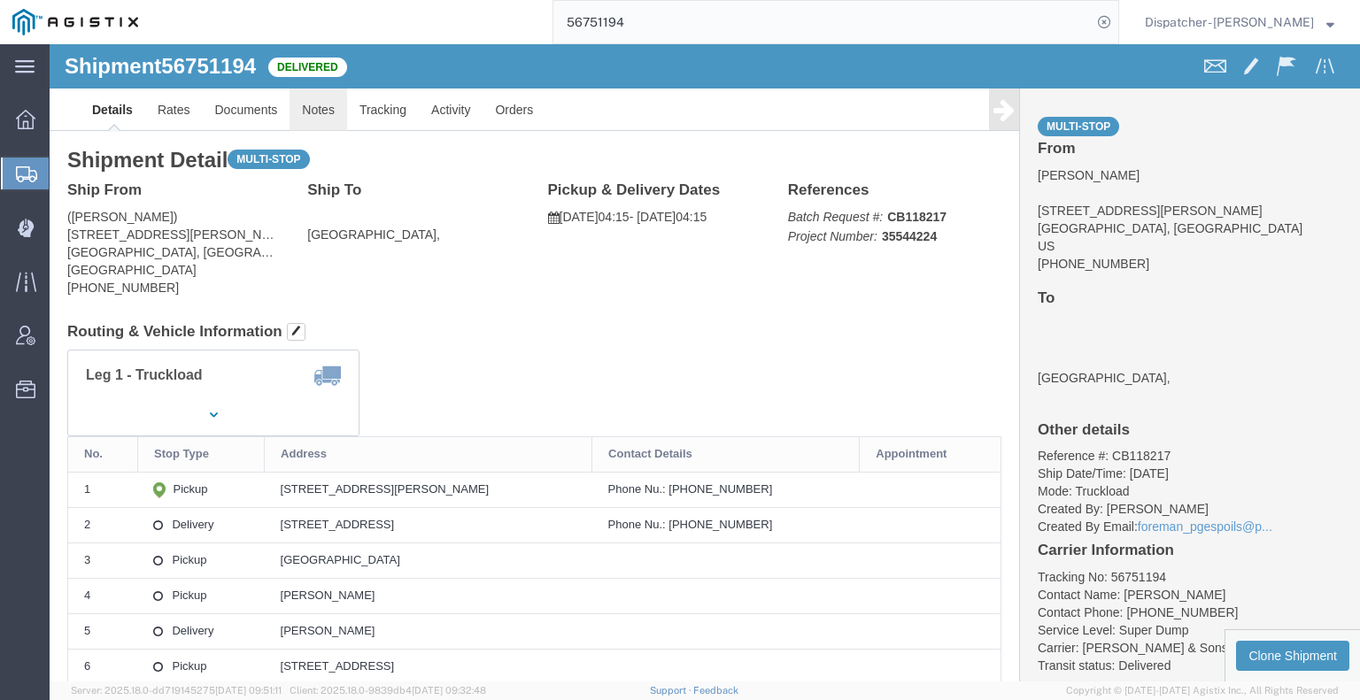
click link "Notes"
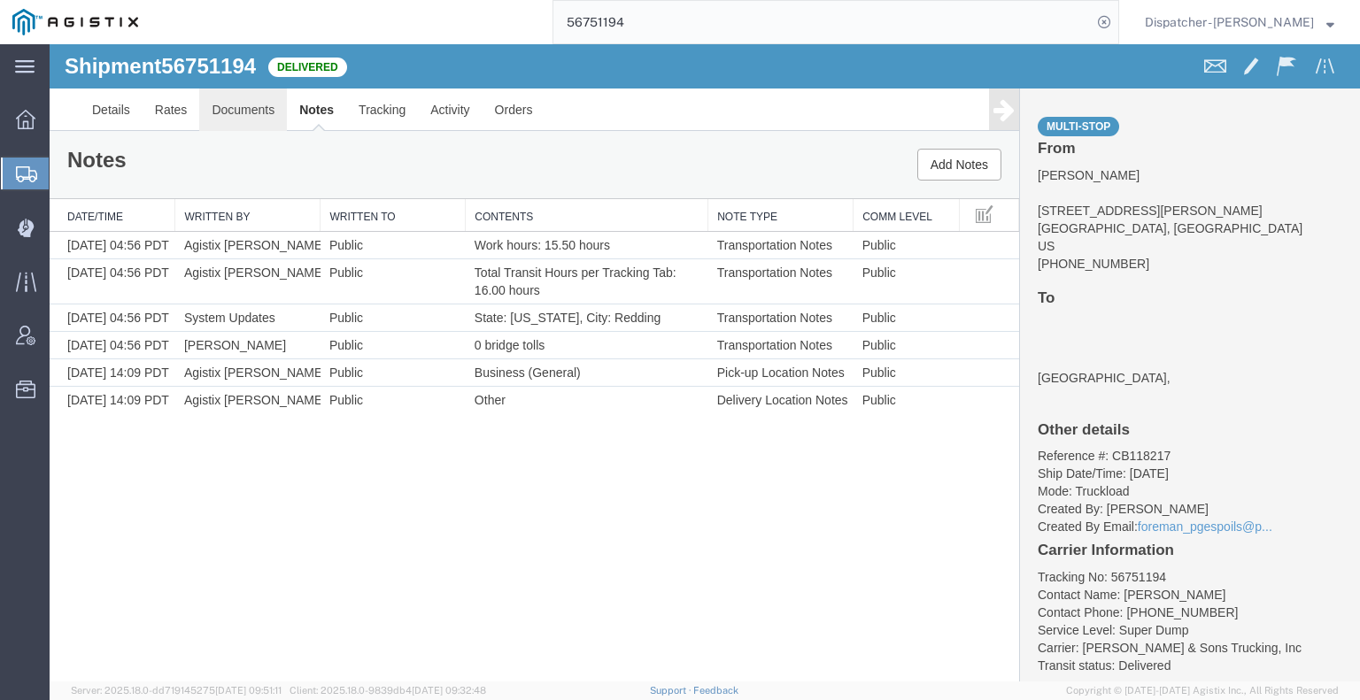
click at [242, 116] on link "Documents" at bounding box center [243, 110] width 88 height 42
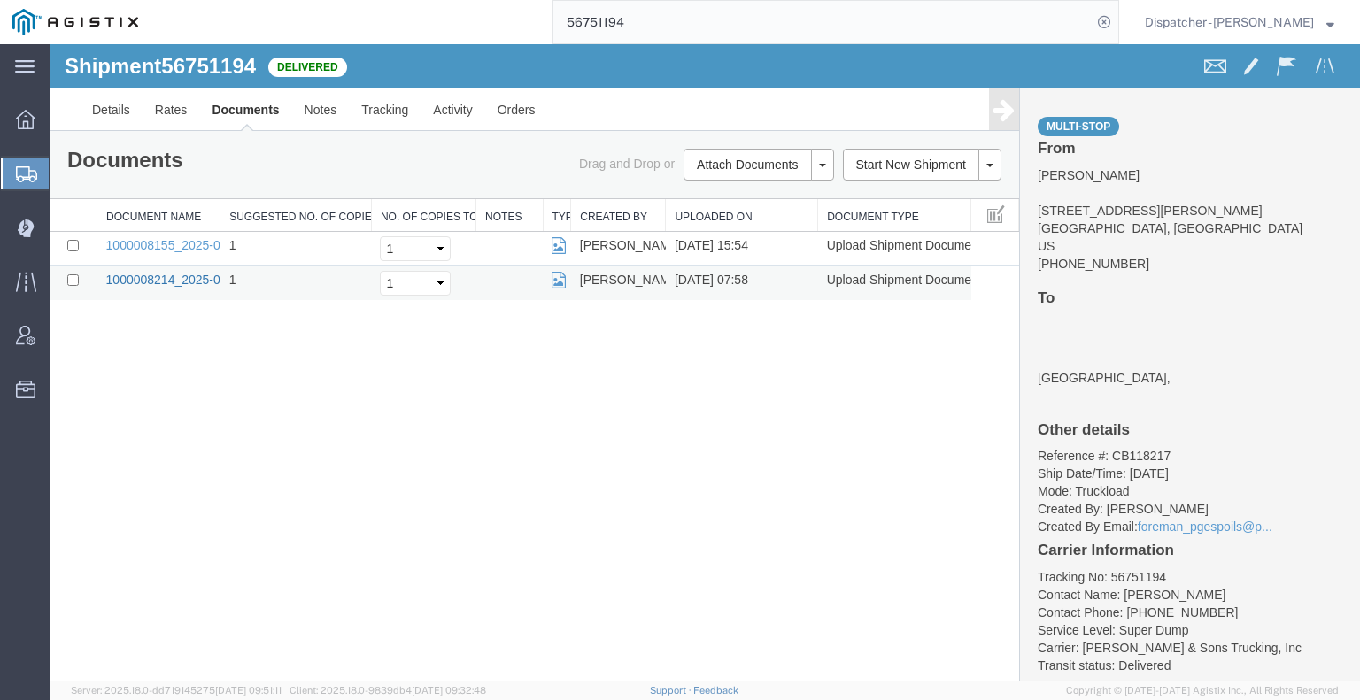
click at [131, 274] on link "1000008214_2025-09-09_07_56_13.jpg" at bounding box center [216, 280] width 221 height 14
click at [150, 240] on link "1000008155_2025-09-09_15_53_50.jpg" at bounding box center [216, 245] width 221 height 14
click at [187, 421] on div "Shipment 56751194 2 of 2 Delivered Details Rates Documents Notes Tracking Activ…" at bounding box center [705, 362] width 1310 height 637
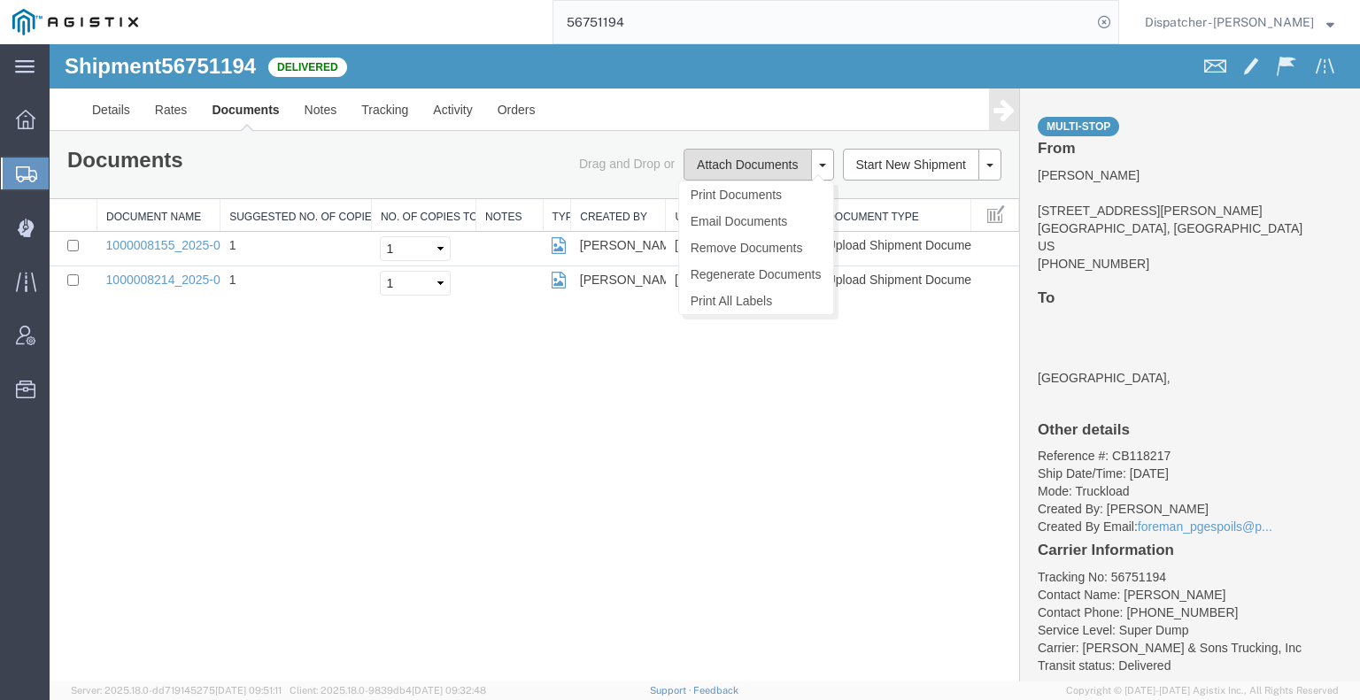
click at [727, 158] on button "Attach Documents" at bounding box center [746, 165] width 127 height 32
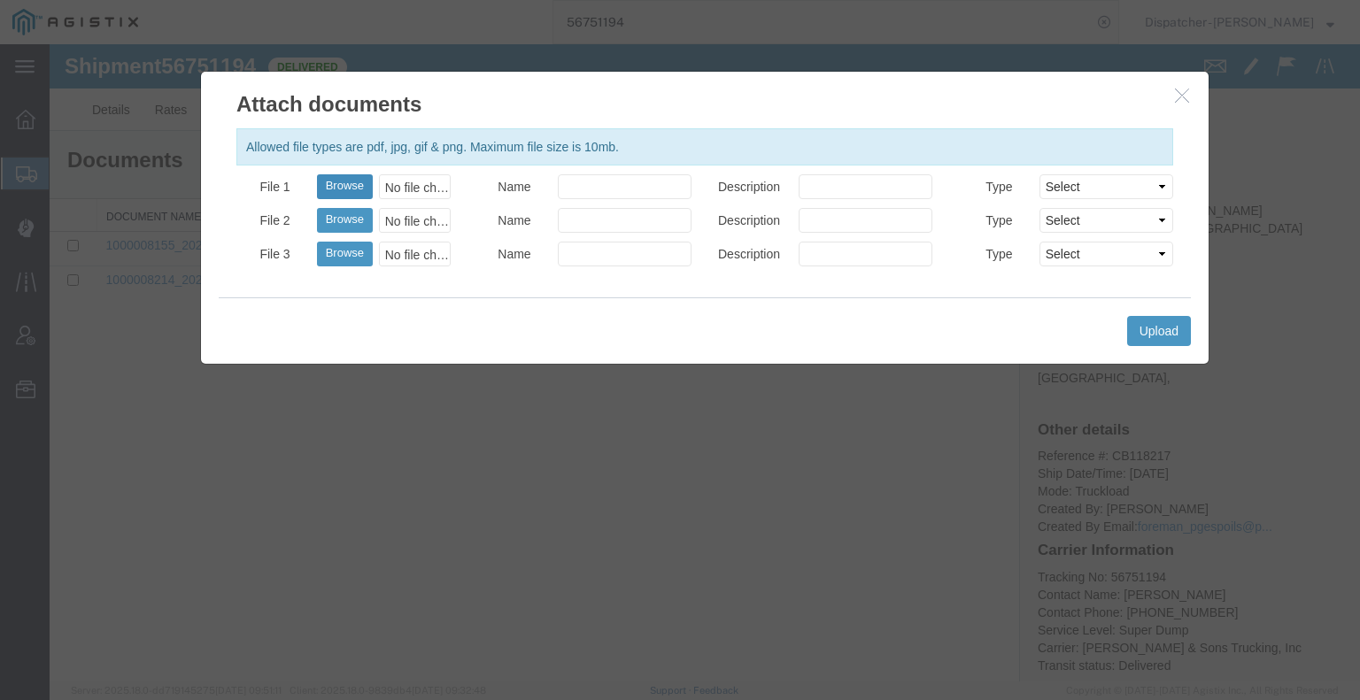
click at [348, 183] on button "Browse" at bounding box center [345, 186] width 56 height 25
click at [1152, 328] on button "Upload" at bounding box center [1159, 331] width 64 height 30
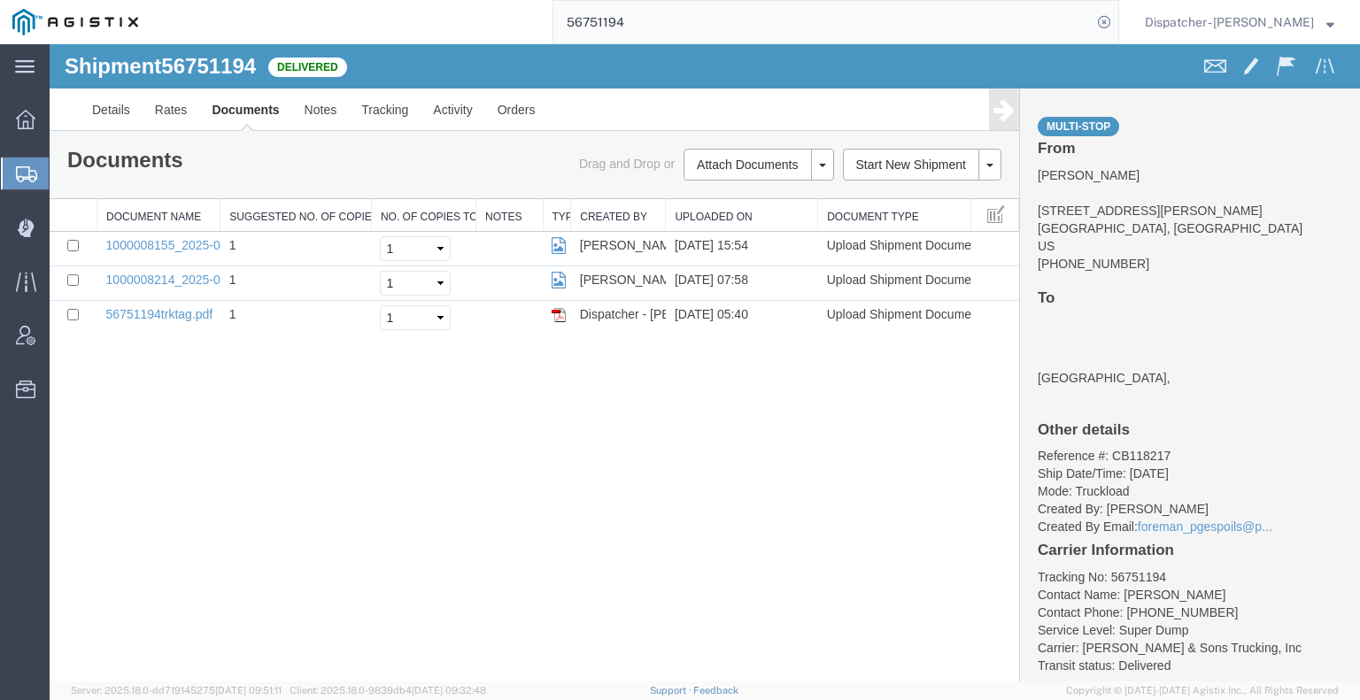
click at [526, 24] on div "56751194" at bounding box center [634, 22] width 968 height 44
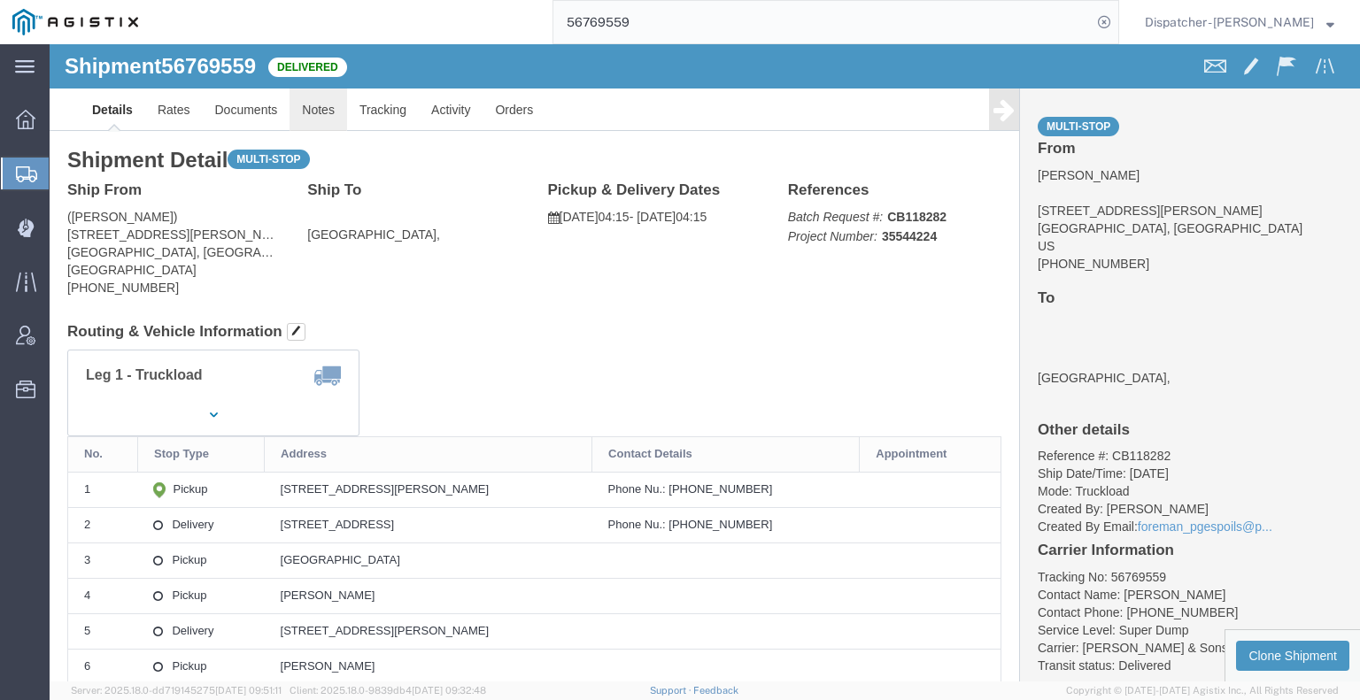
click link "Notes"
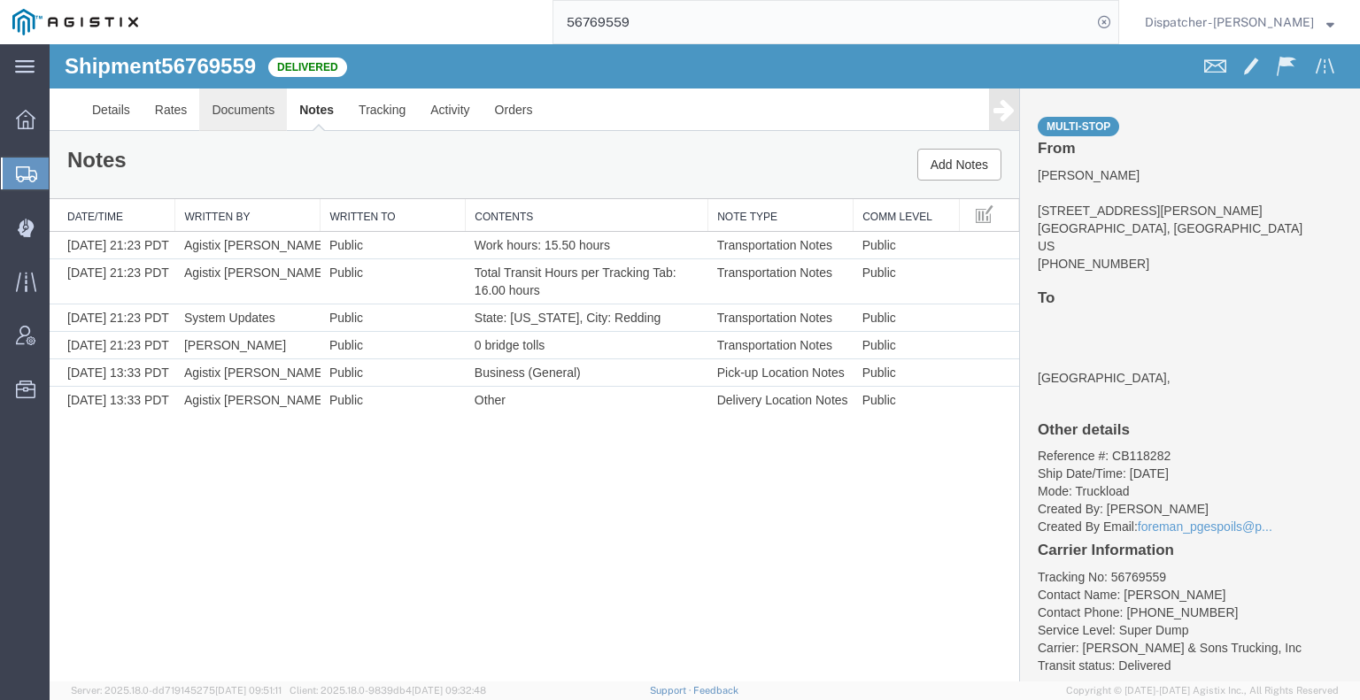
click at [218, 89] on link "Documents" at bounding box center [243, 110] width 88 height 42
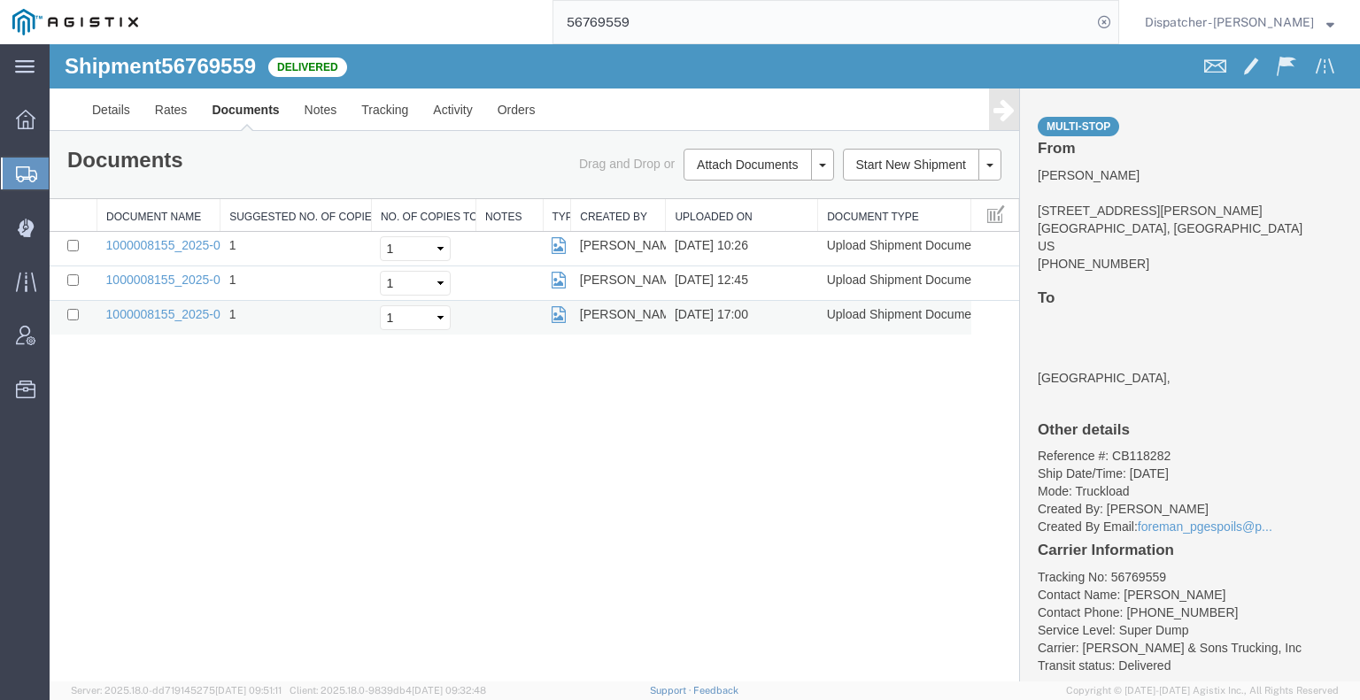
click at [156, 304] on td "1000008155_2025-09-10_16_59_43.jpg" at bounding box center [158, 318] width 123 height 35
click at [184, 318] on link "1000008155_2025-09-10_16_59_43.jpg" at bounding box center [216, 314] width 221 height 14
drag, startPoint x: 200, startPoint y: 490, endPoint x: 435, endPoint y: 377, distance: 260.5
click at [200, 490] on div "Shipment 56769559 3 of 3 Delivered Details Rates Documents Notes Tracking Activ…" at bounding box center [705, 362] width 1310 height 637
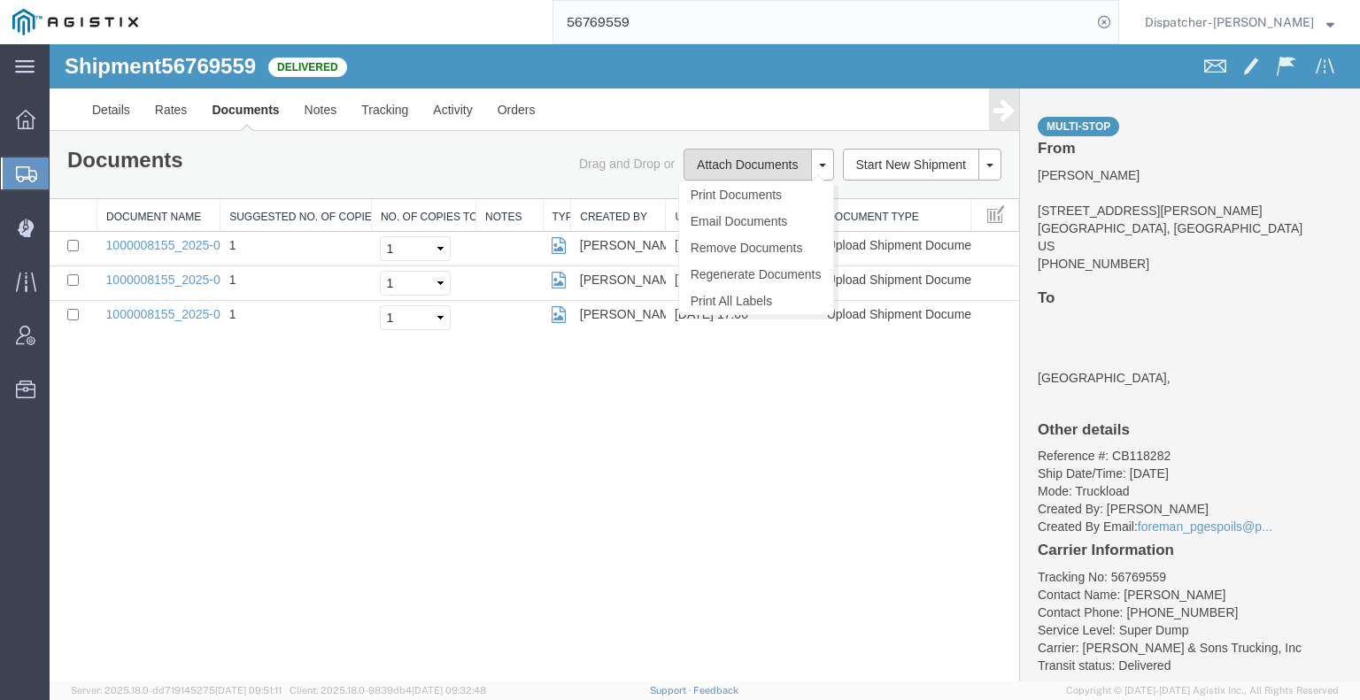
click at [751, 164] on button "Attach Documents" at bounding box center [746, 165] width 127 height 32
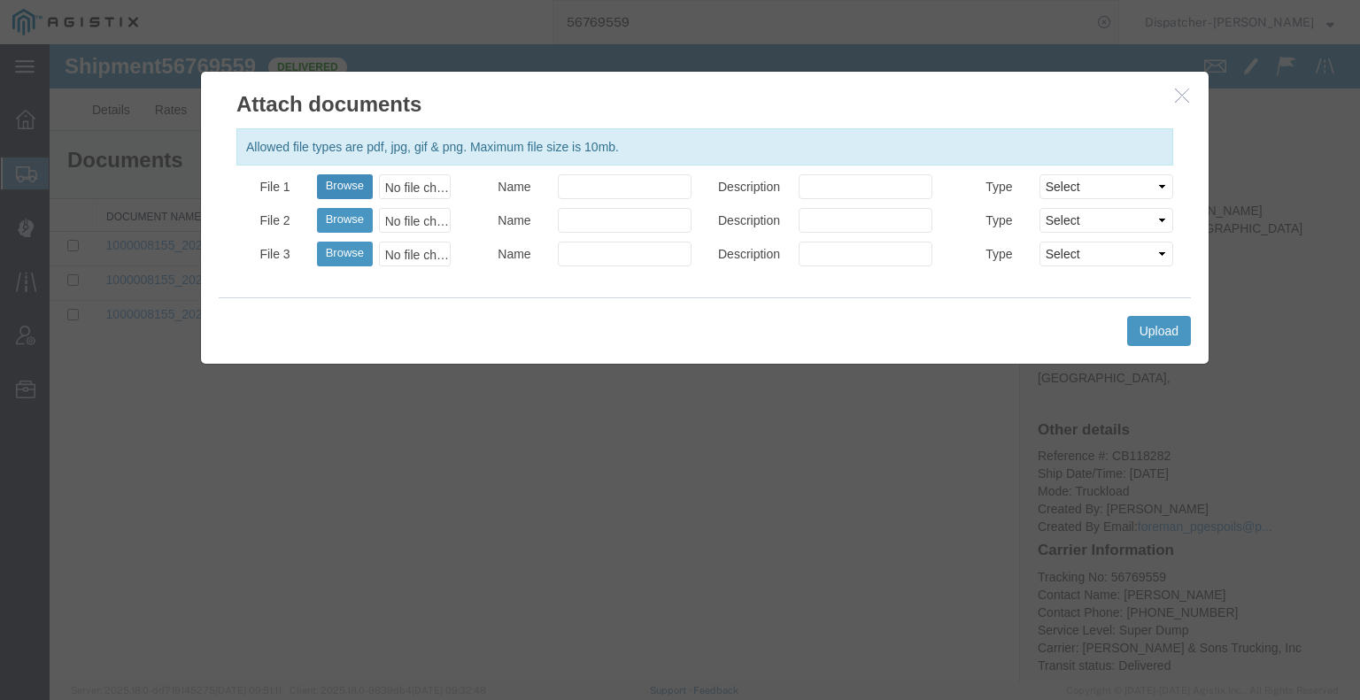
click at [330, 187] on button "Browse" at bounding box center [345, 186] width 56 height 25
click at [1176, 328] on button "Upload" at bounding box center [1159, 331] width 64 height 30
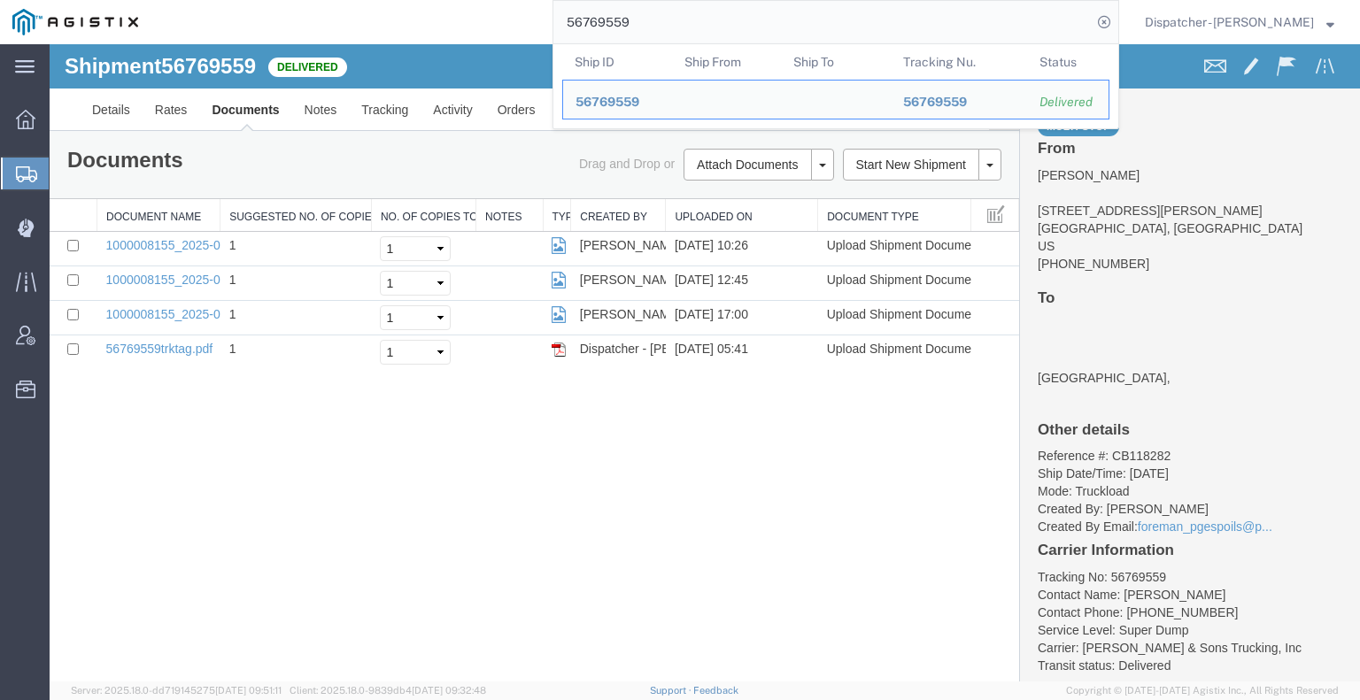
drag, startPoint x: 528, startPoint y: 27, endPoint x: 453, endPoint y: 38, distance: 75.1
click at [462, 36] on div "56769559 Ship ID Ship From Ship To Tracking Nu. Status Ship ID 56769559 Ship Fr…" at bounding box center [634, 22] width 968 height 44
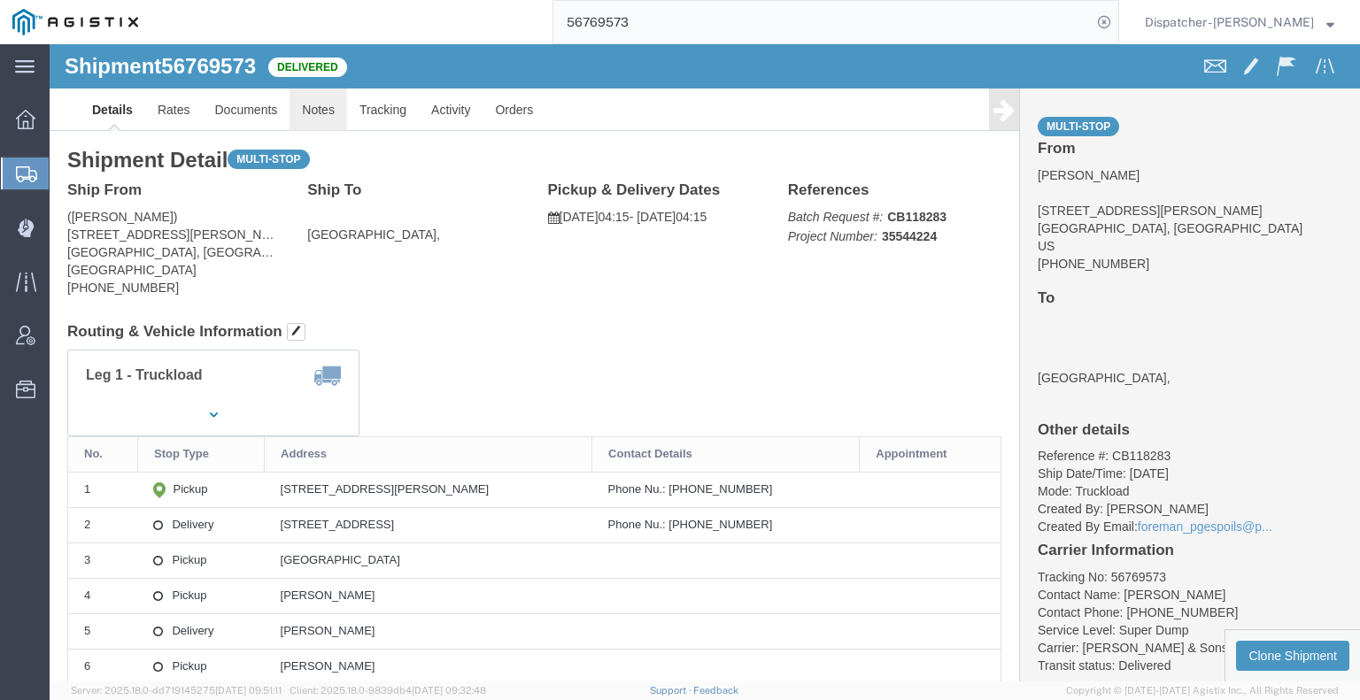
click link "Notes"
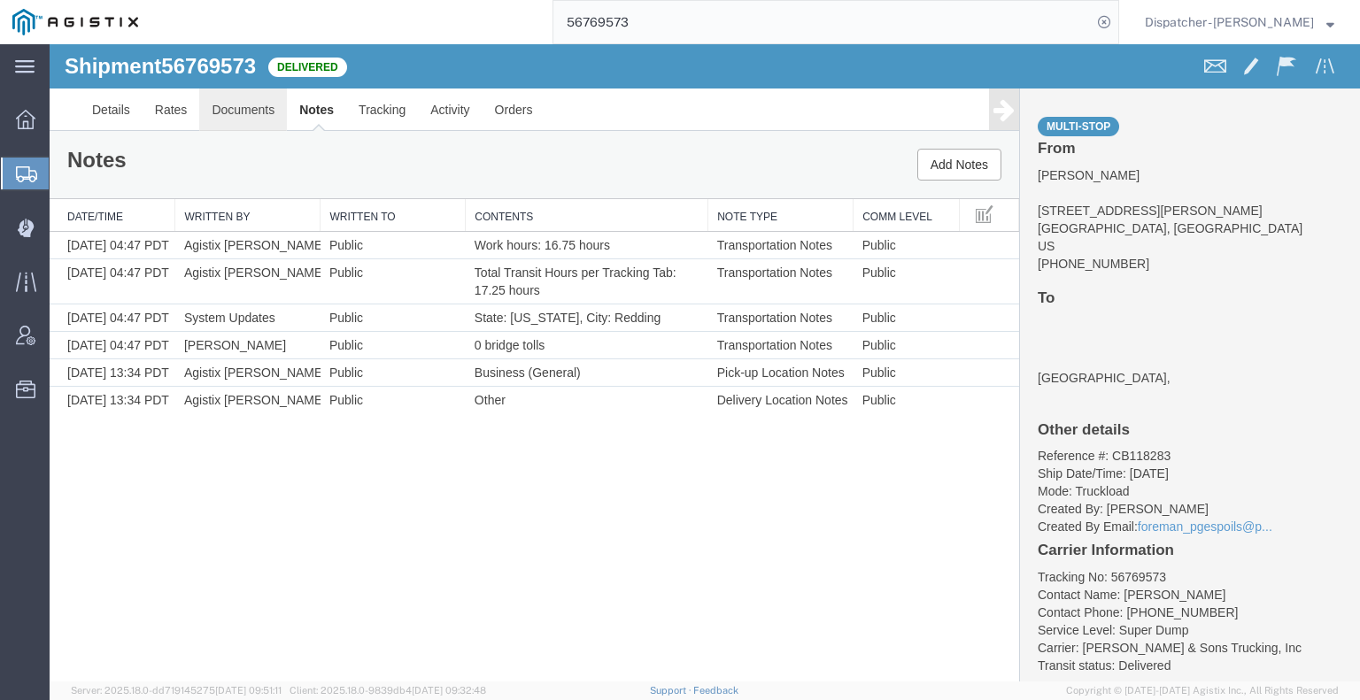
click at [250, 110] on link "Documents" at bounding box center [243, 110] width 88 height 42
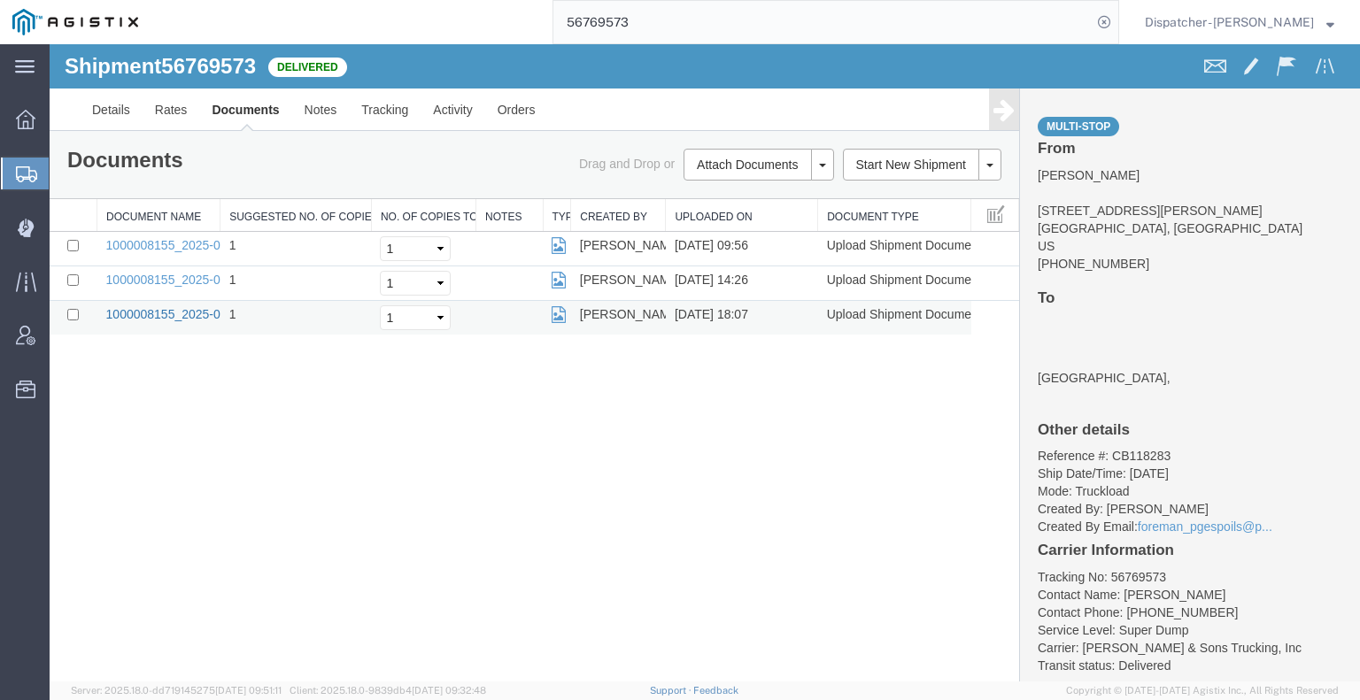
click at [190, 314] on link "1000008155_2025-09-11_18_06_37.jpg" at bounding box center [216, 314] width 221 height 14
click at [187, 514] on div "Shipment 56769573 3 of 3 Delivered Details Rates Documents Notes Tracking Activ…" at bounding box center [705, 362] width 1310 height 637
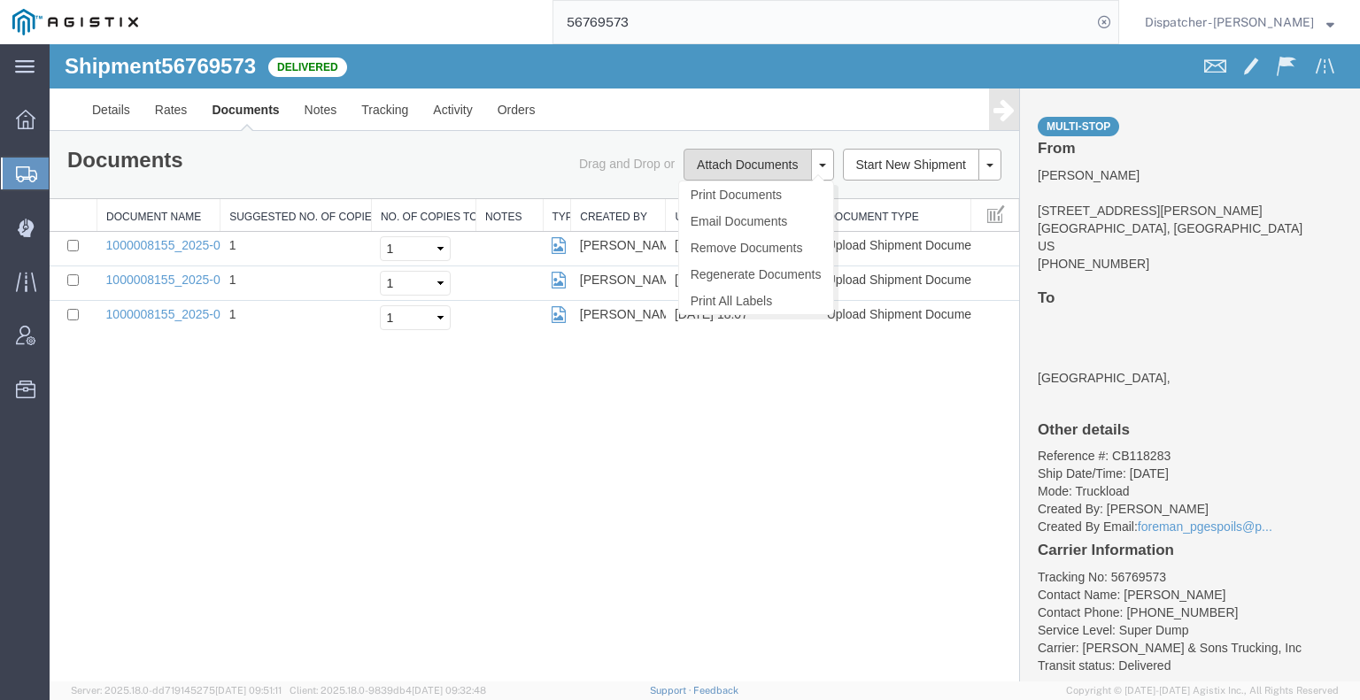
click at [736, 169] on button "Attach Documents" at bounding box center [746, 165] width 127 height 32
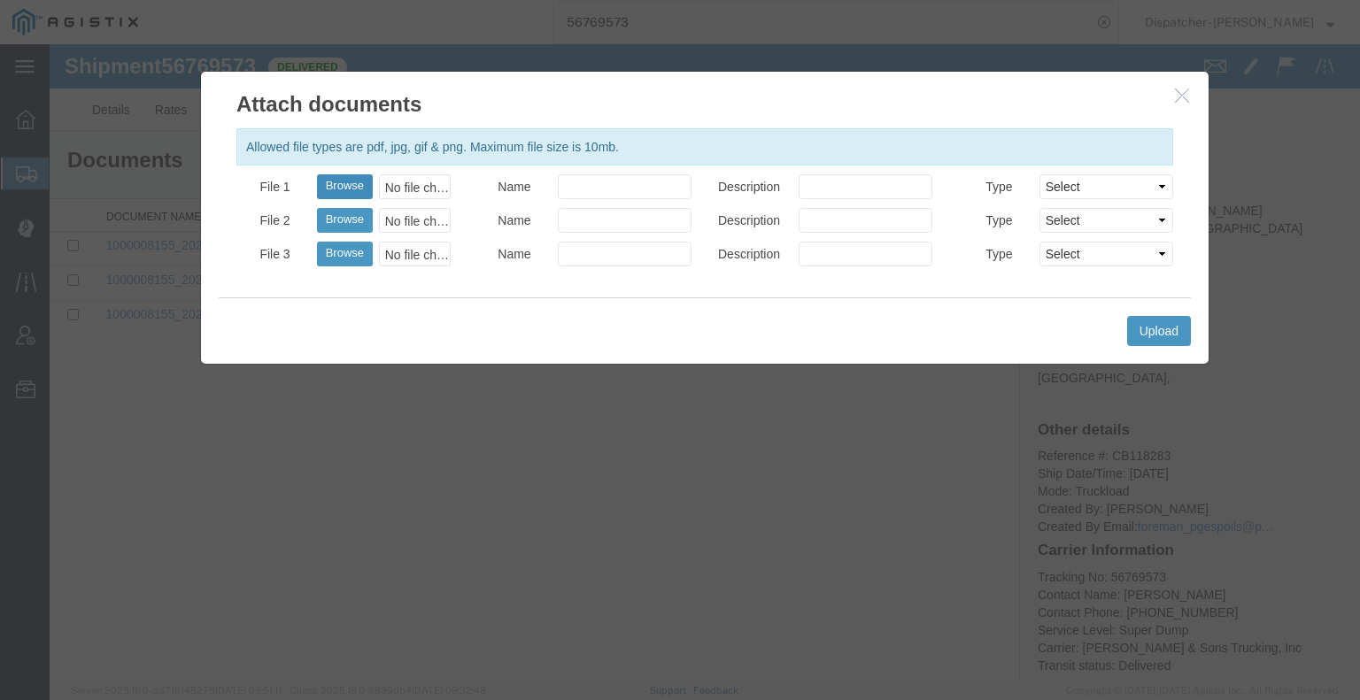
click at [351, 194] on button "Browse" at bounding box center [345, 186] width 56 height 25
click at [1165, 325] on button "Upload" at bounding box center [1159, 331] width 64 height 30
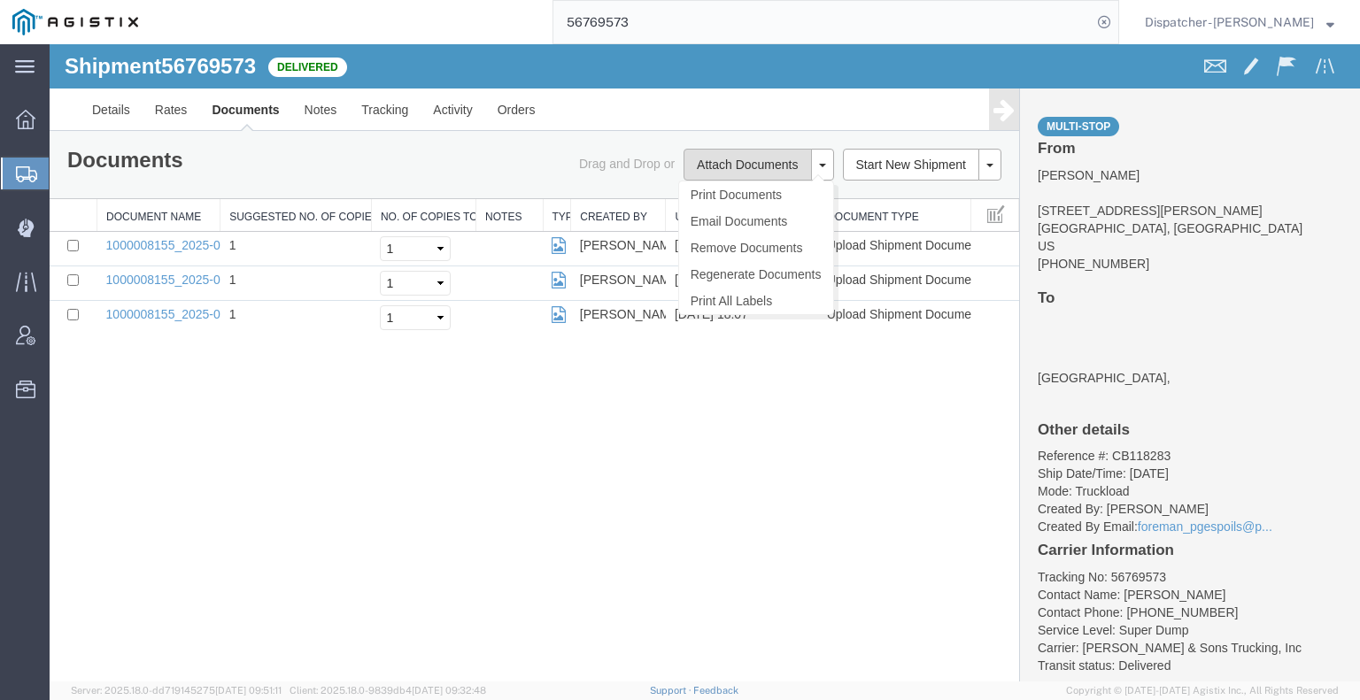
click at [755, 166] on button "Attach Documents" at bounding box center [746, 165] width 127 height 32
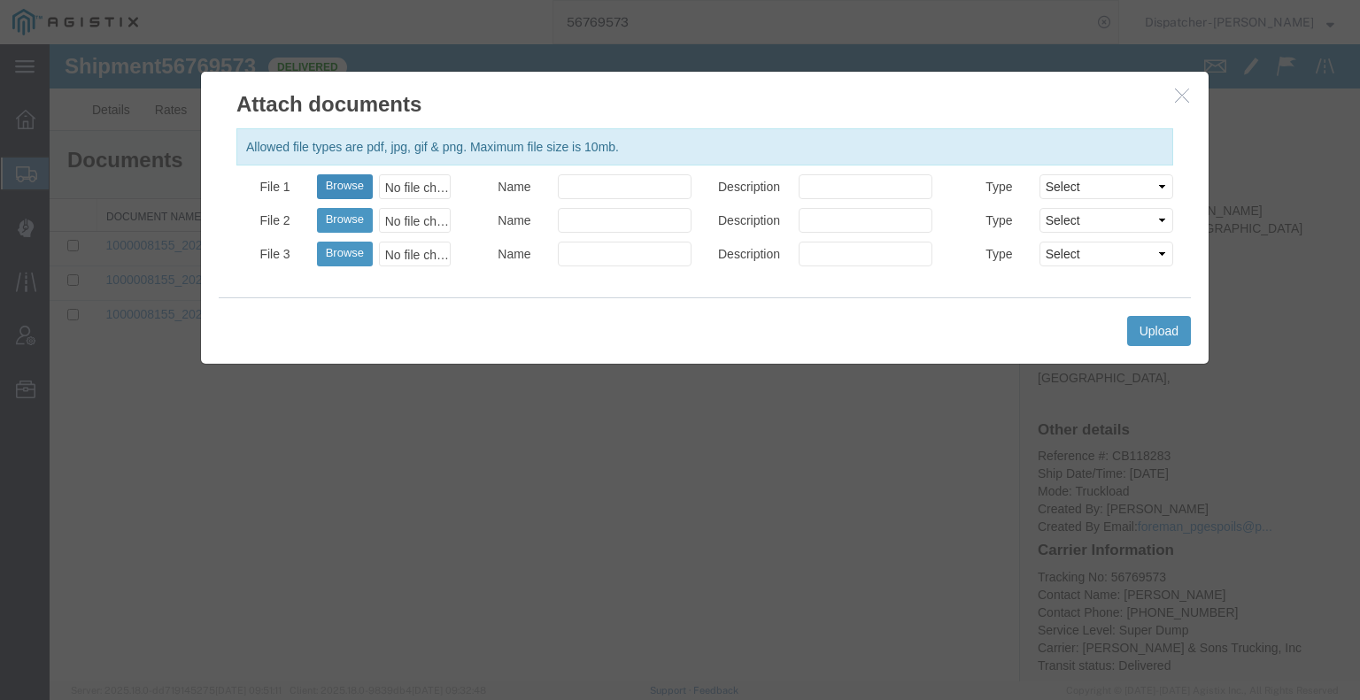
click at [329, 189] on button "Browse" at bounding box center [345, 186] width 56 height 25
click at [1181, 329] on button "Upload" at bounding box center [1159, 331] width 64 height 30
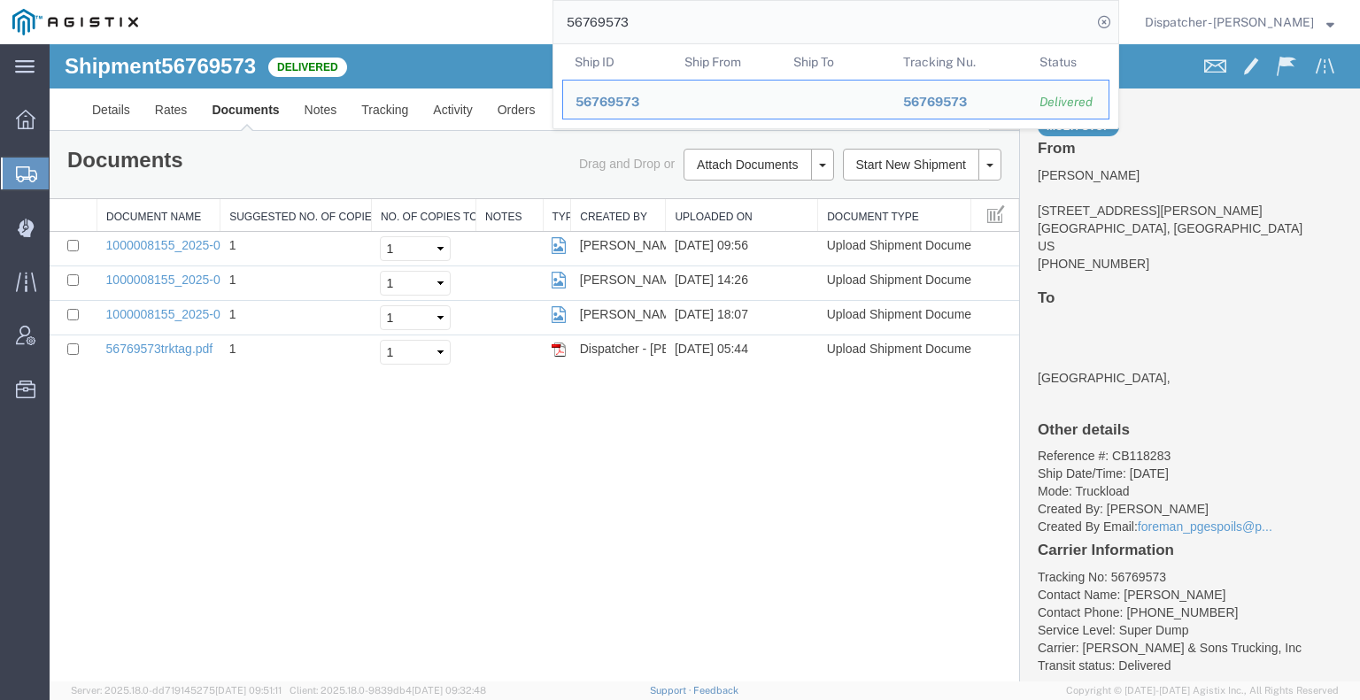
drag, startPoint x: 648, startPoint y: 19, endPoint x: 504, endPoint y: 42, distance: 146.3
click at [504, 42] on div "56769573 Ship ID Ship From Ship To Tracking Nu. Status Ship ID 56769573 Ship Fr…" at bounding box center [634, 22] width 968 height 44
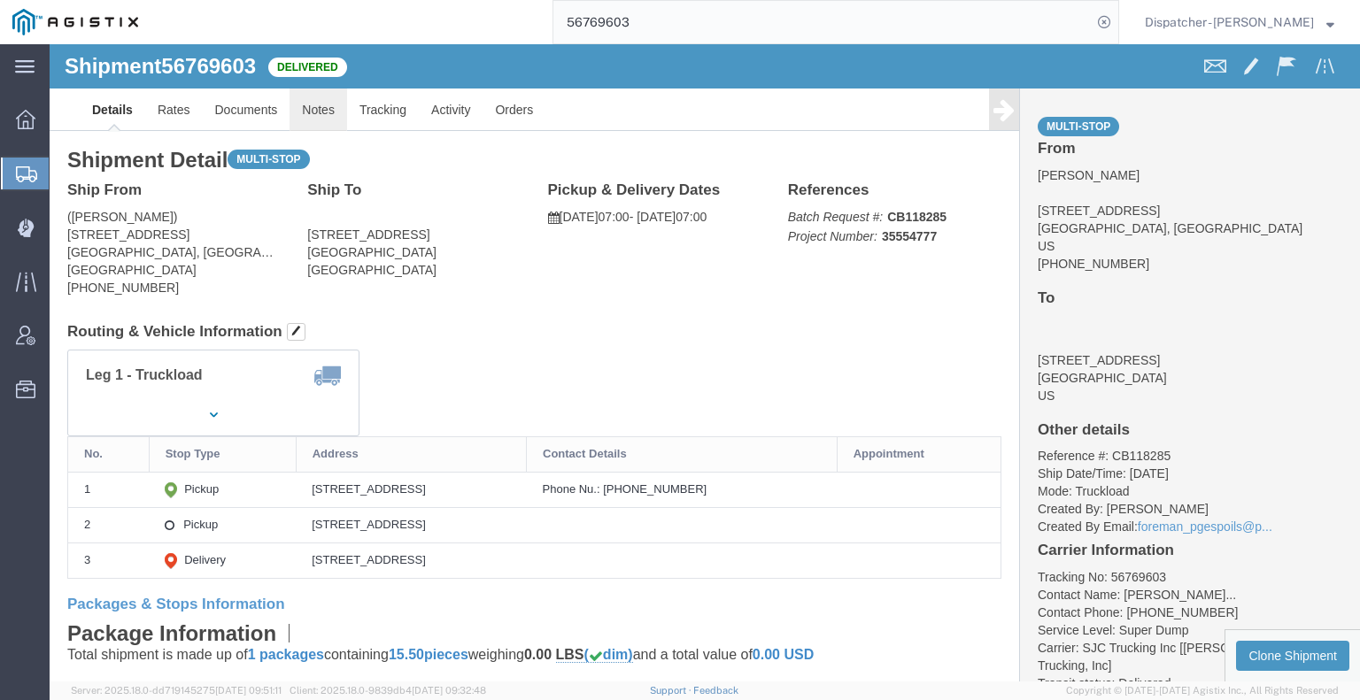
click link "Notes"
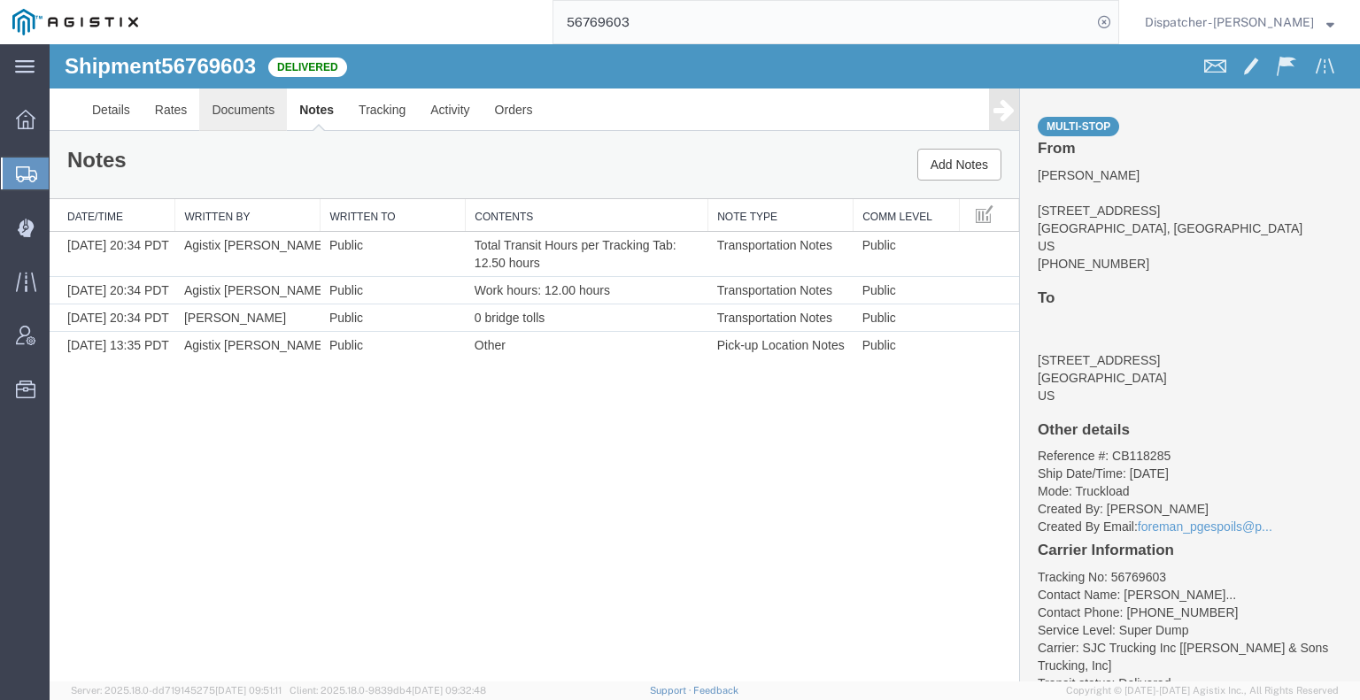
click at [239, 94] on link "Documents" at bounding box center [243, 110] width 88 height 42
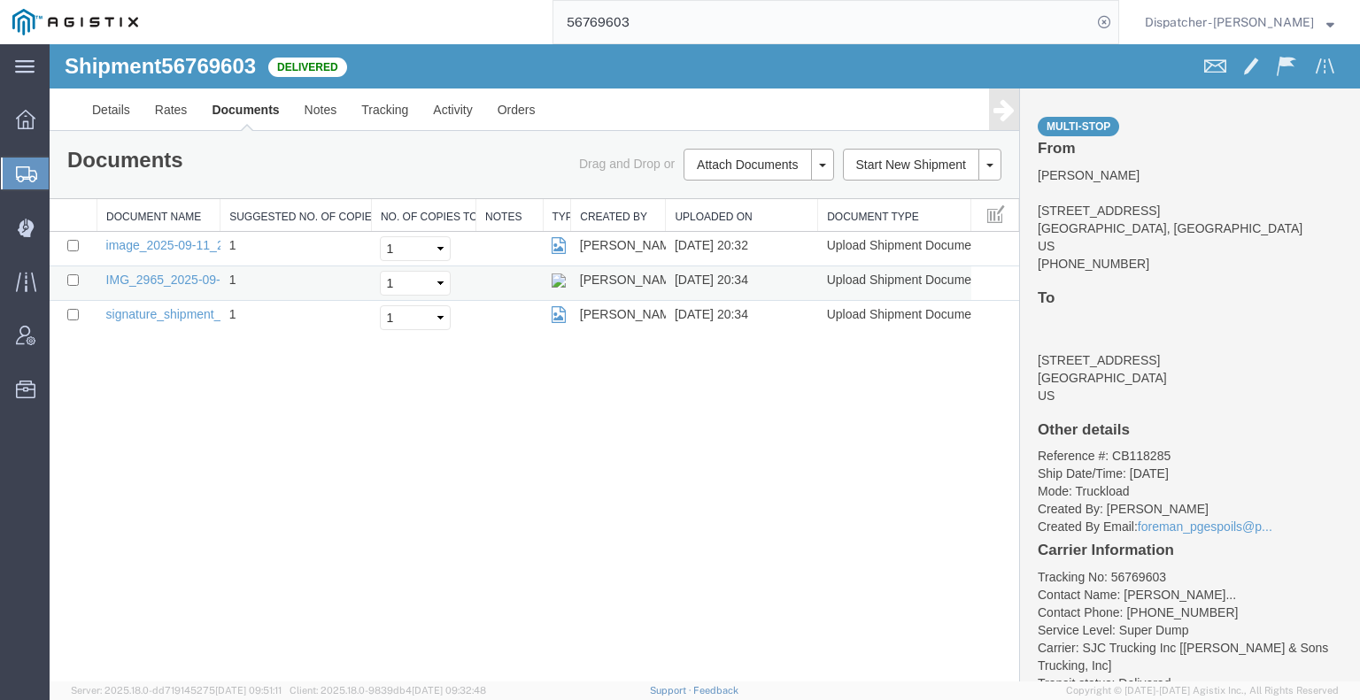
click at [195, 270] on td "IMG_2965_2025-09-11_20_34_18.jpeg" at bounding box center [158, 283] width 123 height 35
click at [153, 277] on link "IMG_2965_2025-09-11_20_34_18.jpeg" at bounding box center [214, 280] width 217 height 14
drag, startPoint x: 664, startPoint y: 16, endPoint x: 492, endPoint y: 35, distance: 172.7
click at [528, 27] on div "56769603" at bounding box center [634, 22] width 968 height 44
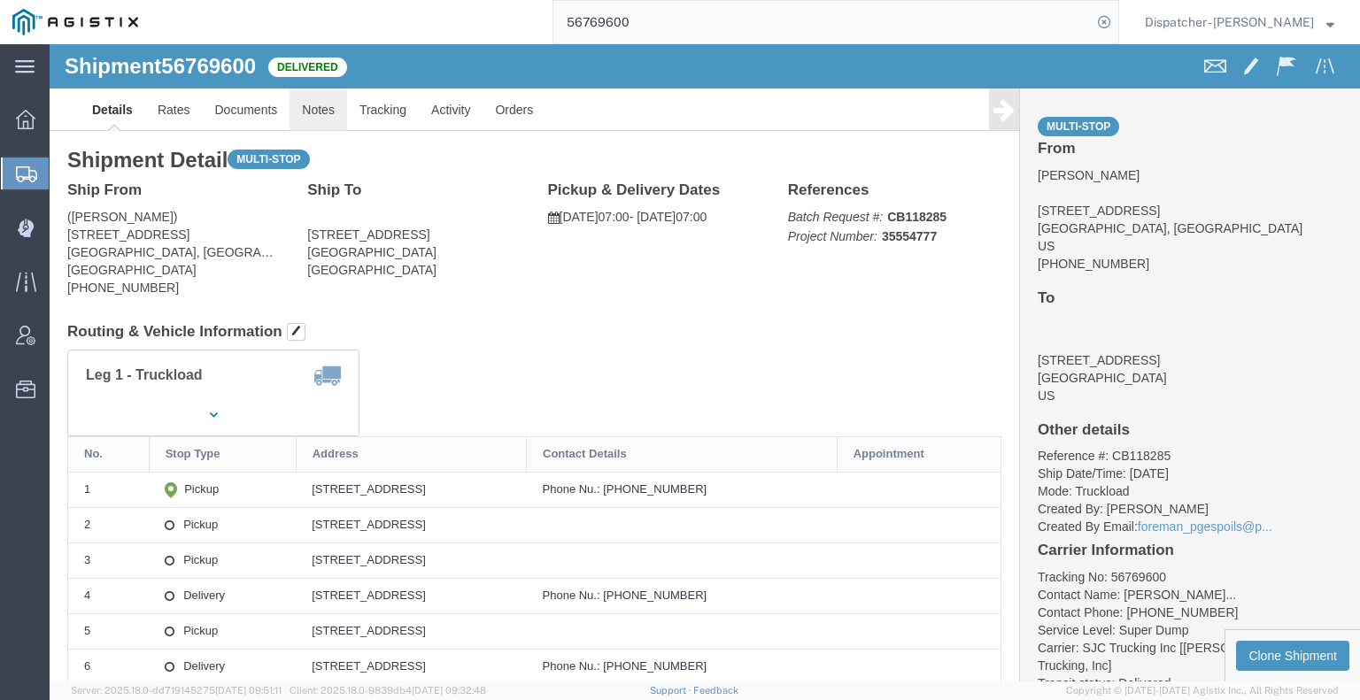
click link "Notes"
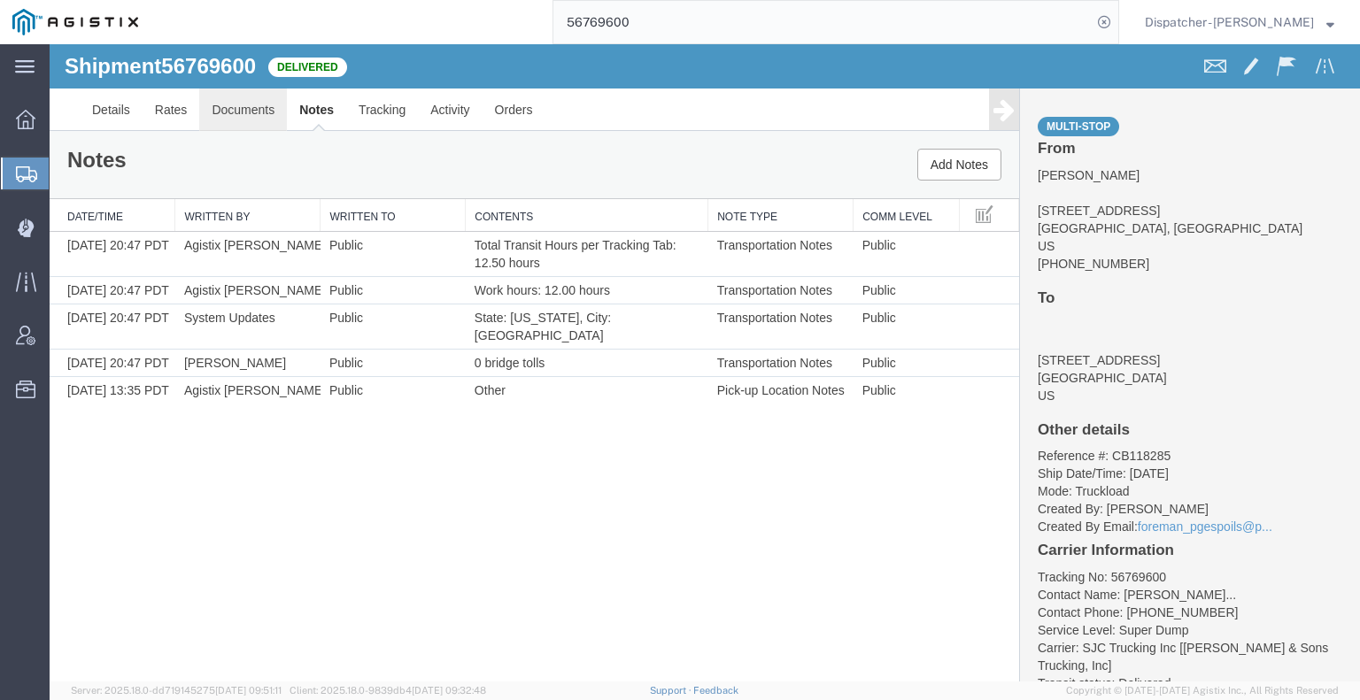
click at [243, 105] on link "Documents" at bounding box center [243, 110] width 88 height 42
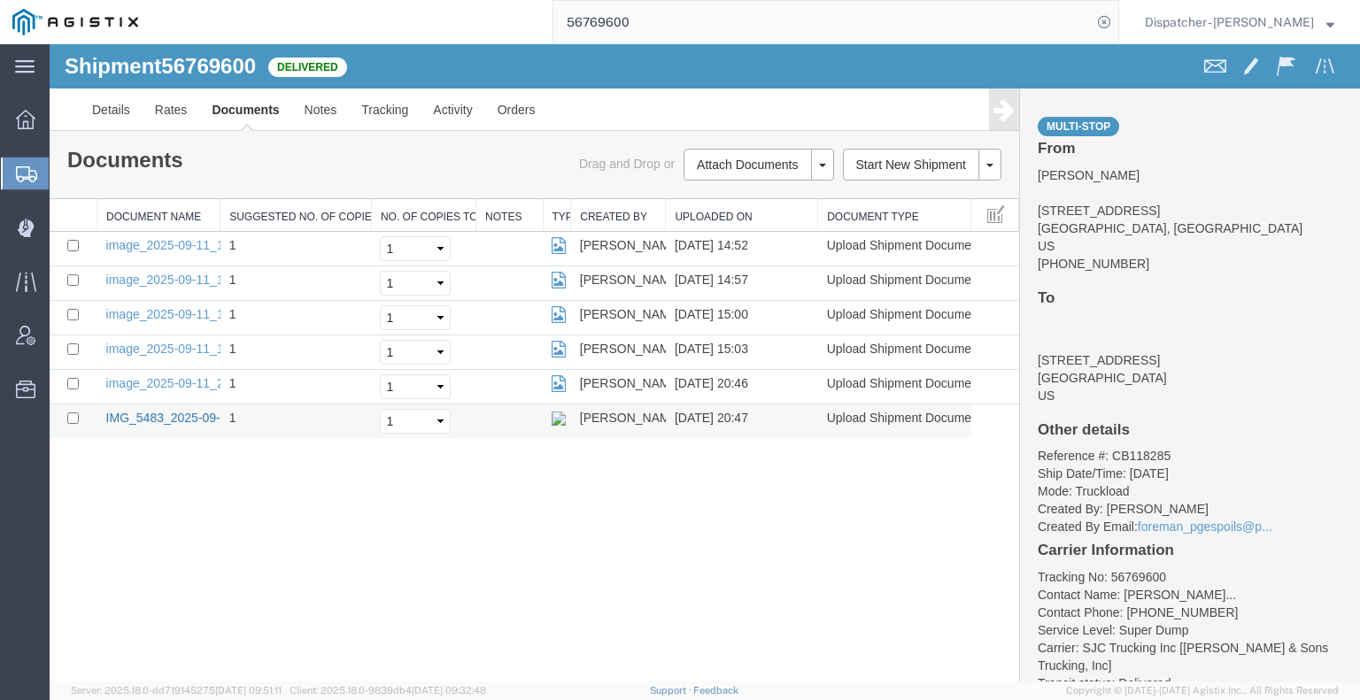
click at [171, 413] on link "IMG_5483_2025-09-11_20_47_37.jpeg" at bounding box center [214, 418] width 217 height 14
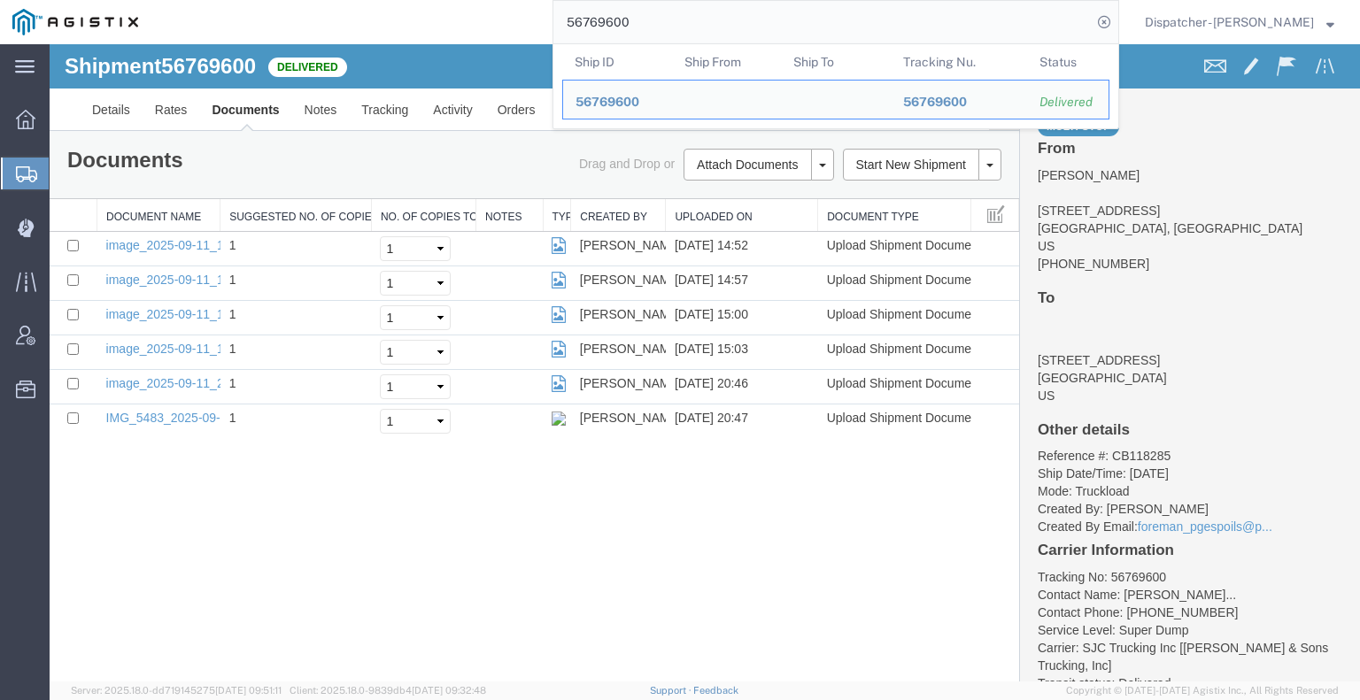
drag, startPoint x: 620, startPoint y: 29, endPoint x: 494, endPoint y: 19, distance: 126.1
click at [500, 20] on div "56769600 Ship ID Ship From Ship To Tracking Nu. Status Ship ID 56769600 Ship Fr…" at bounding box center [634, 22] width 968 height 44
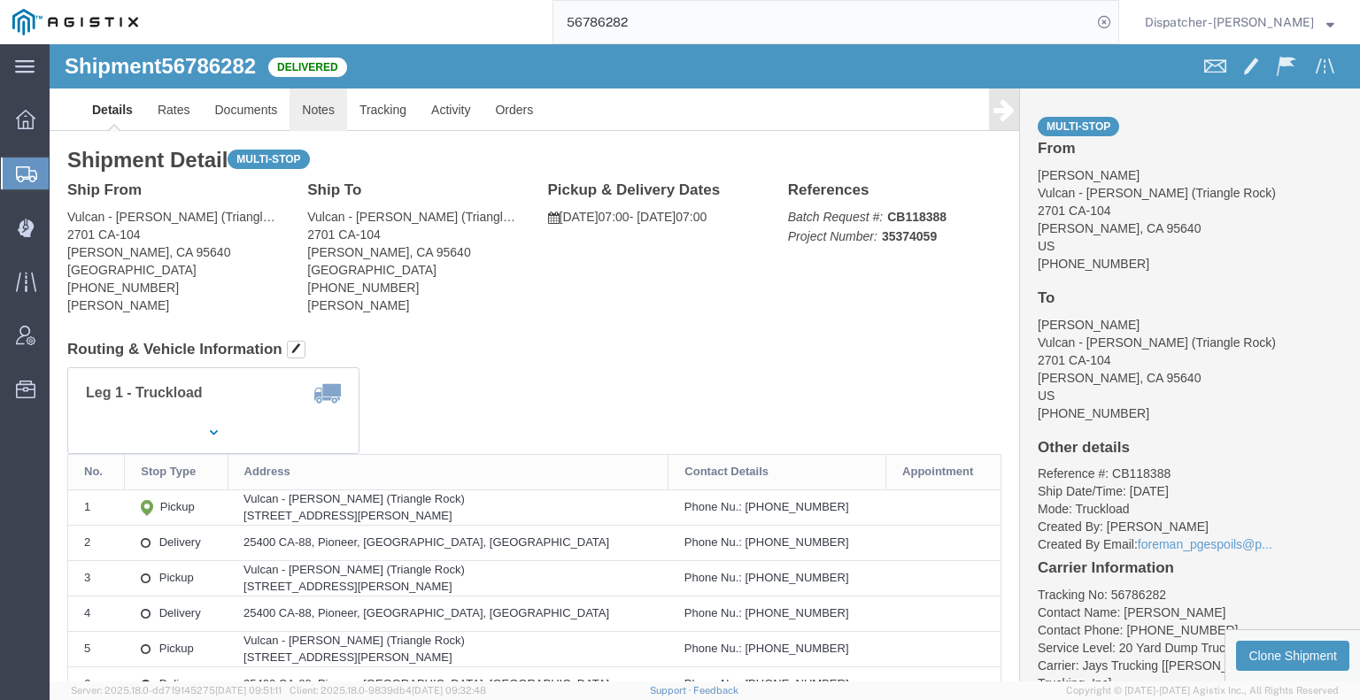
click link "Notes"
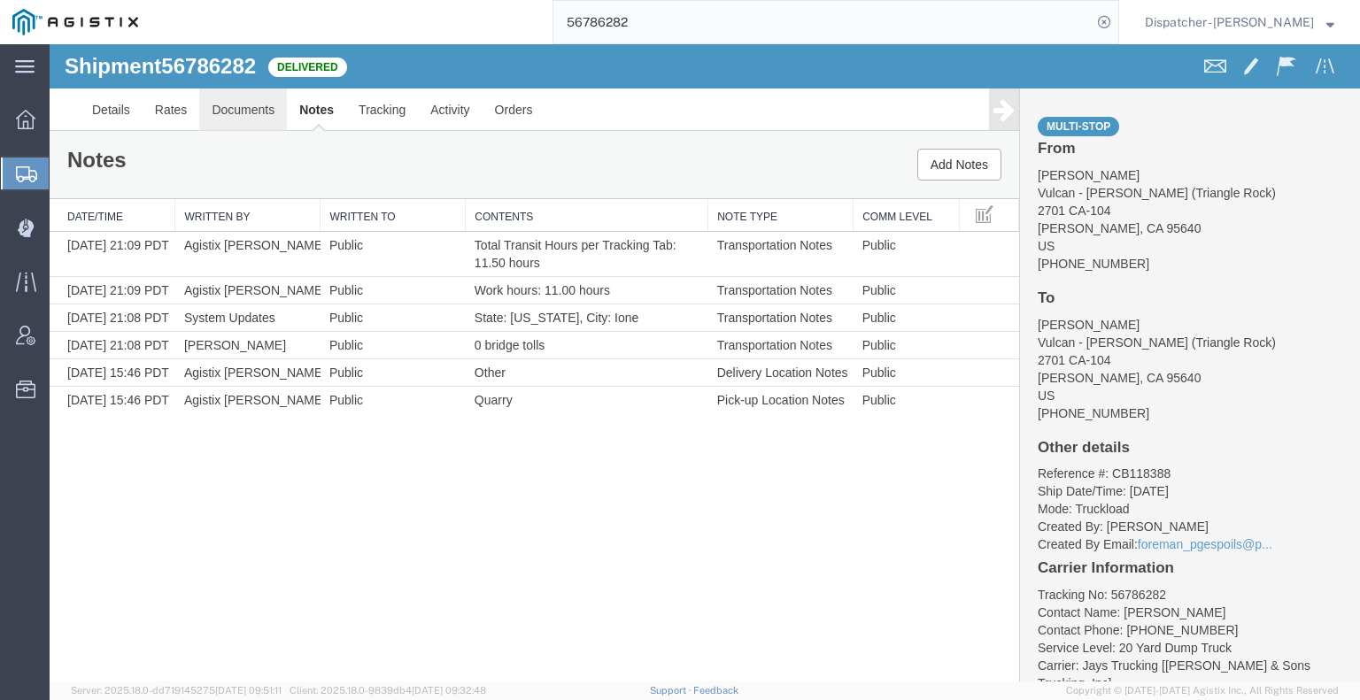
click at [229, 104] on link "Documents" at bounding box center [243, 110] width 88 height 42
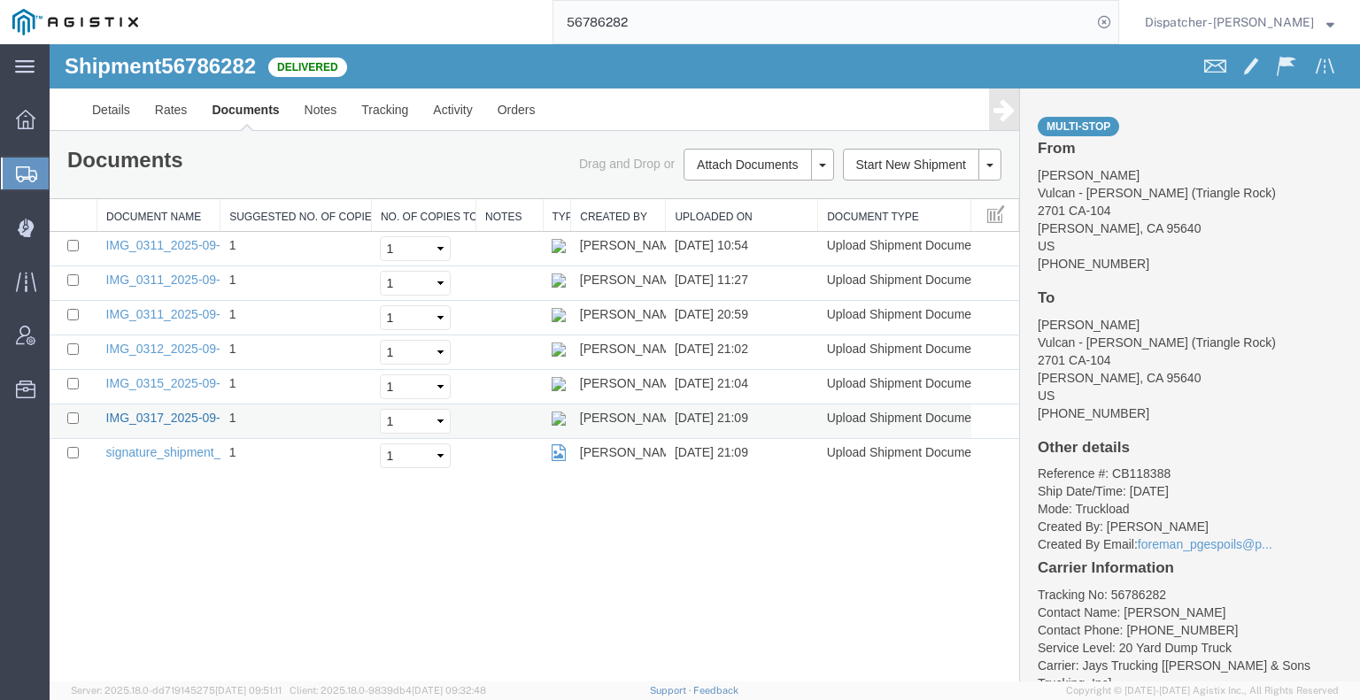
click at [179, 415] on link "IMG_0317_2025-09-11_21_09_02.jpeg" at bounding box center [214, 418] width 217 height 14
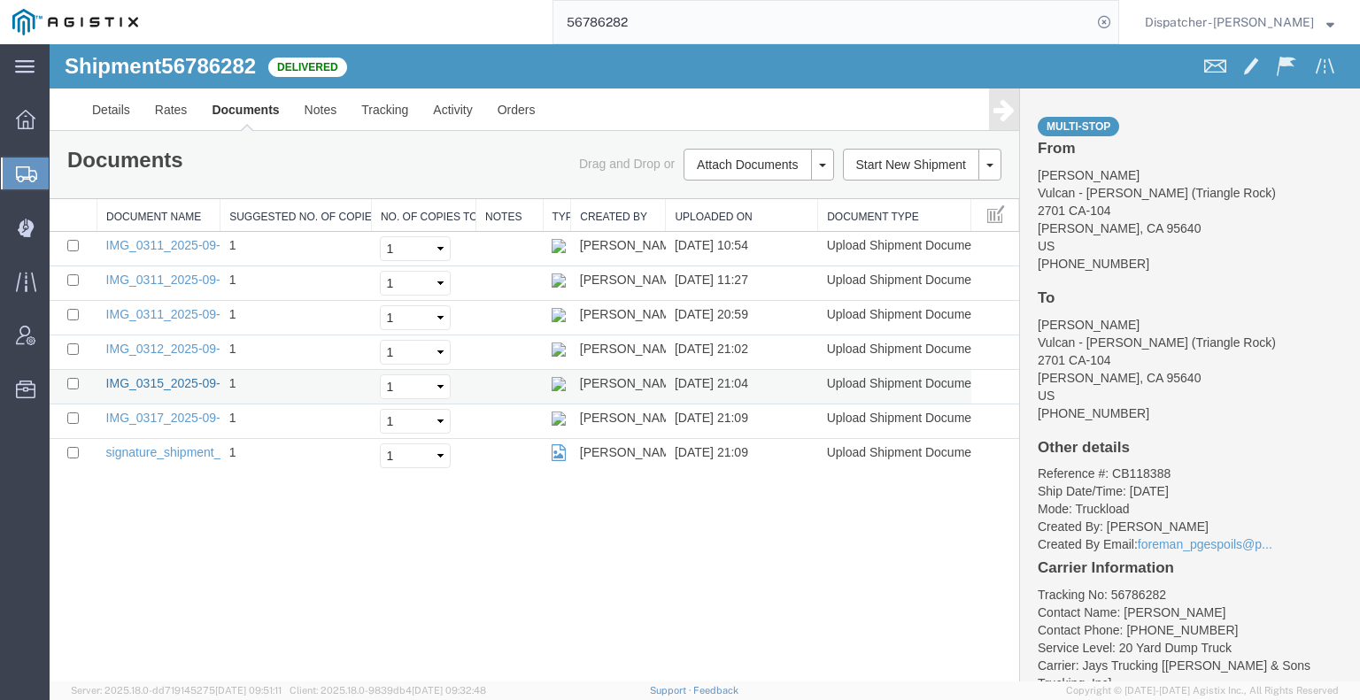
click at [156, 380] on link "IMG_0315_2025-09-11_21_04_12.jpeg" at bounding box center [214, 383] width 217 height 14
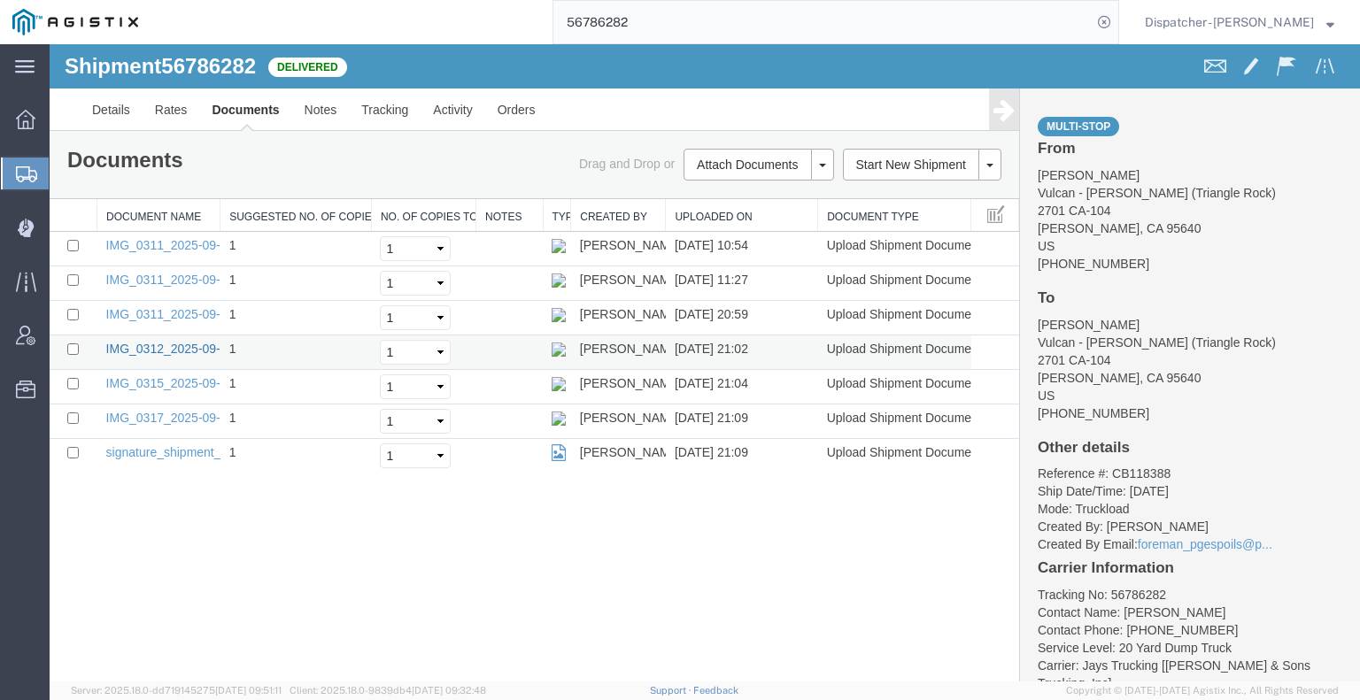
click at [163, 346] on link "IMG_0312_2025-09-11_21_02_04.jpeg" at bounding box center [214, 349] width 217 height 14
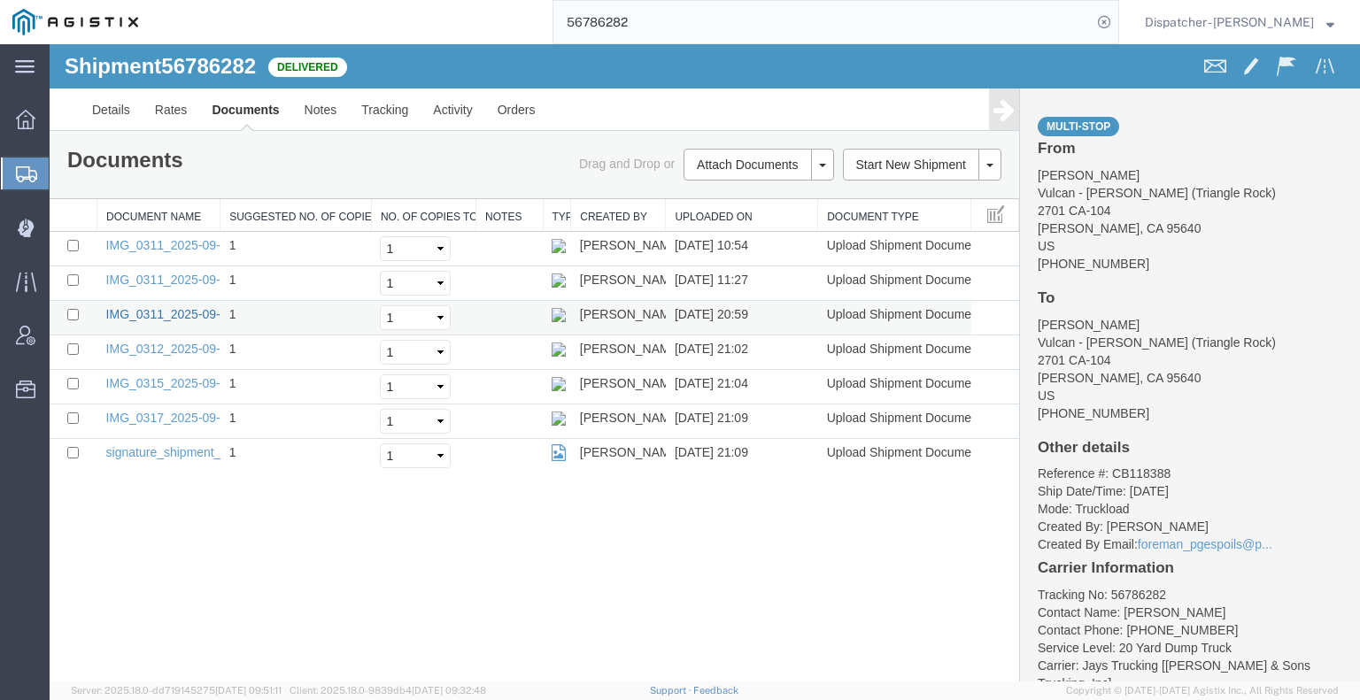
click at [127, 312] on link "IMG_0311_2025-09-11_20_59_29.jpeg" at bounding box center [214, 314] width 217 height 14
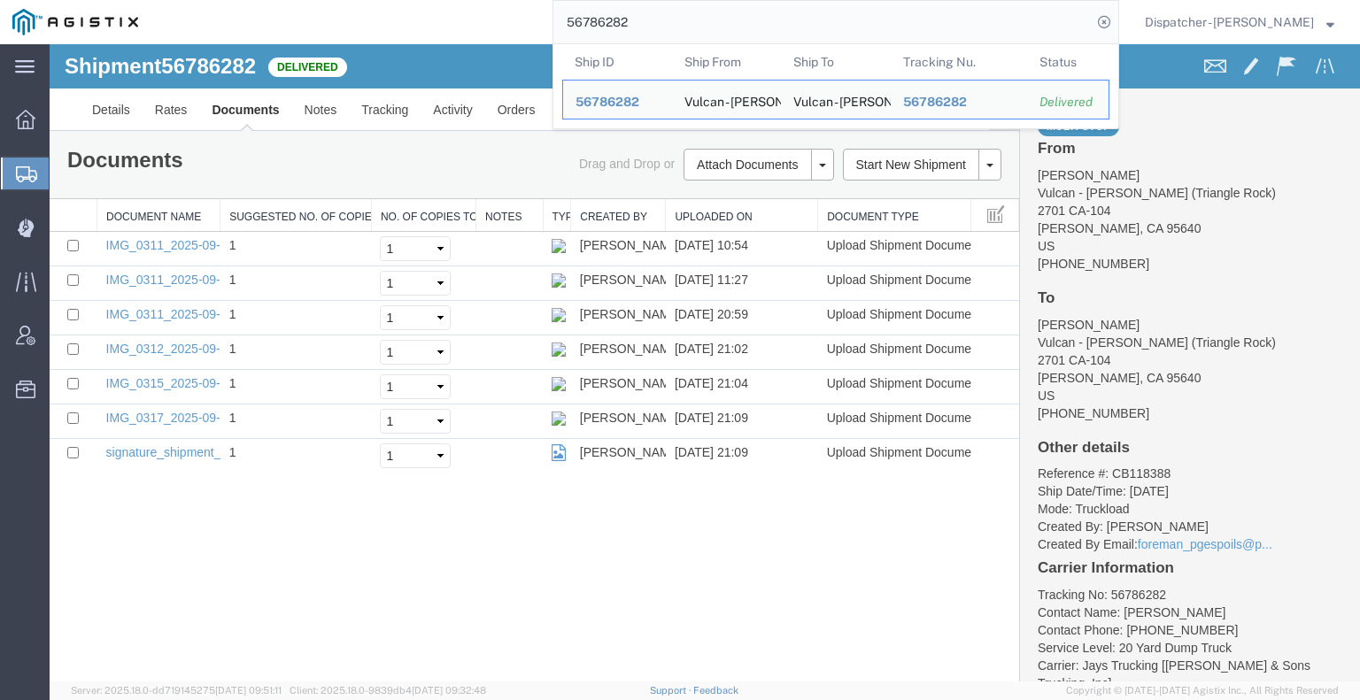
drag, startPoint x: 580, startPoint y: 21, endPoint x: 450, endPoint y: 26, distance: 130.2
click at [460, 24] on div "56786282 Ship ID Ship From Ship To Tracking Nu. Status Ship ID 56786282 Ship Fr…" at bounding box center [634, 22] width 968 height 44
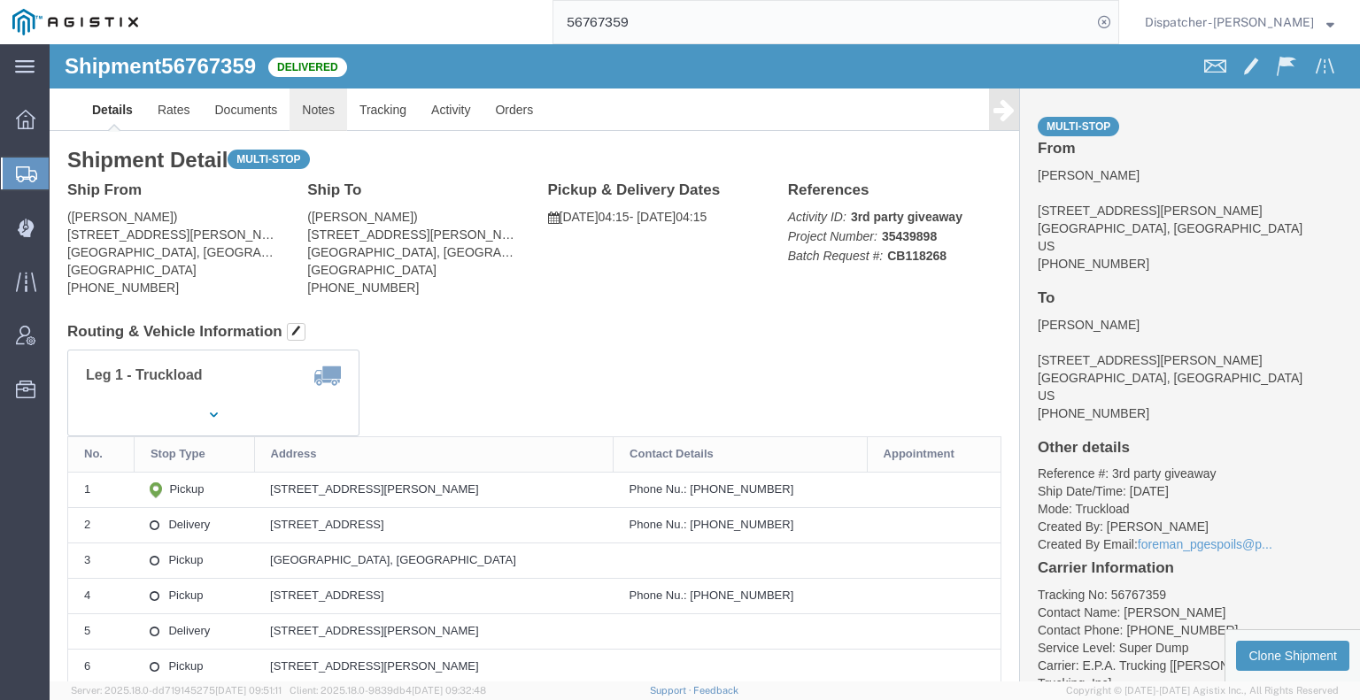
click link "Notes"
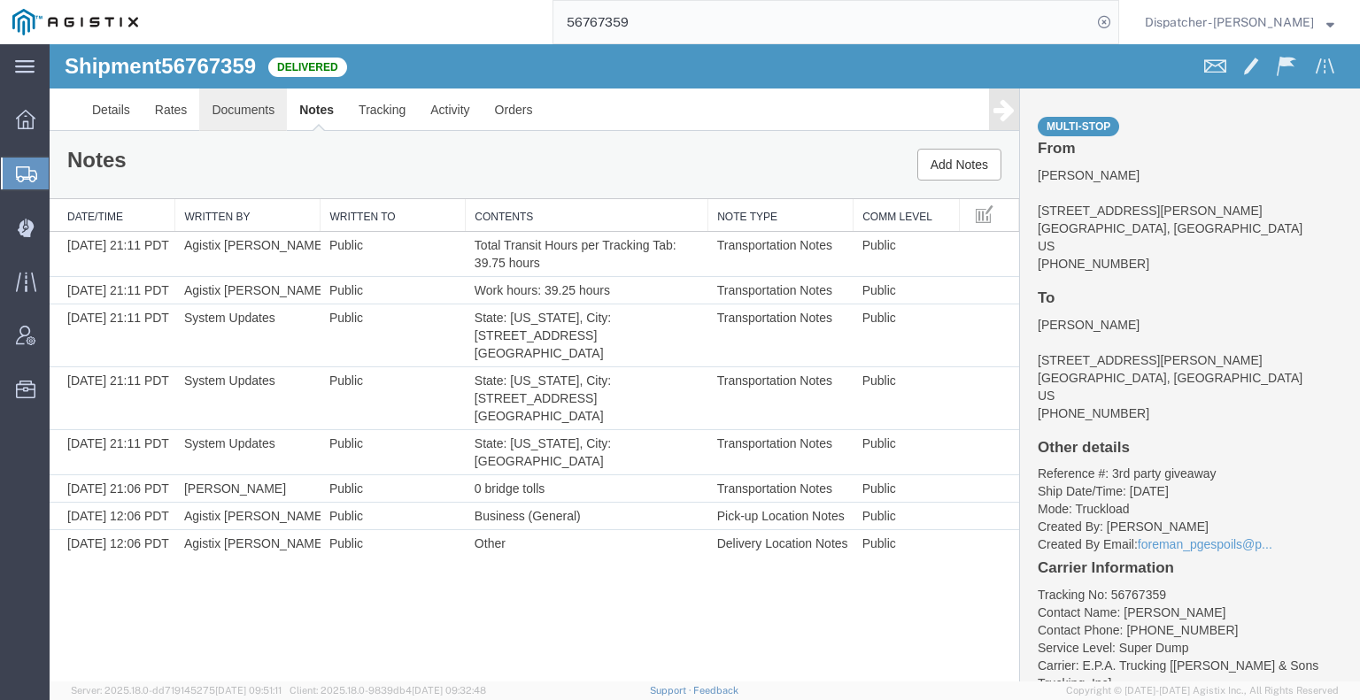
click at [255, 106] on link "Documents" at bounding box center [243, 110] width 88 height 42
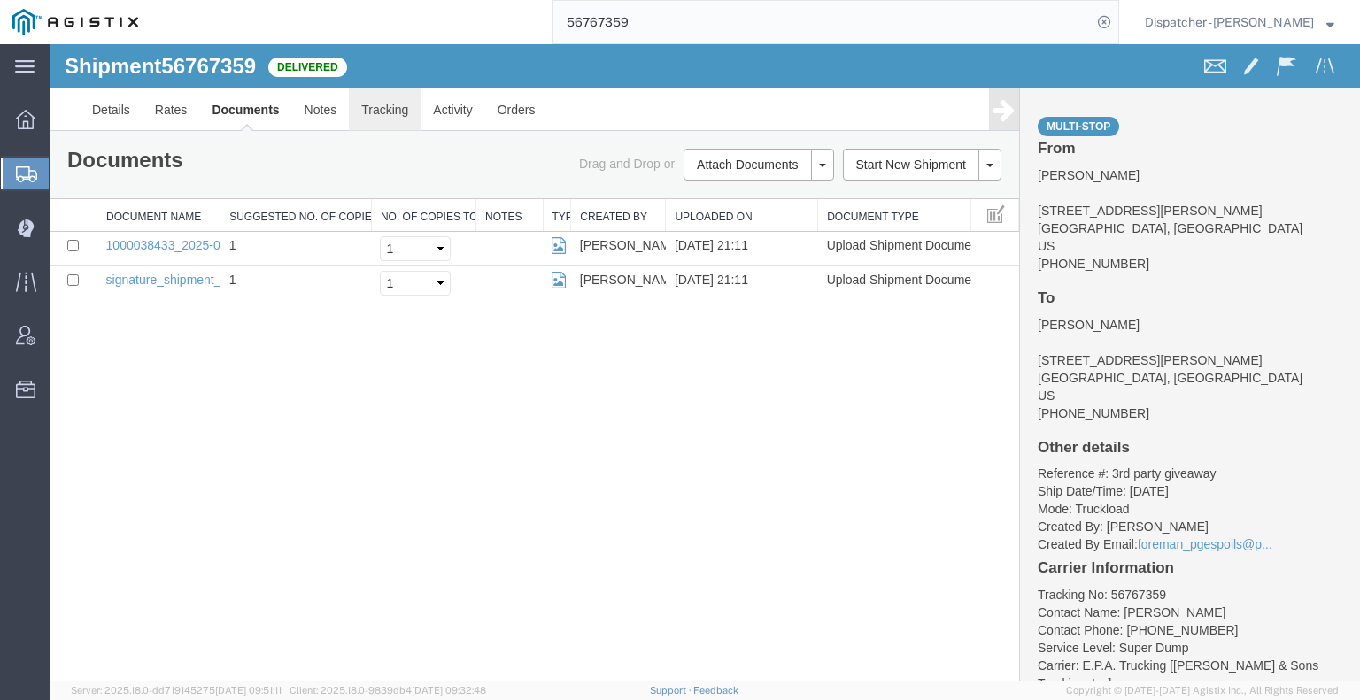
click at [366, 110] on link "Tracking" at bounding box center [385, 110] width 72 height 42
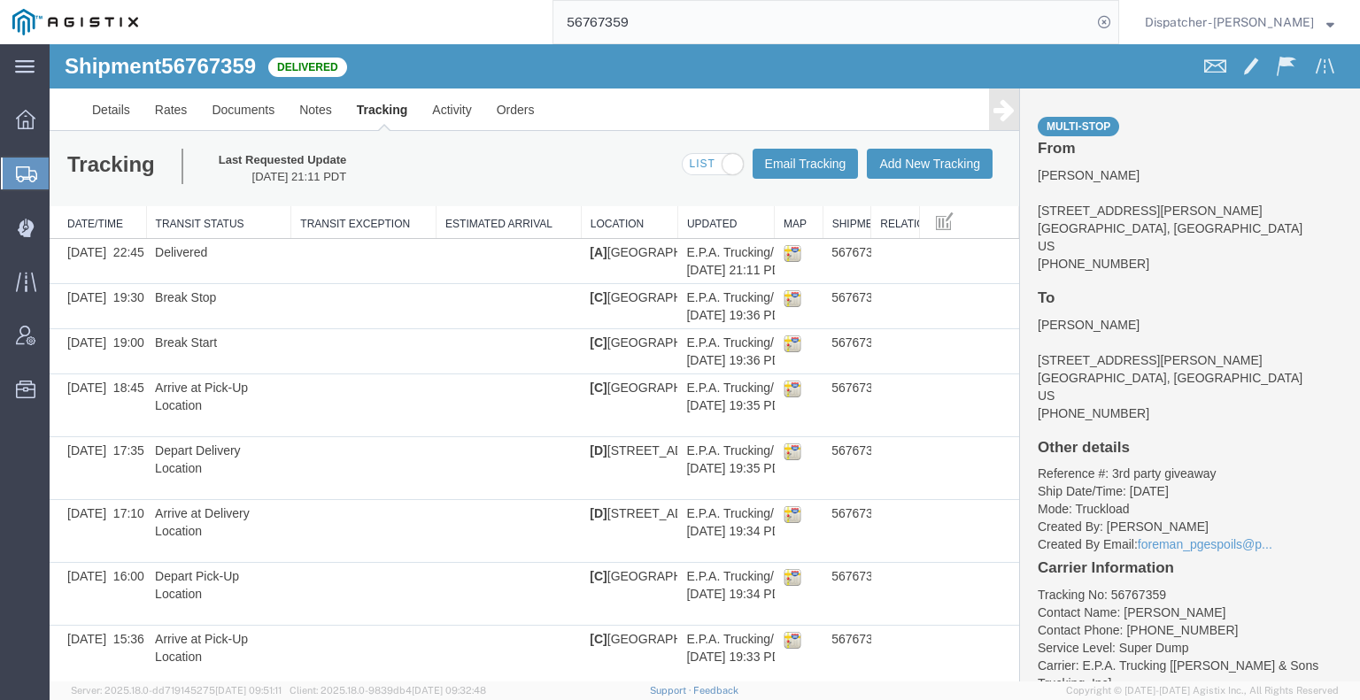
click at [993, 111] on icon at bounding box center [1003, 109] width 21 height 25
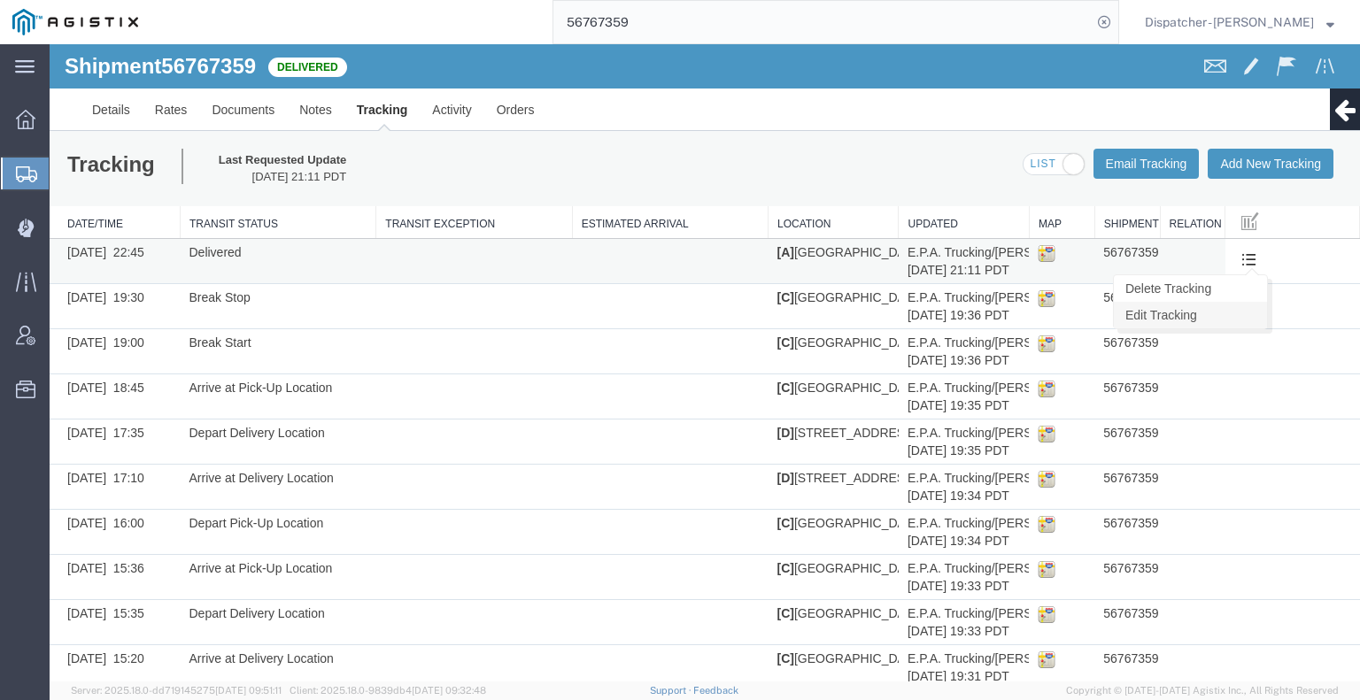
click at [1230, 306] on link "Edit Tracking" at bounding box center [1190, 315] width 153 height 27
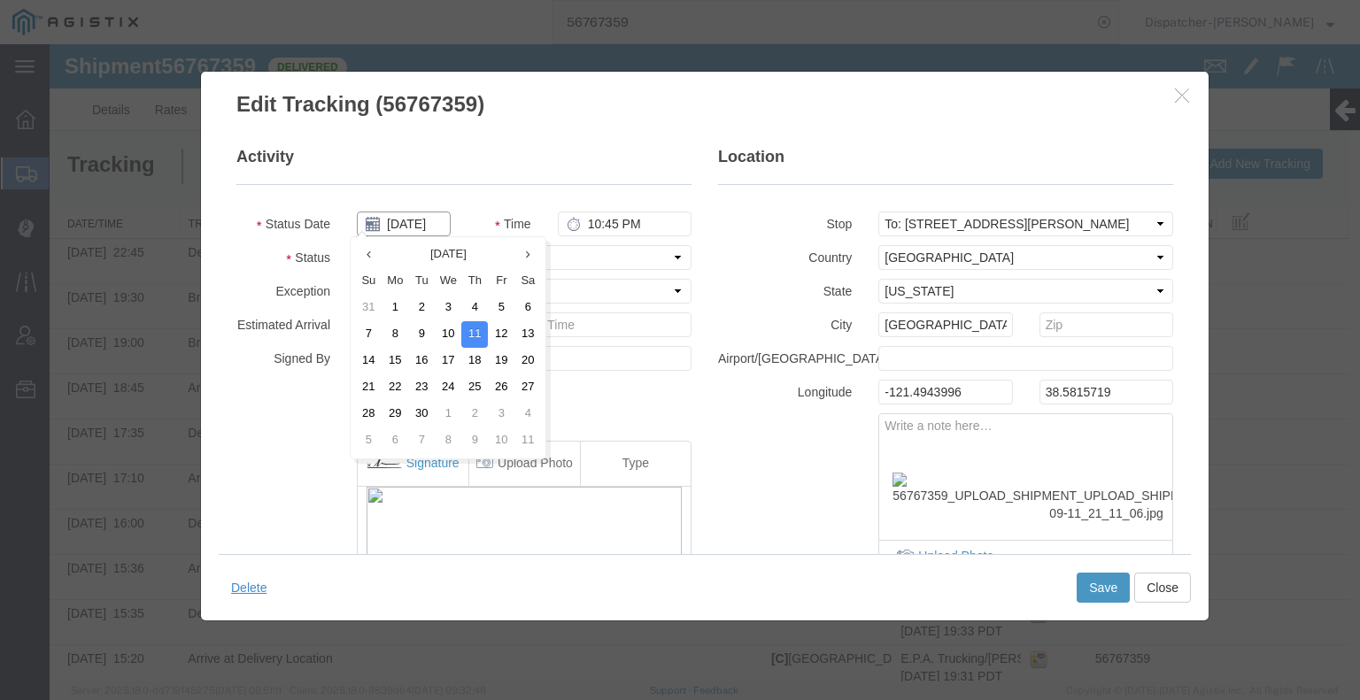
click at [421, 218] on input "[DATE]" at bounding box center [404, 224] width 94 height 25
click at [453, 337] on td "10" at bounding box center [448, 334] width 27 height 27
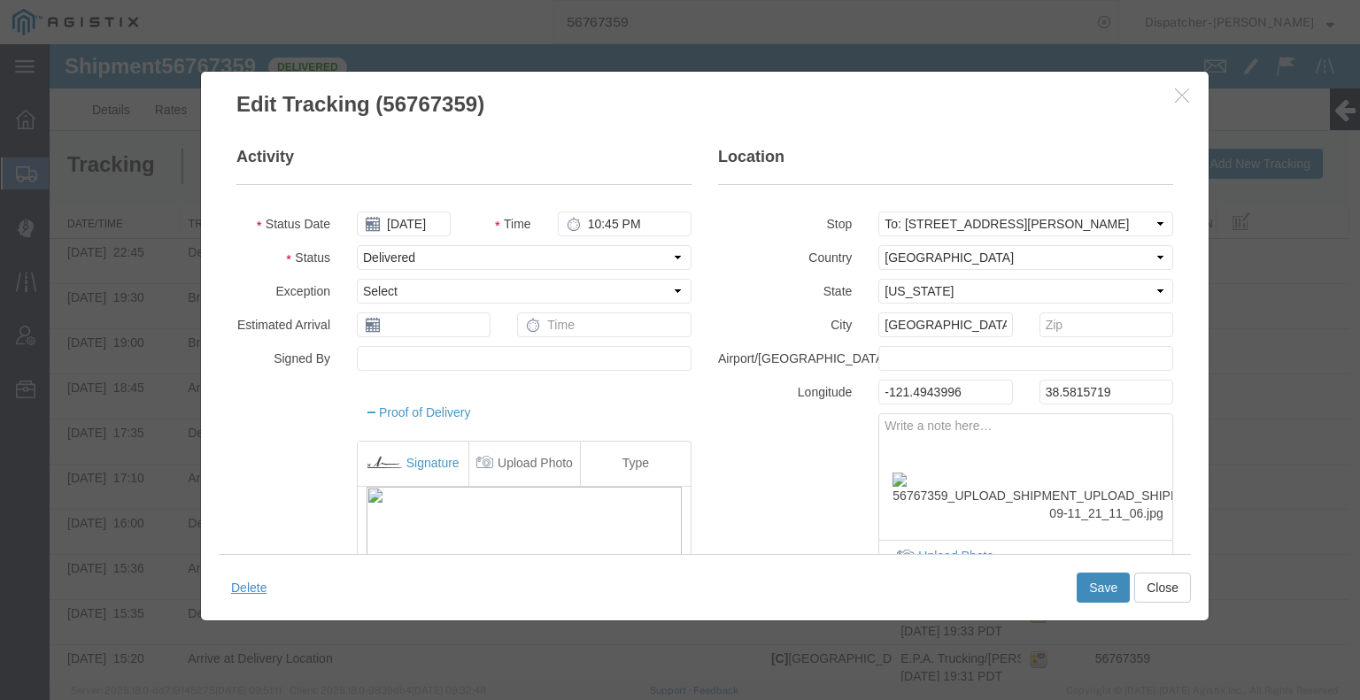
click at [1107, 578] on button "Save" at bounding box center [1102, 588] width 53 height 30
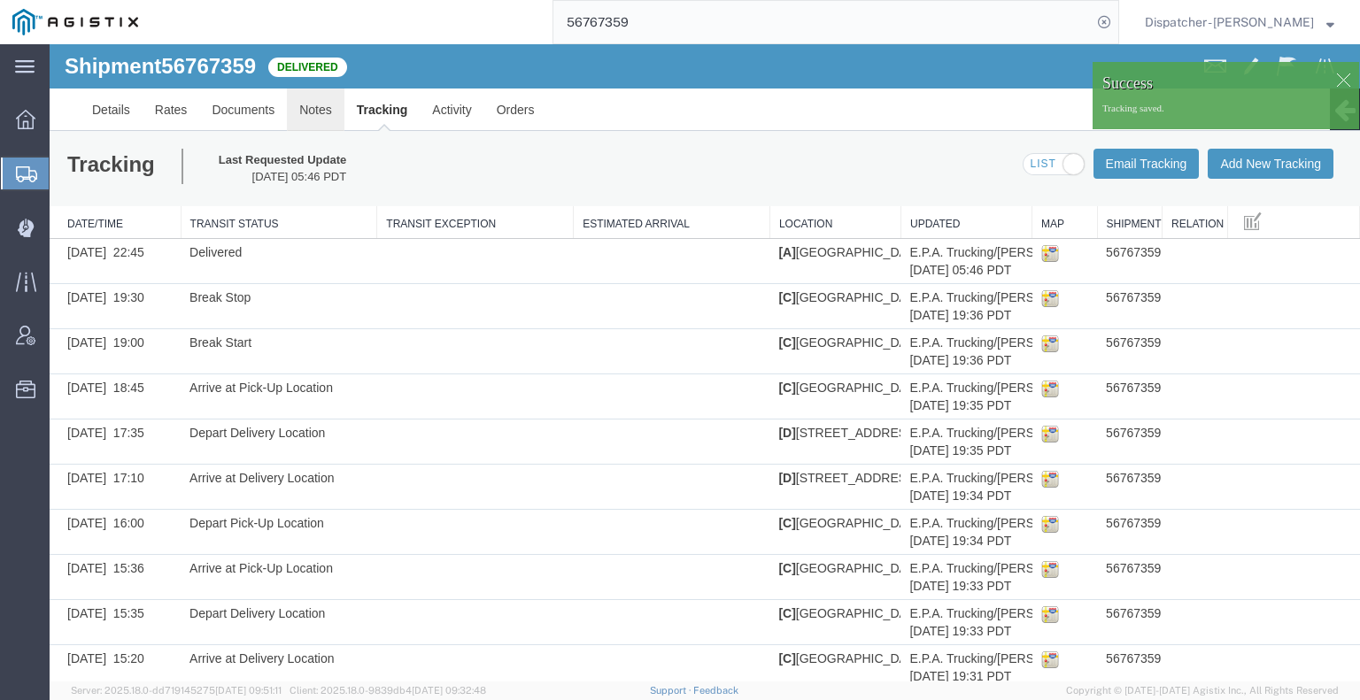
click at [309, 99] on link "Notes" at bounding box center [316, 110] width 58 height 42
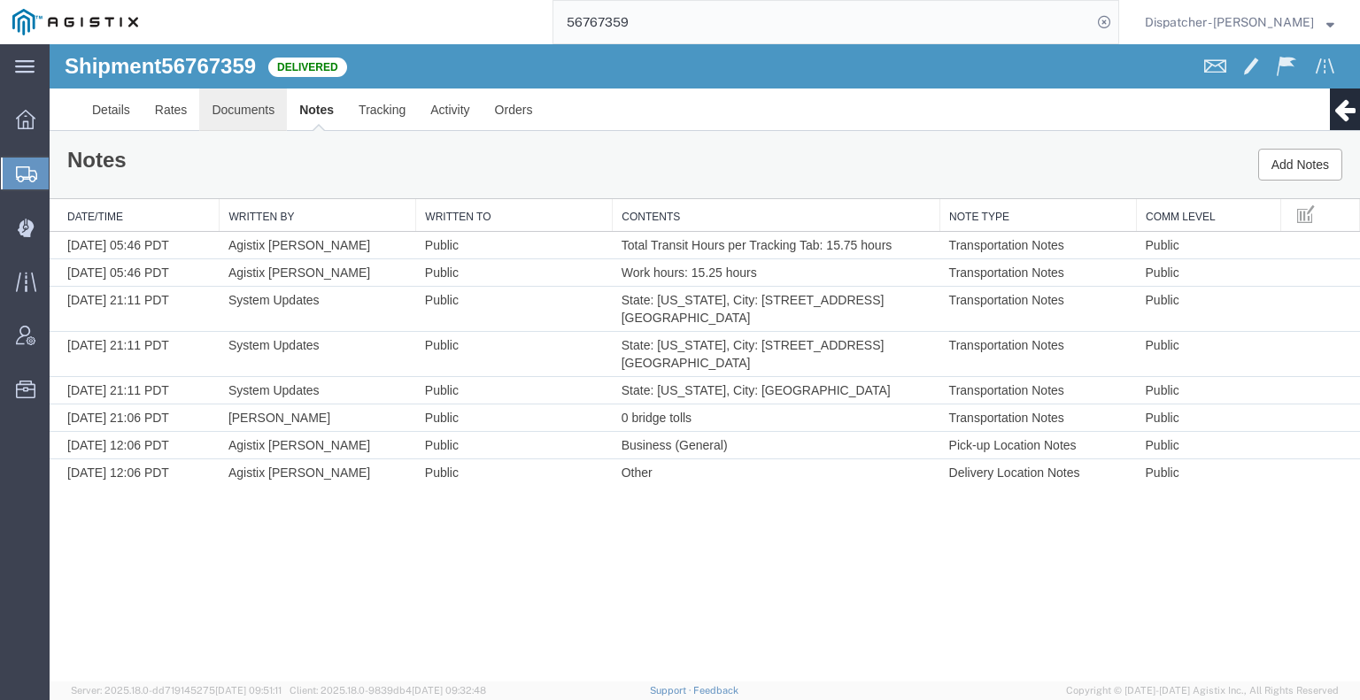
click at [280, 116] on link "Documents" at bounding box center [243, 110] width 88 height 42
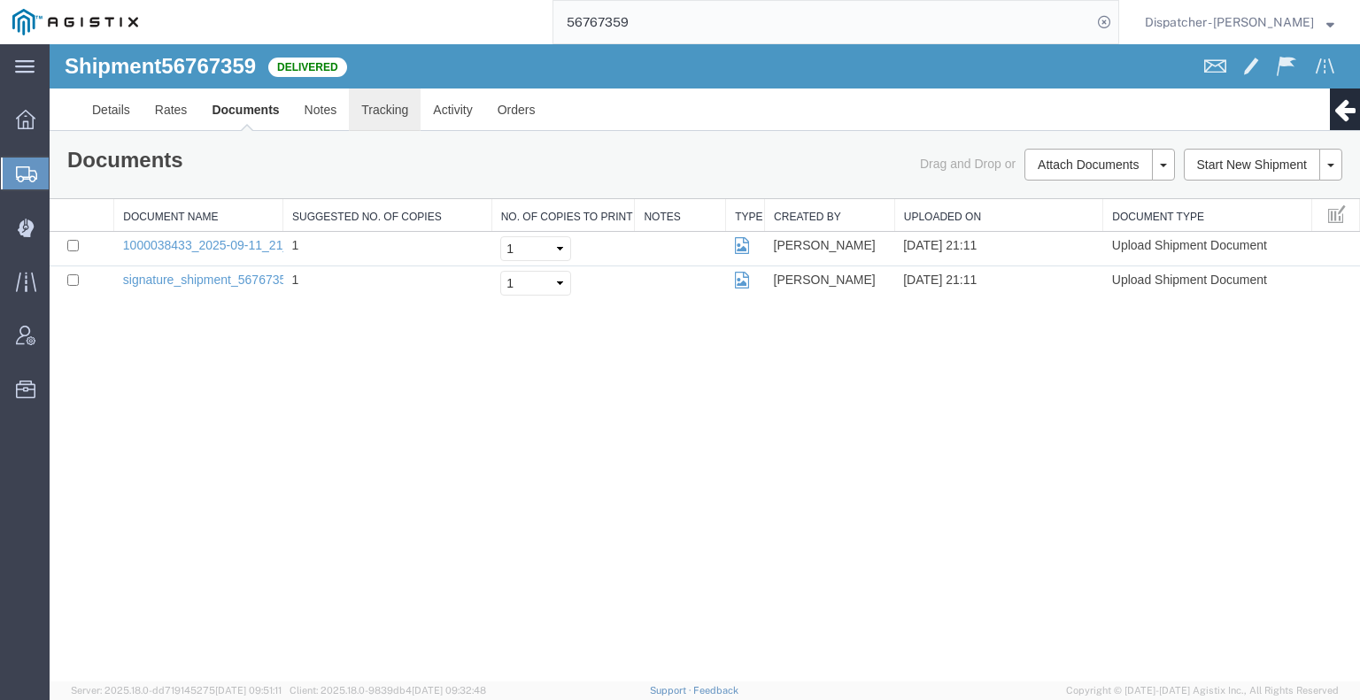
click at [397, 111] on link "Tracking" at bounding box center [385, 110] width 72 height 42
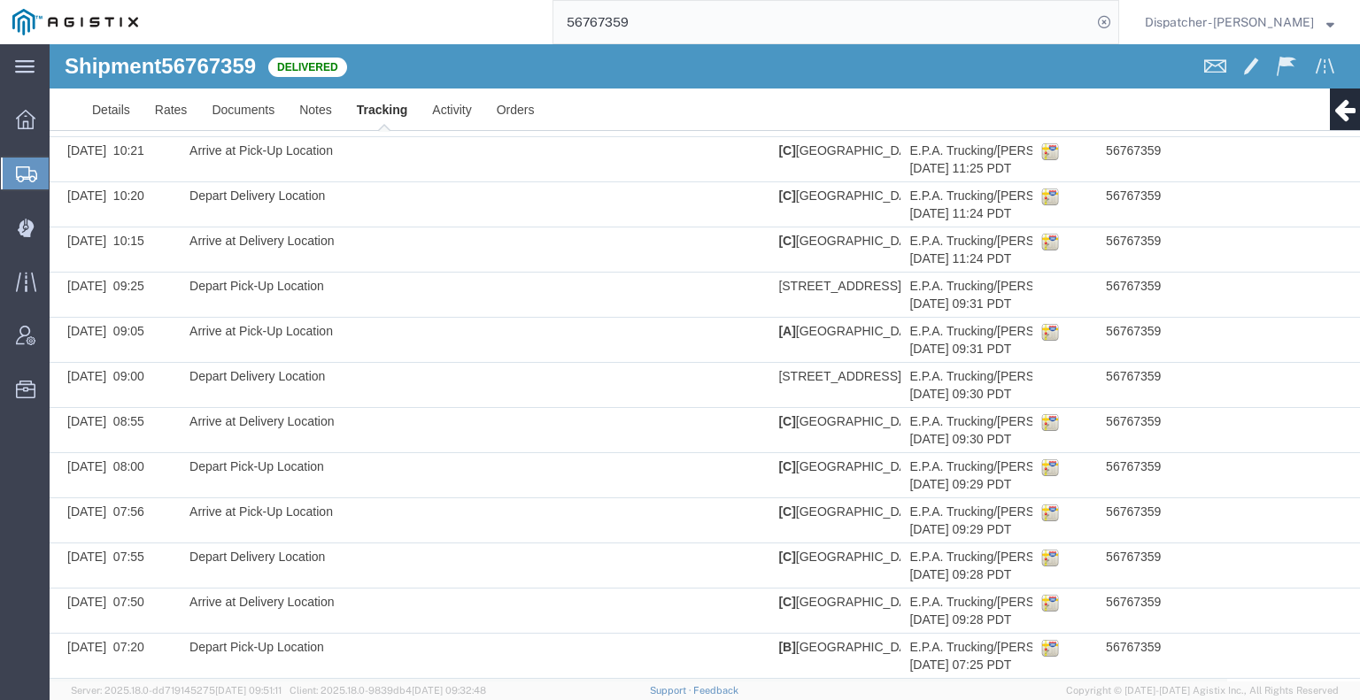
scroll to position [1239, 0]
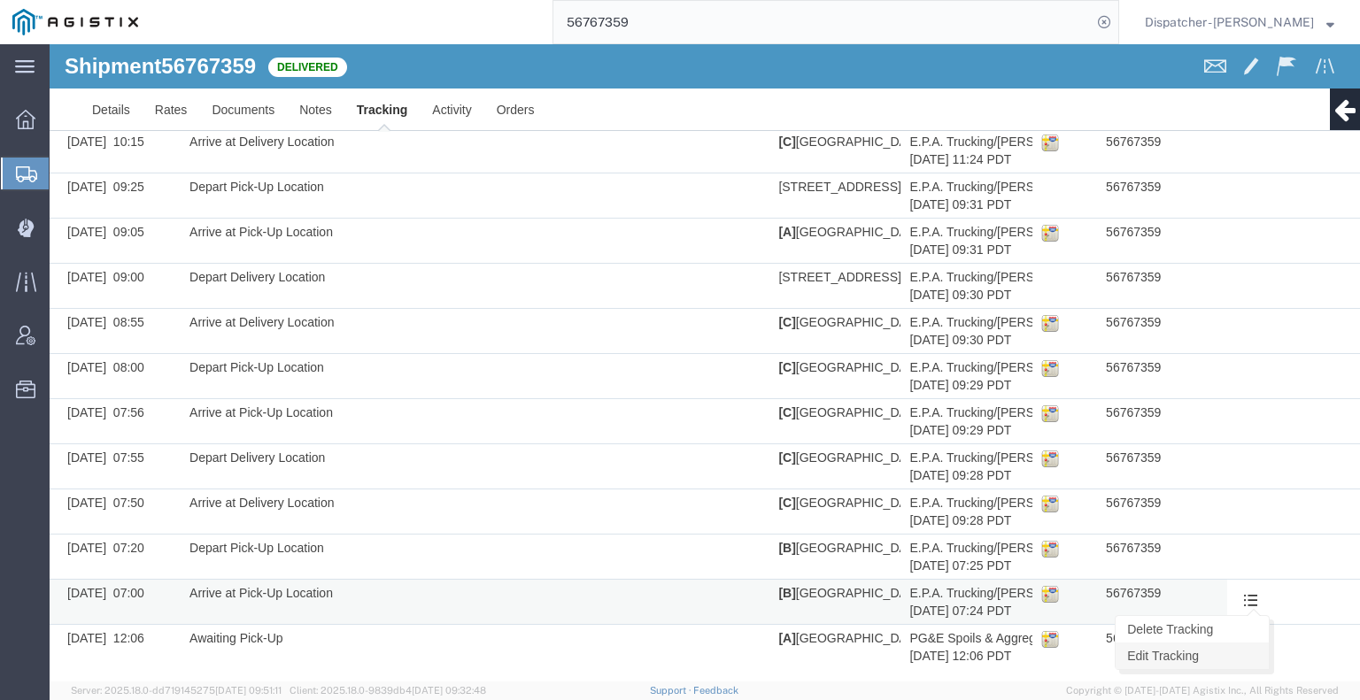
click at [1209, 645] on link "Edit Tracking" at bounding box center [1191, 656] width 153 height 27
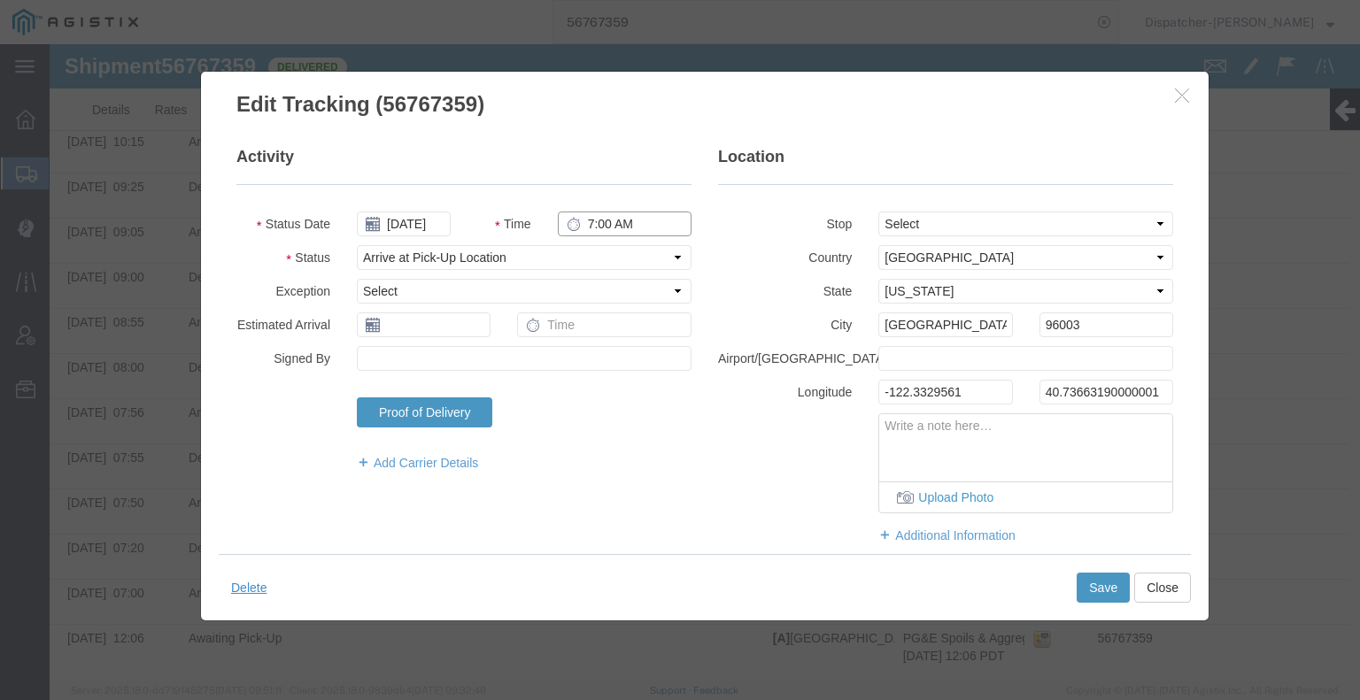
click at [608, 223] on input "7:00 AM" at bounding box center [625, 224] width 134 height 25
click at [1077, 582] on button "Save" at bounding box center [1102, 588] width 53 height 30
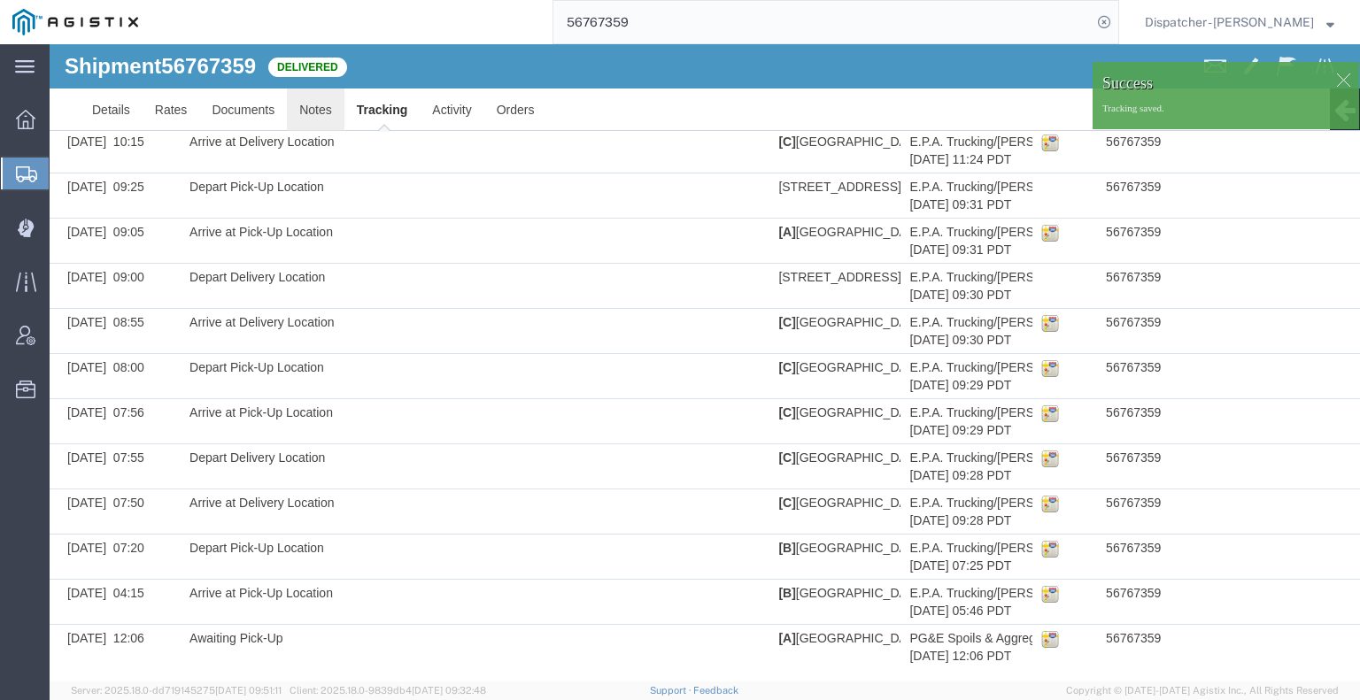
click at [316, 109] on link "Notes" at bounding box center [316, 110] width 58 height 42
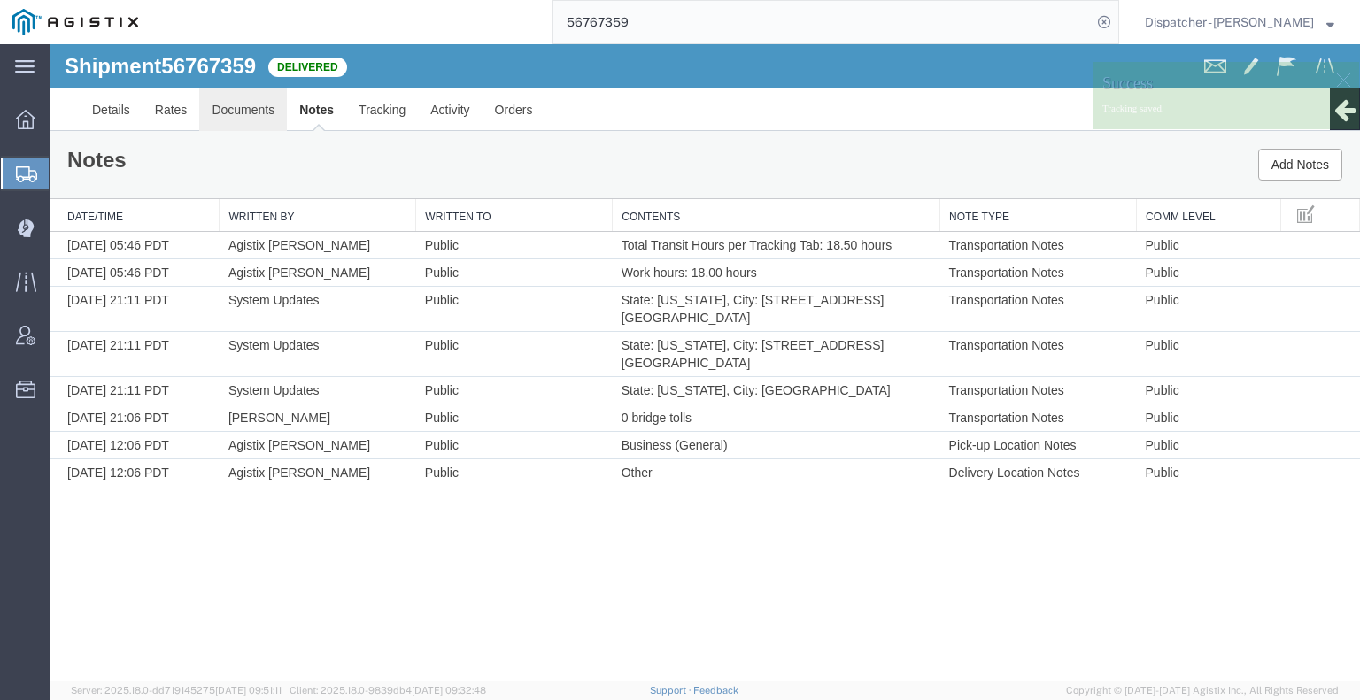
click at [251, 105] on link "Documents" at bounding box center [243, 110] width 88 height 42
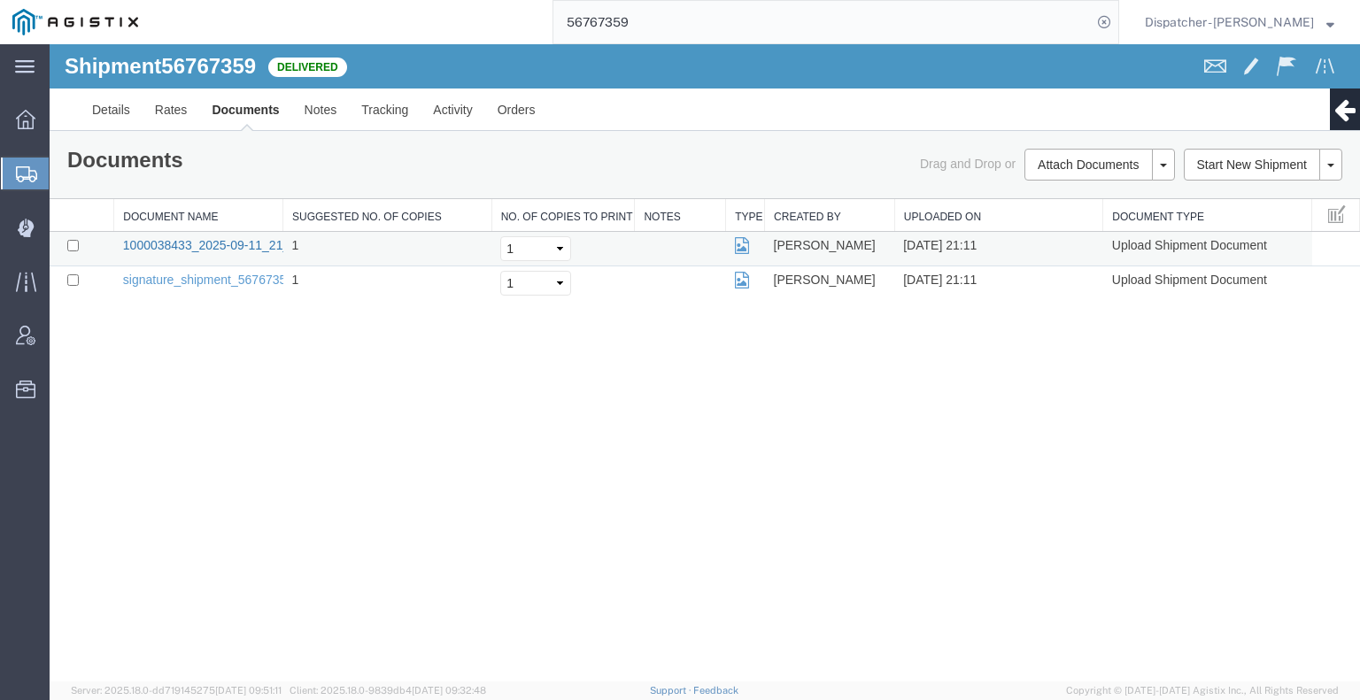
click at [150, 245] on link "1000038433_2025-09-11_21_11_06.jpg" at bounding box center [233, 245] width 221 height 14
